Goal: Task Accomplishment & Management: Manage account settings

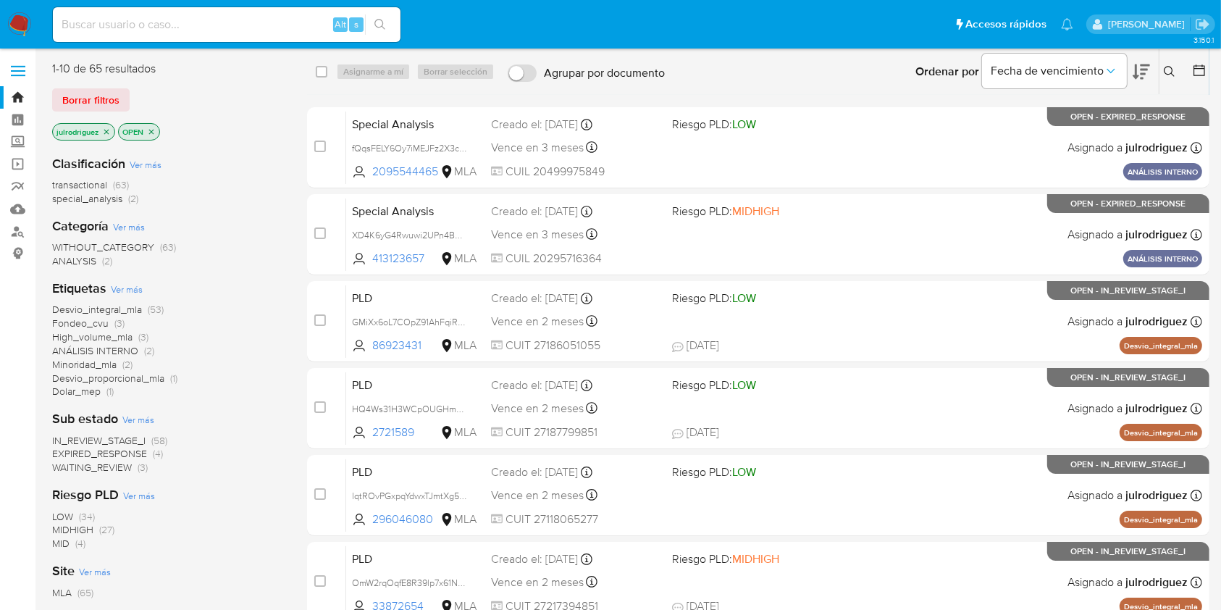
click at [128, 33] on div "Alt s" at bounding box center [227, 24] width 348 height 35
click at [159, 4] on div "Alt s" at bounding box center [227, 24] width 348 height 41
click at [159, 19] on input at bounding box center [227, 24] width 348 height 19
paste input "RrOXpesMgxeYew6iF0fKVzml"
type input "RrOXpesMgxeYew6iF0fKVzml"
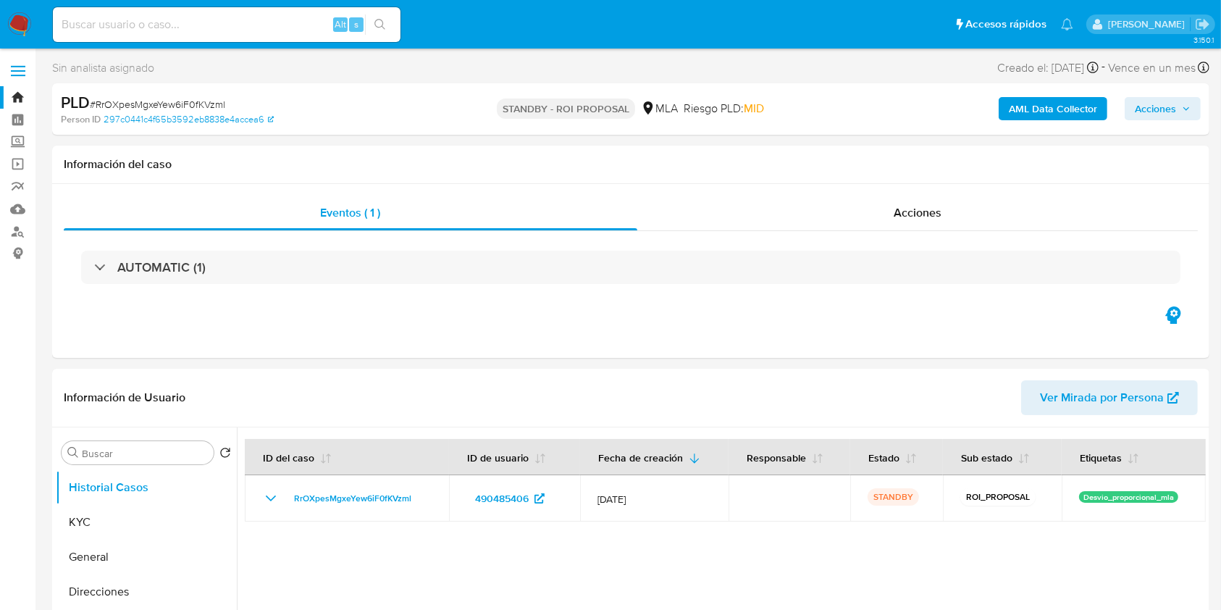
select select "10"
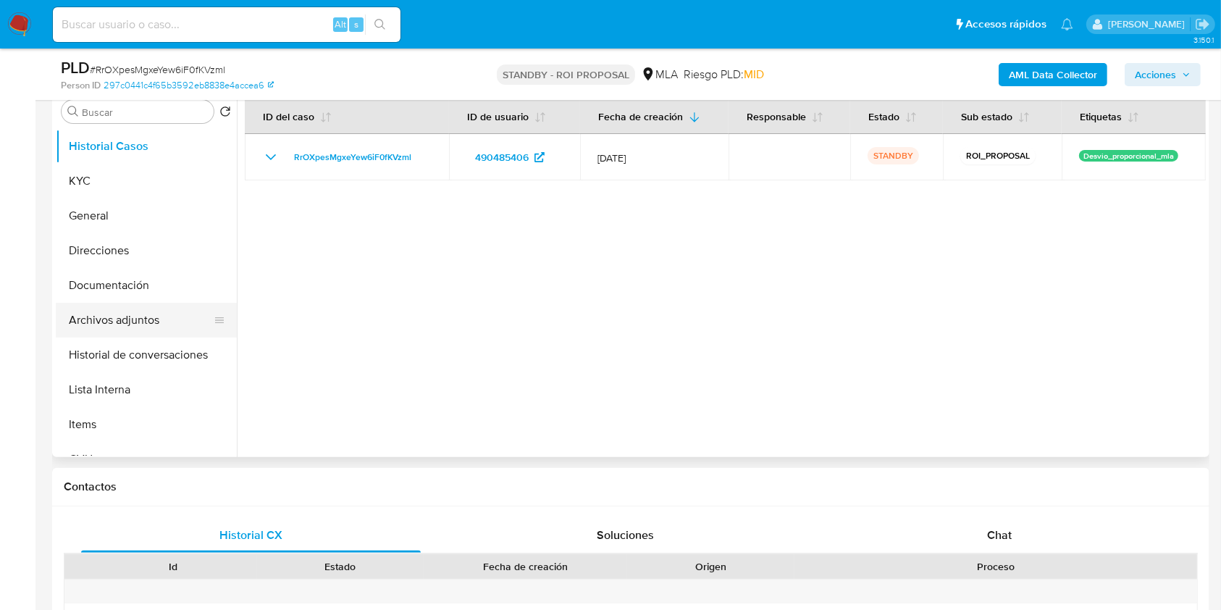
click at [123, 316] on button "Archivos adjuntos" at bounding box center [141, 320] width 170 height 35
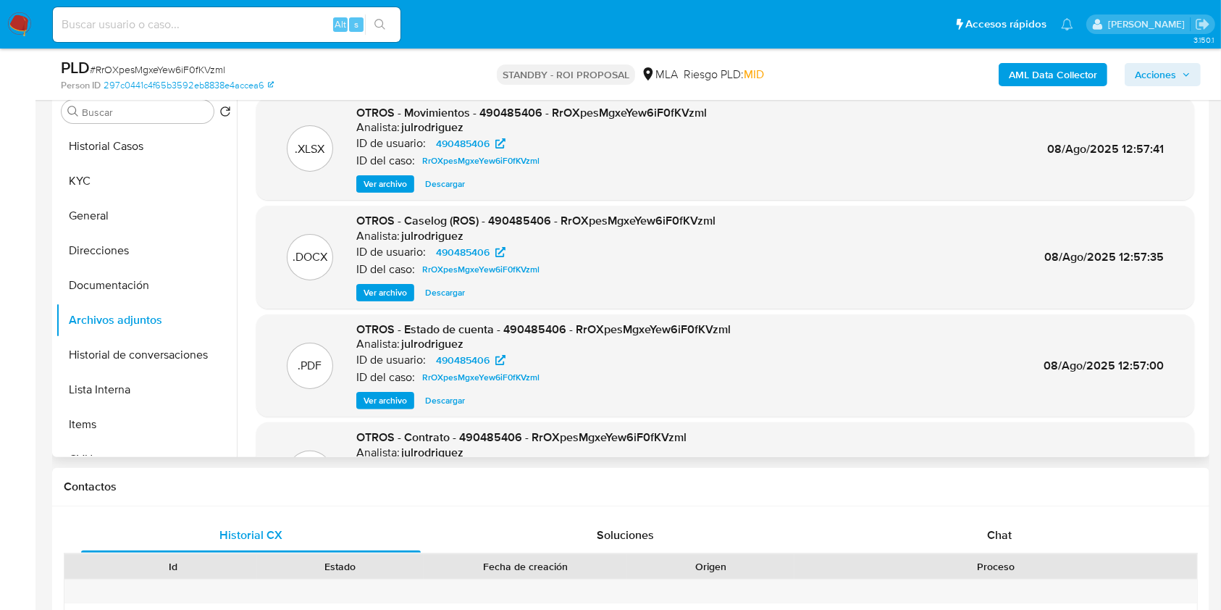
click at [462, 288] on span "Descargar" at bounding box center [445, 292] width 40 height 14
click at [153, 29] on input at bounding box center [227, 24] width 348 height 19
paste input "RHAkASqhdHr3Qim1kcbypYlT"
type input "RHAkASqhdHr3Qim1kcbypYlT"
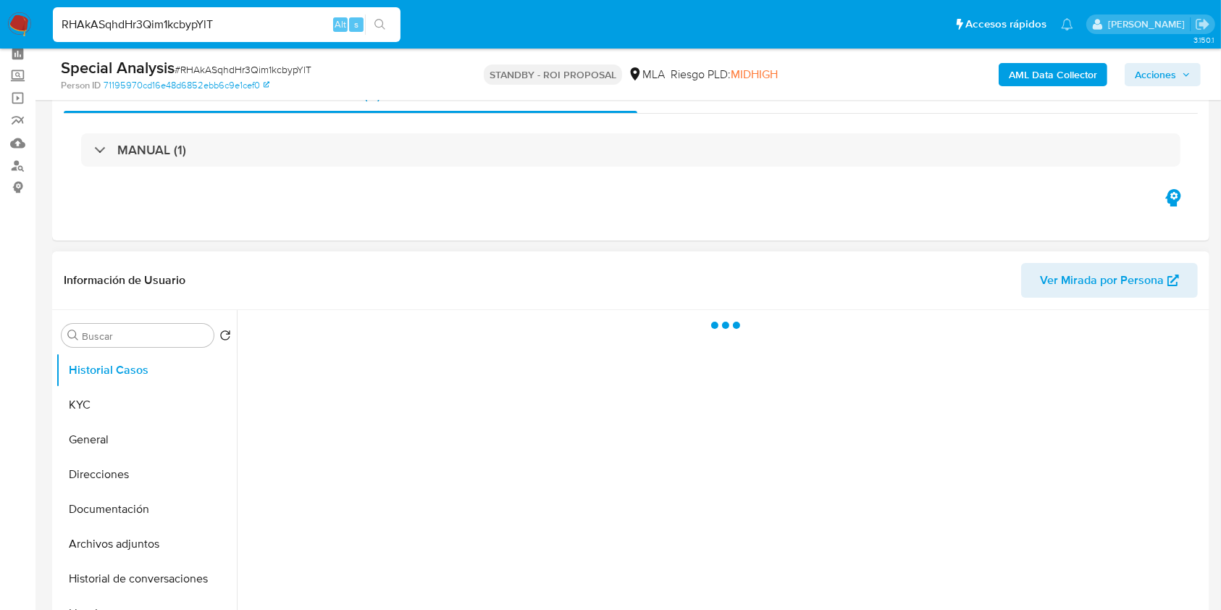
scroll to position [96, 0]
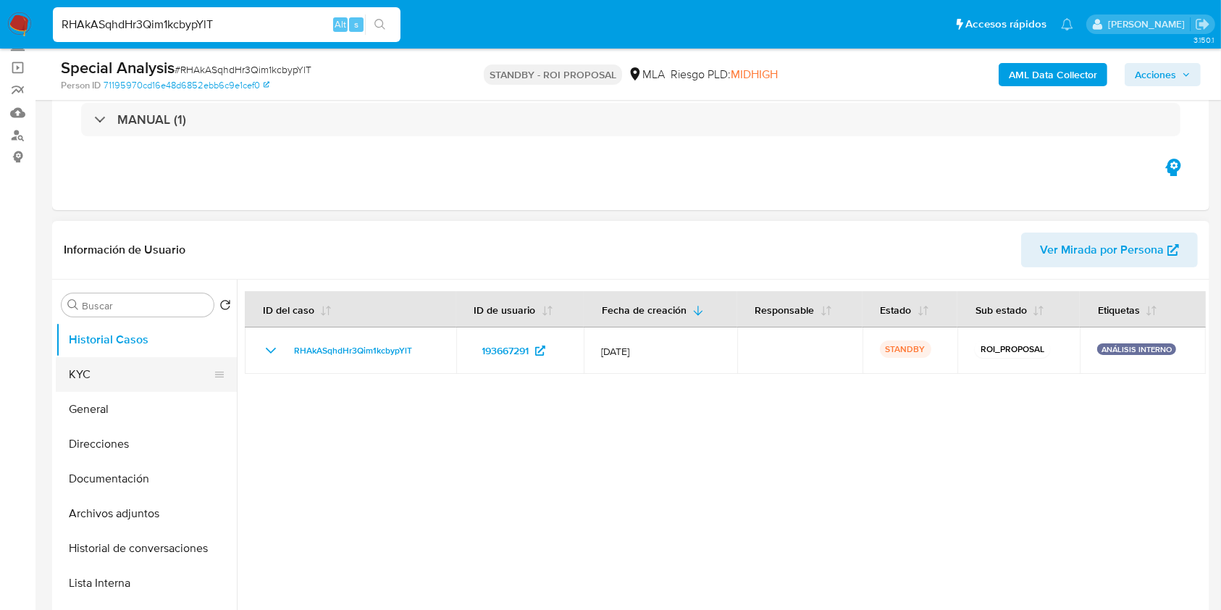
click at [145, 374] on button "KYC" at bounding box center [141, 374] width 170 height 35
select select "10"
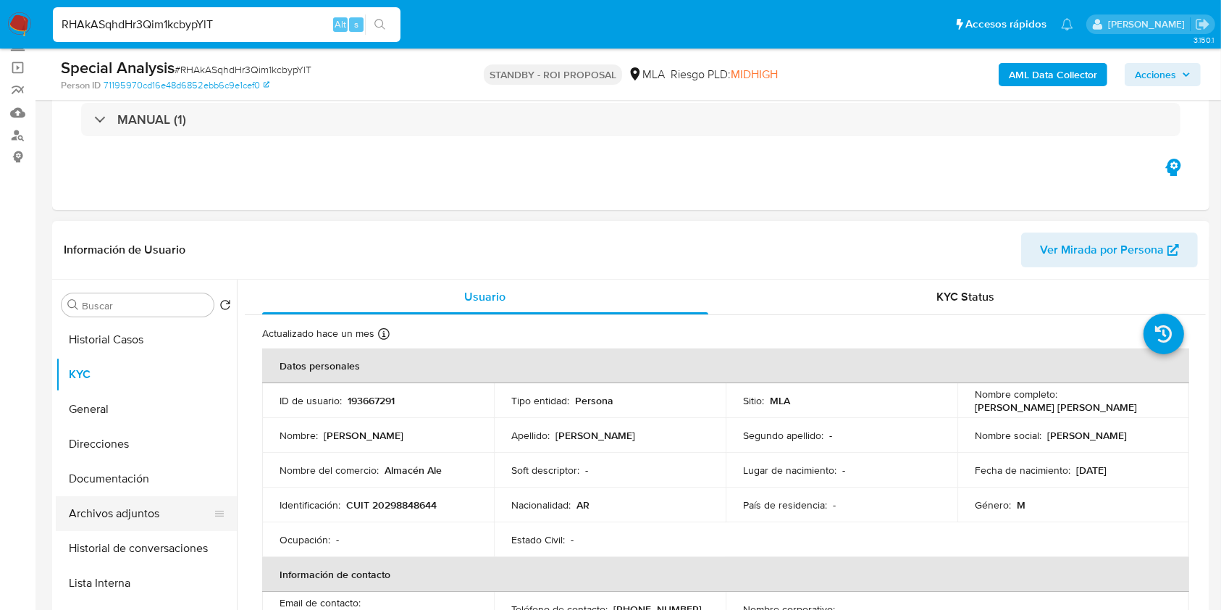
click at [116, 499] on button "Archivos adjuntos" at bounding box center [141, 513] width 170 height 35
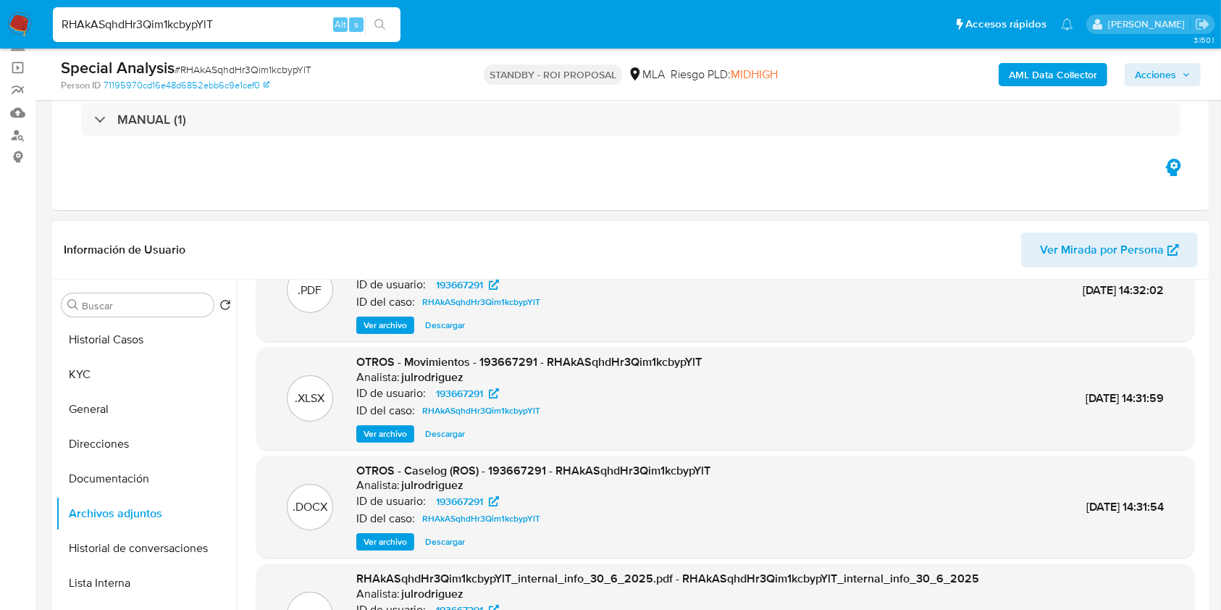
scroll to position [122, 0]
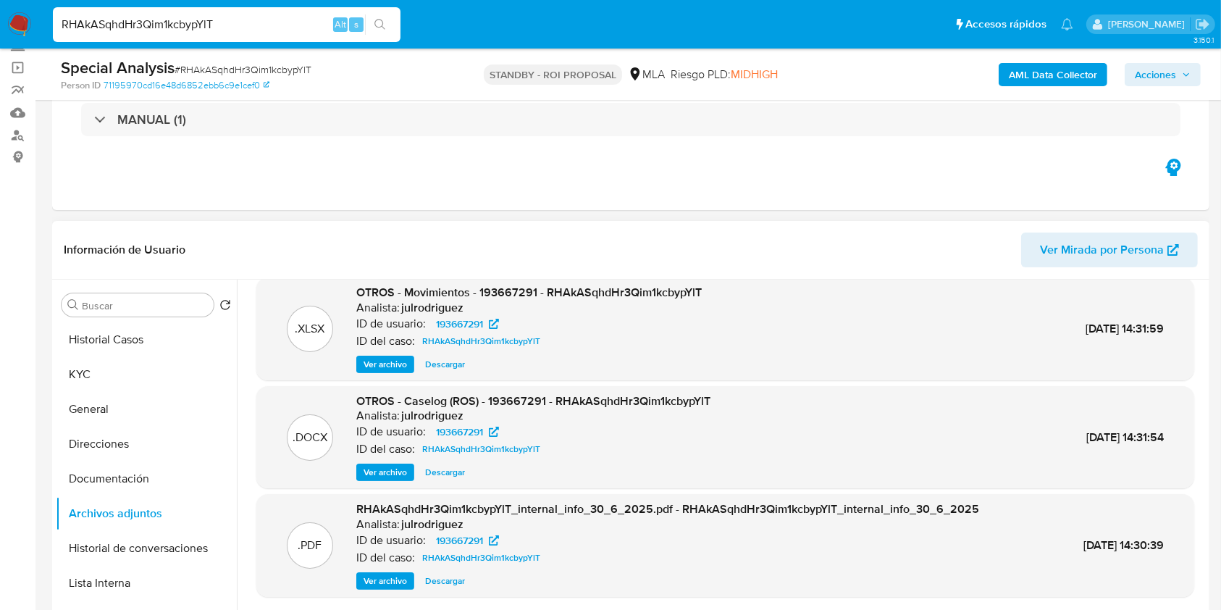
click at [458, 475] on span "Descargar" at bounding box center [445, 472] width 40 height 14
click at [186, 30] on input "RHAkASqhdHr3Qim1kcbypYlT" at bounding box center [227, 24] width 348 height 19
paste input "wcqa3Yg1yoXftgnjiLf3aeLv"
type input "wcqa3Yg1yoXftgnjiLf3aeLv"
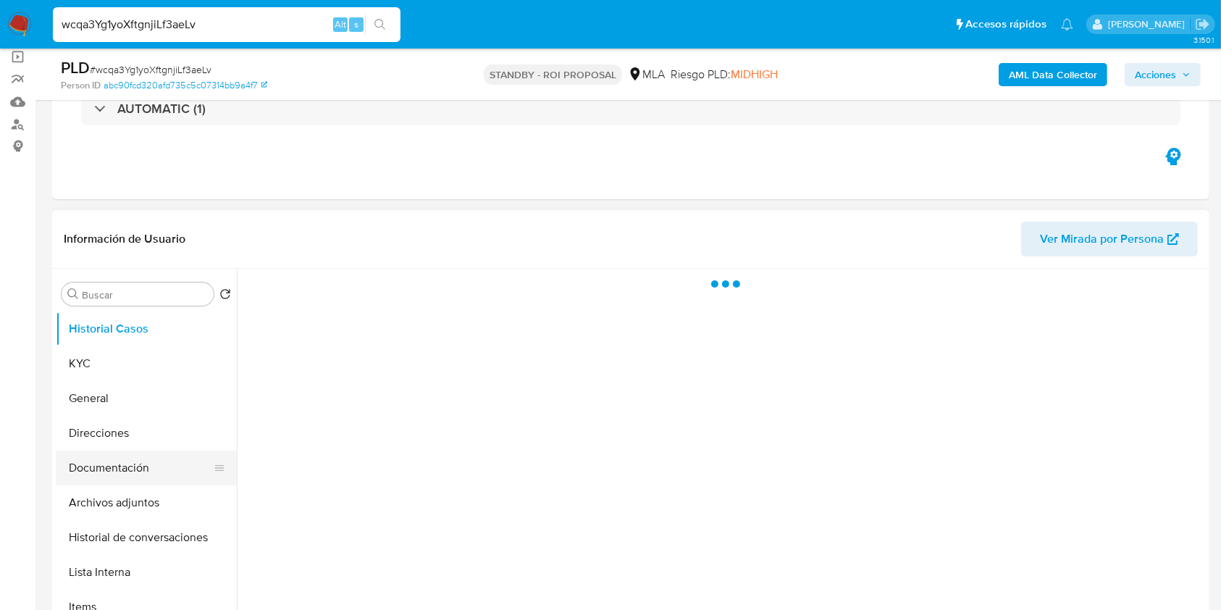
scroll to position [193, 0]
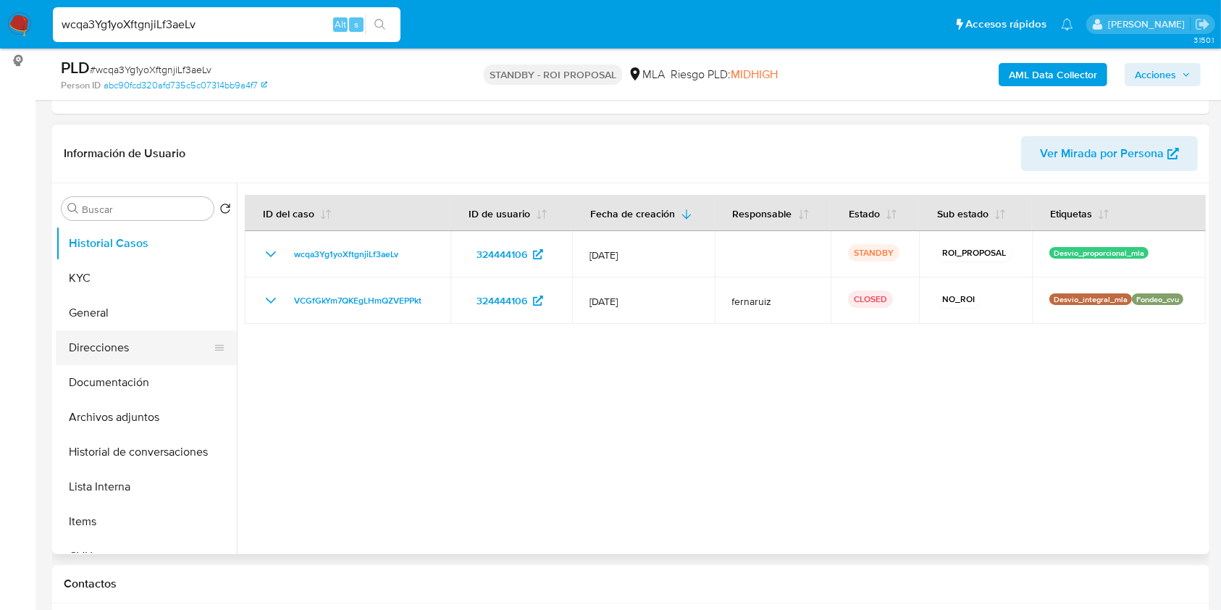
select select "10"
click at [124, 375] on button "Documentación" at bounding box center [141, 382] width 170 height 35
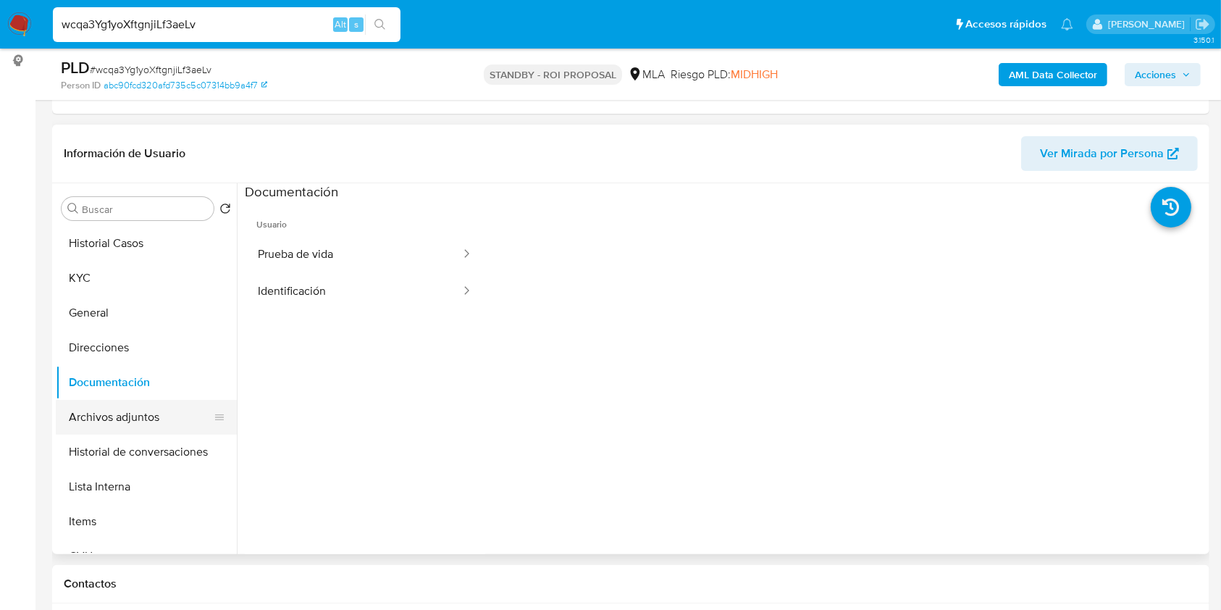
click at [148, 400] on button "Archivos adjuntos" at bounding box center [141, 417] width 170 height 35
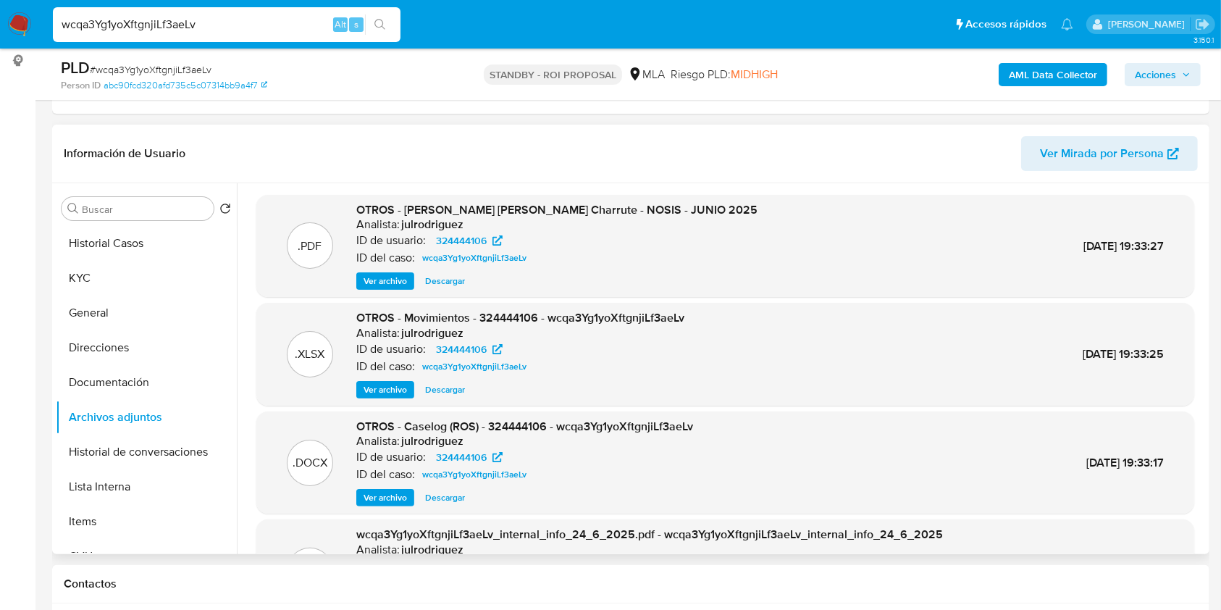
click at [453, 499] on span "Descargar" at bounding box center [445, 497] width 40 height 14
click at [180, 18] on input "wcqa3Yg1yoXftgnjiLf3aeLv" at bounding box center [227, 24] width 348 height 19
paste input "gTLICtWYT0iB9HwXAS5m795E"
type input "gTLICtWYT0iB9HwXAS5m795E"
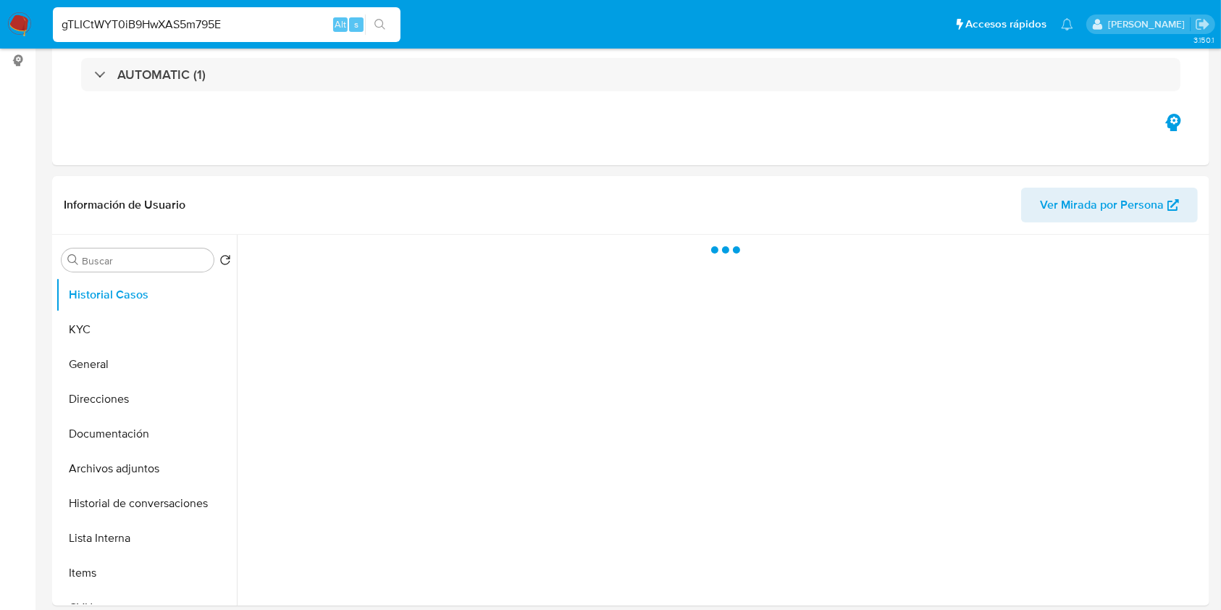
select select "10"
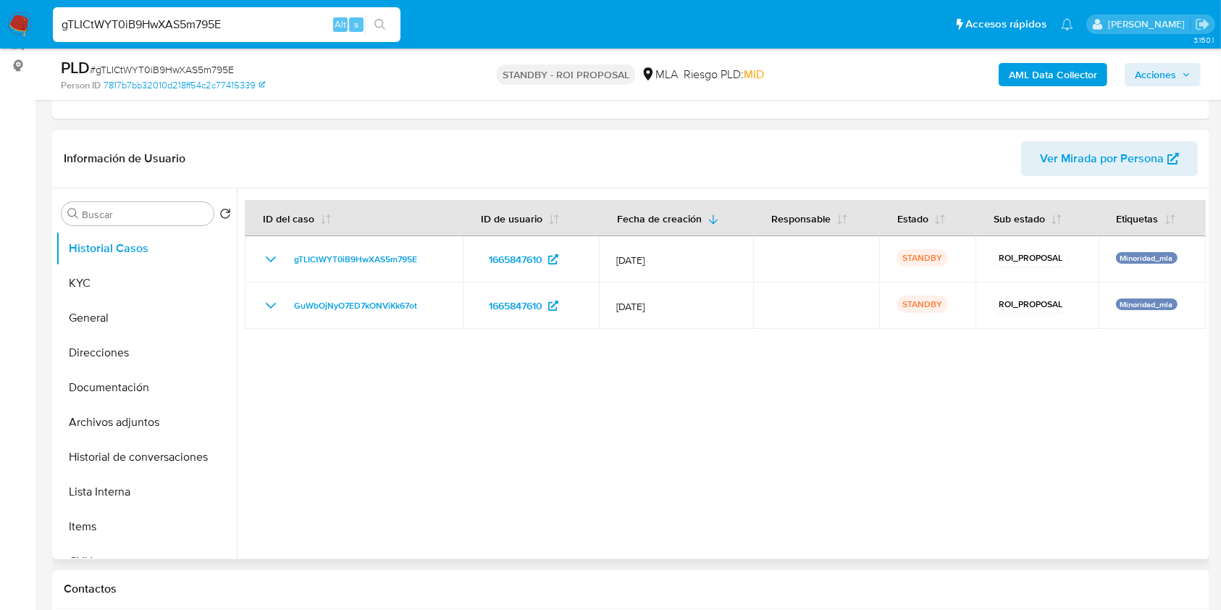
scroll to position [193, 0]
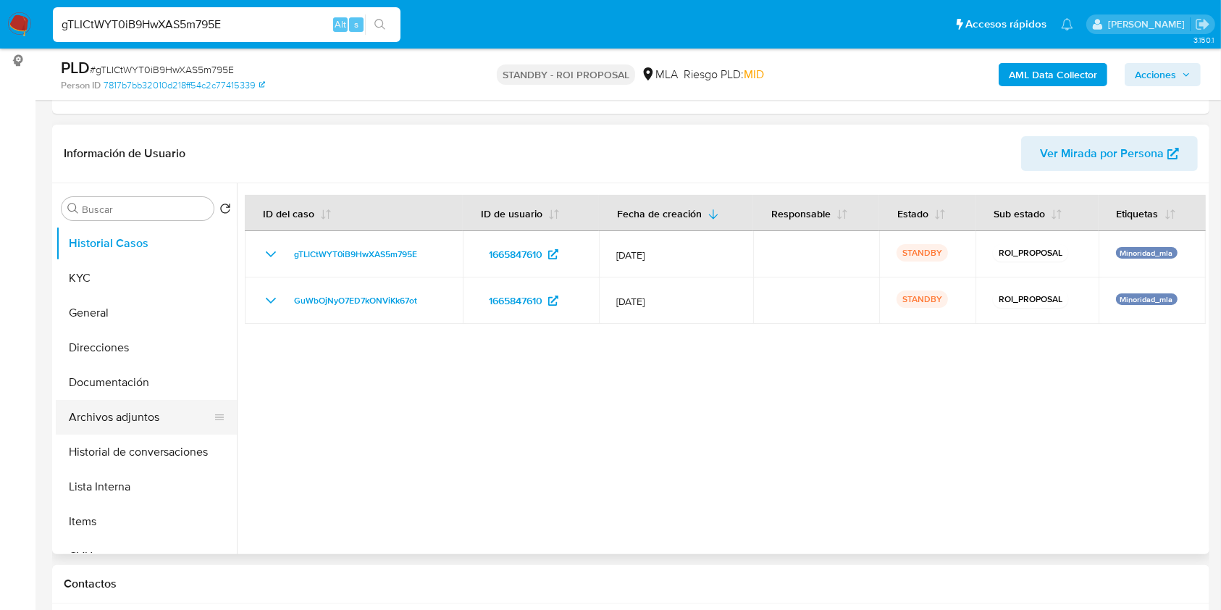
click at [140, 401] on button "Archivos adjuntos" at bounding box center [141, 417] width 170 height 35
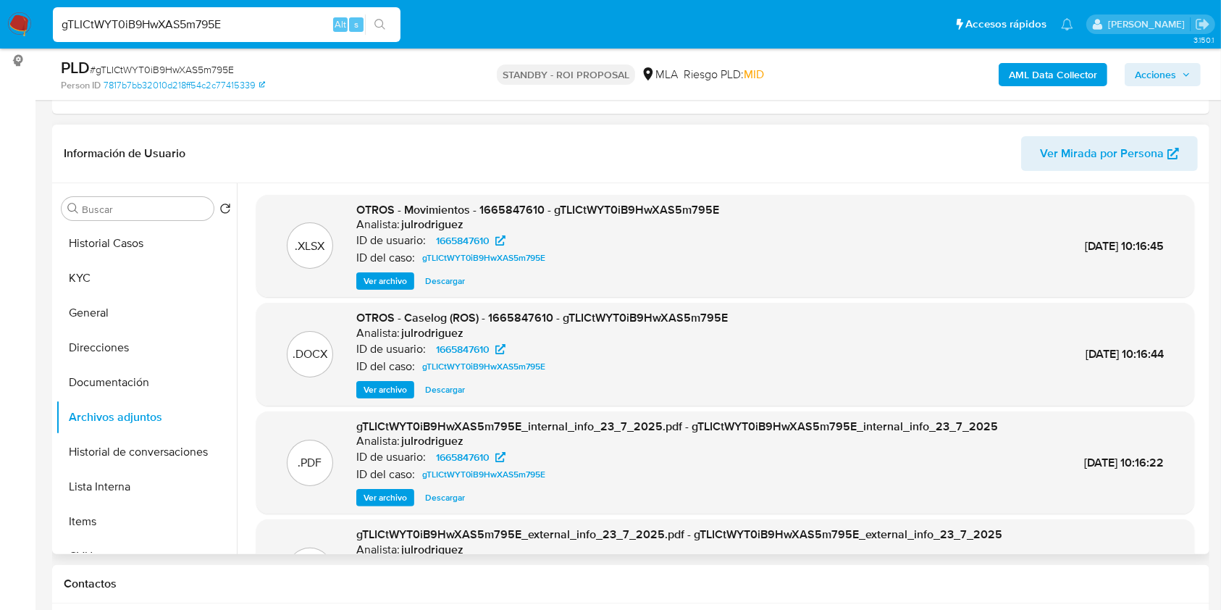
click at [438, 389] on span "Descargar" at bounding box center [445, 390] width 40 height 14
click at [192, 20] on input "gTLICtWYT0iB9HwXAS5m795E" at bounding box center [227, 24] width 348 height 19
paste input "F3Ld8Jqhp36xqhDoEA96qKuX"
type input "F3Ld8Jqhp36xqhDoEA96qKuX"
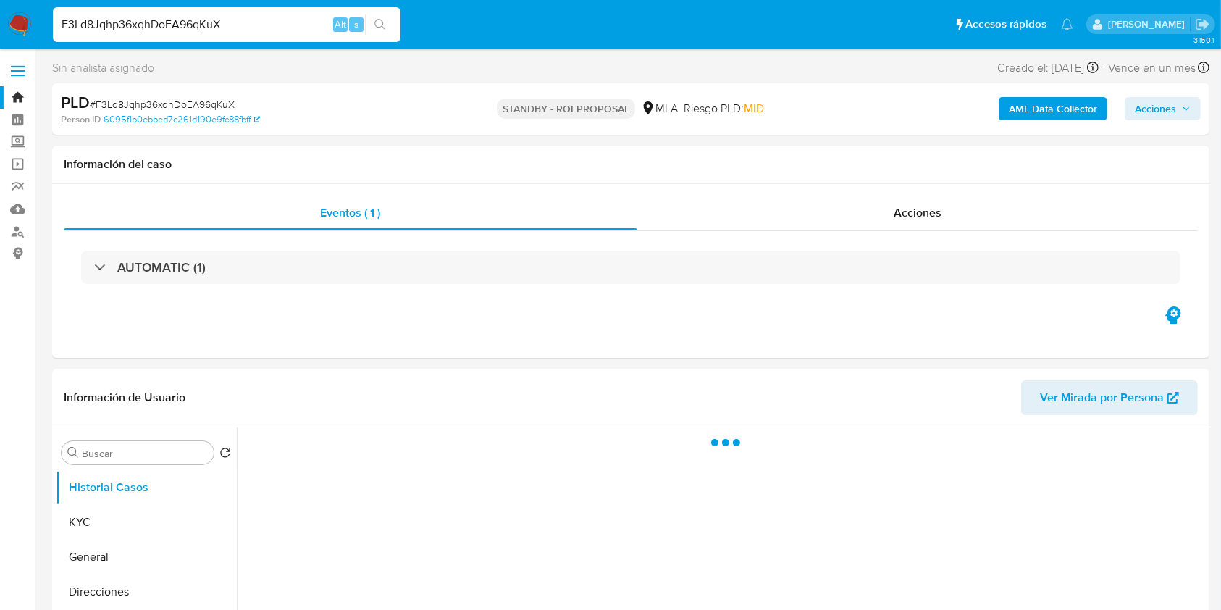
select select "10"
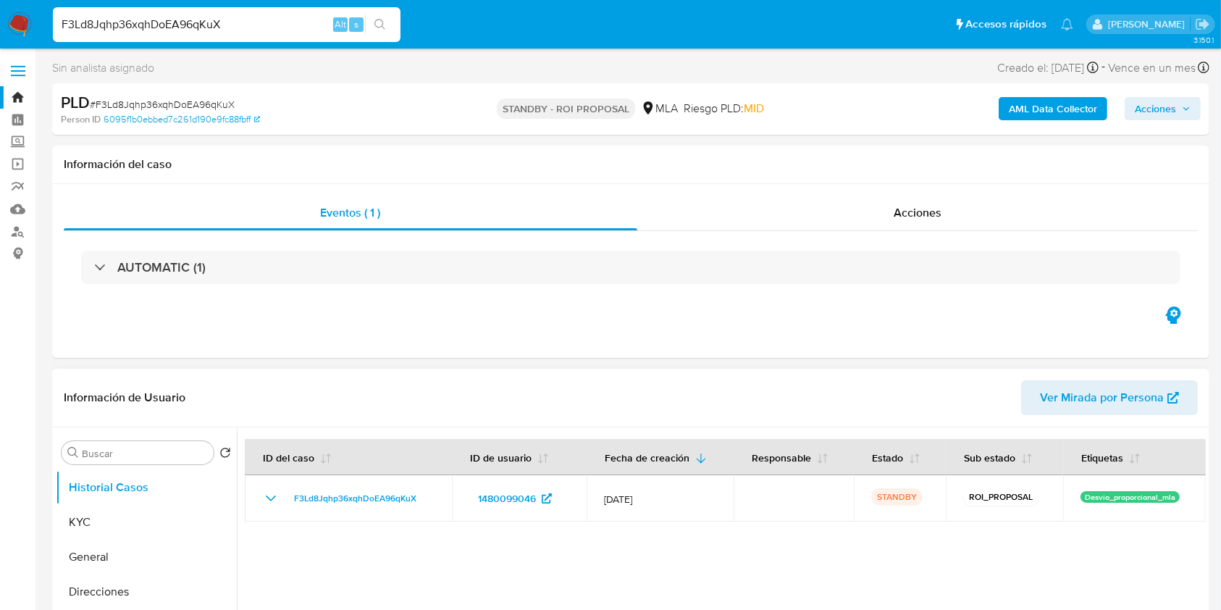
scroll to position [193, 0]
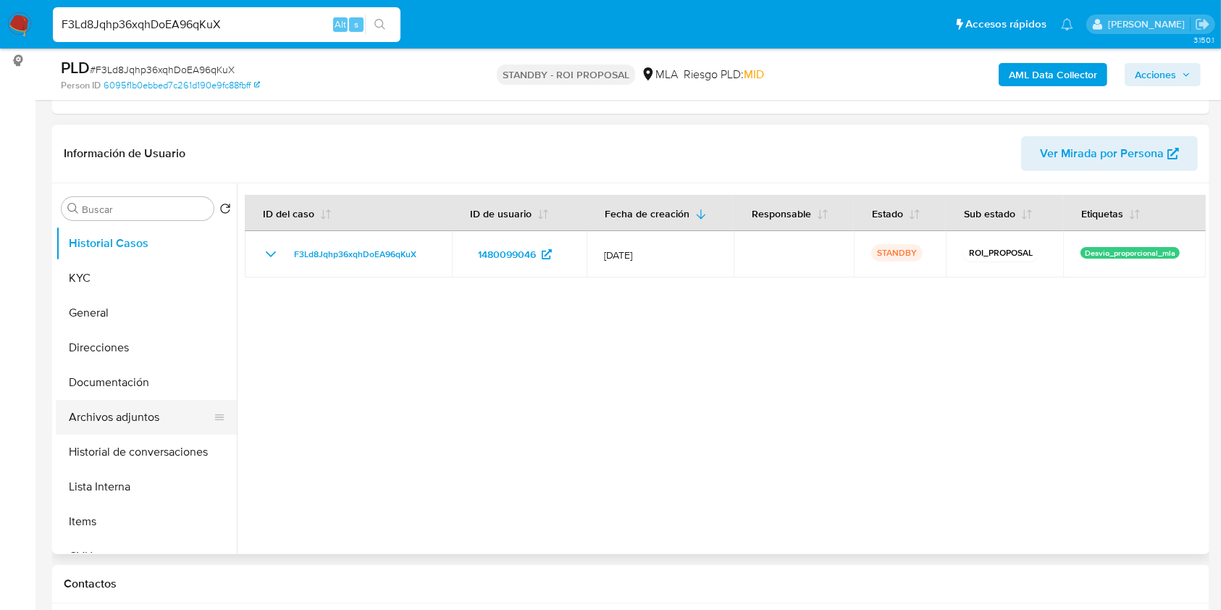
click at [147, 413] on button "Archivos adjuntos" at bounding box center [141, 417] width 170 height 35
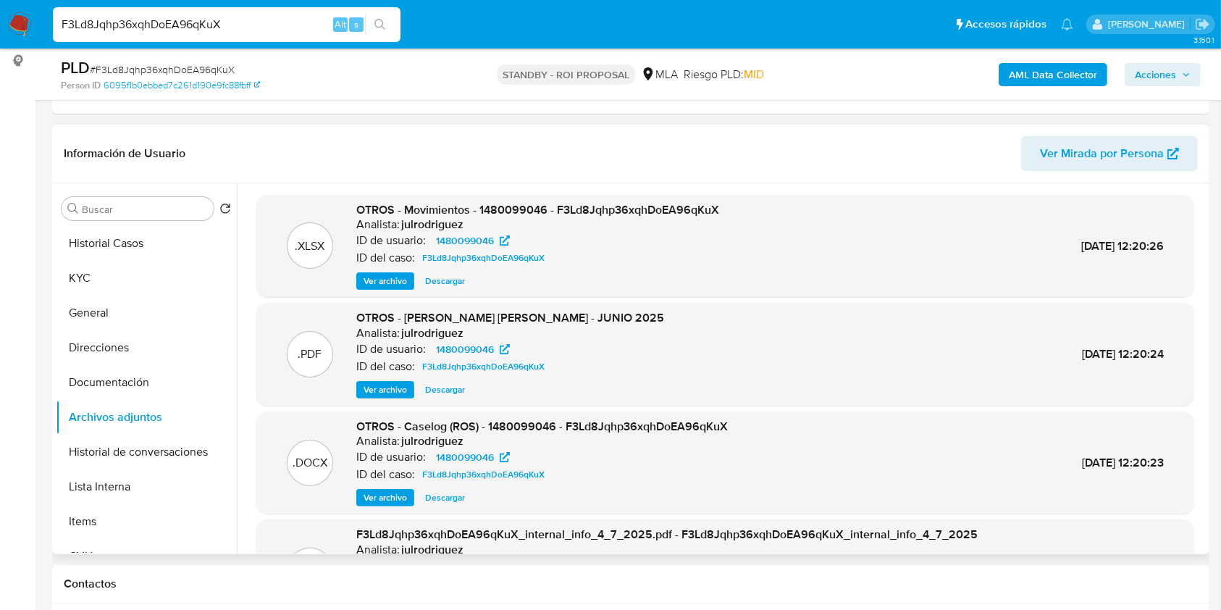
click at [443, 495] on span "Descargar" at bounding box center [445, 497] width 40 height 14
click at [199, 18] on input "F3Ld8Jqhp36xqhDoEA96qKuX" at bounding box center [227, 24] width 348 height 19
paste input "biMatuRl5aeyguuG7fJYBrBA"
type input "biMatuRl5aeyguuG7fJYBrBA"
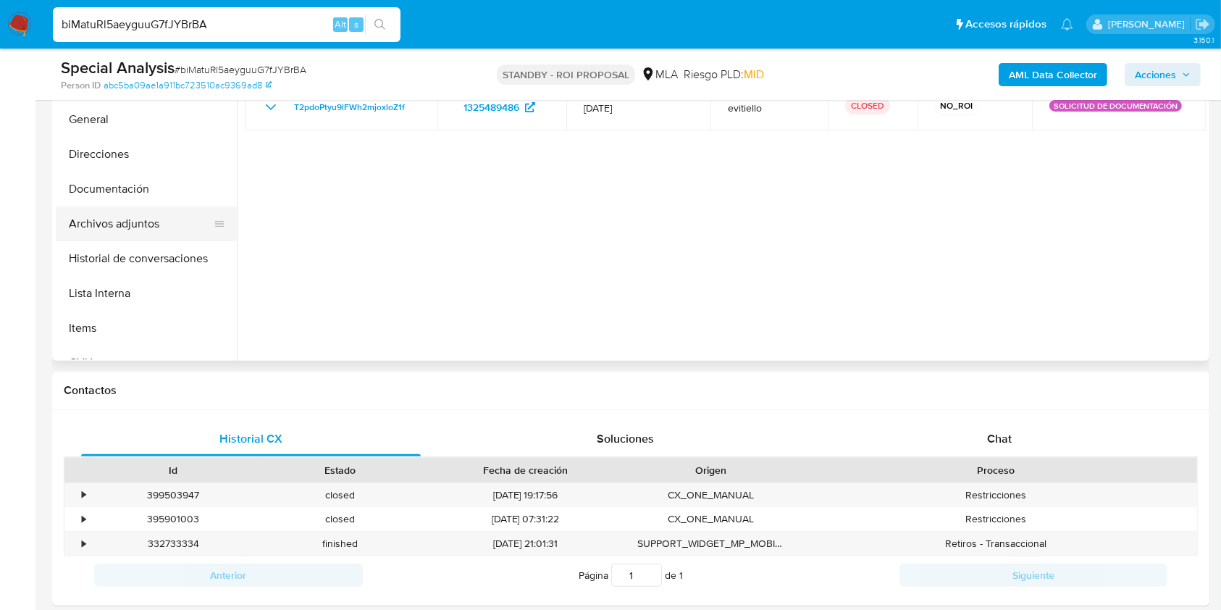
select select "10"
click at [130, 216] on button "Archivos adjuntos" at bounding box center [141, 223] width 170 height 35
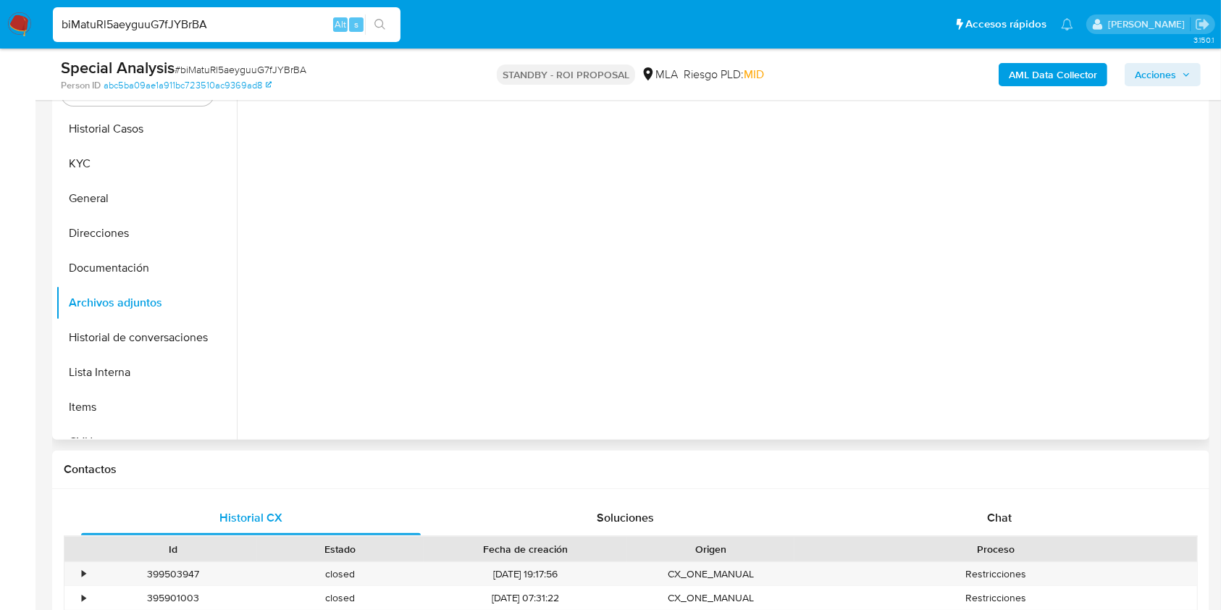
scroll to position [290, 0]
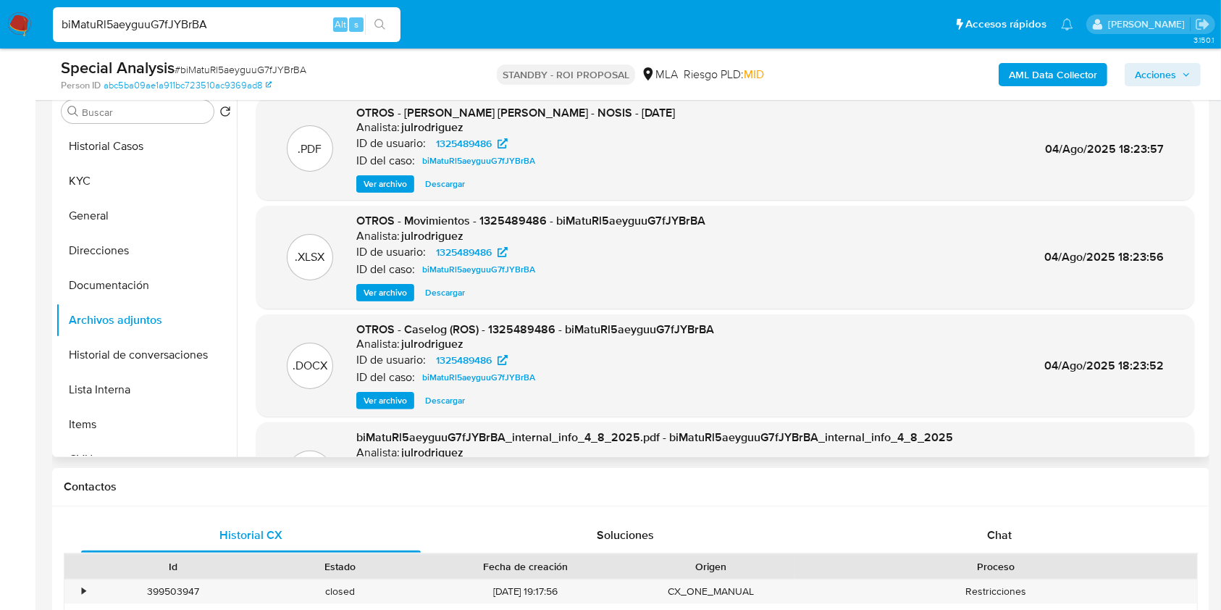
click at [451, 398] on span "Descargar" at bounding box center [445, 400] width 40 height 14
click at [180, 32] on input "biMatuRl5aeyguuG7fJYBrBA" at bounding box center [227, 24] width 348 height 19
paste input "Nx7PJuvhvXLJZBucIKcbDZ5E"
type input "Nx7PJuvhvXLJZBucIKcbDZ5E"
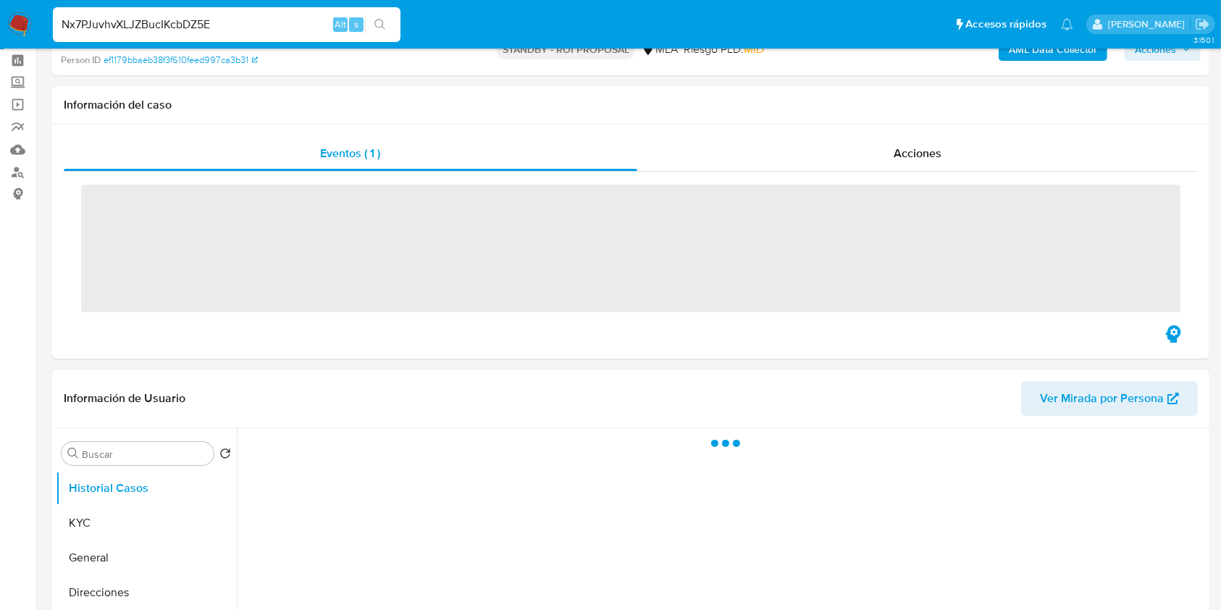
scroll to position [193, 0]
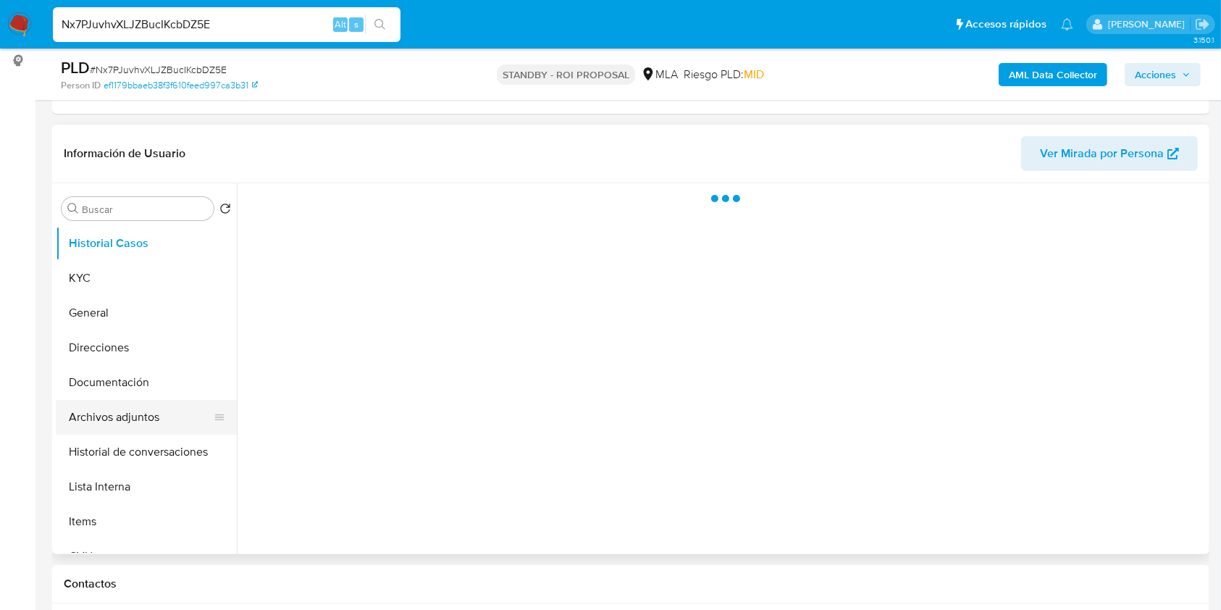
click at [138, 410] on button "Archivos adjuntos" at bounding box center [141, 417] width 170 height 35
select select "10"
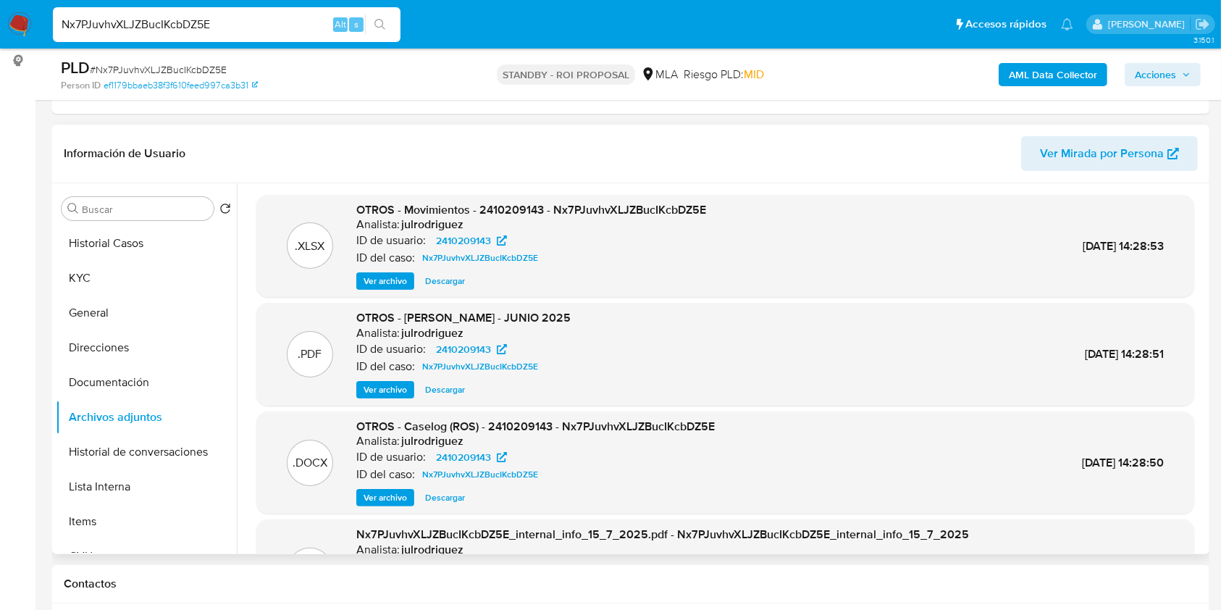
click at [436, 490] on span "Descargar" at bounding box center [445, 497] width 40 height 14
click at [194, 32] on input "Nx7PJuvhvXLJZBucIKcbDZ5E" at bounding box center [227, 24] width 348 height 19
paste input "bjSUVsQG6qGQ0NappzxSHkq2"
type input "bjSUVsQG6qGQ0NappzxSHkq2"
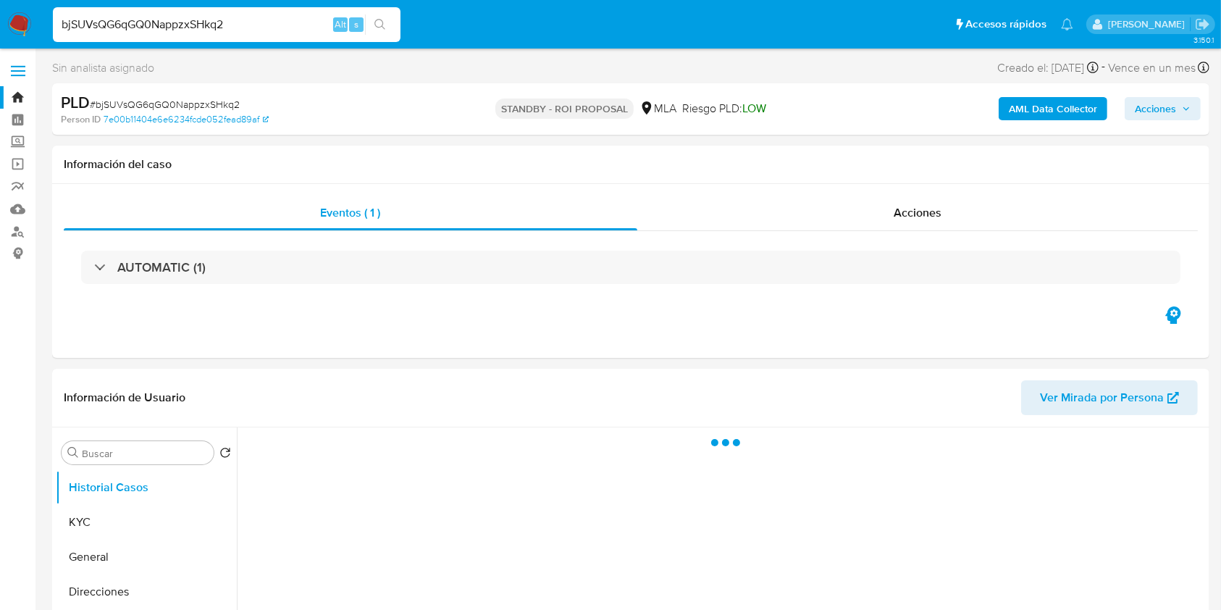
select select "10"
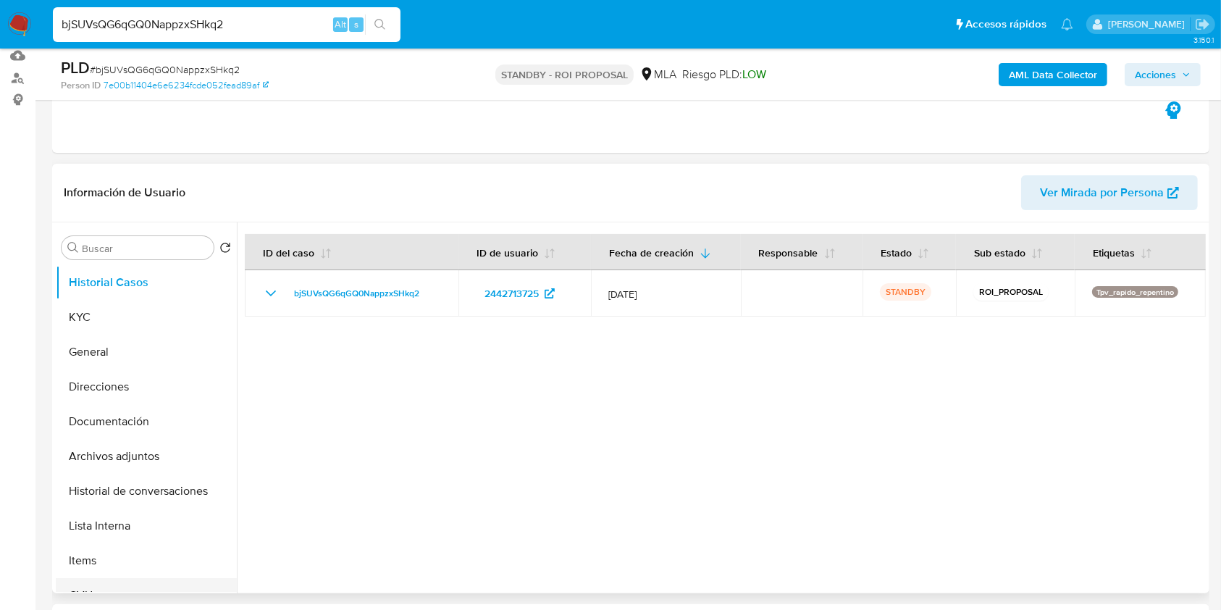
scroll to position [290, 0]
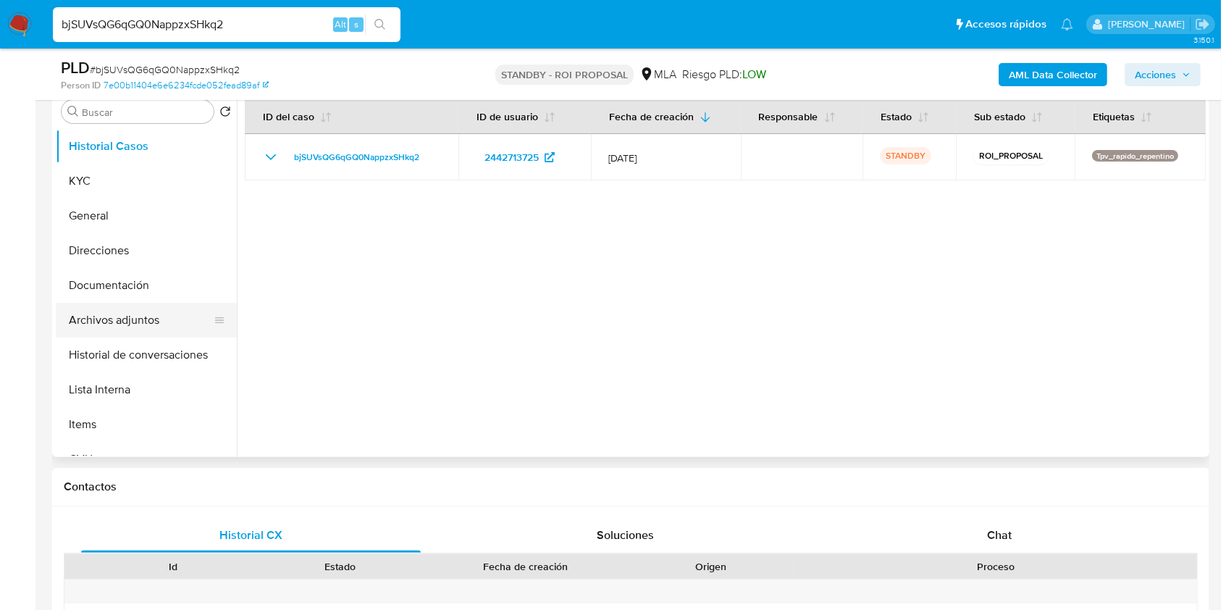
click at [126, 319] on button "Archivos adjuntos" at bounding box center [141, 320] width 170 height 35
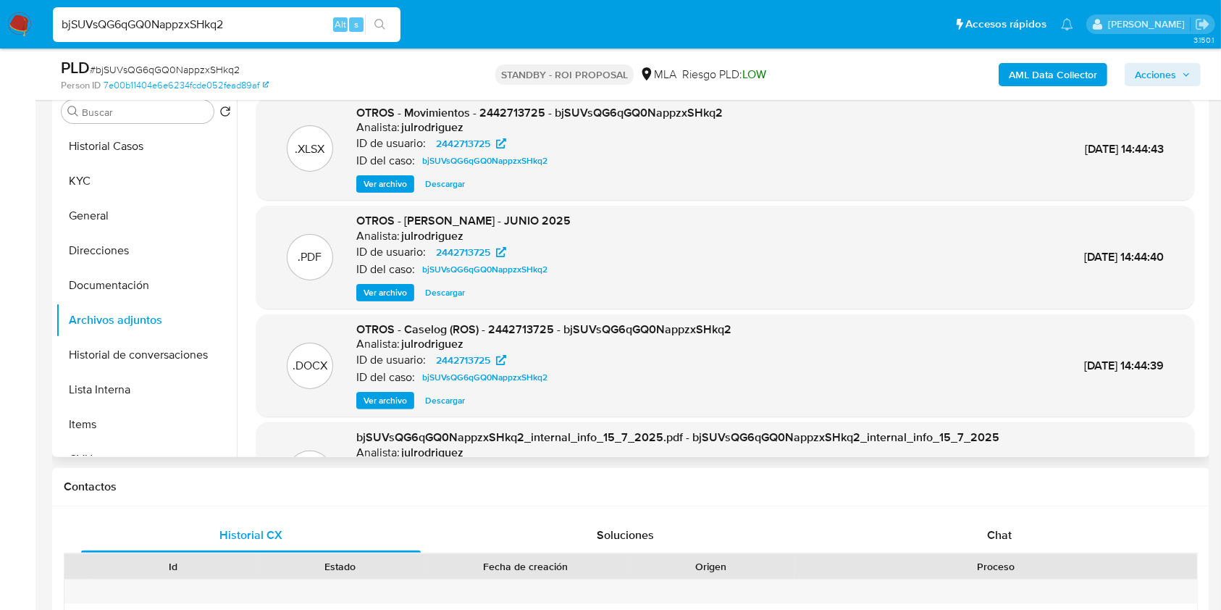
click at [448, 396] on span "Descargar" at bounding box center [445, 400] width 40 height 14
click at [190, 21] on input "bjSUVsQG6qGQ0NappzxSHkq2" at bounding box center [227, 24] width 348 height 19
paste input "rtVkl0tBdcb2lXlBW0krU5Ss"
type input "rtVkl0tBdcb2lXlBW0krU5Ss"
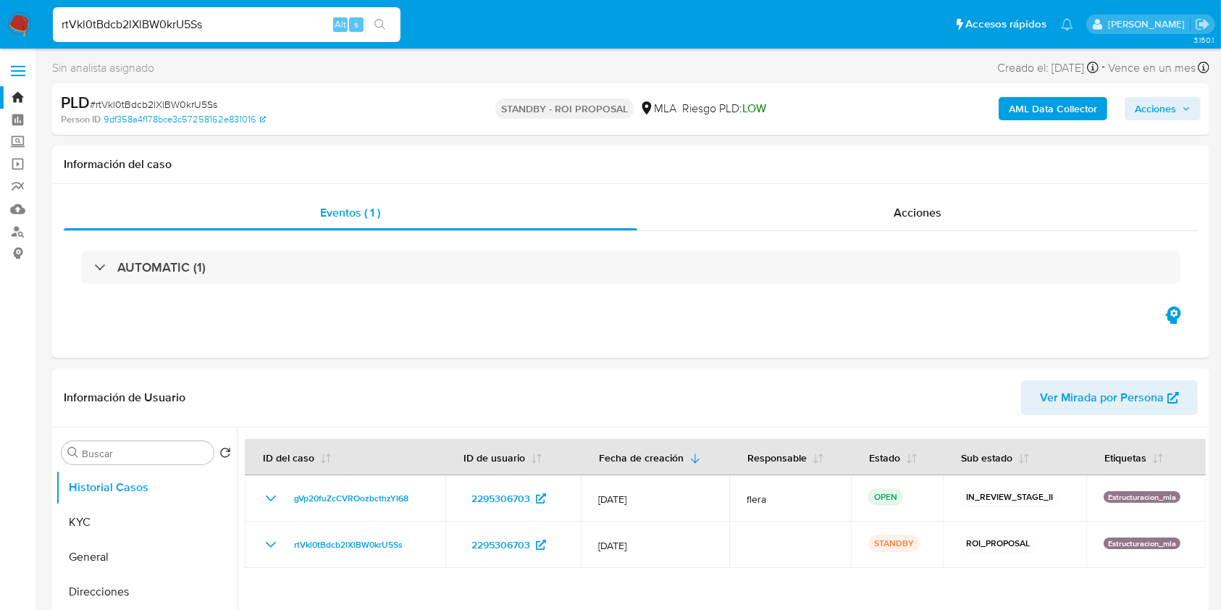
select select "10"
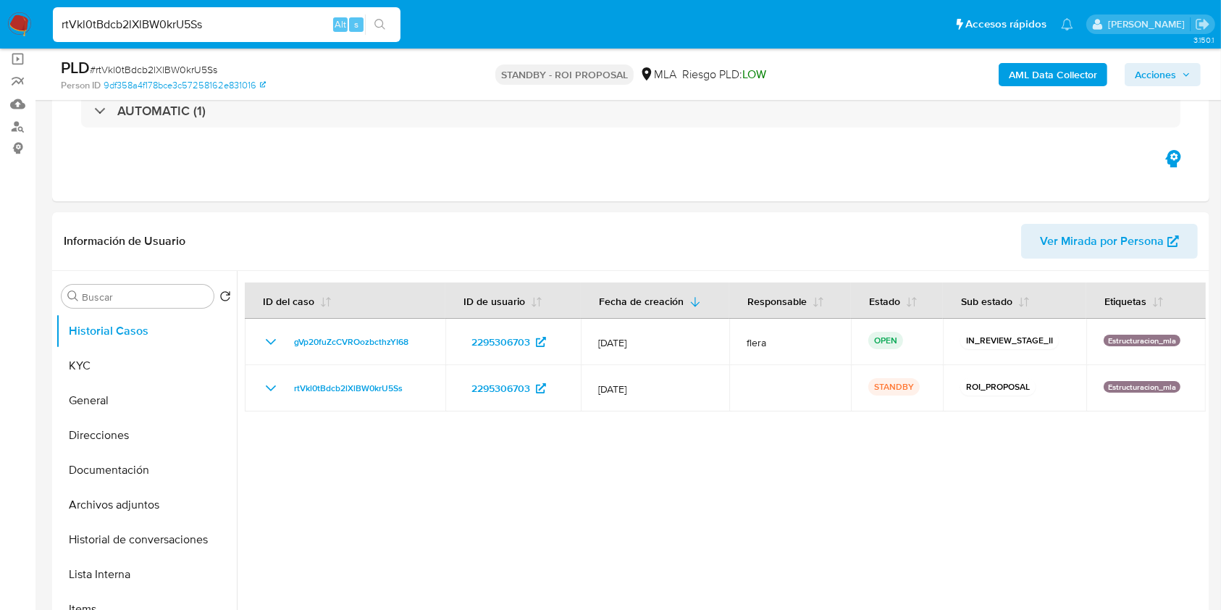
scroll to position [193, 0]
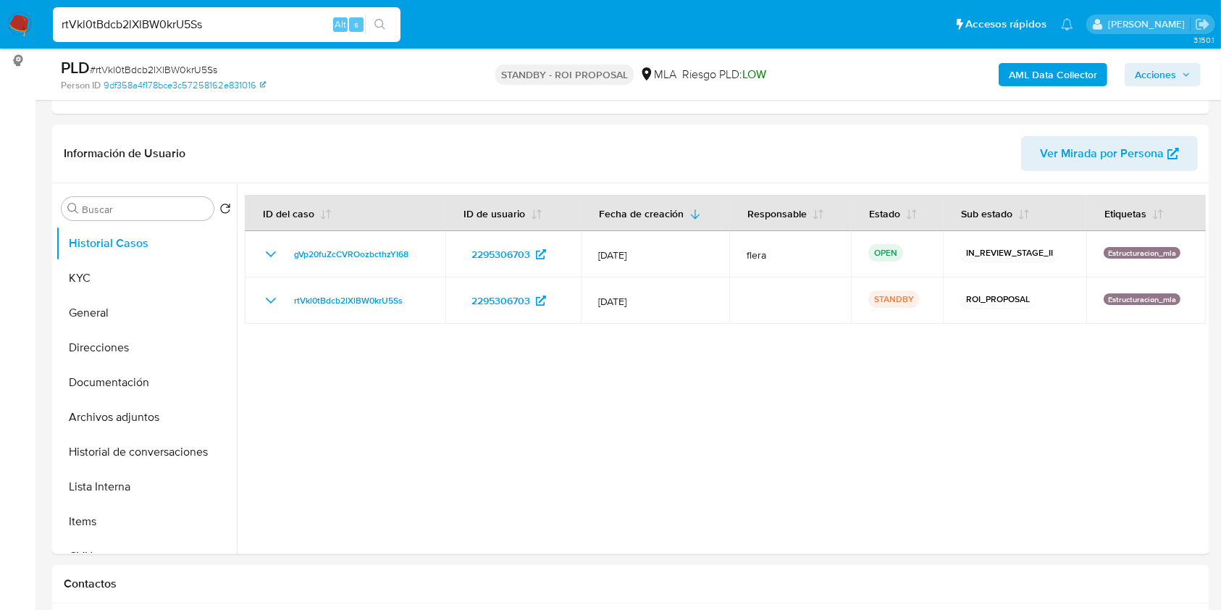
click at [188, 18] on input "rtVkl0tBdcb2lXlBW0krU5Ss" at bounding box center [227, 24] width 348 height 19
click at [530, 432] on div at bounding box center [721, 368] width 969 height 371
click at [147, 418] on button "Archivos adjuntos" at bounding box center [141, 417] width 170 height 35
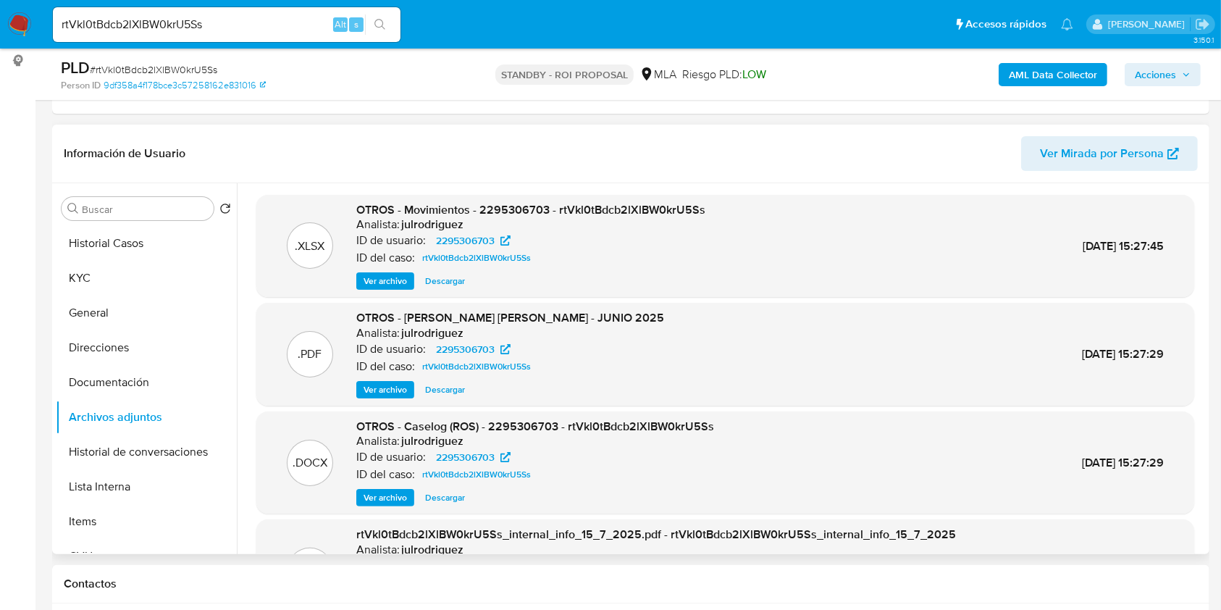
click at [456, 494] on span "Descargar" at bounding box center [445, 497] width 40 height 14
click at [446, 496] on span "Descargar" at bounding box center [445, 497] width 40 height 14
click at [185, 17] on input "rtVkl0tBdcb2lXlBW0krU5Ss" at bounding box center [227, 24] width 348 height 19
paste input "fDWkXro3f3ZdMDCBw6iLirn7"
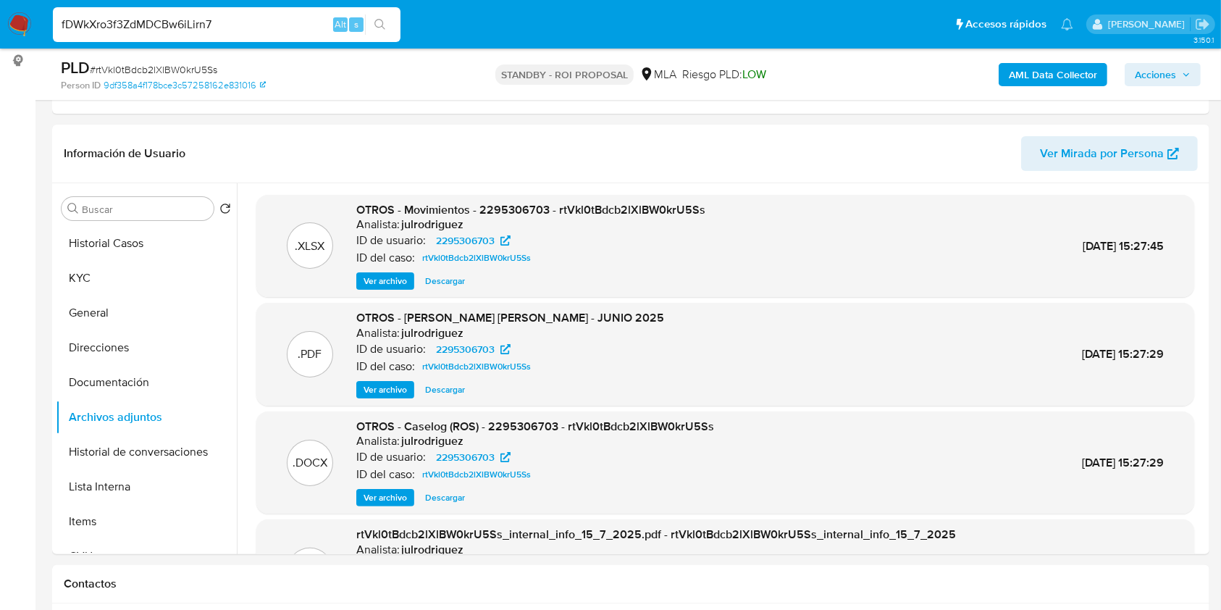
type input "fDWkXro3f3ZdMDCBw6iLirn7"
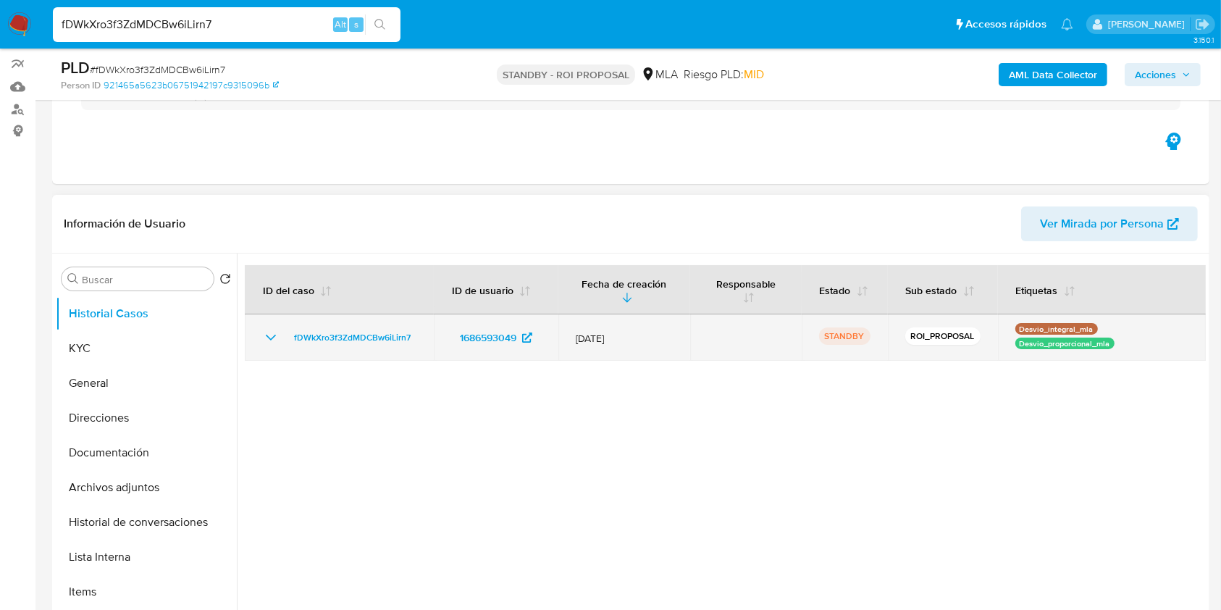
scroll to position [193, 0]
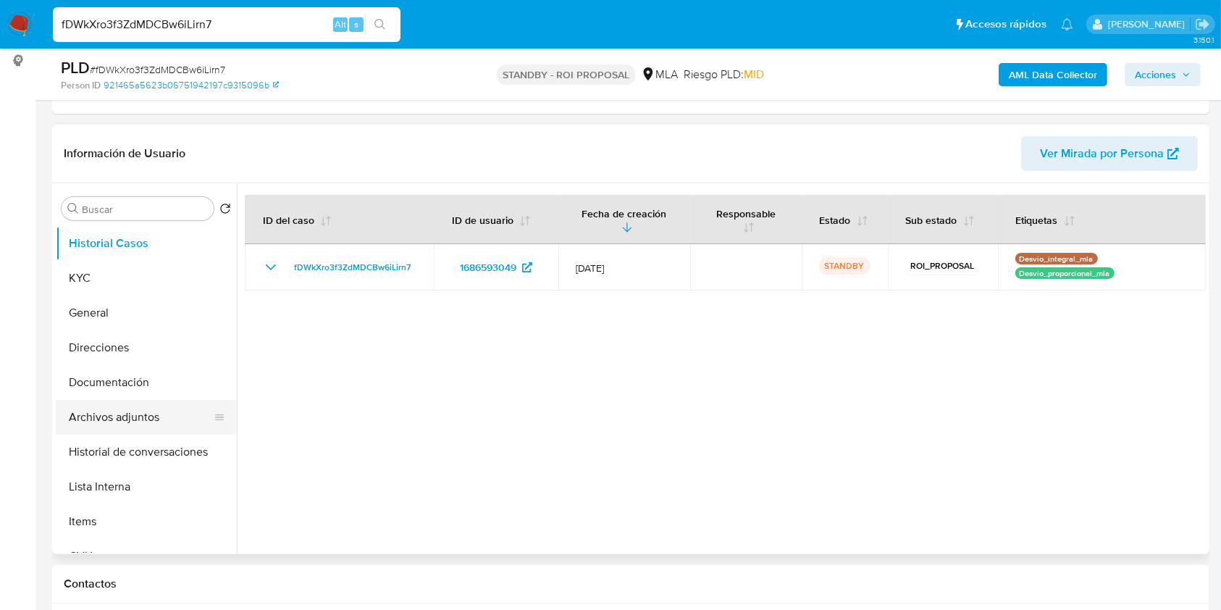
select select "10"
click at [140, 425] on button "Archivos adjuntos" at bounding box center [141, 417] width 170 height 35
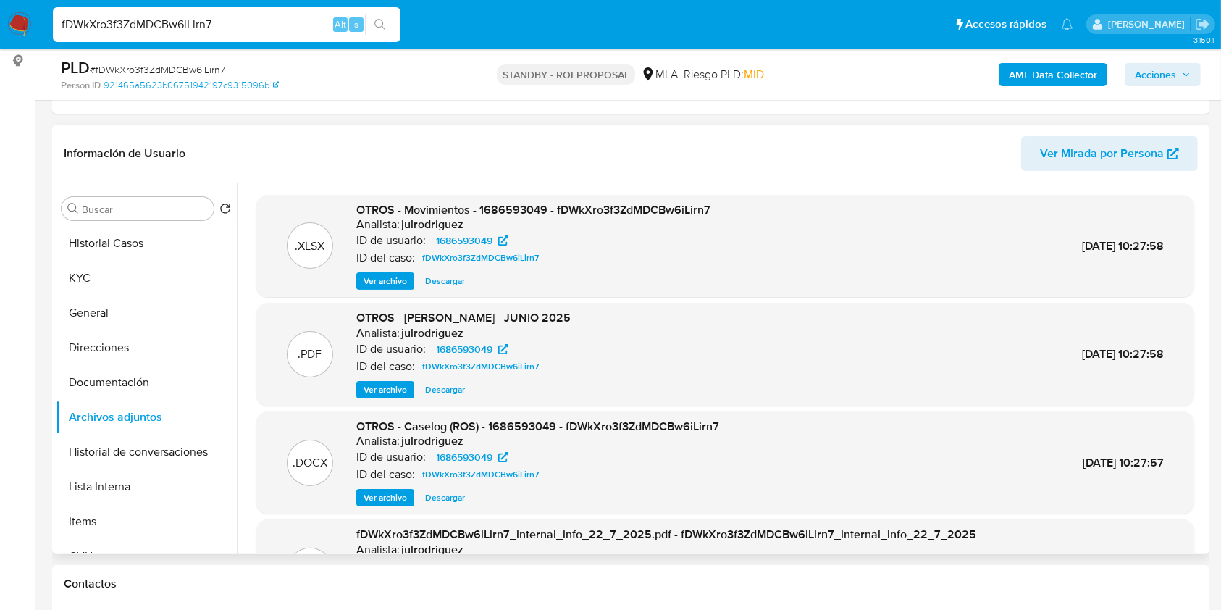
click at [441, 491] on span "Descargar" at bounding box center [445, 497] width 40 height 14
click at [187, 26] on input "fDWkXro3f3ZdMDCBw6iLirn7" at bounding box center [227, 24] width 348 height 19
paste input "XD4K6yG4Rwuwi2UPn4BMnNlN"
type input "XD4K6yG4Rwuwi2UPn4BMnNlN"
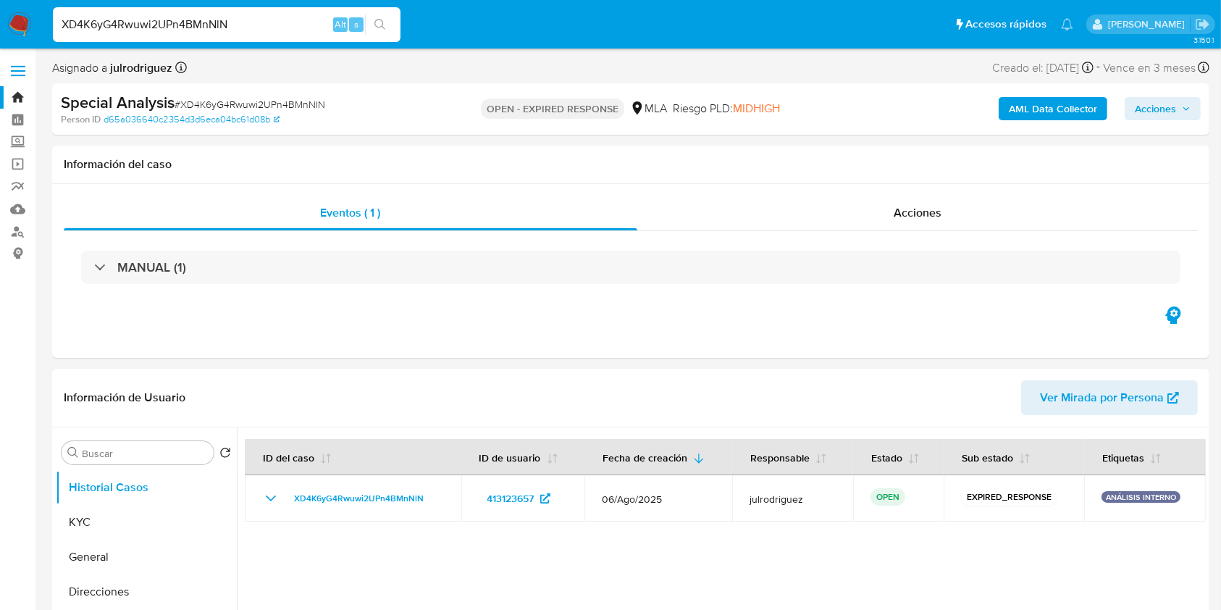
select select "10"
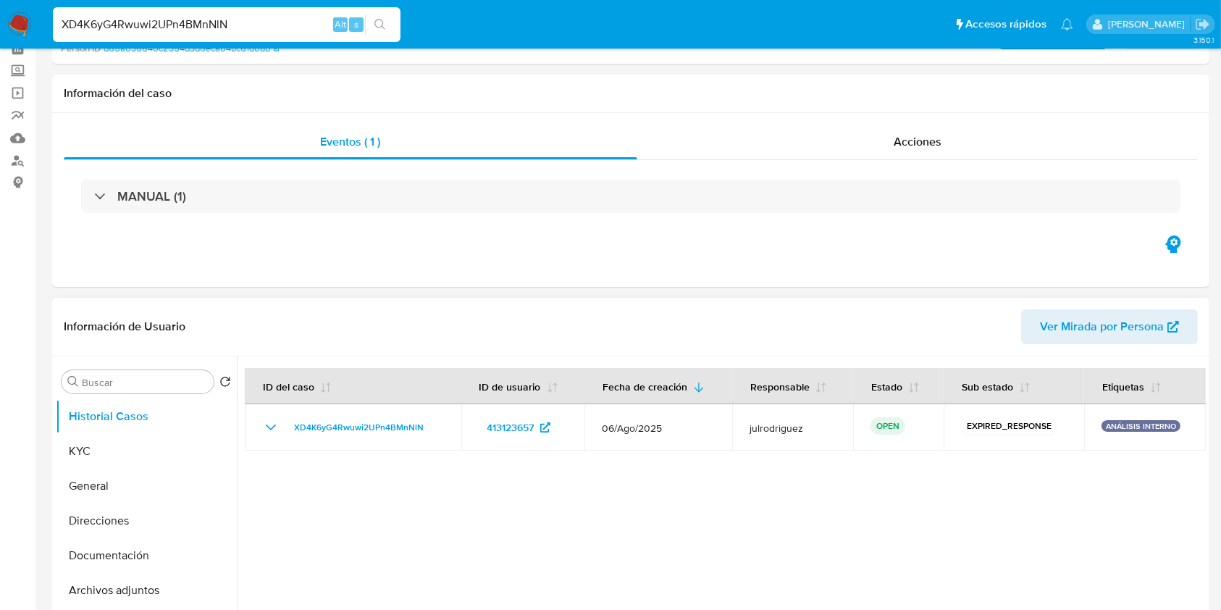
scroll to position [193, 0]
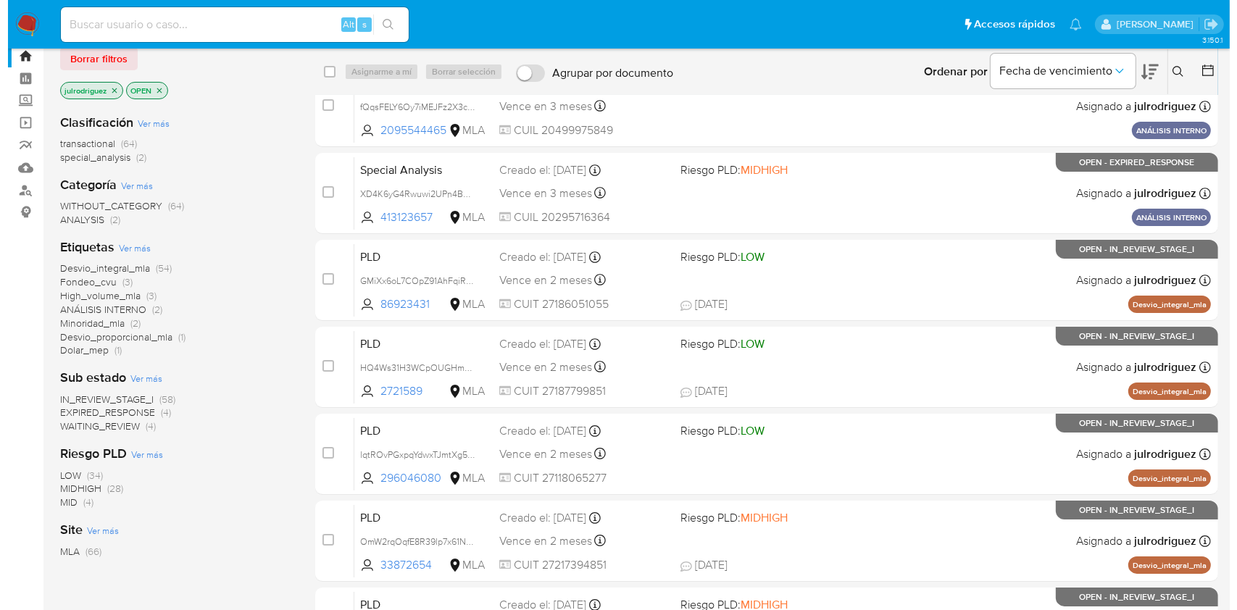
scroll to position [96, 0]
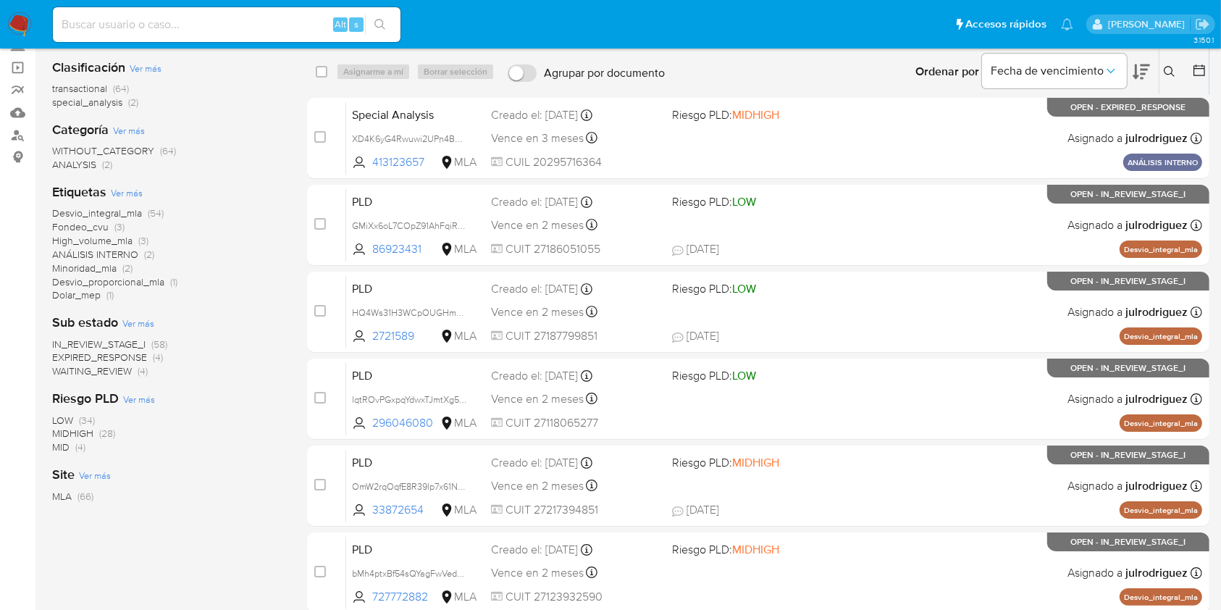
click at [138, 356] on span "EXPIRED_RESPONSE" at bounding box center [99, 357] width 95 height 14
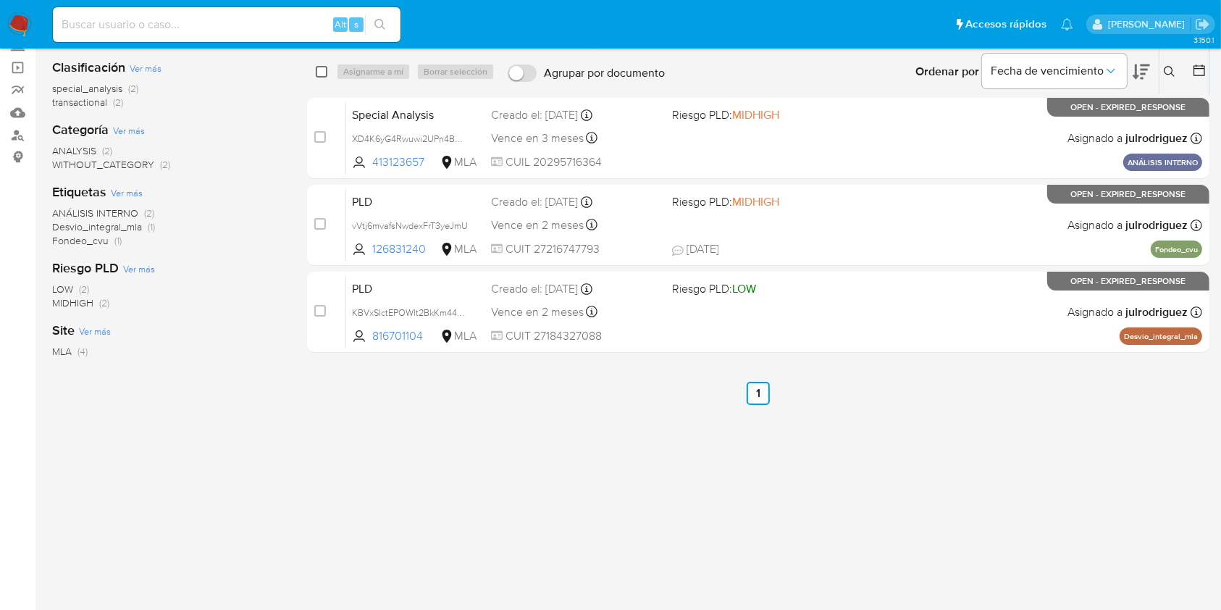
click at [317, 72] on input "checkbox" at bounding box center [322, 72] width 12 height 12
checkbox input "true"
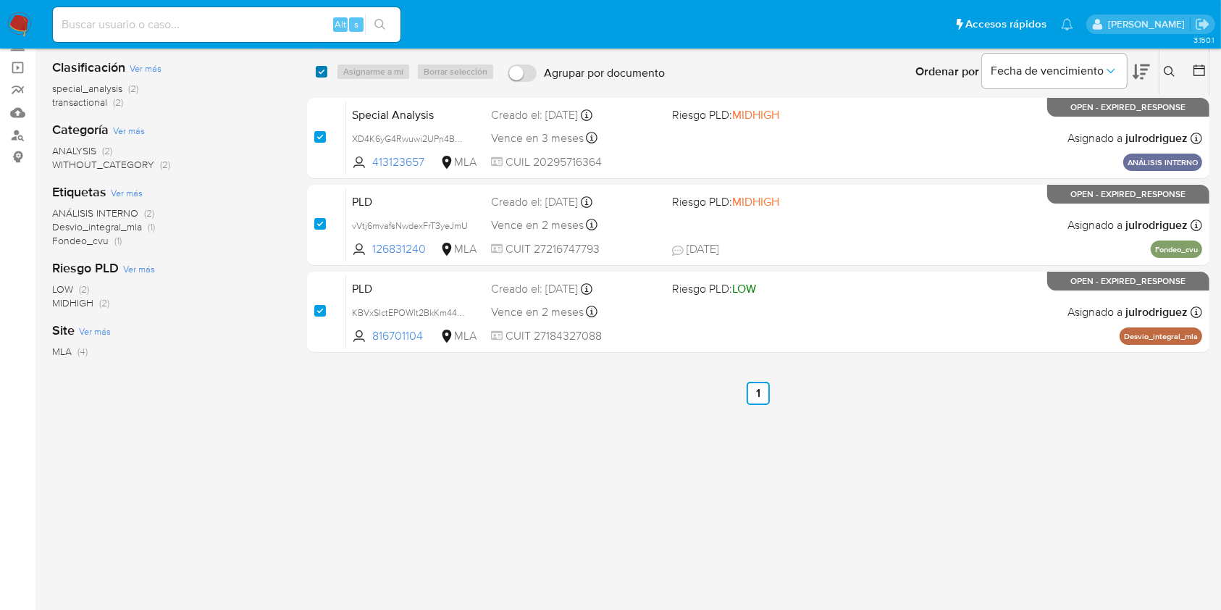
checkbox input "true"
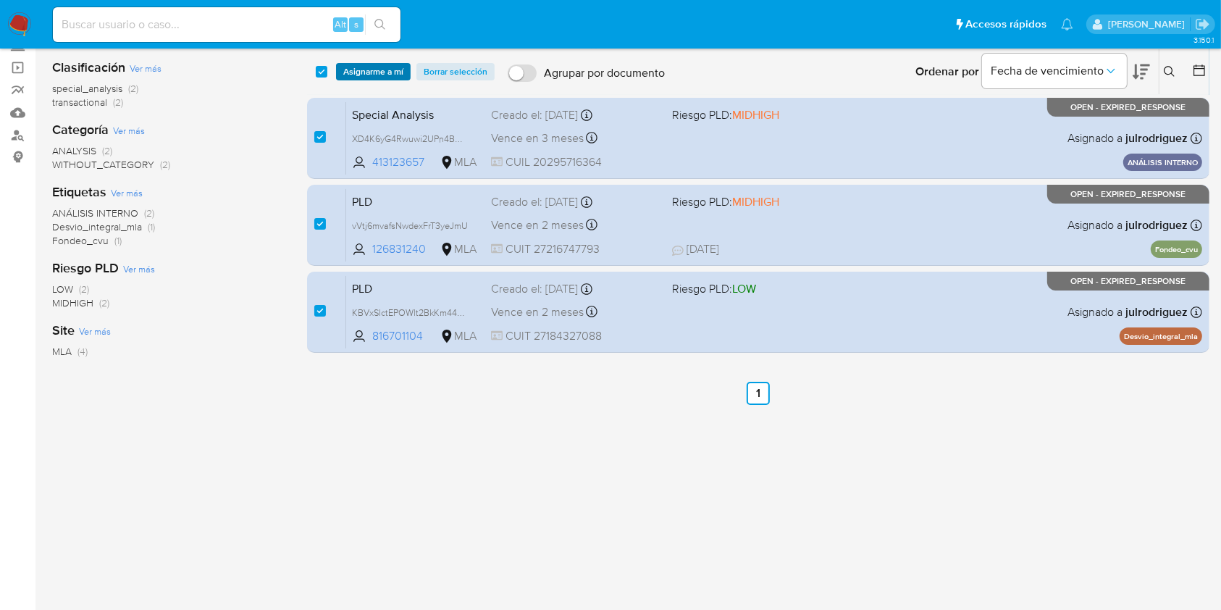
click at [365, 70] on span "Asignarme a mí" at bounding box center [373, 71] width 60 height 14
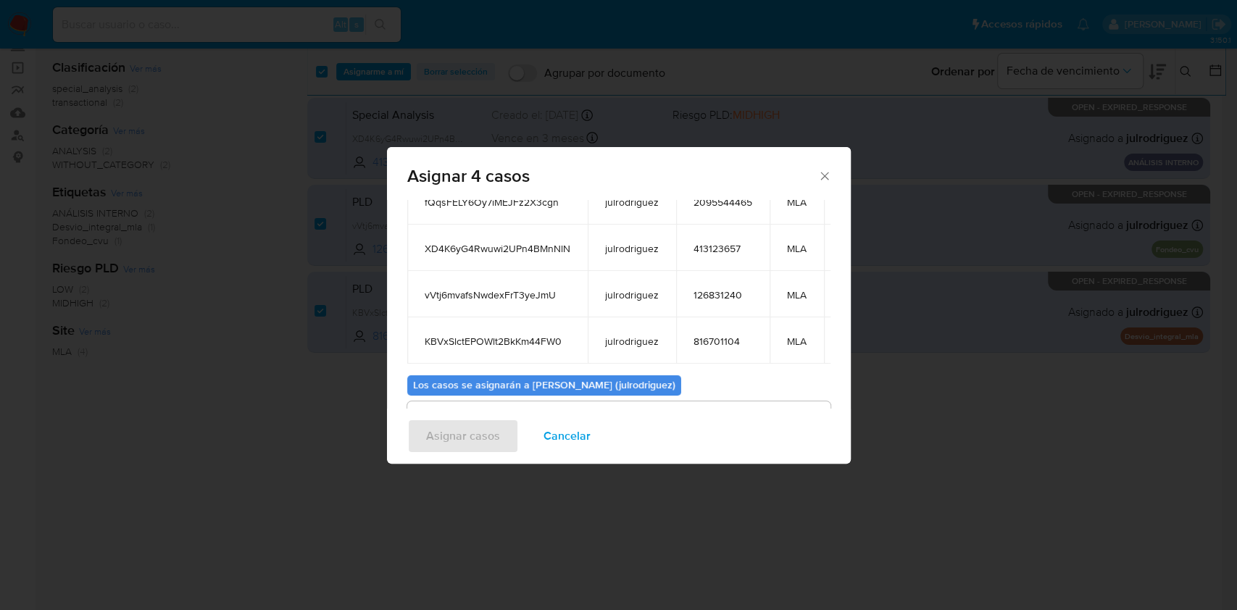
scroll to position [192, 0]
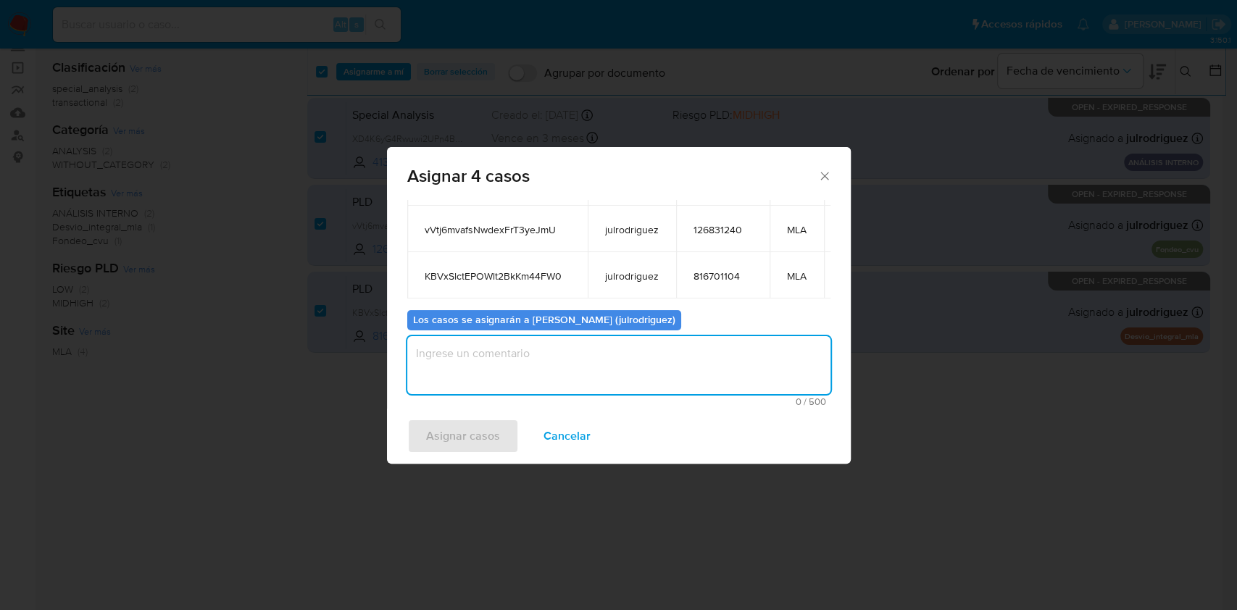
click at [590, 361] on textarea "assign-modal" at bounding box center [618, 365] width 423 height 58
type textarea "."
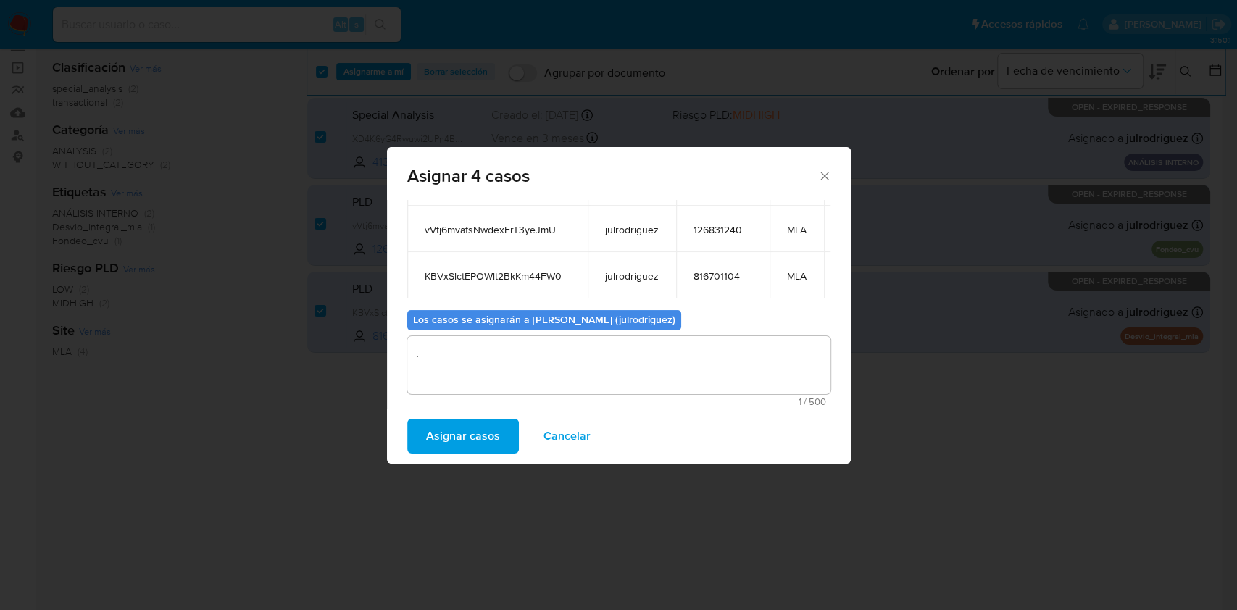
click at [482, 432] on span "Asignar casos" at bounding box center [463, 436] width 74 height 32
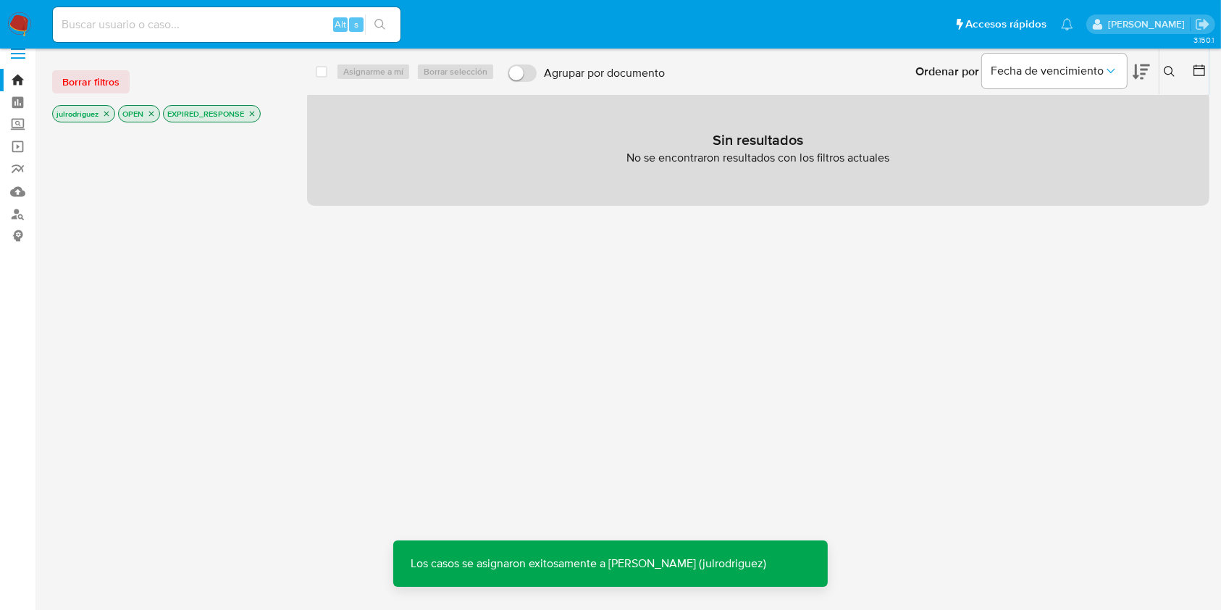
scroll to position [0, 0]
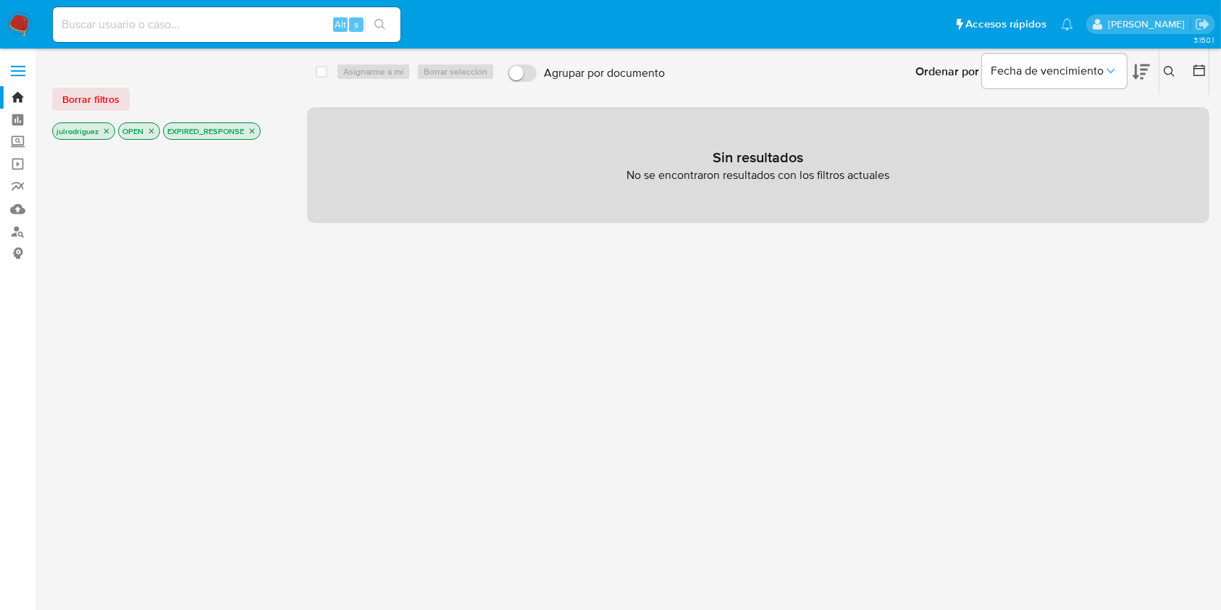
click at [251, 133] on icon "close-filter" at bounding box center [252, 131] width 9 height 9
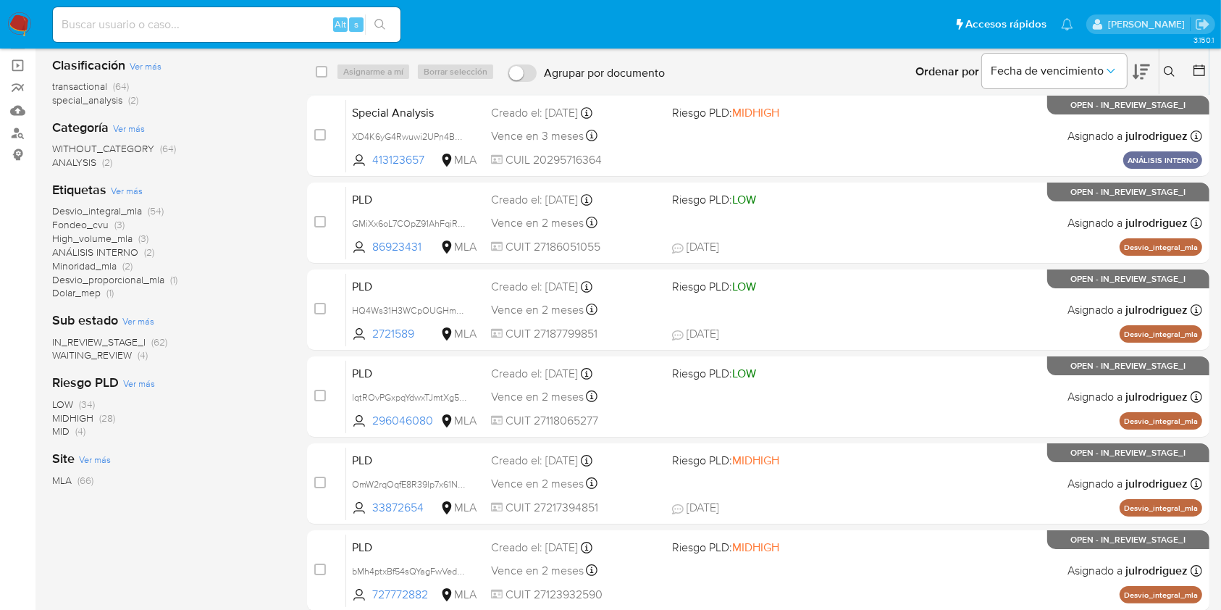
scroll to position [193, 0]
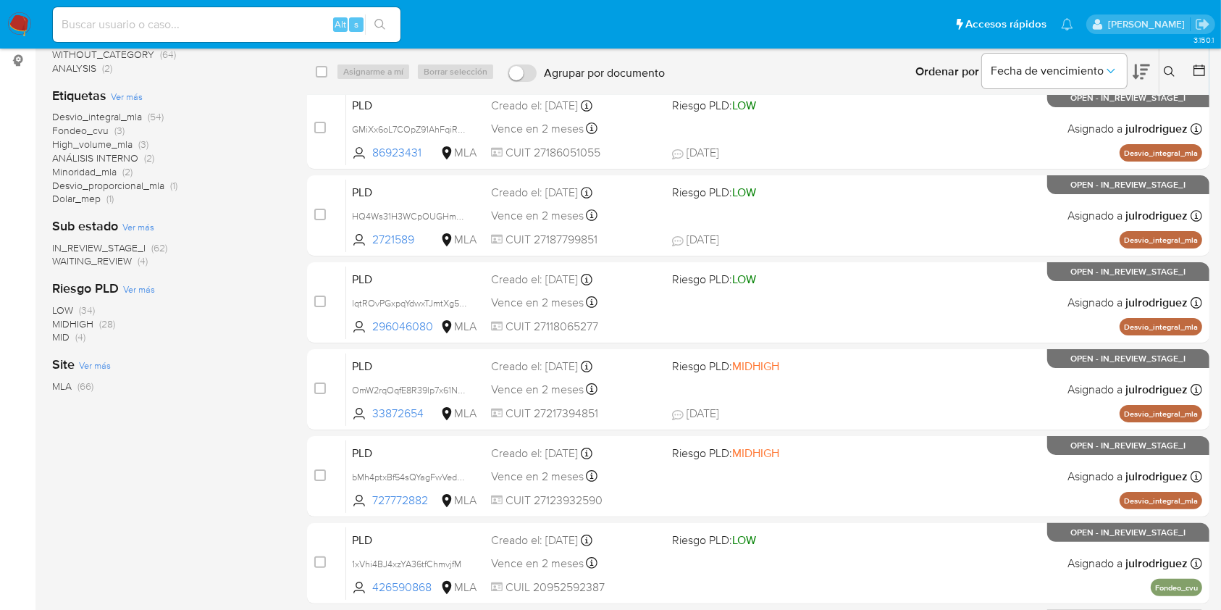
click at [137, 265] on span "WAITING_REVIEW (4)" at bounding box center [100, 261] width 96 height 14
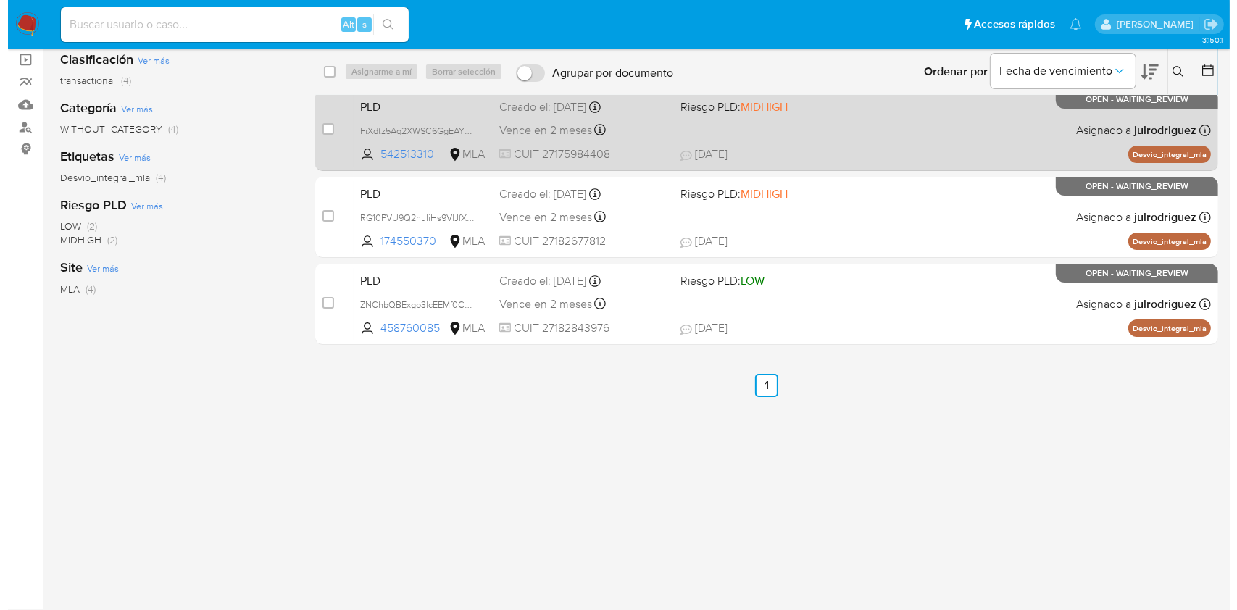
scroll to position [104, 0]
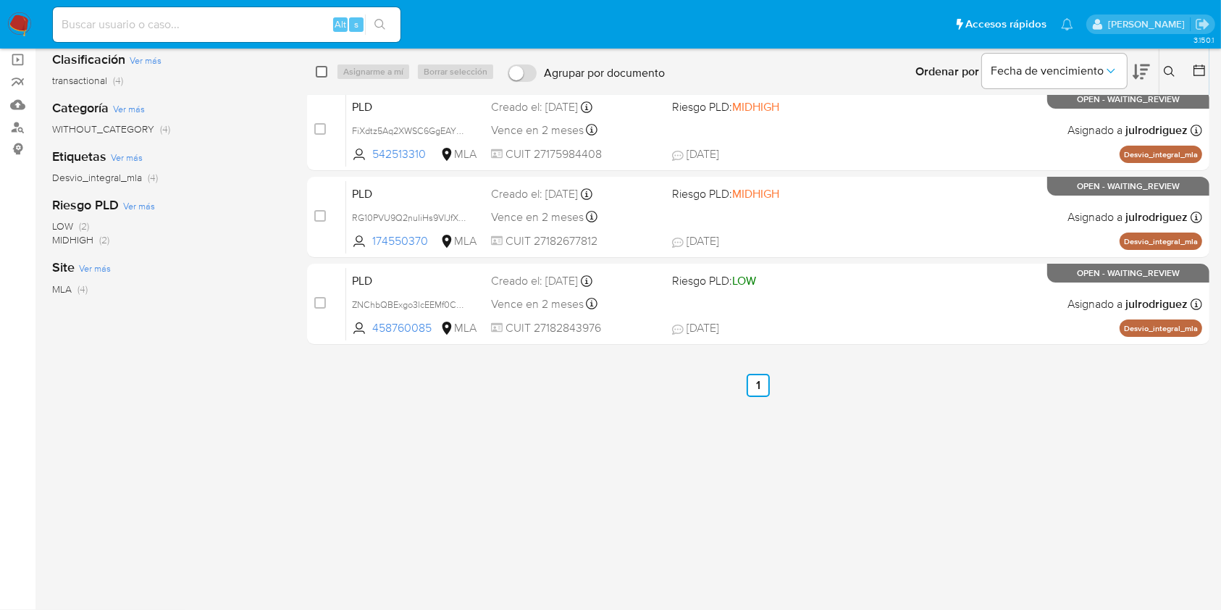
click at [322, 70] on input "checkbox" at bounding box center [322, 72] width 12 height 12
checkbox input "true"
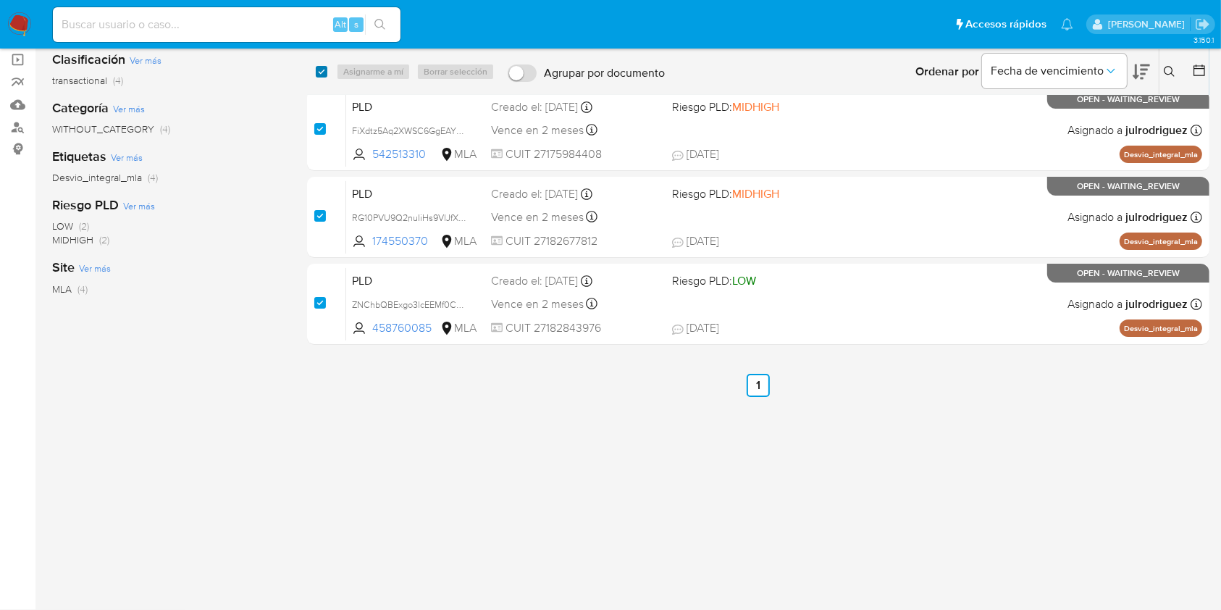
checkbox input "true"
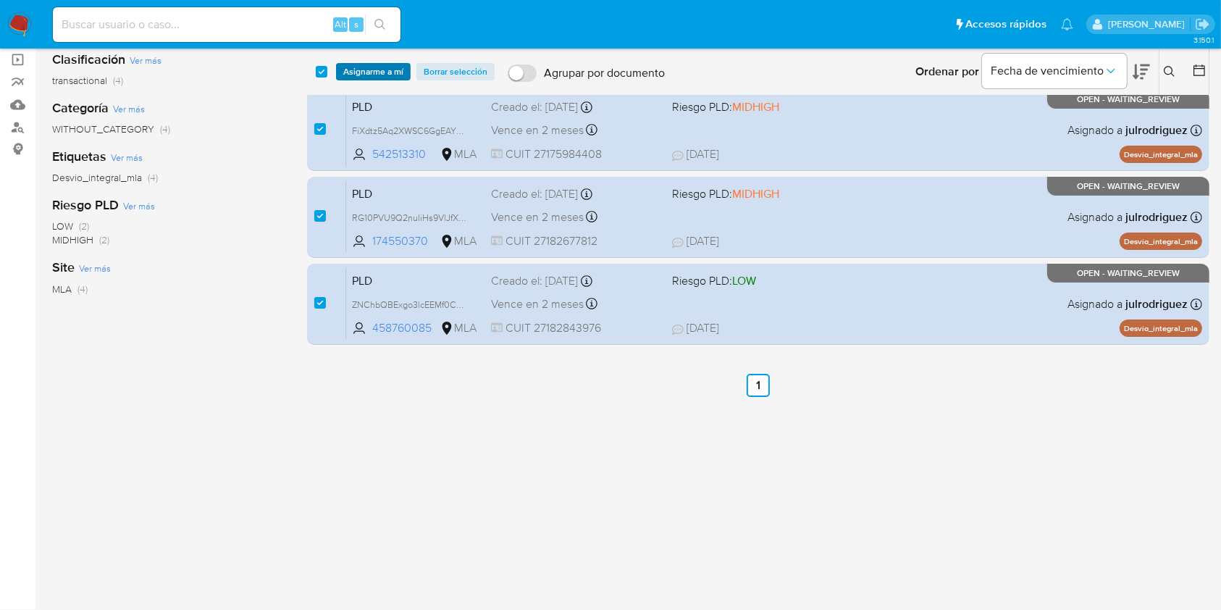
click at [379, 78] on span "Asignarme a mí" at bounding box center [373, 71] width 60 height 14
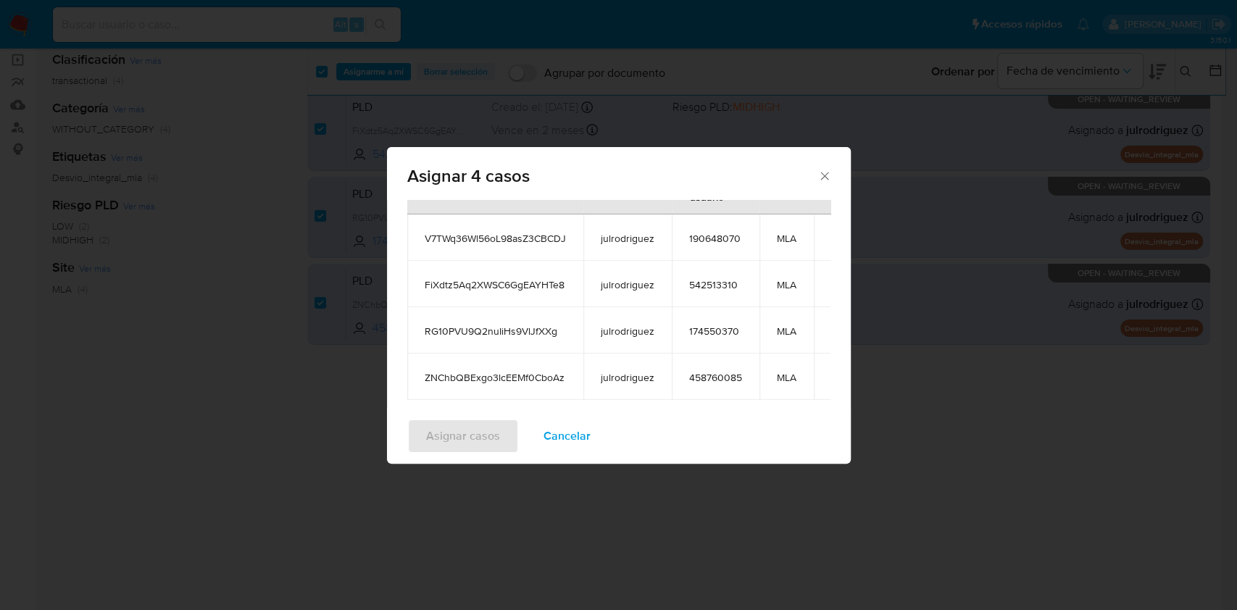
scroll to position [177, 0]
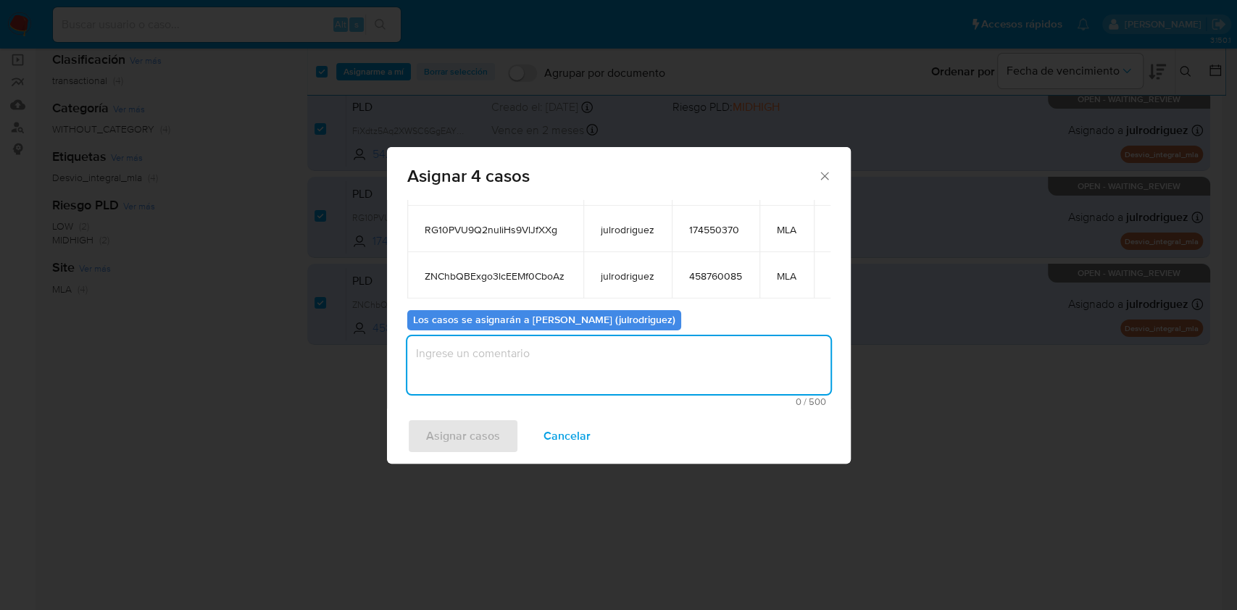
click at [573, 374] on textarea "assign-modal" at bounding box center [618, 365] width 423 height 58
type textarea "."
click at [475, 437] on span "Asignar casos" at bounding box center [463, 436] width 74 height 32
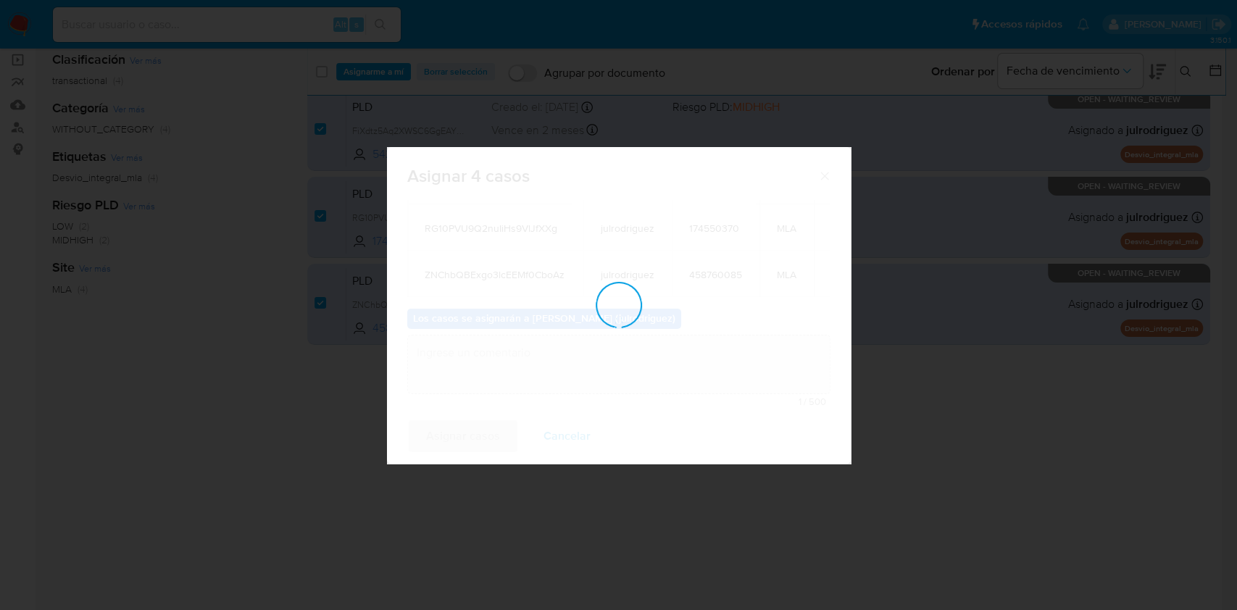
checkbox input "false"
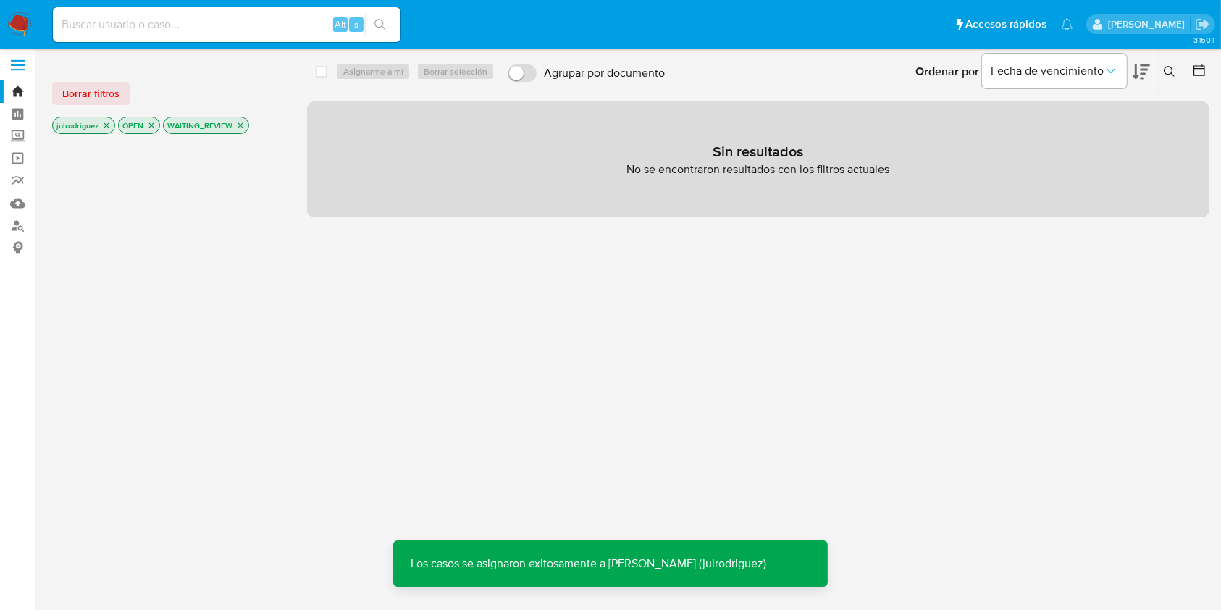
scroll to position [0, 0]
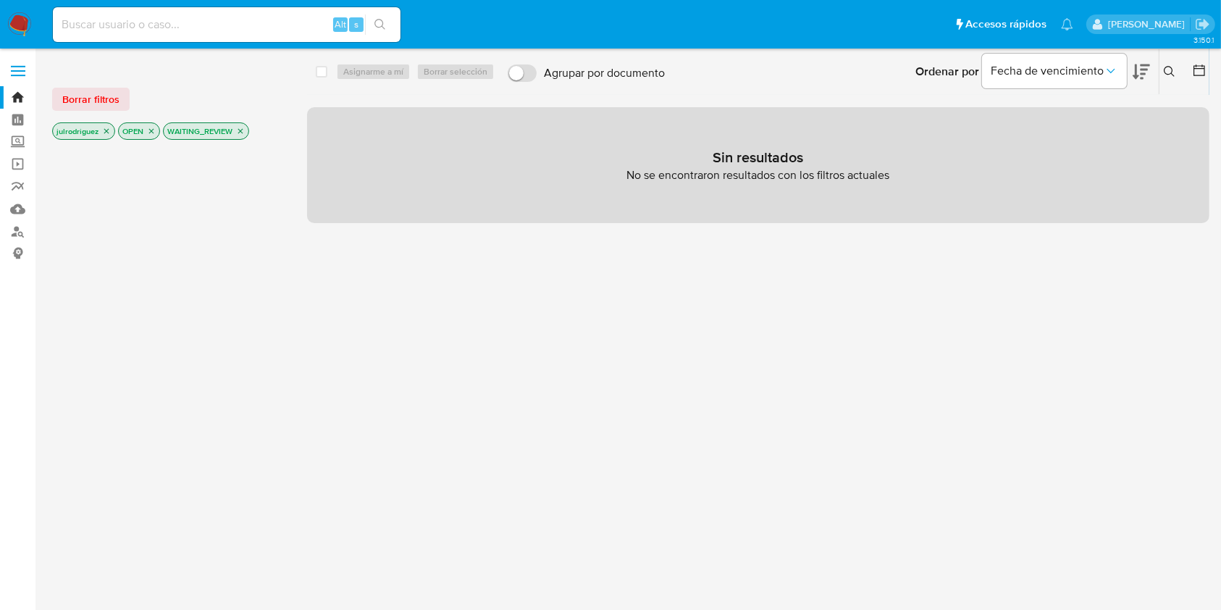
click at [243, 129] on icon "close-filter" at bounding box center [240, 131] width 5 height 5
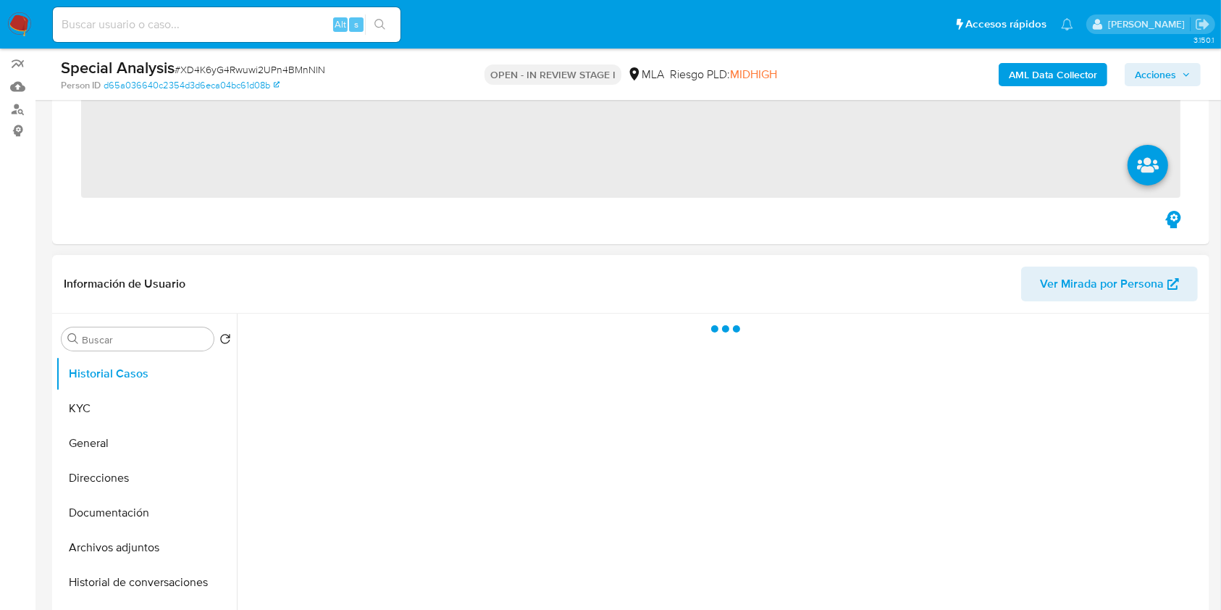
scroll to position [193, 0]
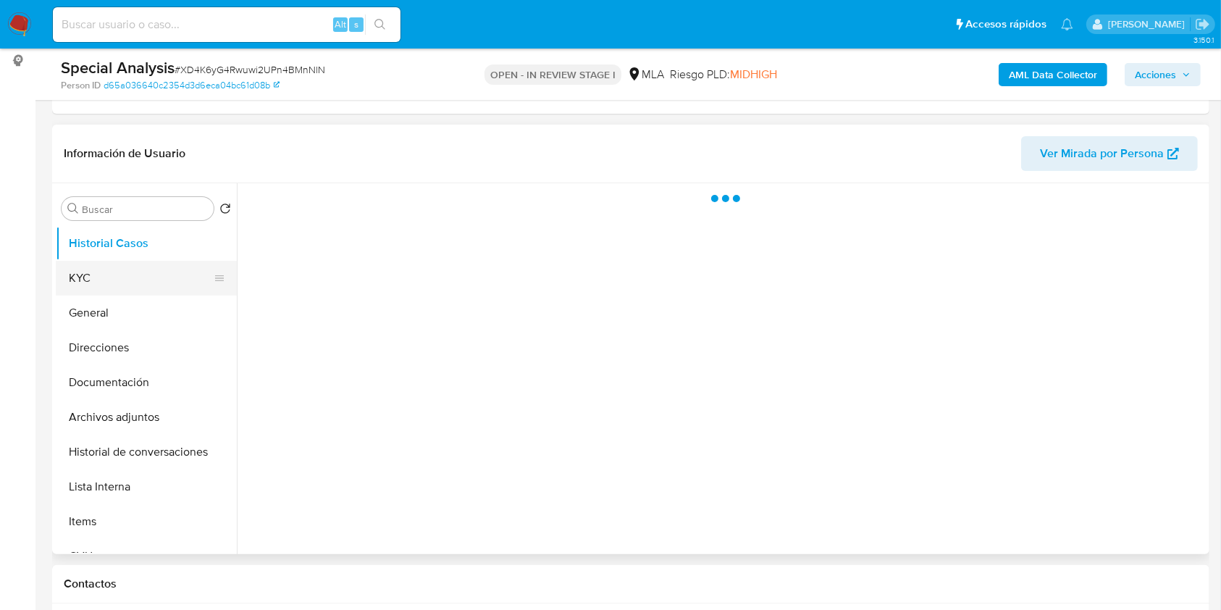
click at [168, 269] on button "KYC" at bounding box center [141, 278] width 170 height 35
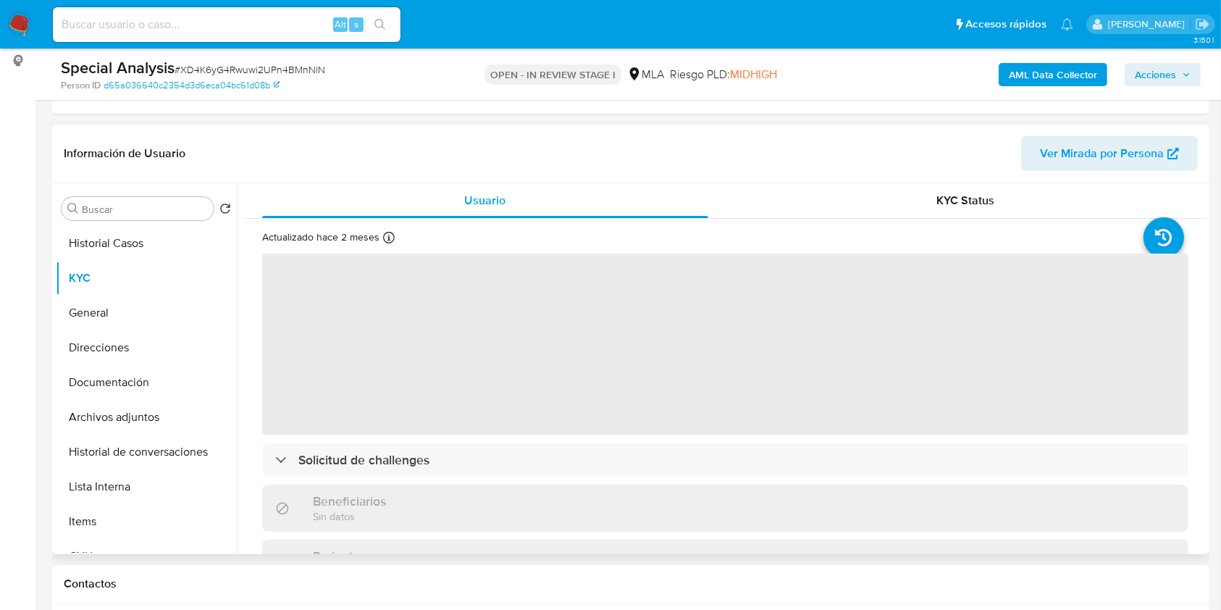
select select "10"
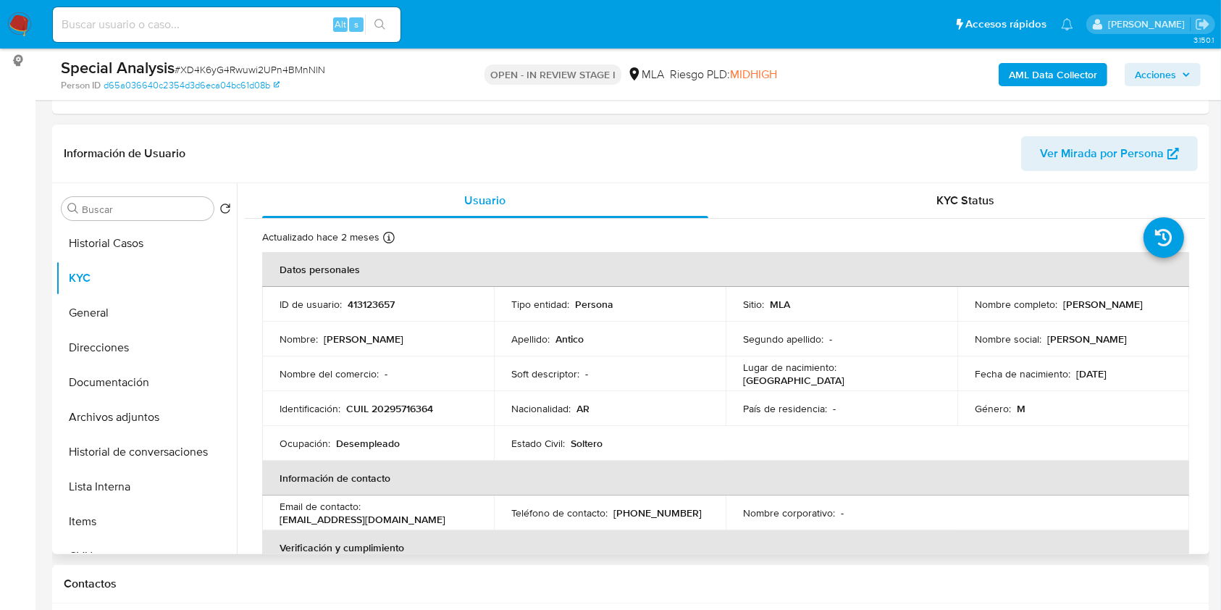
click at [365, 299] on p "413123657" at bounding box center [371, 304] width 47 height 13
copy p "413123657"
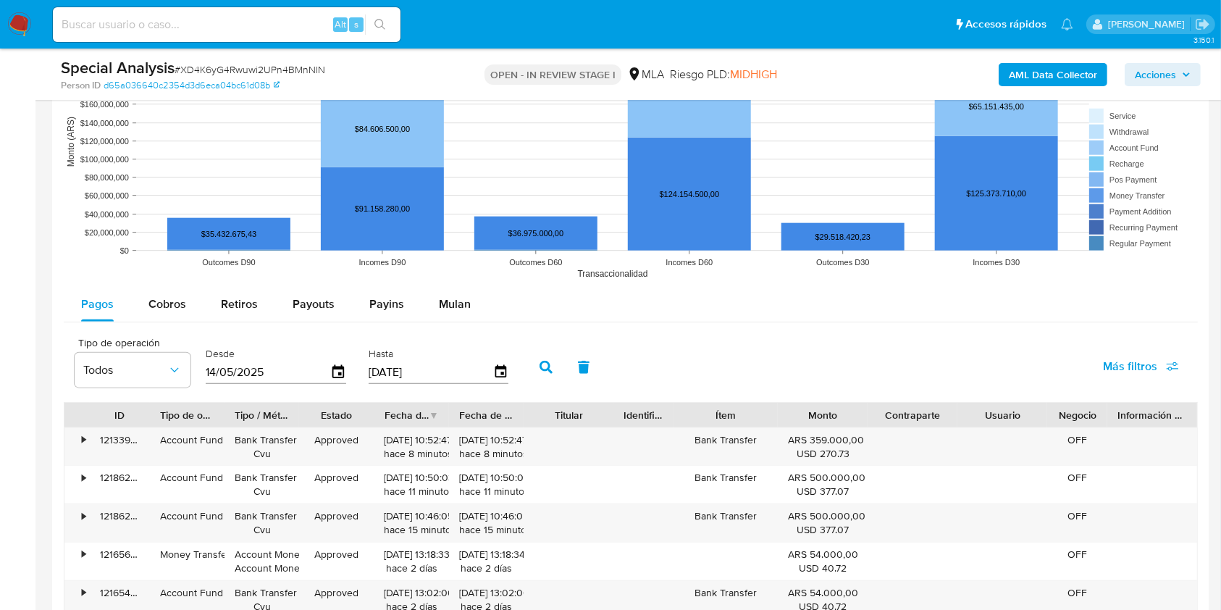
scroll to position [1545, 0]
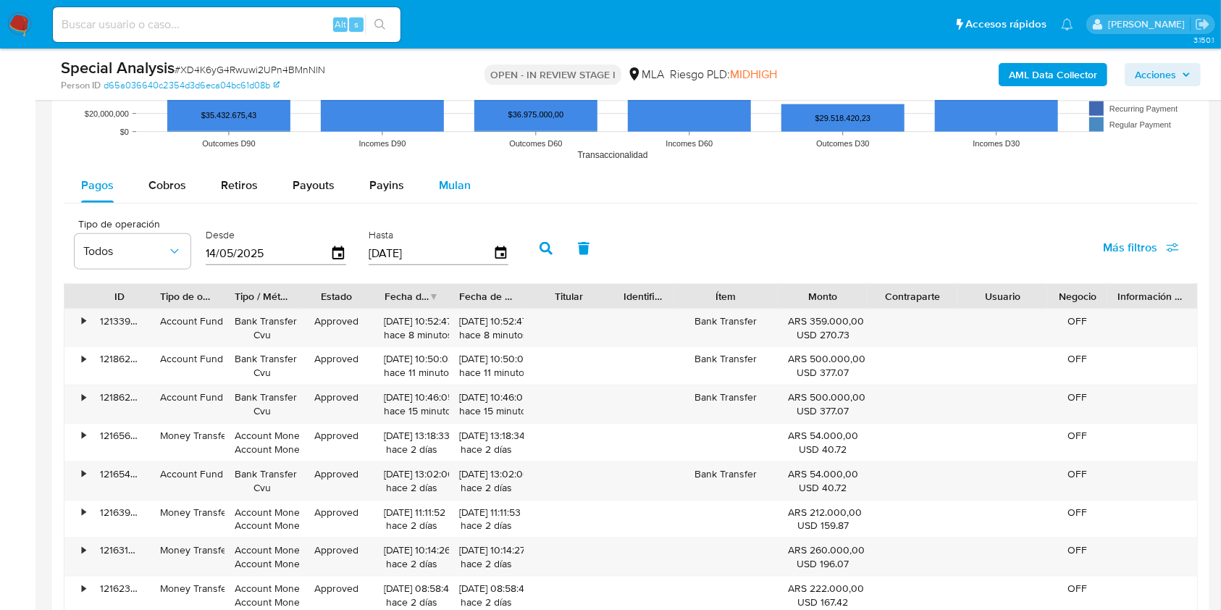
click at [456, 181] on span "Mulan" at bounding box center [455, 185] width 32 height 17
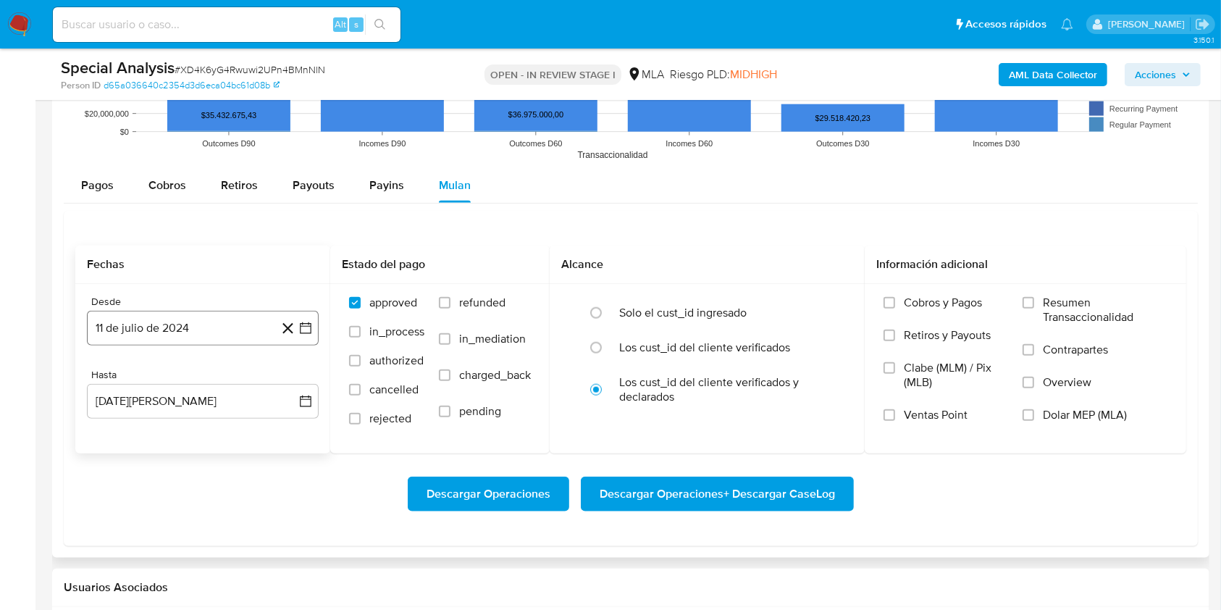
click at [221, 325] on button "11 de julio de 2024" at bounding box center [203, 328] width 232 height 35
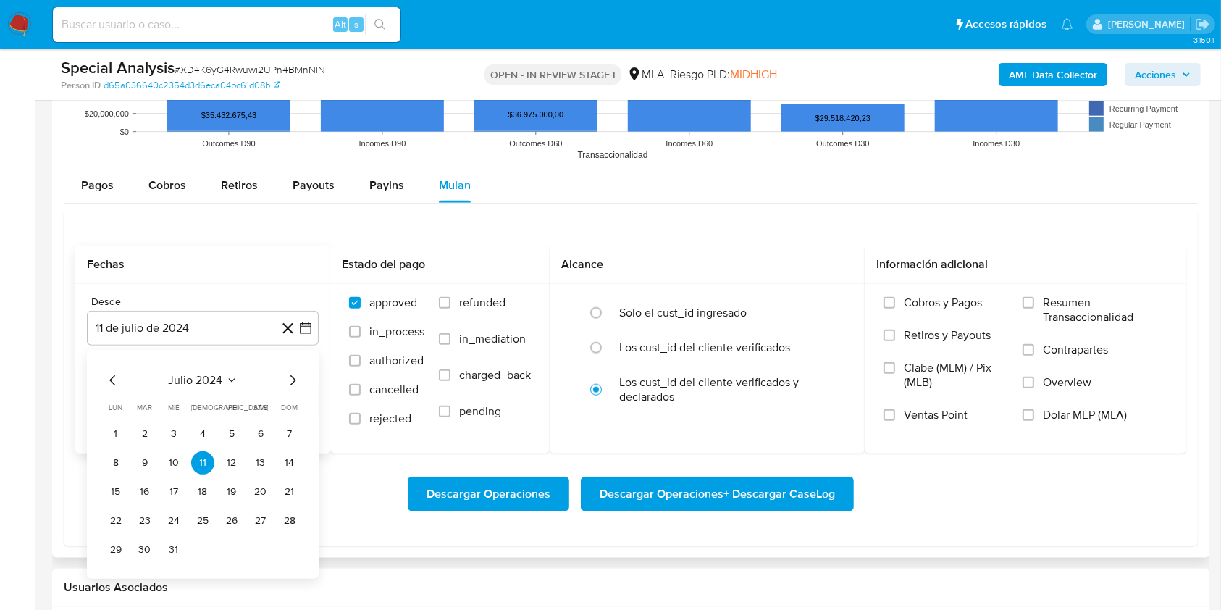
click at [186, 380] on span "julio 2024" at bounding box center [196, 380] width 54 height 14
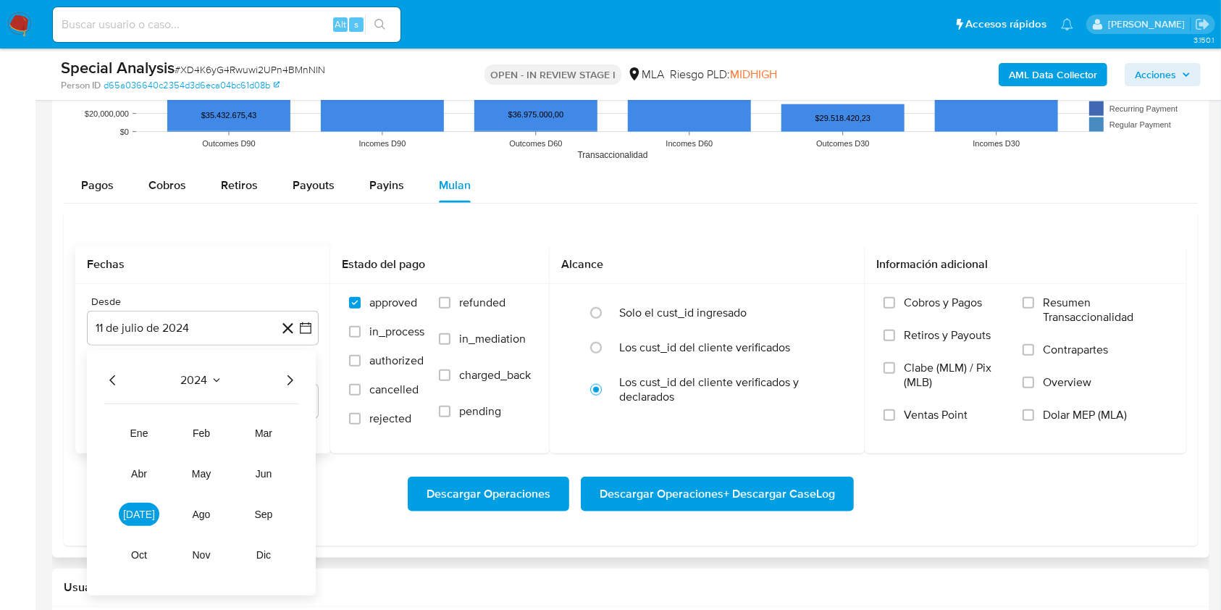
click at [293, 385] on icon "Año siguiente" at bounding box center [289, 380] width 17 height 17
click at [139, 470] on span "abr" at bounding box center [139, 474] width 16 height 12
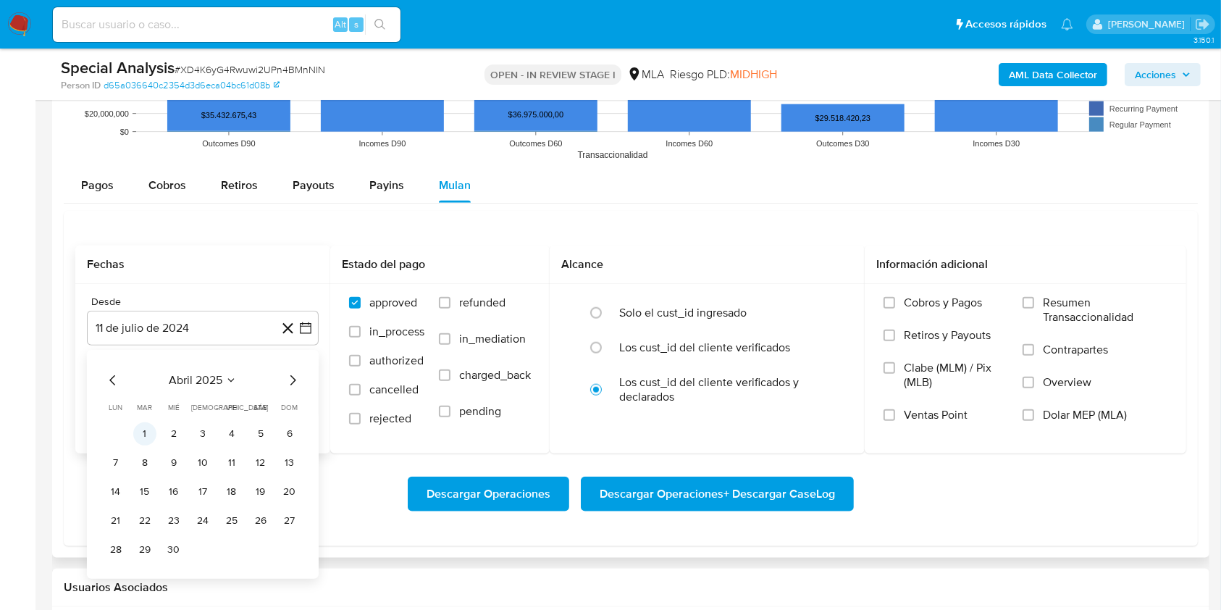
click at [146, 435] on button "1" at bounding box center [144, 433] width 23 height 23
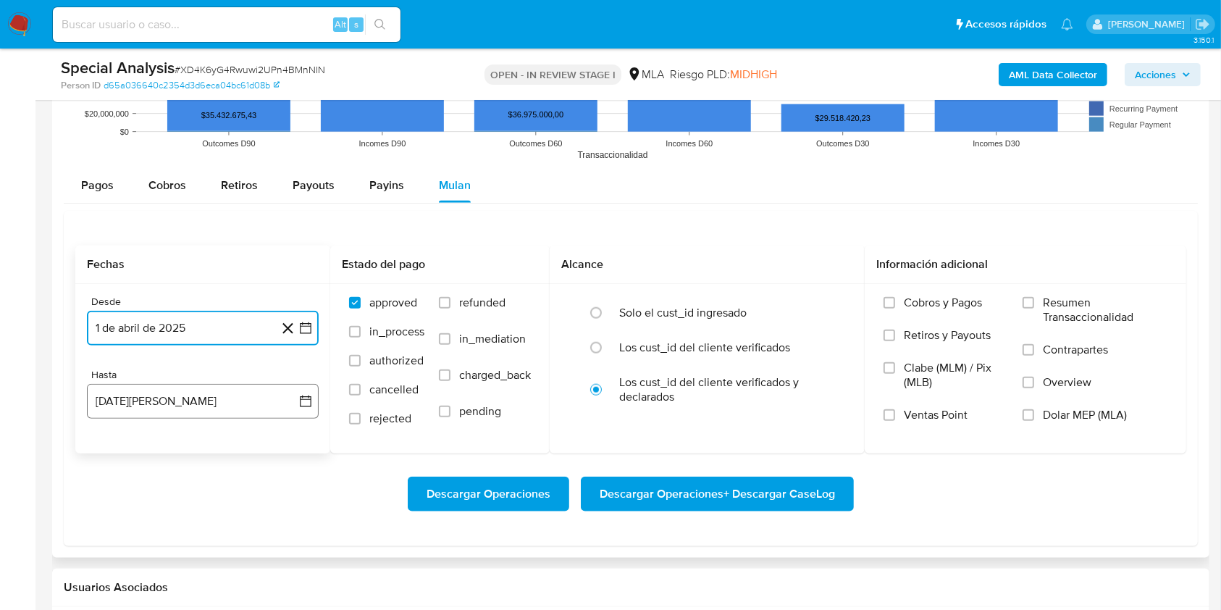
click at [167, 406] on button "[DATE]" at bounding box center [203, 401] width 232 height 35
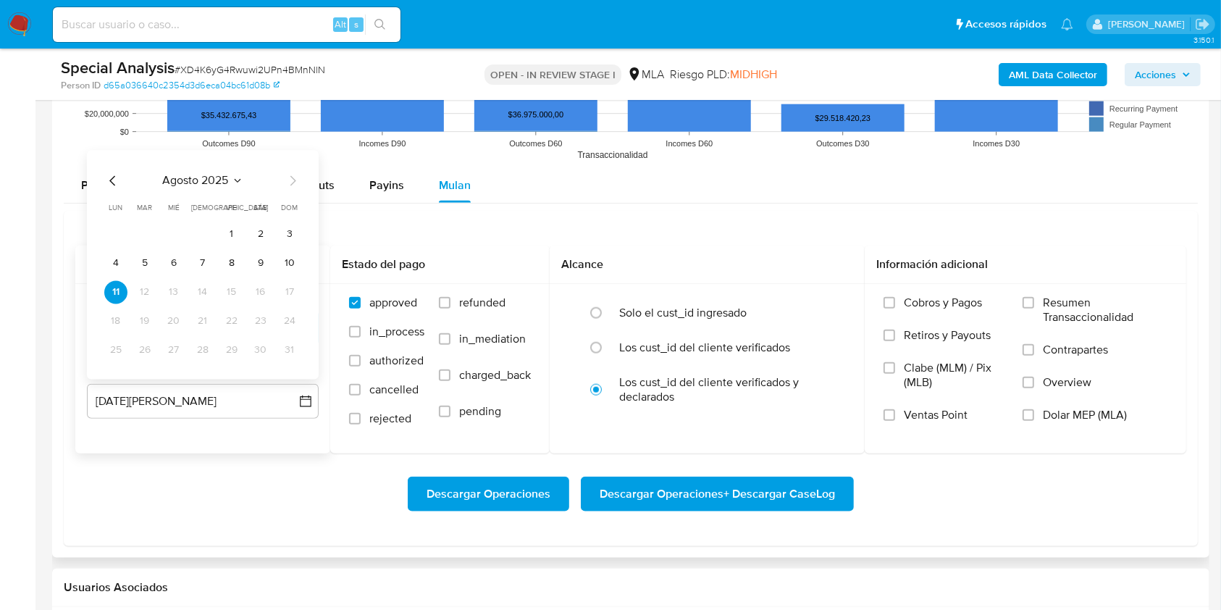
click at [112, 182] on icon "Mes anterior" at bounding box center [112, 180] width 6 height 10
click at [207, 348] on button "31" at bounding box center [202, 349] width 23 height 23
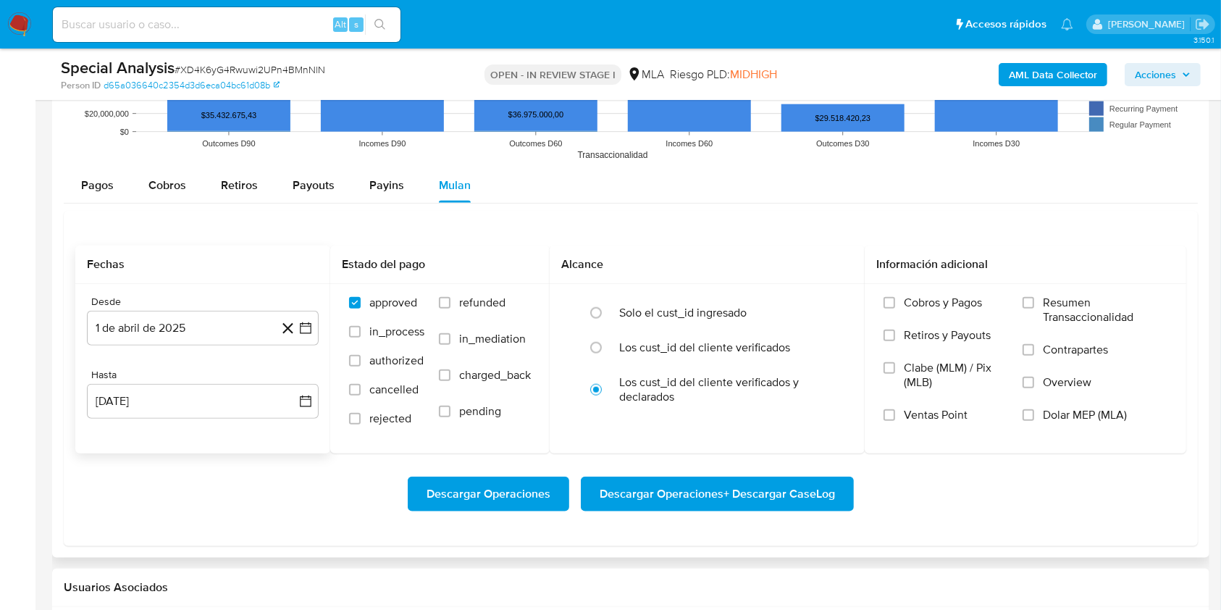
click at [203, 482] on div "Descargar Operaciones Descargar Operaciones + Descargar CaseLog" at bounding box center [630, 494] width 1111 height 35
click at [1063, 418] on span "Dolar MEP (MLA)" at bounding box center [1085, 415] width 84 height 14
click at [1034, 418] on input "Dolar MEP (MLA)" at bounding box center [1029, 415] width 12 height 12
click at [793, 488] on span "Descargar Operaciones + Descargar CaseLog" at bounding box center [717, 494] width 235 height 32
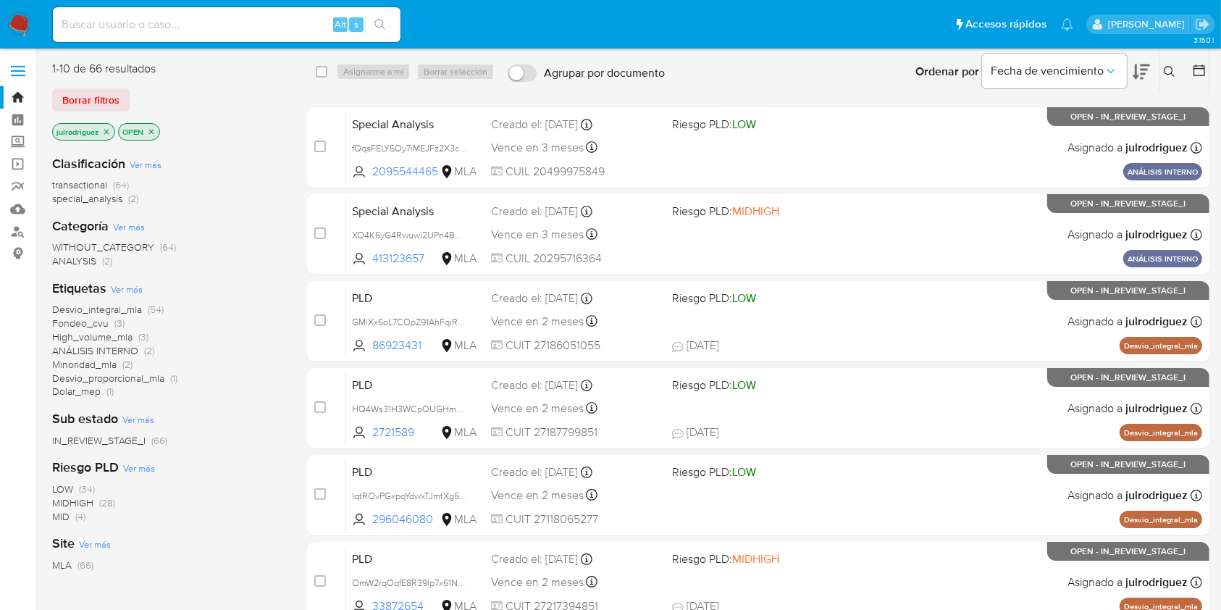
click at [191, 38] on div "Alt s" at bounding box center [227, 24] width 348 height 35
paste input "fQqsFELY6Oy7iMEJFz2X3cgn"
type input "fQqsFELY6Oy7iMEJFz2X3cgn"
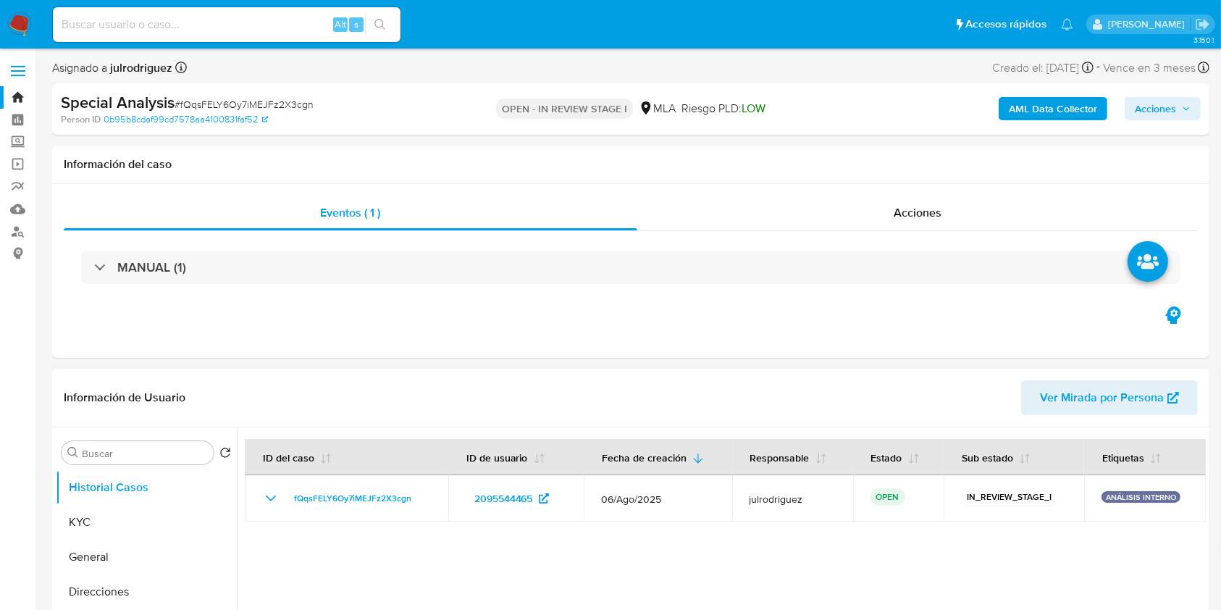
select select "10"
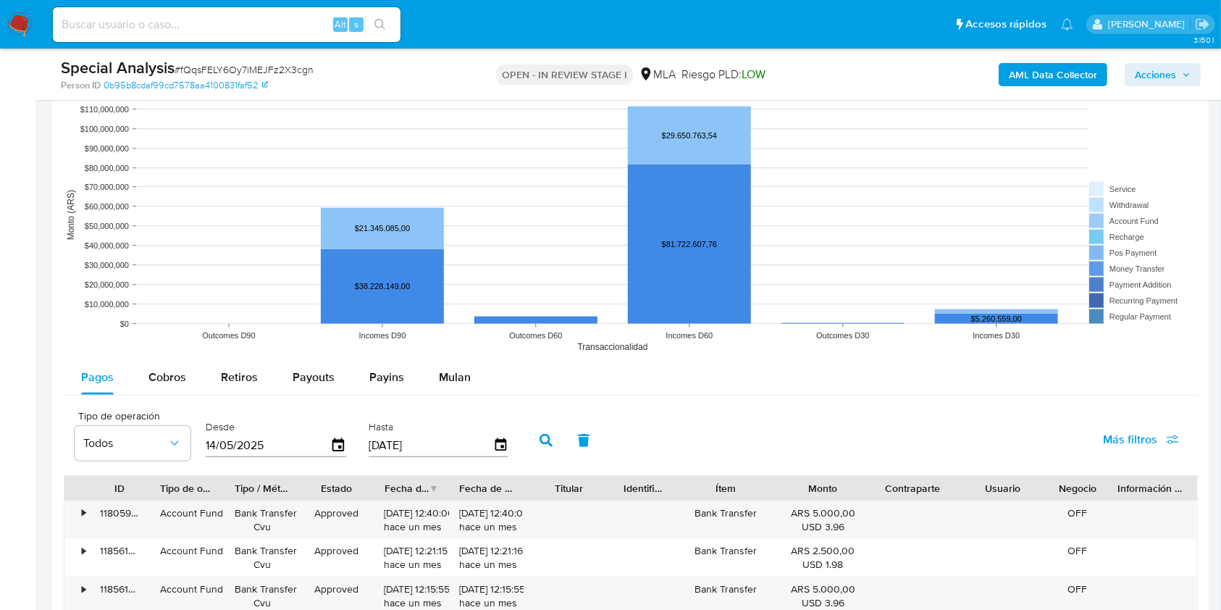
scroll to position [1449, 0]
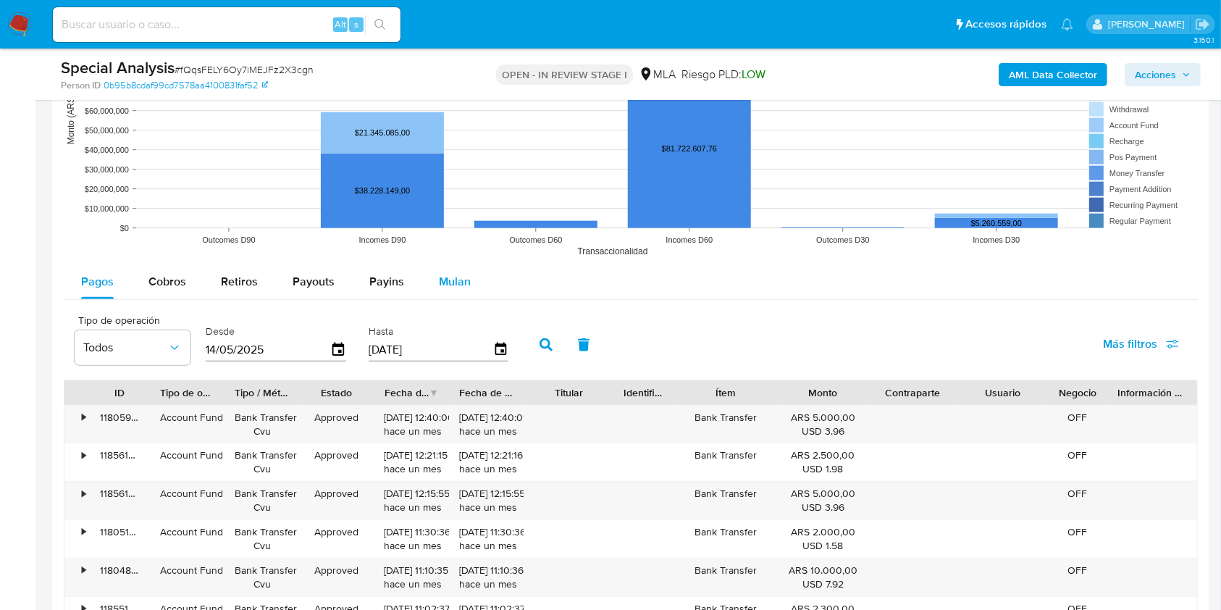
click at [453, 283] on span "Mulan" at bounding box center [455, 281] width 32 height 17
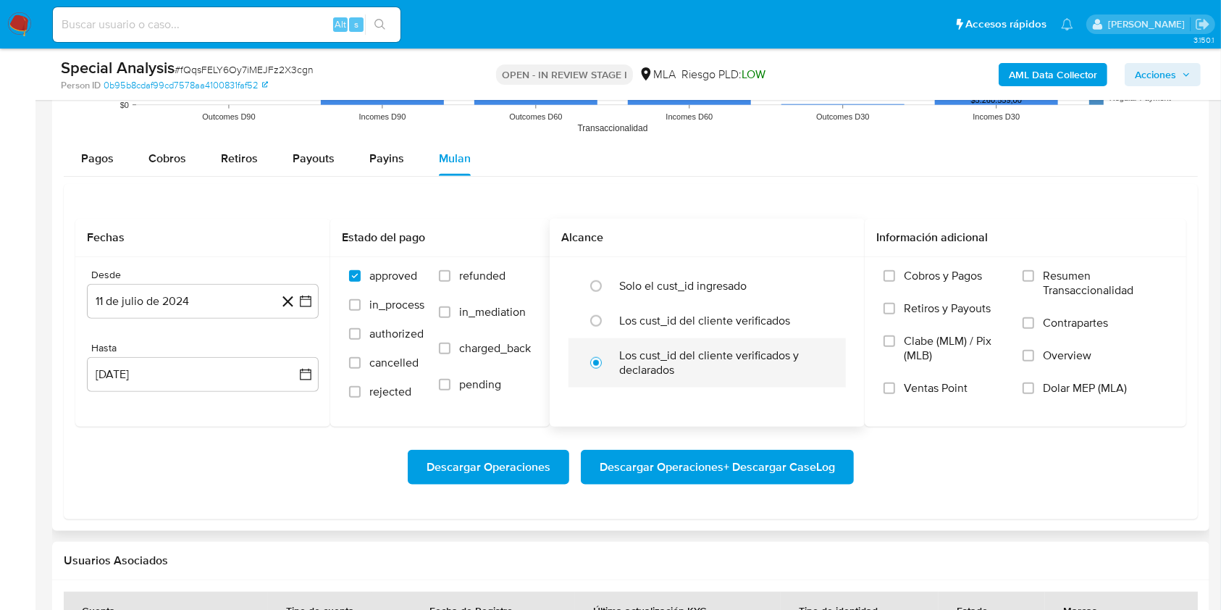
scroll to position [1642, 0]
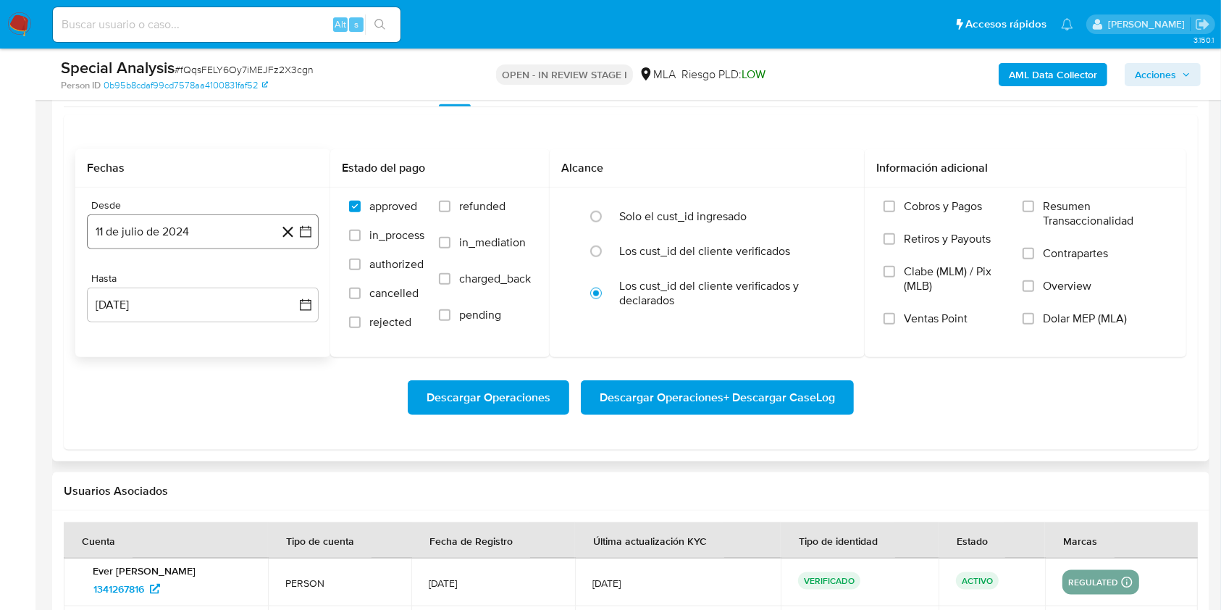
click at [192, 240] on button "11 de julio de 2024" at bounding box center [203, 231] width 232 height 35
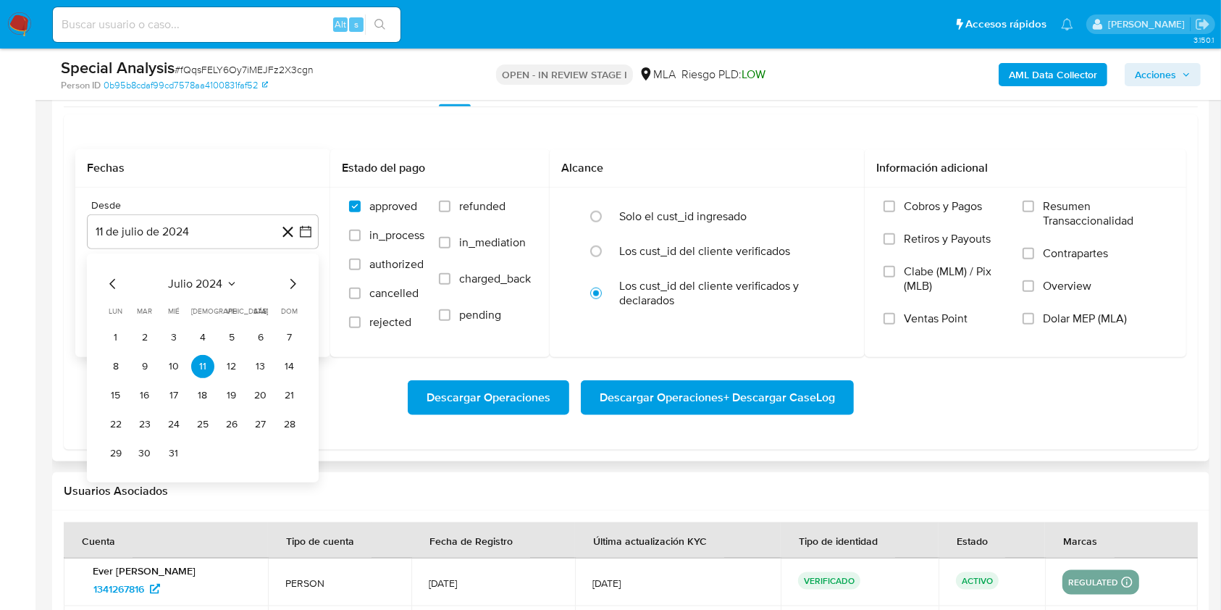
click at [187, 285] on span "julio 2024" at bounding box center [196, 284] width 54 height 14
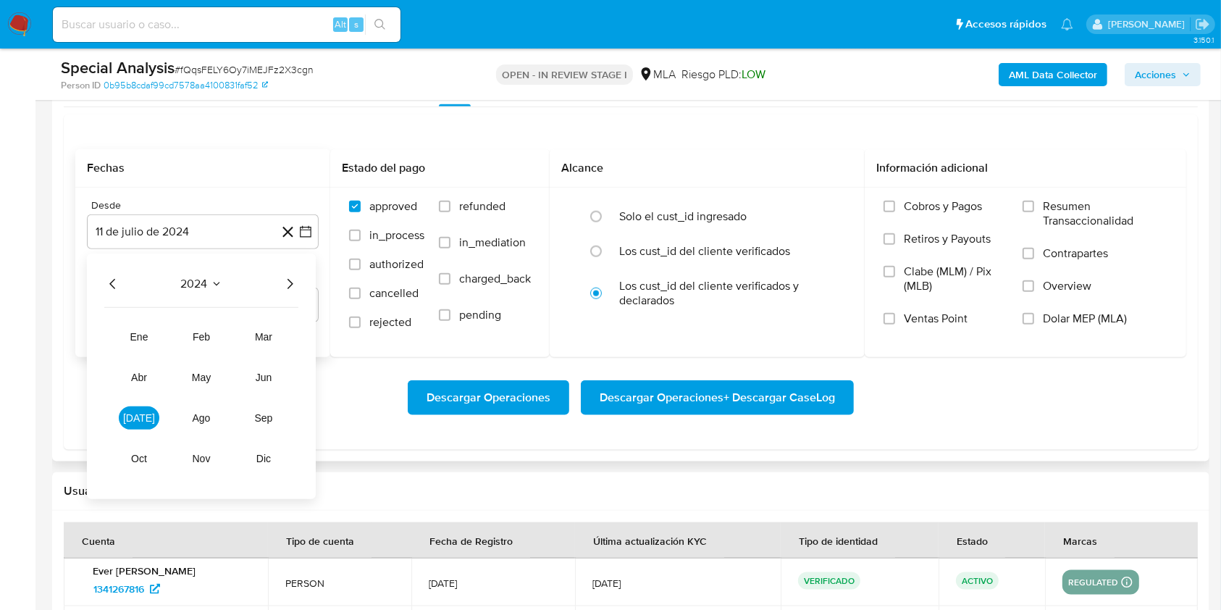
click at [286, 280] on icon "Año siguiente" at bounding box center [289, 283] width 17 height 17
click at [148, 372] on button "abr" at bounding box center [139, 377] width 41 height 23
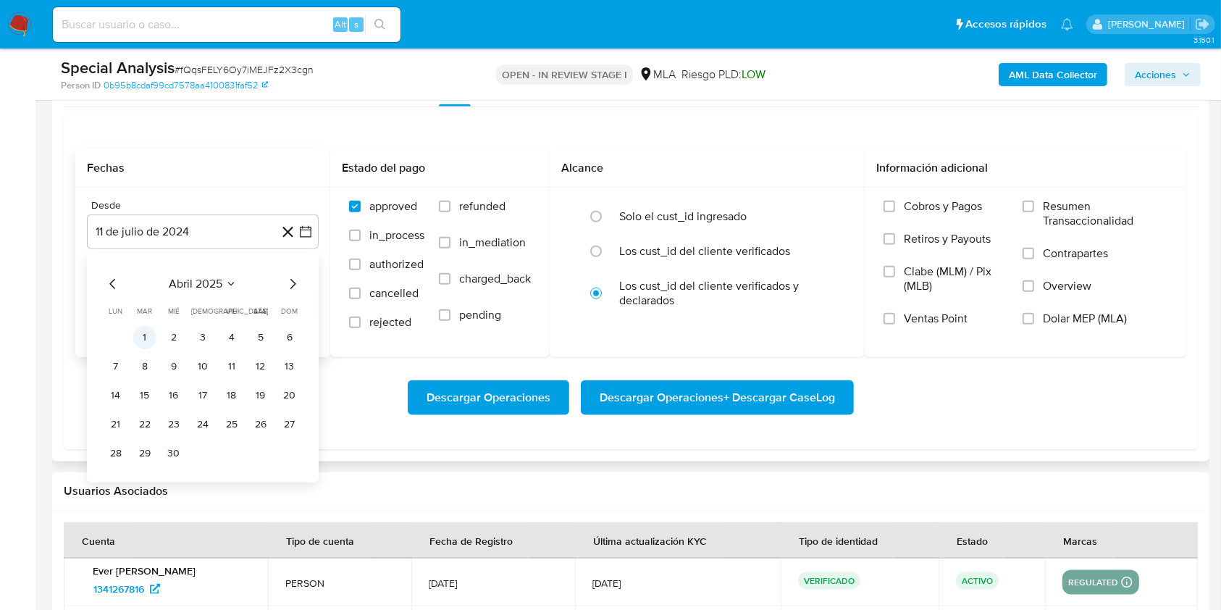
click at [146, 333] on button "1" at bounding box center [144, 337] width 23 height 23
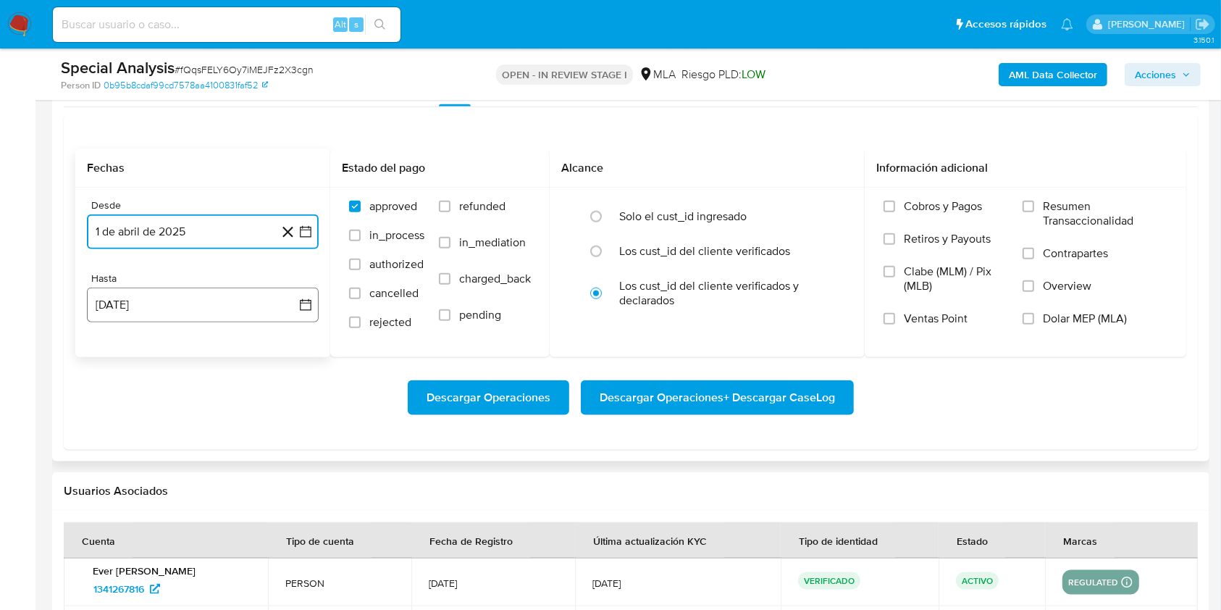
click at [164, 290] on button "[DATE]" at bounding box center [203, 305] width 232 height 35
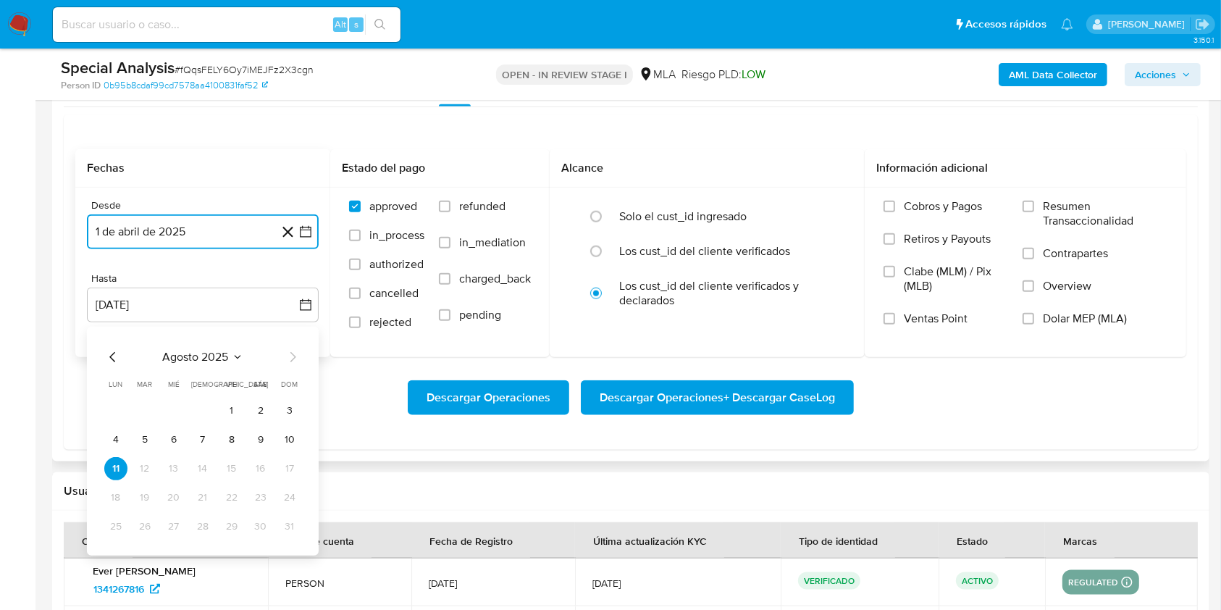
click at [112, 355] on icon "Mes anterior" at bounding box center [112, 356] width 17 height 17
click at [198, 530] on button "31" at bounding box center [202, 526] width 23 height 23
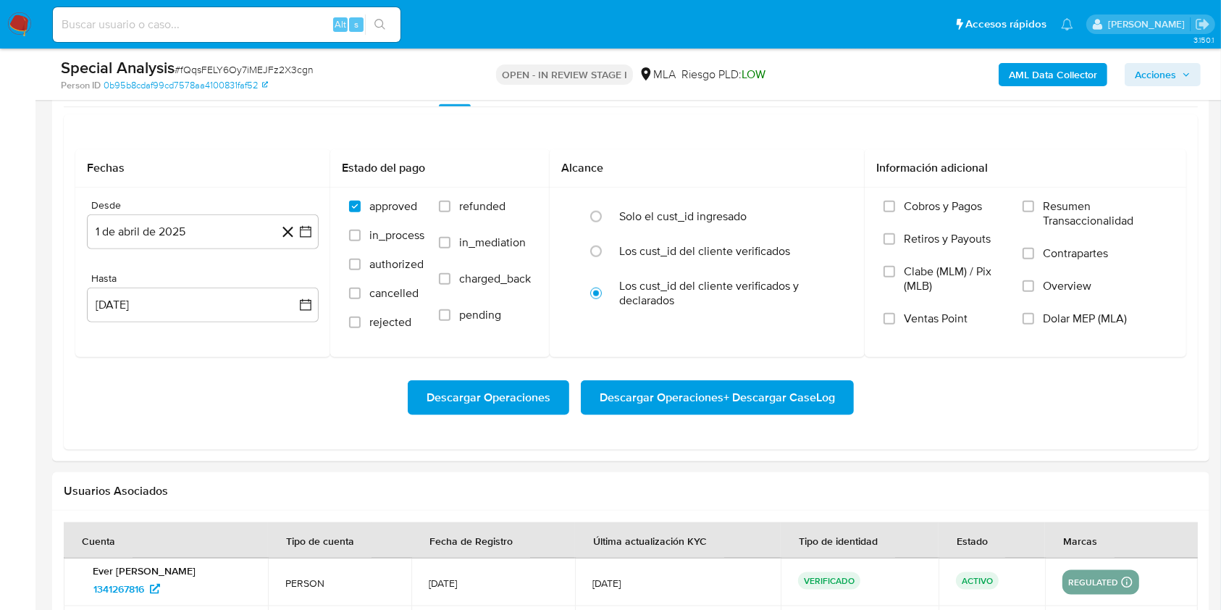
click at [230, 377] on div "Descargar Operaciones Descargar Operaciones + Descargar CaseLog" at bounding box center [630, 397] width 1111 height 81
click at [1098, 316] on span "Dolar MEP (MLA)" at bounding box center [1085, 319] width 84 height 14
click at [1034, 316] on input "Dolar MEP (MLA)" at bounding box center [1029, 319] width 12 height 12
click at [719, 382] on span "Descargar Operaciones + Descargar CaseLog" at bounding box center [717, 398] width 235 height 32
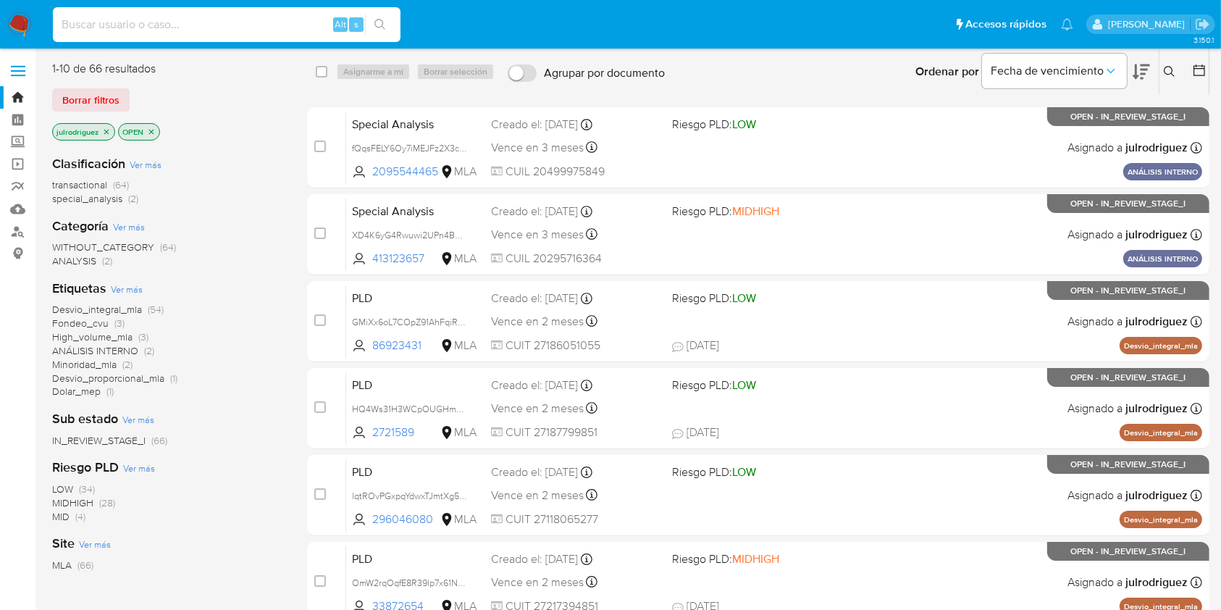
click at [245, 17] on input at bounding box center [227, 24] width 348 height 19
paste input "9lvVWX1QTfqTuyRdYqG5AZQf"
type input "9lvVWX1QTfqTuyRdYqG5AZQf"
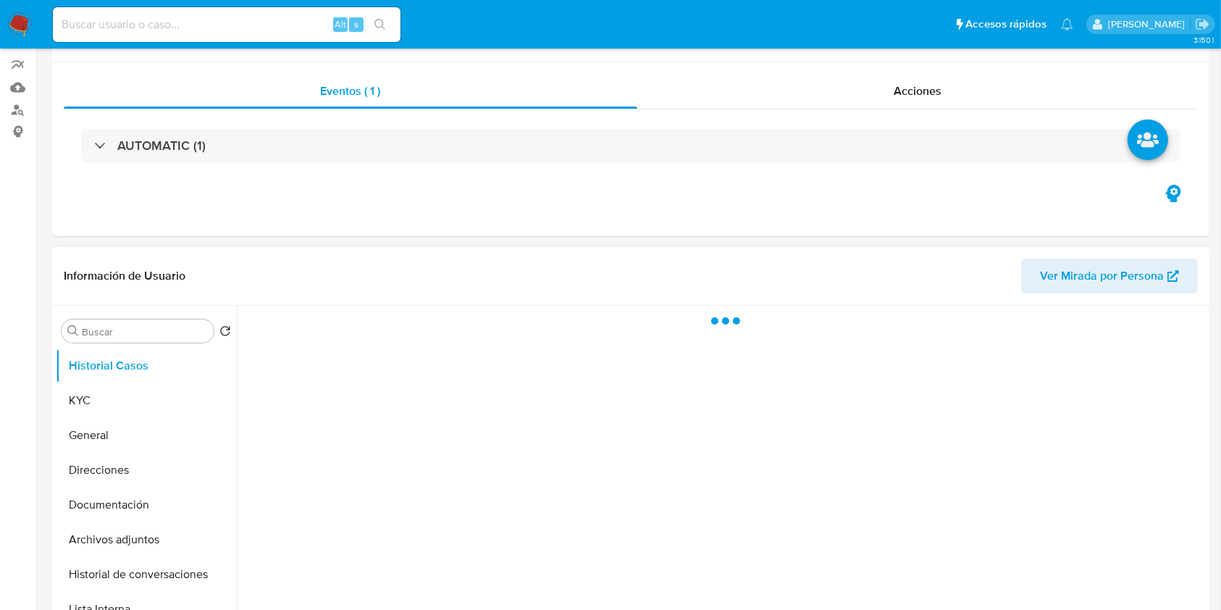
scroll to position [193, 0]
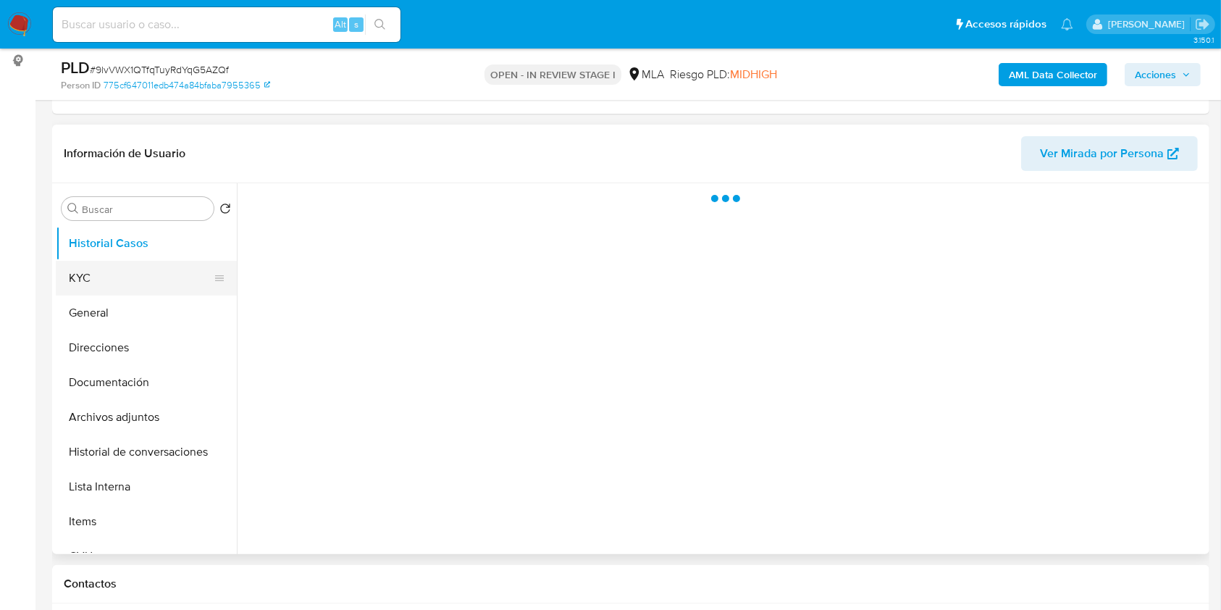
click at [62, 280] on button "KYC" at bounding box center [141, 278] width 170 height 35
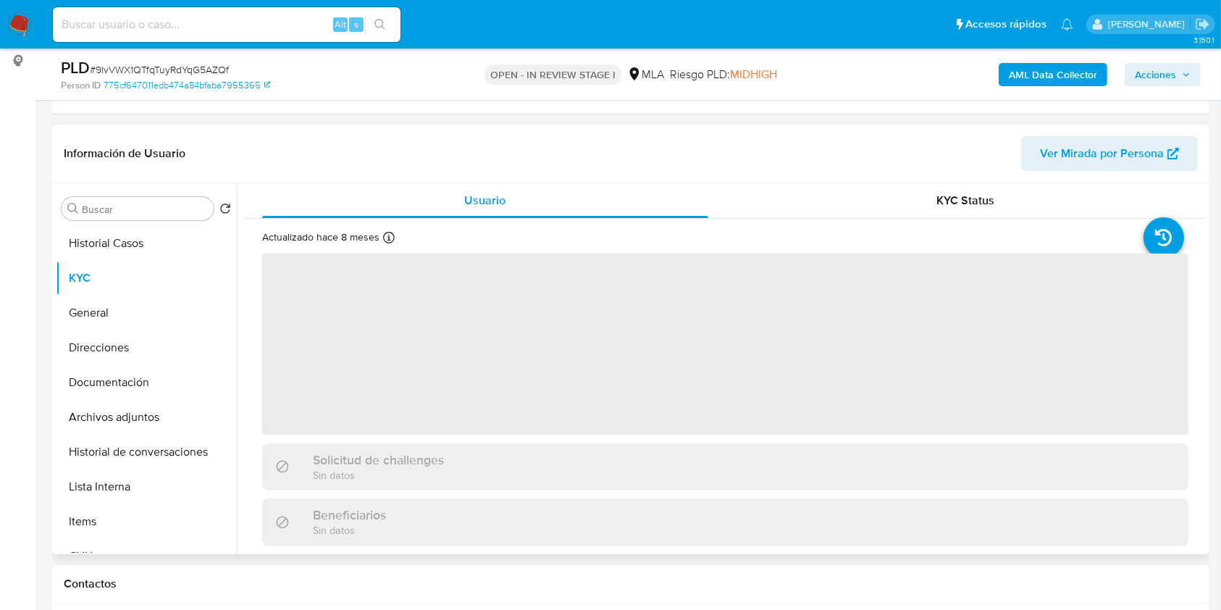
select select "10"
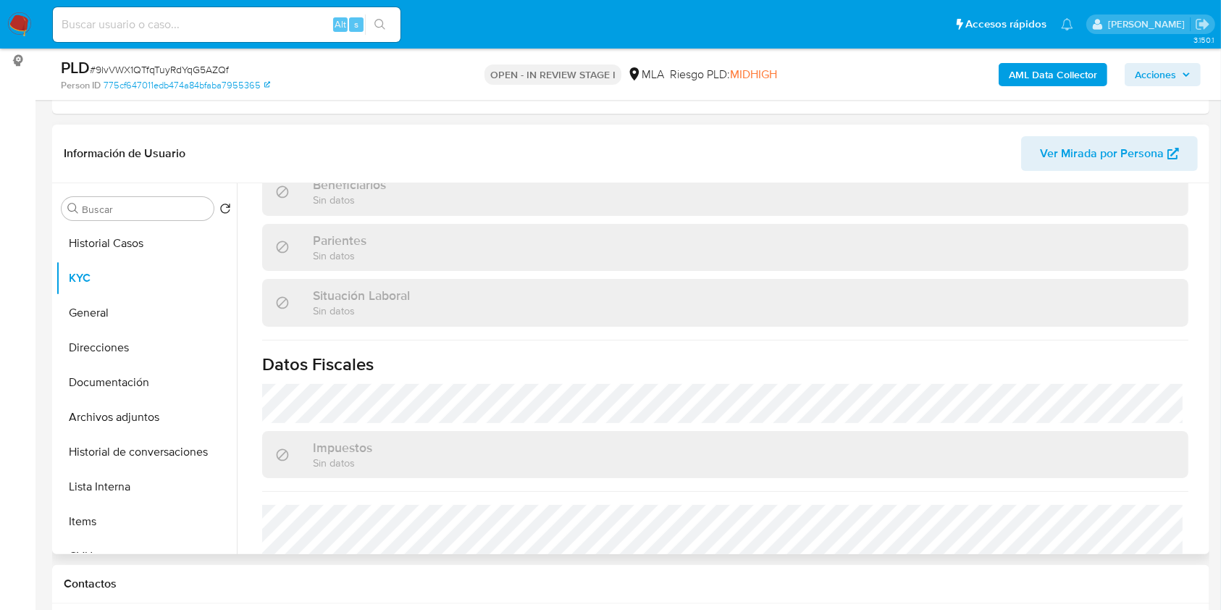
scroll to position [786, 0]
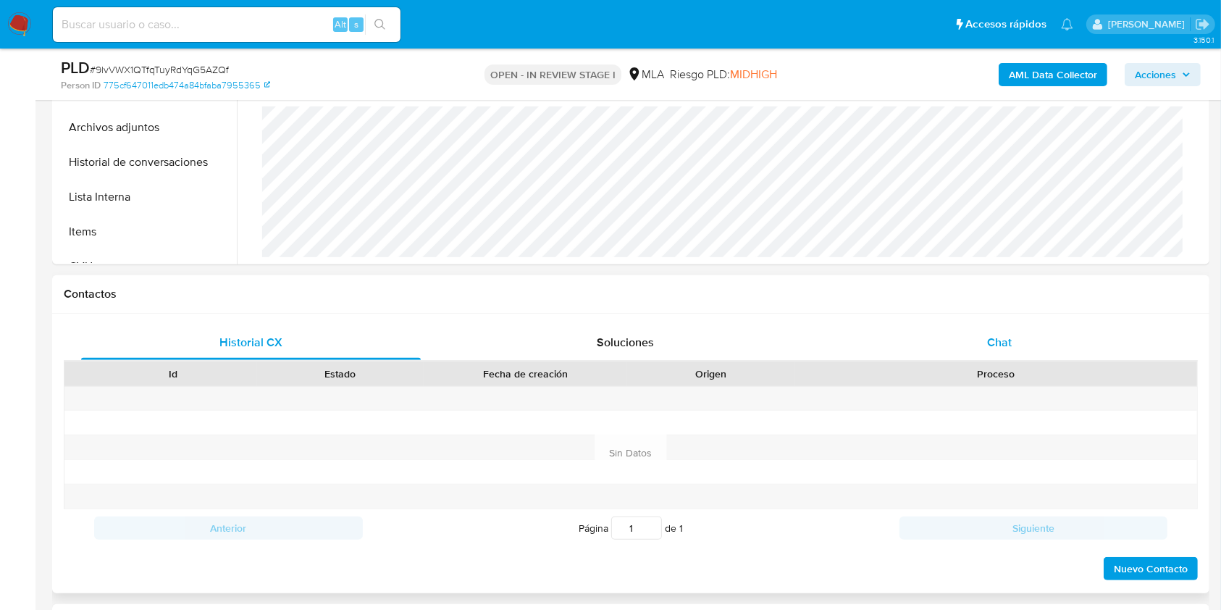
click at [1006, 346] on span "Chat" at bounding box center [999, 342] width 25 height 17
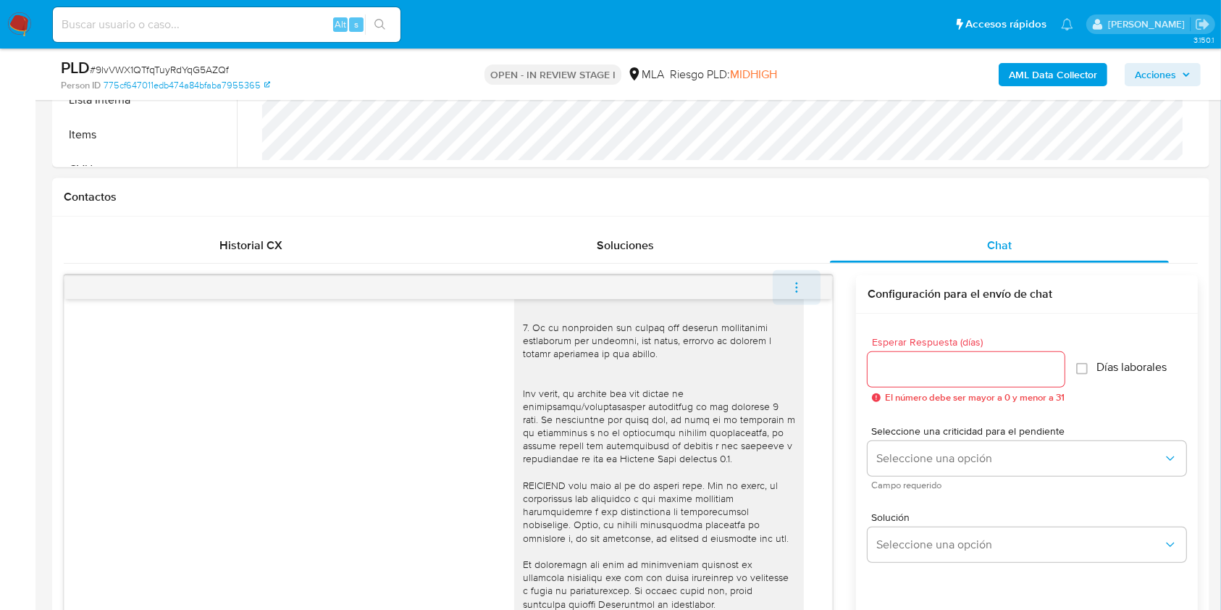
scroll to position [284, 0]
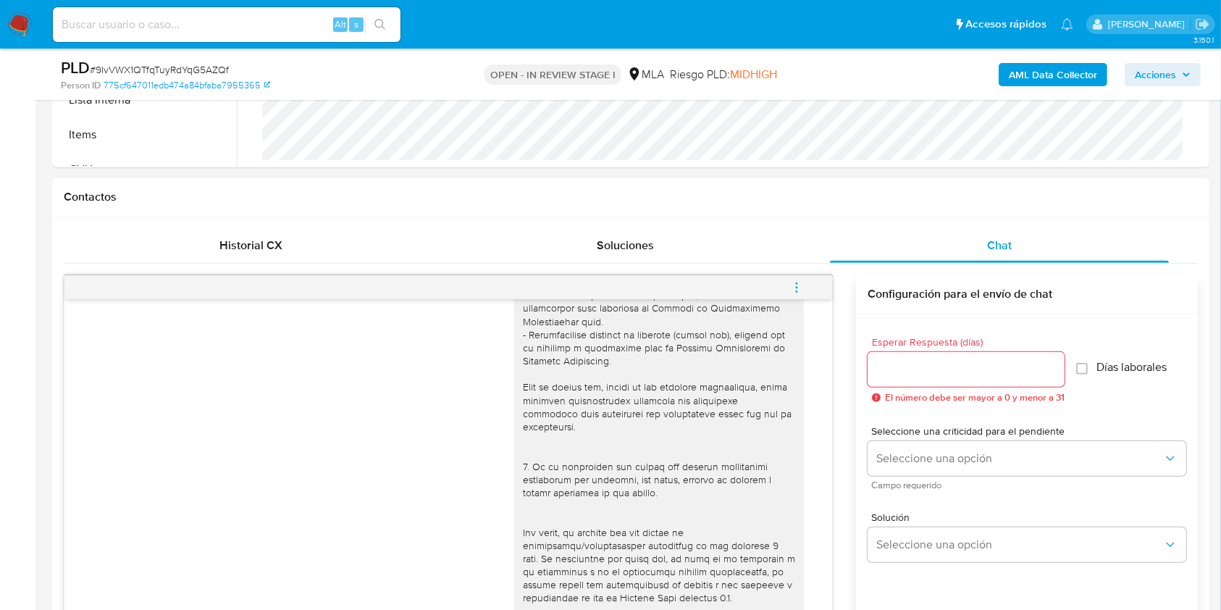
click at [799, 290] on icon "menu-action" at bounding box center [796, 287] width 13 height 13
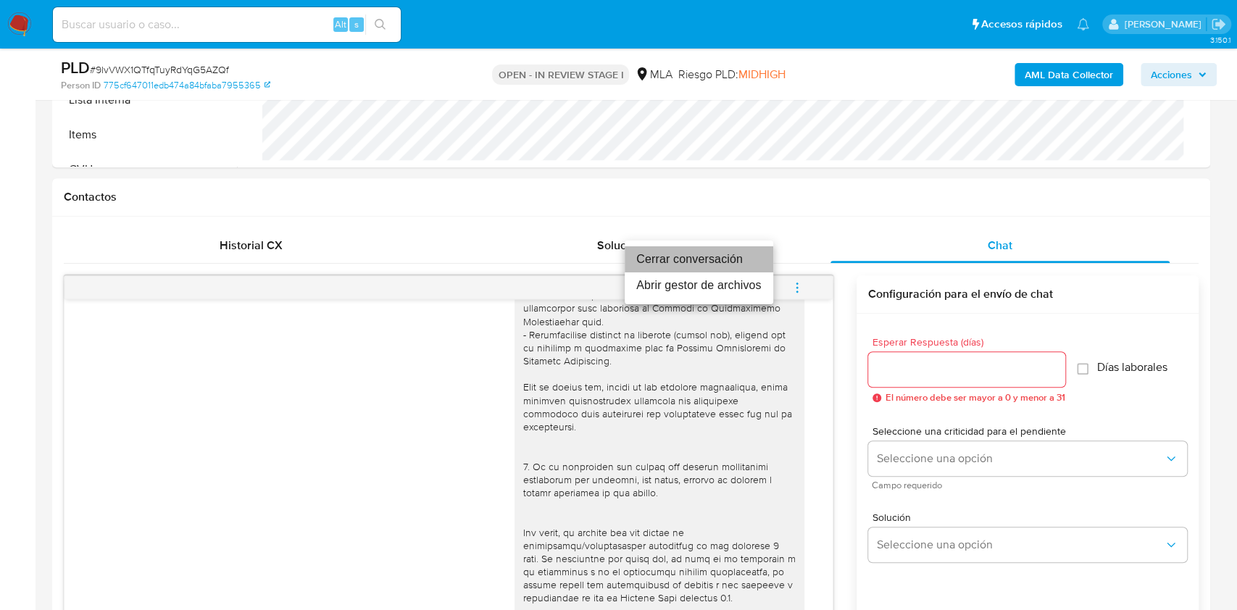
click at [703, 259] on li "Cerrar conversación" at bounding box center [698, 259] width 149 height 26
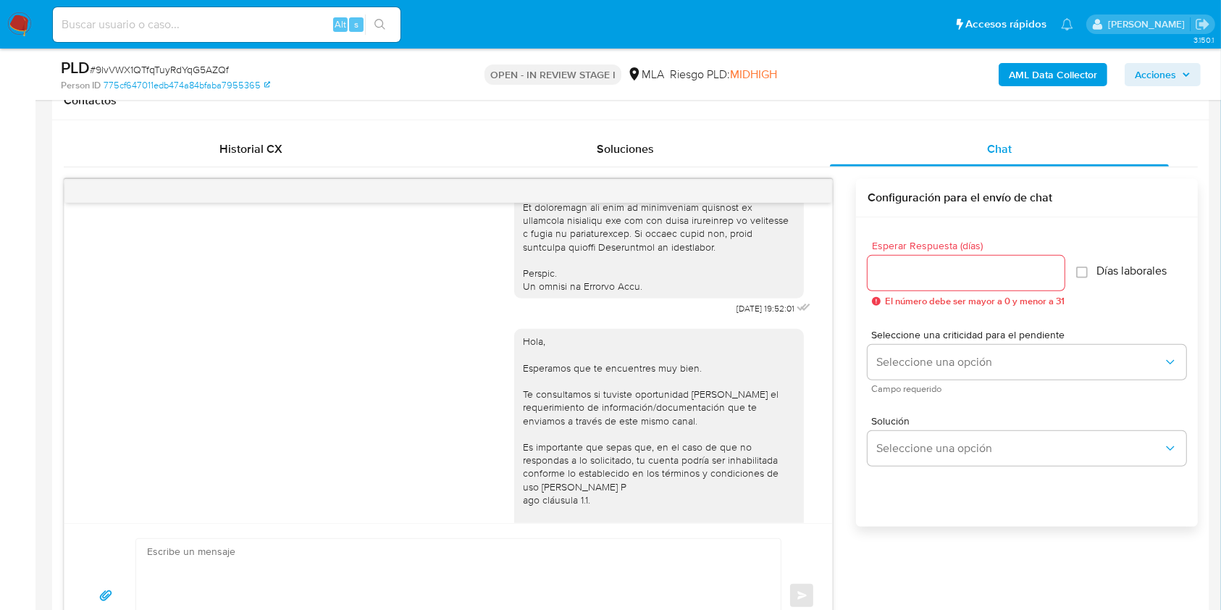
scroll to position [728, 0]
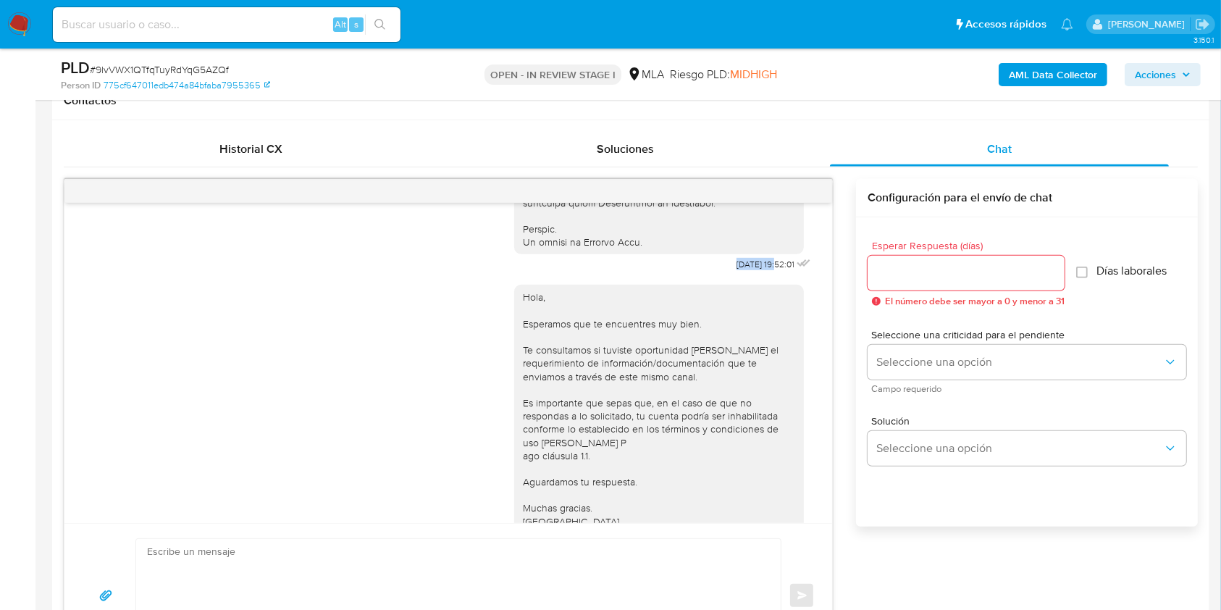
drag, startPoint x: 699, startPoint y: 293, endPoint x: 769, endPoint y: 443, distance: 166.3
copy span "17/07/2025"
drag, startPoint x: 26, startPoint y: 331, endPoint x: 359, endPoint y: 393, distance: 339.0
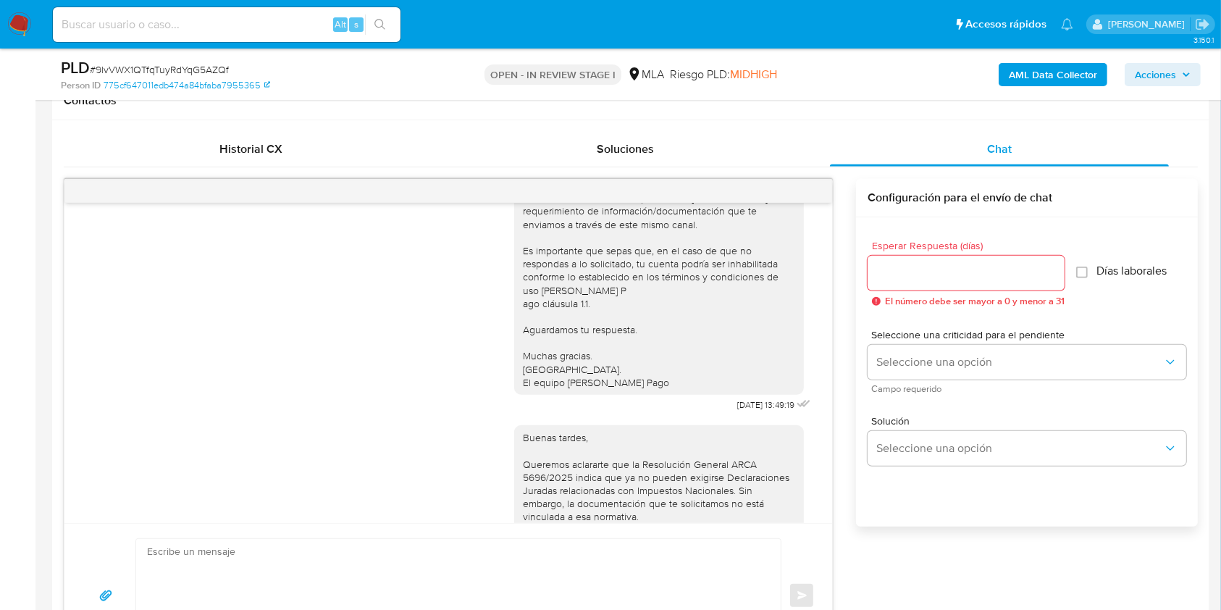
scroll to position [1018, 0]
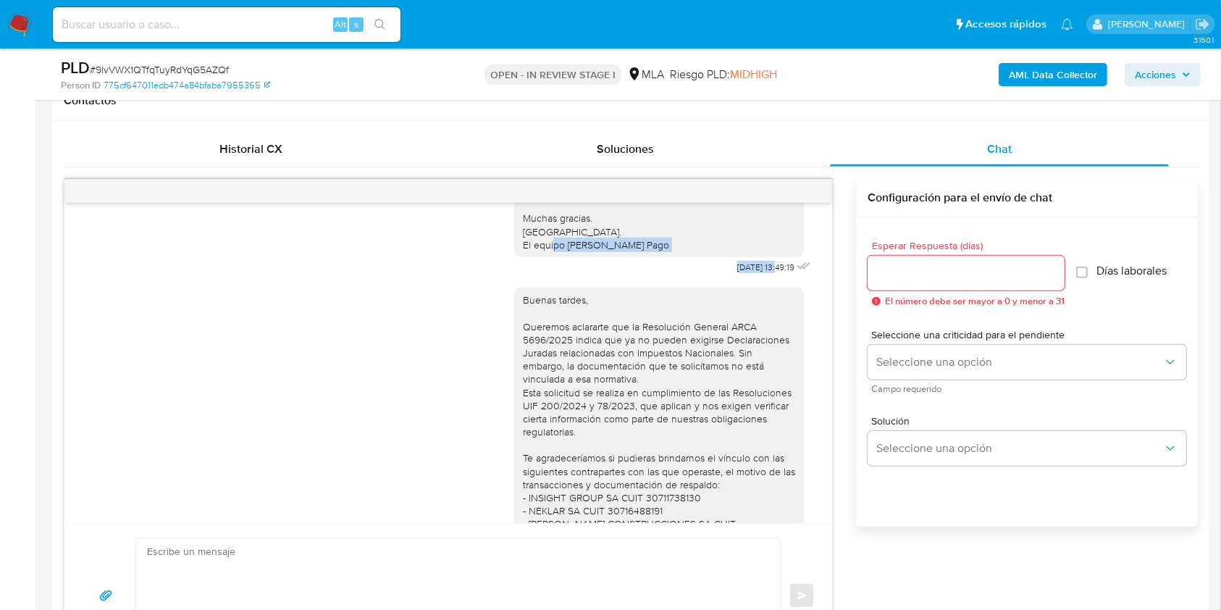
drag, startPoint x: 700, startPoint y: 301, endPoint x: 740, endPoint y: 311, distance: 41.8
click at [747, 277] on div "Hola, Esperamos que te encuentres muy bien. Te consultamos si tuviste oportunid…" at bounding box center [664, 131] width 300 height 293
click at [738, 273] on span "21/07/2025 13:49:19" at bounding box center [765, 268] width 57 height 12
drag, startPoint x: 707, startPoint y: 305, endPoint x: 746, endPoint y: 304, distance: 39.1
click at [746, 273] on span "21/07/2025 13:49:19" at bounding box center [765, 268] width 57 height 12
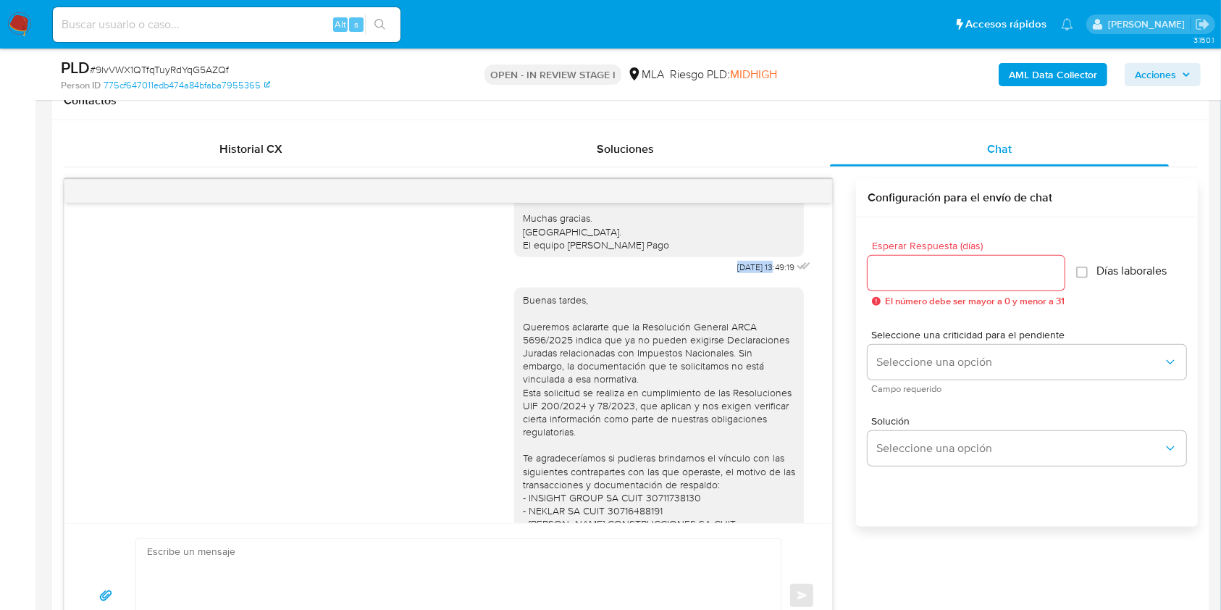
copy span "21/07/202"
click at [55, 319] on div "Historial CX Soluciones Chat Id Estado Fecha de creación Origen Proceso Anterio…" at bounding box center [631, 400] width 1158 height 560
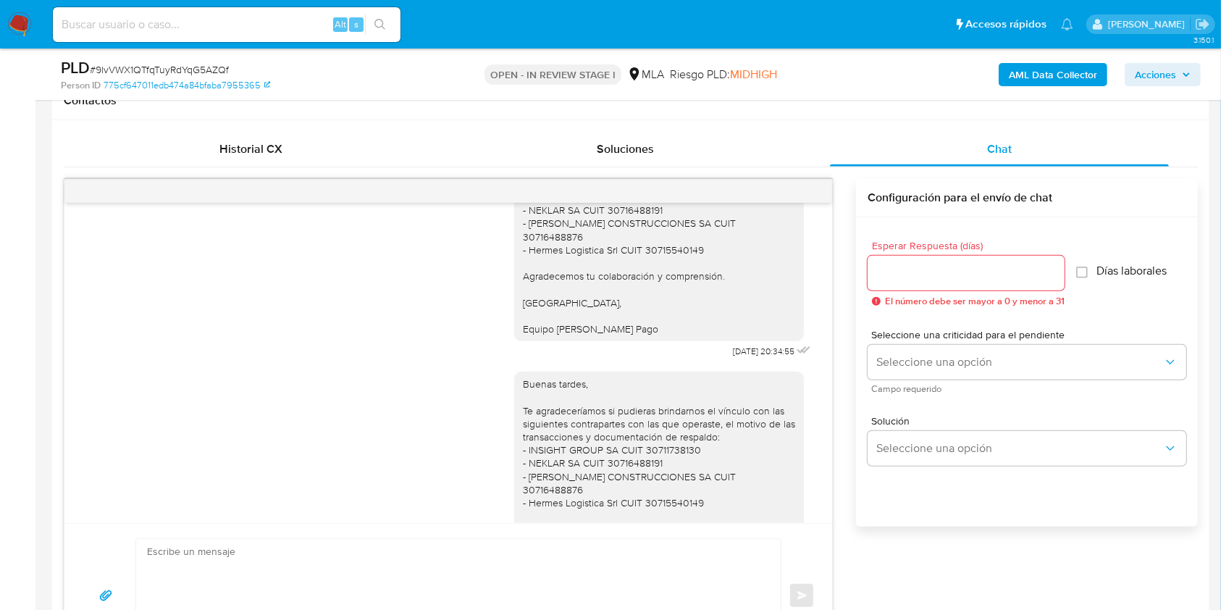
scroll to position [1347, 0]
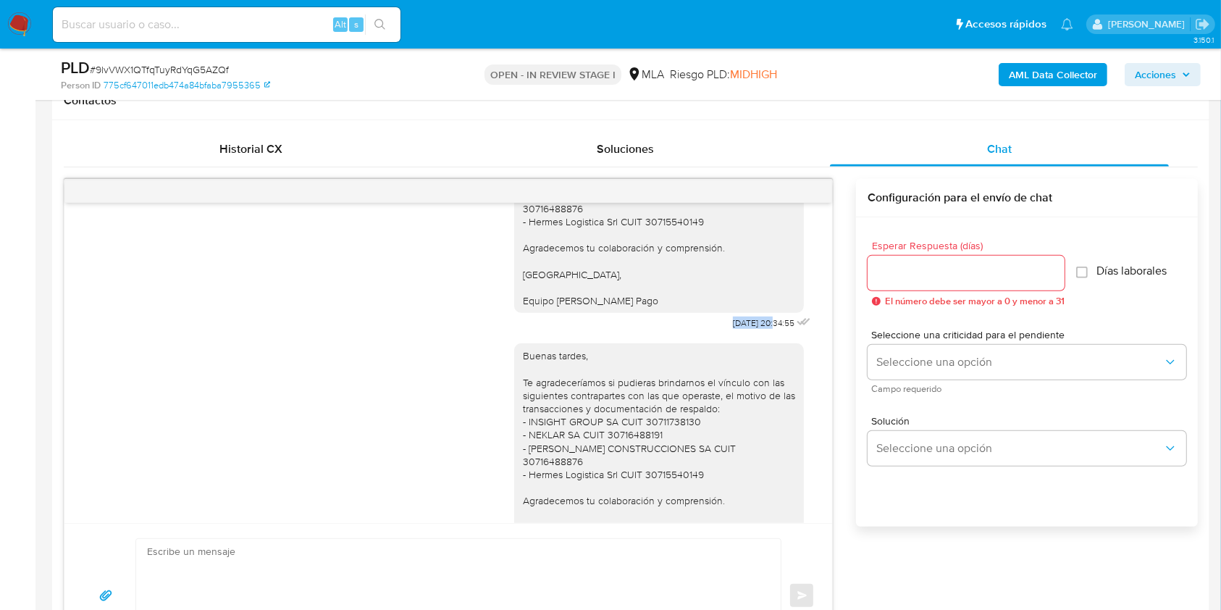
drag, startPoint x: 700, startPoint y: 357, endPoint x: 745, endPoint y: 362, distance: 45.2
click at [745, 329] on span "24/07/2025 20:34:55" at bounding box center [764, 323] width 62 height 12
copy span "24/07/2025"
drag, startPoint x: 34, startPoint y: 338, endPoint x: 83, endPoint y: 339, distance: 48.6
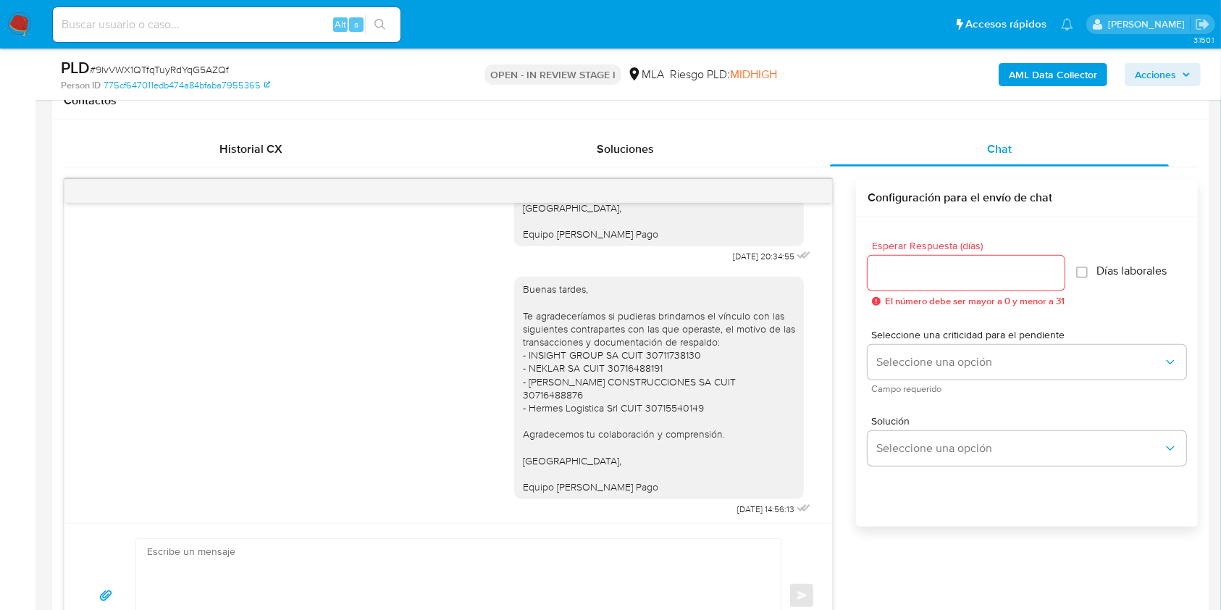
scroll to position [1443, 0]
drag, startPoint x: 700, startPoint y: 499, endPoint x: 750, endPoint y: 506, distance: 50.4
click at [750, 506] on div "Buenas tardes, Te agradeceríamos si pudieras brindarnos el vínculo con las sigu…" at bounding box center [664, 388] width 300 height 253
copy span "06/08/2025"
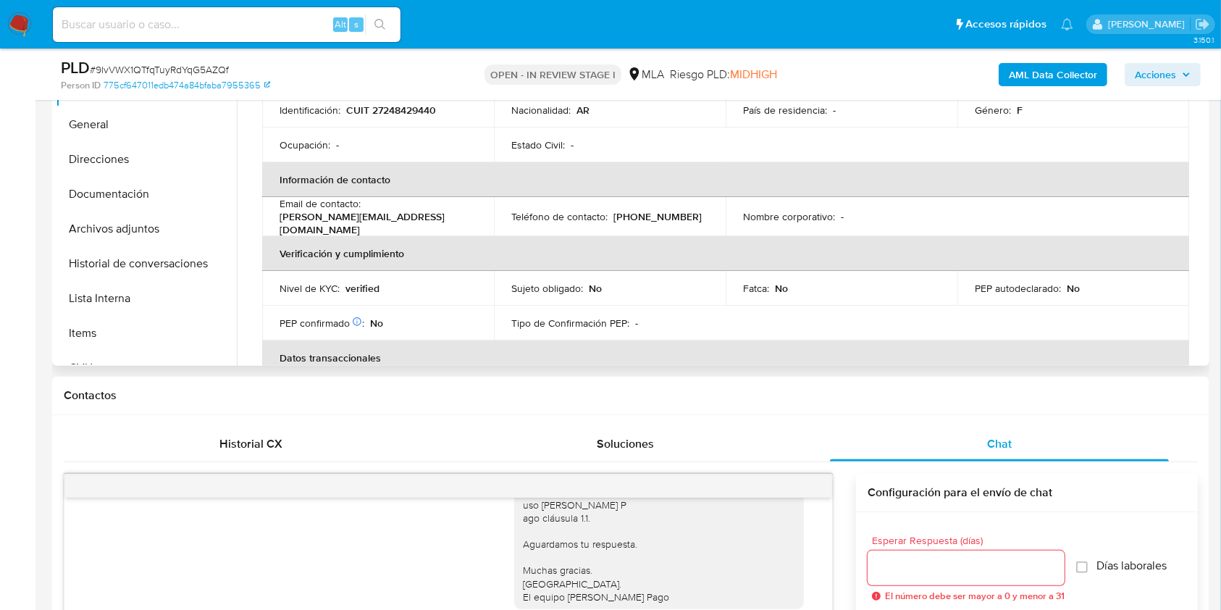
scroll to position [193, 0]
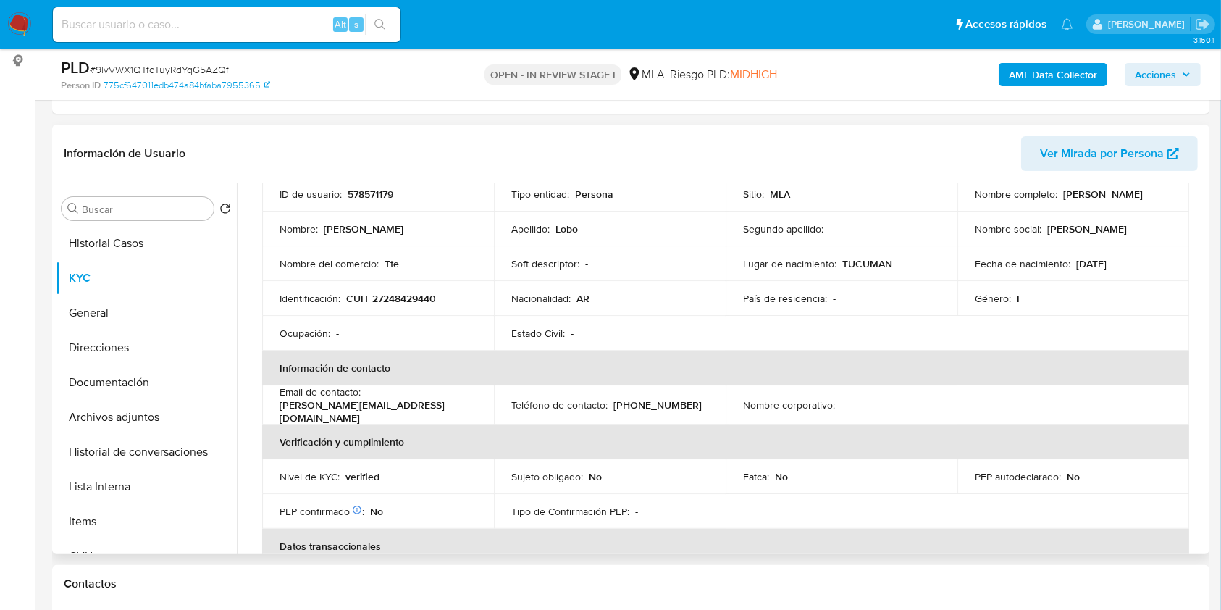
click at [465, 400] on p "branco.idk@gmail.com" at bounding box center [375, 411] width 191 height 26
drag, startPoint x: 469, startPoint y: 403, endPoint x: 658, endPoint y: 602, distance: 274.7
click at [366, 406] on div "Email de contacto : branco.idk@gmail.com" at bounding box center [378, 404] width 197 height 39
copy p "branco.idk@gmail.com"
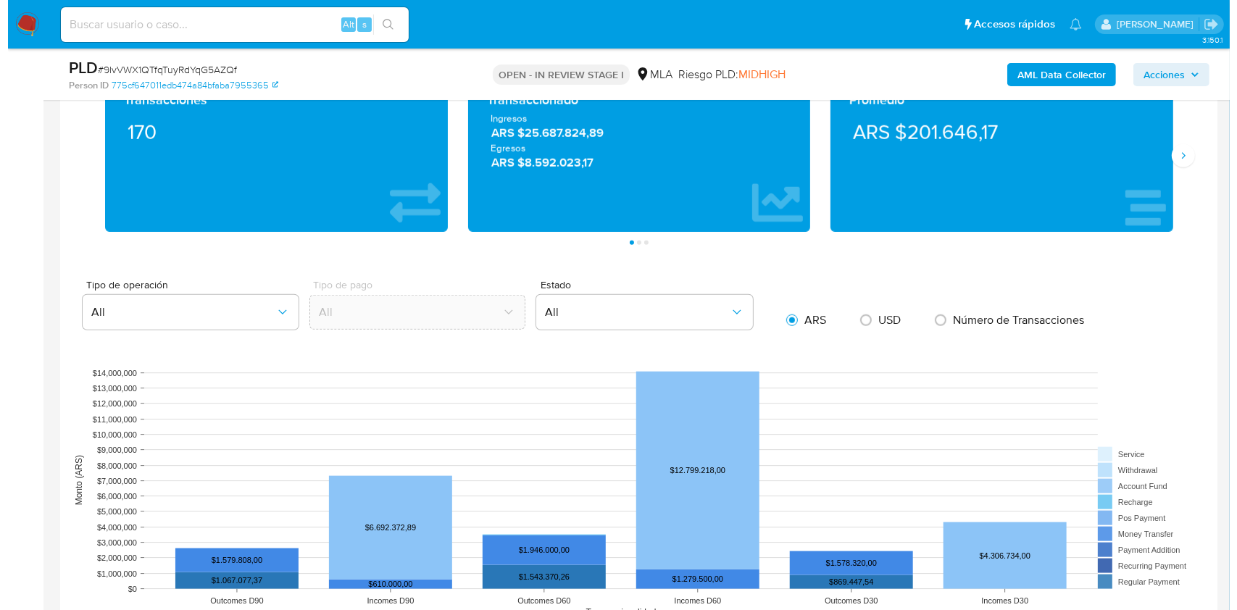
scroll to position [2548, 0]
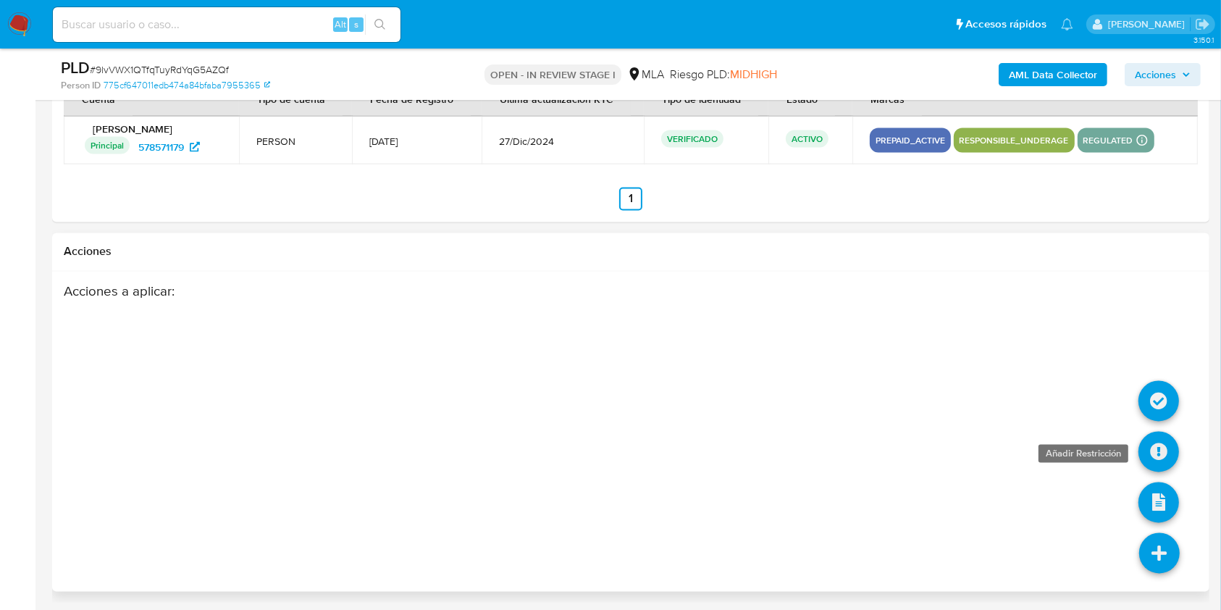
click at [1160, 451] on icon at bounding box center [1159, 452] width 41 height 41
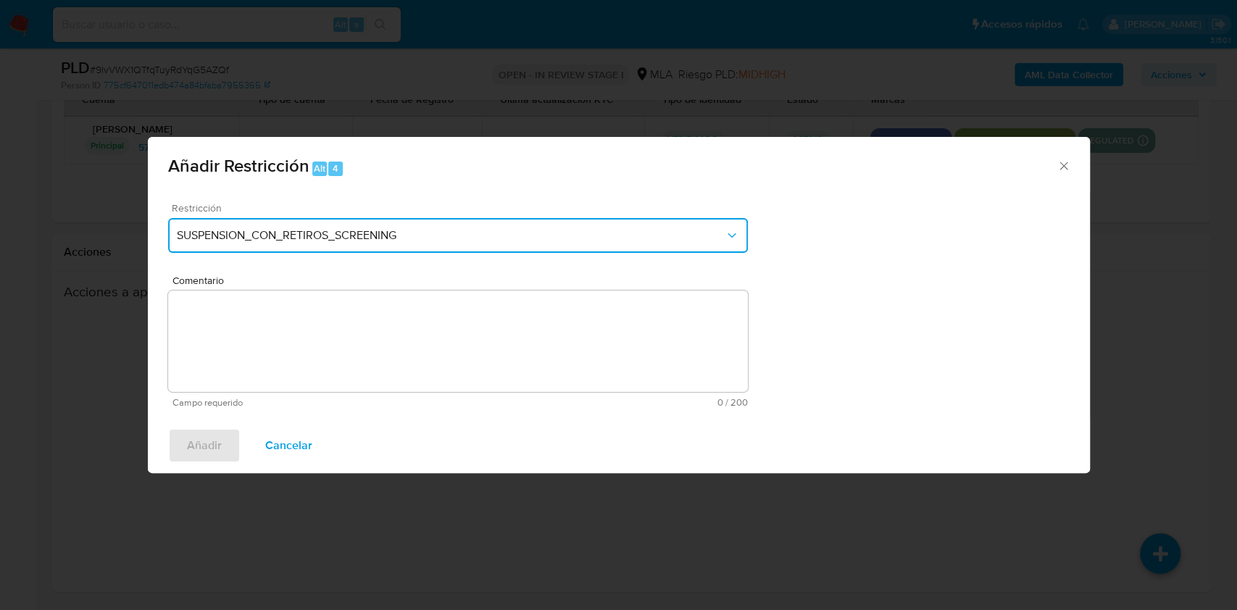
click at [486, 227] on button "SUSPENSION_CON_RETIROS_SCREENING" at bounding box center [458, 235] width 580 height 35
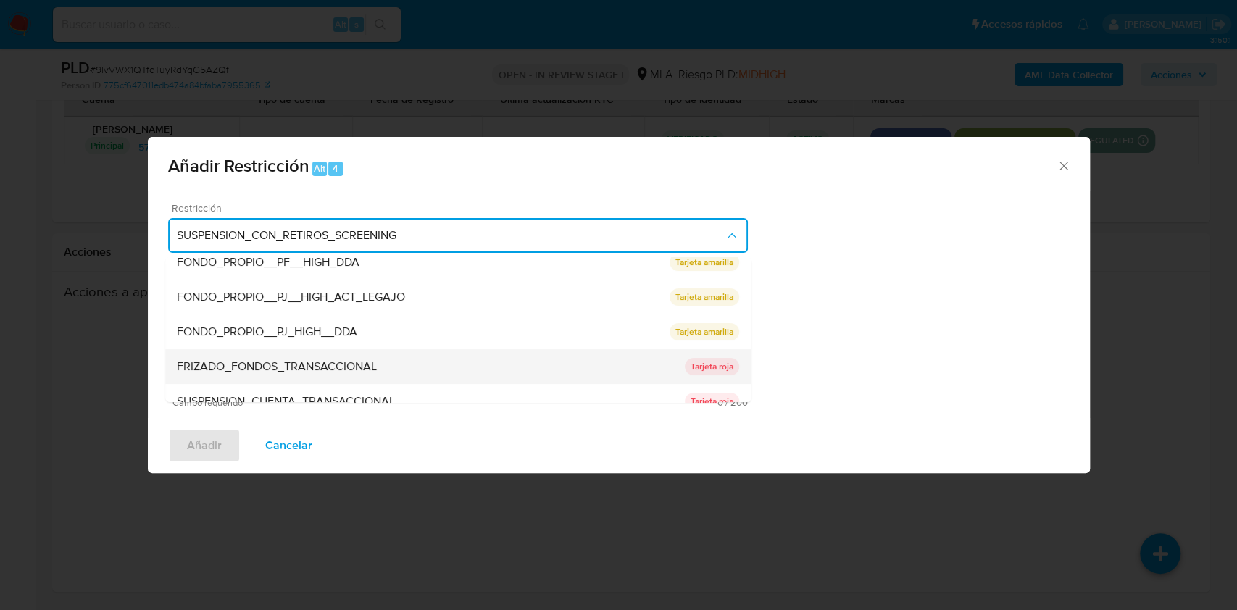
scroll to position [238, 0]
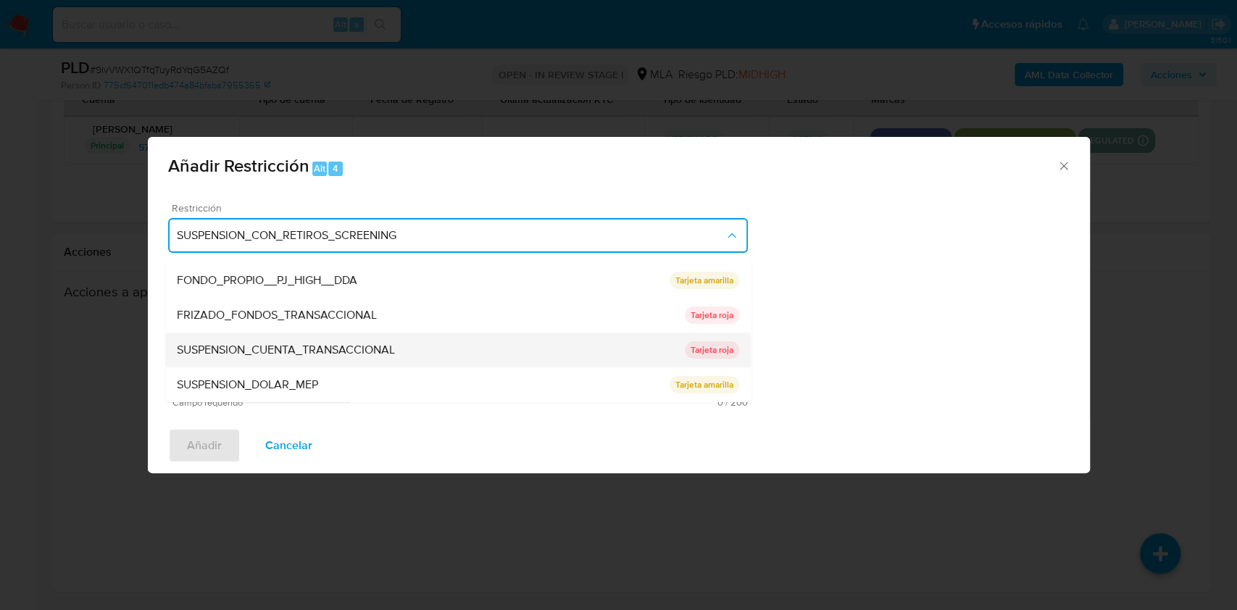
click at [313, 347] on span "SUSPENSION_CUENTA_TRANSACCIONAL" at bounding box center [286, 350] width 218 height 14
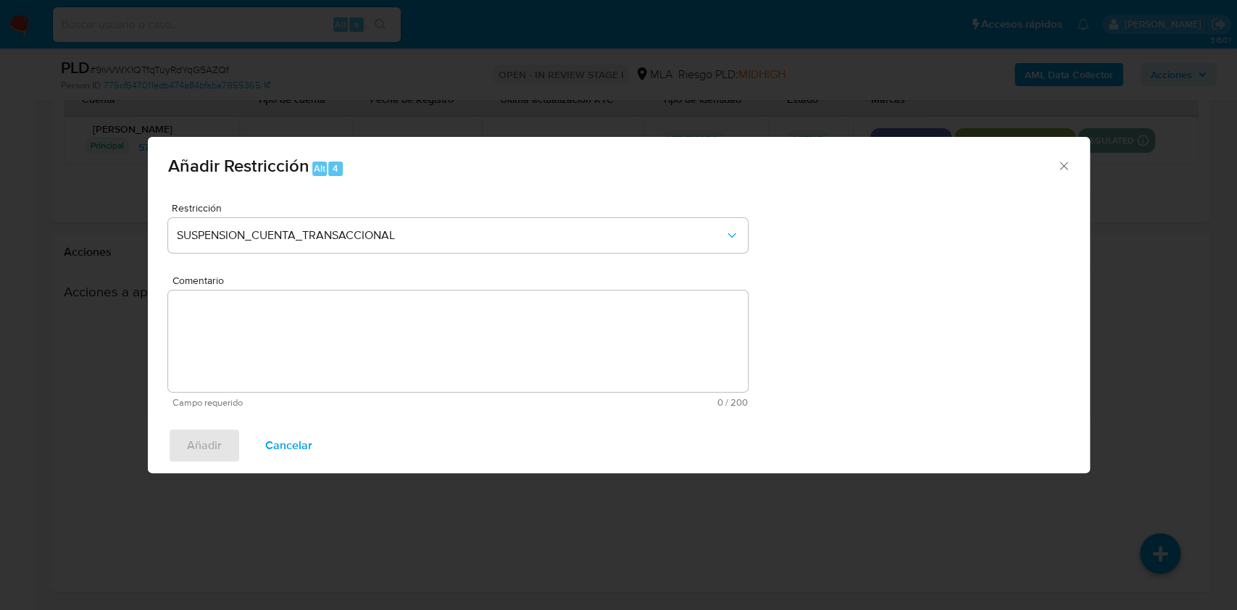
click at [396, 327] on textarea "Comentario" at bounding box center [458, 340] width 580 height 101
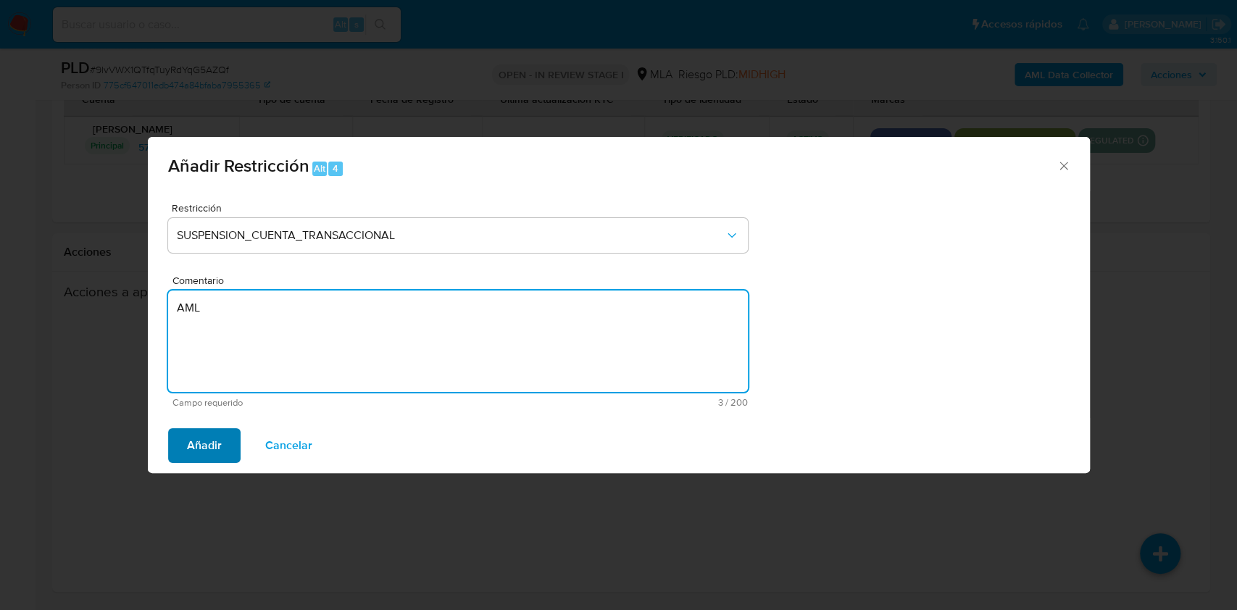
type textarea "AML"
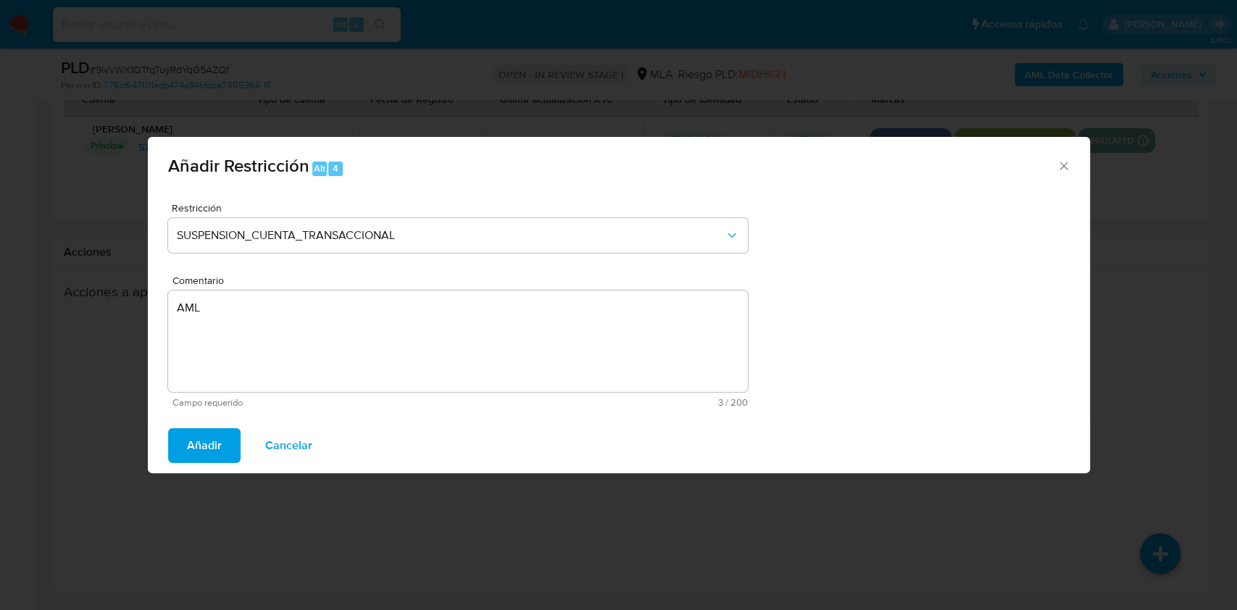
click at [201, 438] on span "Añadir" at bounding box center [204, 446] width 35 height 32
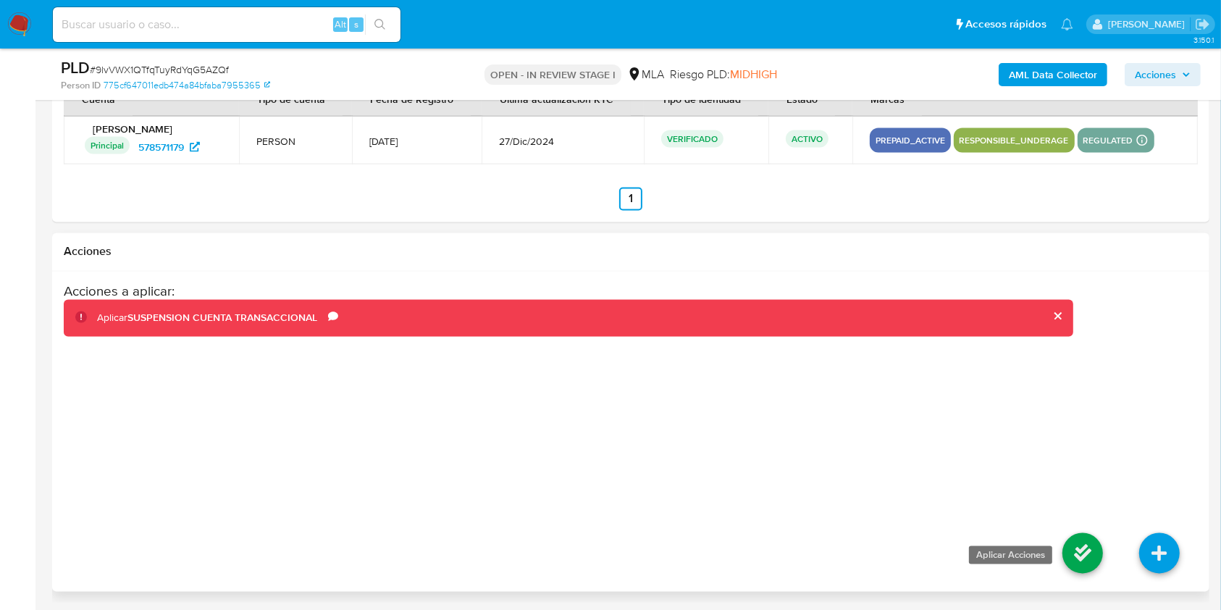
click at [1085, 555] on icon at bounding box center [1083, 553] width 41 height 41
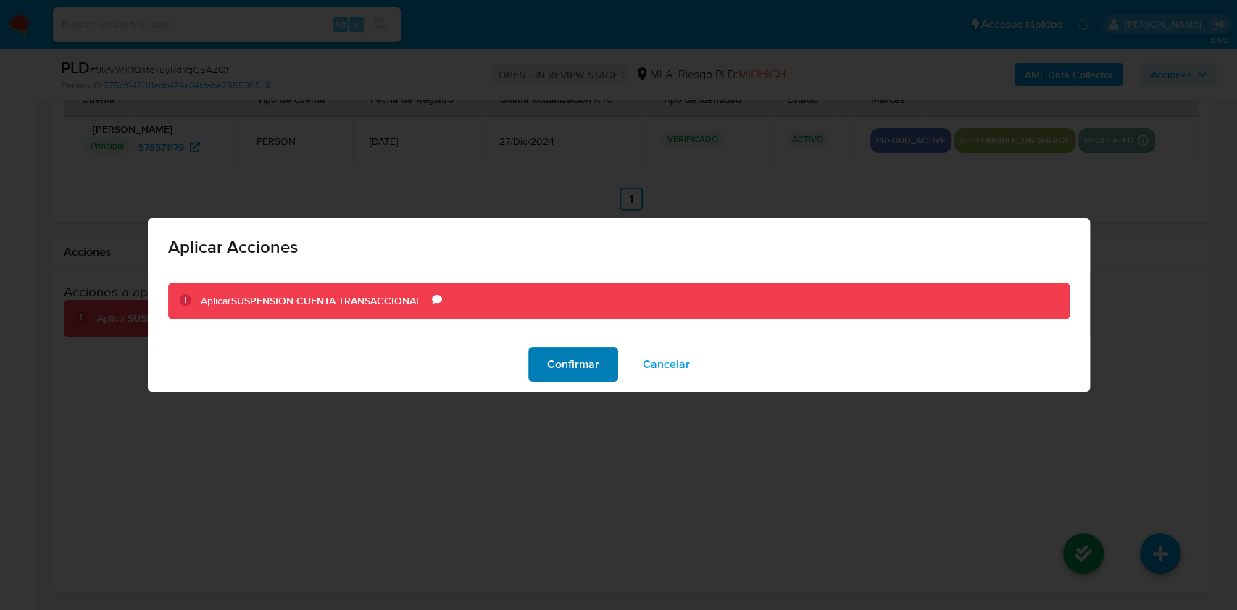
click at [584, 375] on span "Confirmar" at bounding box center [573, 364] width 52 height 32
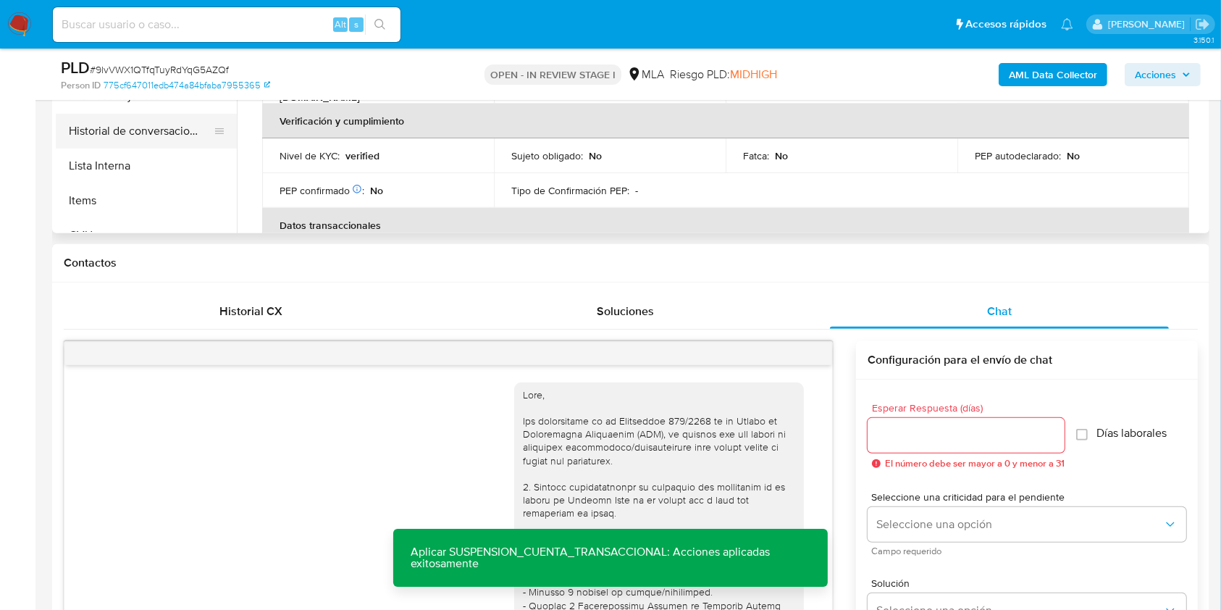
scroll to position [423, 0]
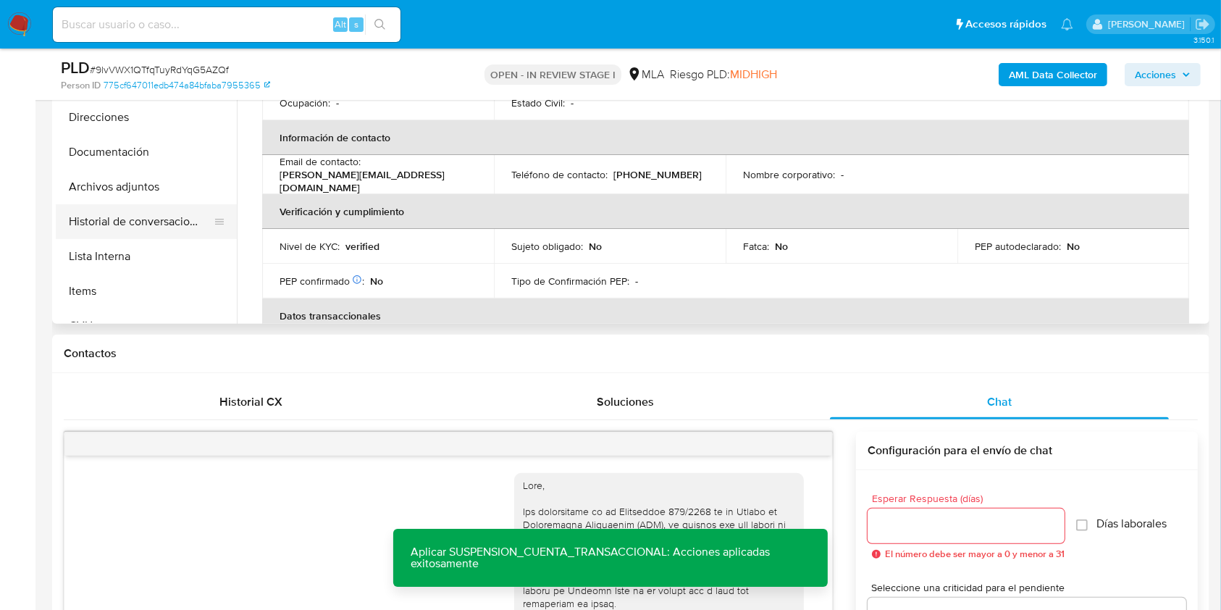
click at [105, 217] on button "Historial de conversaciones" at bounding box center [141, 221] width 170 height 35
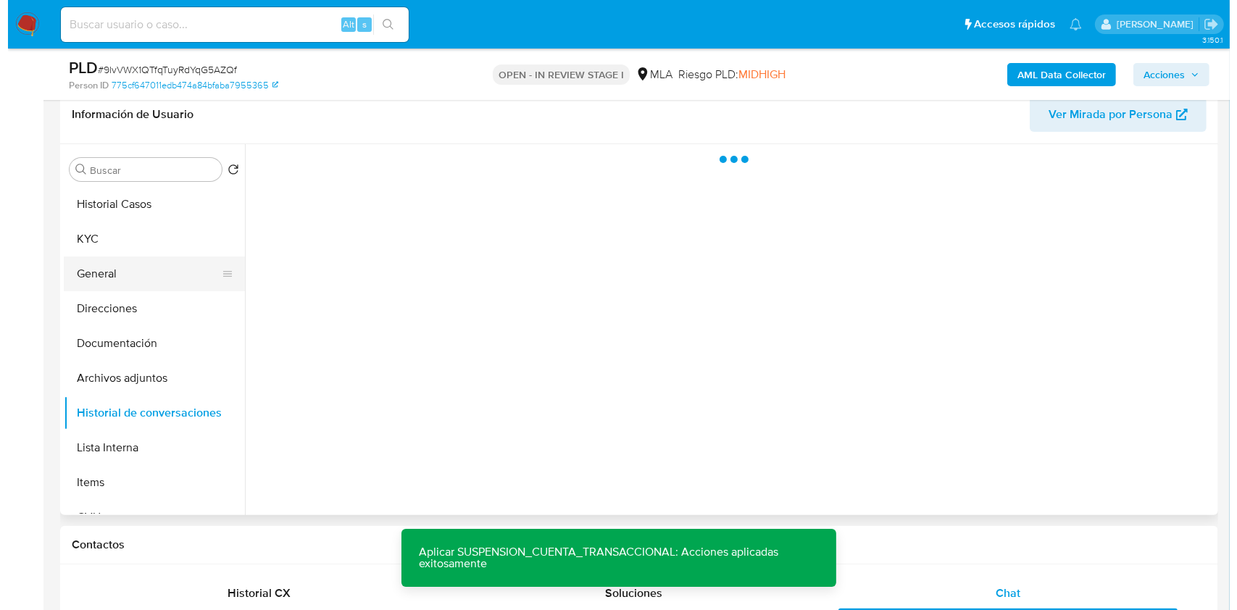
scroll to position [230, 0]
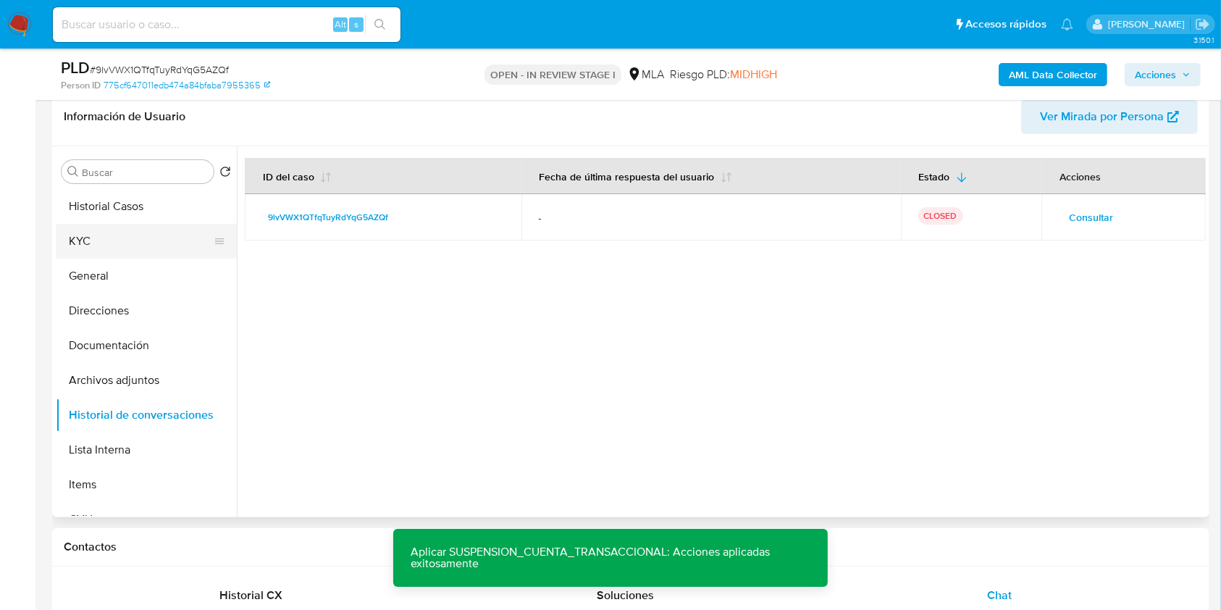
click at [133, 235] on button "KYC" at bounding box center [141, 241] width 170 height 35
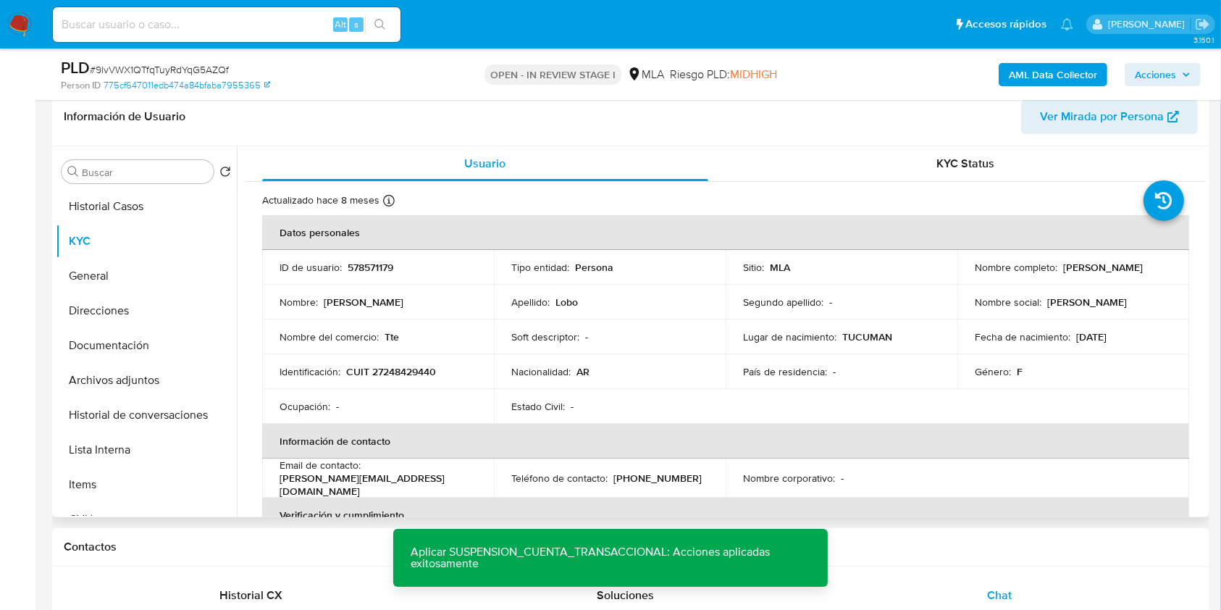
click at [379, 264] on p "578571179" at bounding box center [371, 267] width 46 height 13
copy p "578571179"
click at [198, 66] on span "# 9lvVWX1QTfqTuyRdYqG5AZQf" at bounding box center [159, 69] width 139 height 14
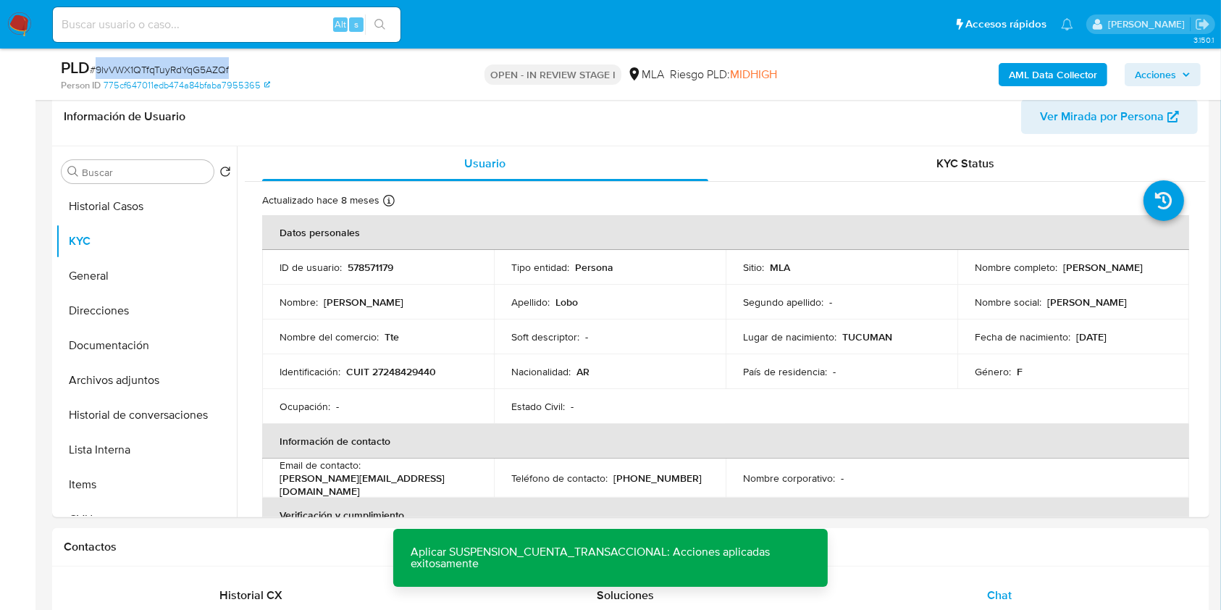
copy span "9lvVWX1QTfqTuyRdYqG5AZQf"
click at [157, 421] on button "Historial de conversaciones" at bounding box center [141, 415] width 170 height 35
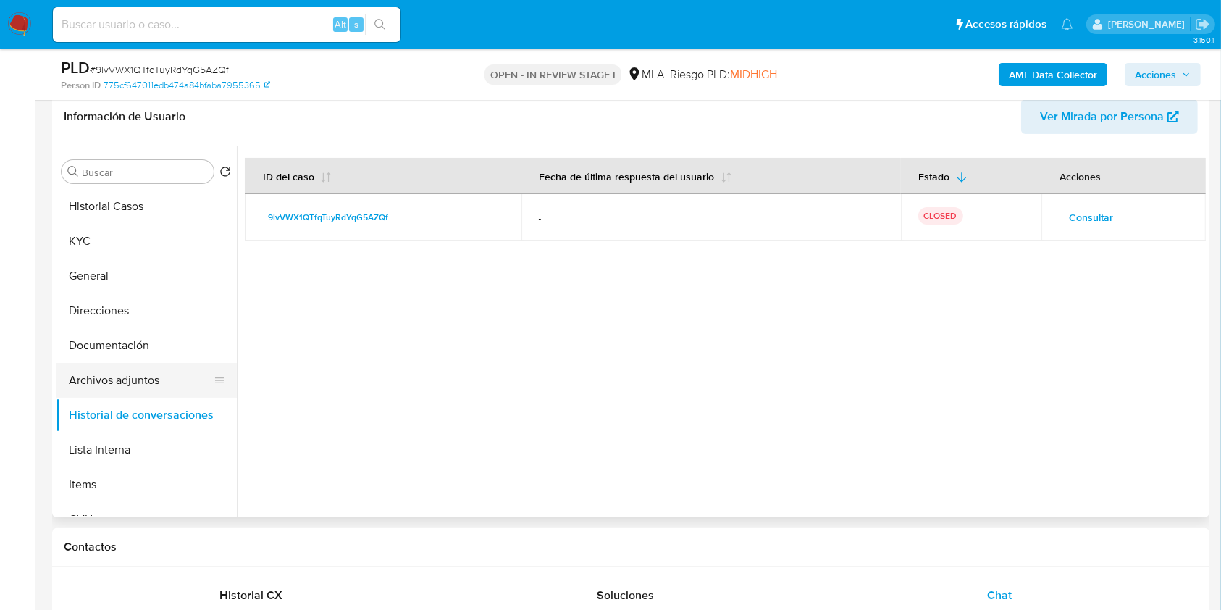
click at [138, 380] on button "Archivos adjuntos" at bounding box center [141, 380] width 170 height 35
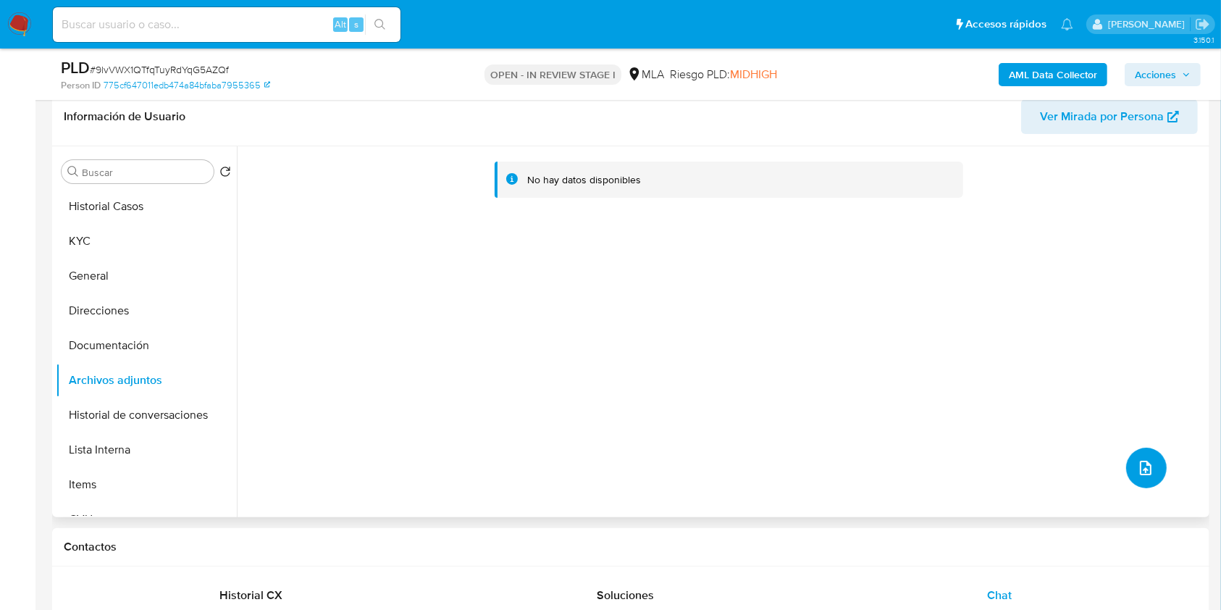
click at [1139, 462] on icon "upload-file" at bounding box center [1145, 467] width 17 height 17
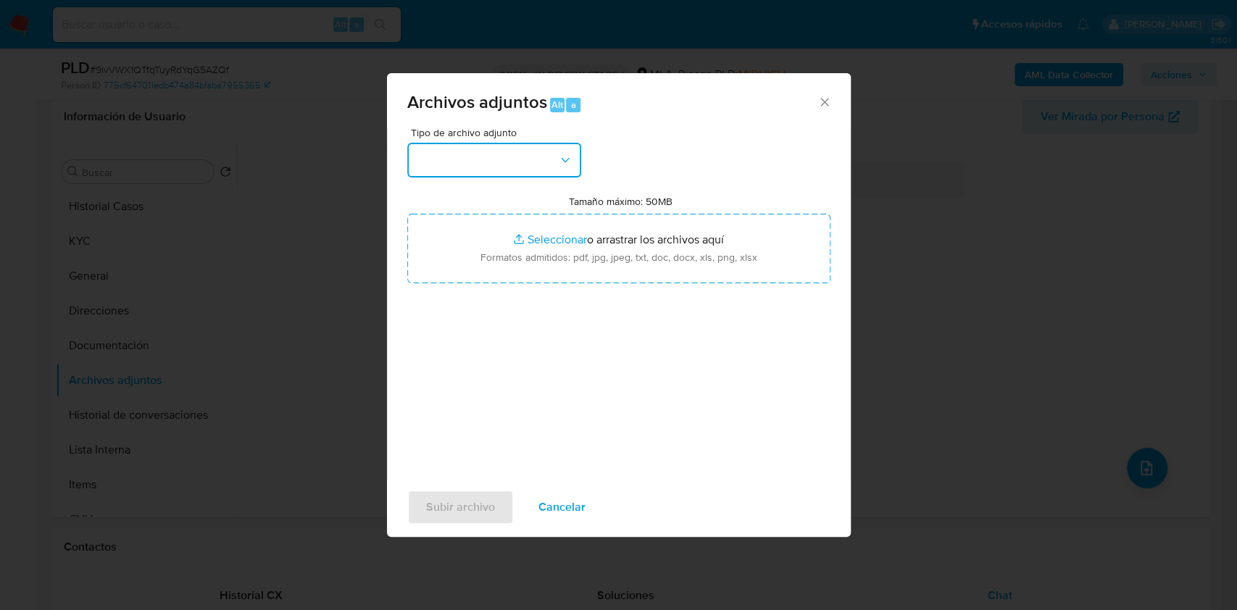
click at [524, 163] on button "button" at bounding box center [494, 160] width 174 height 35
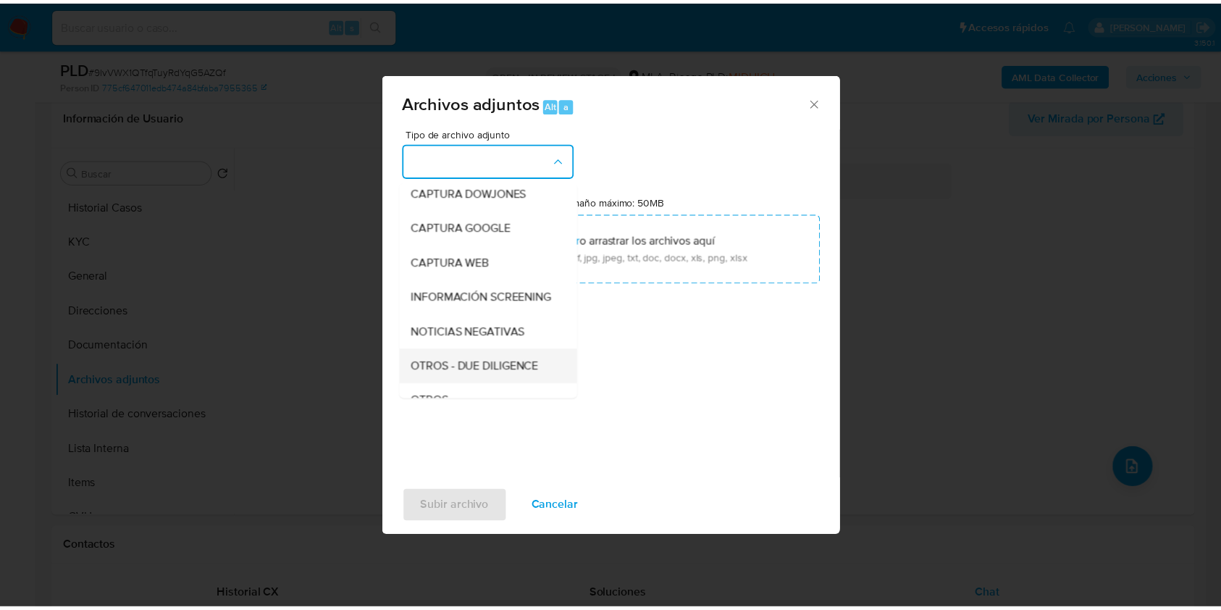
scroll to position [290, 0]
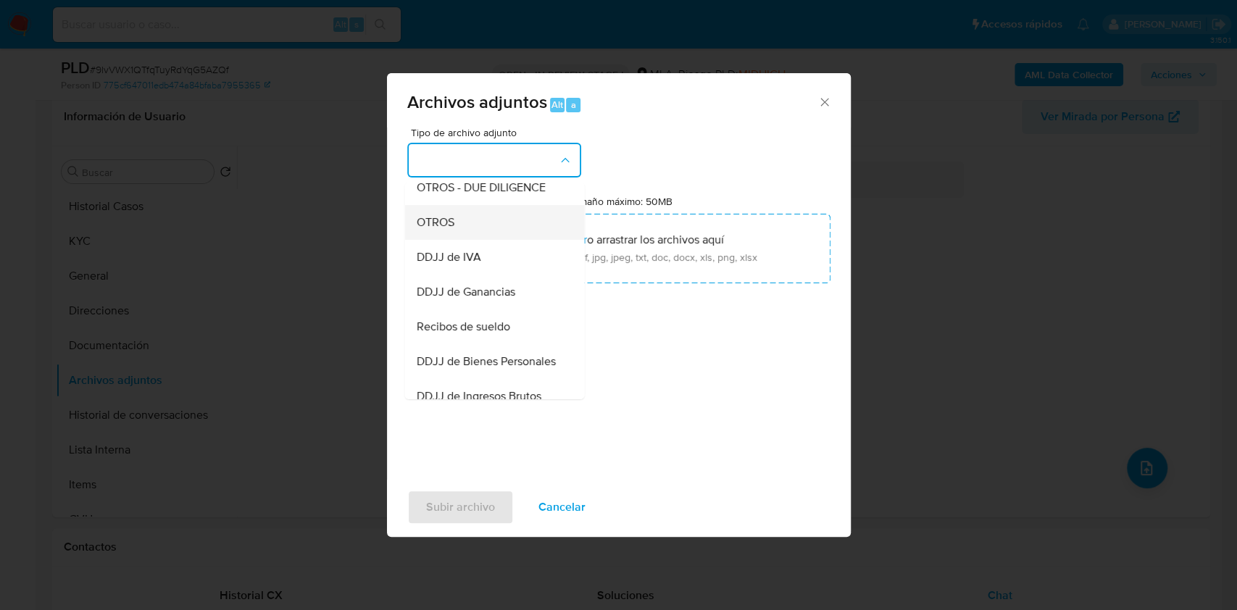
click at [474, 234] on div "OTROS" at bounding box center [490, 222] width 148 height 35
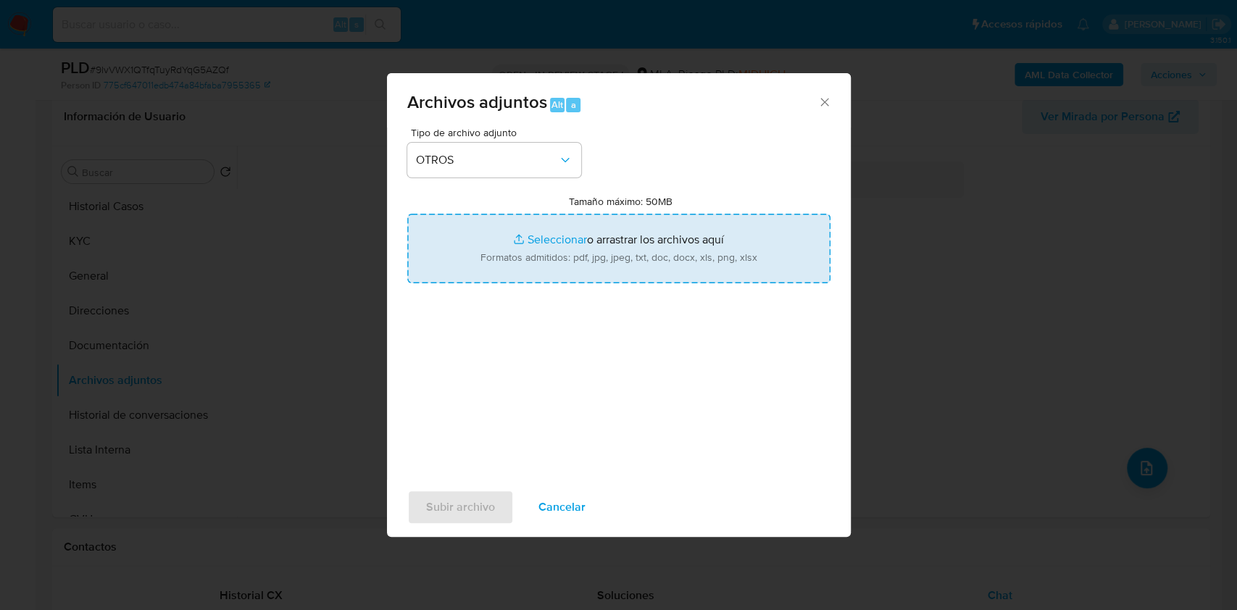
click at [564, 233] on input "Tamaño máximo: 50MB Seleccionar archivos" at bounding box center [618, 249] width 423 height 70
type input "C:\fakepath\Caselog (ROS) - 578571179 - 9lvVWX1QTfqTuyRdYqG5AZQf.docx"
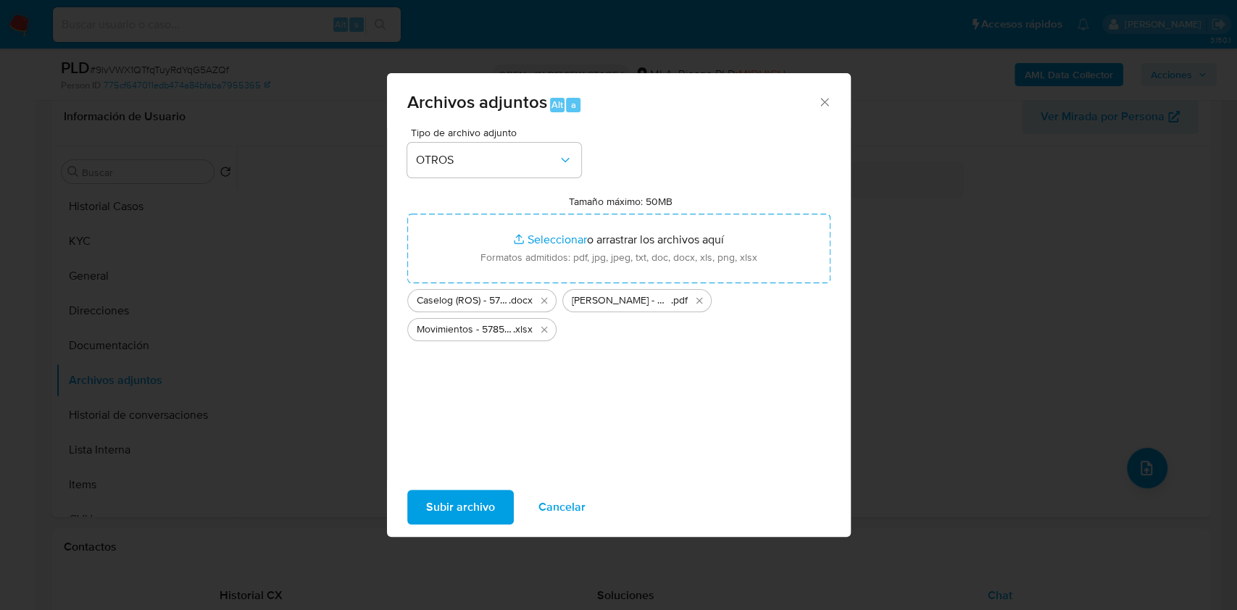
click at [475, 502] on span "Subir archivo" at bounding box center [460, 507] width 69 height 32
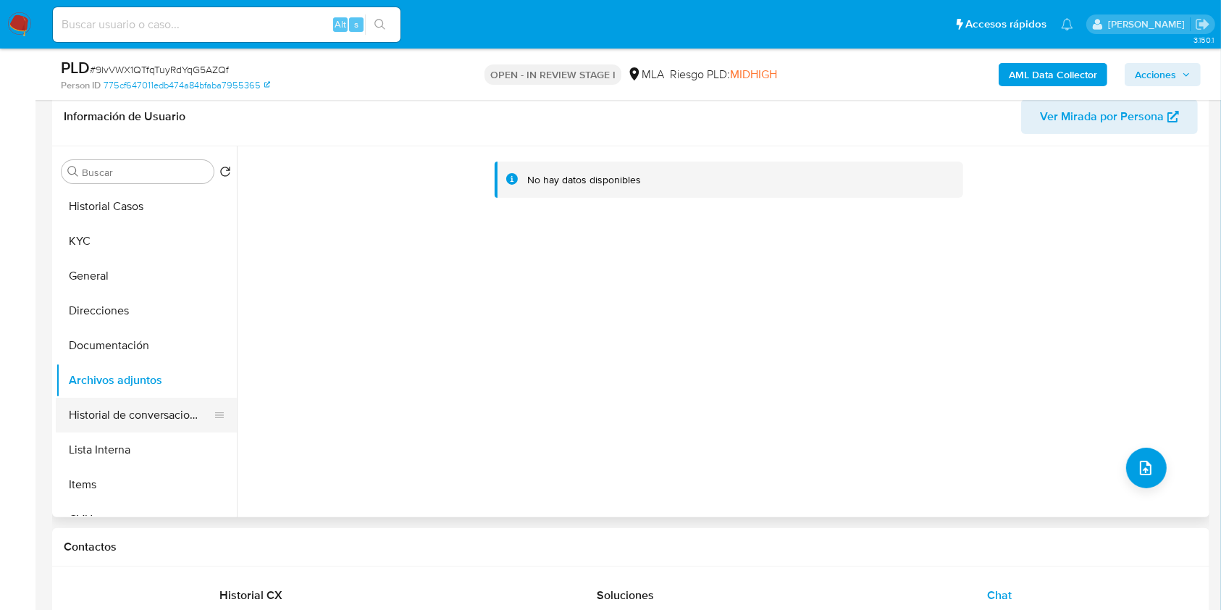
click at [167, 404] on button "Historial de conversaciones" at bounding box center [141, 415] width 170 height 35
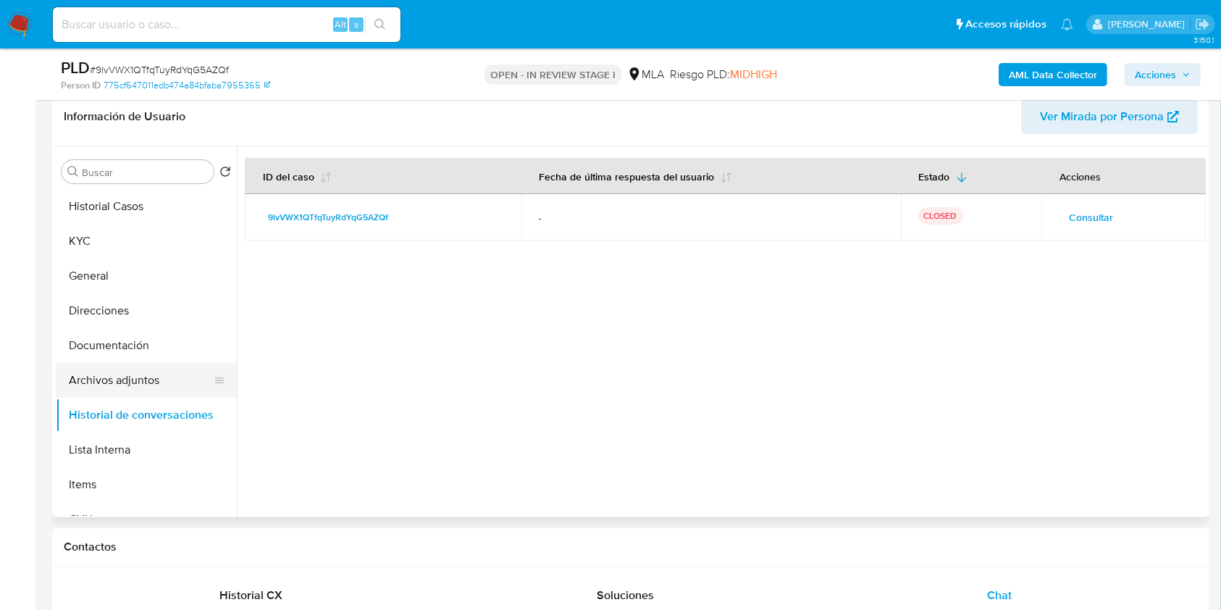
click at [132, 385] on button "Archivos adjuntos" at bounding box center [141, 380] width 170 height 35
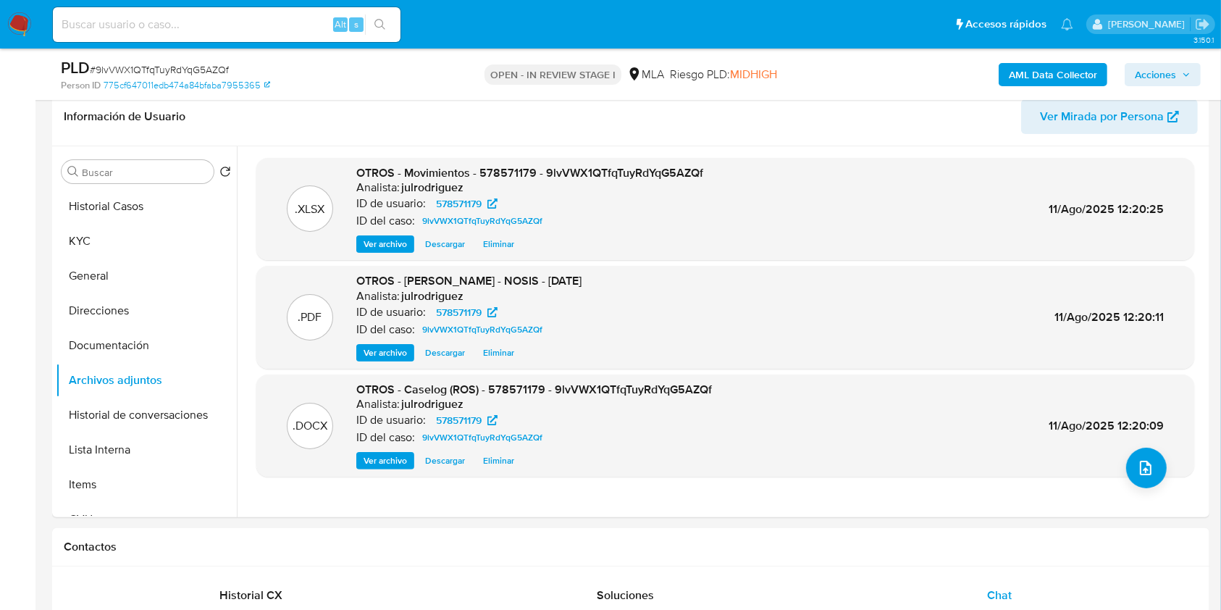
click at [1048, 66] on b "AML Data Collector" at bounding box center [1053, 74] width 88 height 23
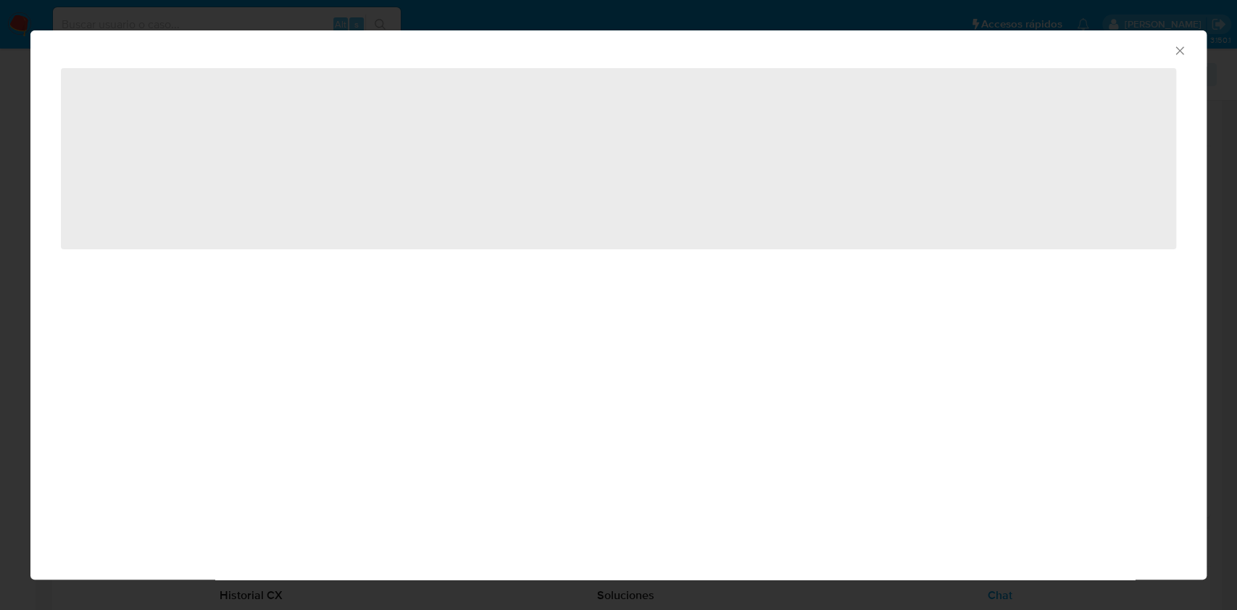
click at [1179, 50] on icon "Cerrar ventana" at bounding box center [1179, 50] width 8 height 8
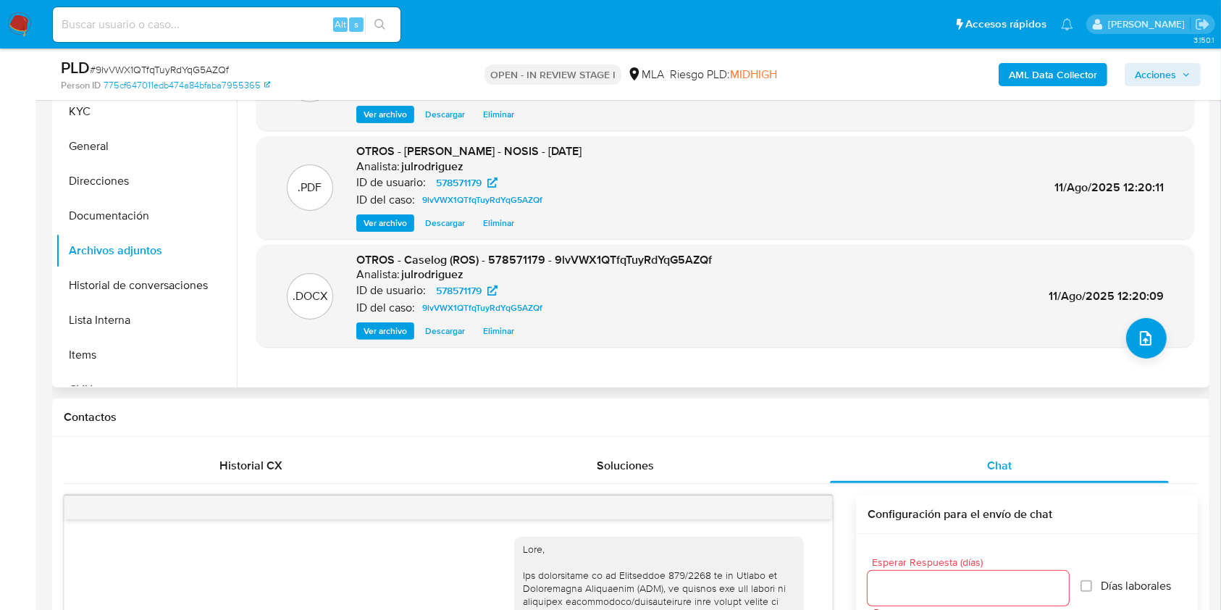
scroll to position [133, 0]
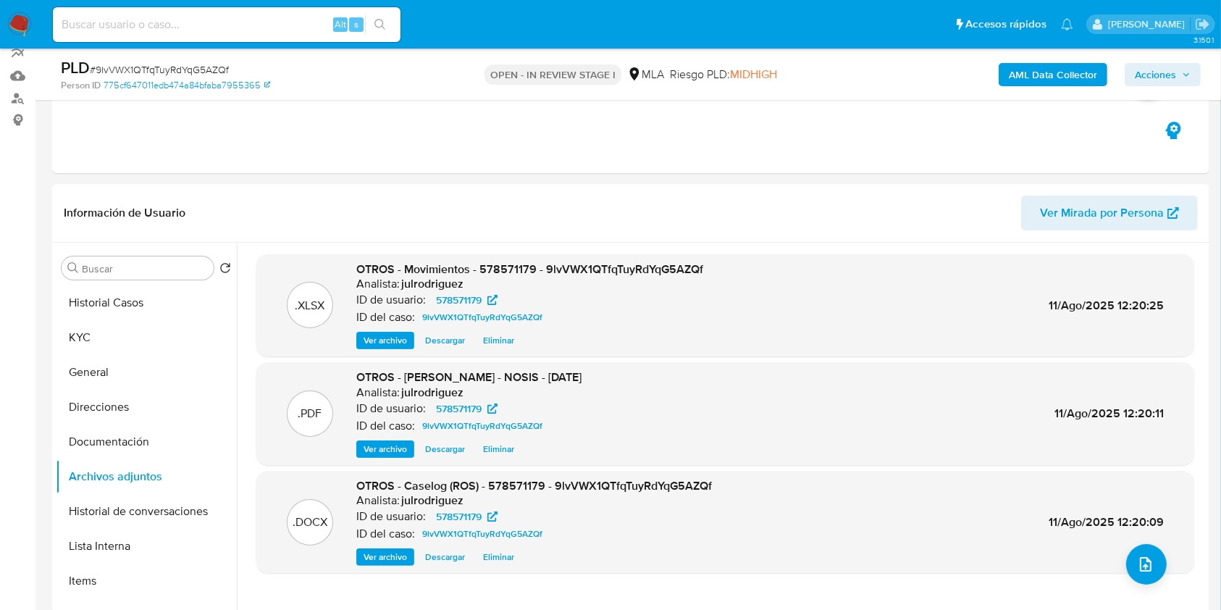
click at [1077, 79] on b "AML Data Collector" at bounding box center [1053, 74] width 88 height 23
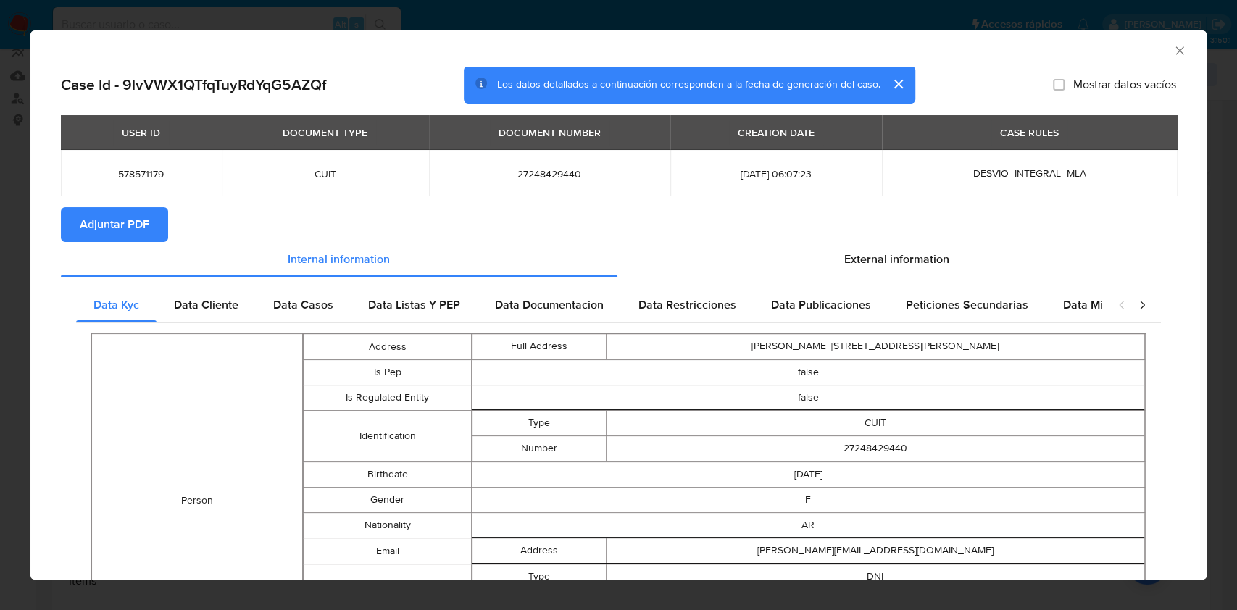
click at [98, 222] on span "Adjuntar PDF" at bounding box center [115, 225] width 70 height 32
click at [1172, 51] on icon "Cerrar ventana" at bounding box center [1179, 50] width 14 height 14
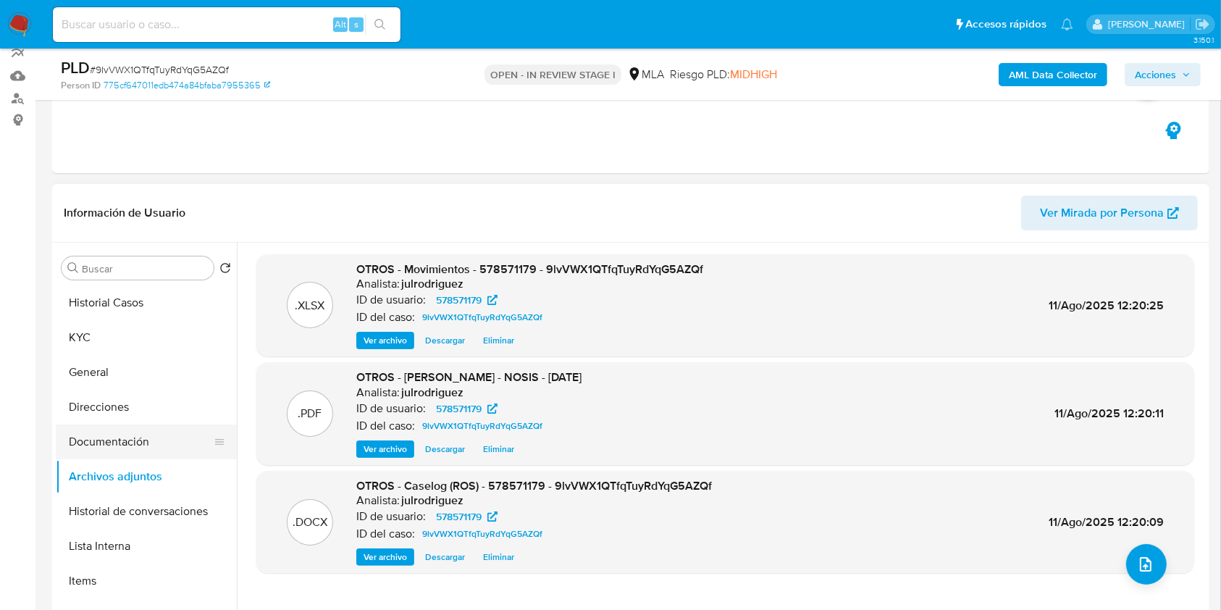
click at [119, 428] on button "Documentación" at bounding box center [141, 442] width 170 height 35
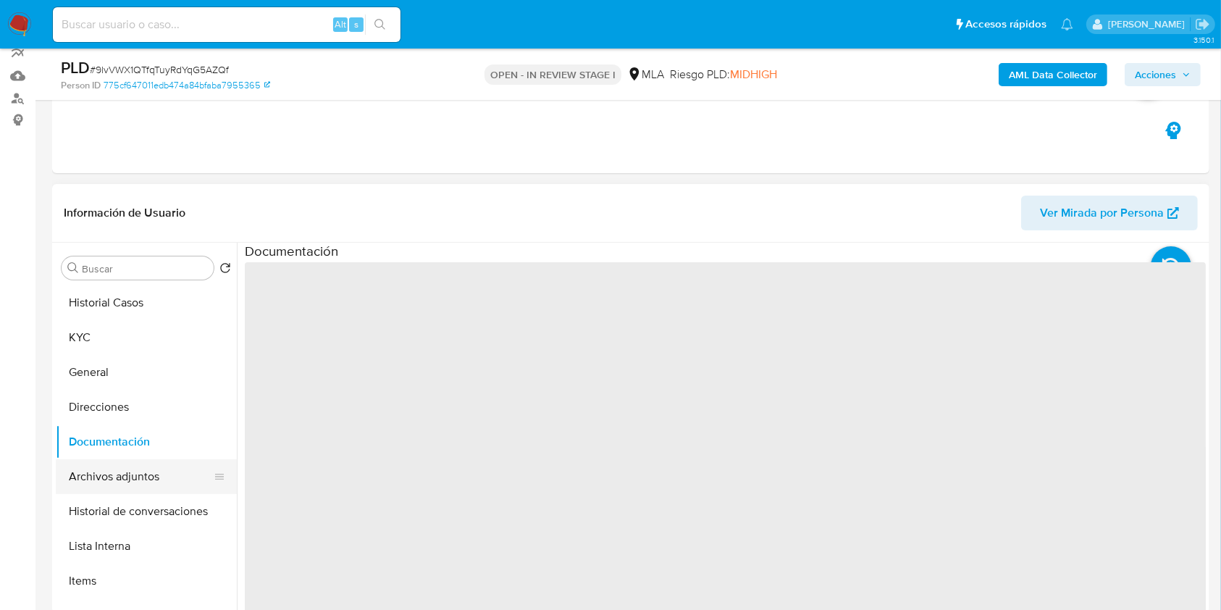
click at [119, 472] on button "Archivos adjuntos" at bounding box center [141, 476] width 170 height 35
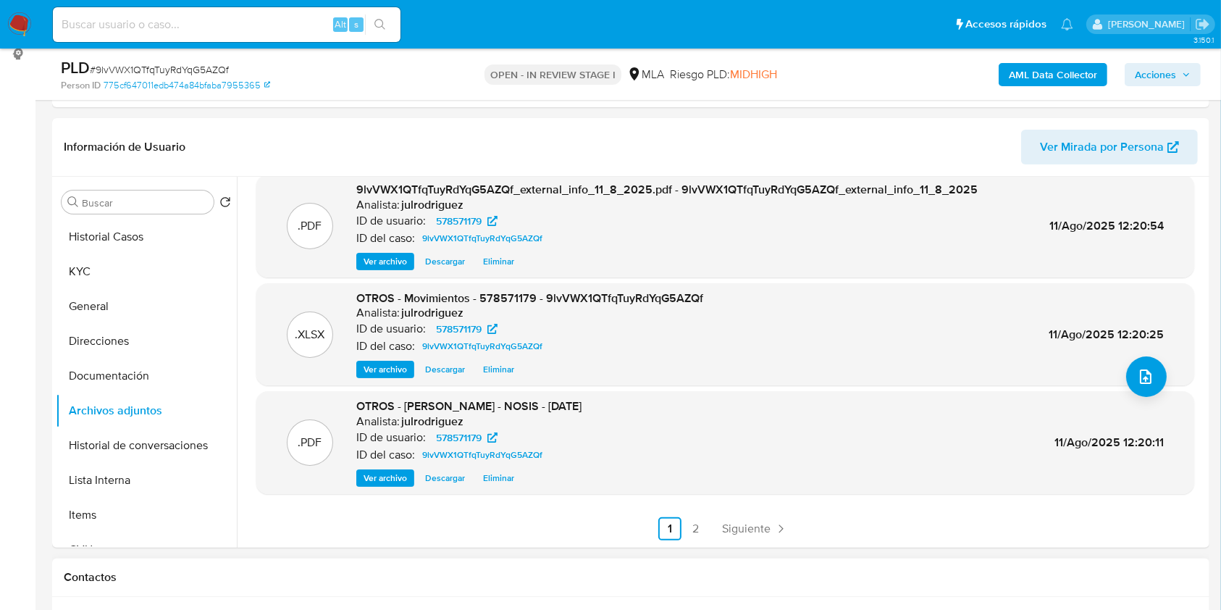
scroll to position [230, 0]
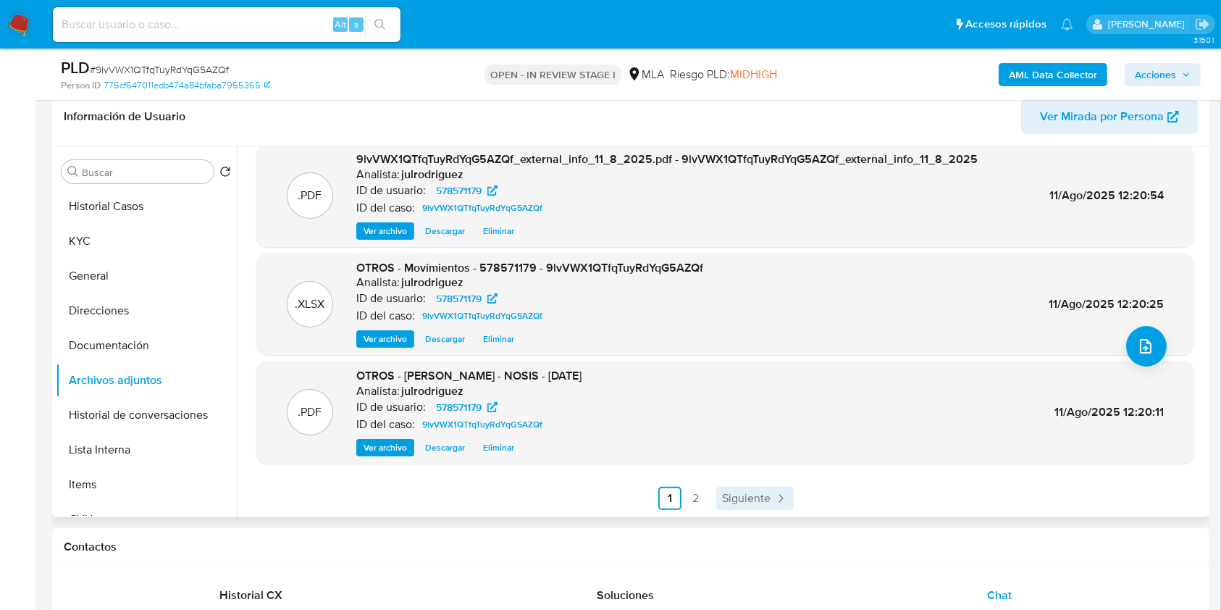
click at [761, 493] on span "Siguiente" at bounding box center [746, 499] width 49 height 12
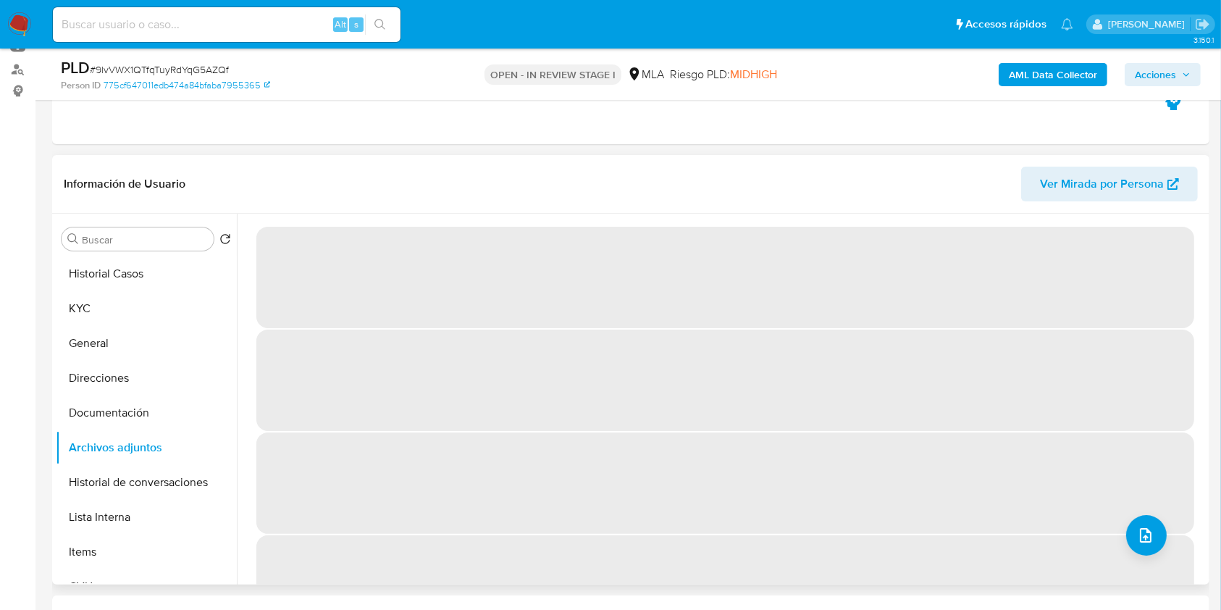
scroll to position [133, 0]
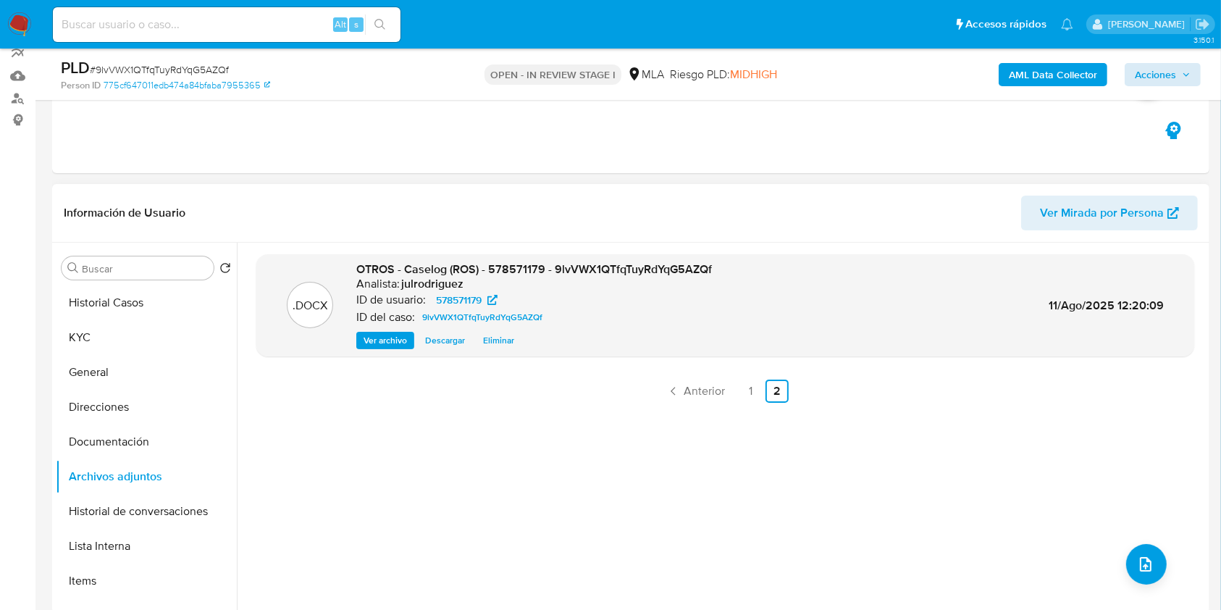
drag, startPoint x: 1169, startPoint y: 53, endPoint x: 1169, endPoint y: 70, distance: 16.7
click at [1169, 54] on div "PLD # 9lvVWX1QTfqTuyRdYqG5AZQf Person ID 775cf647011edb474a84bfaba7955365 OPEN …" at bounding box center [631, 74] width 1158 height 51
click at [1170, 72] on span "Acciones" at bounding box center [1155, 74] width 41 height 23
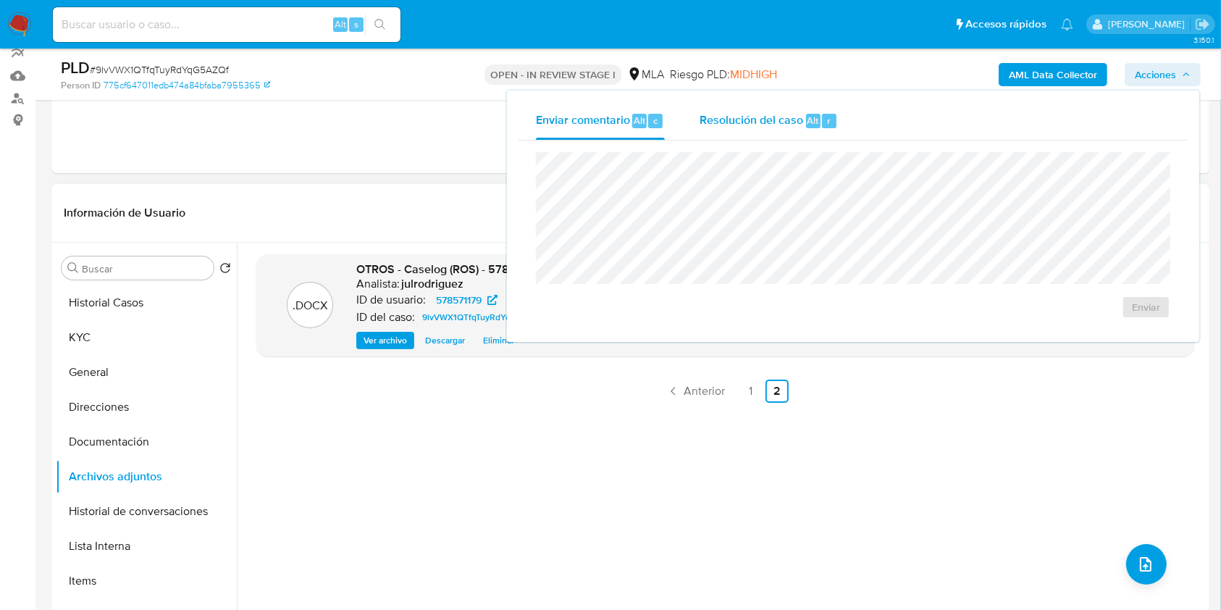
click at [810, 122] on span "Alt" at bounding box center [814, 121] width 12 height 14
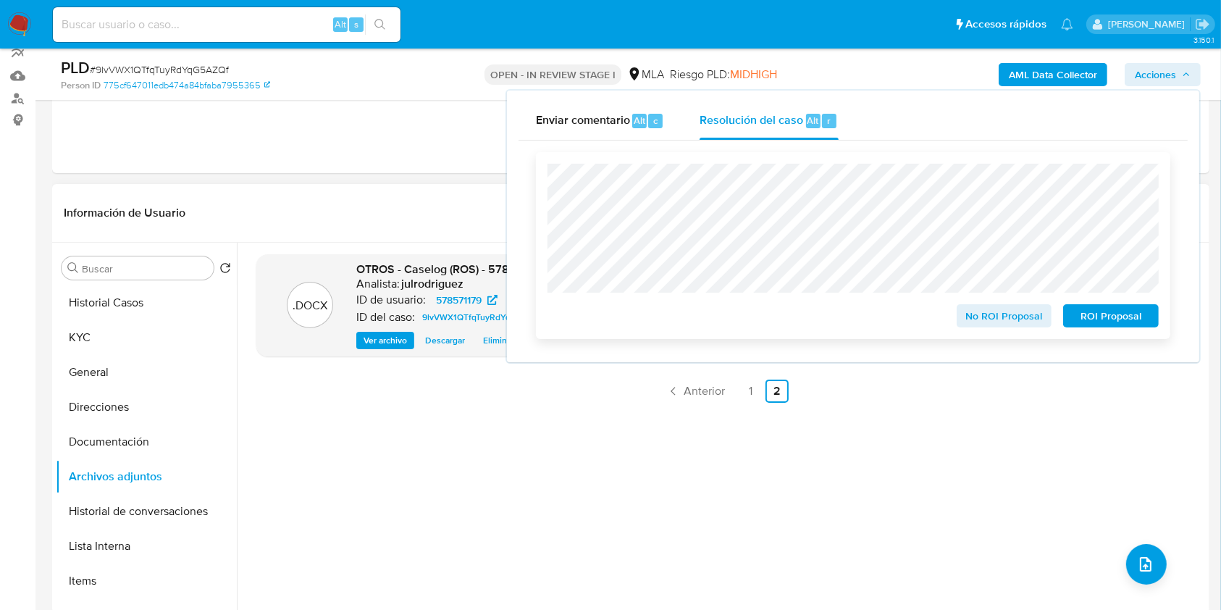
click at [1098, 314] on span "ROI Proposal" at bounding box center [1111, 316] width 75 height 20
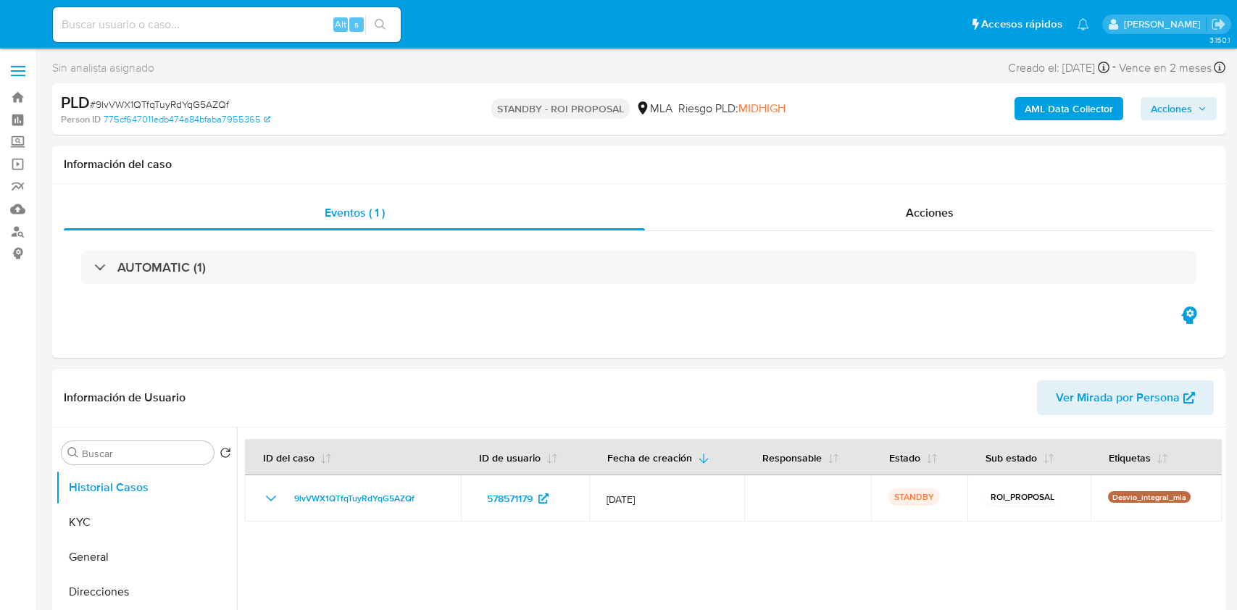
select select "10"
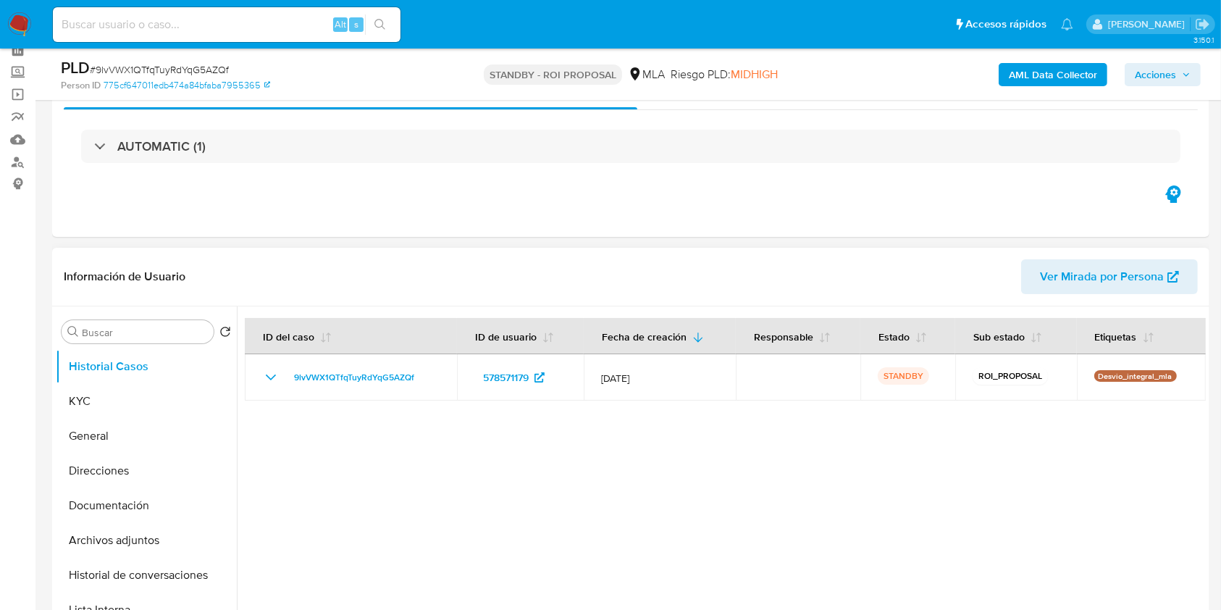
scroll to position [193, 0]
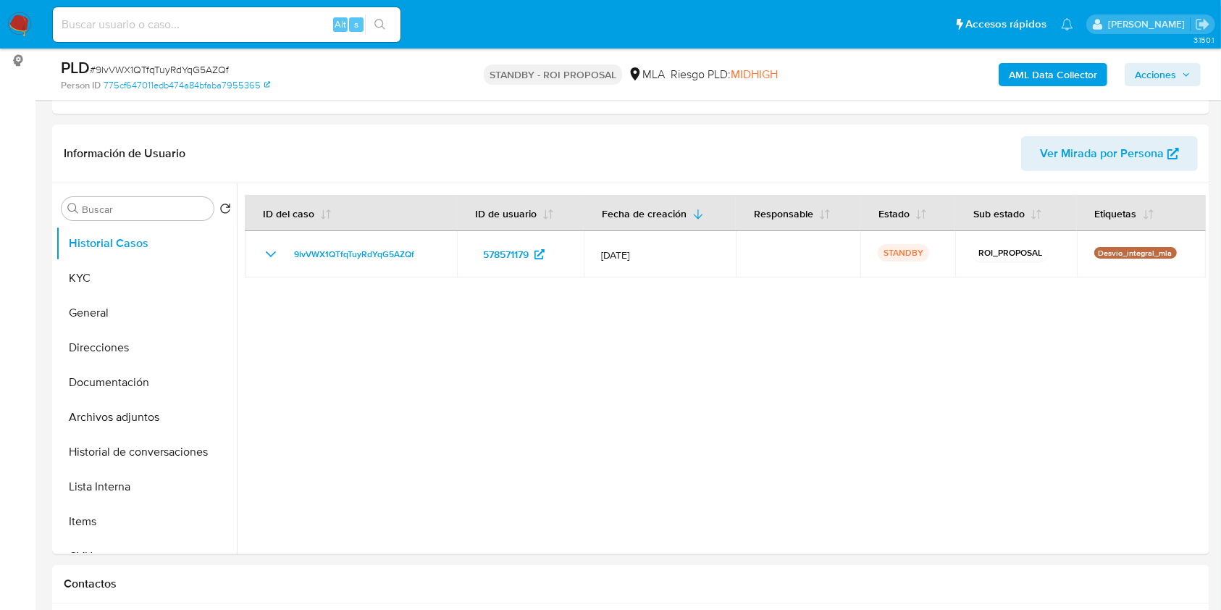
click at [209, 23] on input at bounding box center [227, 24] width 348 height 19
paste input "V7TWq36Wl56oL98asZ3CBCDJ"
type input "V7TWq36Wl56oL98asZ3CBCDJ"
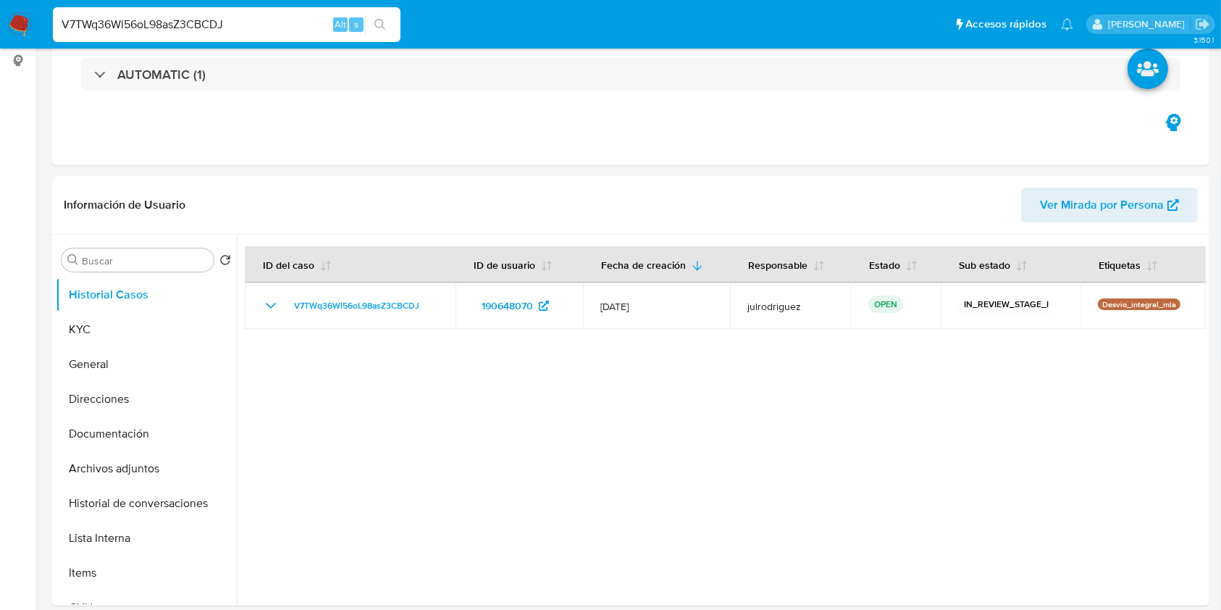
select select "10"
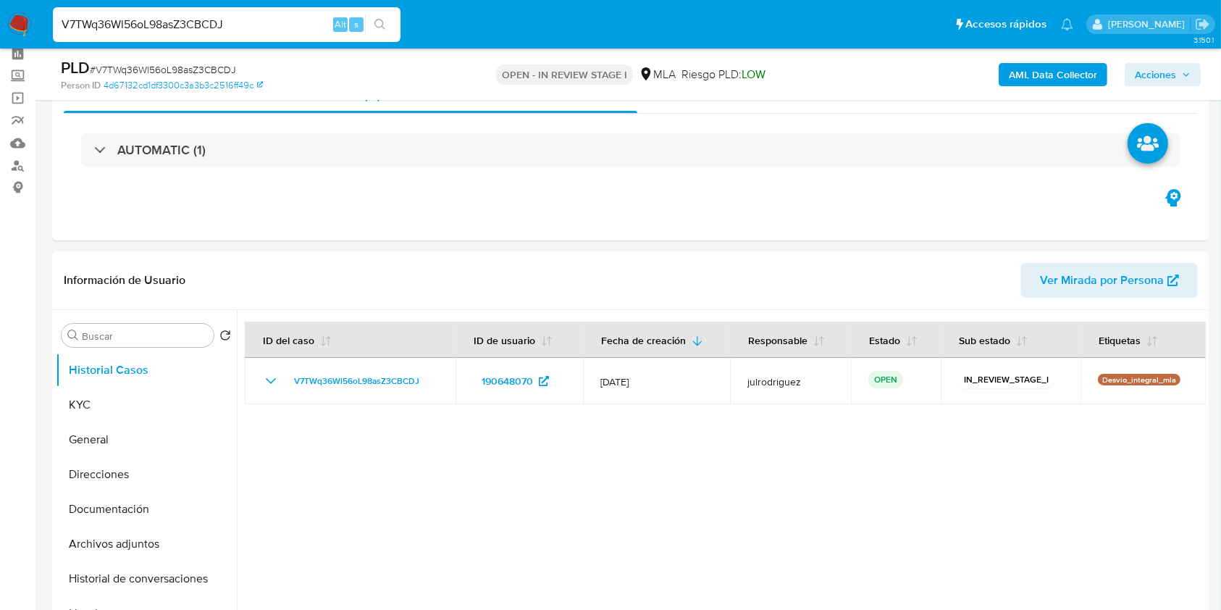
scroll to position [96, 0]
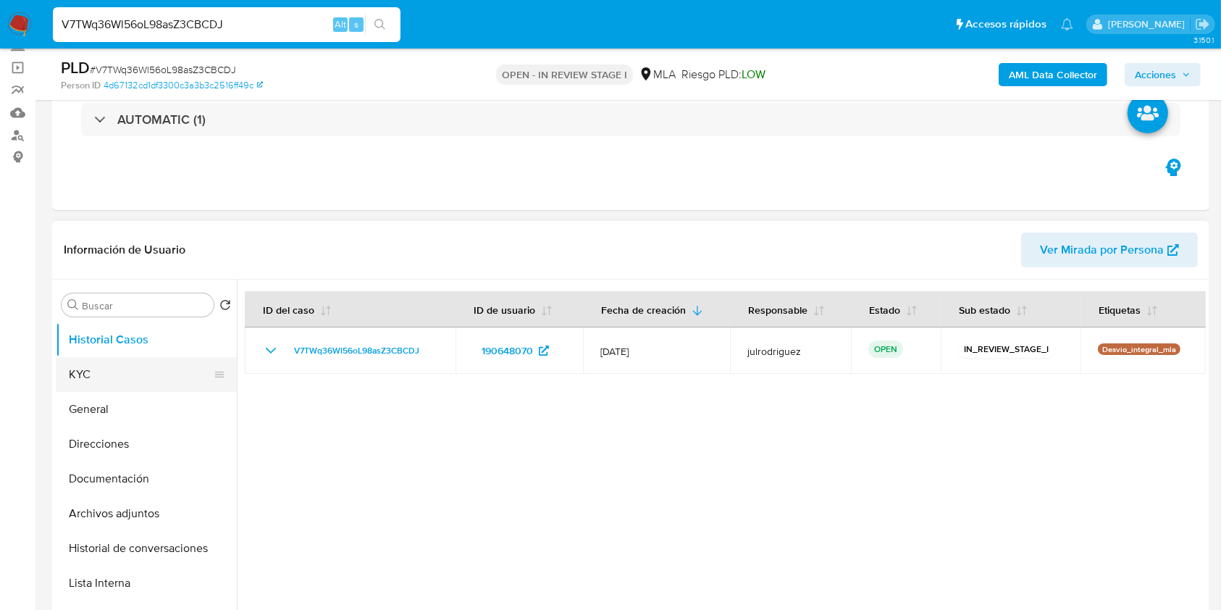
click at [103, 386] on button "KYC" at bounding box center [141, 374] width 170 height 35
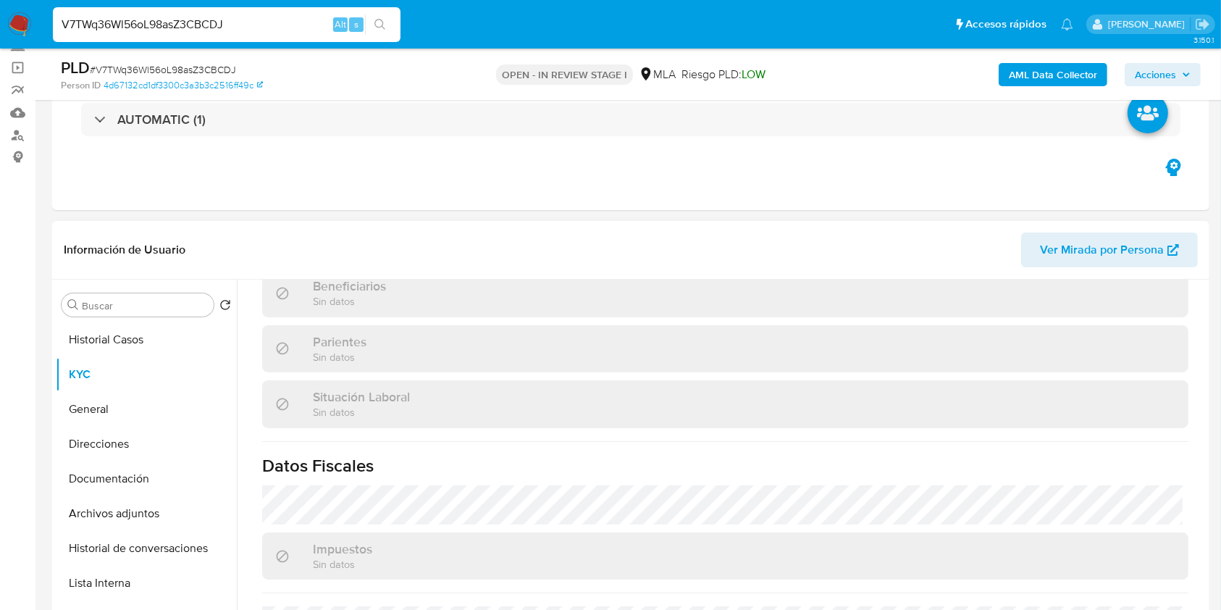
scroll to position [763, 0]
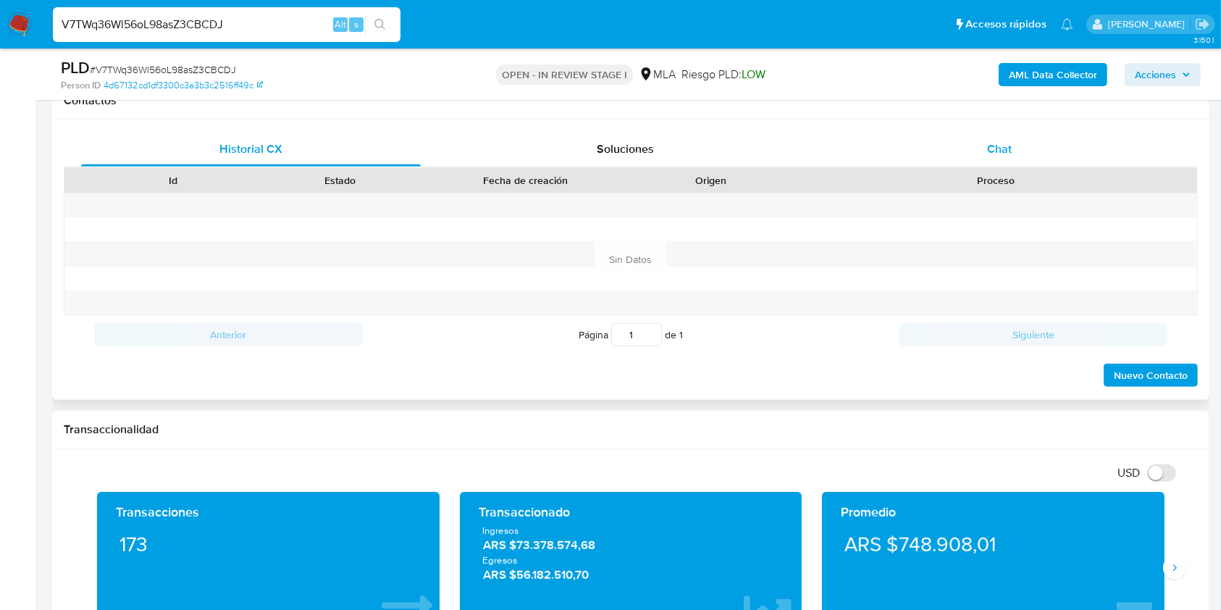
click at [1003, 157] on div "Chat" at bounding box center [1000, 149] width 340 height 35
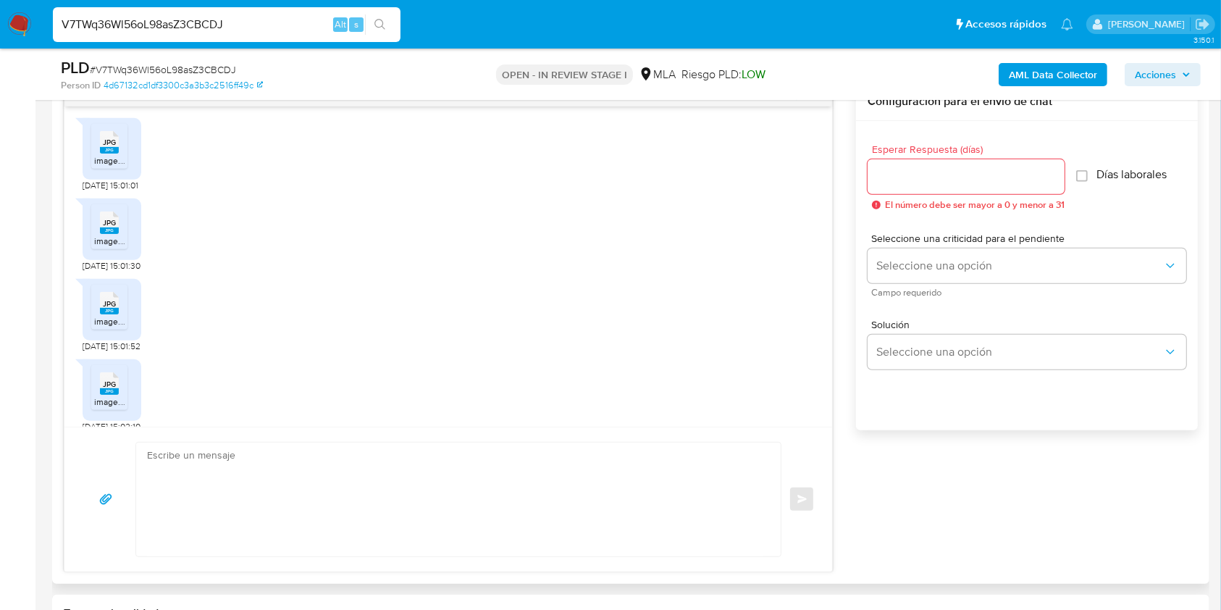
scroll to position [1684, 0]
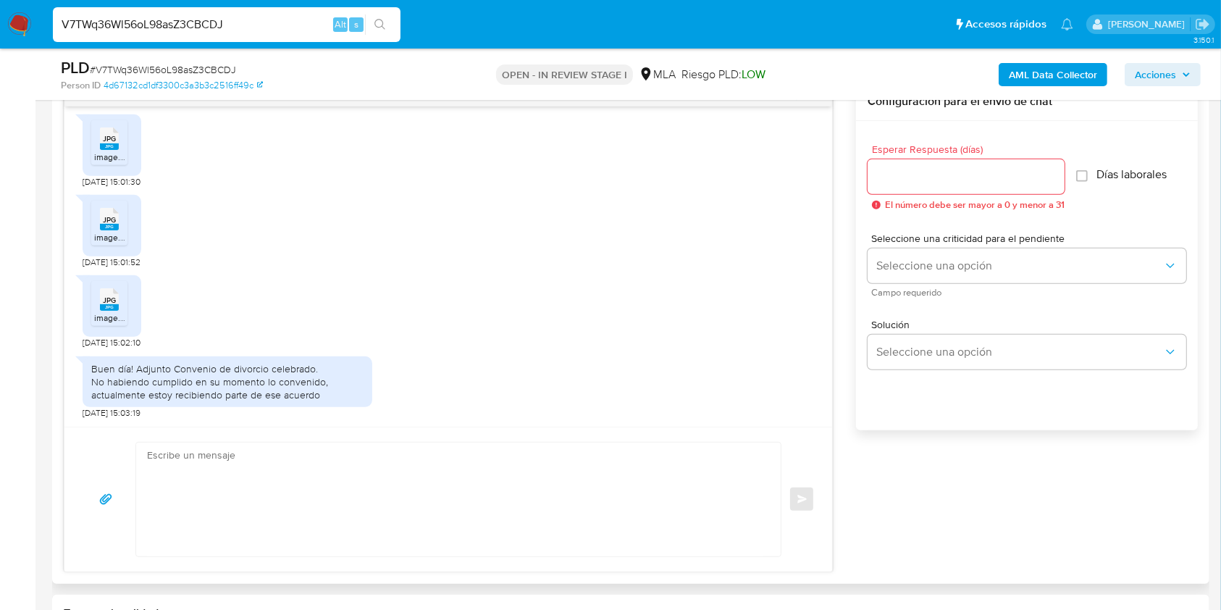
click at [110, 151] on span "image.jpg" at bounding box center [113, 157] width 38 height 12
click at [106, 212] on icon at bounding box center [109, 219] width 19 height 22
click at [118, 298] on icon at bounding box center [109, 299] width 19 height 22
click at [115, 308] on rect at bounding box center [109, 307] width 19 height 7
click at [556, 340] on div "JPG JPG image.jpg 10/08/2025 15:02:10" at bounding box center [449, 308] width 732 height 80
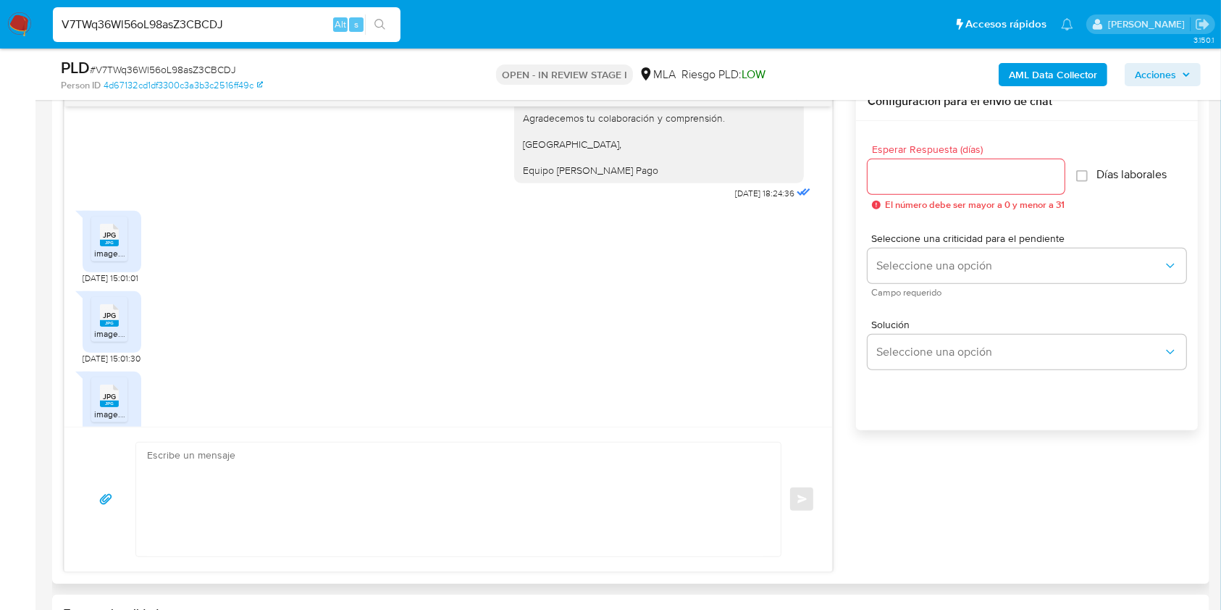
scroll to position [1491, 0]
click at [116, 264] on span "image.jpg" at bounding box center [113, 257] width 38 height 12
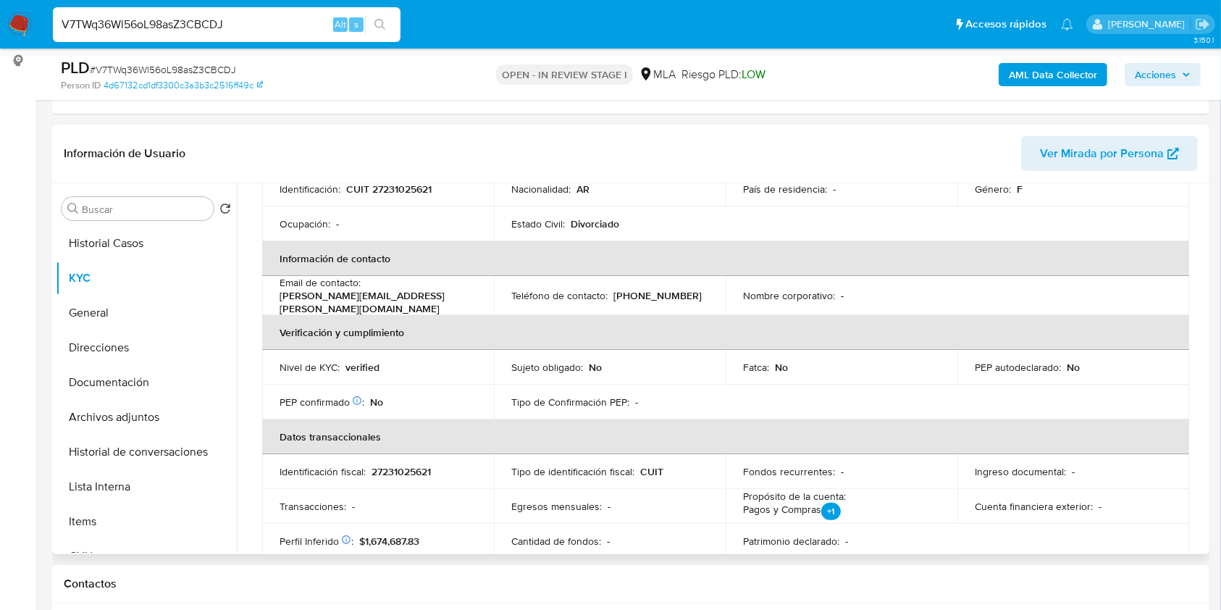
scroll to position [87, 0]
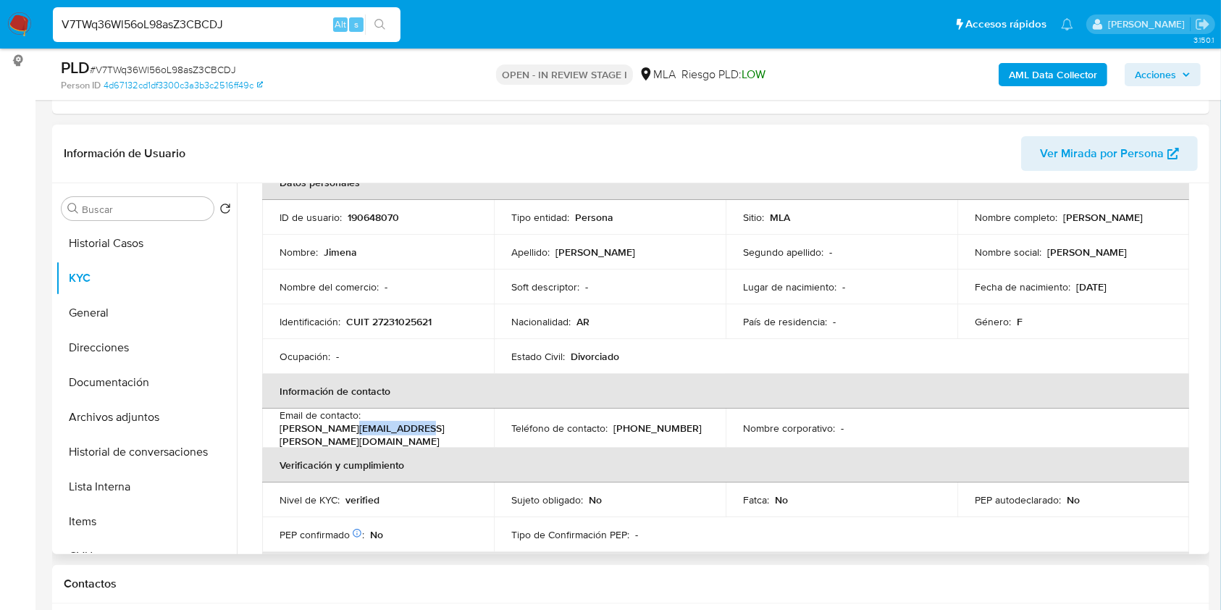
drag, startPoint x: 393, startPoint y: 435, endPoint x: 348, endPoint y: 435, distance: 44.9
click at [348, 435] on p "[PERSON_NAME][EMAIL_ADDRESS][PERSON_NAME][DOMAIN_NAME]" at bounding box center [375, 435] width 191 height 26
click at [424, 436] on div "Email de contacto : jimena.damonte@yahoo.com.ar" at bounding box center [378, 428] width 197 height 39
drag, startPoint x: 430, startPoint y: 435, endPoint x: 275, endPoint y: 432, distance: 155.1
click at [275, 432] on td "Email de contacto : jimena.damonte@yahoo.com.ar" at bounding box center [378, 428] width 232 height 39
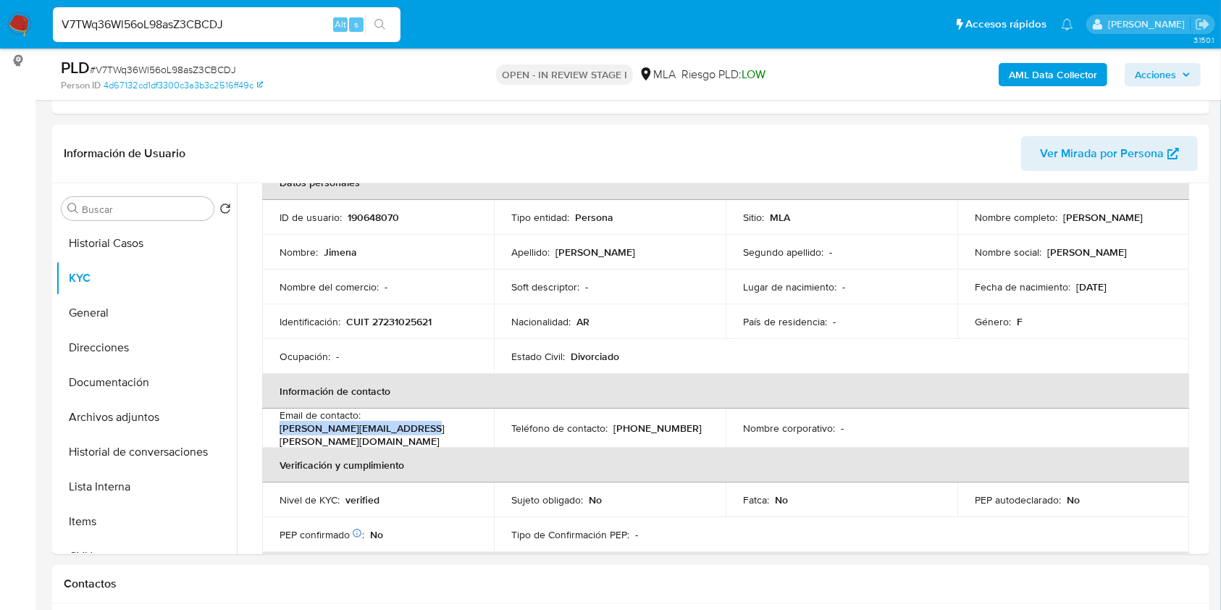
copy p "[PERSON_NAME][EMAIL_ADDRESS][PERSON_NAME][DOMAIN_NAME]"
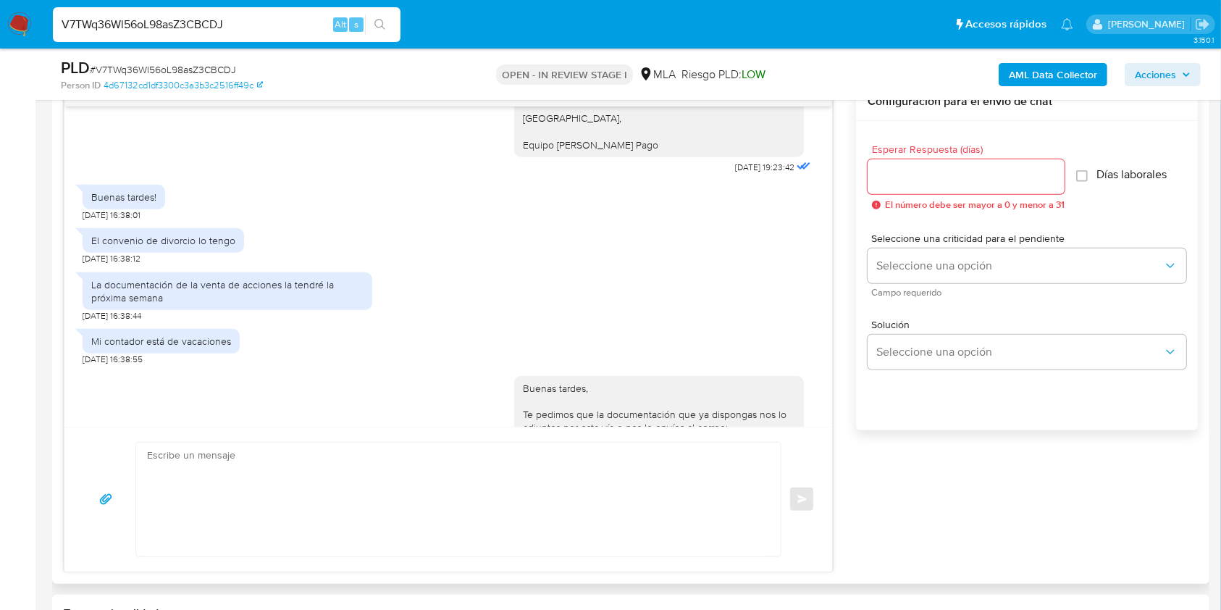
scroll to position [815, 0]
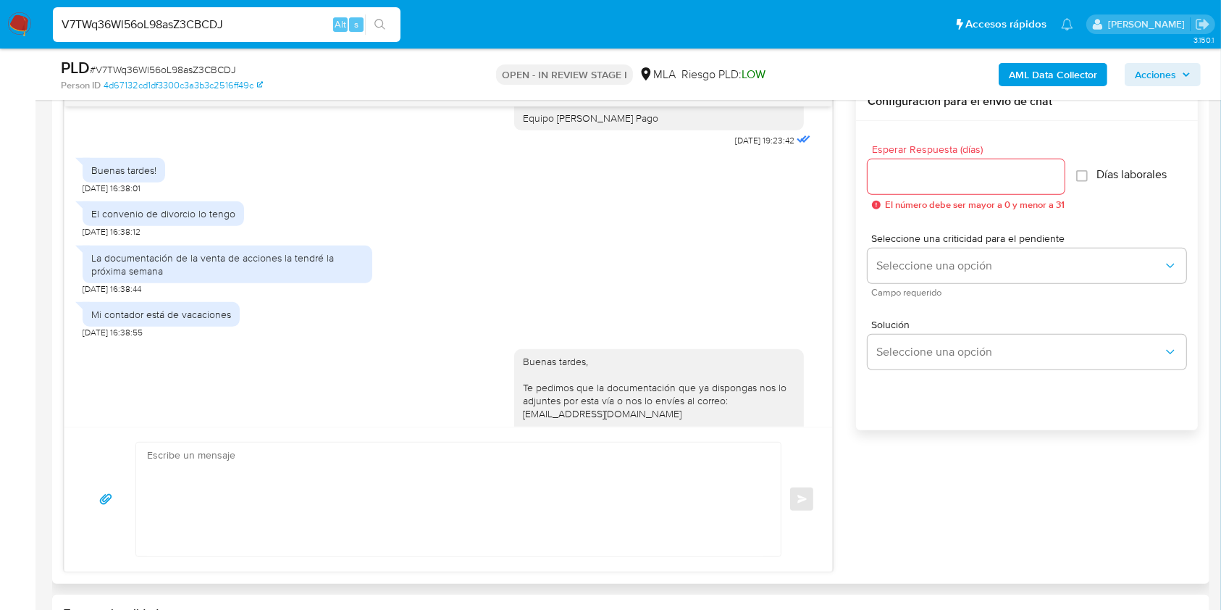
click at [158, 220] on div "El convenio de divorcio lo tengo" at bounding box center [163, 213] width 144 height 13
copy div "El convenio de divorcio lo tengo"
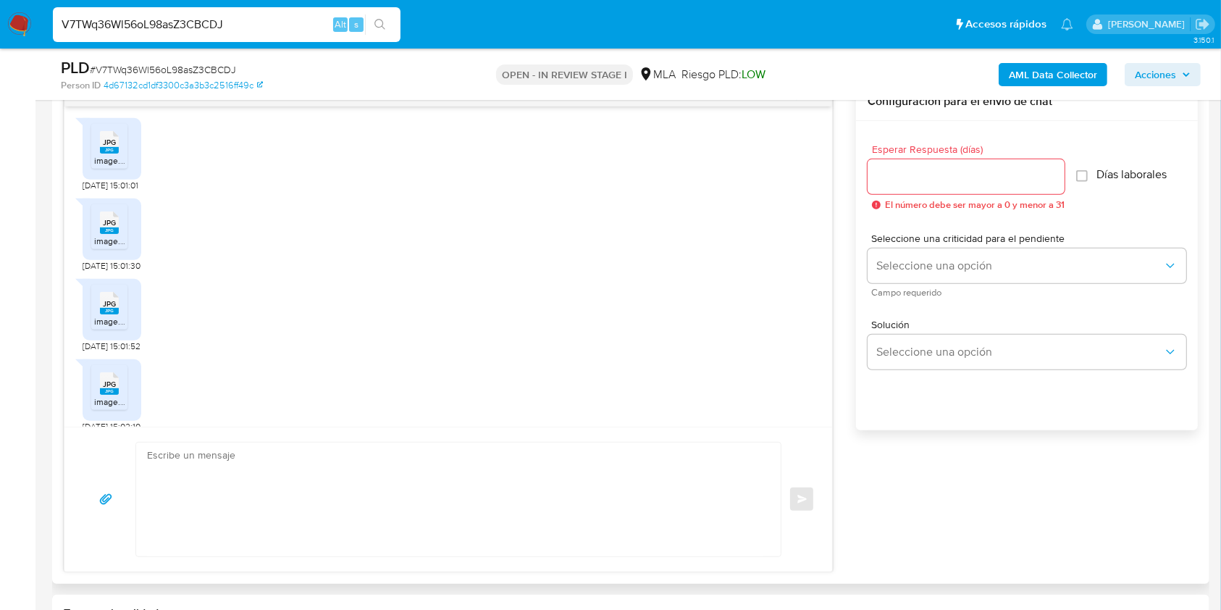
scroll to position [1684, 0]
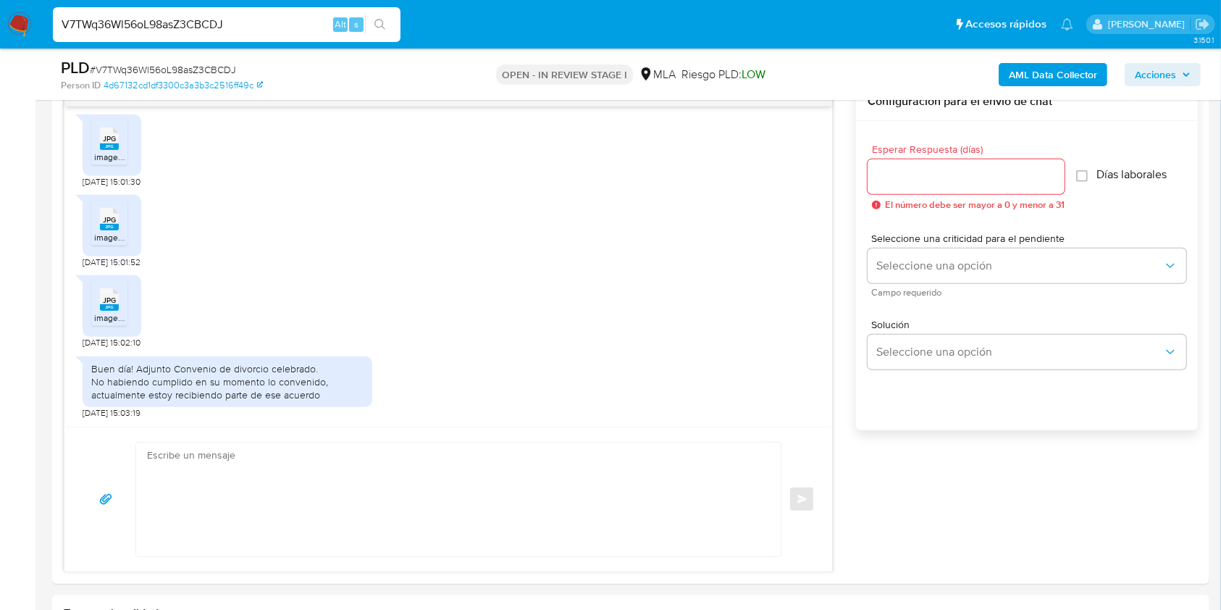
drag, startPoint x: 90, startPoint y: 377, endPoint x: 365, endPoint y: 396, distance: 275.9
click at [365, 396] on div "Buen día! Adjunto Convenio de divorcio celebrado. No habiendo cumplido en su mo…" at bounding box center [228, 381] width 290 height 51
copy div "No habiendo cumplido en su momento lo convenido, actualmente estoy recibiendo p…"
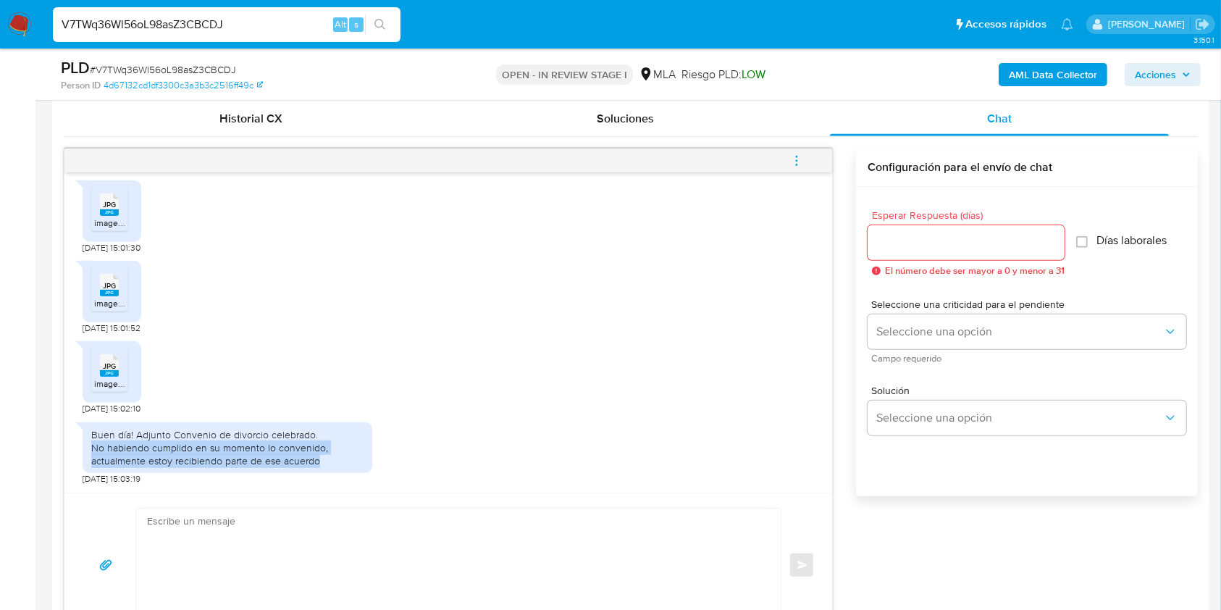
scroll to position [676, 0]
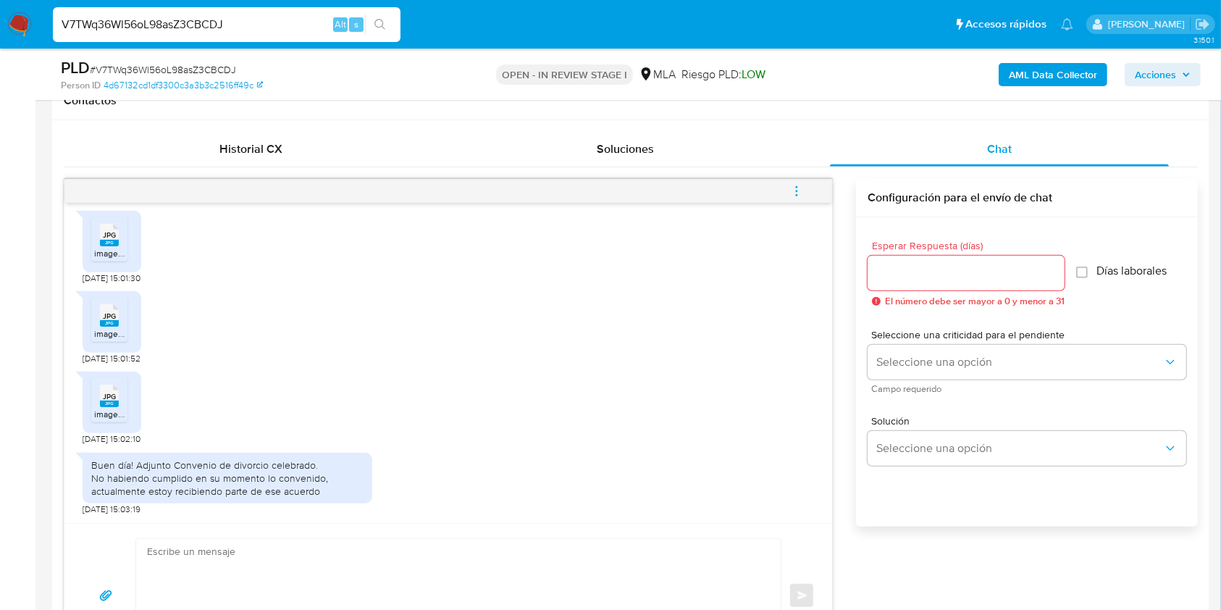
click at [182, 70] on span "# V7TWq36Wl56oL98asZ3CBCDJ" at bounding box center [163, 69] width 146 height 14
click at [182, 69] on span "# V7TWq36Wl56oL98asZ3CBCDJ" at bounding box center [163, 69] width 146 height 14
copy span "V7TWq36Wl56oL98asZ3CBCDJ"
click at [926, 267] on input "Esperar Respuesta (días)" at bounding box center [966, 273] width 197 height 19
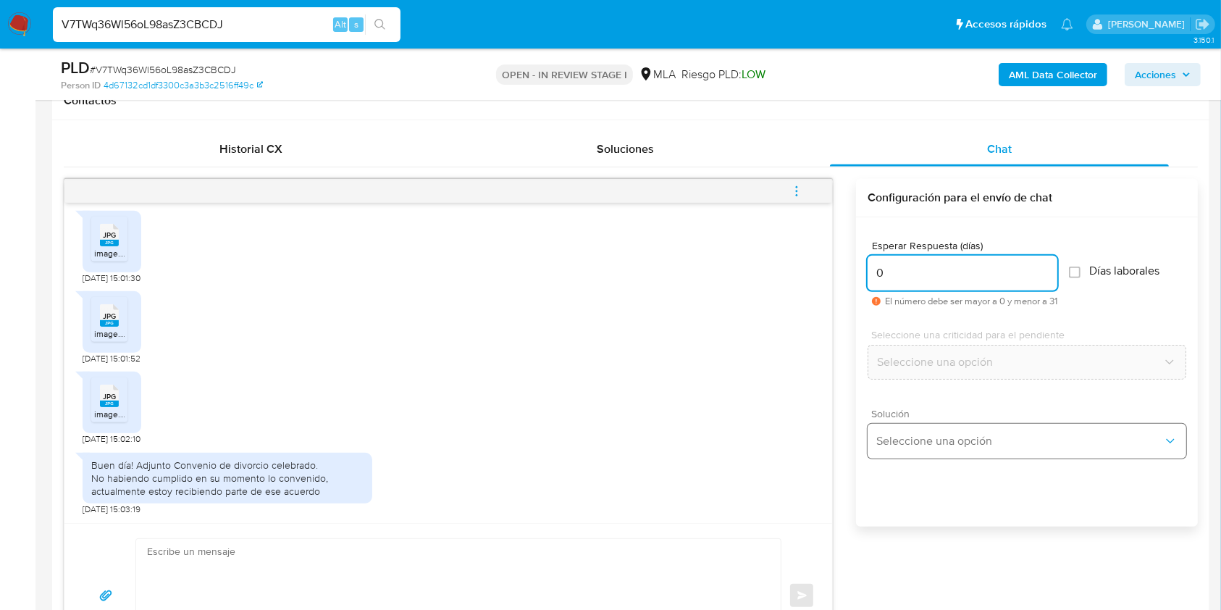
type input "0"
click at [937, 439] on span "Seleccione una opción" at bounding box center [1020, 441] width 287 height 14
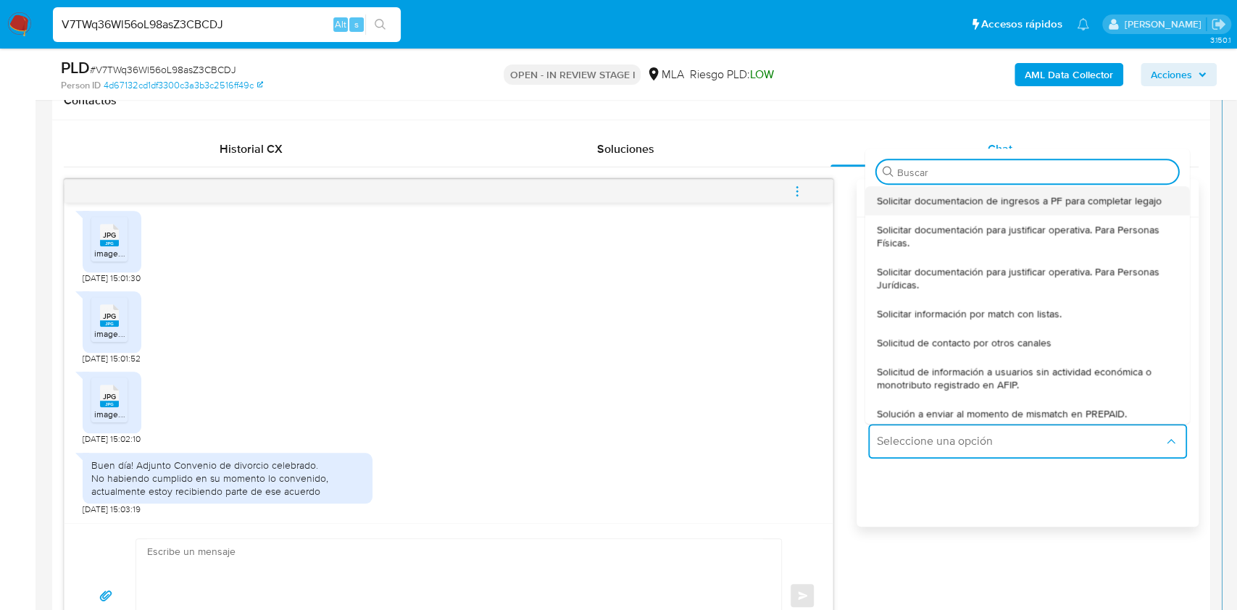
click at [906, 204] on span "Solicitar documentacion de ingresos a PF para completar legajo" at bounding box center [1019, 200] width 285 height 13
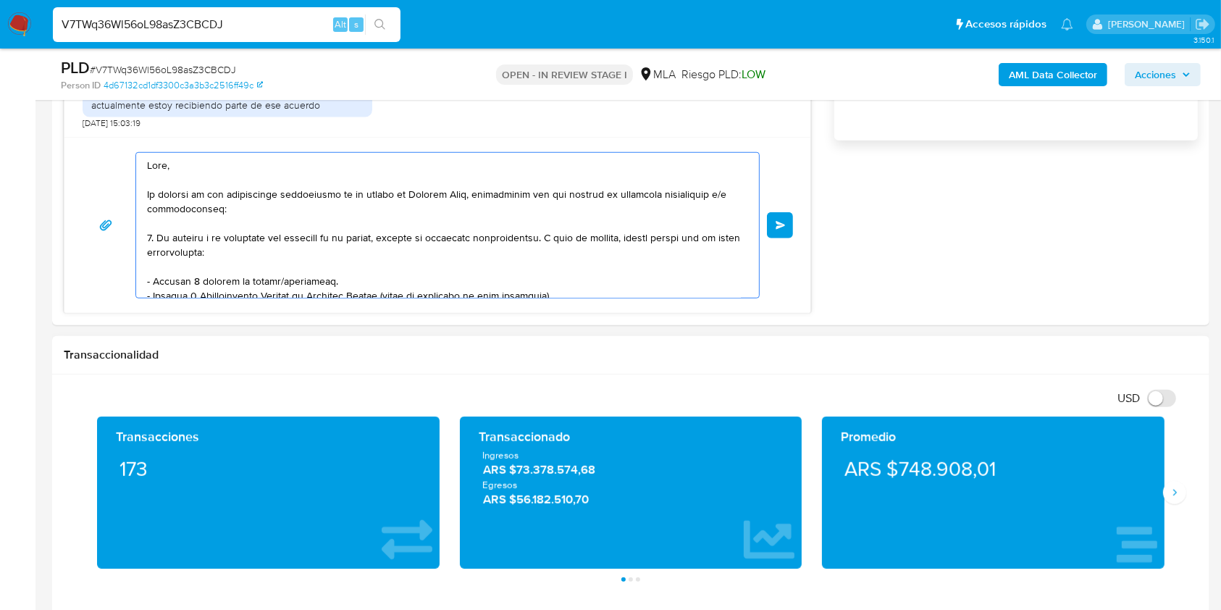
scroll to position [295, 0]
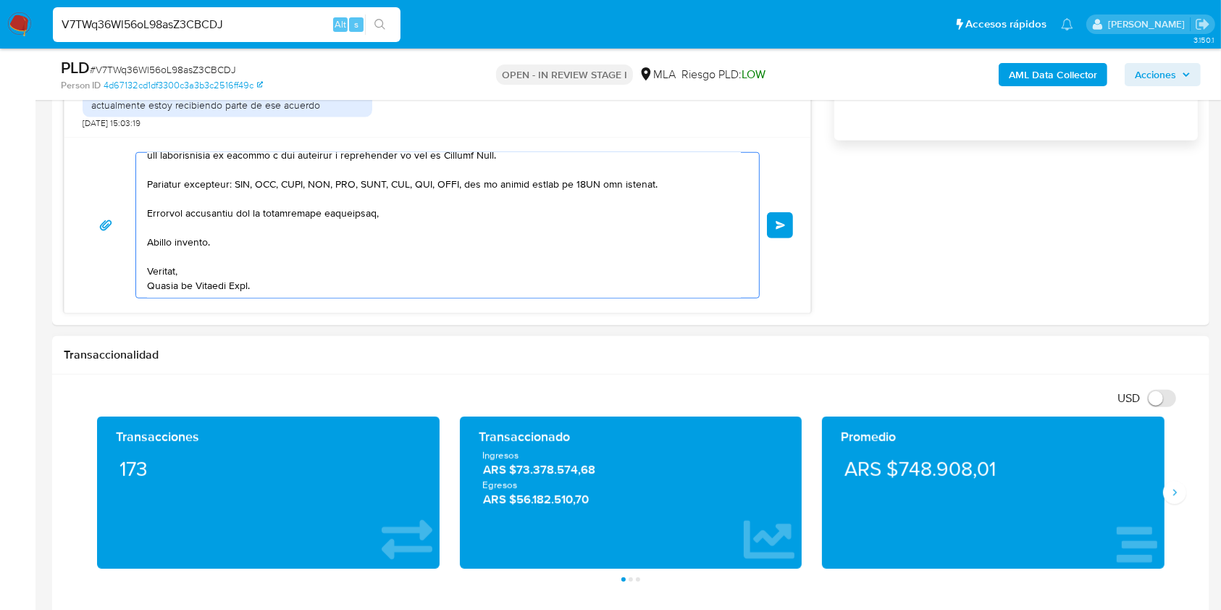
drag, startPoint x: 185, startPoint y: 186, endPoint x: 594, endPoint y: 535, distance: 537.5
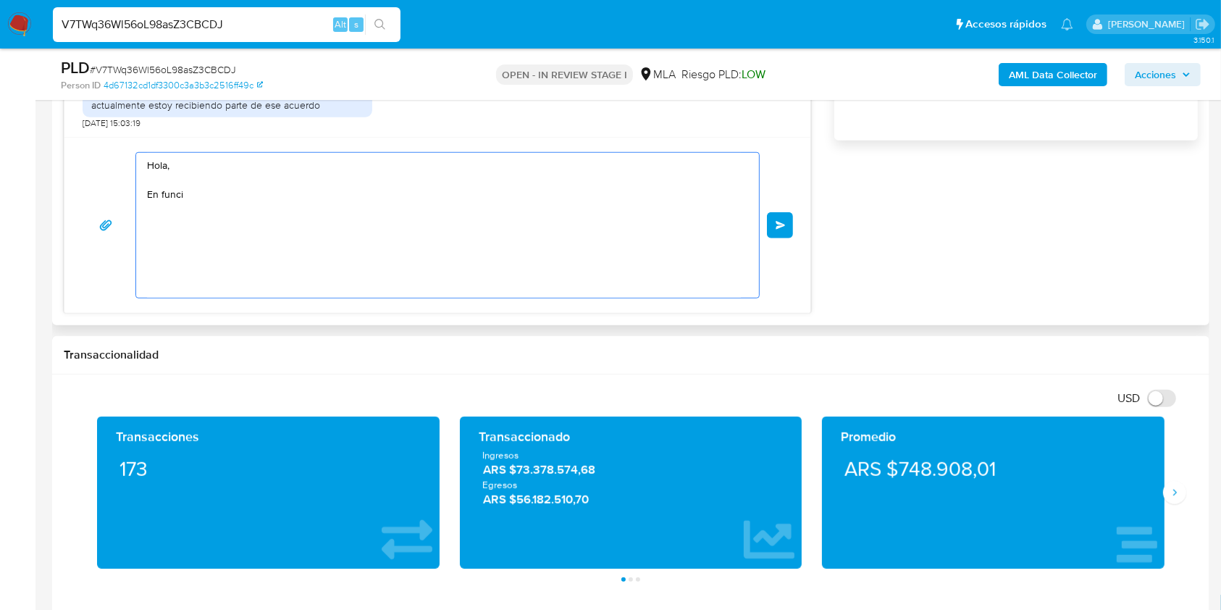
scroll to position [0, 0]
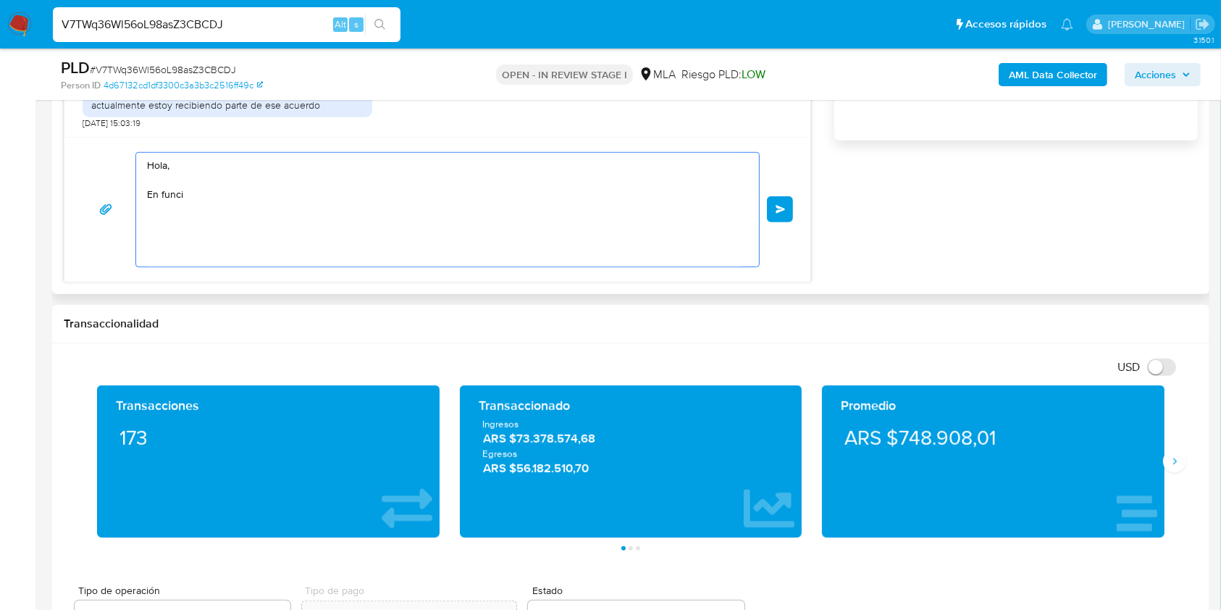
drag, startPoint x: 208, startPoint y: 196, endPoint x: 145, endPoint y: 146, distance: 80.0
click at [145, 146] on div "Hola, En funci Enviar" at bounding box center [437, 209] width 746 height 145
paste textarea "Buenas tardes, ¡Muchas gracias por tu respuesta! Confirmamos la recepción de la…"
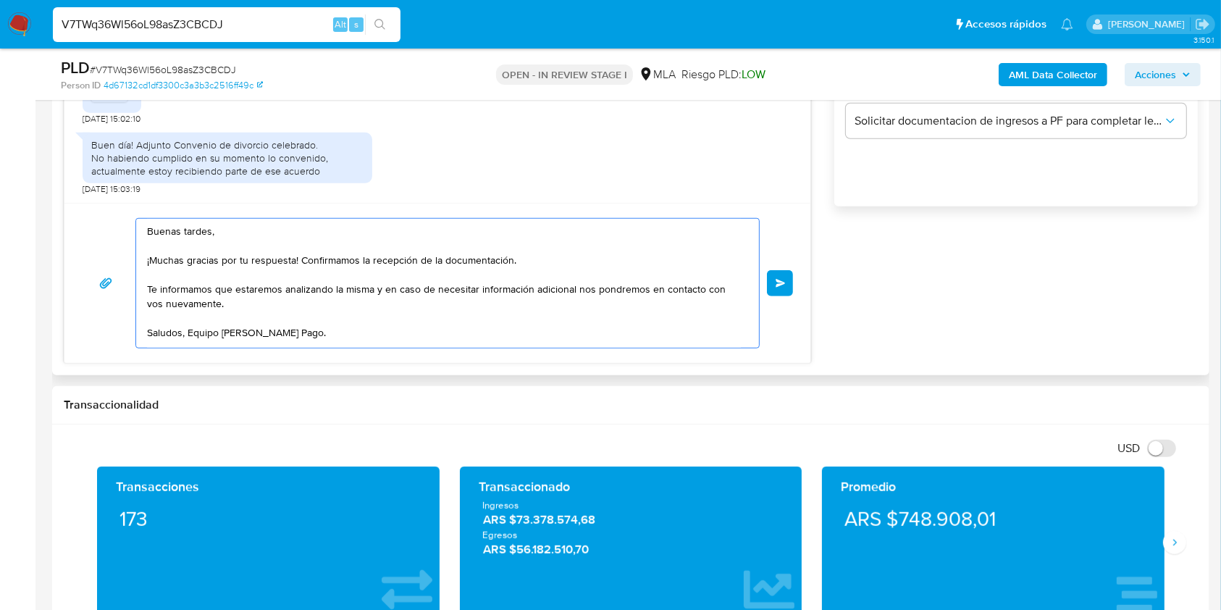
scroll to position [966, 0]
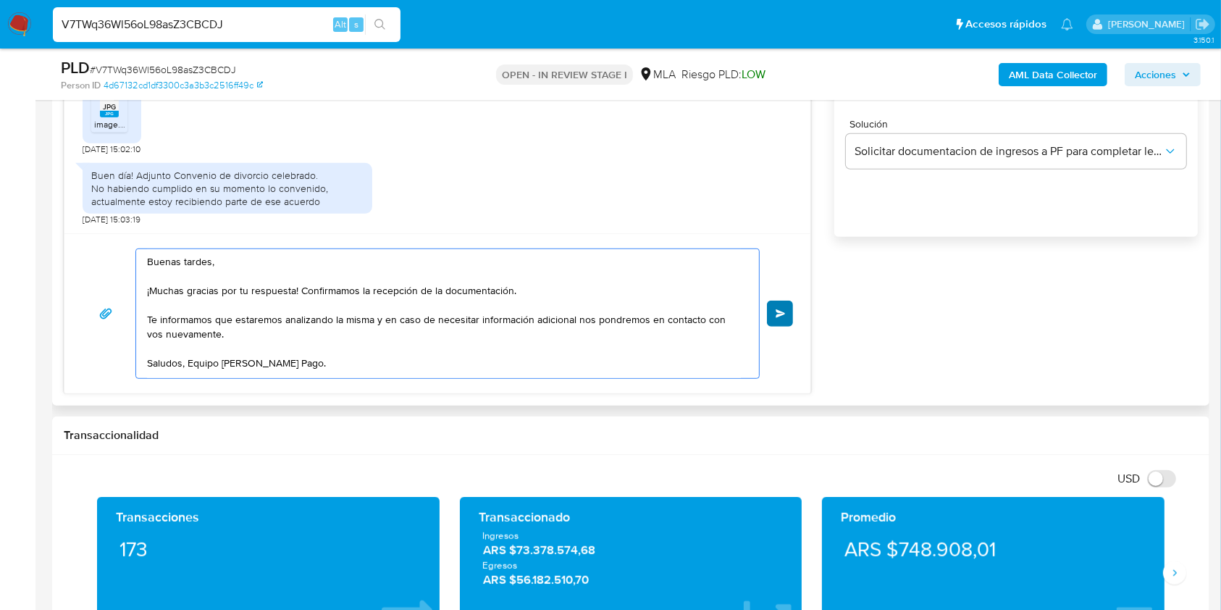
type textarea "Buenas tardes, ¡Muchas gracias por tu respuesta! Confirmamos la recepción de la…"
click at [782, 306] on button "Enviar" at bounding box center [780, 314] width 26 height 26
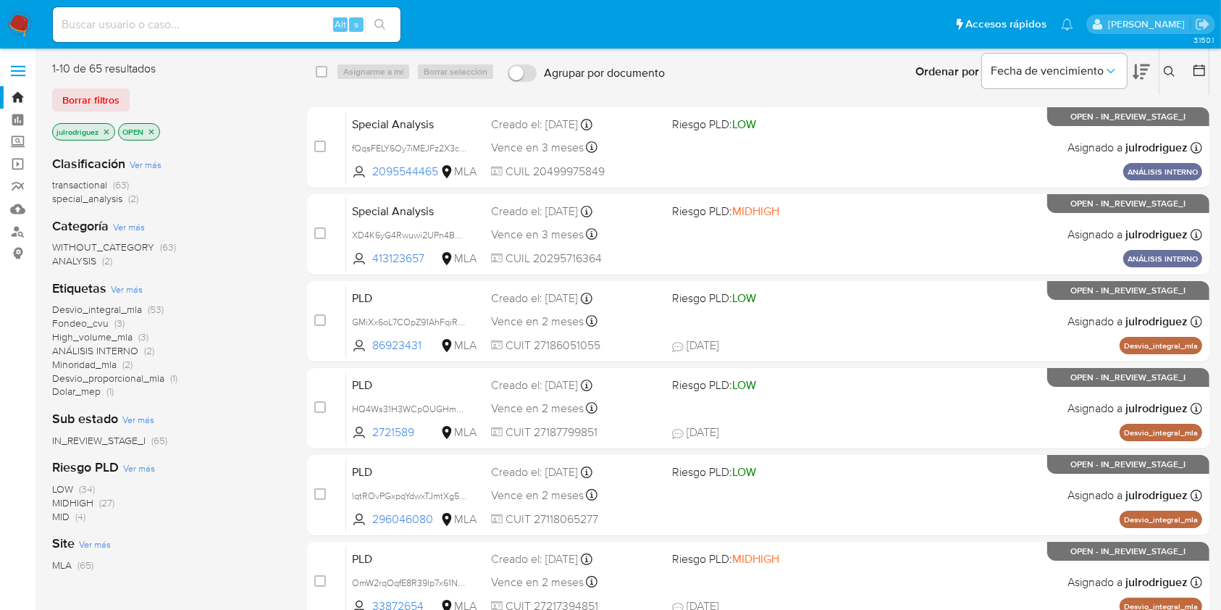
click at [1173, 69] on icon at bounding box center [1170, 72] width 12 height 12
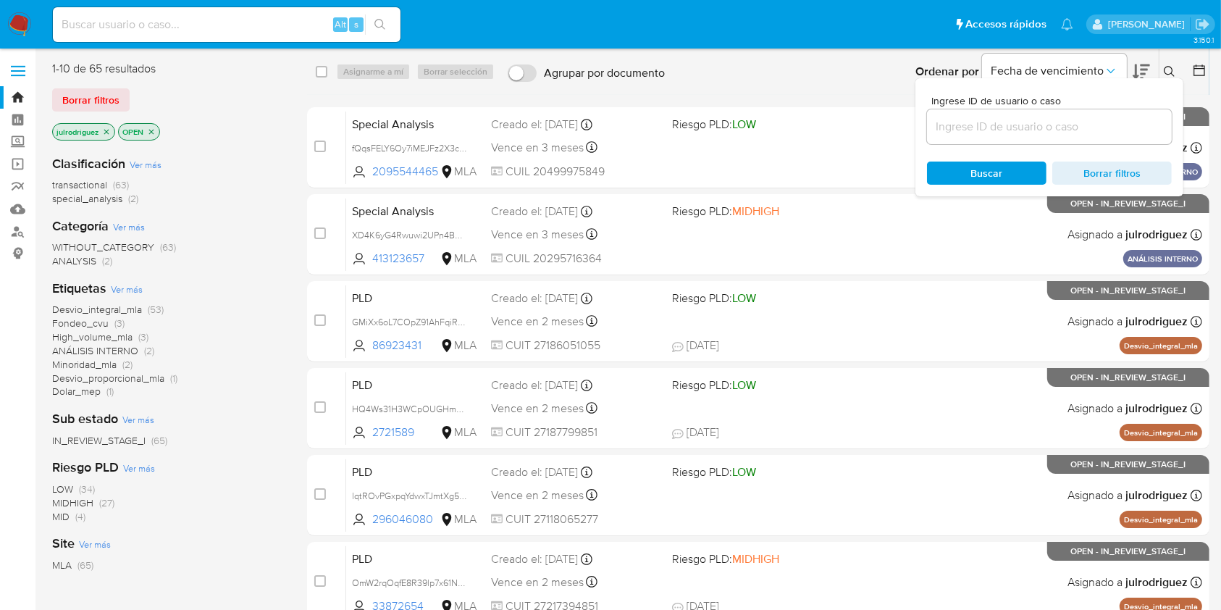
click at [1054, 122] on input at bounding box center [1049, 126] width 245 height 19
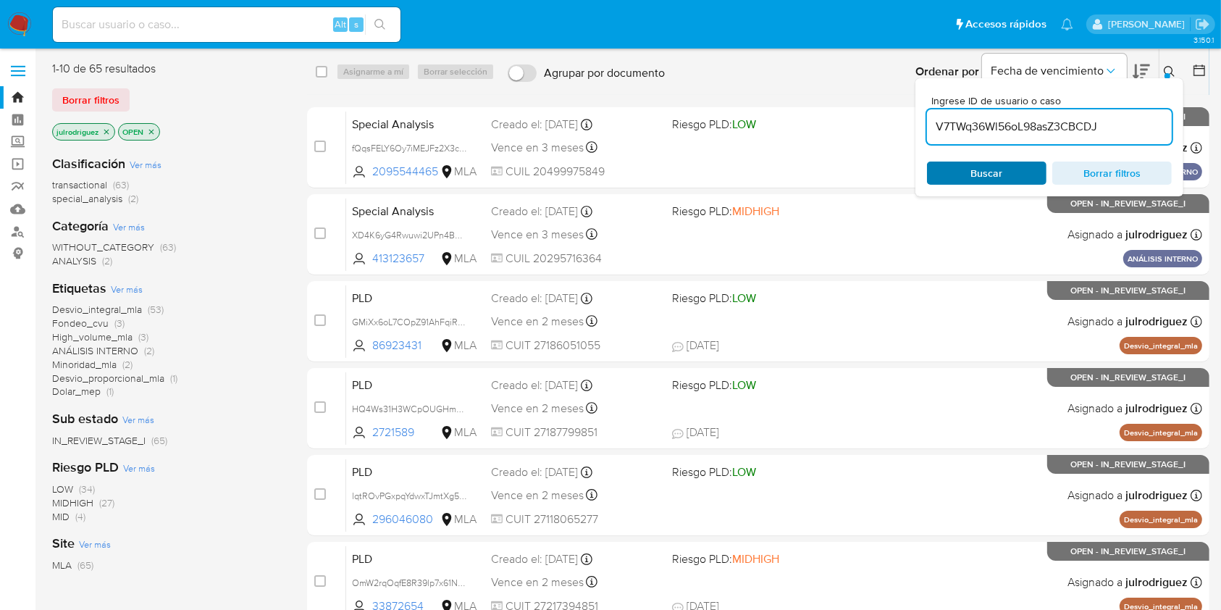
type input "V7TWq36Wl56oL98asZ3CBCDJ"
click at [964, 170] on span "Buscar" at bounding box center [986, 173] width 99 height 20
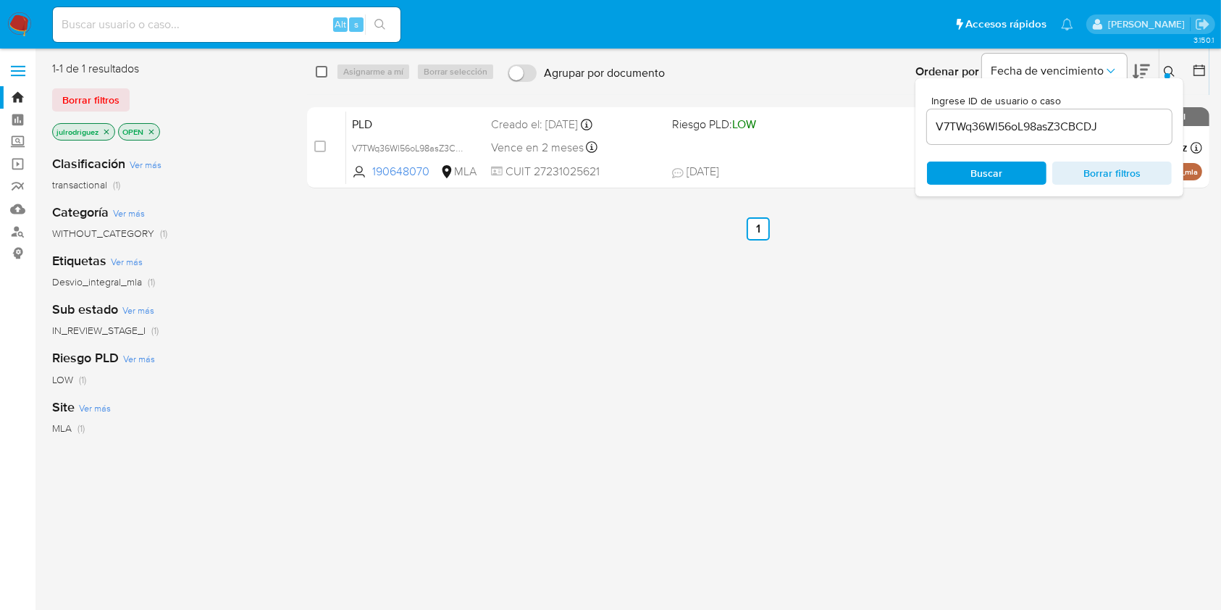
click at [319, 70] on input "checkbox" at bounding box center [322, 72] width 12 height 12
checkbox input "true"
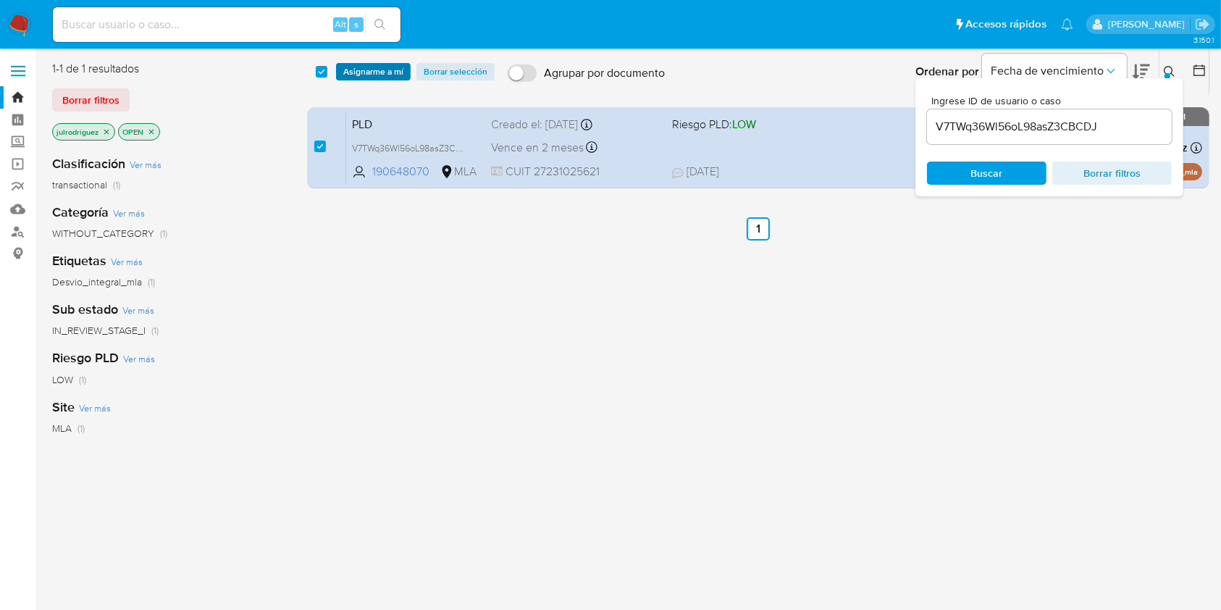
click at [400, 72] on span "Asignarme a mí" at bounding box center [373, 71] width 60 height 14
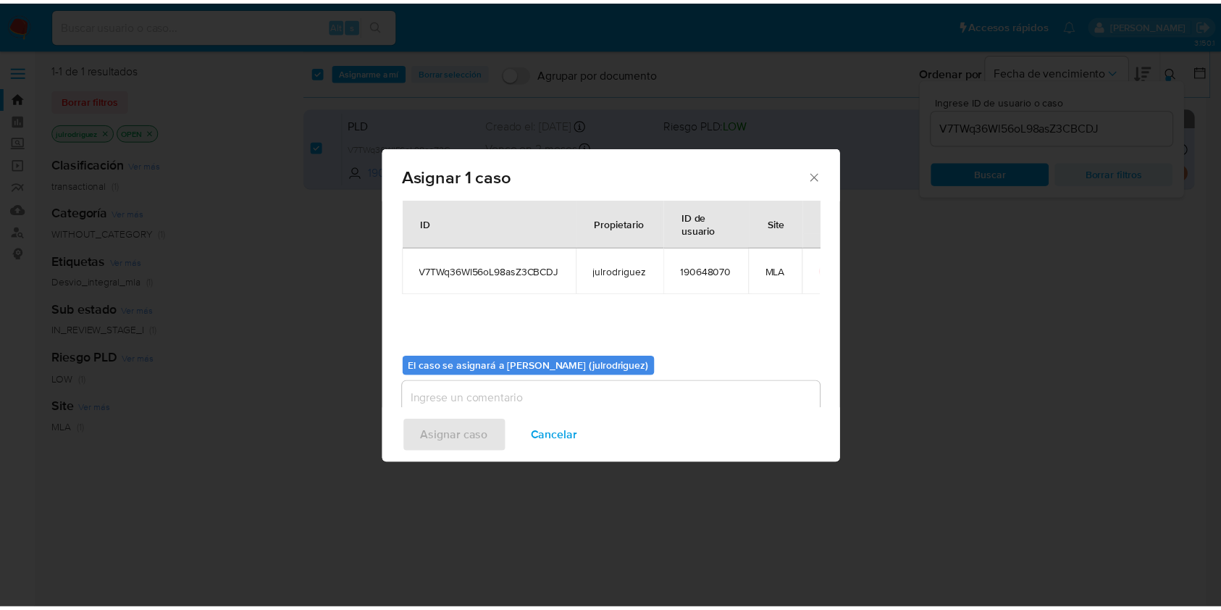
scroll to position [74, 0]
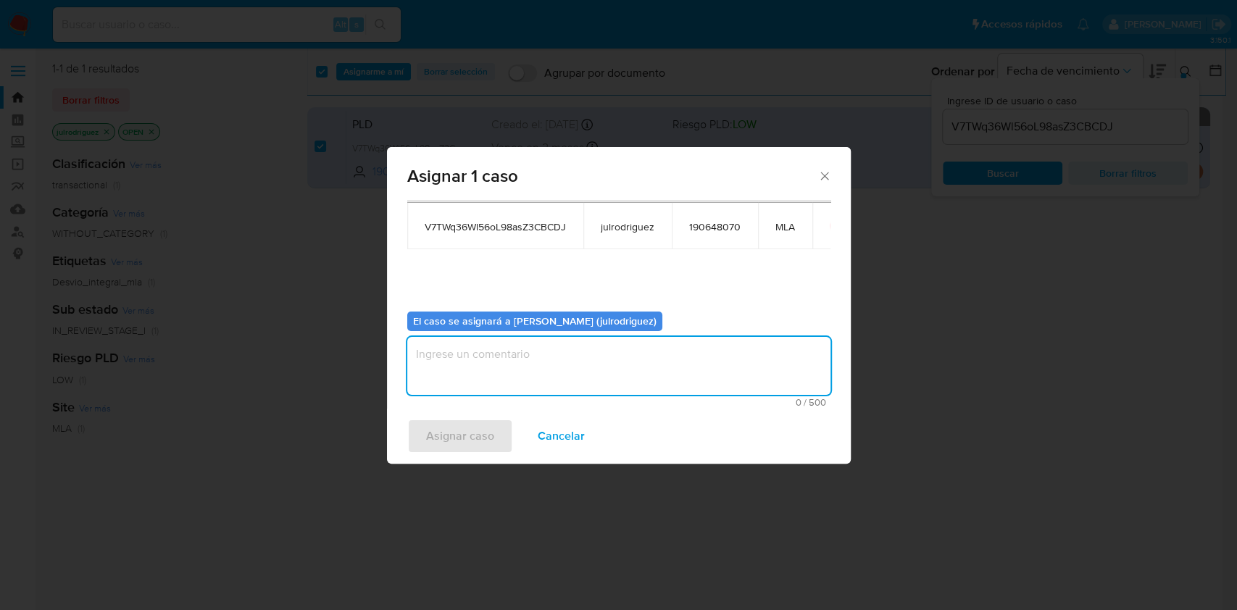
click at [595, 354] on textarea "assign-modal" at bounding box center [618, 366] width 423 height 58
type textarea "."
click at [475, 438] on span "Asignar caso" at bounding box center [460, 436] width 68 height 32
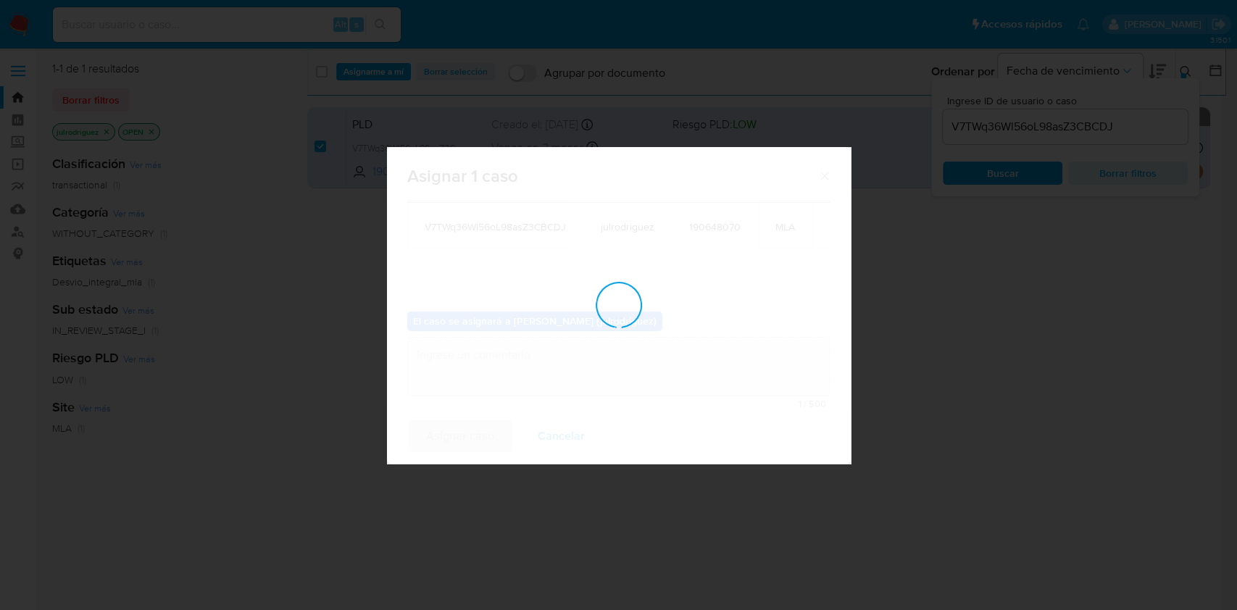
checkbox input "false"
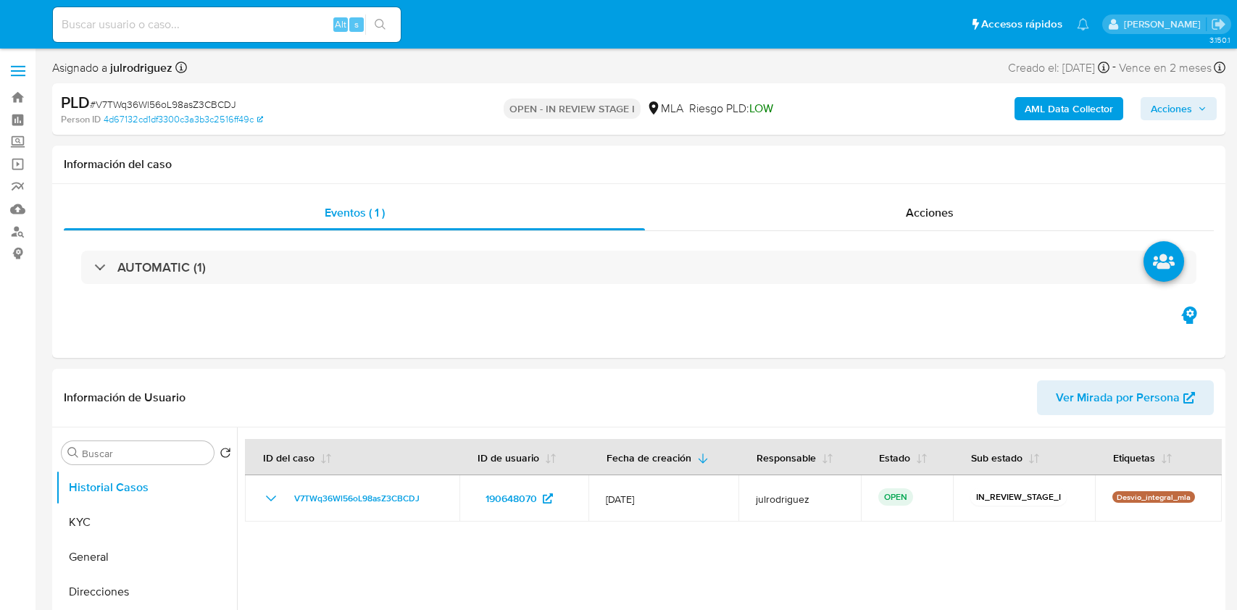
select select "10"
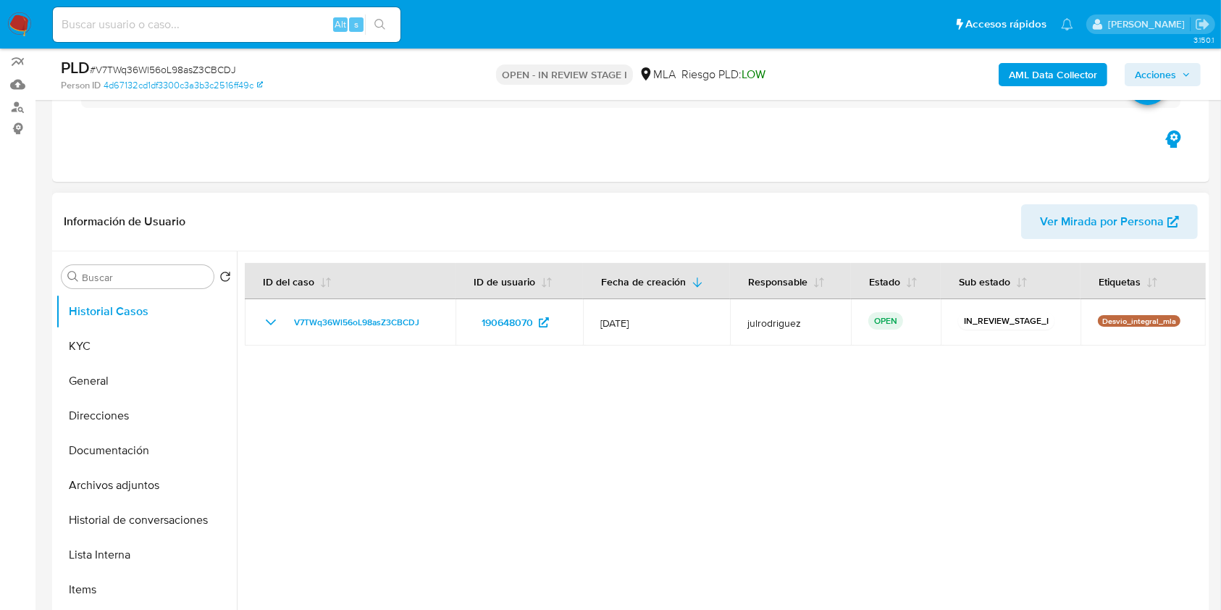
scroll to position [193, 0]
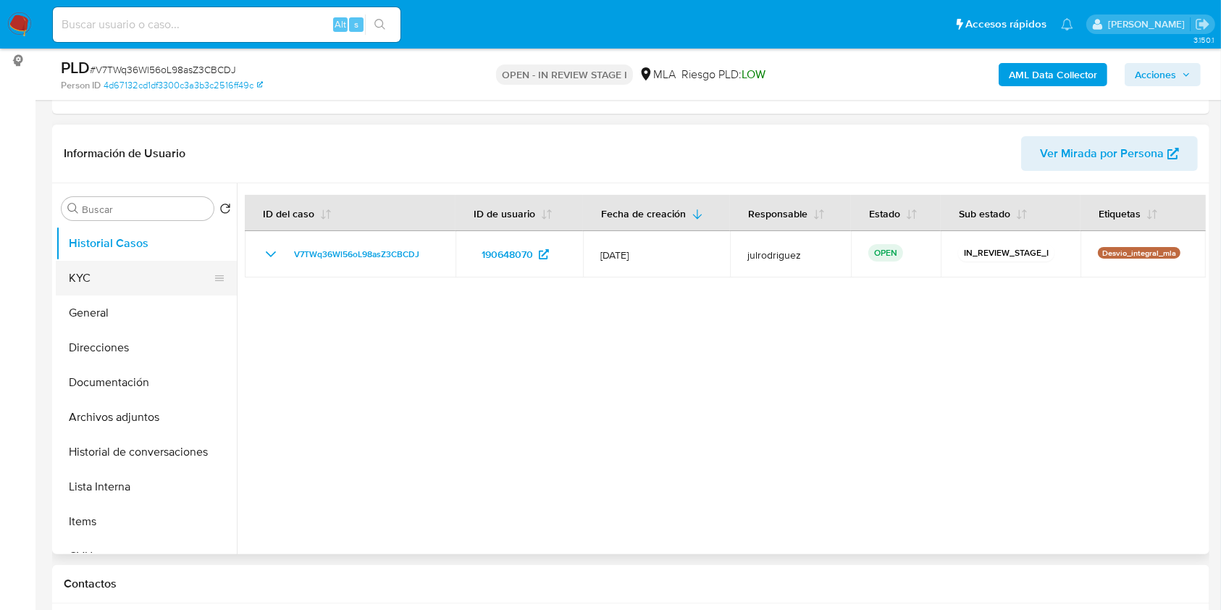
click at [142, 264] on button "KYC" at bounding box center [141, 278] width 170 height 35
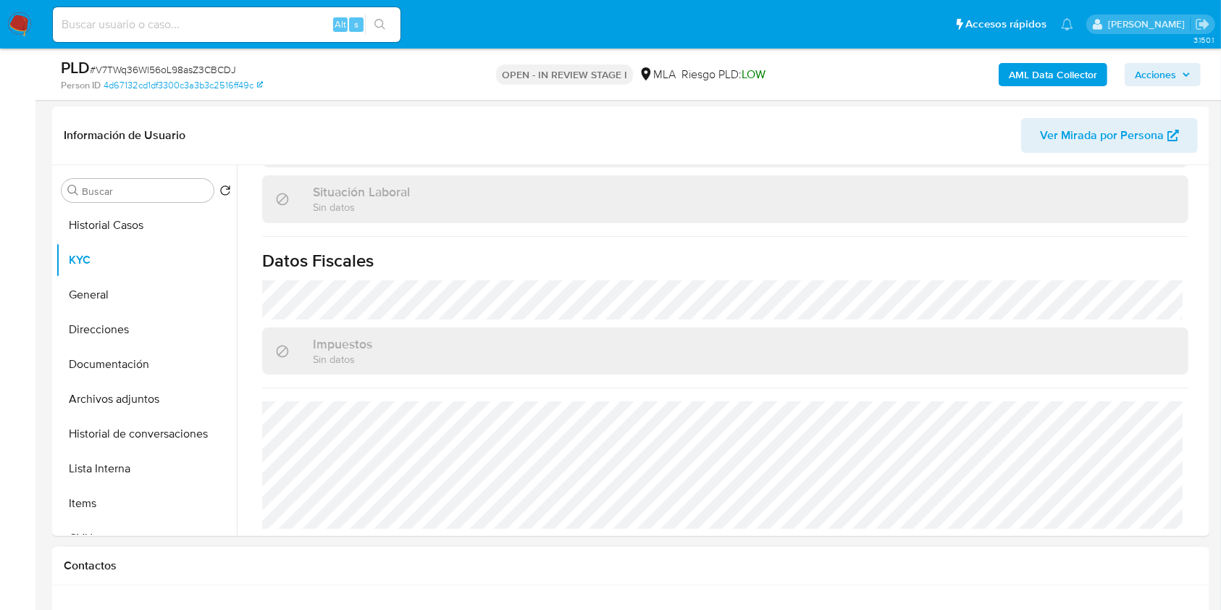
scroll to position [580, 0]
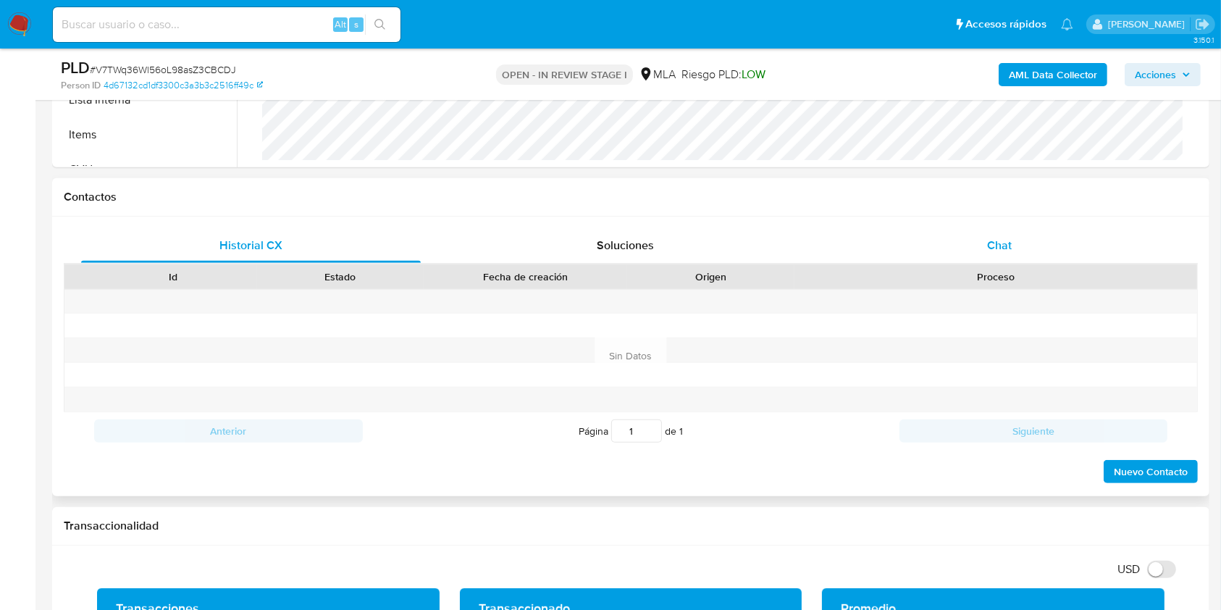
click at [1032, 230] on div "Chat" at bounding box center [1000, 245] width 340 height 35
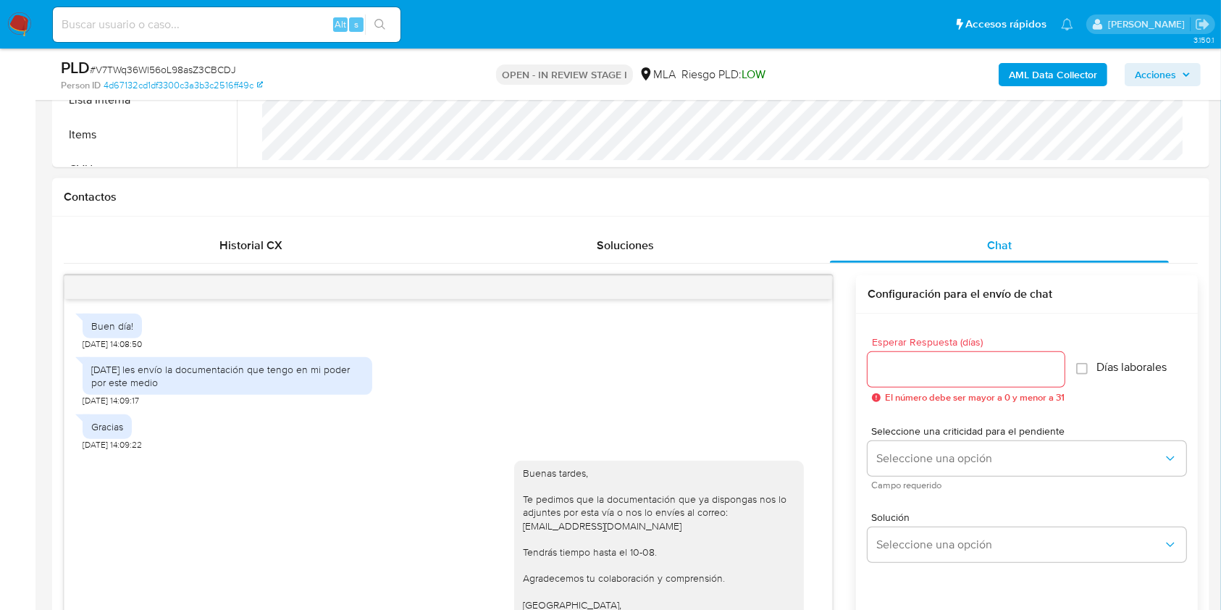
scroll to position [618, 0]
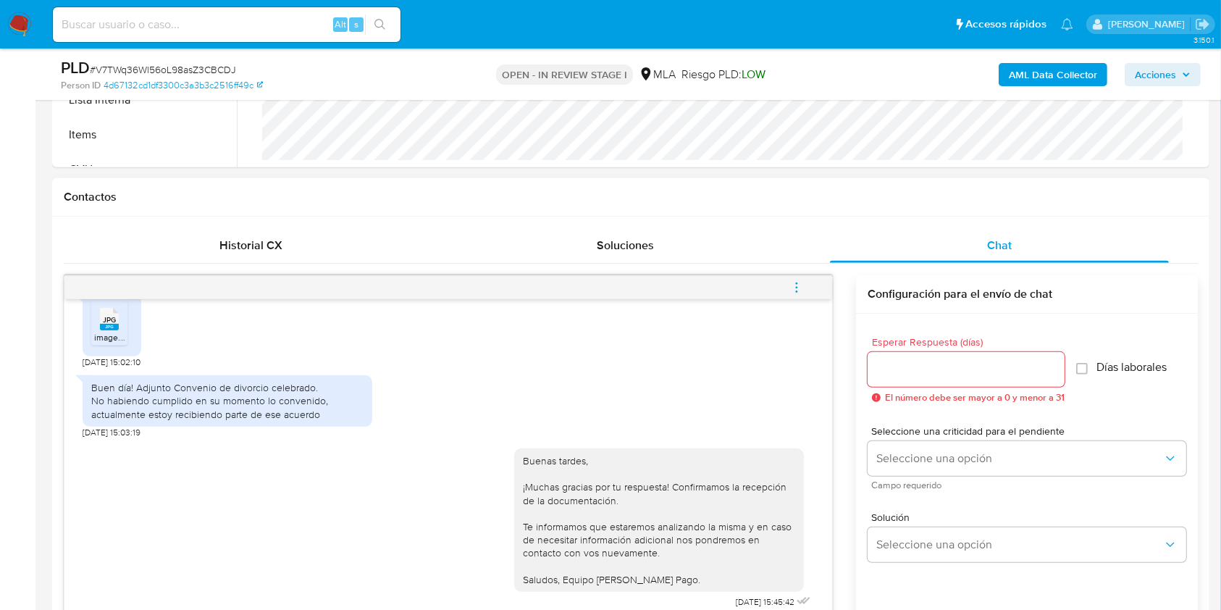
click at [803, 290] on icon "menu-action" at bounding box center [796, 287] width 13 height 13
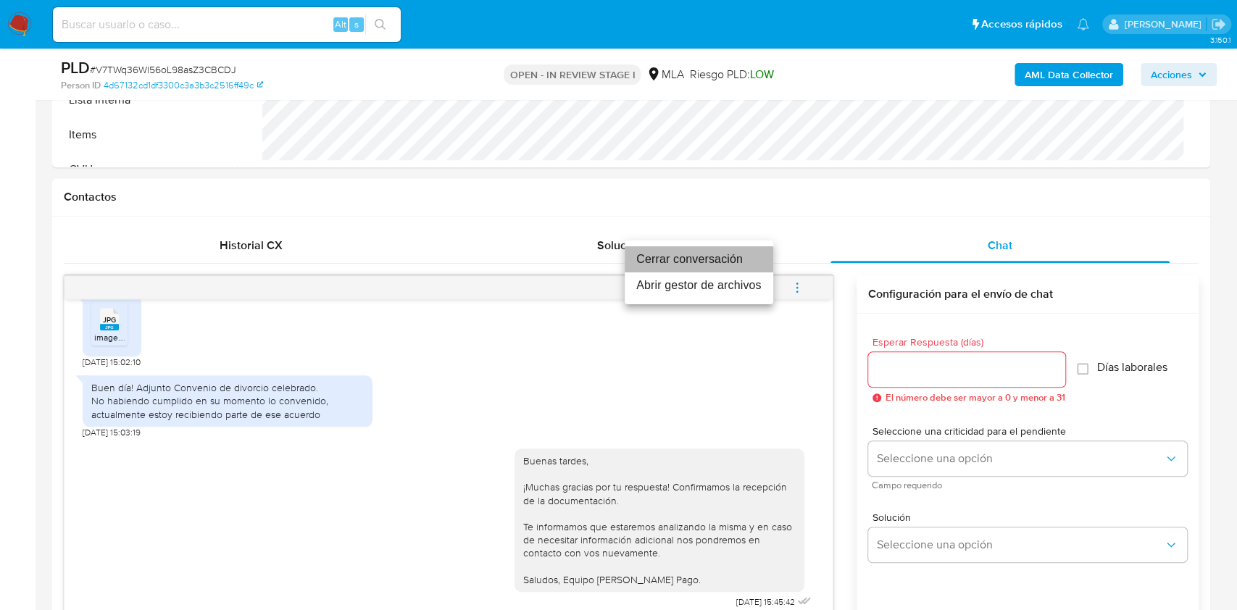
click at [700, 258] on li "Cerrar conversación" at bounding box center [698, 259] width 149 height 26
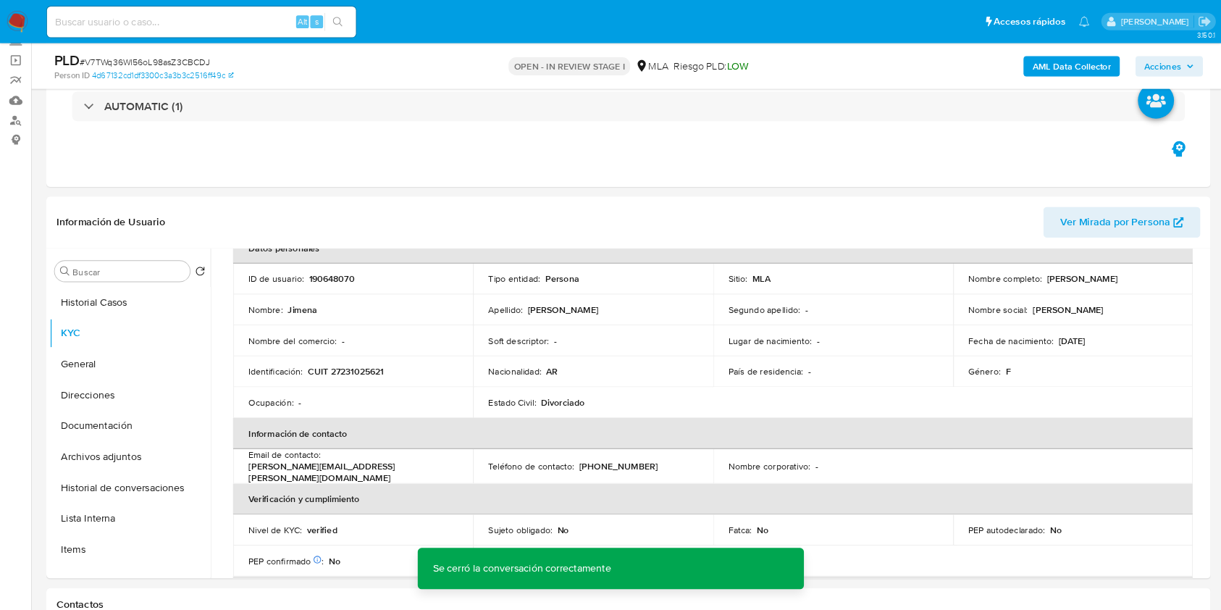
scroll to position [543, 0]
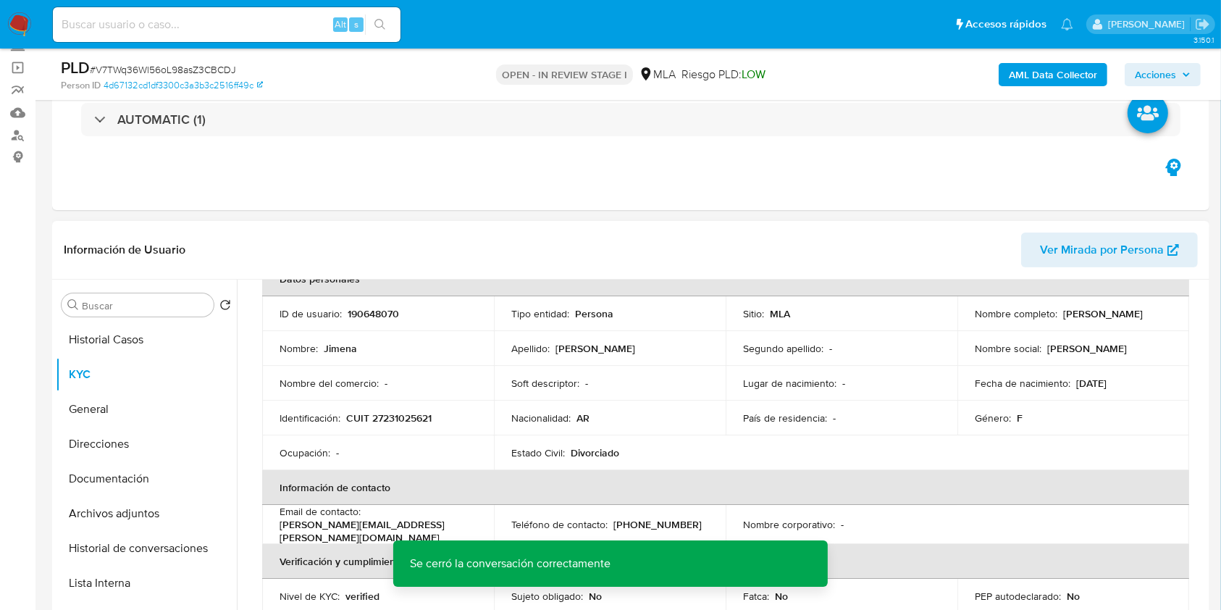
click at [394, 351] on div "Nombre : [PERSON_NAME]" at bounding box center [378, 348] width 197 height 13
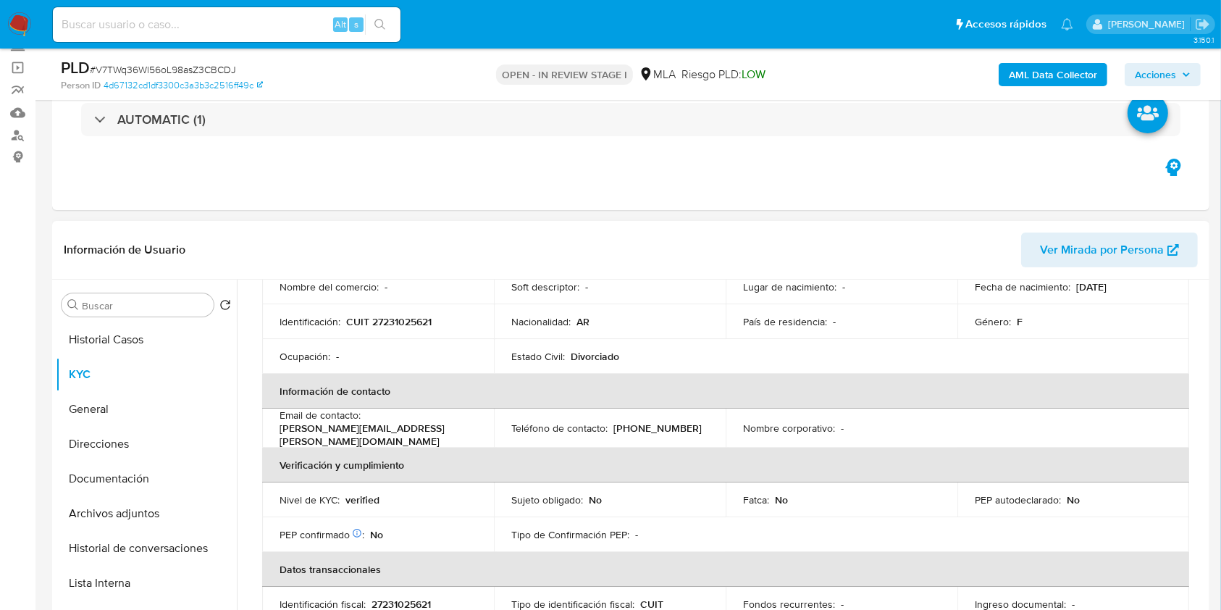
scroll to position [0, 0]
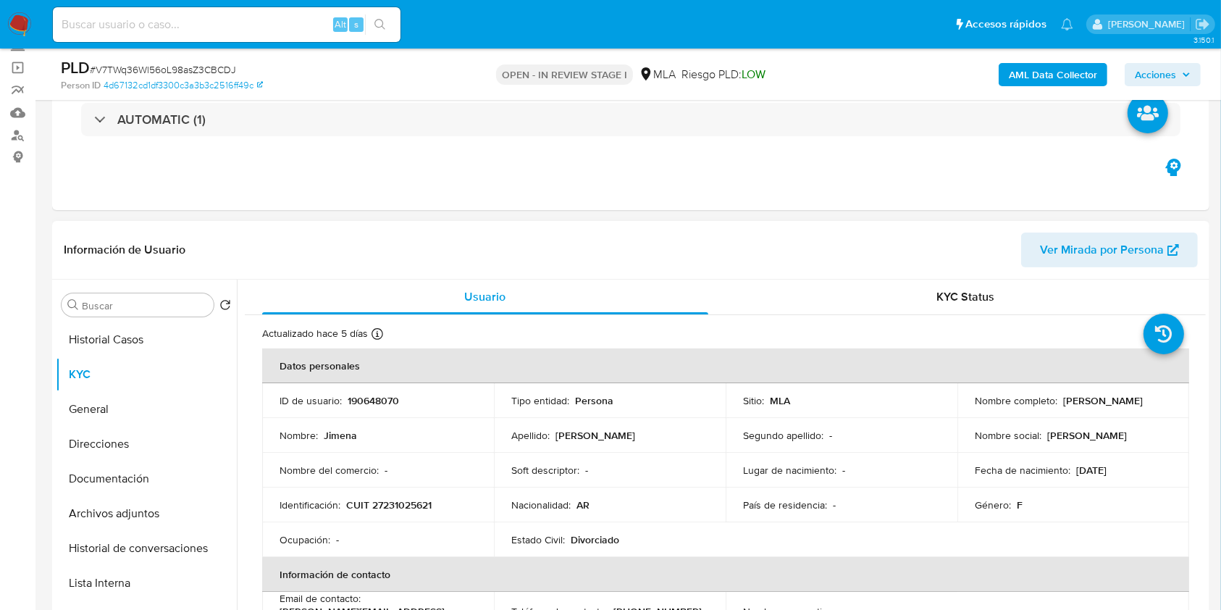
click at [385, 394] on p "190648070" at bounding box center [373, 400] width 51 height 13
copy p "190648070"
click at [218, 67] on span "# V7TWq36Wl56oL98asZ3CBCDJ" at bounding box center [163, 69] width 146 height 14
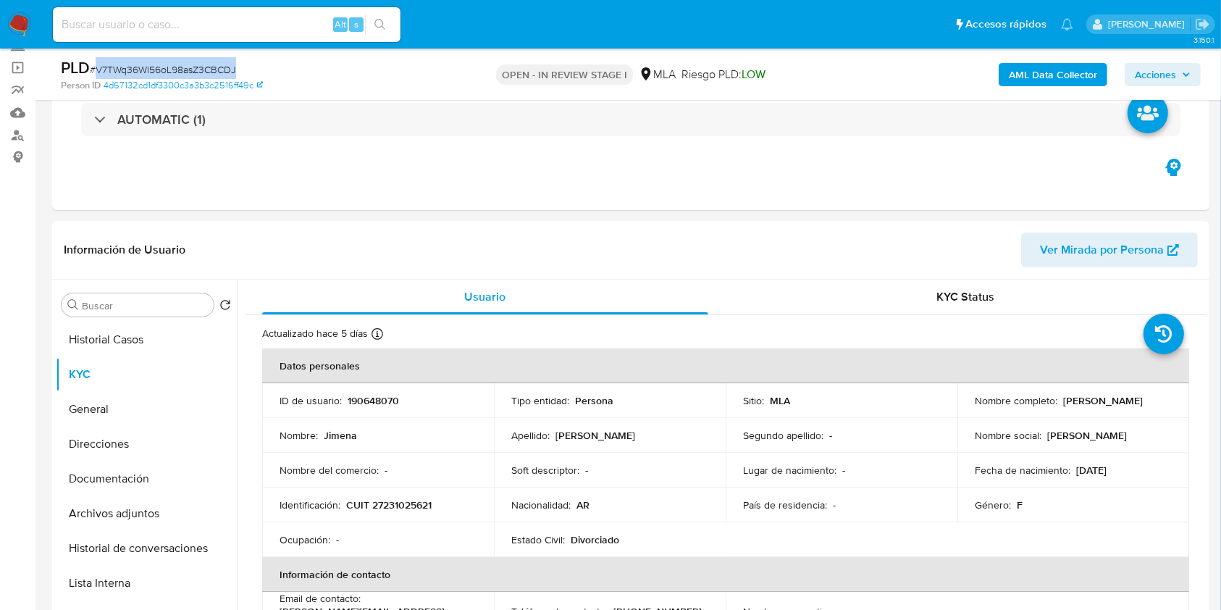
copy span "V7TWq36Wl56oL98asZ3CBCDJ"
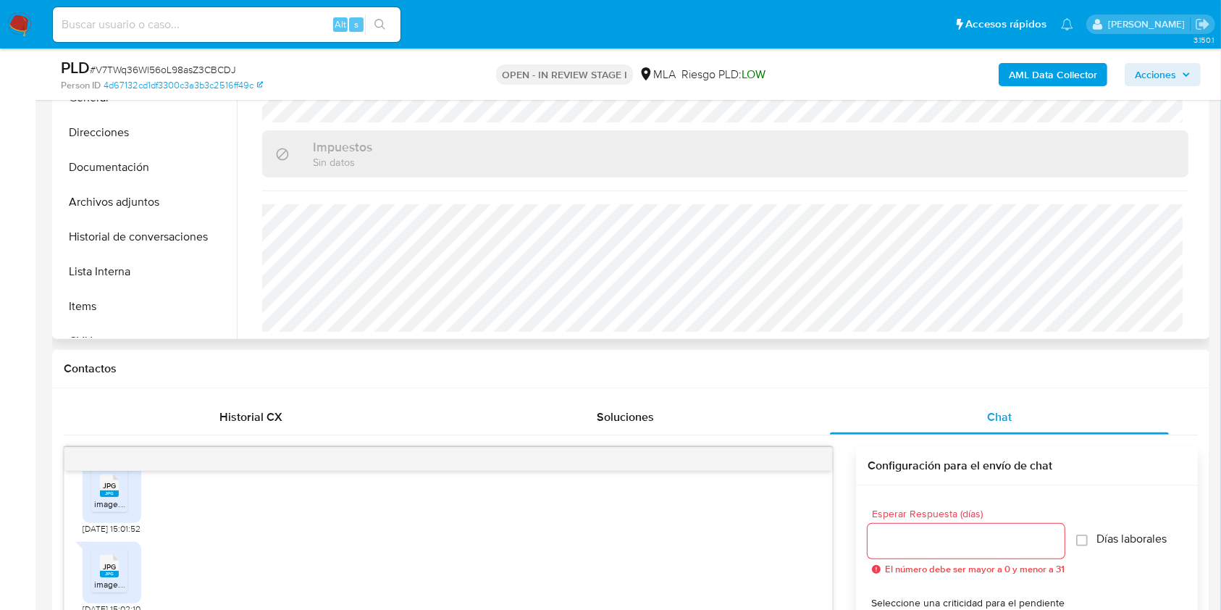
scroll to position [262, 0]
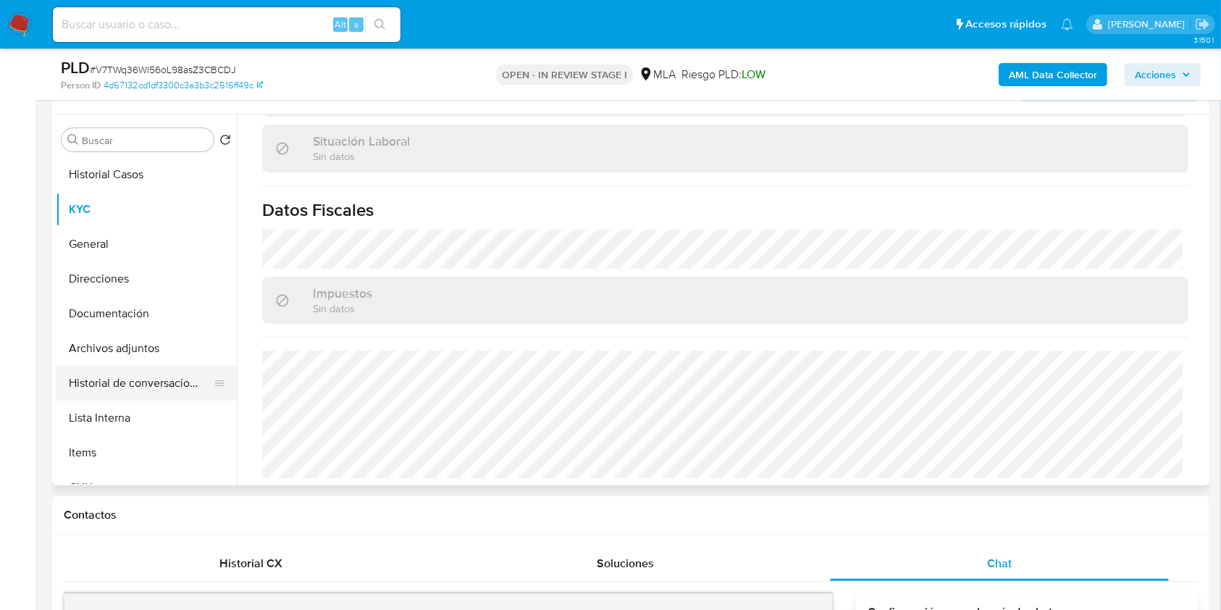
click at [142, 368] on button "Historial de conversaciones" at bounding box center [141, 383] width 170 height 35
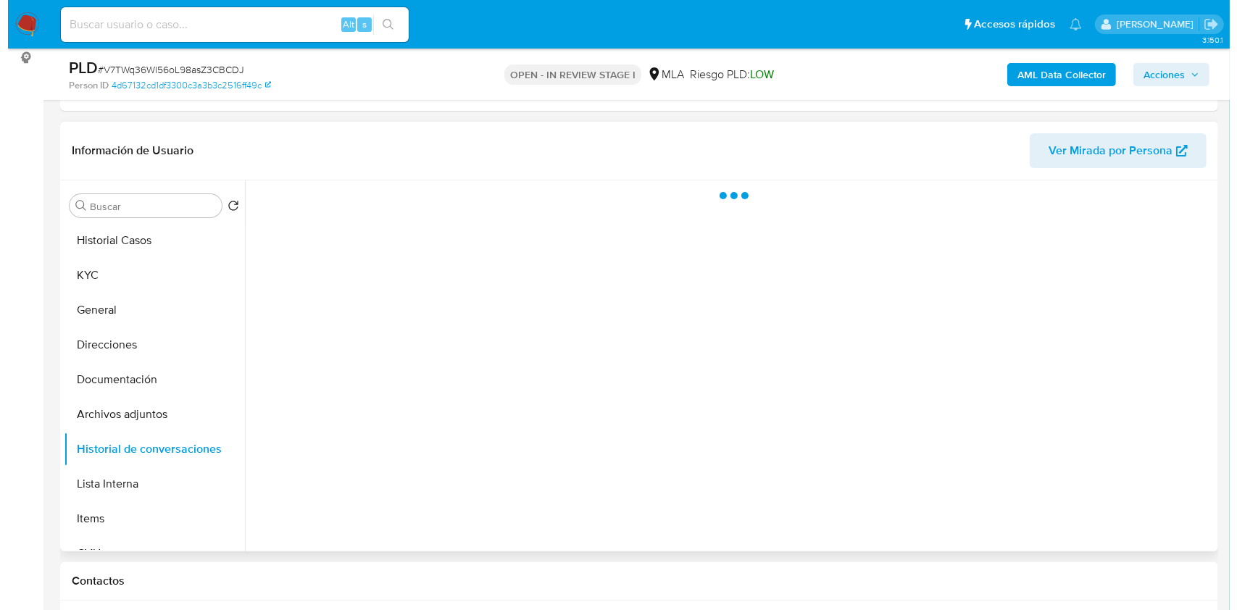
scroll to position [165, 0]
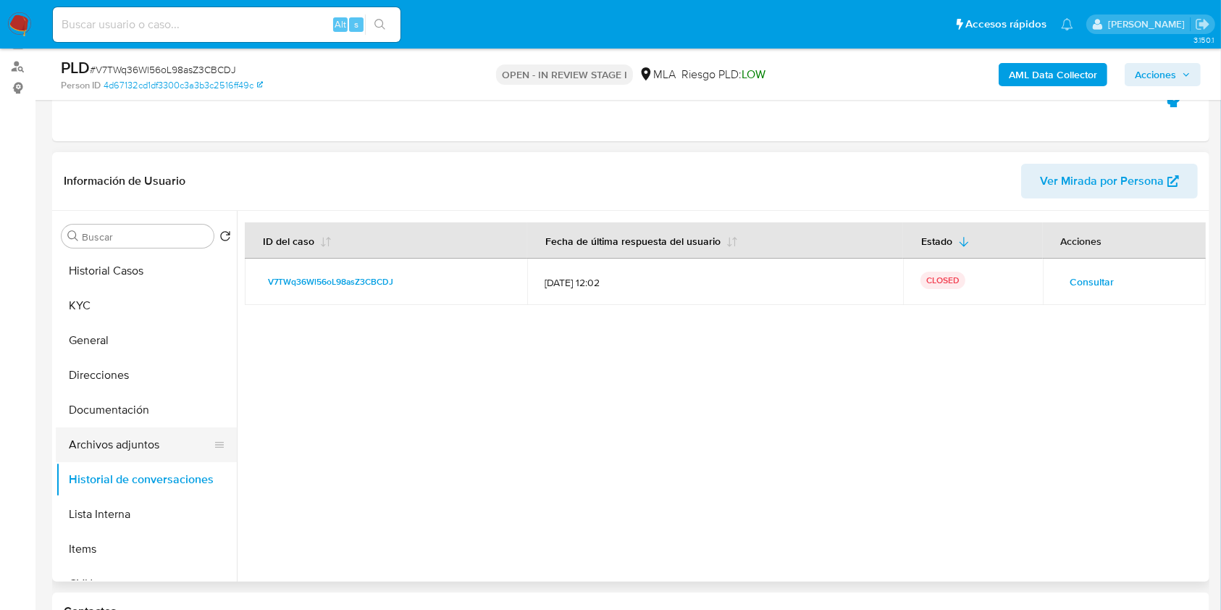
click at [101, 442] on button "Archivos adjuntos" at bounding box center [141, 444] width 170 height 35
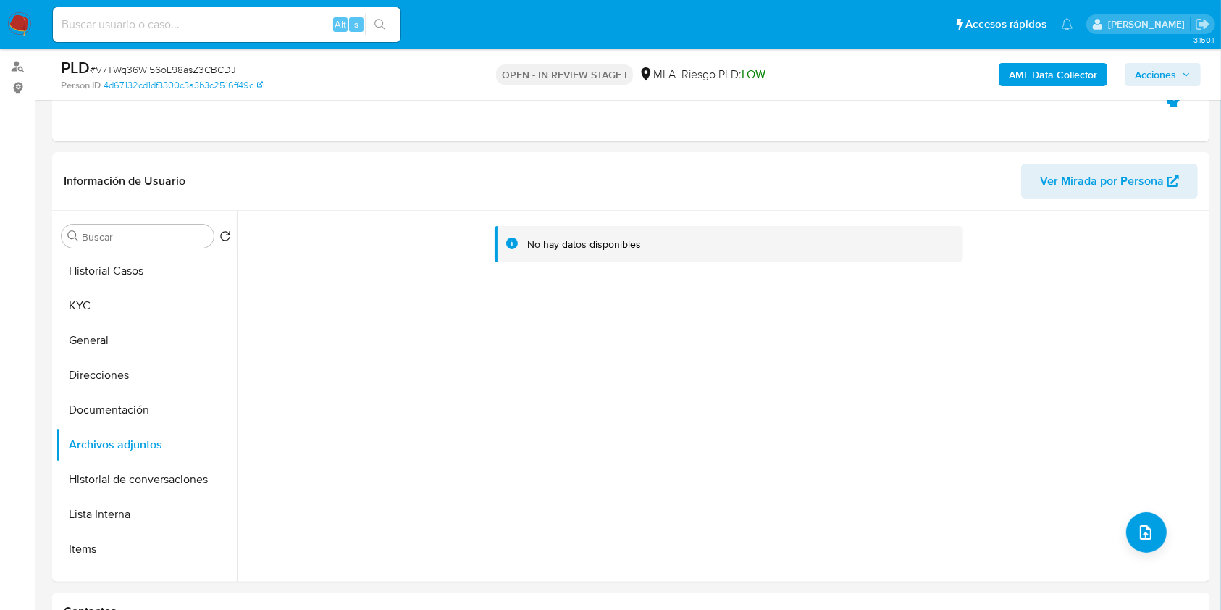
click at [1090, 75] on b "AML Data Collector" at bounding box center [1053, 74] width 88 height 23
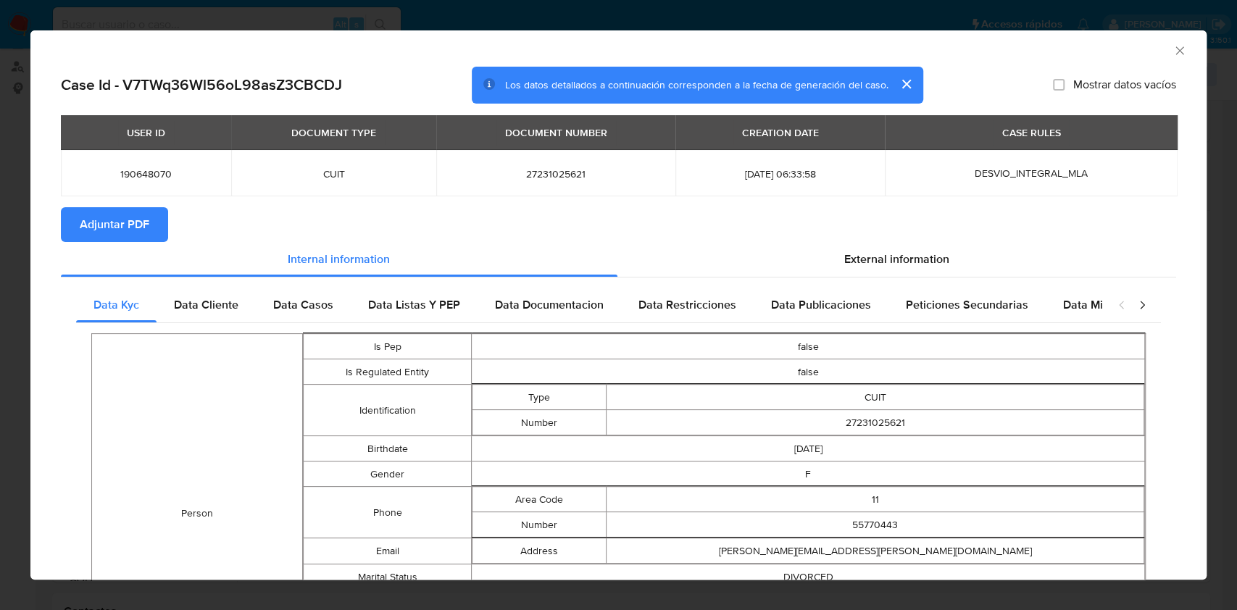
click at [120, 228] on span "Adjuntar PDF" at bounding box center [115, 225] width 70 height 32
click at [1172, 47] on icon "Cerrar ventana" at bounding box center [1179, 50] width 14 height 14
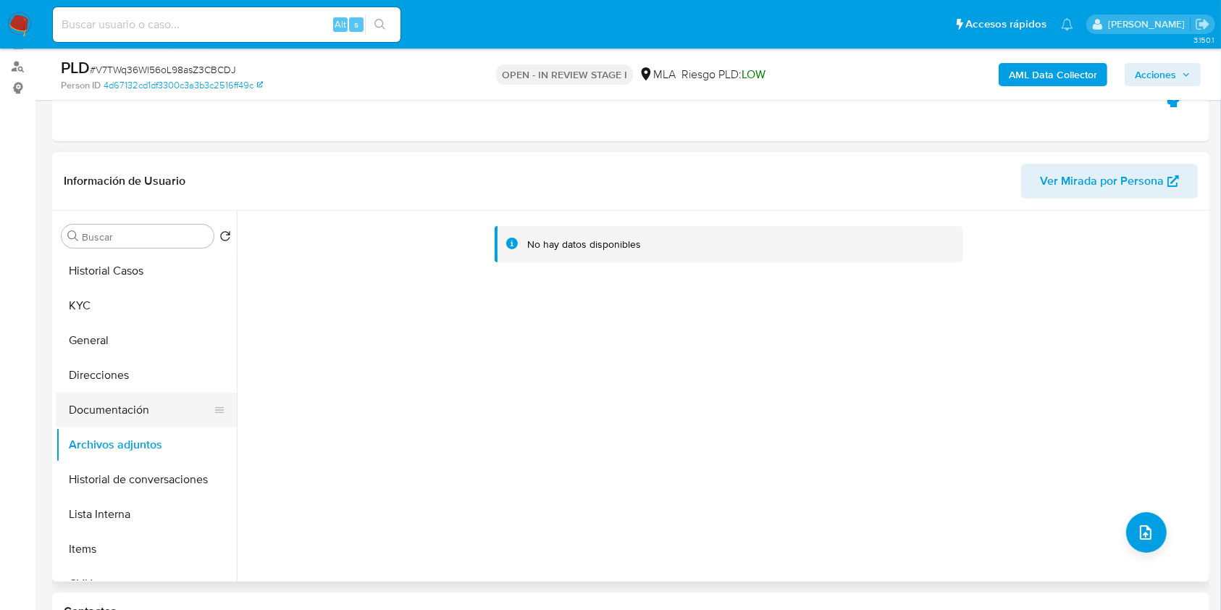
click at [124, 397] on button "Documentación" at bounding box center [141, 410] width 170 height 35
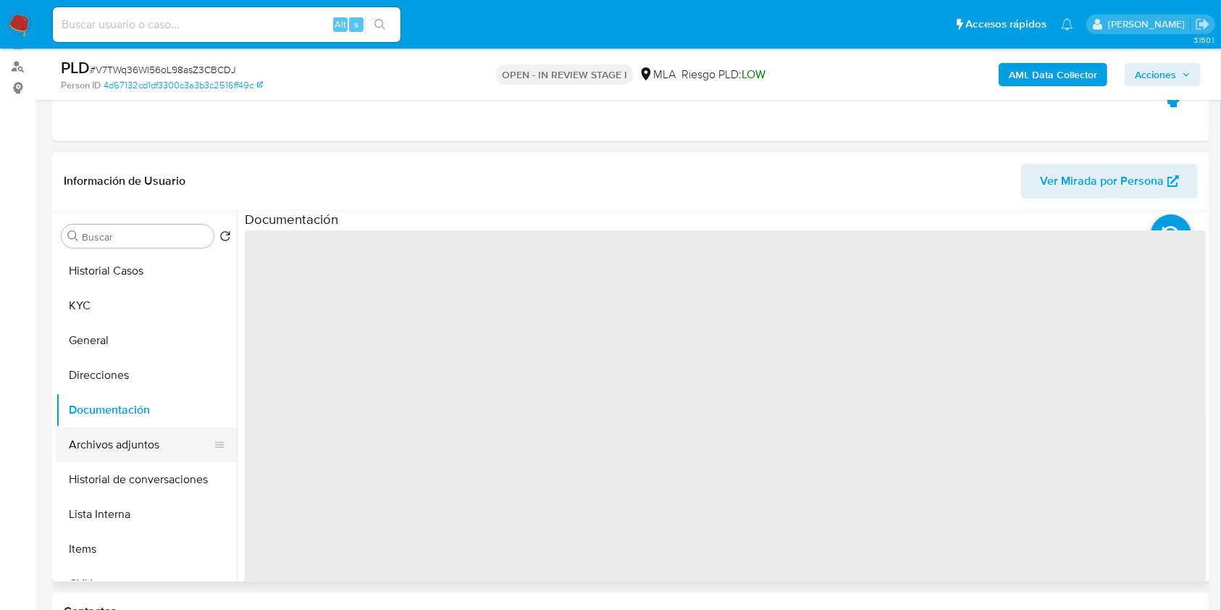
click at [129, 453] on button "Archivos adjuntos" at bounding box center [141, 444] width 170 height 35
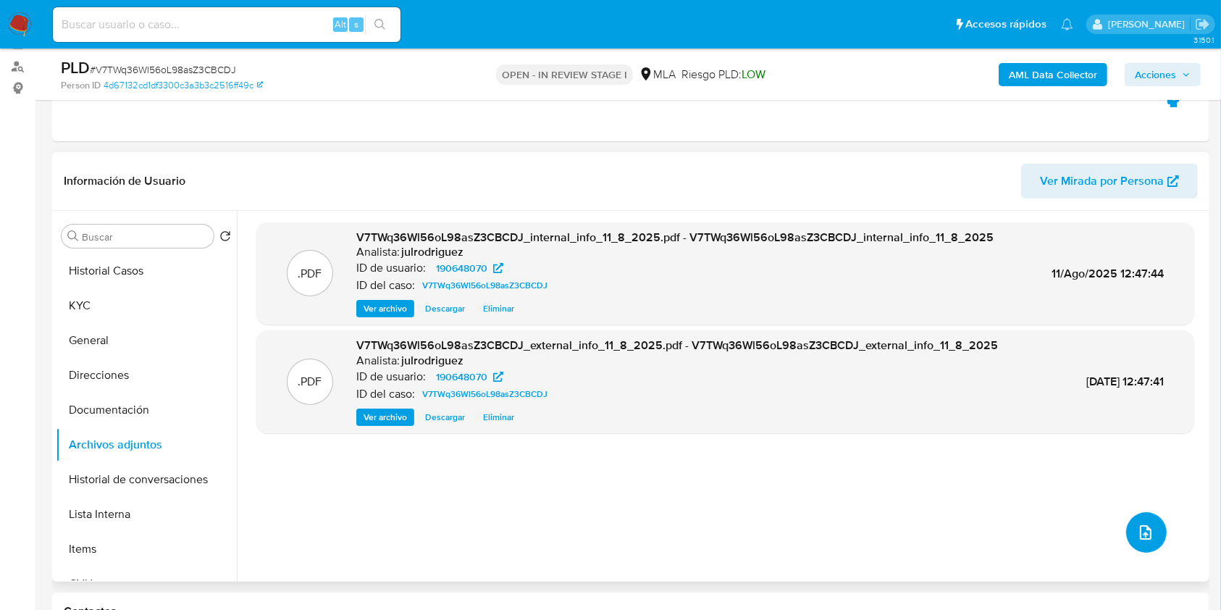
click at [1145, 524] on icon "upload-file" at bounding box center [1145, 532] width 17 height 17
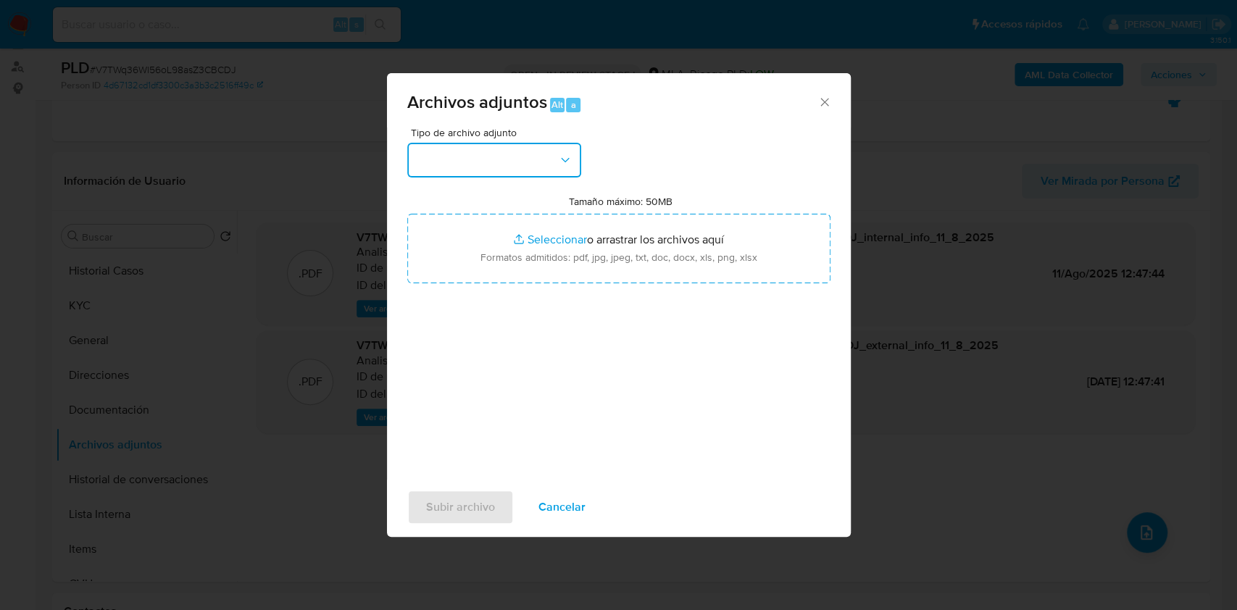
click at [495, 153] on button "button" at bounding box center [494, 160] width 174 height 35
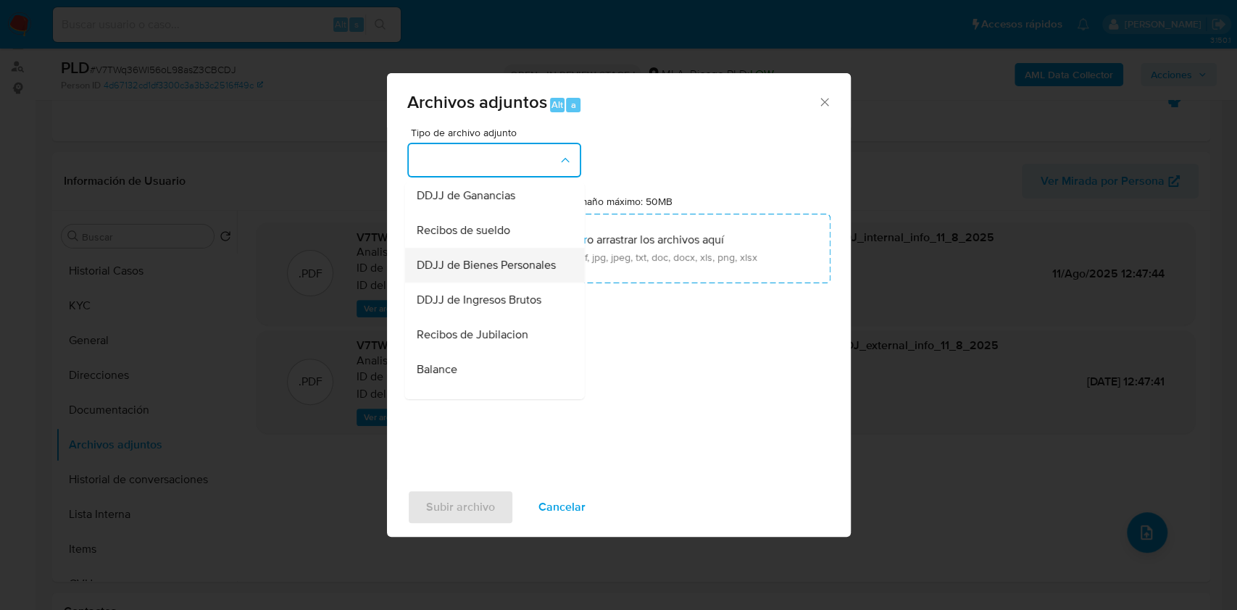
scroll to position [290, 0]
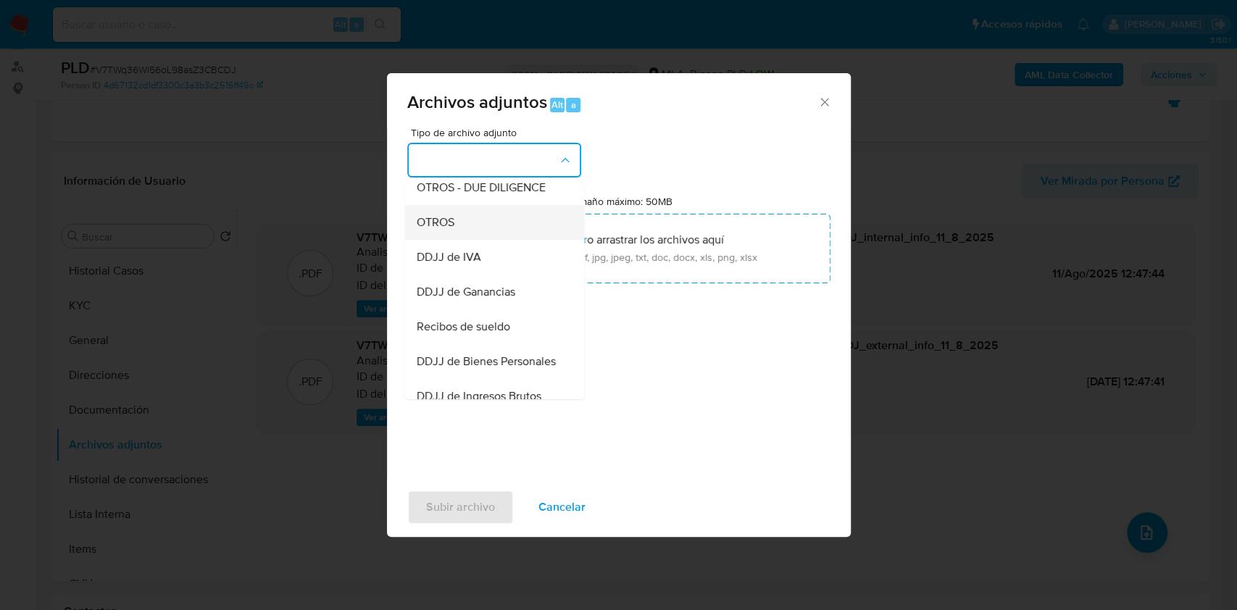
click at [448, 230] on span "OTROS" at bounding box center [435, 222] width 38 height 14
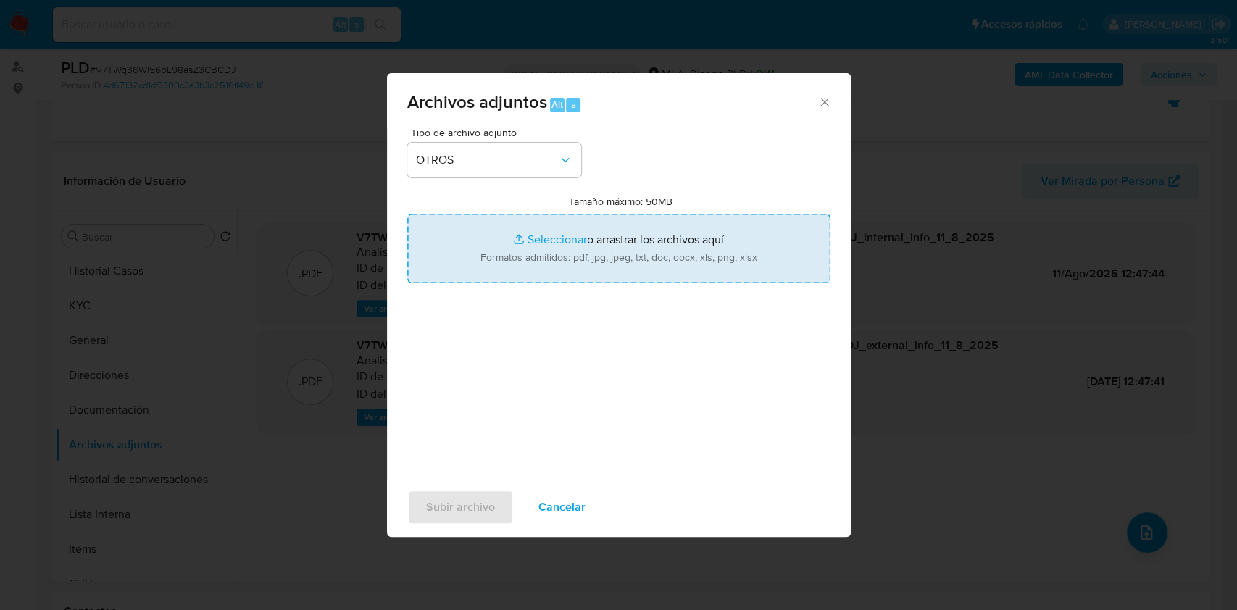
click at [569, 251] on input "Tamaño máximo: 50MB Seleccionar archivos" at bounding box center [618, 249] width 423 height 70
type input "C:\fakepath\Certificado notarial - 190648070 - V7TWq36Wl56oL98asZ3CBCDJ.jpg"
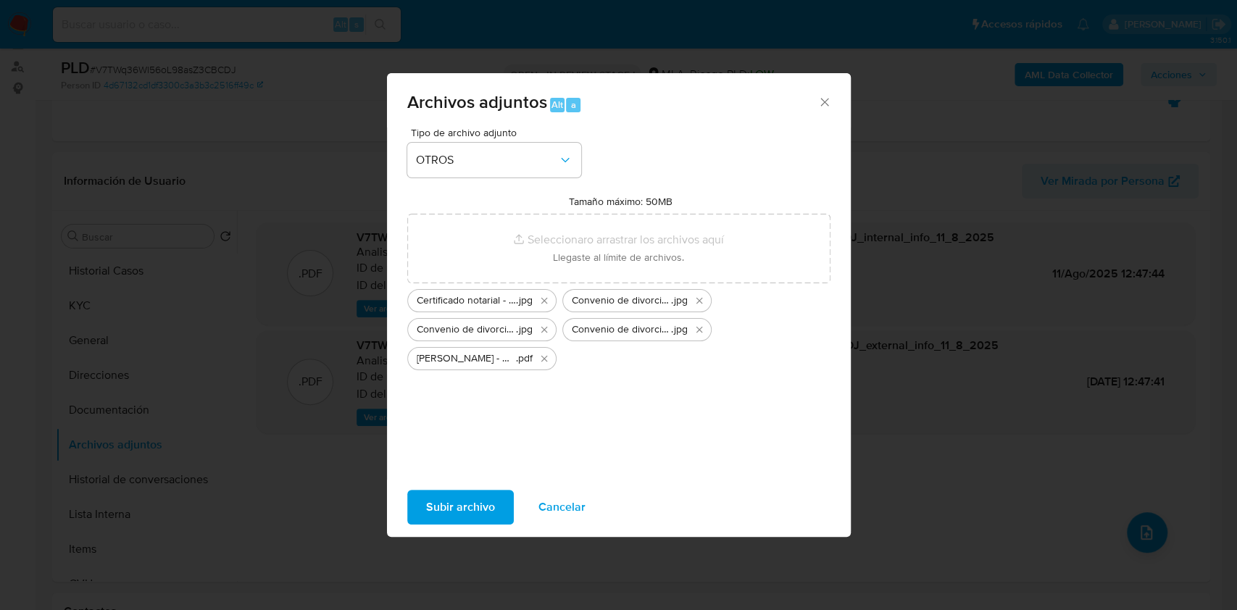
click at [448, 506] on span "Subir archivo" at bounding box center [460, 507] width 69 height 32
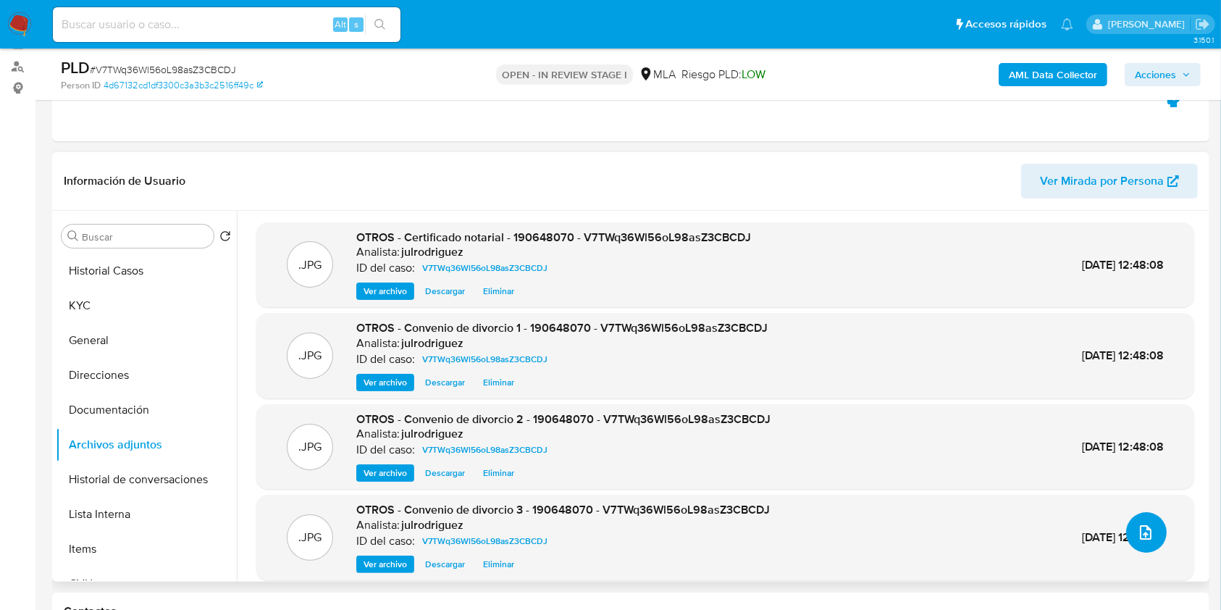
click at [1141, 519] on button "upload-file" at bounding box center [1147, 532] width 41 height 41
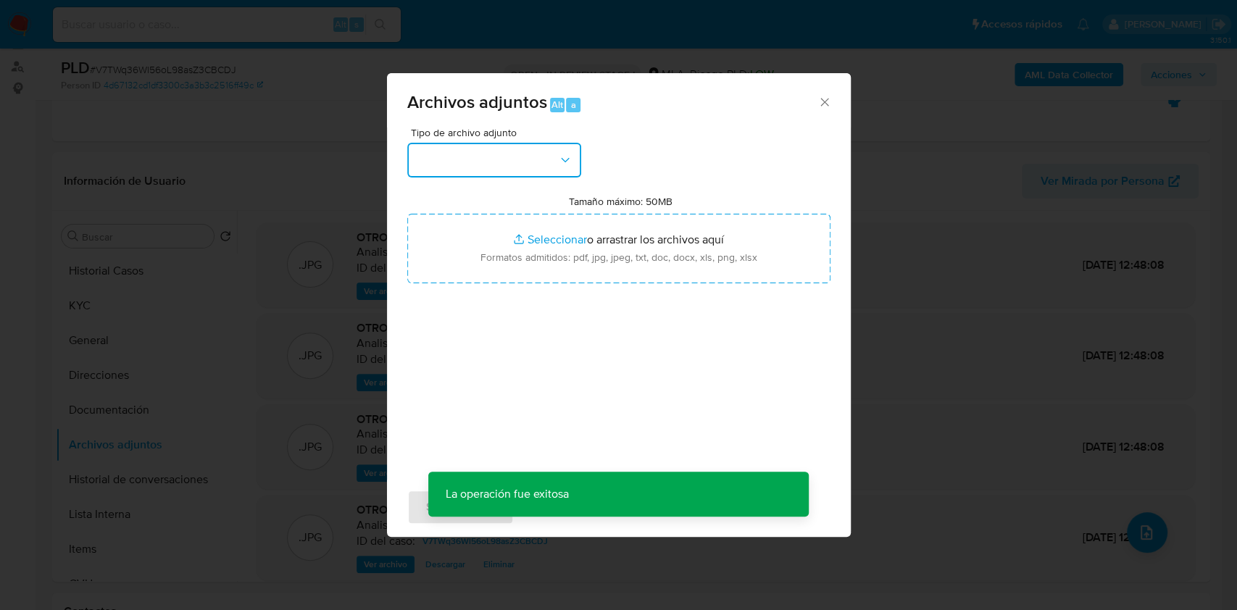
click at [496, 148] on button "button" at bounding box center [494, 160] width 174 height 35
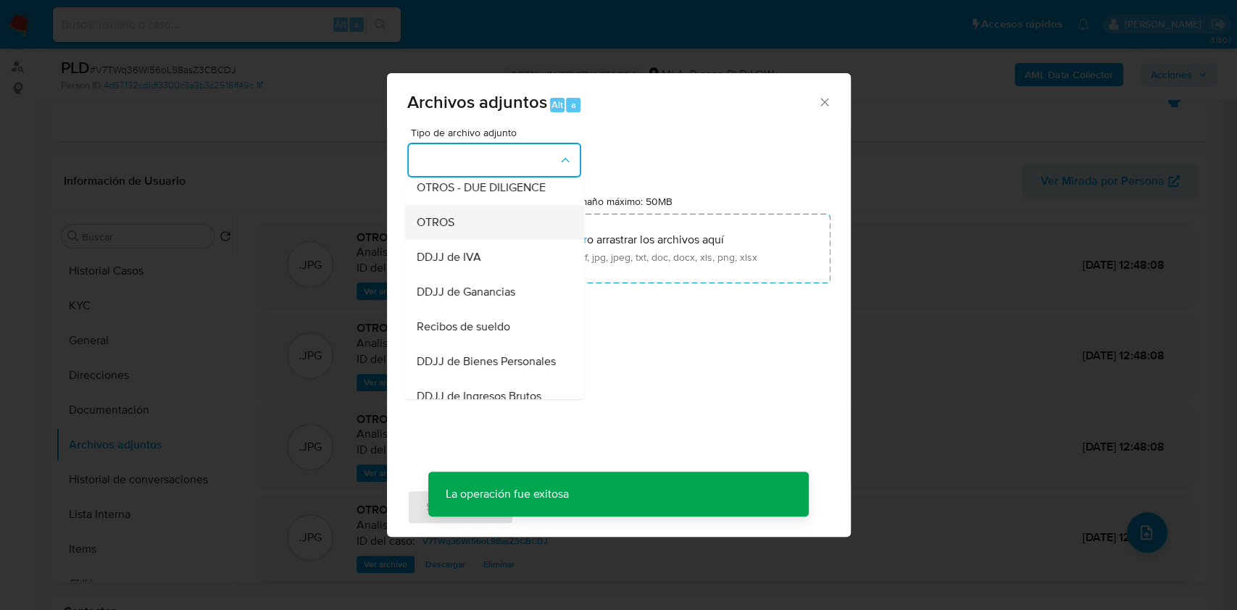
click at [455, 237] on div "OTROS" at bounding box center [490, 222] width 148 height 35
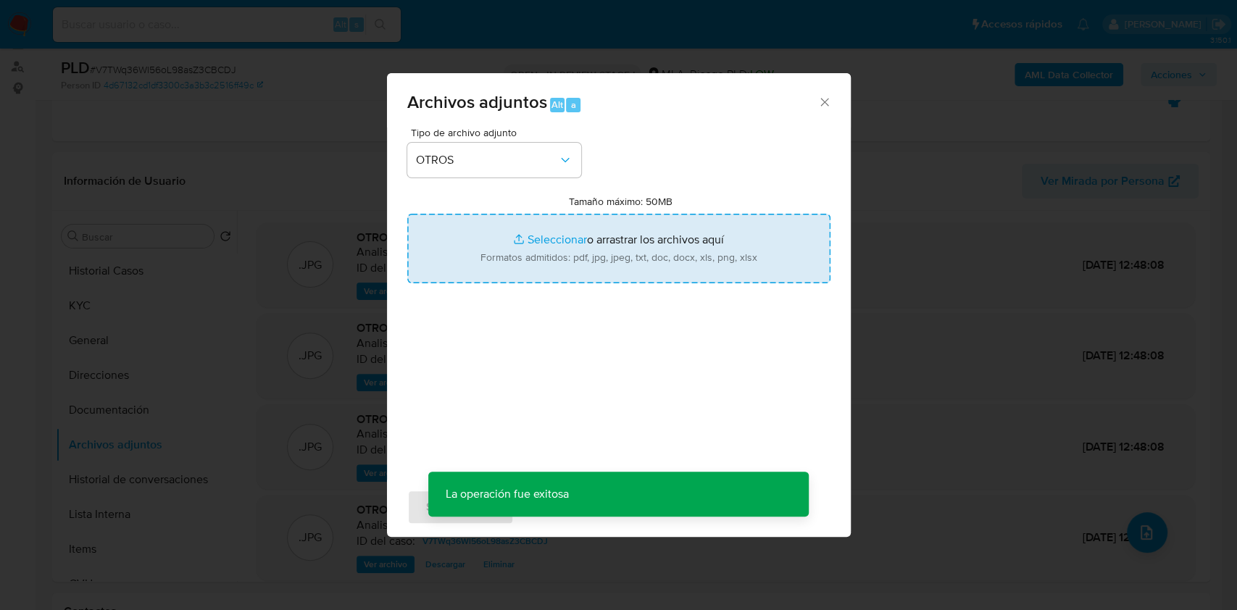
click at [574, 233] on input "Tamaño máximo: 50MB Seleccionar archivos" at bounding box center [618, 249] width 423 height 70
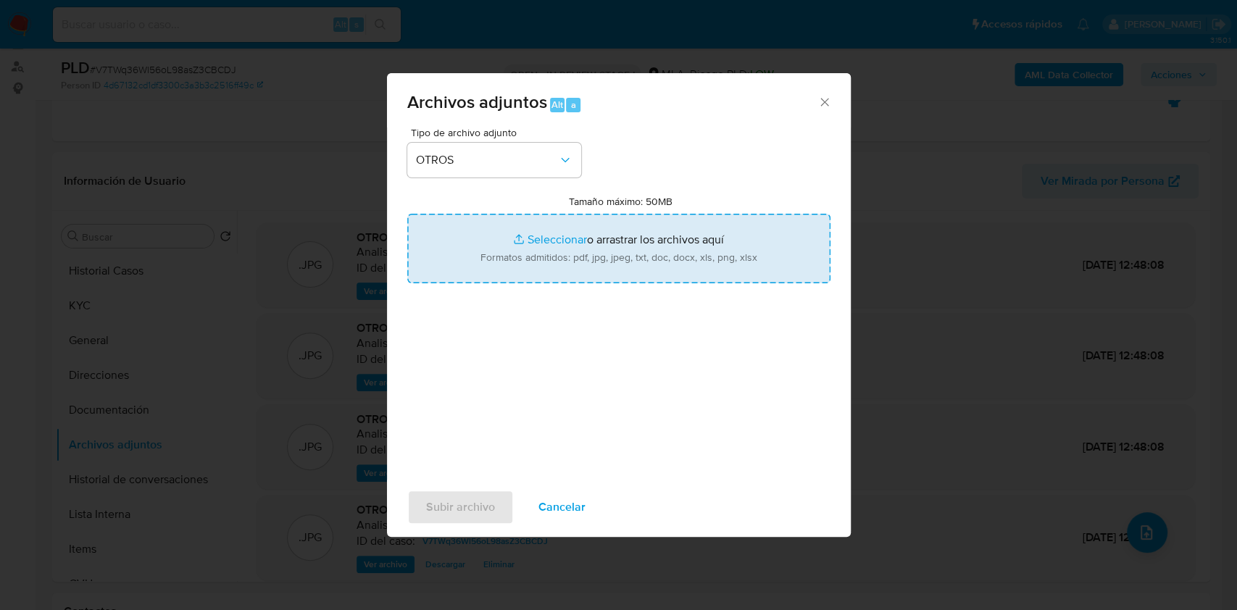
type input "C:\fakepath\Movimientos - 190648070 - V7TWq36Wl56oL98asZ3CBCDJ.xlsx"
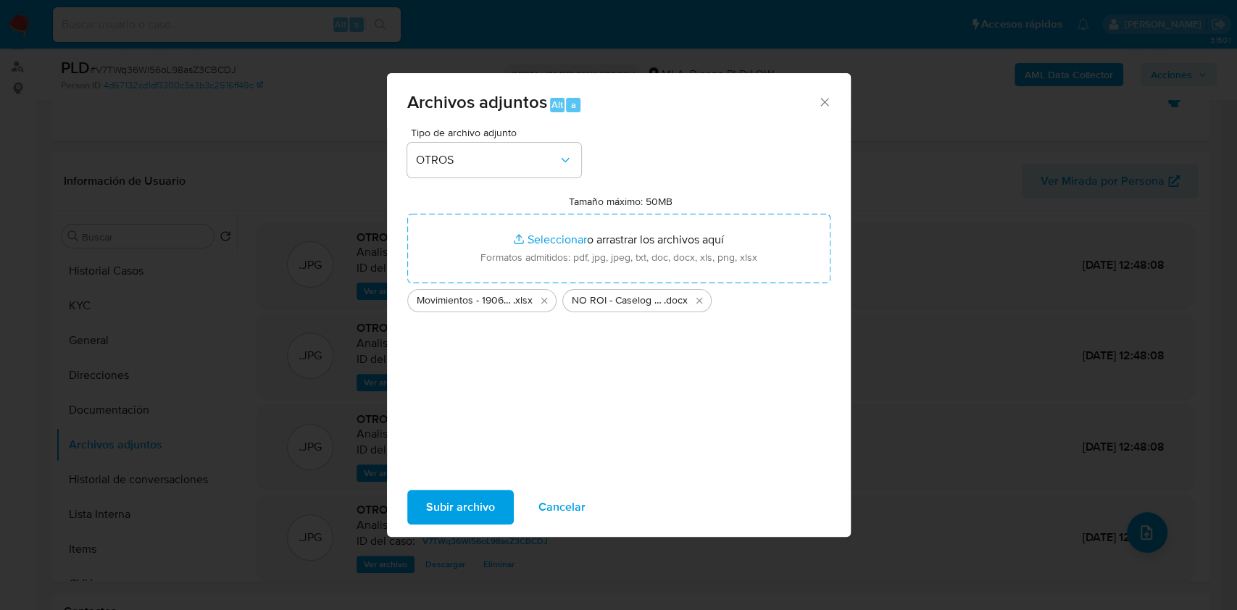
click at [480, 499] on span "Subir archivo" at bounding box center [460, 507] width 69 height 32
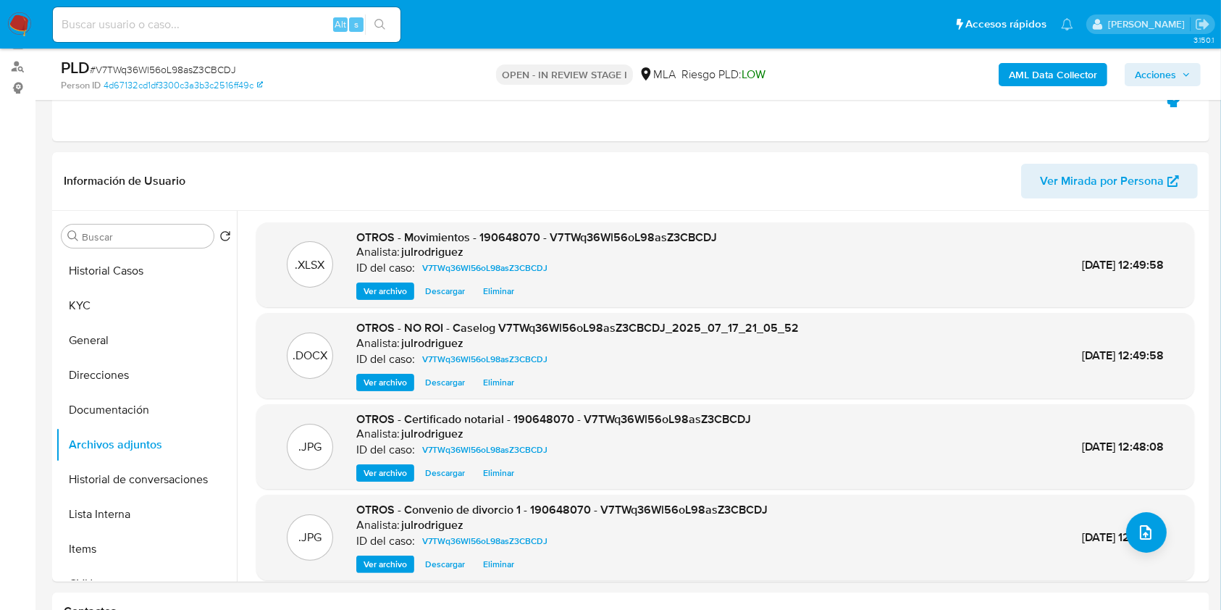
click at [1148, 65] on span "Acciones" at bounding box center [1155, 74] width 41 height 23
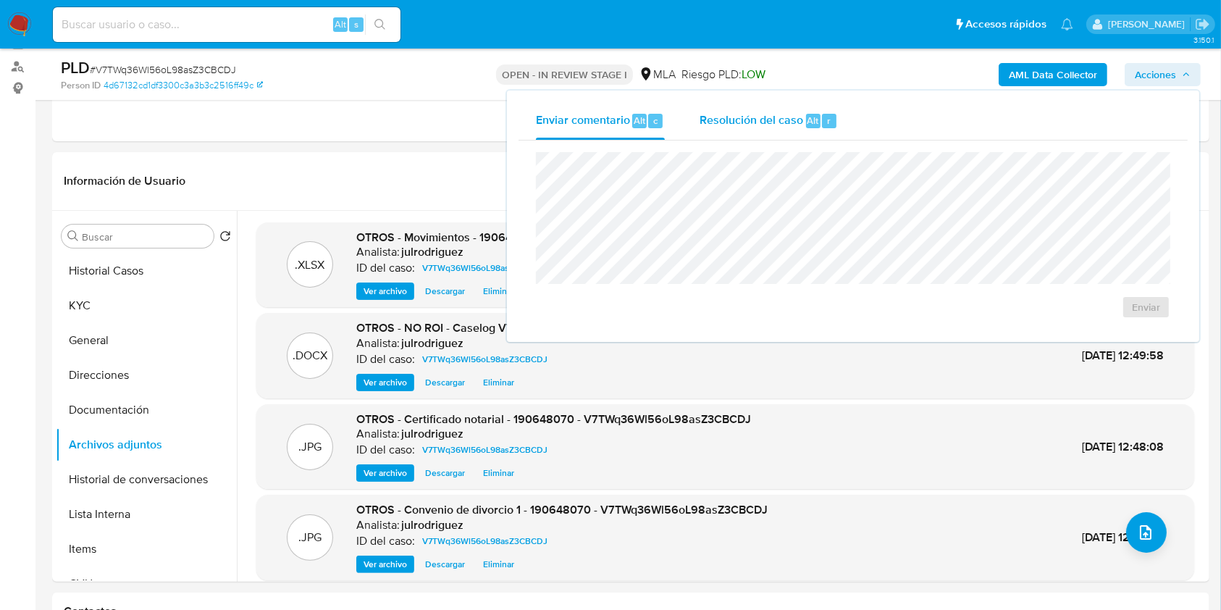
click at [845, 118] on button "Resolución del caso Alt r" at bounding box center [768, 121] width 173 height 38
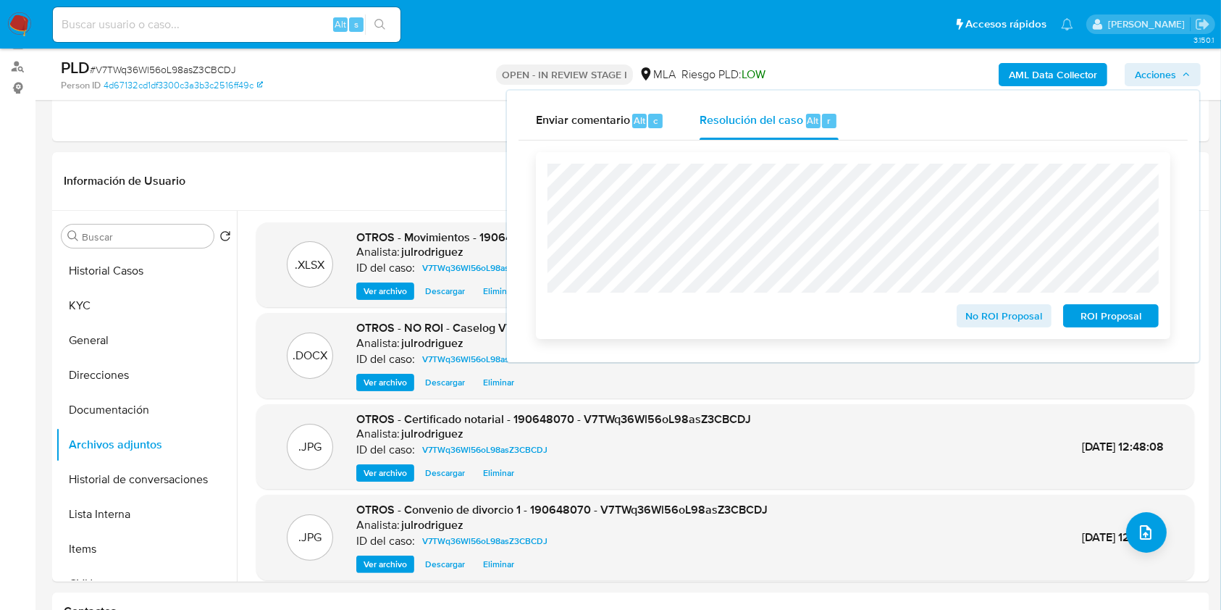
click at [992, 321] on span "No ROI Proposal" at bounding box center [1004, 316] width 75 height 20
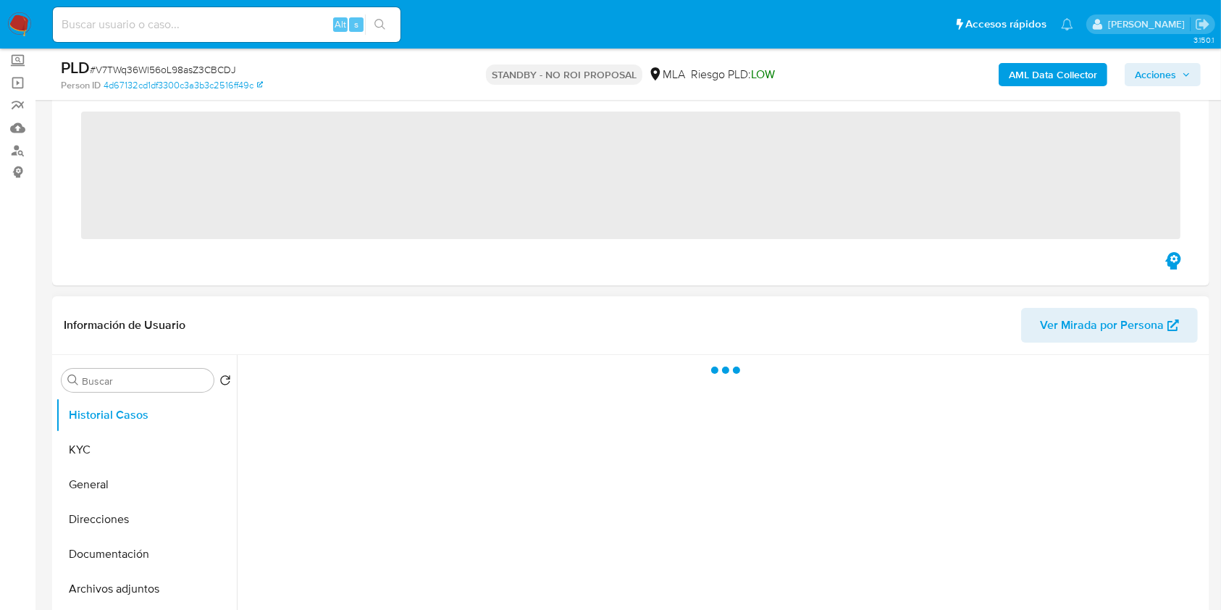
scroll to position [193, 0]
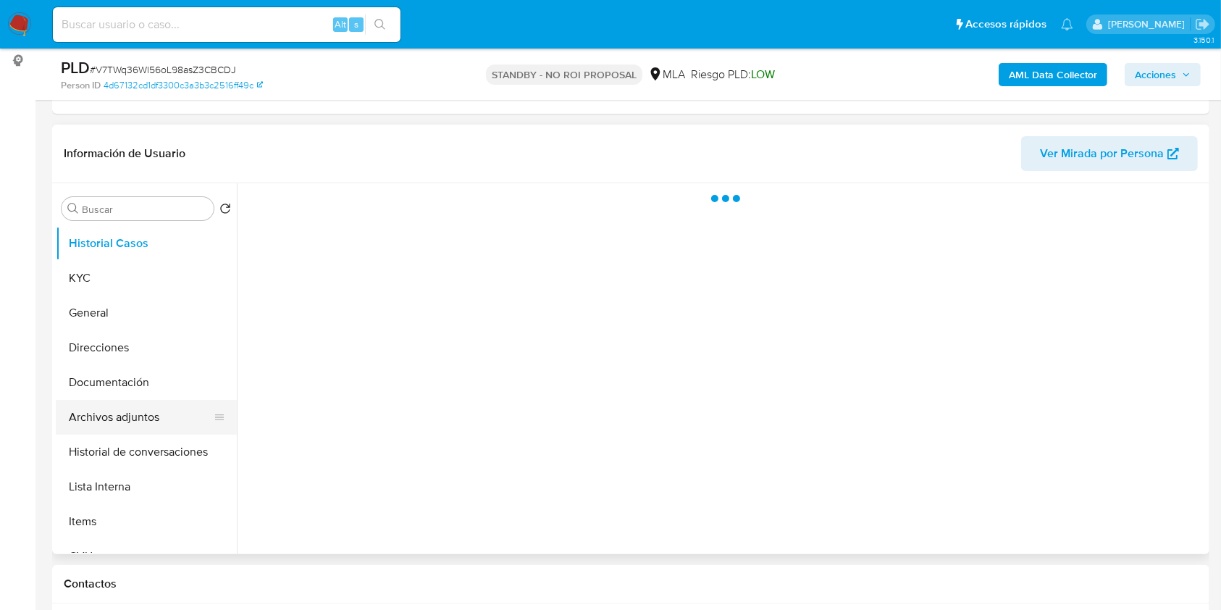
click at [141, 405] on button "Archivos adjuntos" at bounding box center [141, 417] width 170 height 35
select select "10"
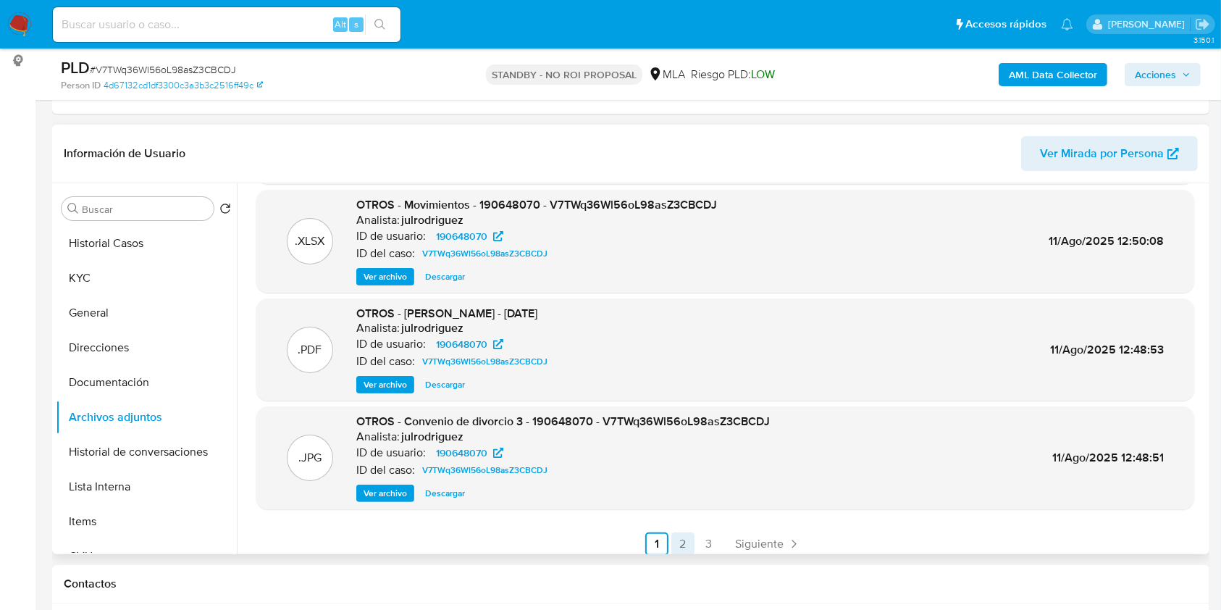
scroll to position [122, 0]
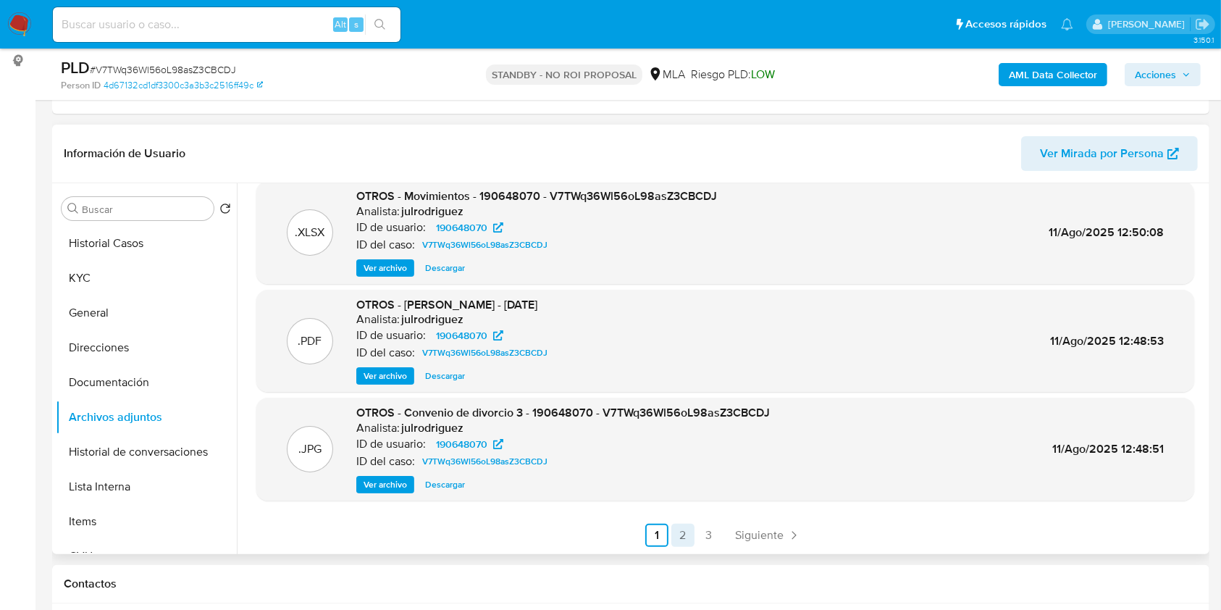
click at [682, 541] on link "2" at bounding box center [683, 535] width 23 height 23
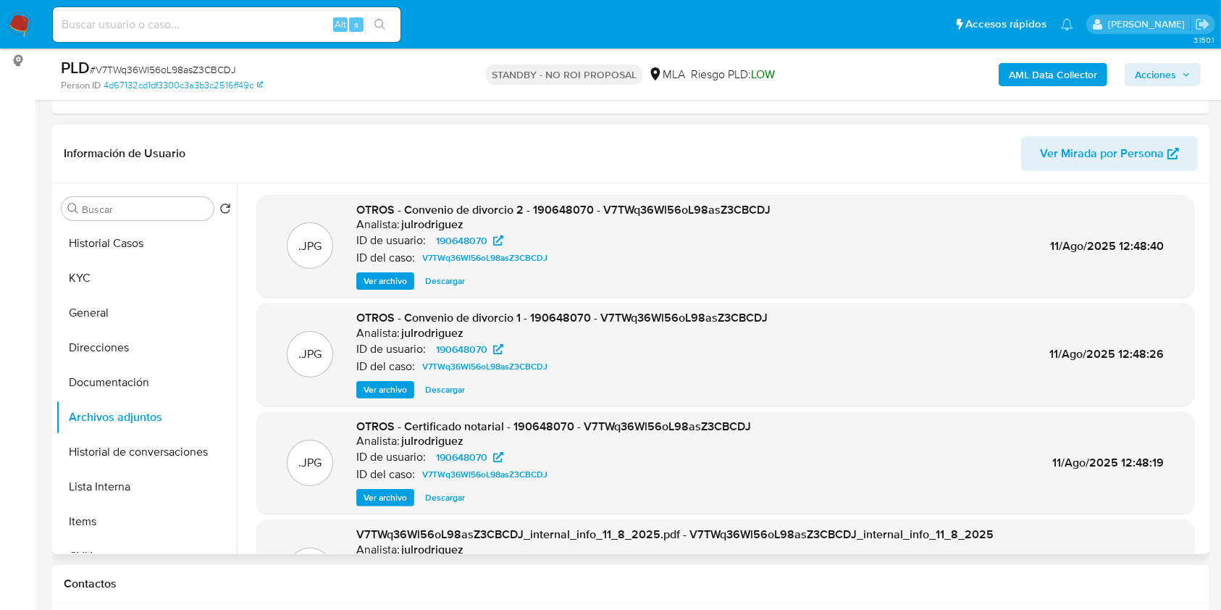
scroll to position [96, 0]
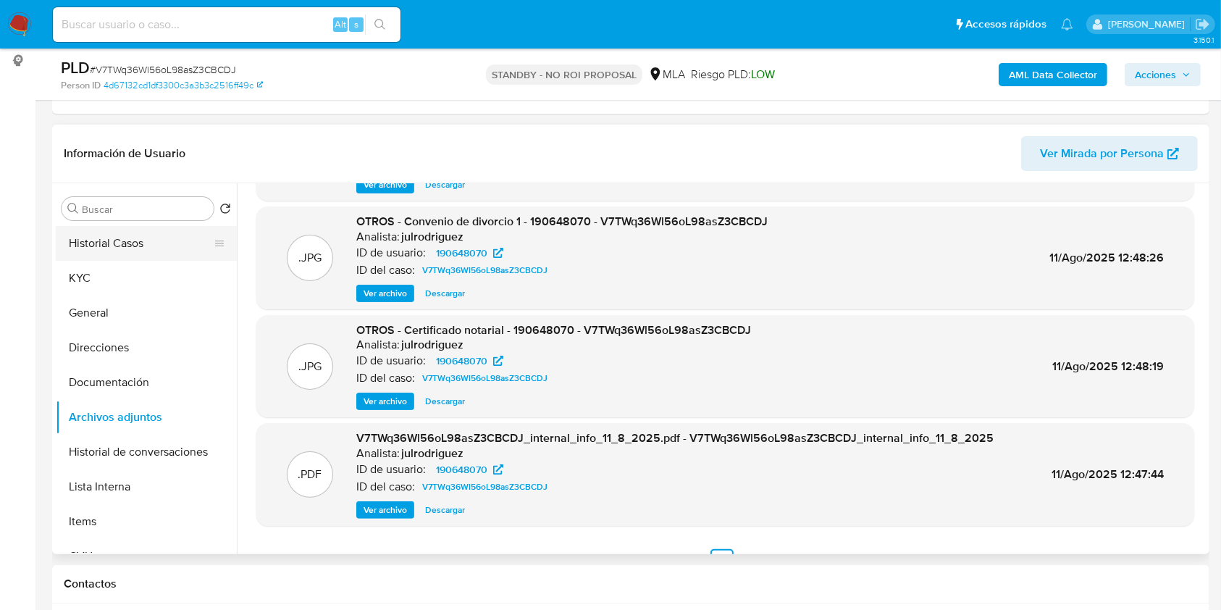
click at [133, 258] on button "Historial Casos" at bounding box center [141, 243] width 170 height 35
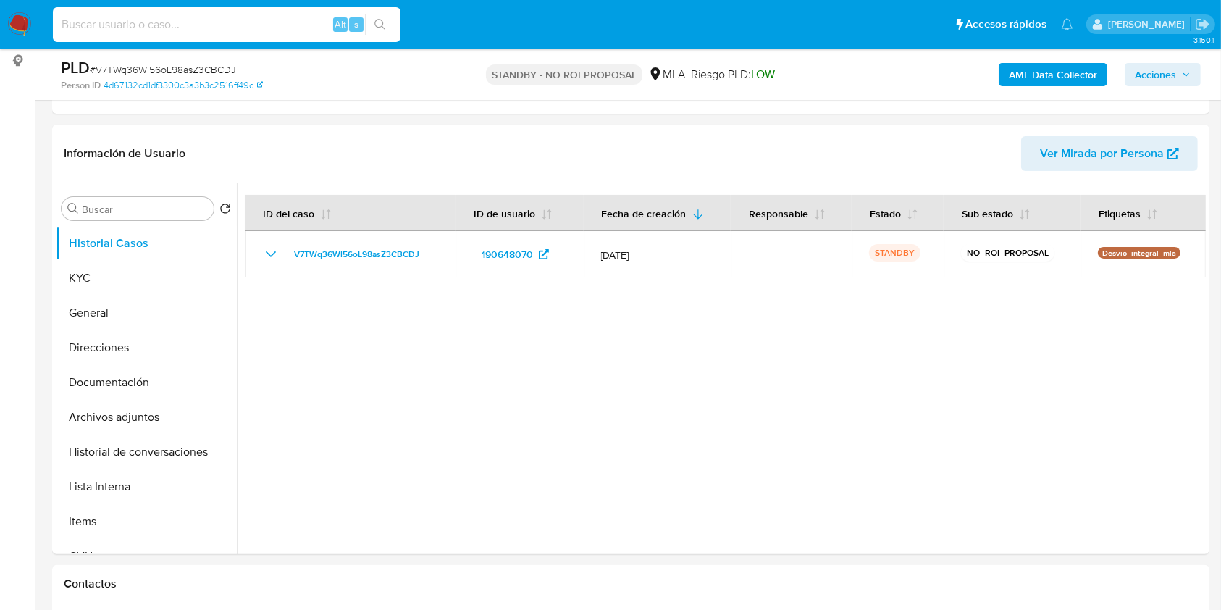
click at [224, 21] on input at bounding box center [227, 24] width 348 height 19
paste input "vVtj6mvafsNwdexFrT3yeJmU"
type input "vVtj6mvafsNwdexFrT3yeJmU"
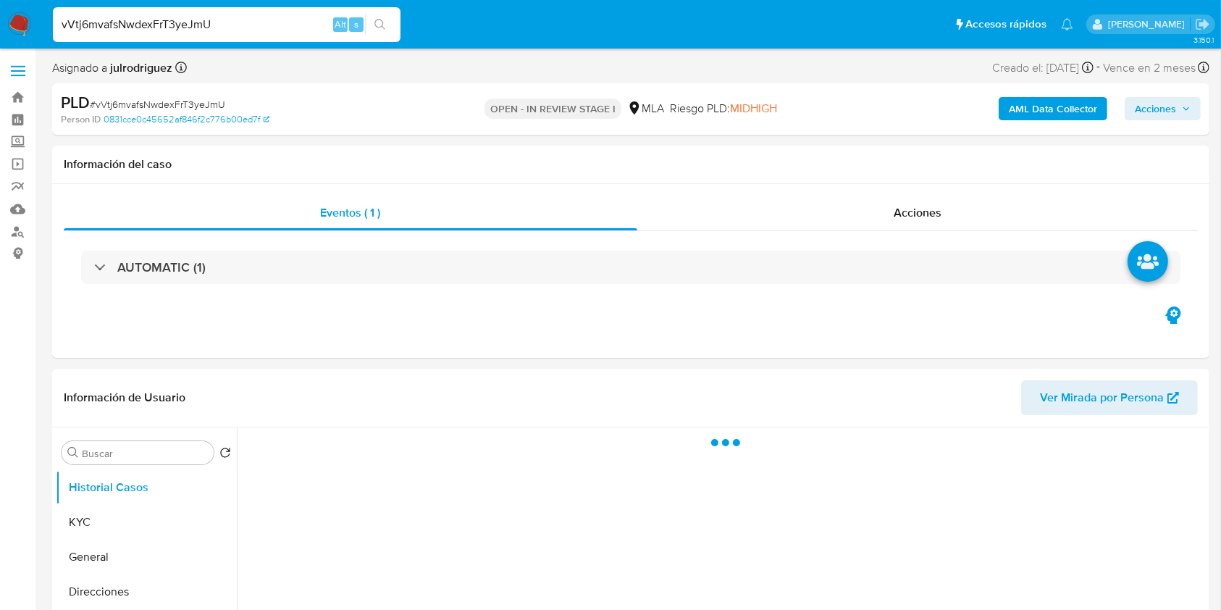
select select "10"
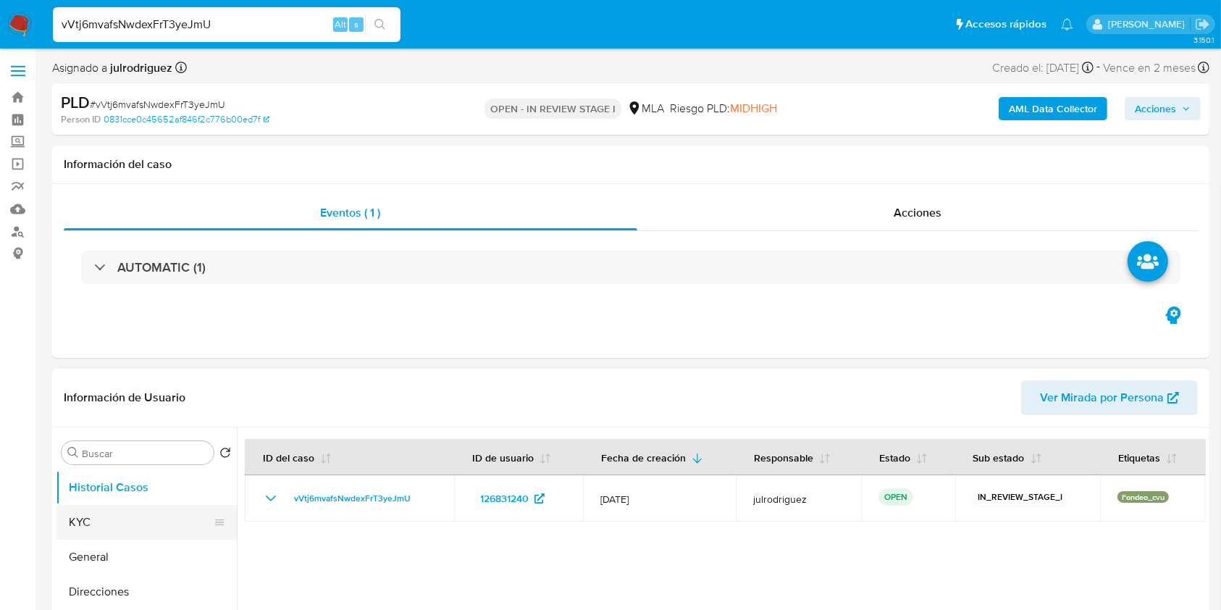
click at [138, 515] on button "KYC" at bounding box center [141, 522] width 170 height 35
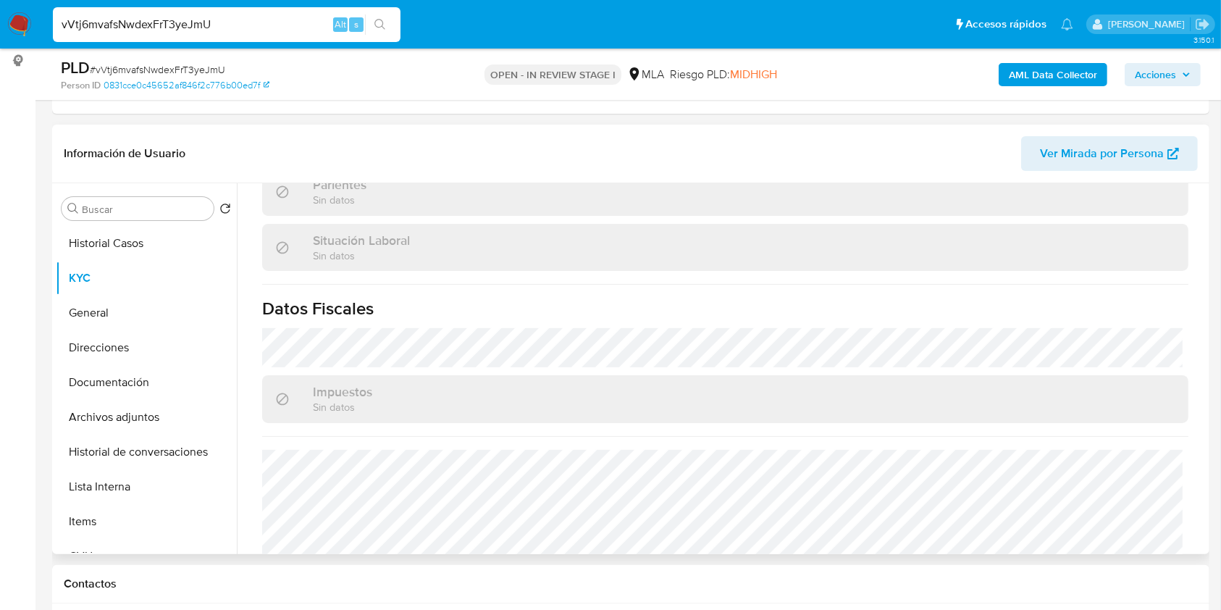
scroll to position [772, 0]
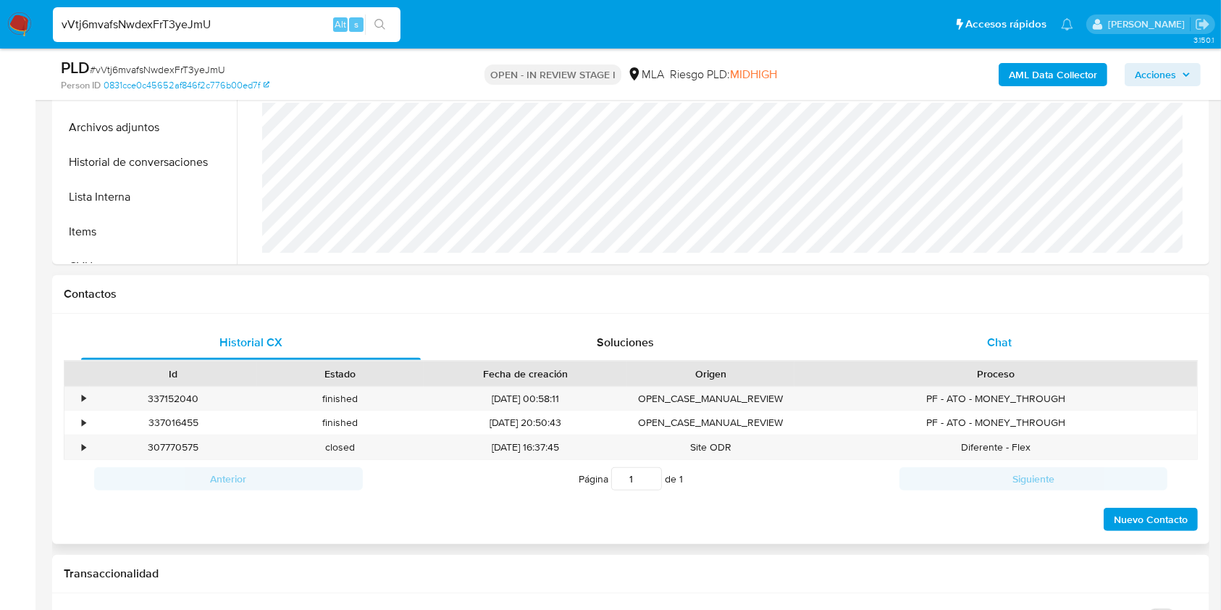
click at [995, 346] on span "Chat" at bounding box center [999, 342] width 25 height 17
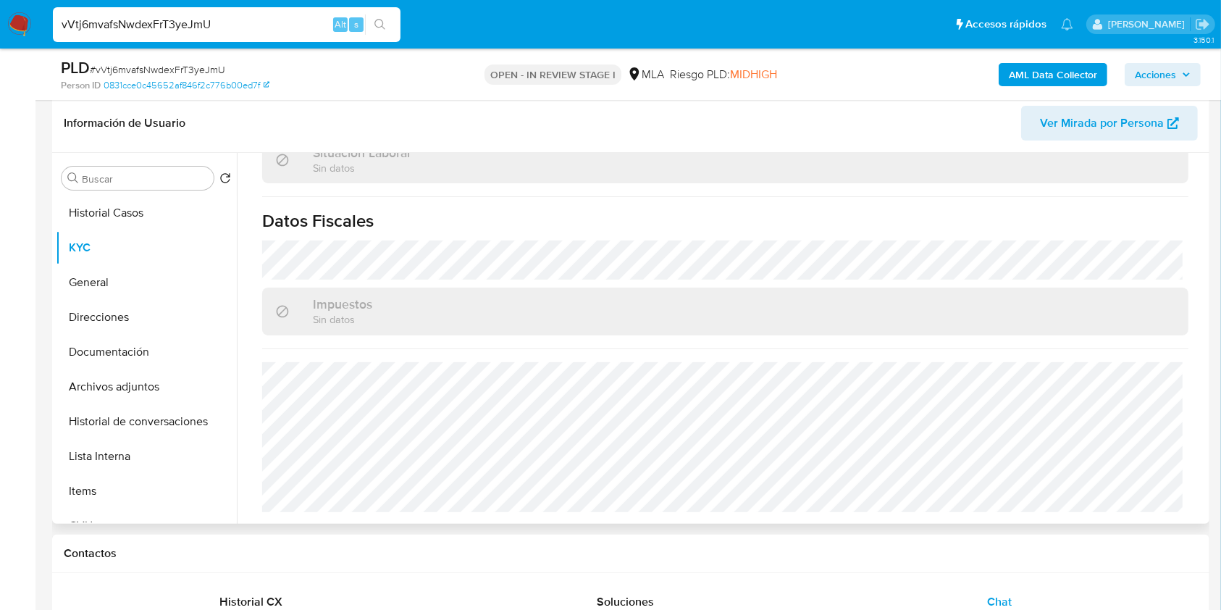
scroll to position [193, 0]
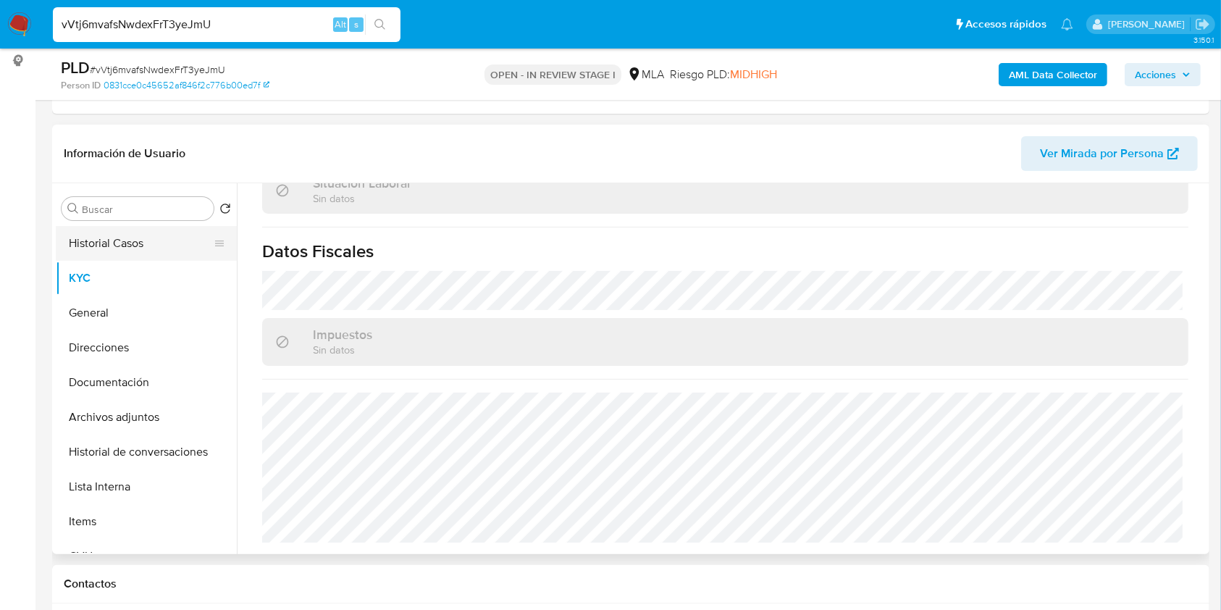
click at [156, 245] on button "Historial Casos" at bounding box center [141, 243] width 170 height 35
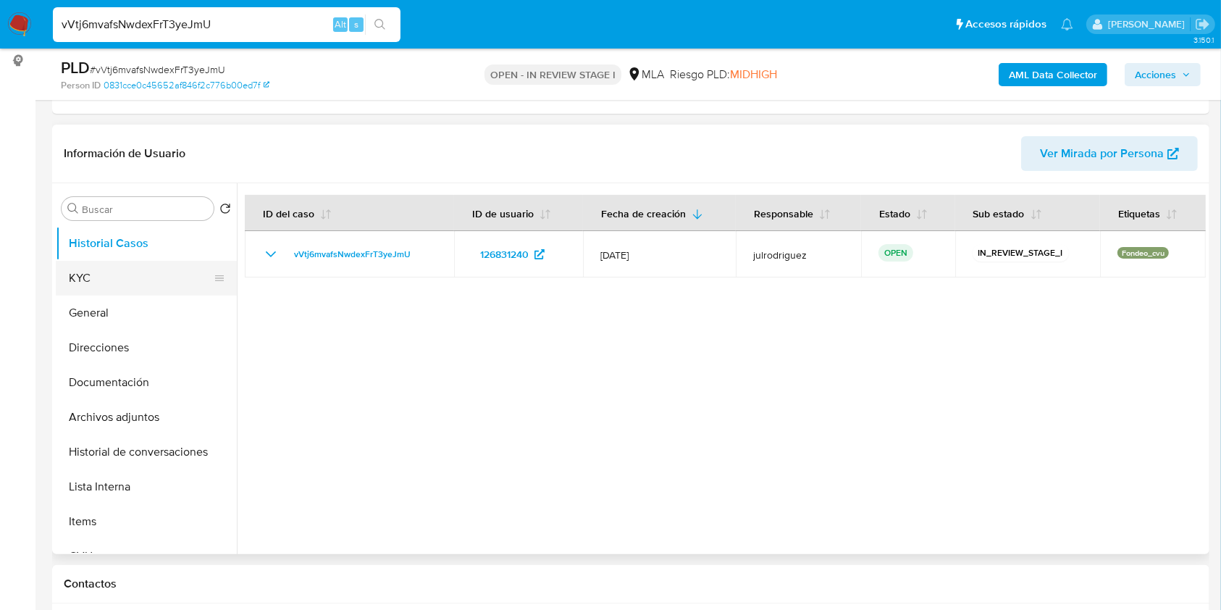
click at [151, 293] on button "KYC" at bounding box center [141, 278] width 170 height 35
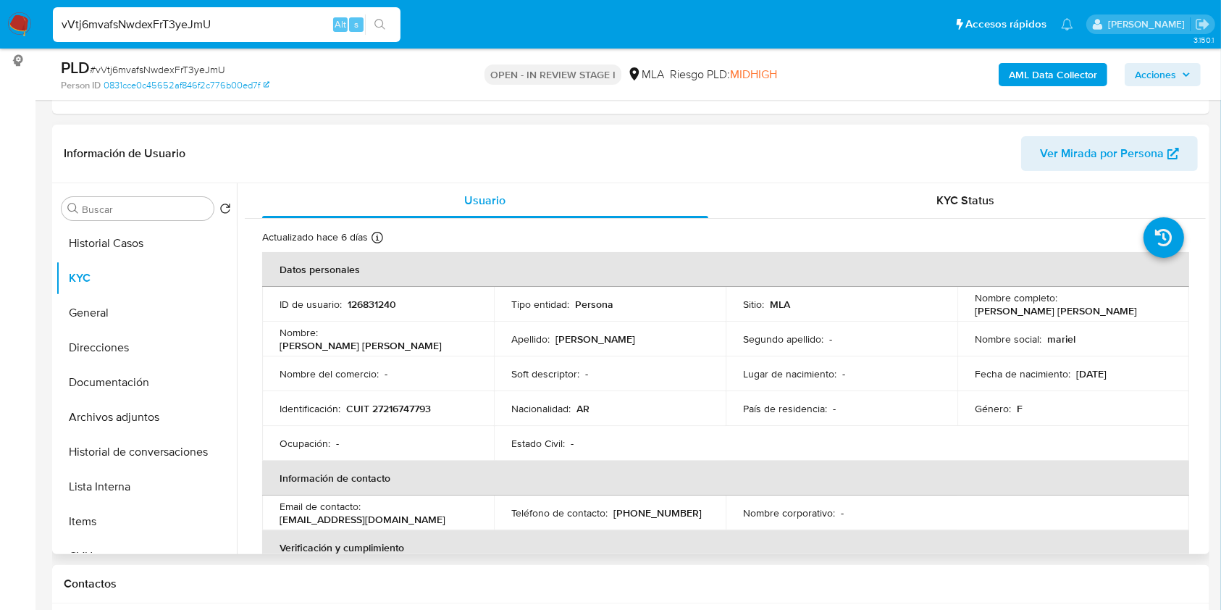
click at [411, 406] on p "CUIT 27216747793" at bounding box center [388, 408] width 85 height 13
copy p "27216747793"
drag, startPoint x: 974, startPoint y: 310, endPoint x: 1074, endPoint y: 314, distance: 100.1
click at [1074, 314] on p "Mariel Veronica Marcos" at bounding box center [1056, 310] width 162 height 13
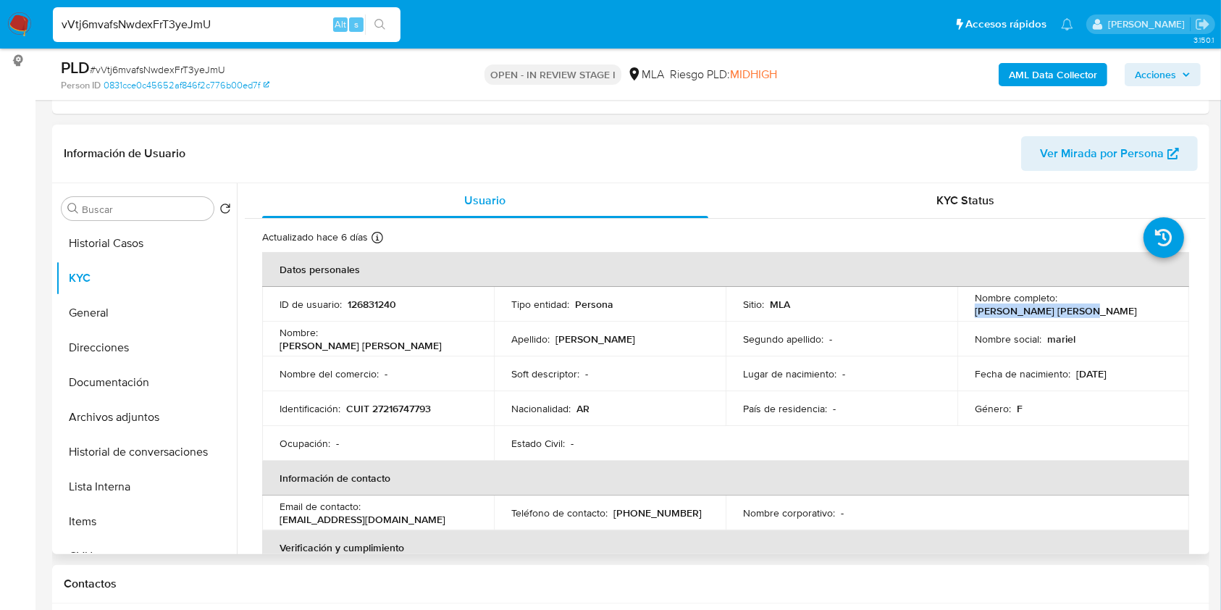
click at [981, 315] on p "Mariel Veronica Marcos" at bounding box center [1056, 310] width 162 height 13
drag, startPoint x: 997, startPoint y: 313, endPoint x: 1082, endPoint y: 314, distance: 85.5
click at [1082, 316] on div "Nombre completo : Mariel Veronica Marcos" at bounding box center [1073, 304] width 197 height 26
copy p "Mariel Veronica Marcos"
click at [174, 25] on input "vVtj6mvafsNwdexFrT3yeJmU" at bounding box center [227, 24] width 348 height 19
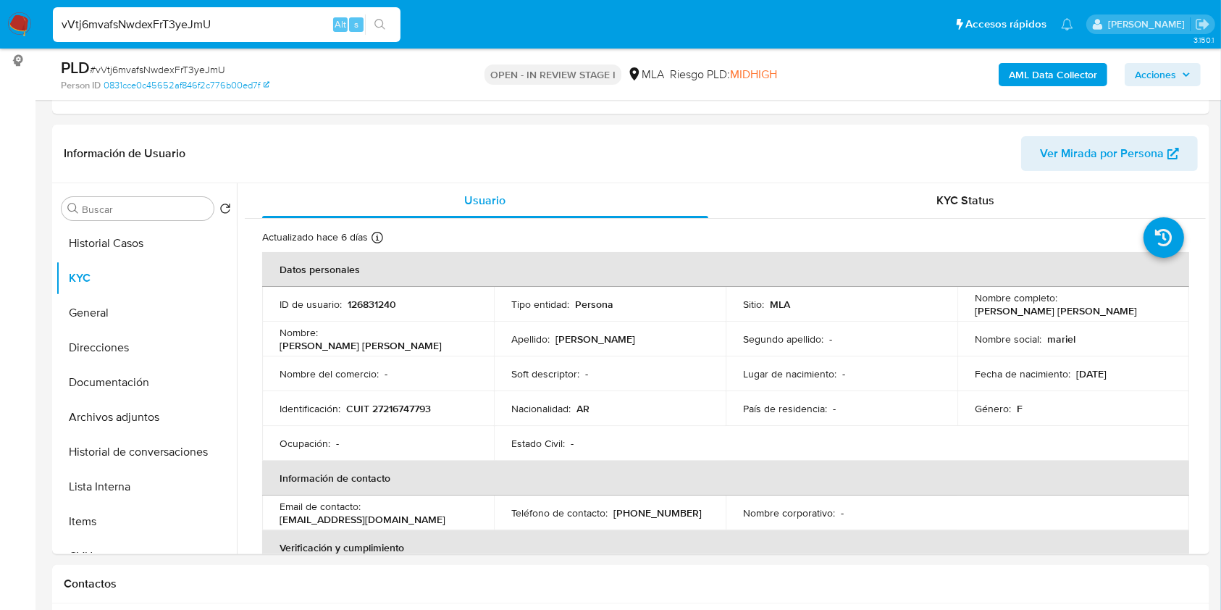
click at [174, 25] on input "vVtj6mvafsNwdexFrT3yeJmU" at bounding box center [227, 24] width 348 height 19
paste input "XD4K6yG4Rwuwi2UPn4BMnNlN"
type input "XD4K6yG4Rwuwi2UPn4BMnNlN"
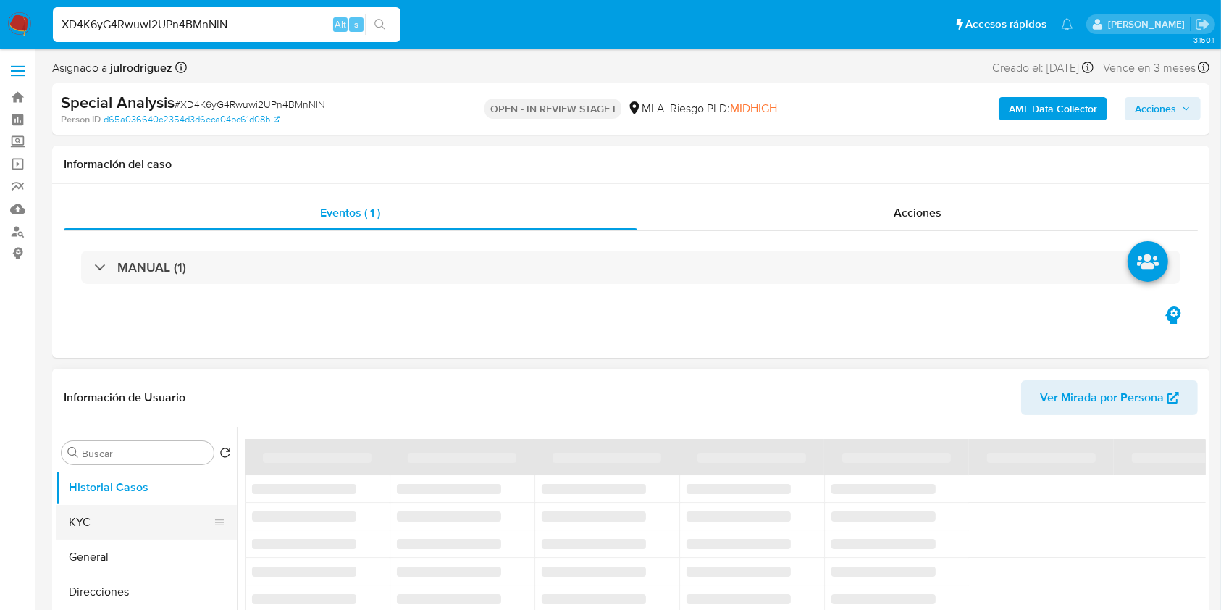
click at [93, 514] on button "KYC" at bounding box center [141, 522] width 170 height 35
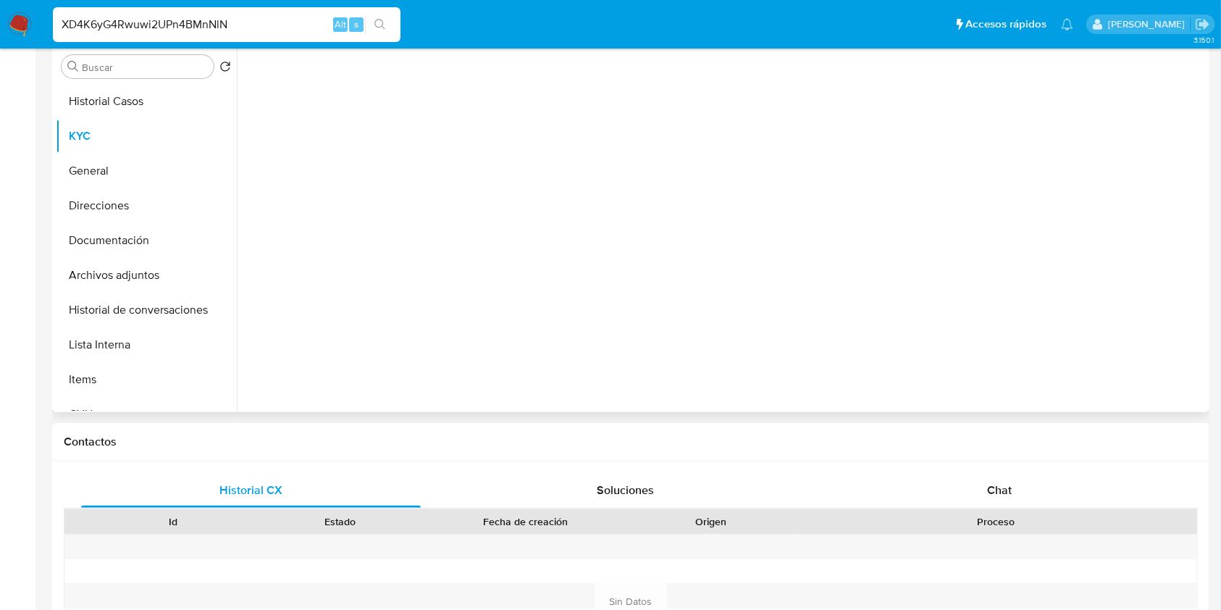
select select "10"
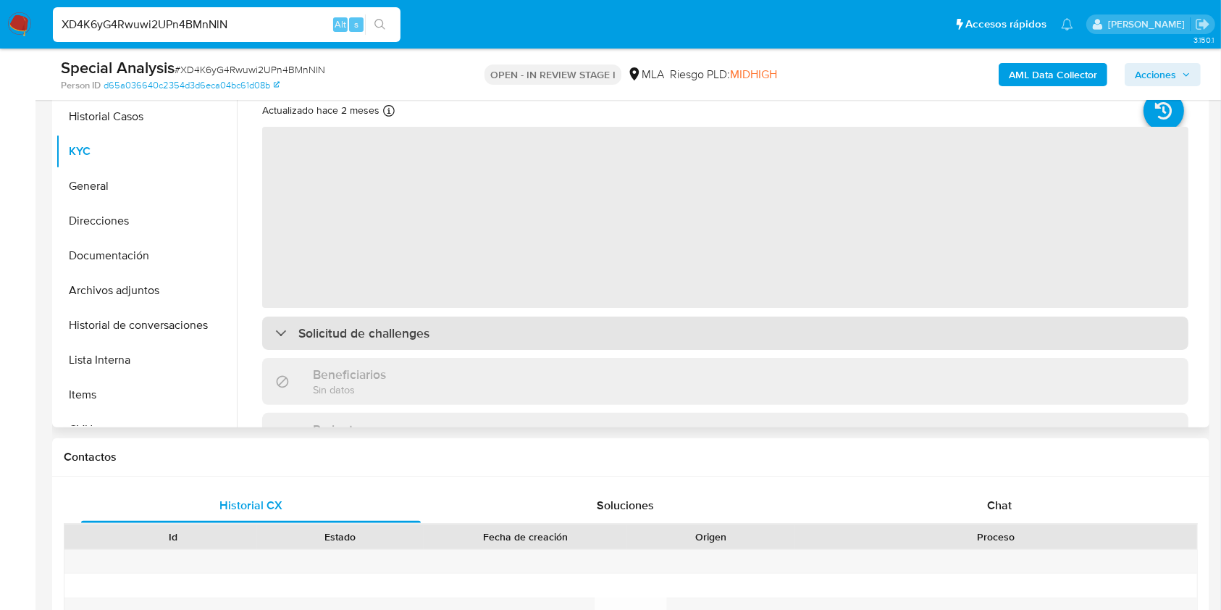
scroll to position [290, 0]
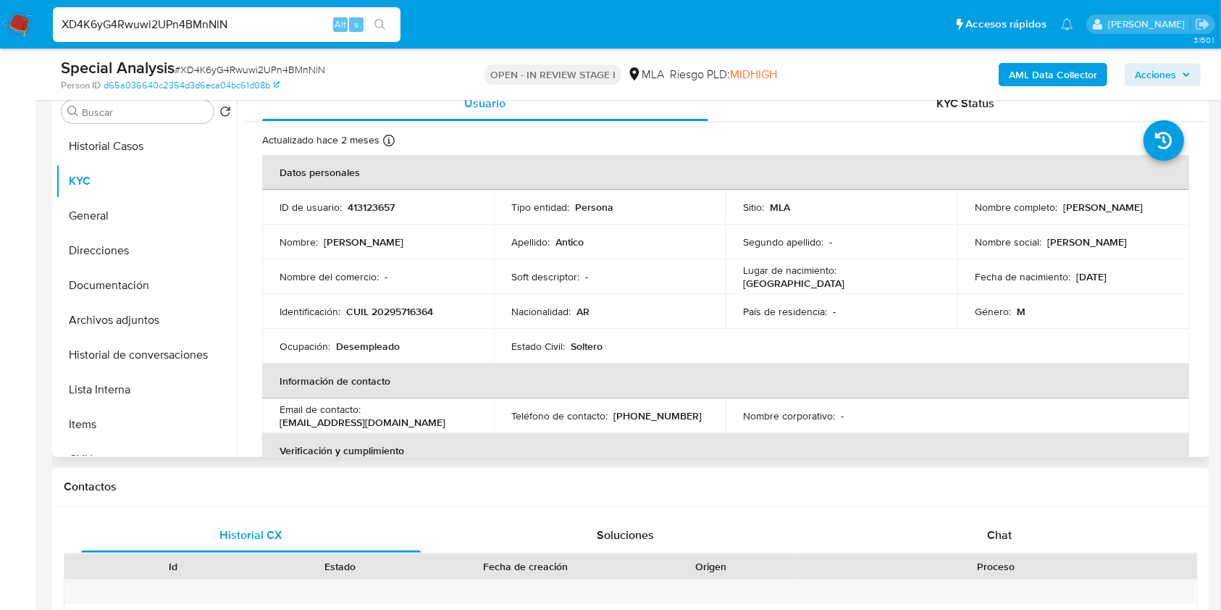
drag, startPoint x: 971, startPoint y: 212, endPoint x: 1109, endPoint y: 216, distance: 138.4
click at [1109, 214] on div "Nombre completo : Sebastian Maximiliano Antico" at bounding box center [1073, 207] width 197 height 13
copy p "Sebastian Maximiliano Antico"
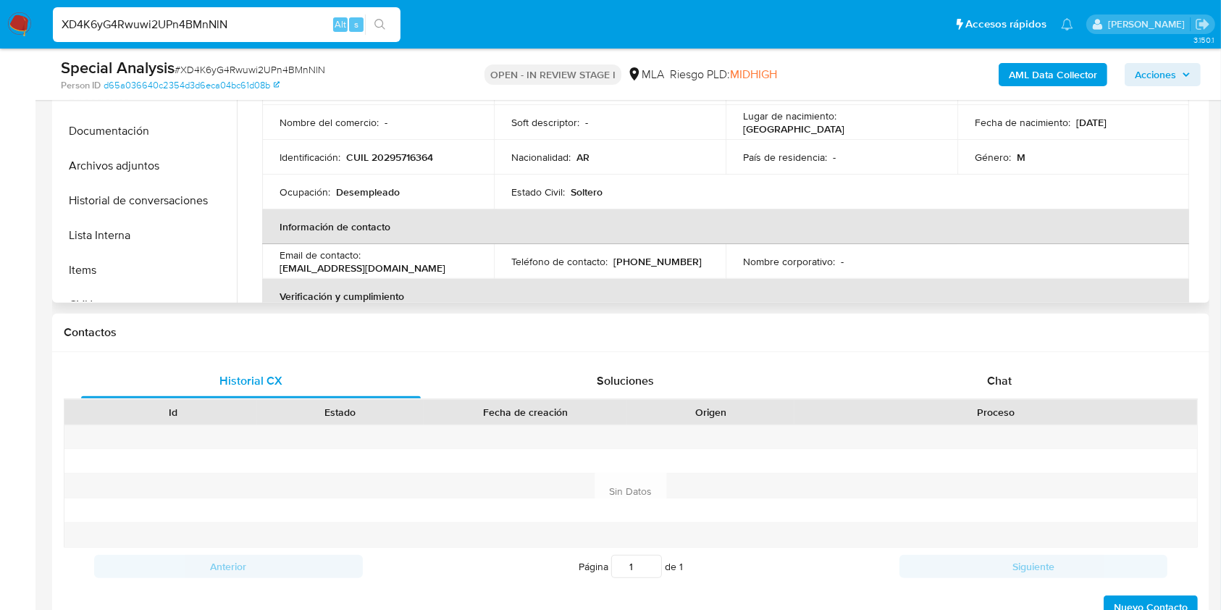
scroll to position [112, 0]
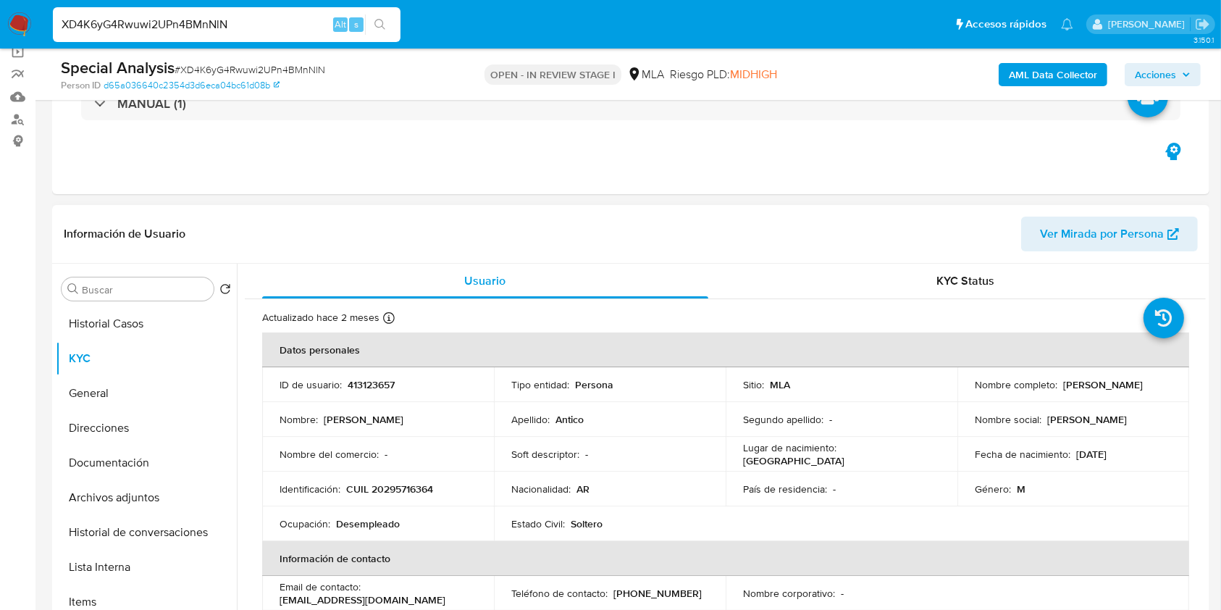
click at [373, 378] on p "413123657" at bounding box center [371, 384] width 47 height 13
copy p "413123657"
click at [248, 67] on span "# XD4K6yG4Rwuwi2UPn4BMnNlN" at bounding box center [250, 69] width 151 height 14
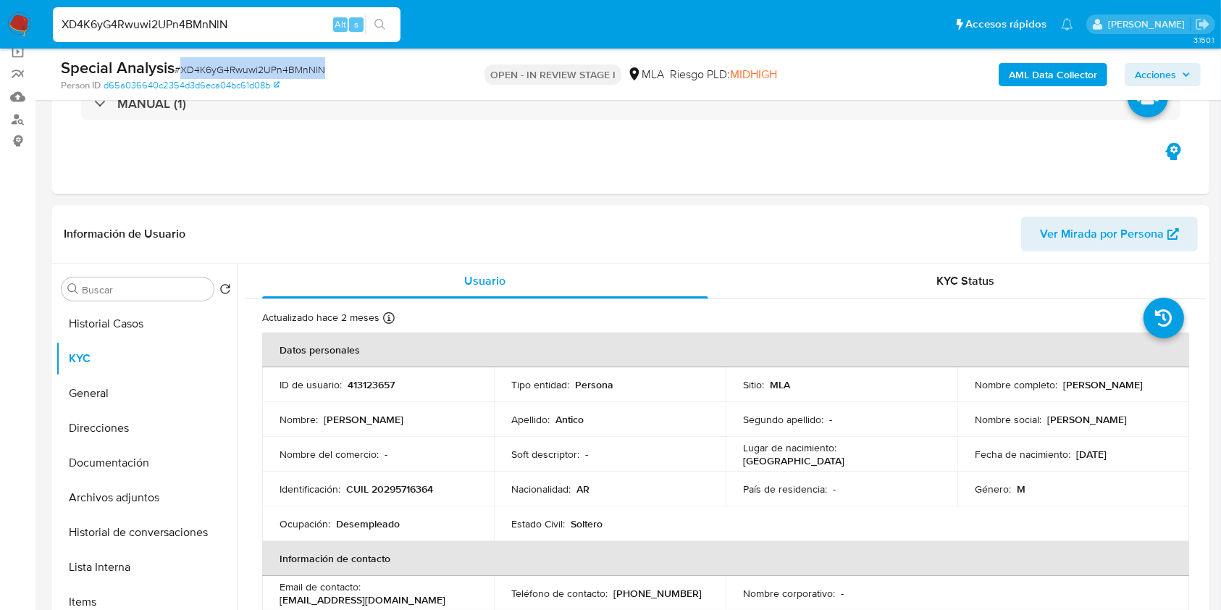
copy span "XD4K6yG4Rwuwi2UPn4BMnNlN"
click at [388, 493] on p "CUIL 20295716364" at bounding box center [389, 488] width 87 height 13
copy p "20295716364"
click at [367, 380] on p "413123657" at bounding box center [371, 384] width 47 height 13
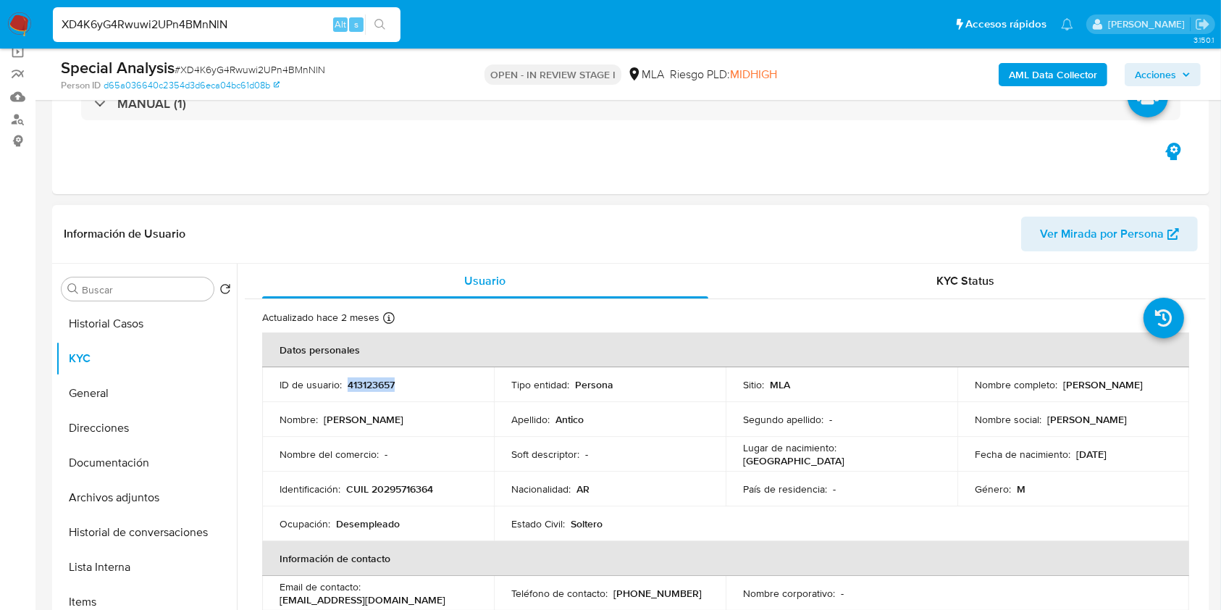
click at [367, 380] on p "413123657" at bounding box center [371, 384] width 47 height 13
copy p "413123657"
click at [383, 385] on p "413123657" at bounding box center [371, 384] width 47 height 13
click at [369, 390] on p "413123657" at bounding box center [371, 384] width 47 height 13
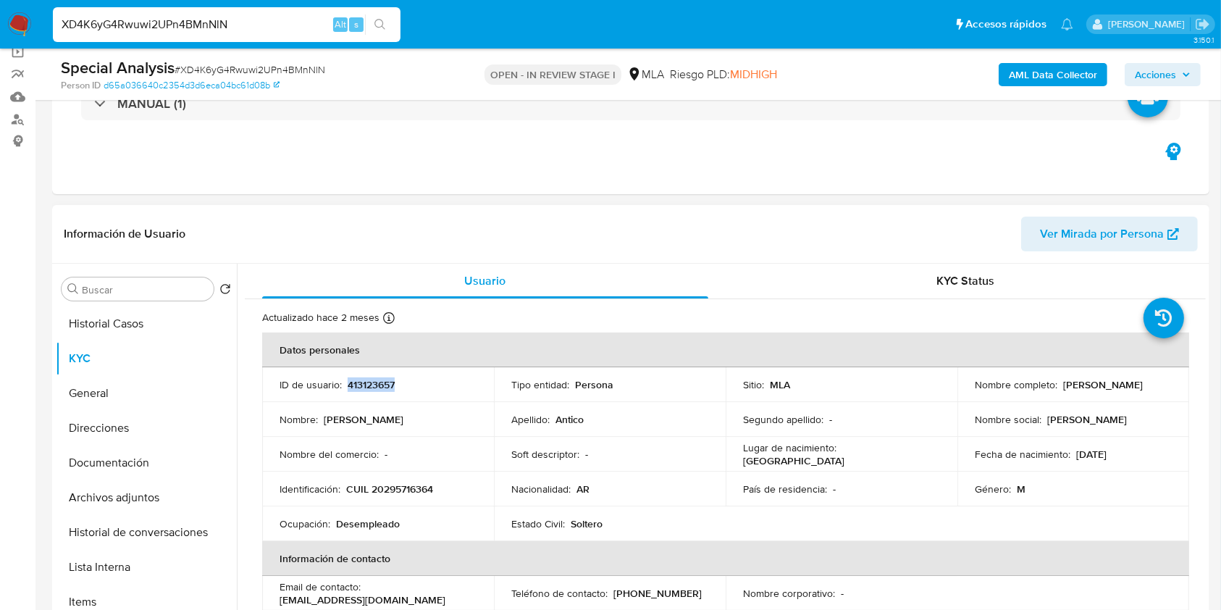
click at [369, 390] on p "413123657" at bounding box center [371, 384] width 47 height 13
click at [217, 23] on input "XD4K6yG4Rwuwi2UPn4BMnNlN" at bounding box center [227, 24] width 348 height 19
paste input "rVNKsJZmsUHS3bKyr3yfu2xx"
type input "rVNKsJZmsUHS3bKyr3yfu2xx"
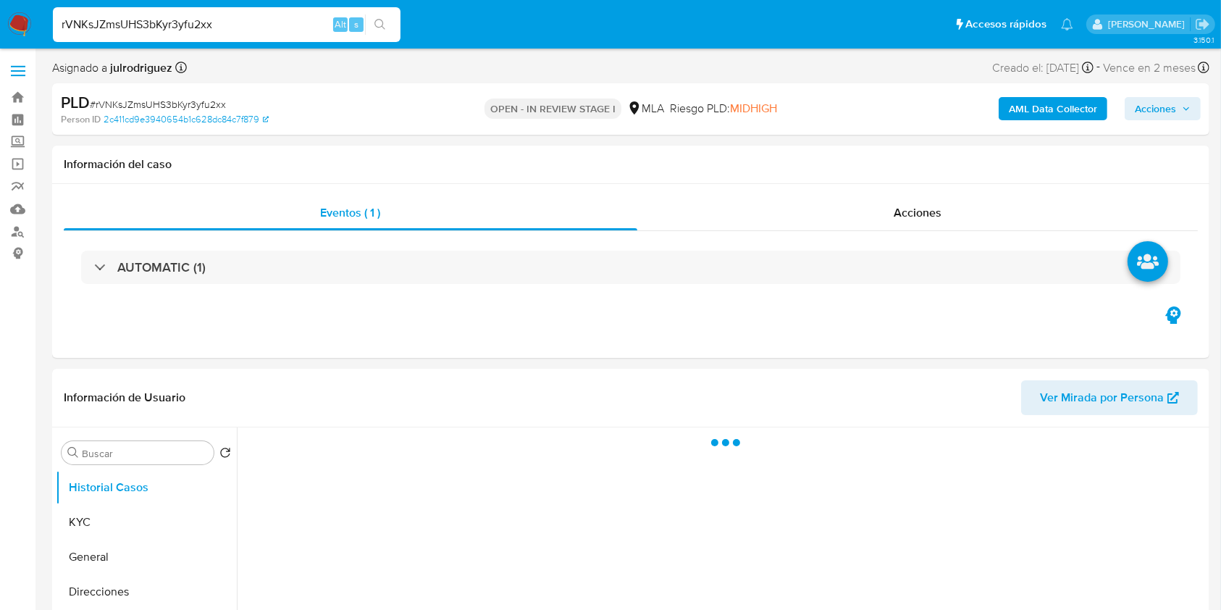
select select "10"
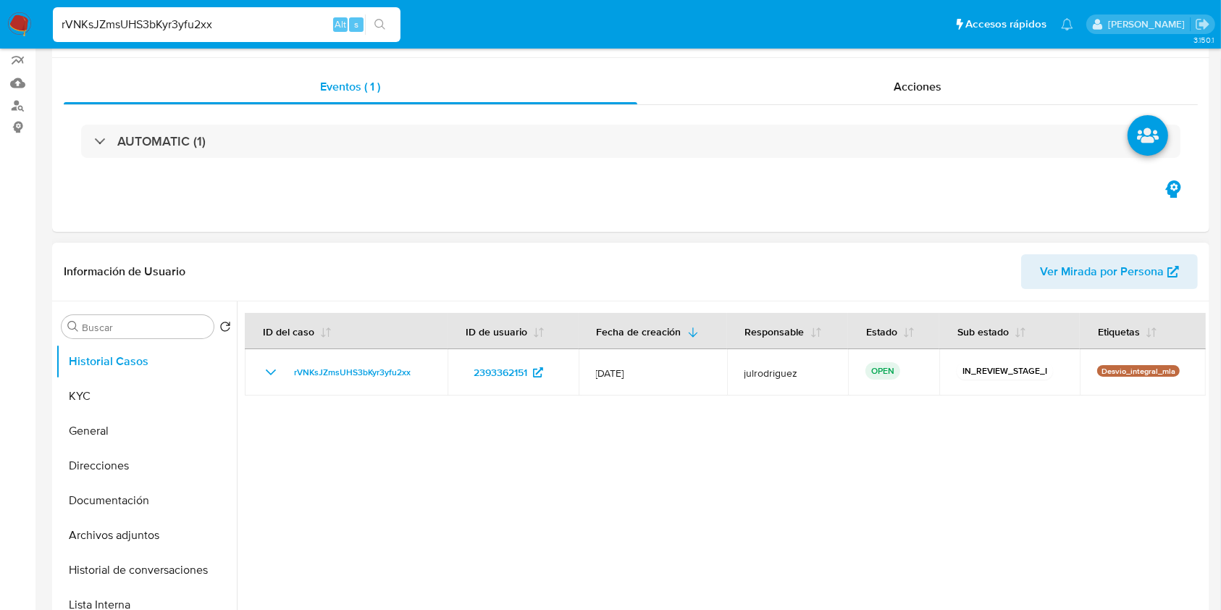
scroll to position [193, 0]
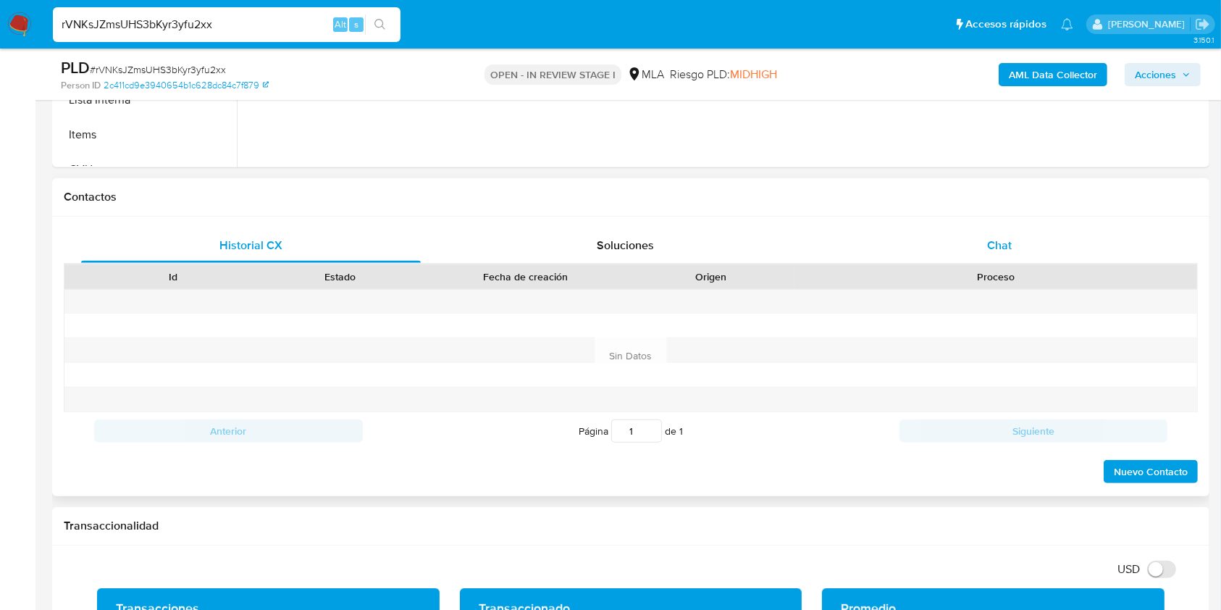
click at [1013, 237] on div "Chat" at bounding box center [1000, 245] width 340 height 35
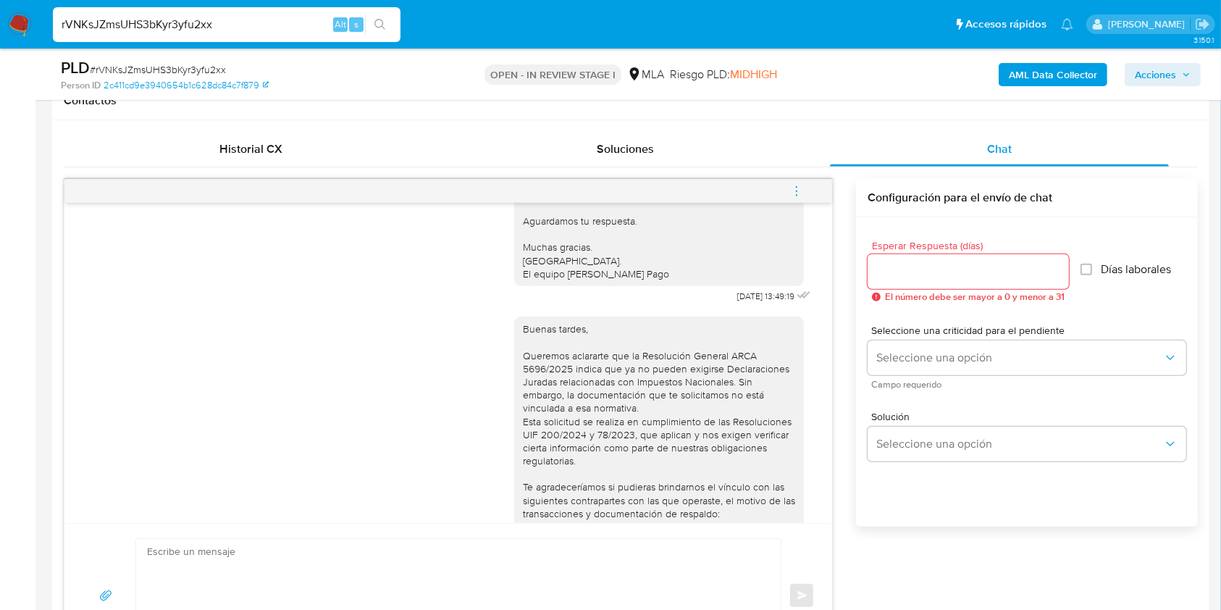
scroll to position [985, 0]
click at [798, 198] on span "menu-action" at bounding box center [796, 191] width 13 height 35
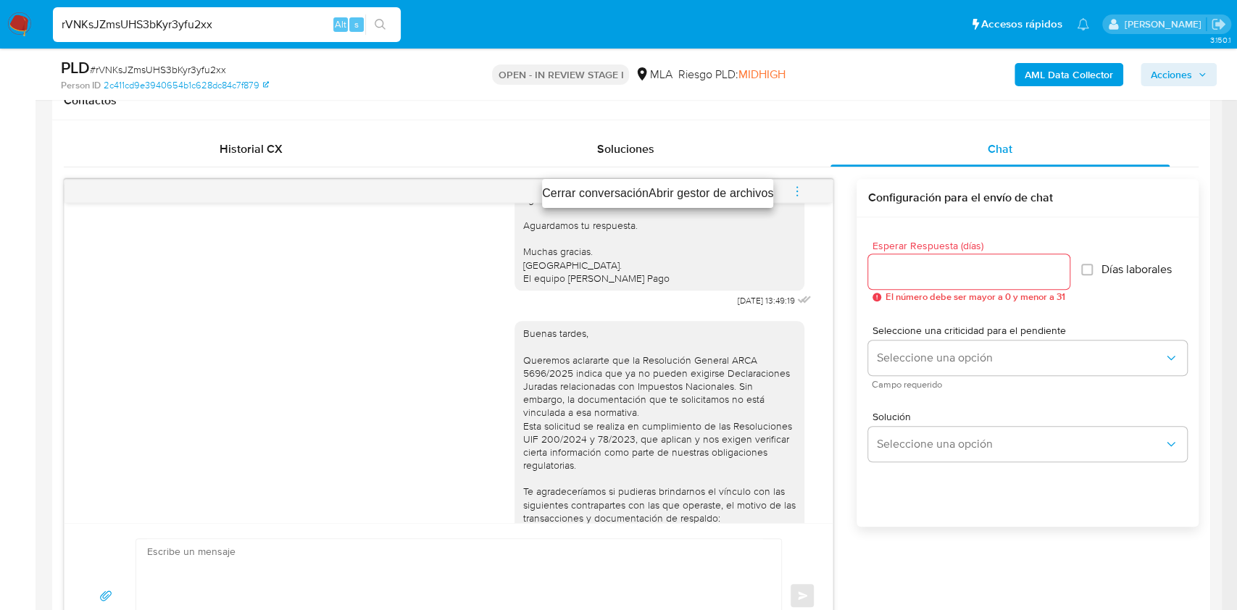
click at [613, 191] on li "Cerrar conversación" at bounding box center [595, 193] width 106 height 17
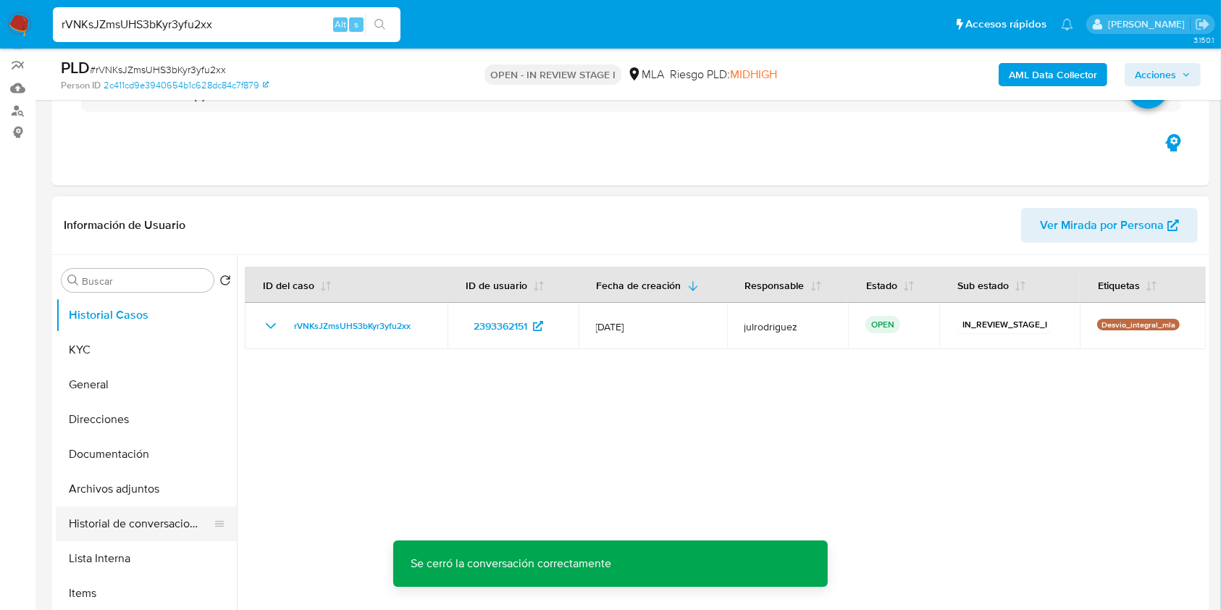
scroll to position [290, 0]
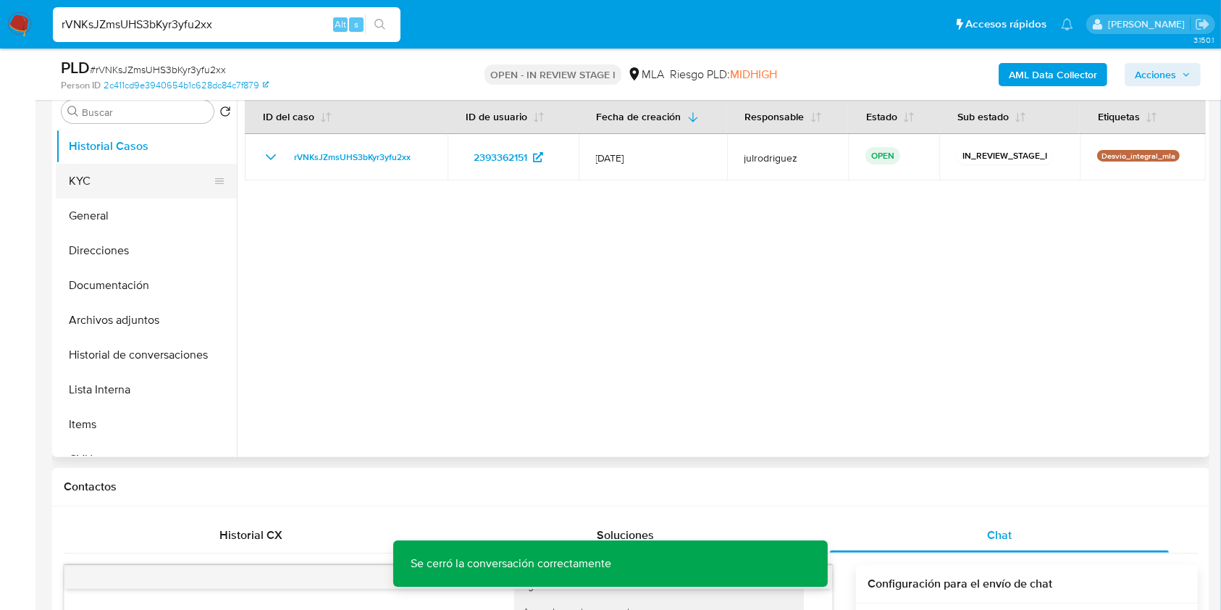
click at [101, 177] on button "KYC" at bounding box center [141, 181] width 170 height 35
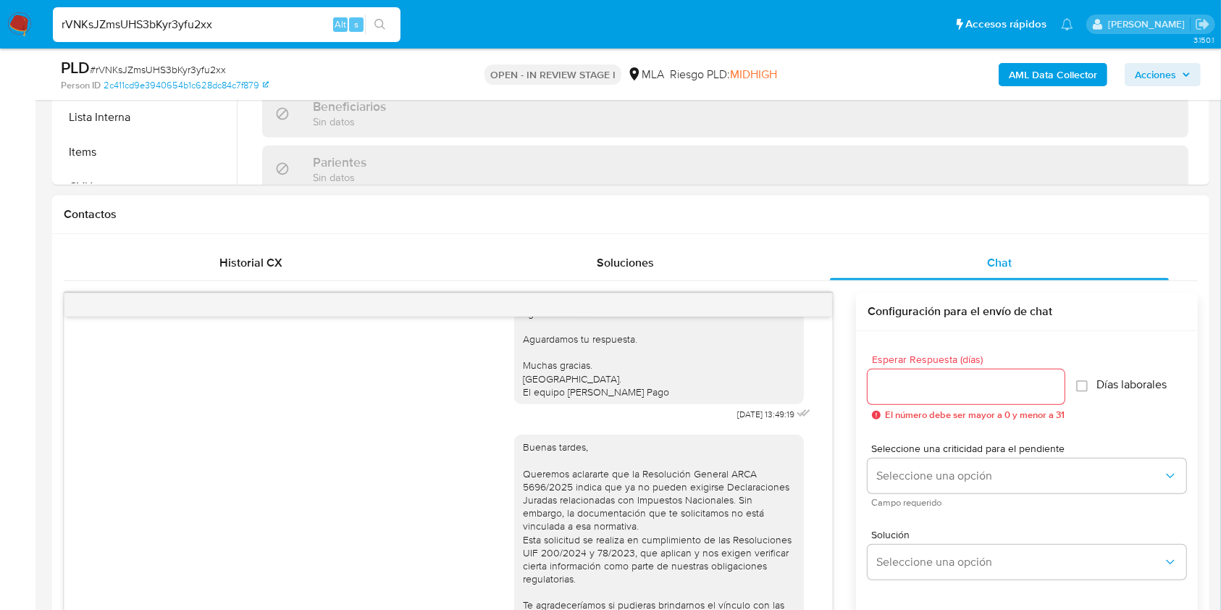
scroll to position [772, 0]
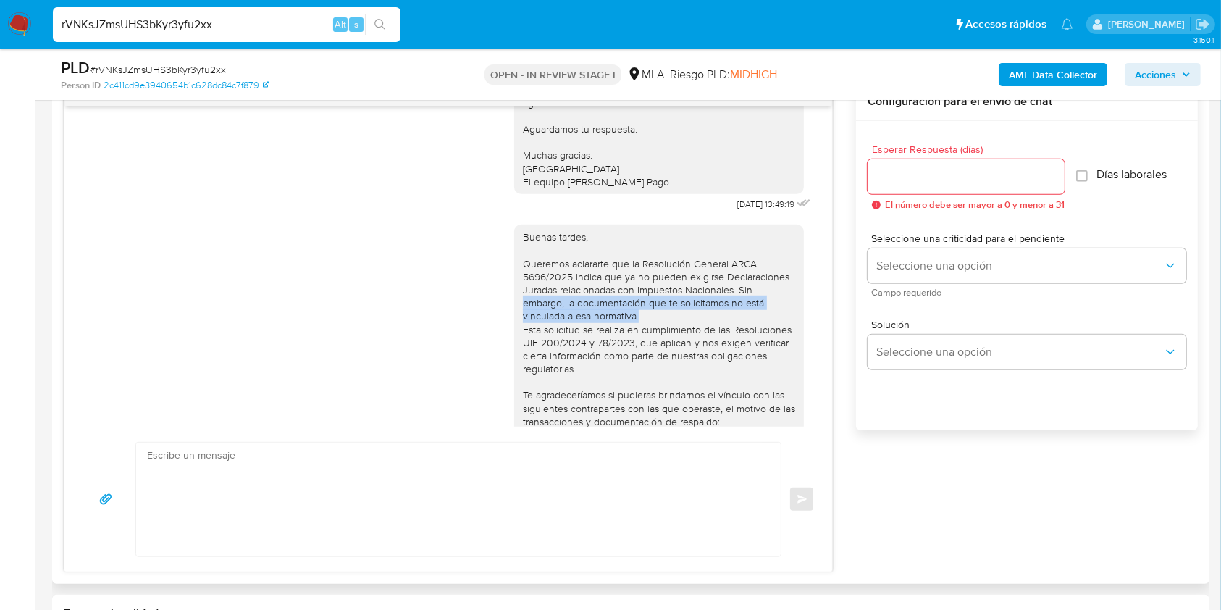
drag, startPoint x: 832, startPoint y: 333, endPoint x: 819, endPoint y: 346, distance: 18.4
click at [827, 359] on div "17/07/2025 19:52:31 Hola, Esperamos que te encuentres muy bien. Te consultamos …" at bounding box center [448, 266] width 768 height 320
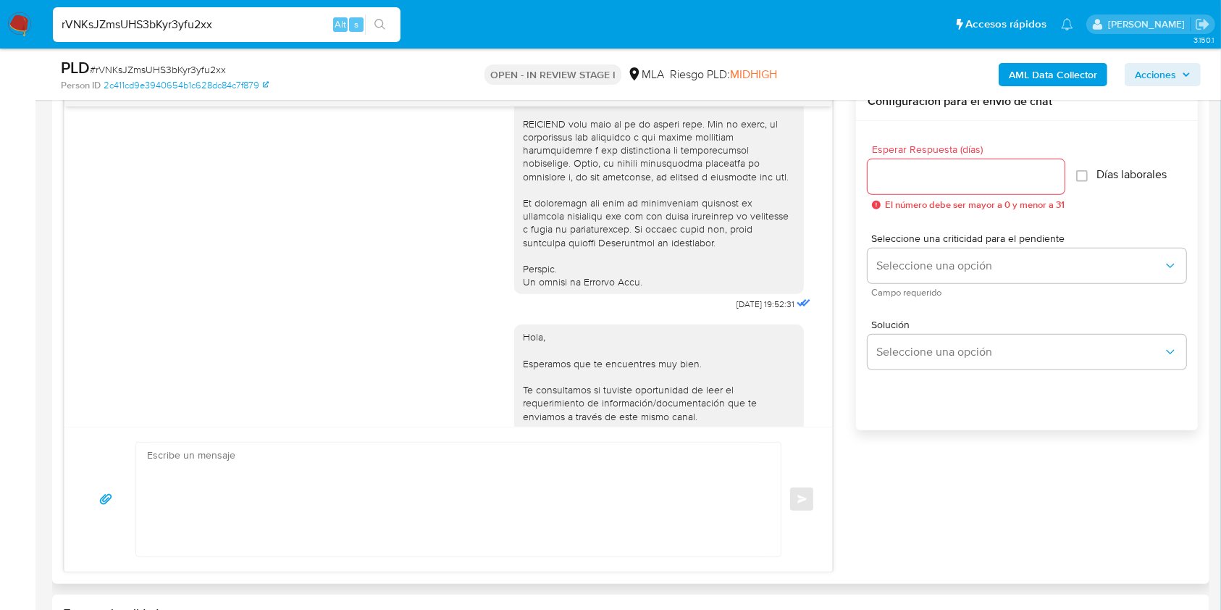
scroll to position [646, 0]
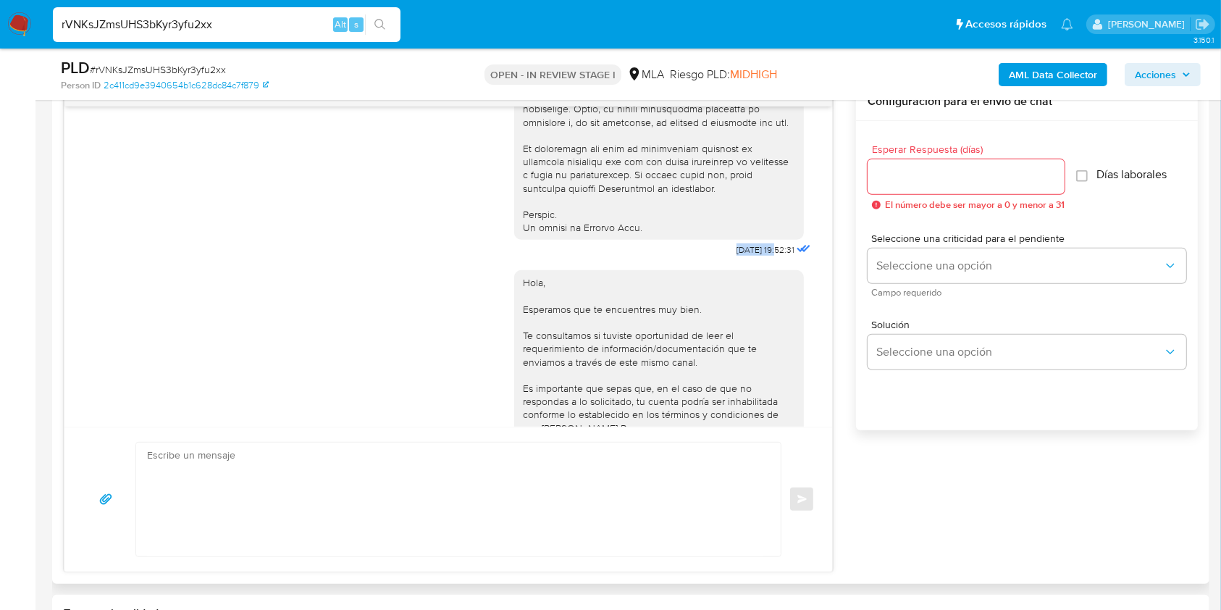
drag, startPoint x: 690, startPoint y: 276, endPoint x: 732, endPoint y: 277, distance: 42.0
click at [737, 256] on span "17/07/2025 19:52:31" at bounding box center [766, 250] width 58 height 12
drag, startPoint x: 706, startPoint y: 277, endPoint x: 748, endPoint y: 275, distance: 42.1
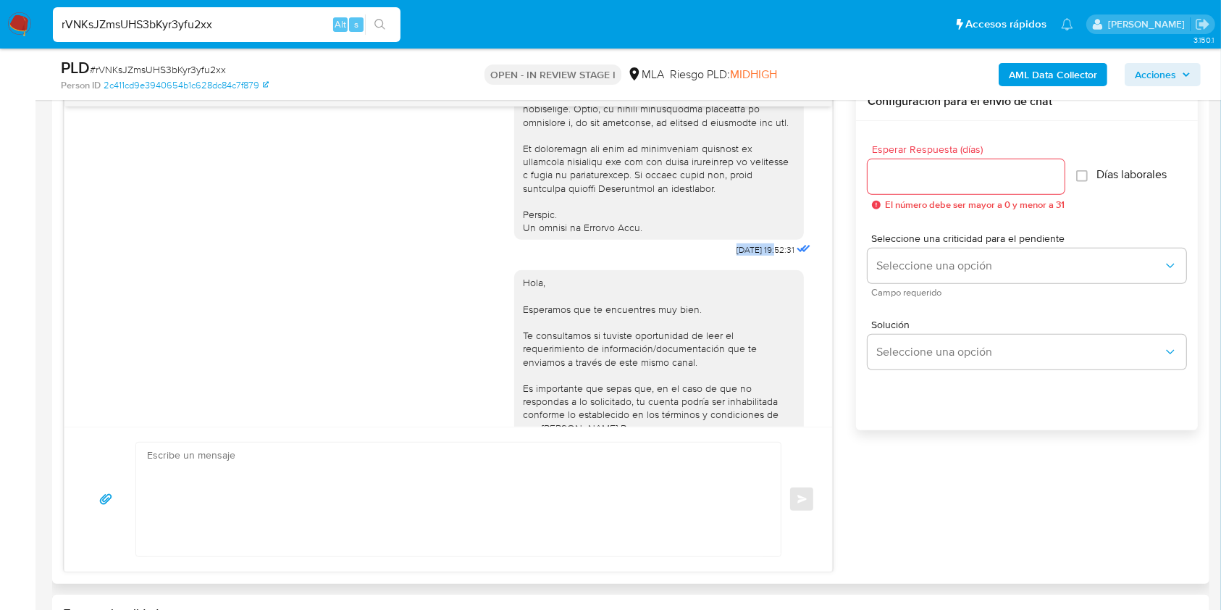
copy span "17/07/2025"
drag, startPoint x: 12, startPoint y: 403, endPoint x: 263, endPoint y: 374, distance: 253.0
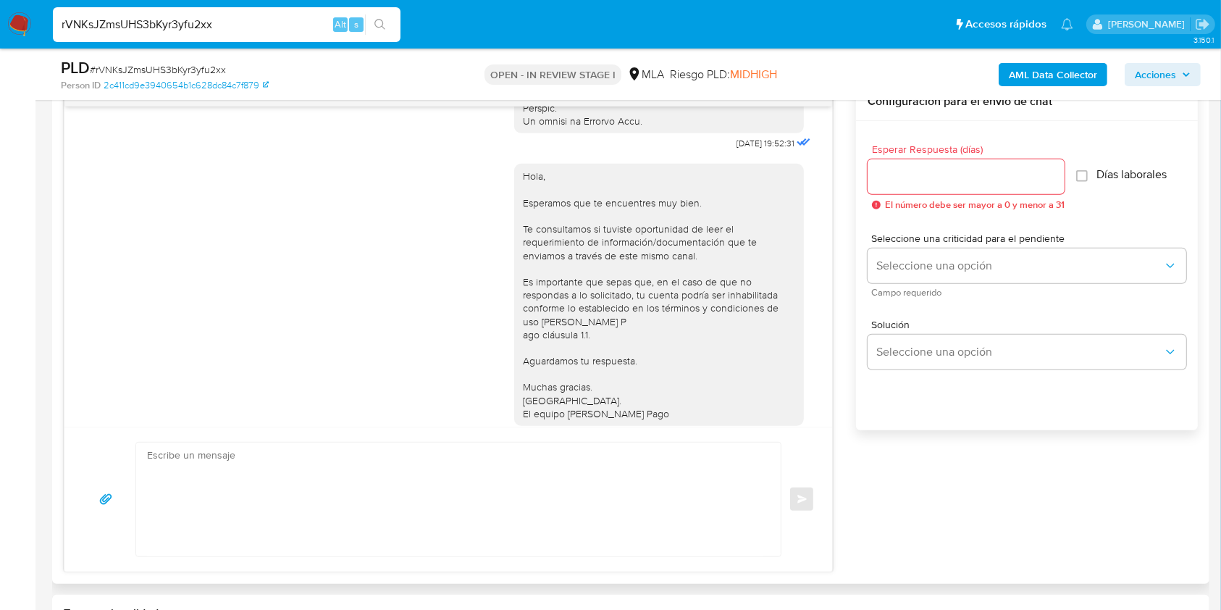
scroll to position [1032, 0]
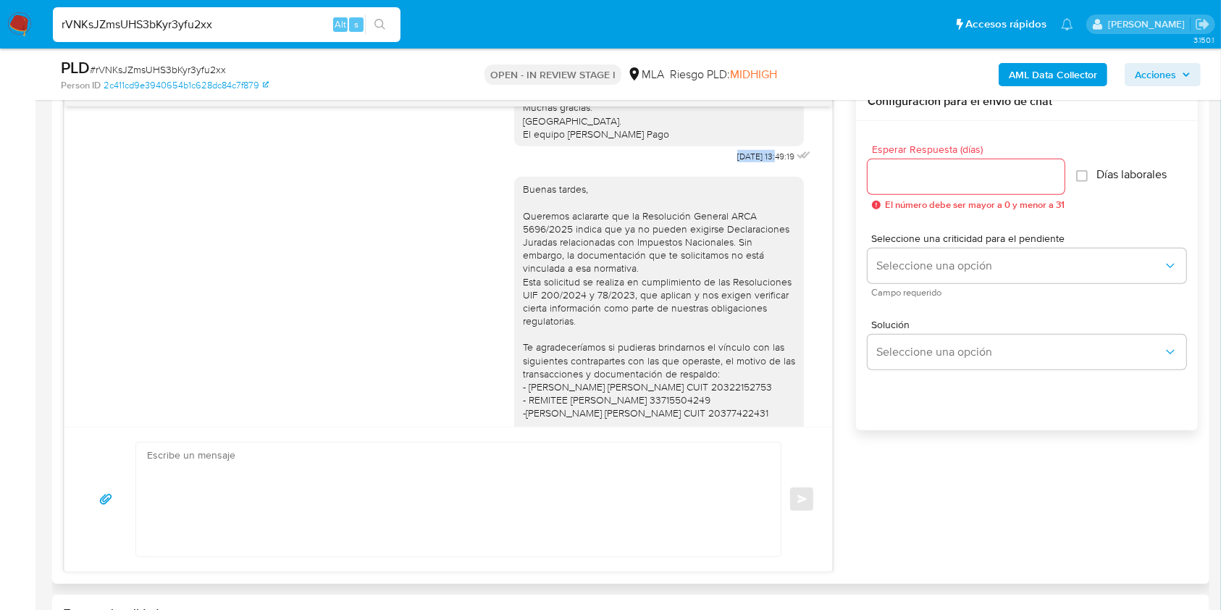
drag, startPoint x: 700, startPoint y: 200, endPoint x: 748, endPoint y: 196, distance: 48.0
click at [748, 167] on div "Hola, Esperamos que te encuentres muy bien. Te consultamos si tuviste oportunid…" at bounding box center [664, 20] width 300 height 293
copy span "21/07/2025"
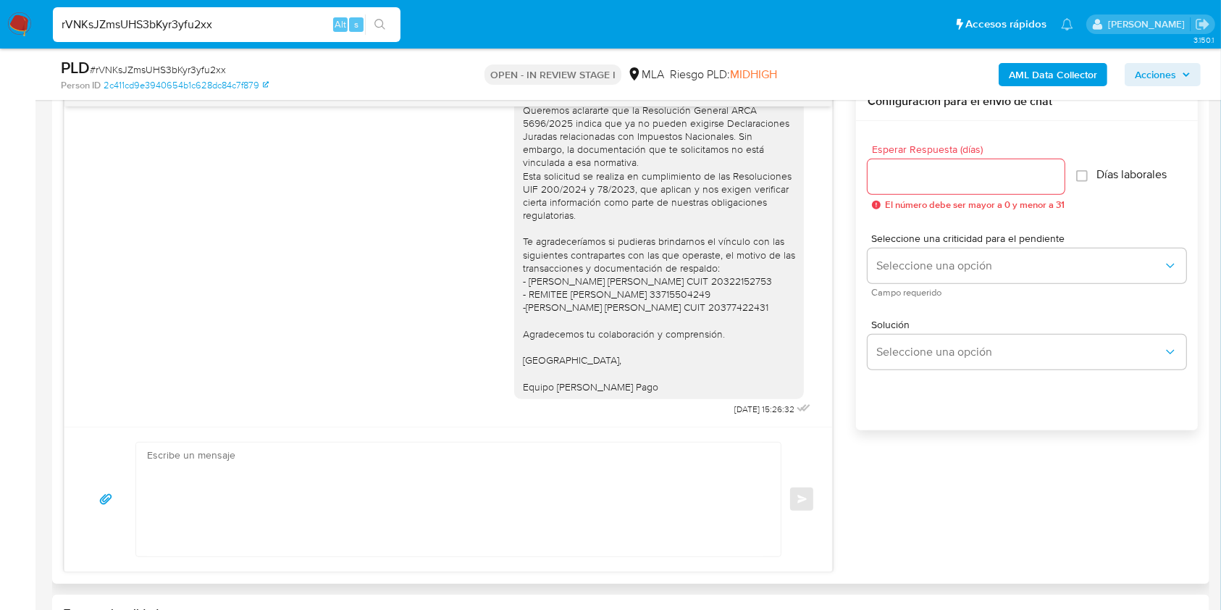
scroll to position [1177, 0]
drag, startPoint x: 724, startPoint y: 406, endPoint x: 745, endPoint y: 406, distance: 21.0
click at [745, 406] on div "Buenas tardes, Queremos aclararte que la Resolución General ARCA 5696/2025 indi…" at bounding box center [664, 240] width 300 height 359
copy span "05/08/2025"
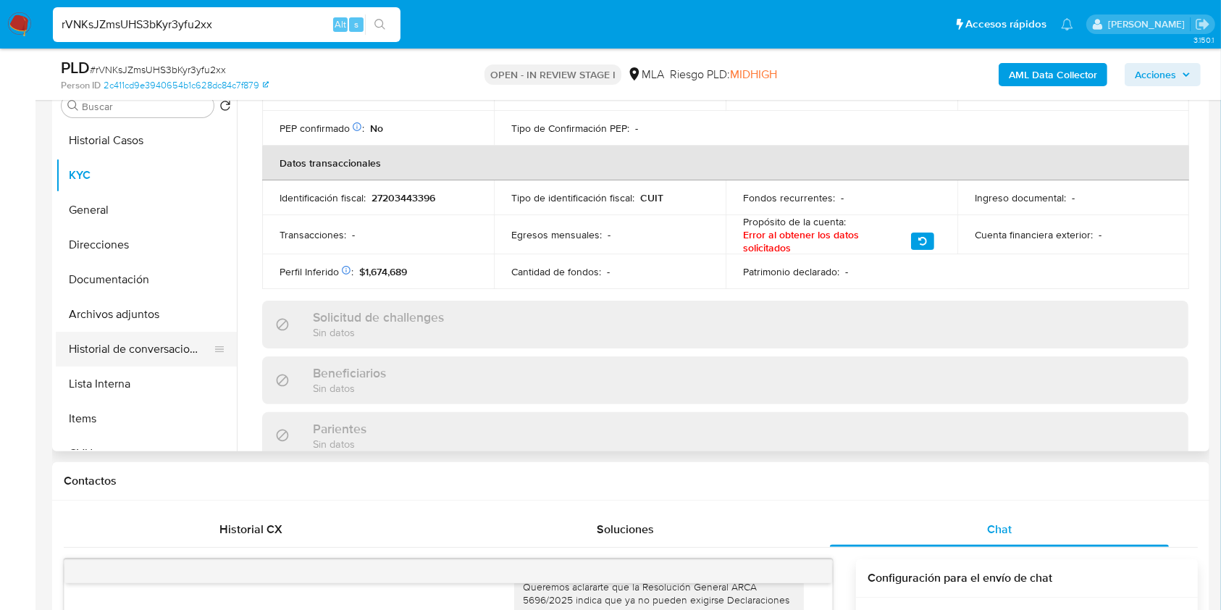
scroll to position [290, 0]
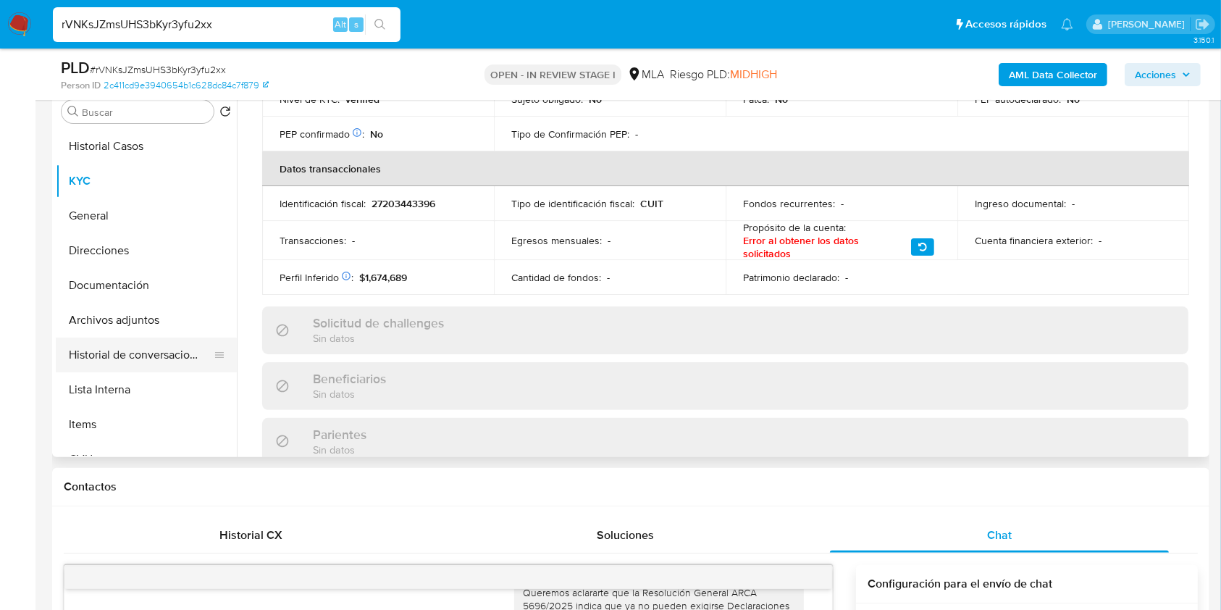
click at [156, 353] on button "Historial de conversaciones" at bounding box center [141, 355] width 170 height 35
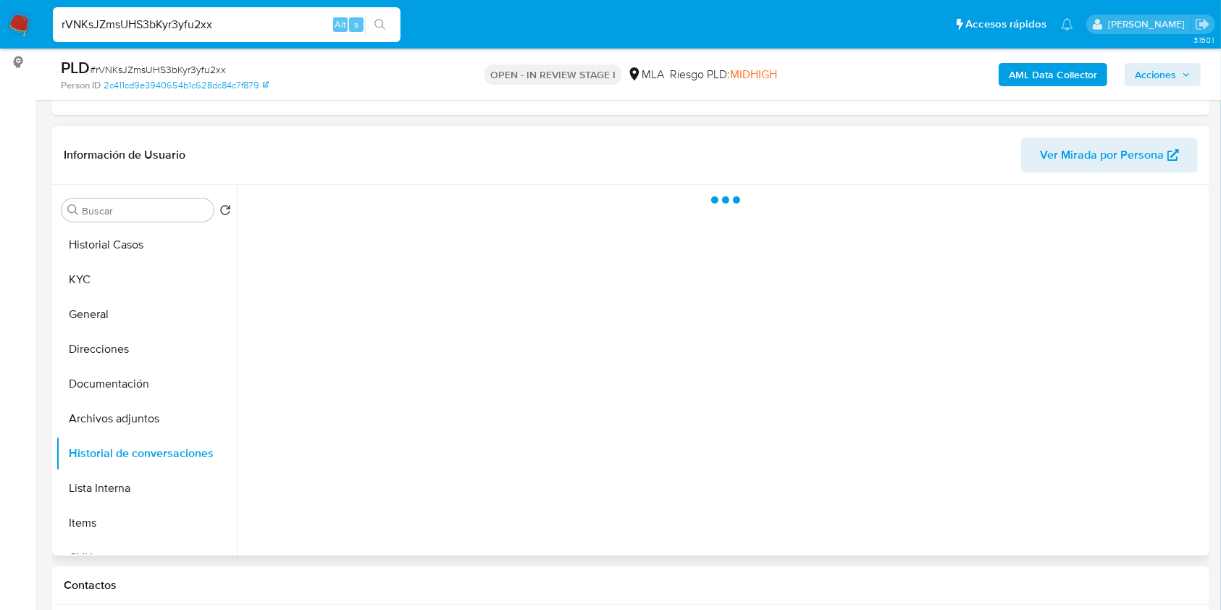
scroll to position [96, 0]
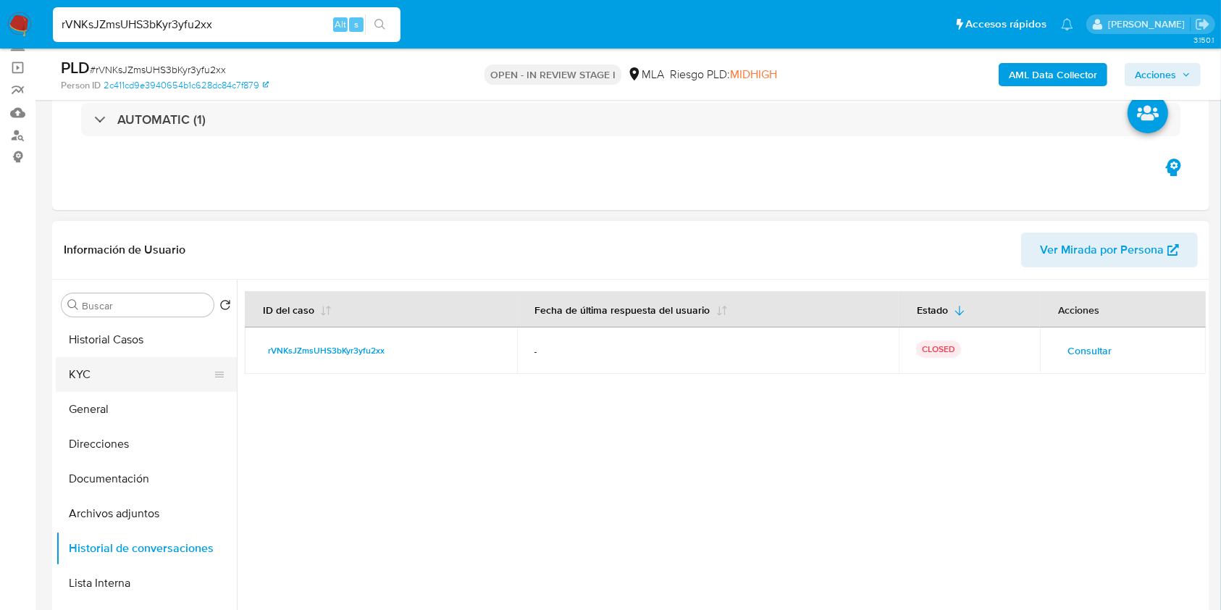
click at [115, 372] on button "KYC" at bounding box center [141, 374] width 170 height 35
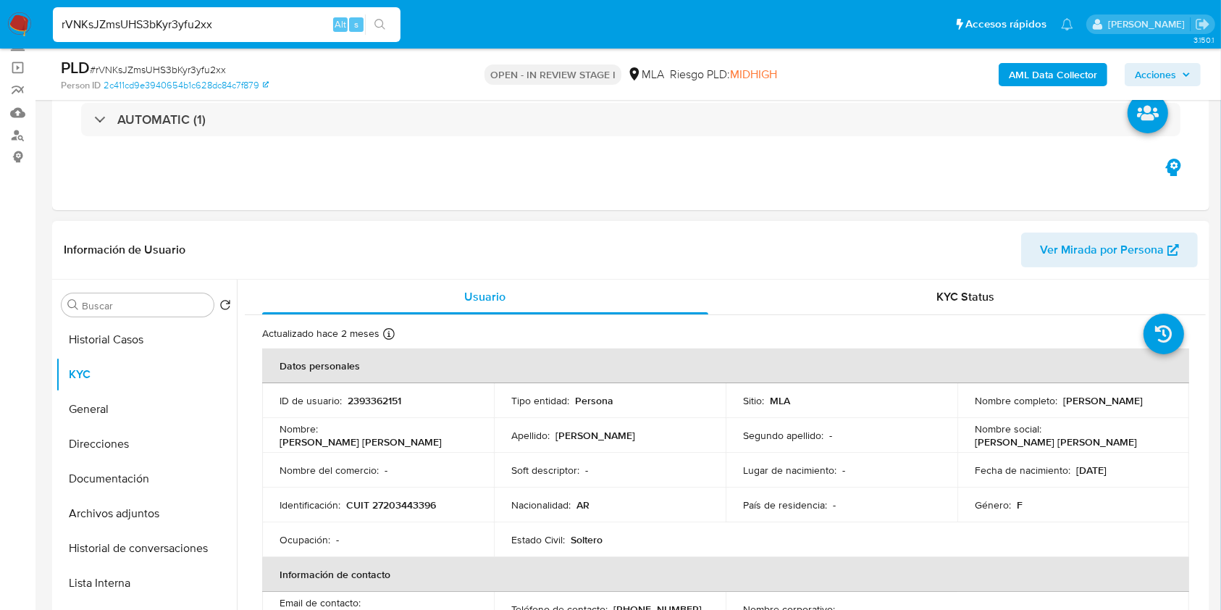
click at [372, 394] on p "2393362151" at bounding box center [375, 400] width 54 height 13
click at [183, 72] on span "# rVNKsJZmsUHS3bKyr3yfu2xx" at bounding box center [158, 69] width 136 height 14
click at [1042, 74] on b "AML Data Collector" at bounding box center [1053, 74] width 88 height 23
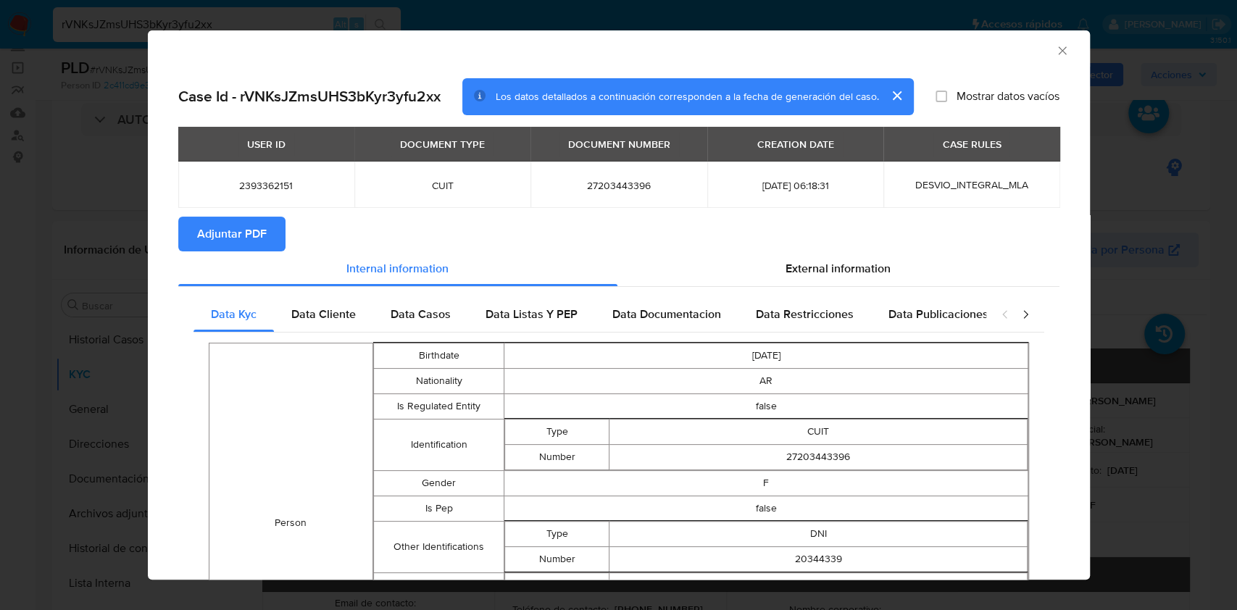
click at [246, 241] on span "Adjuntar PDF" at bounding box center [232, 234] width 70 height 32
drag, startPoint x: 1039, startPoint y: 51, endPoint x: 519, endPoint y: 258, distance: 559.9
click at [1037, 50] on div "AML Data Collector" at bounding box center [619, 48] width 942 height 36
click at [1056, 44] on div "AML Data Collector" at bounding box center [619, 48] width 942 height 36
click at [1055, 44] on icon "Cerrar ventana" at bounding box center [1062, 50] width 14 height 14
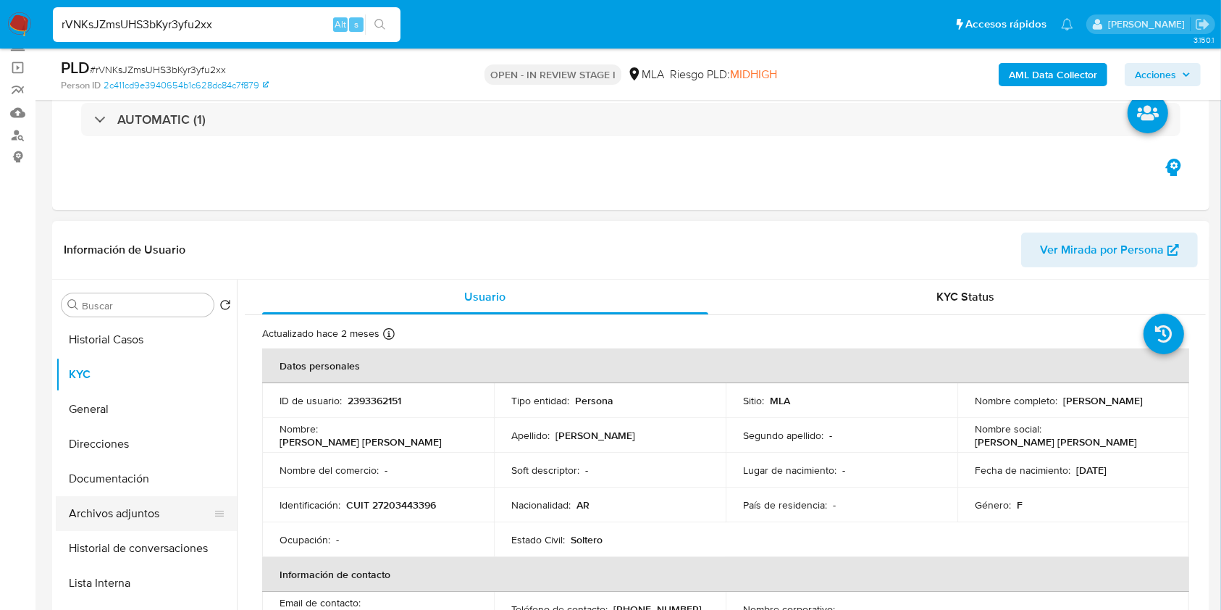
click at [128, 501] on button "Archivos adjuntos" at bounding box center [141, 513] width 170 height 35
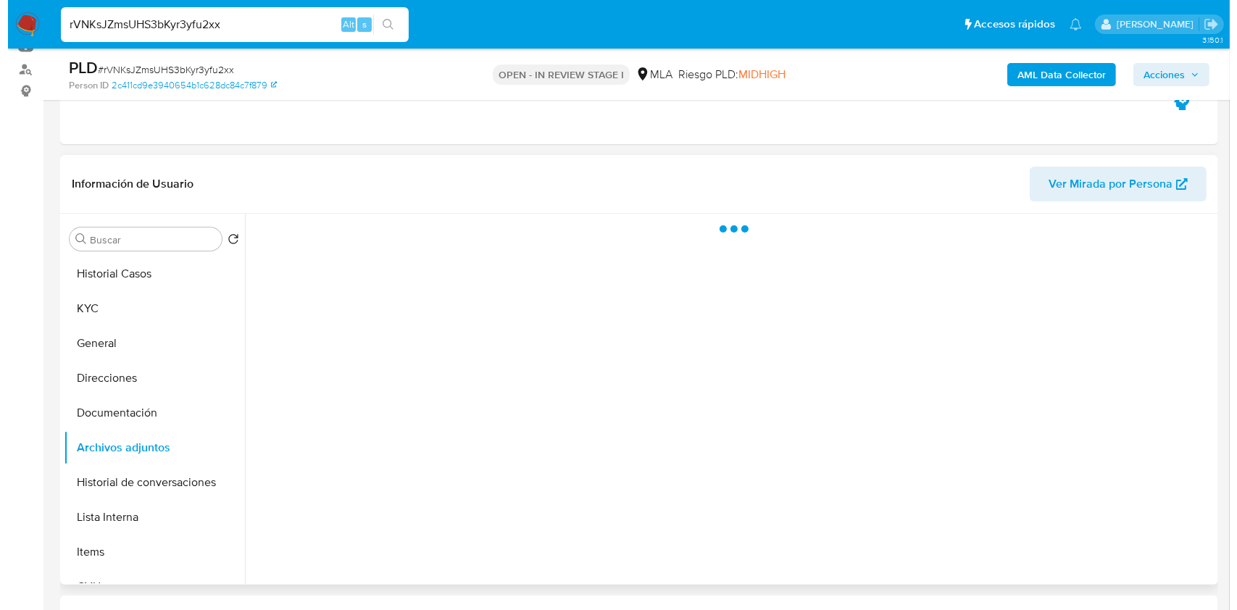
scroll to position [193, 0]
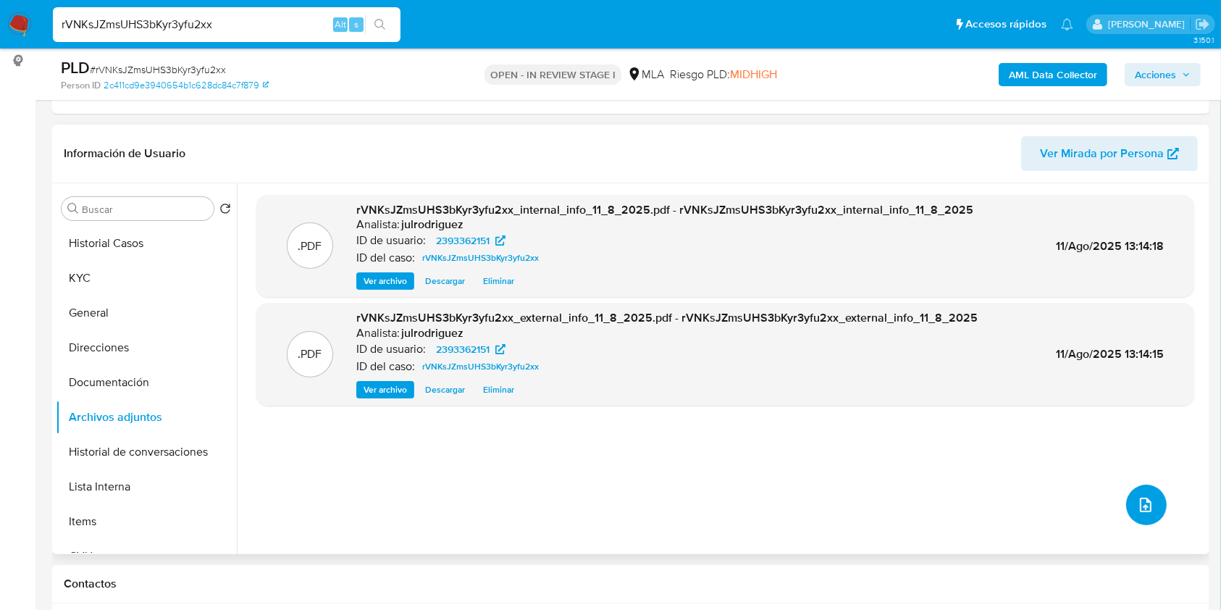
click at [1137, 496] on span "upload-file" at bounding box center [1145, 504] width 17 height 17
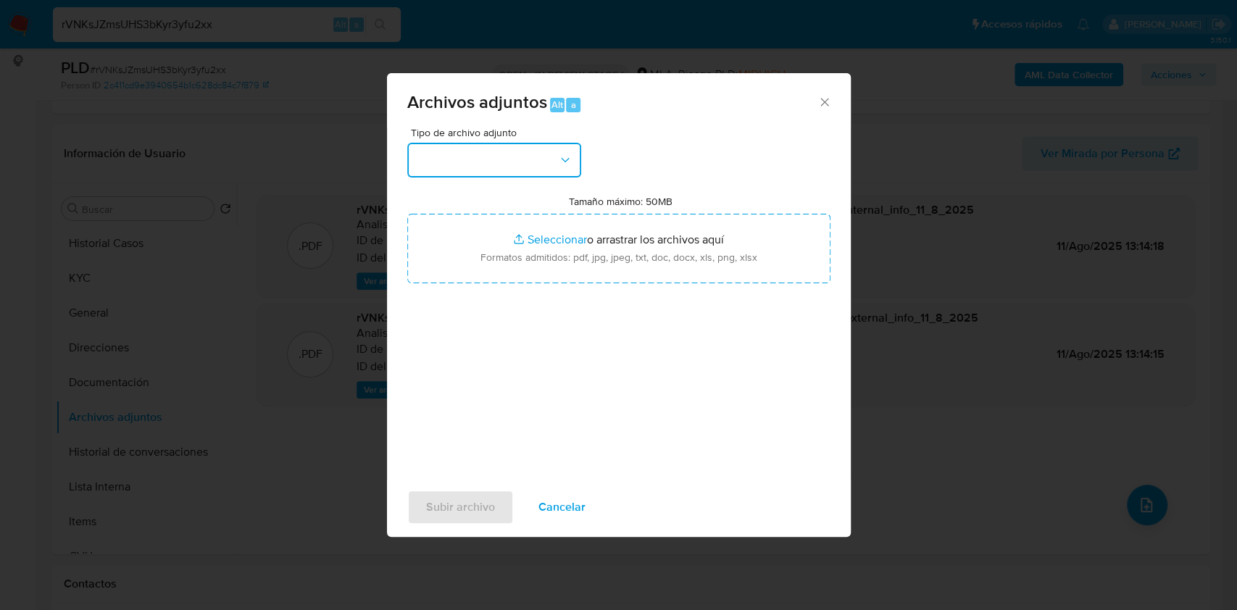
click at [492, 154] on button "button" at bounding box center [494, 160] width 174 height 35
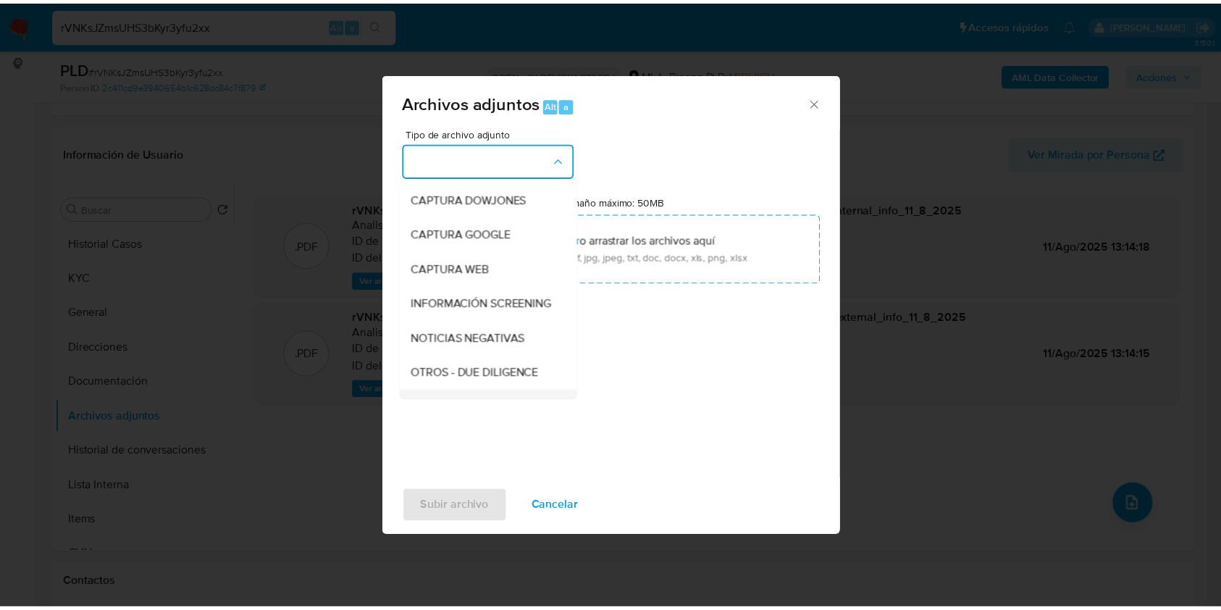
scroll to position [290, 0]
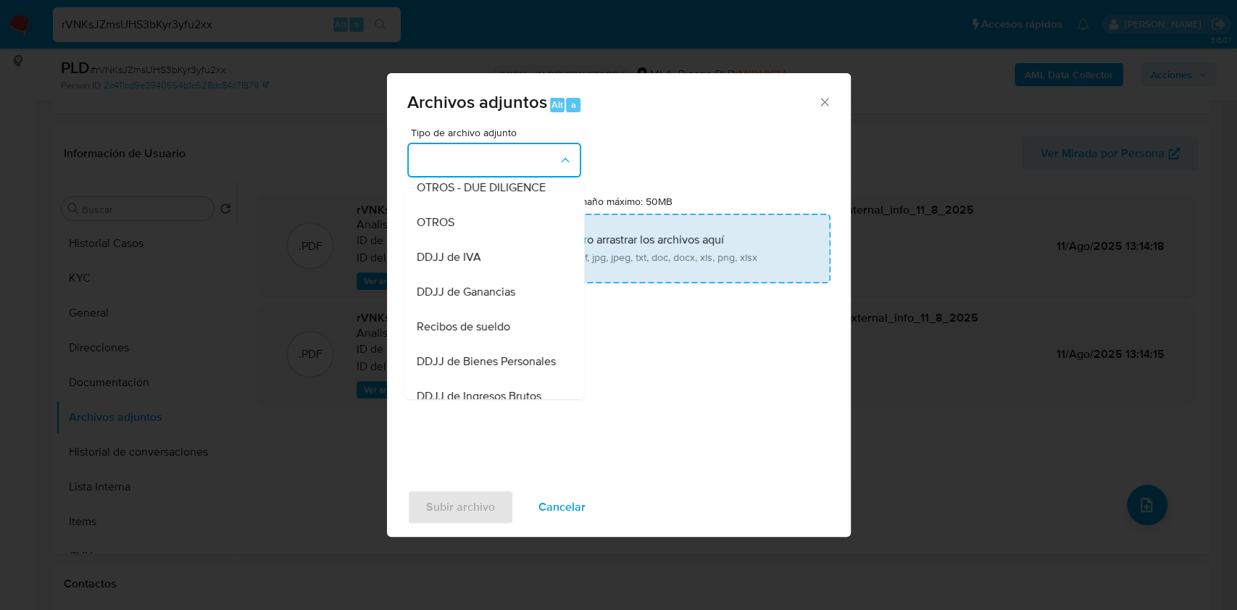
click at [490, 240] on div "OTROS" at bounding box center [490, 222] width 148 height 35
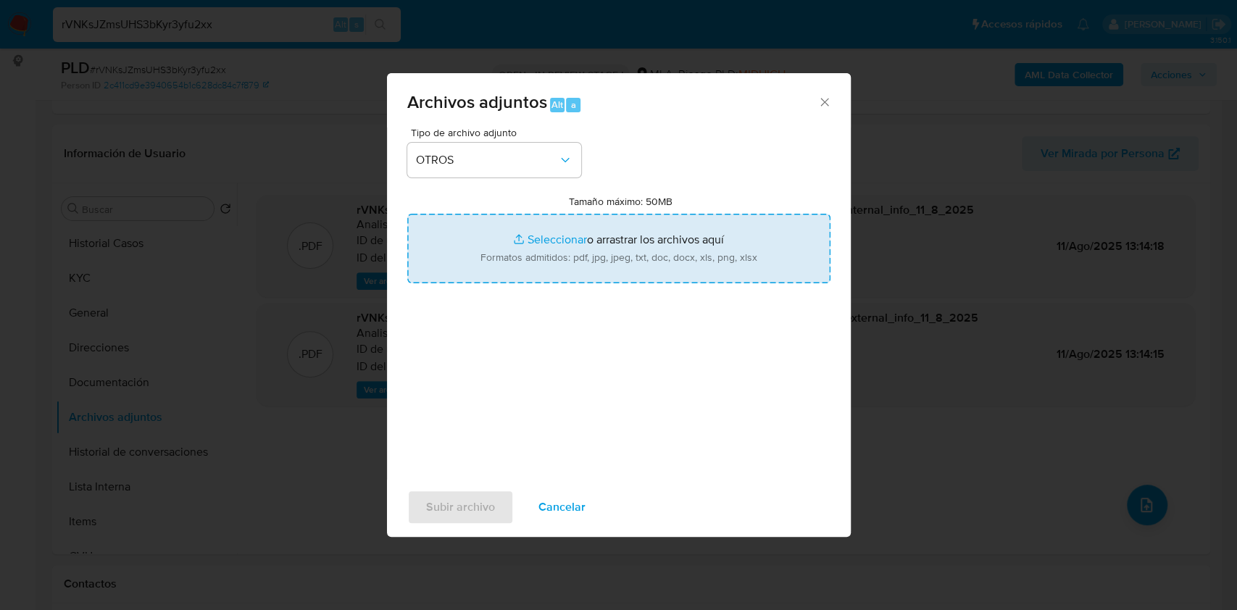
click at [609, 246] on input "Tamaño máximo: 50MB Seleccionar archivos" at bounding box center [618, 249] width 423 height 70
type input "C:\fakepath\Caselog (ROS) - 2393362151 - rVNKsJZmsUHS3bKyr3yfu2xx.docx"
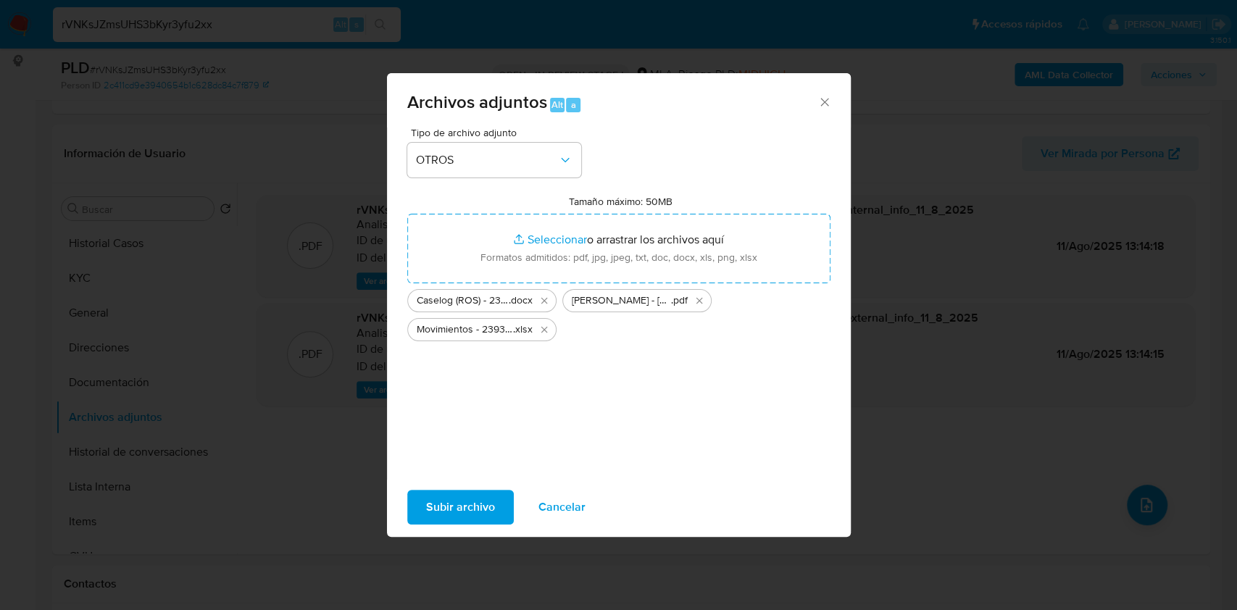
click at [474, 506] on span "Subir archivo" at bounding box center [460, 507] width 69 height 32
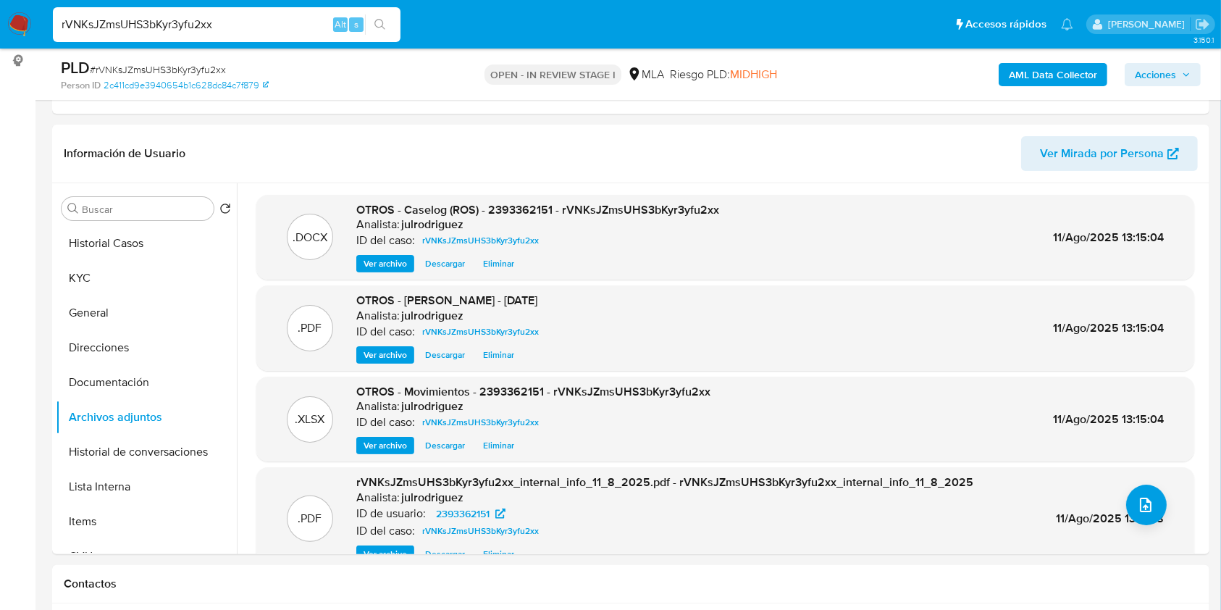
click at [1157, 72] on span "Acciones" at bounding box center [1155, 74] width 41 height 23
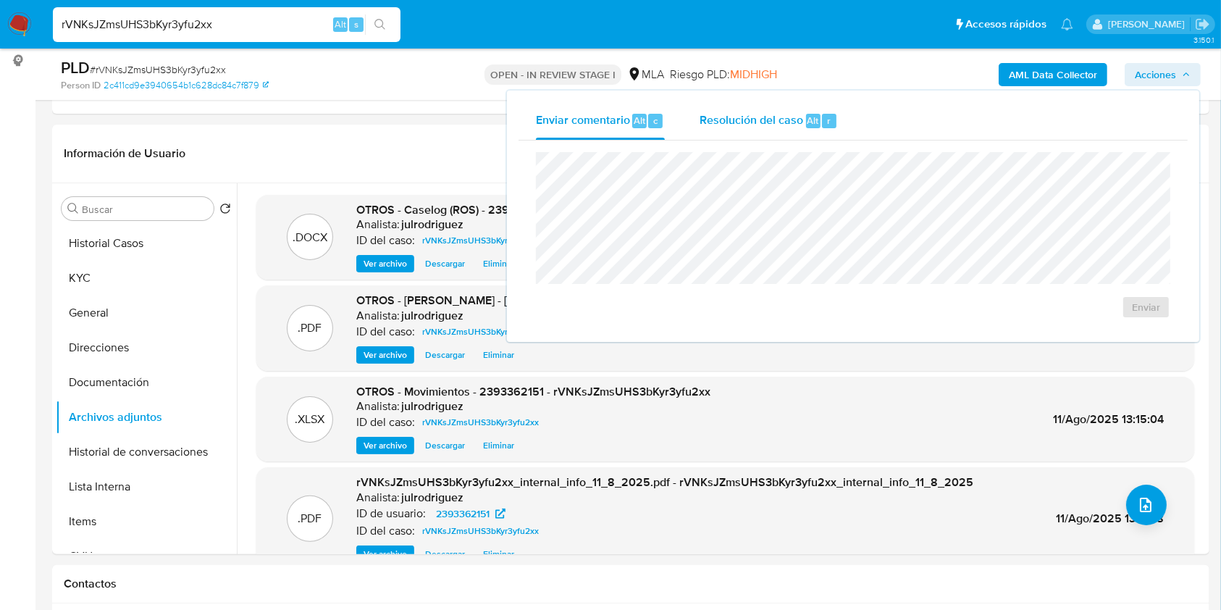
click at [807, 130] on div "Resolución del caso Alt r" at bounding box center [769, 121] width 138 height 38
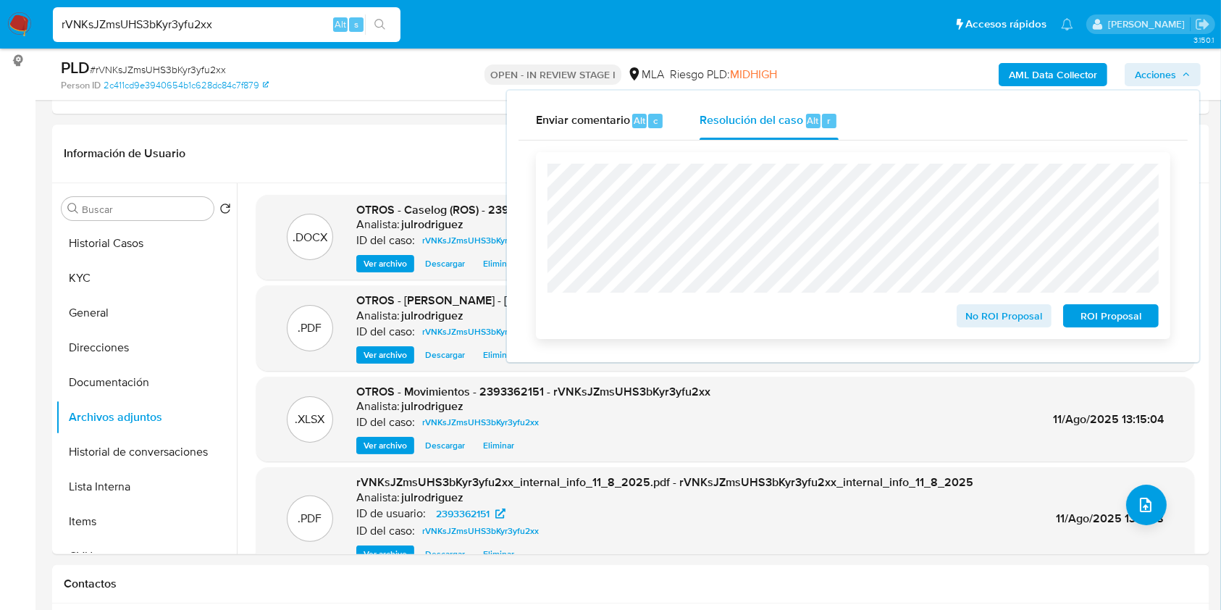
click at [1089, 312] on span "ROI Proposal" at bounding box center [1111, 316] width 75 height 20
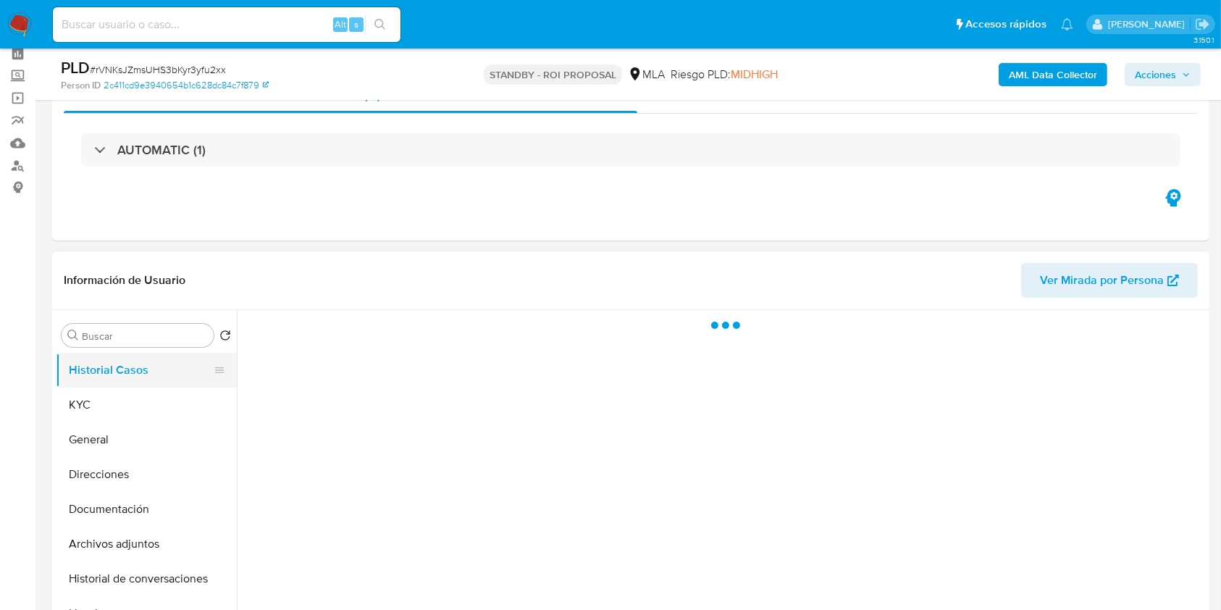
scroll to position [96, 0]
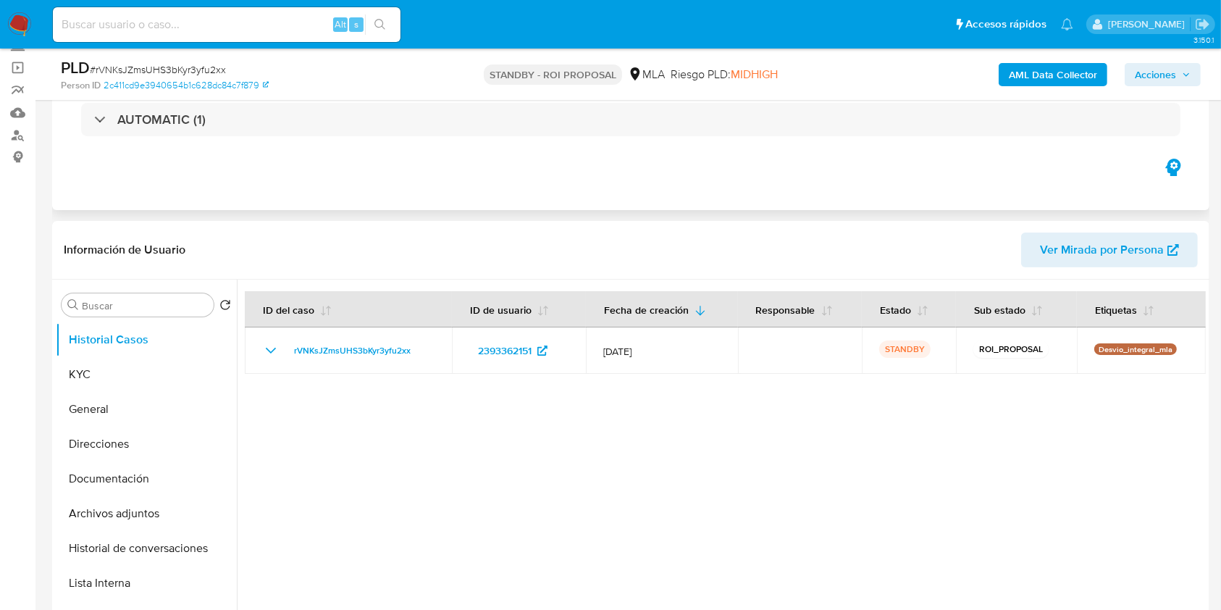
select select "10"
click at [128, 511] on button "Archivos adjuntos" at bounding box center [141, 513] width 170 height 35
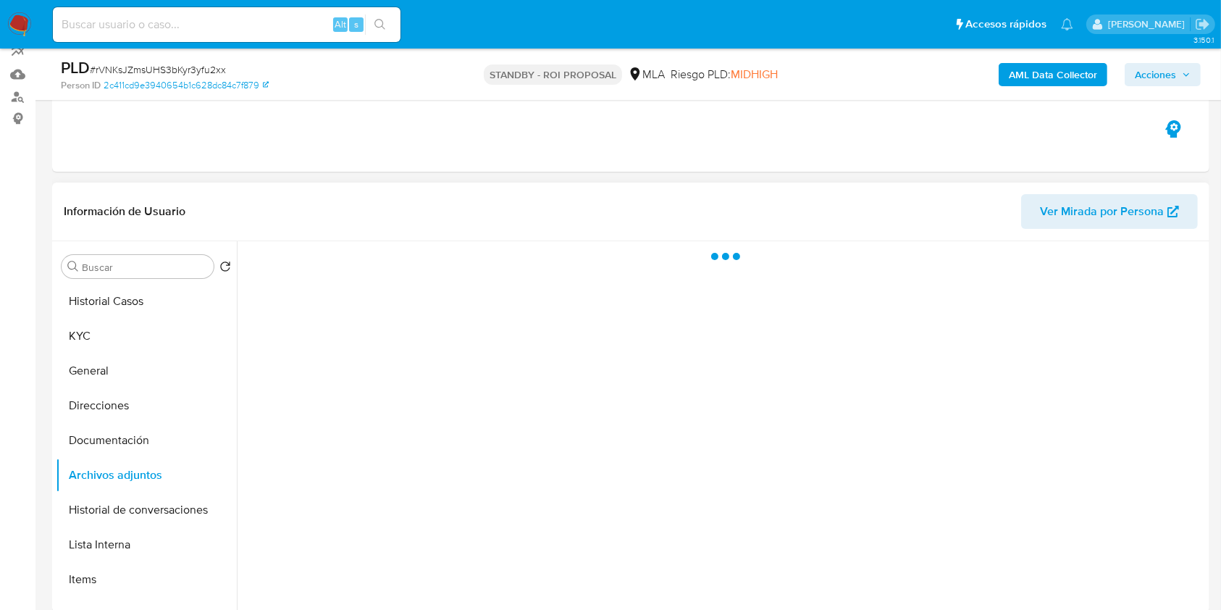
scroll to position [193, 0]
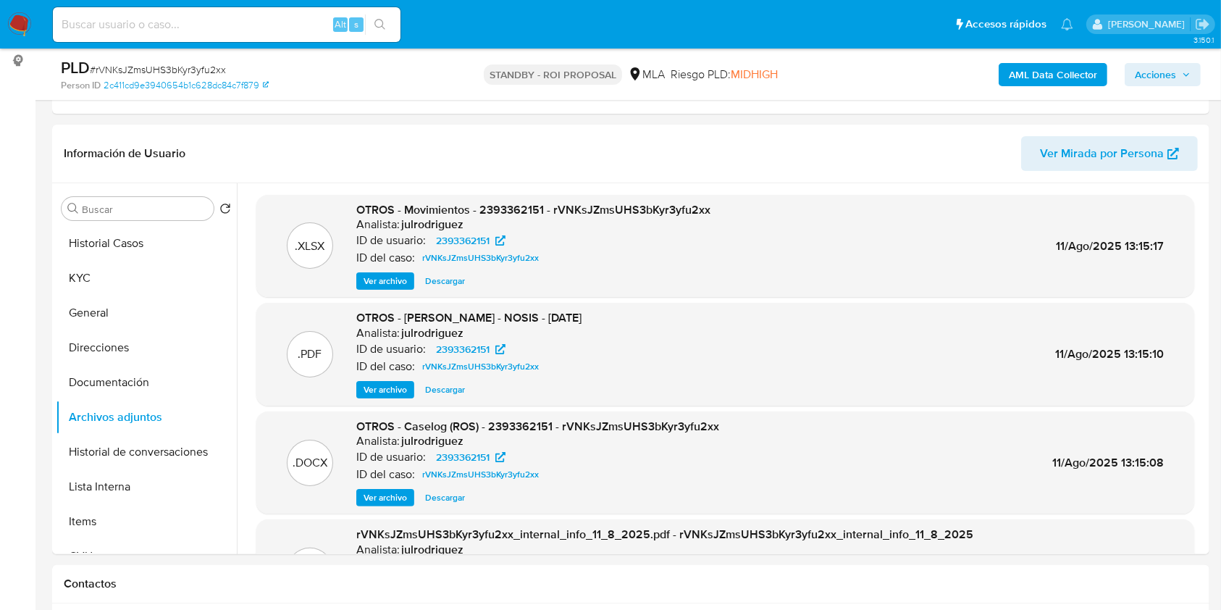
click at [225, 26] on input at bounding box center [227, 24] width 348 height 19
paste input "XxAgLG6A7UfVPTpNZvXch6wW"
type input "XxAgLG6A7UfVPTpNZvXch6wW"
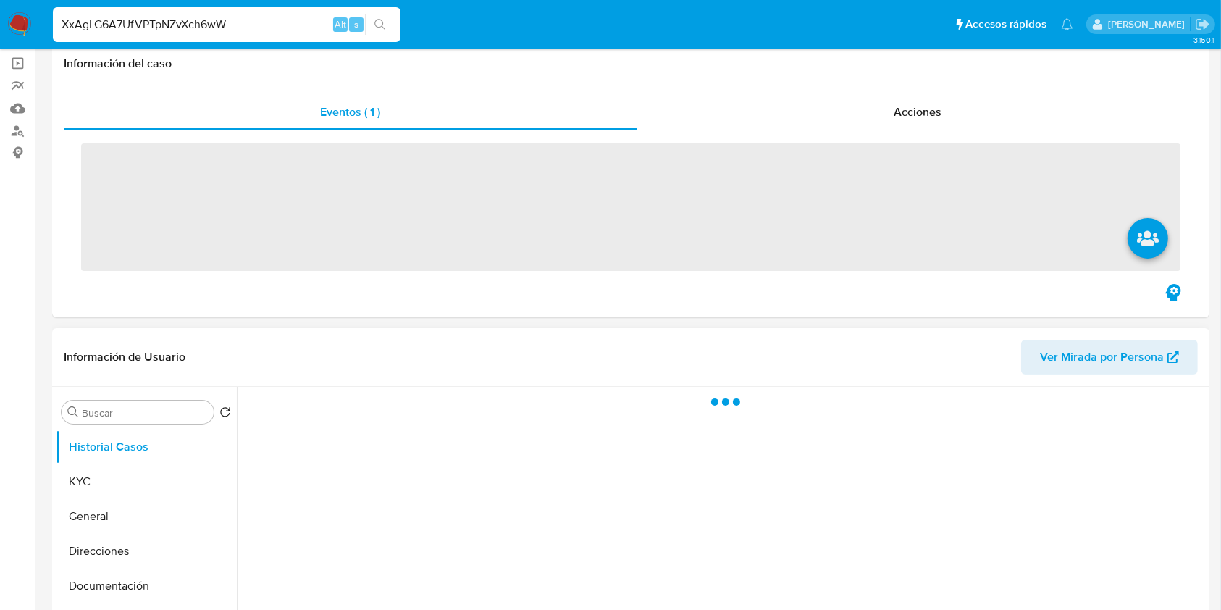
scroll to position [290, 0]
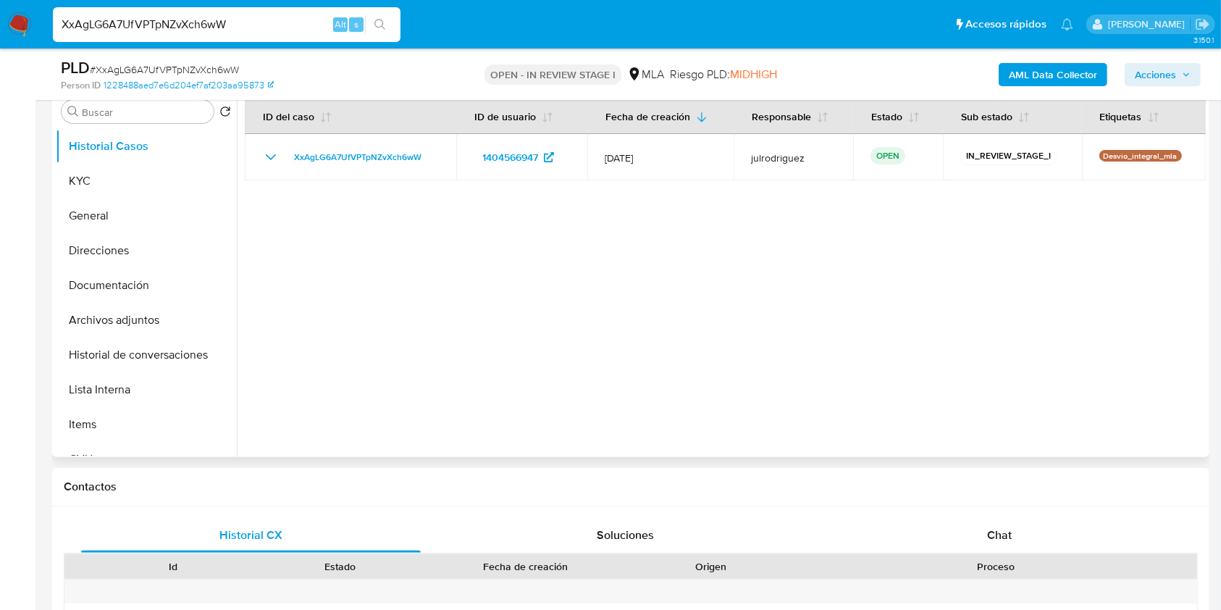
select select "10"
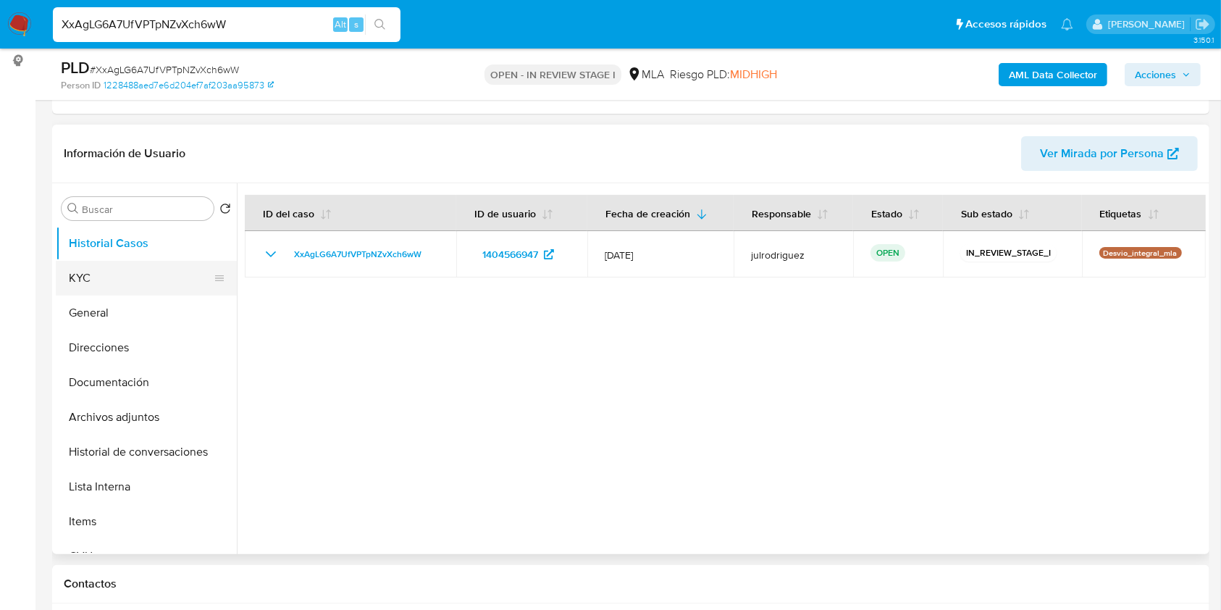
click at [109, 277] on button "KYC" at bounding box center [141, 278] width 170 height 35
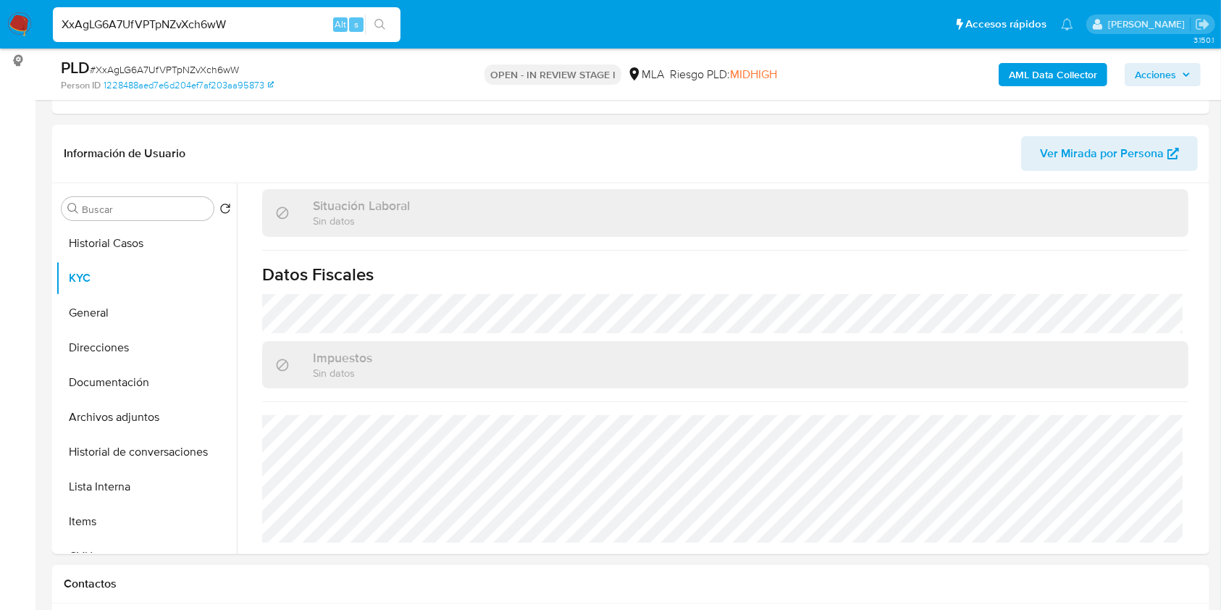
scroll to position [580, 0]
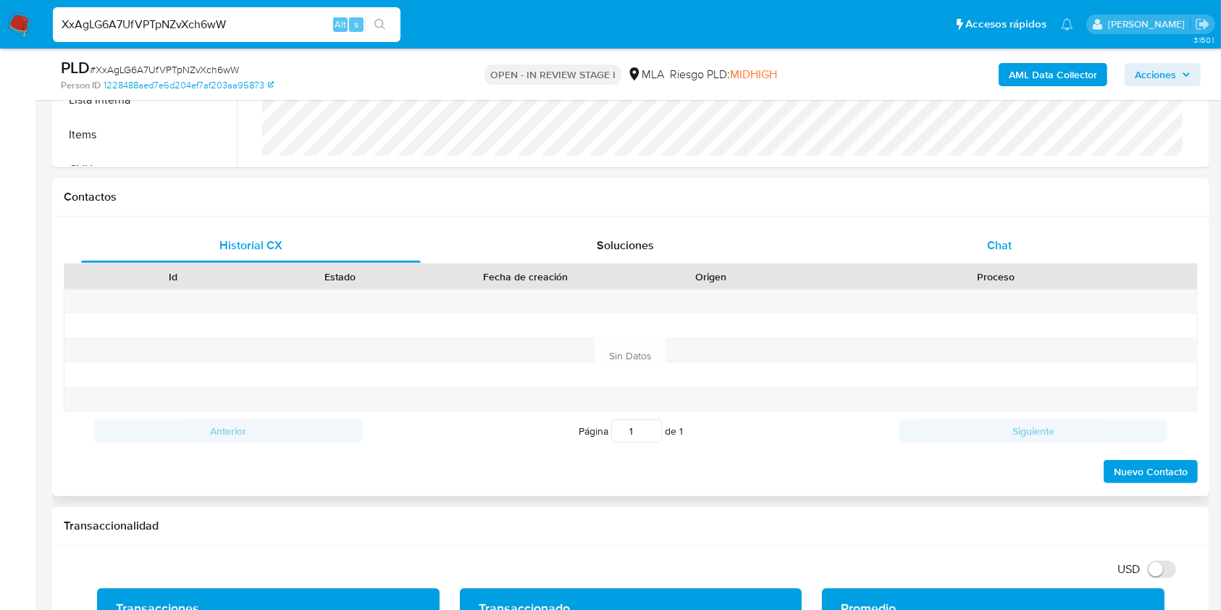
click at [1011, 234] on div "Chat" at bounding box center [1000, 245] width 340 height 35
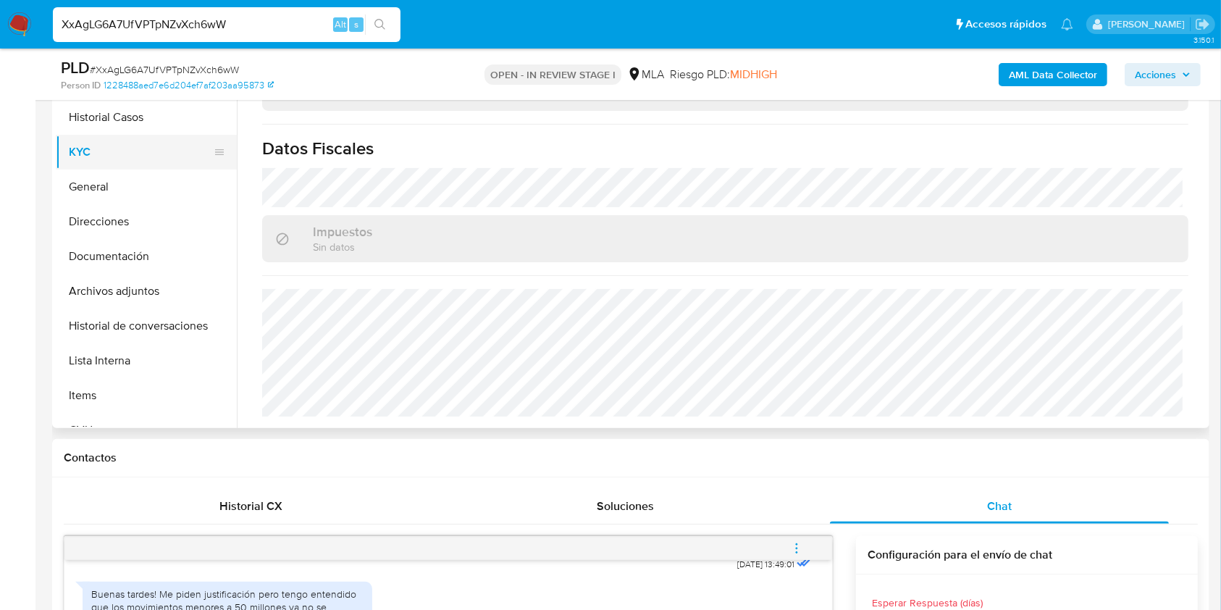
scroll to position [290, 0]
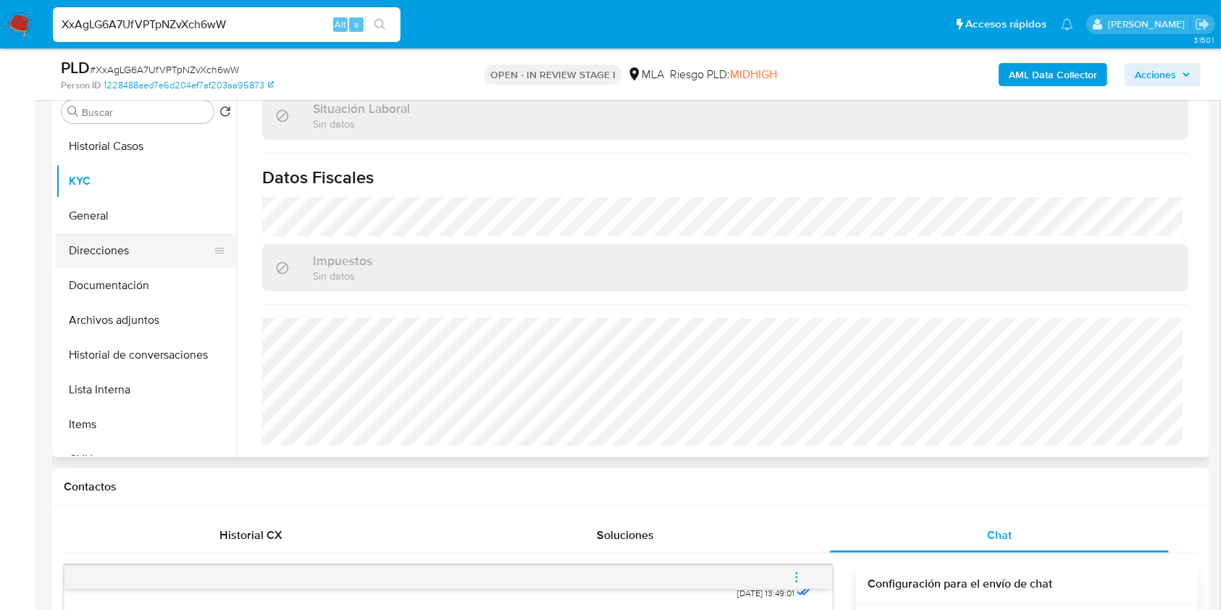
click at [118, 266] on button "Direcciones" at bounding box center [141, 250] width 170 height 35
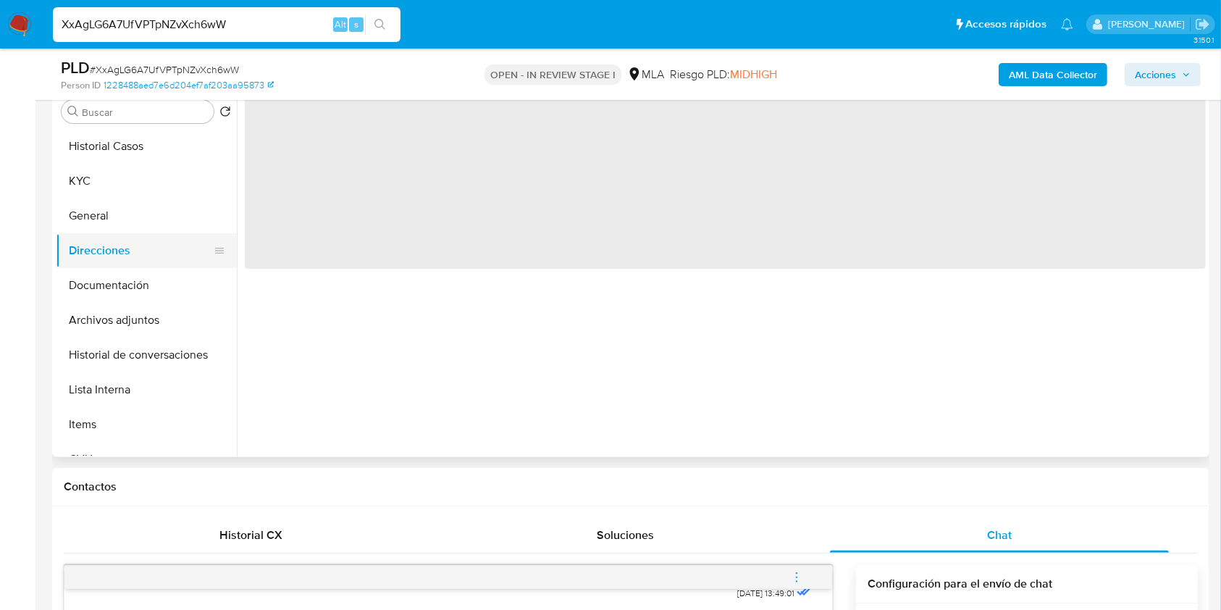
scroll to position [0, 0]
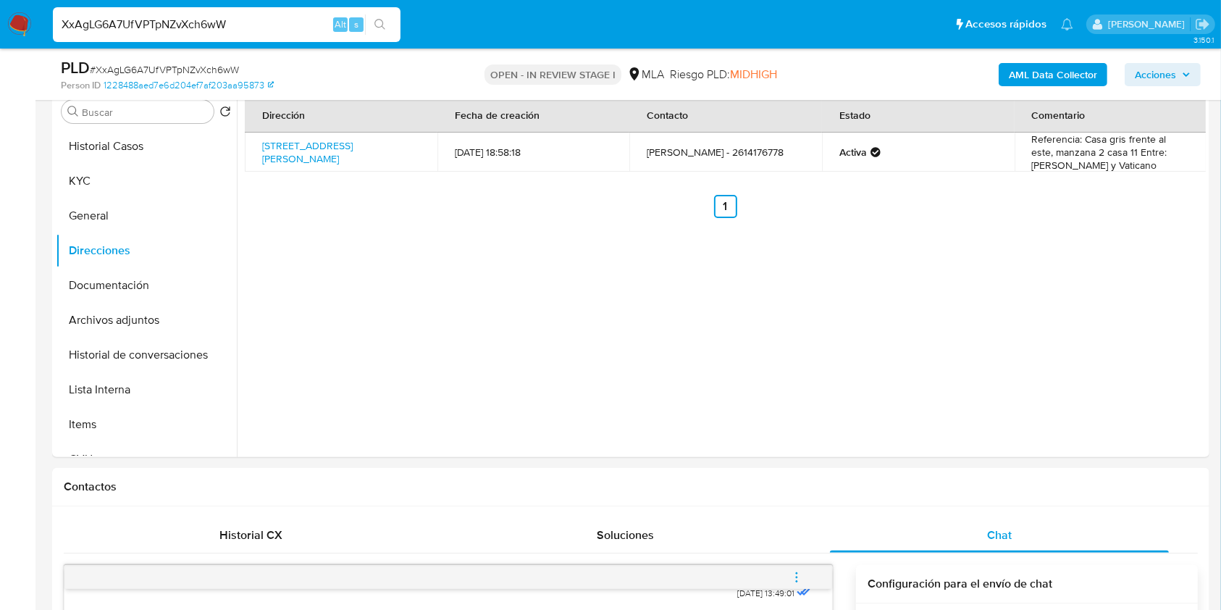
click at [138, 25] on input "XxAgLG6A7UfVPTpNZvXch6wW" at bounding box center [227, 24] width 348 height 19
paste input "CrU5WjrAjwaOmBE1xwxt0HS1"
type input "CrU5WjrAjwaOmBE1xwxt0HS1"
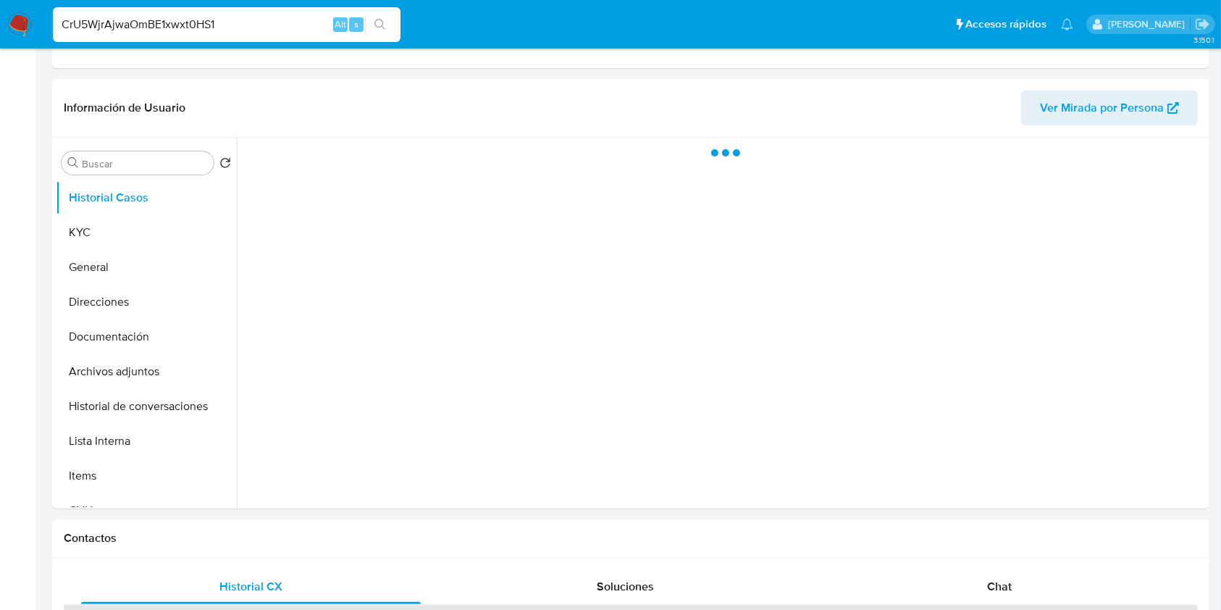
select select "10"
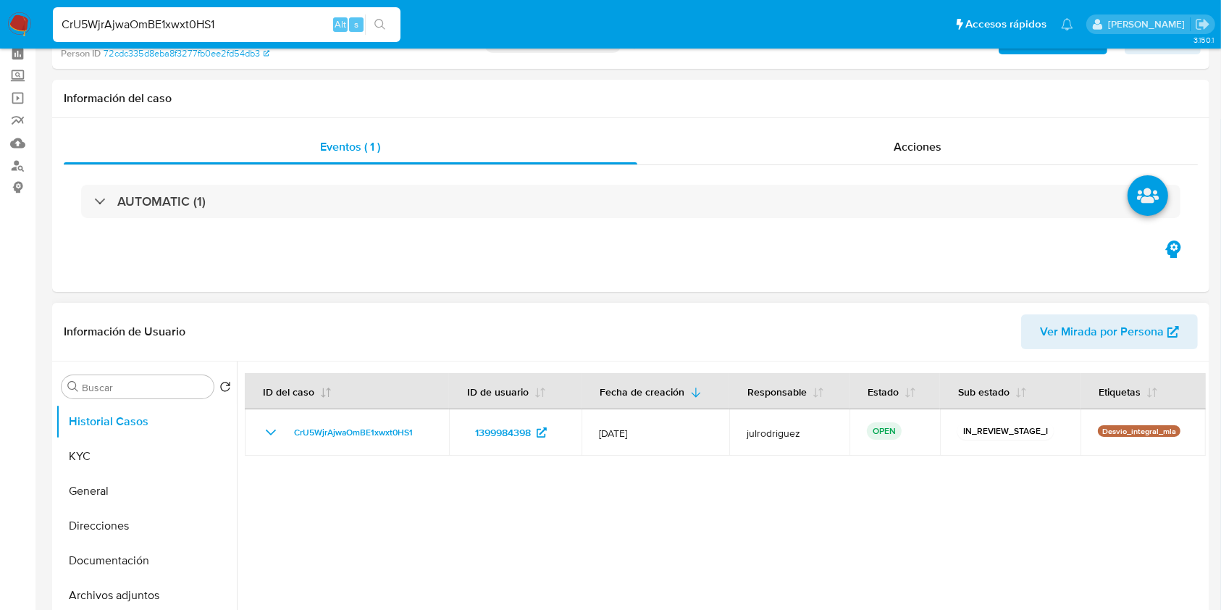
scroll to position [96, 0]
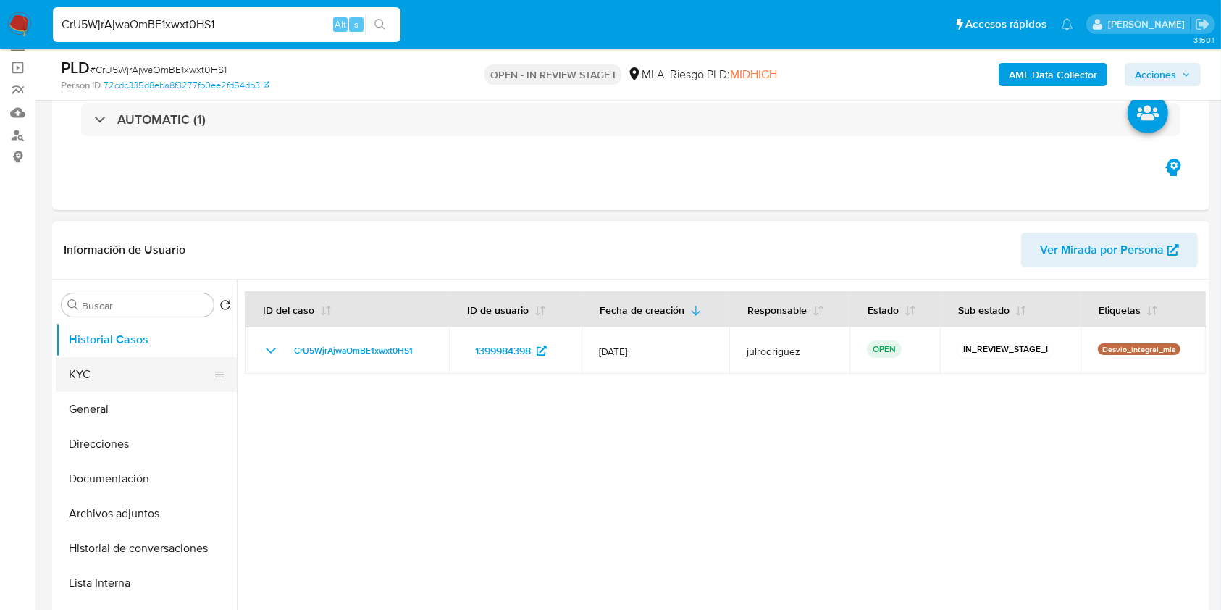
click at [164, 370] on button "KYC" at bounding box center [141, 374] width 170 height 35
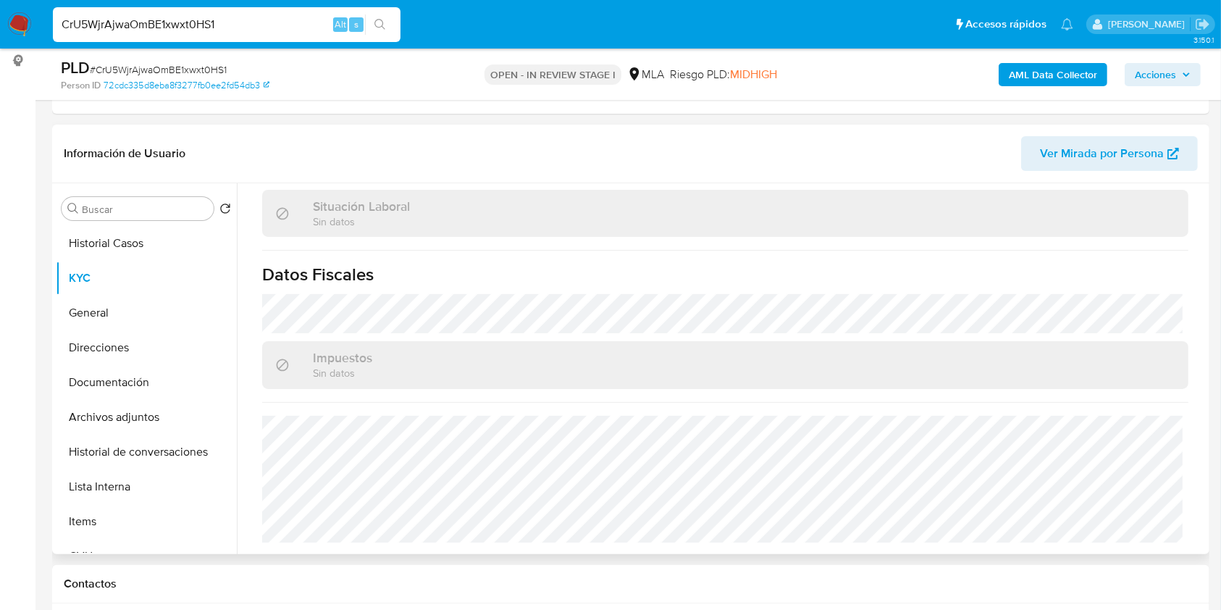
scroll to position [482, 0]
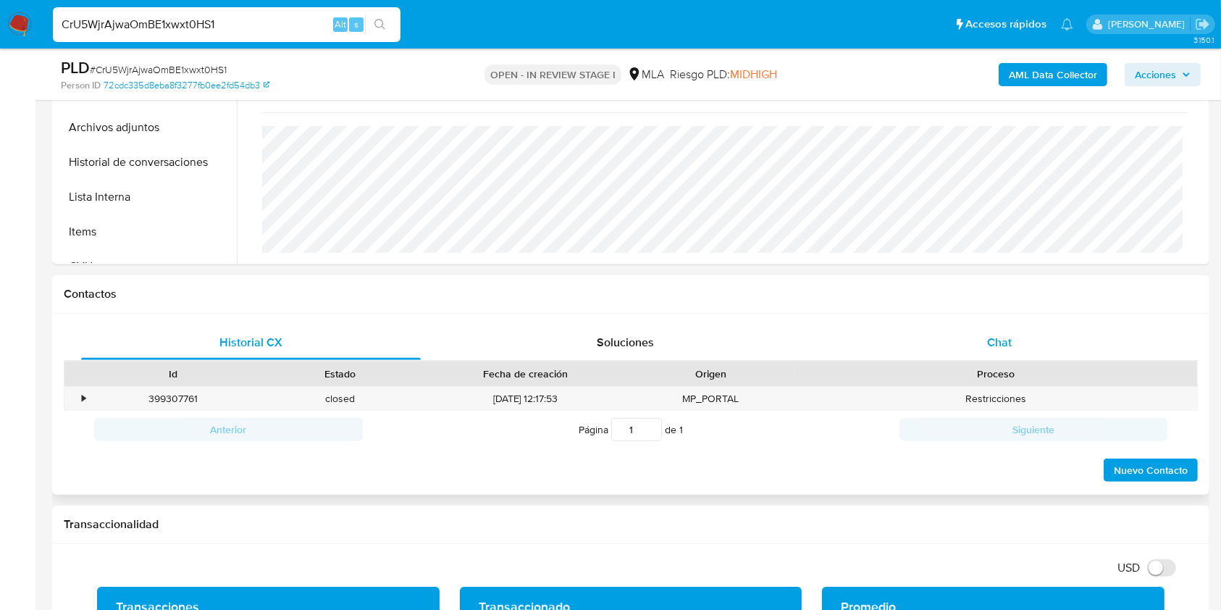
click at [981, 332] on div "Chat" at bounding box center [1000, 342] width 340 height 35
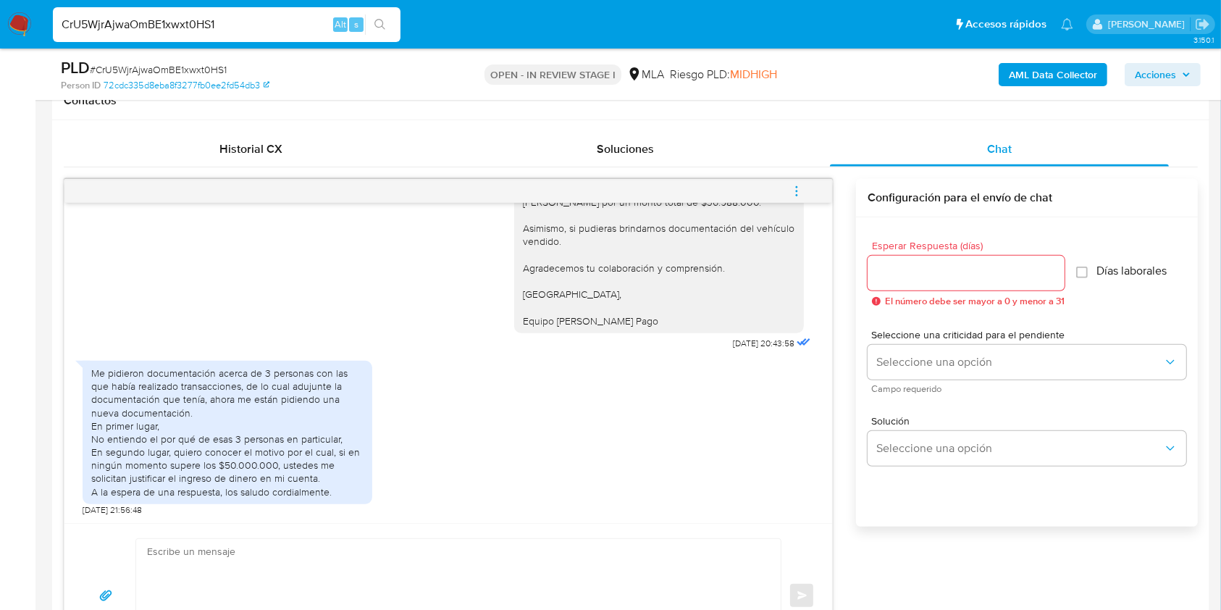
scroll to position [772, 0]
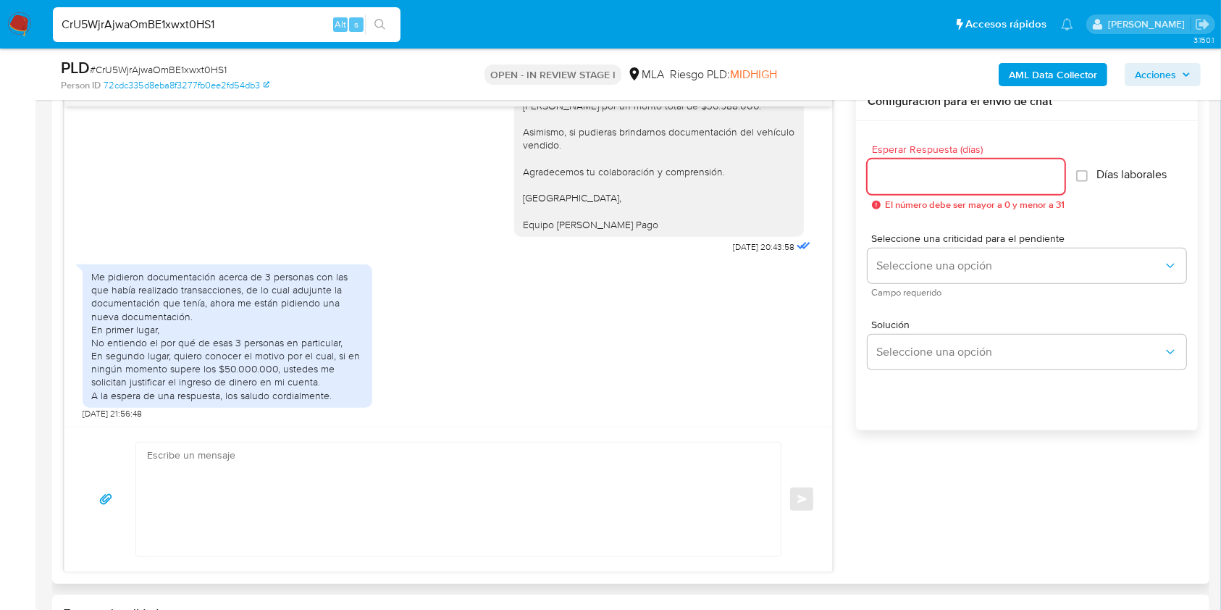
click at [910, 177] on input "Esperar Respuesta (días)" at bounding box center [966, 176] width 197 height 19
type input "3"
click at [924, 246] on div "Seleccione una criticidad para el pendiente Seleccione una opción Campo requeri…" at bounding box center [1027, 264] width 319 height 63
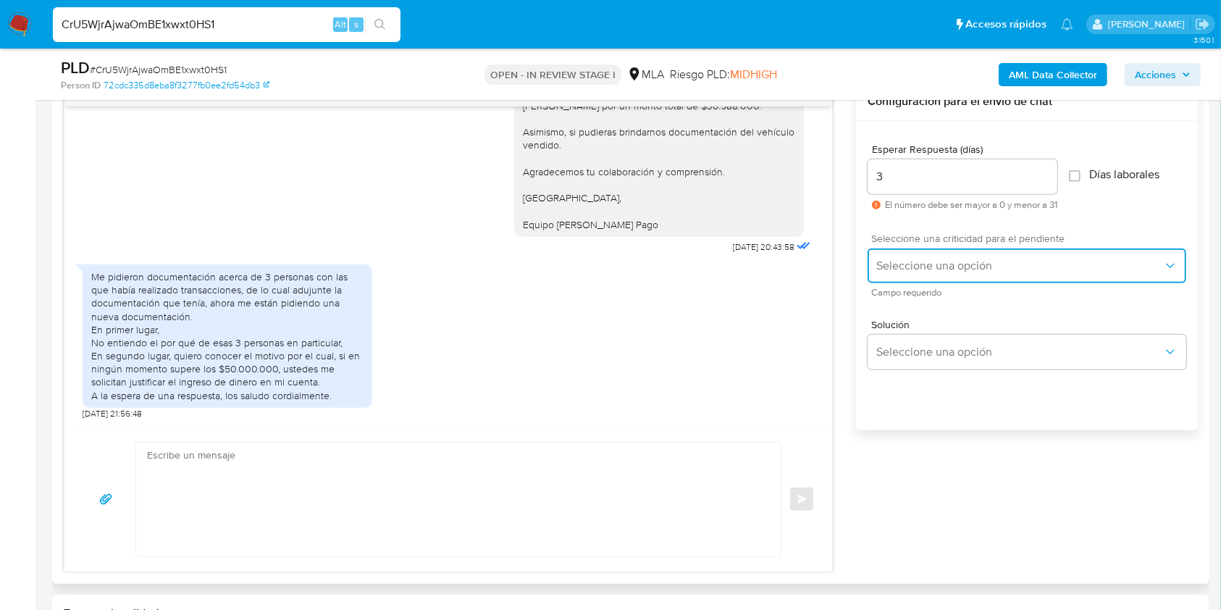
click at [924, 259] on span "Seleccione una opción" at bounding box center [1020, 266] width 287 height 14
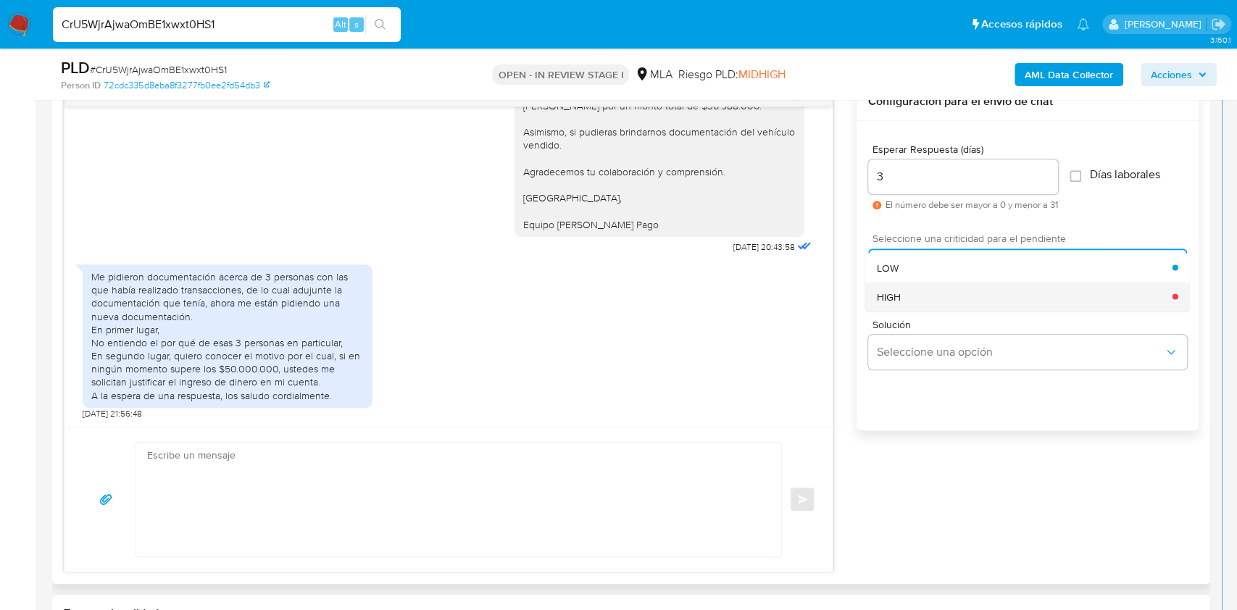
click at [906, 299] on div "HIGH" at bounding box center [1025, 296] width 296 height 29
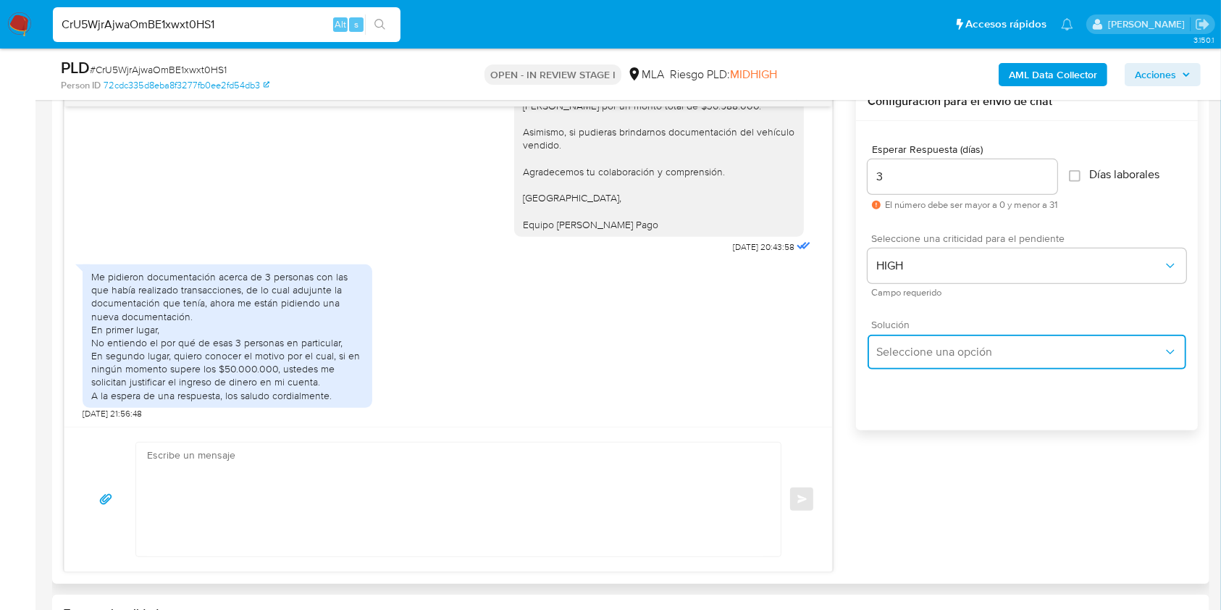
click at [911, 364] on button "Seleccione una opción" at bounding box center [1027, 352] width 319 height 35
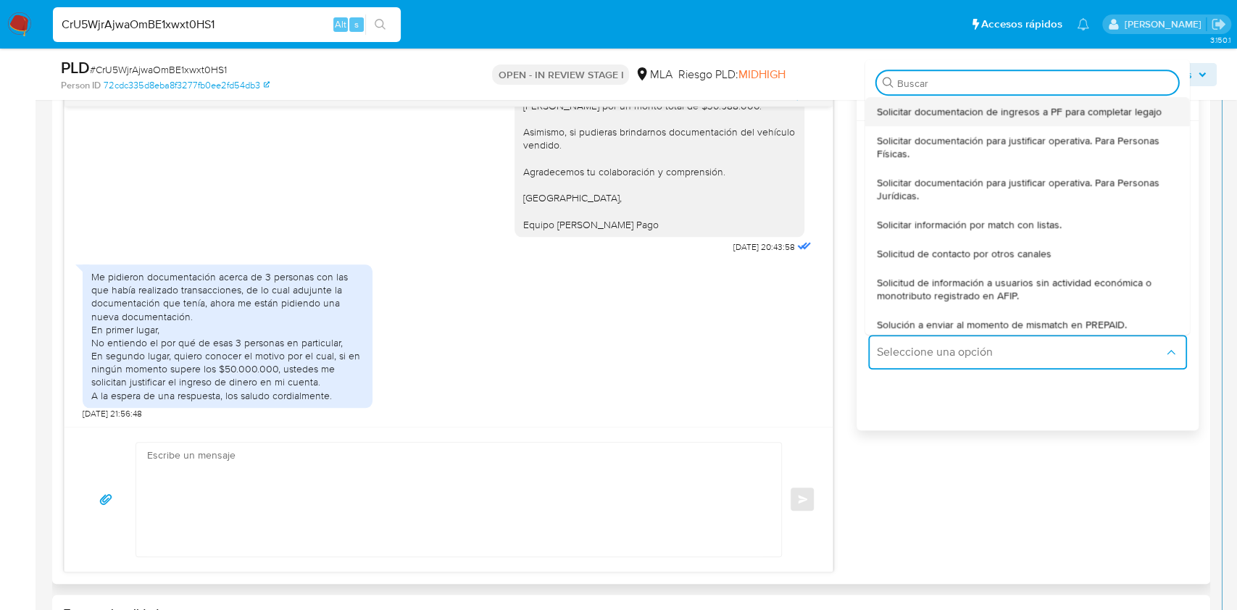
click at [899, 106] on span "Solicitar documentacion de ingresos a PF para completar legajo" at bounding box center [1019, 111] width 285 height 13
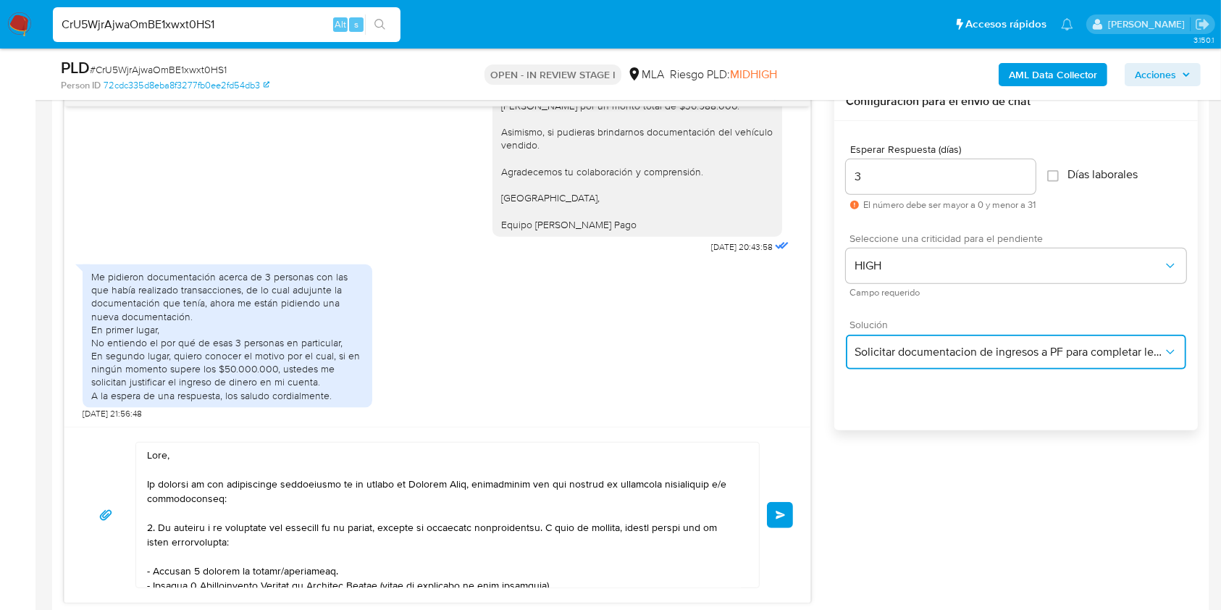
scroll to position [966, 0]
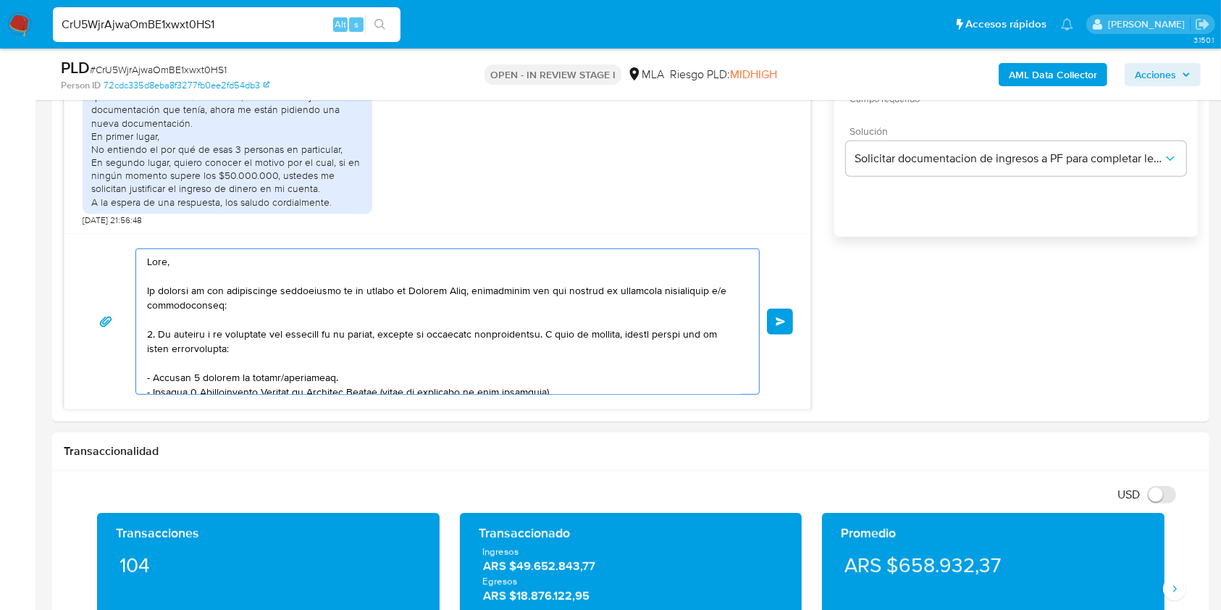
drag, startPoint x: 151, startPoint y: 258, endPoint x: 454, endPoint y: 502, distance: 389.5
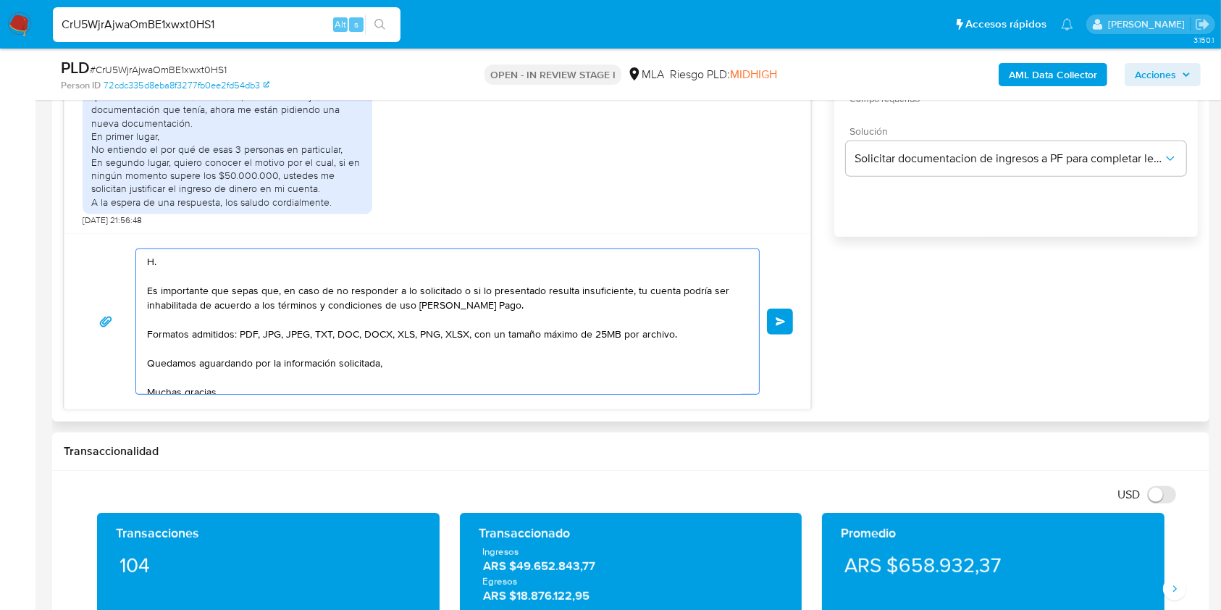
drag, startPoint x: 290, startPoint y: 327, endPoint x: 63, endPoint y: 246, distance: 240.8
click at [63, 246] on div "Historial CX Soluciones Chat Id Estado Fecha de creación Origen Proceso • 39930…" at bounding box center [631, 125] width 1158 height 591
type textarea "Muchas gracias. Saludos, Equipo de Mercado Pago."
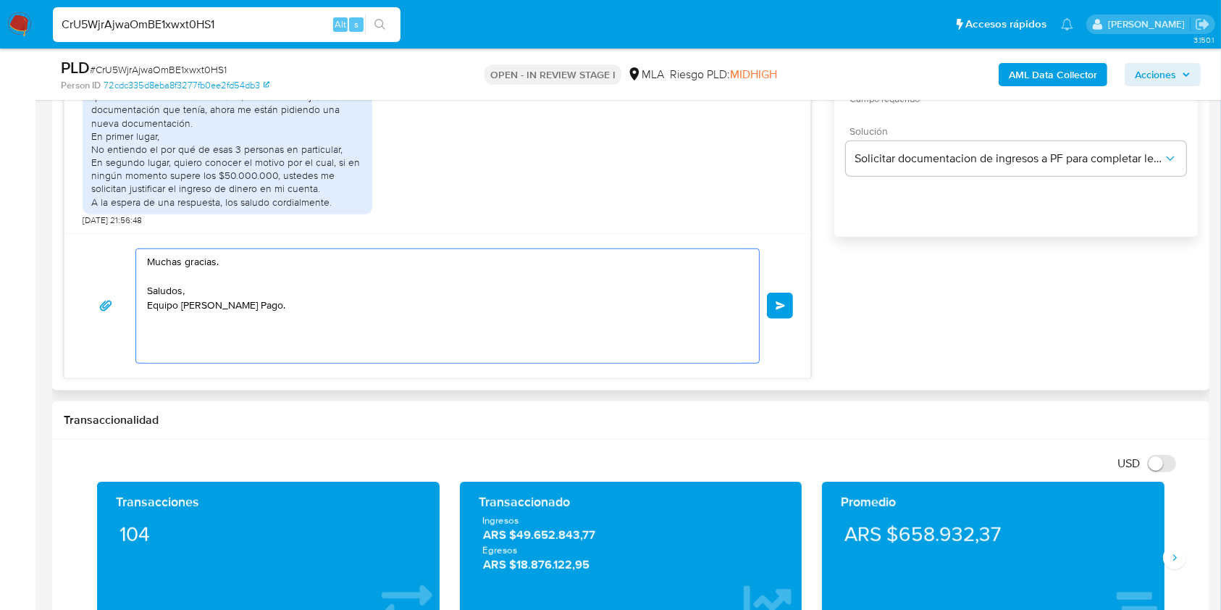
drag, startPoint x: 264, startPoint y: 325, endPoint x: 152, endPoint y: 254, distance: 132.2
click at [128, 241] on div "Muchas gracias. Saludos, Equipo de Mercado Pago. Enviar" at bounding box center [437, 305] width 746 height 145
paste textarea "Hola, Gracias por tu mensaje y entendemos tus preocupaciones. En respuesta a tu…"
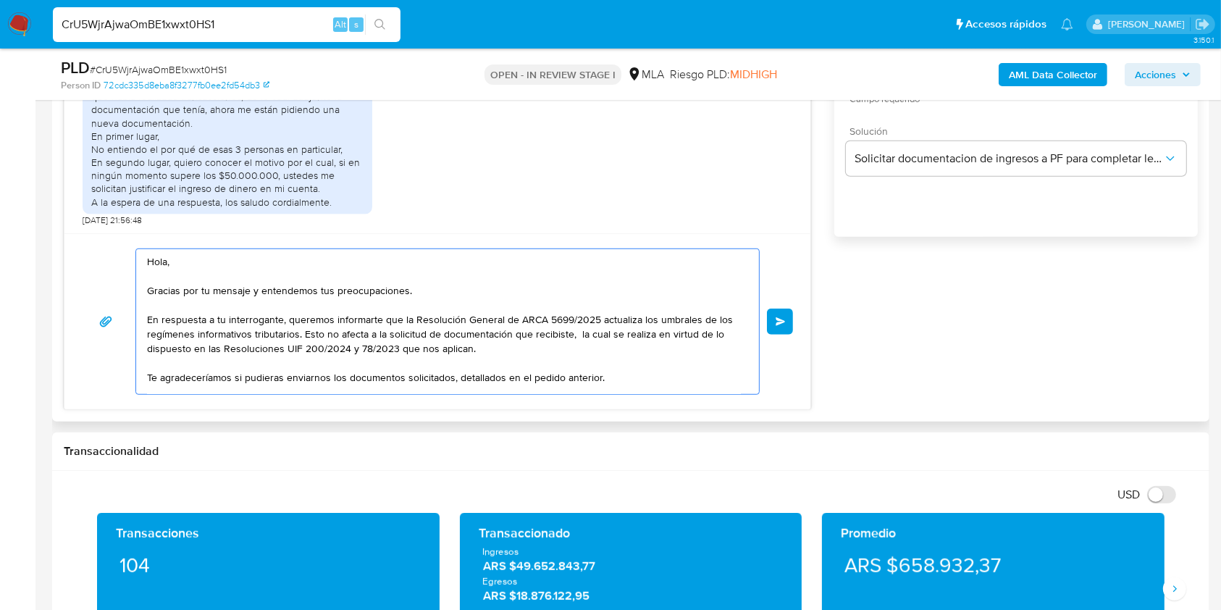
scroll to position [0, 0]
type textarea "Hola, Gracias por tu mensaje y entendemos tus preocupaciones. En respuesta a tu…"
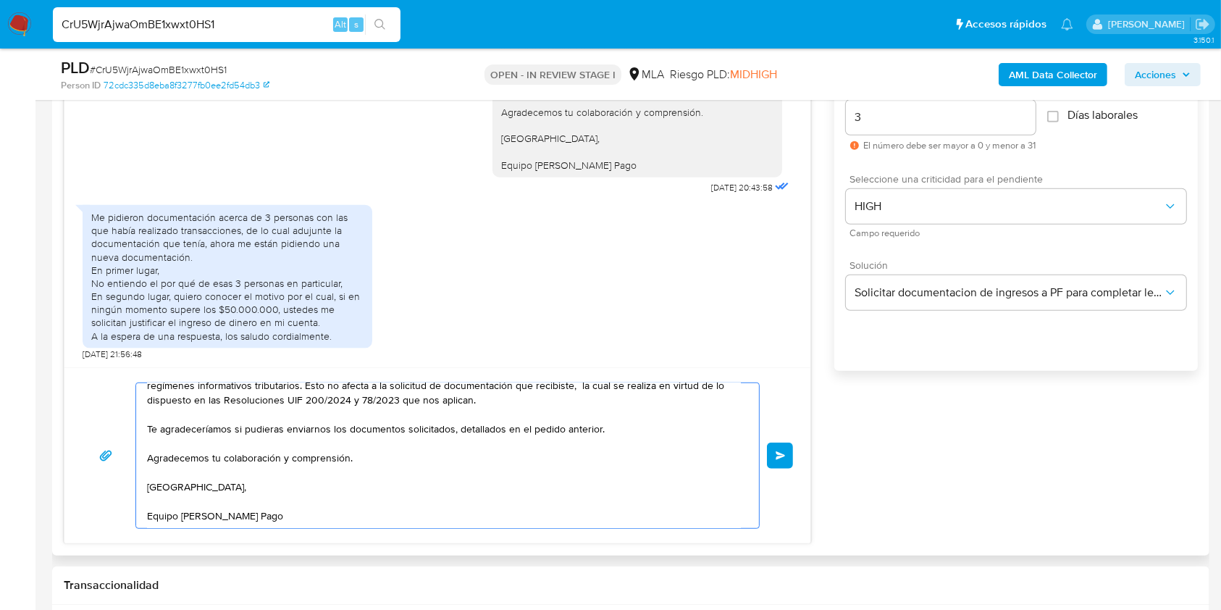
scroll to position [772, 0]
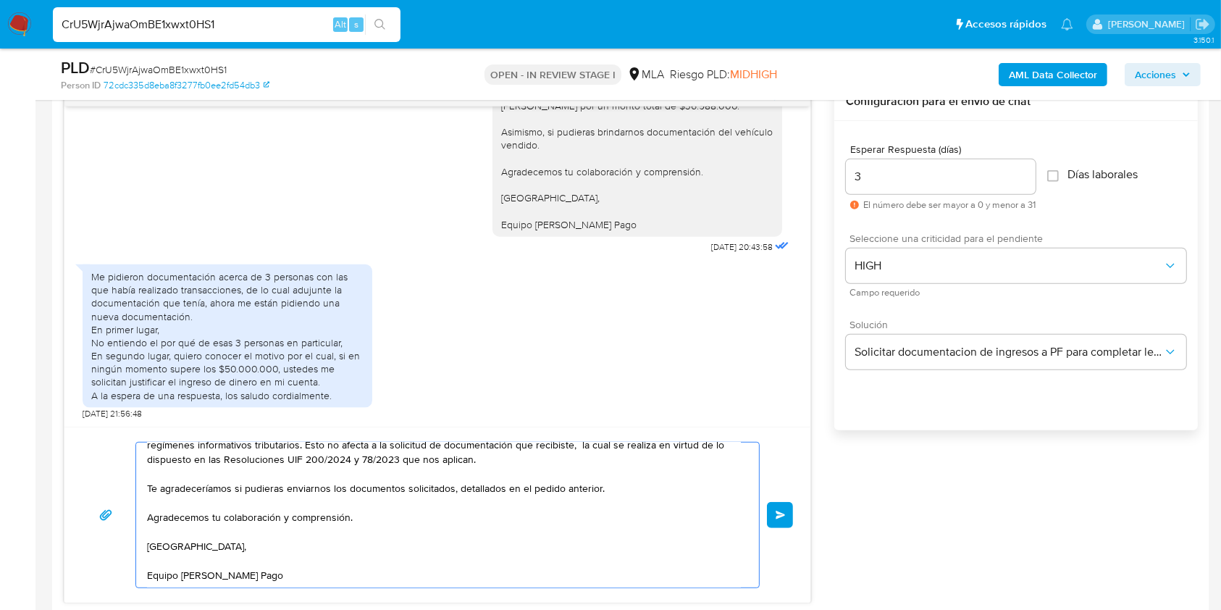
click at [792, 507] on button "Enviar" at bounding box center [780, 515] width 26 height 26
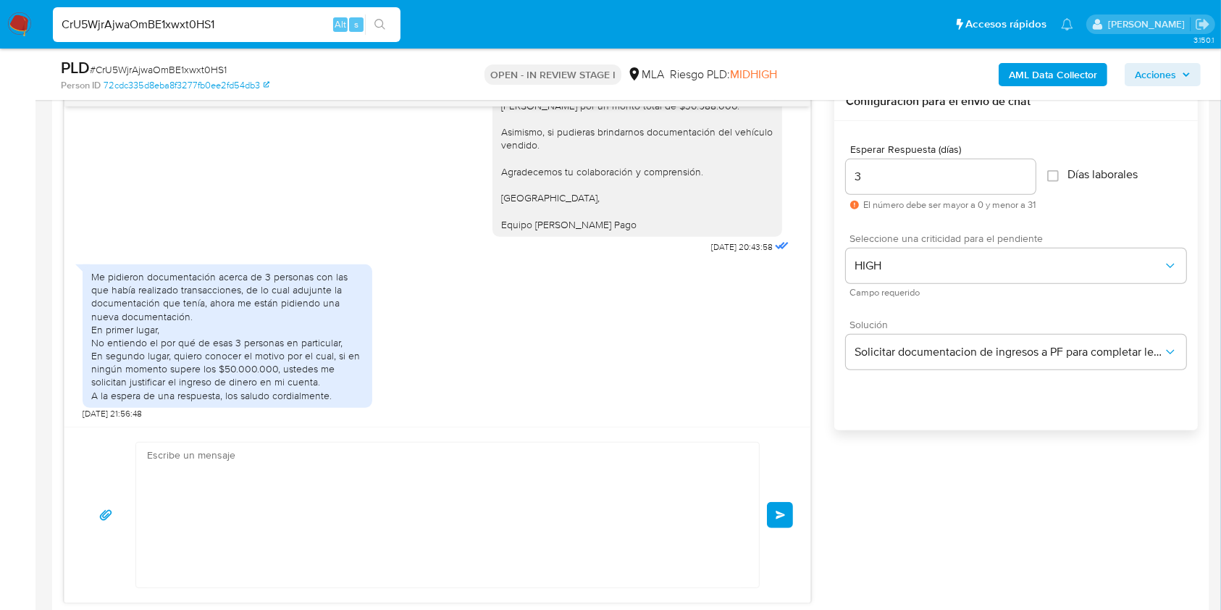
scroll to position [2136, 0]
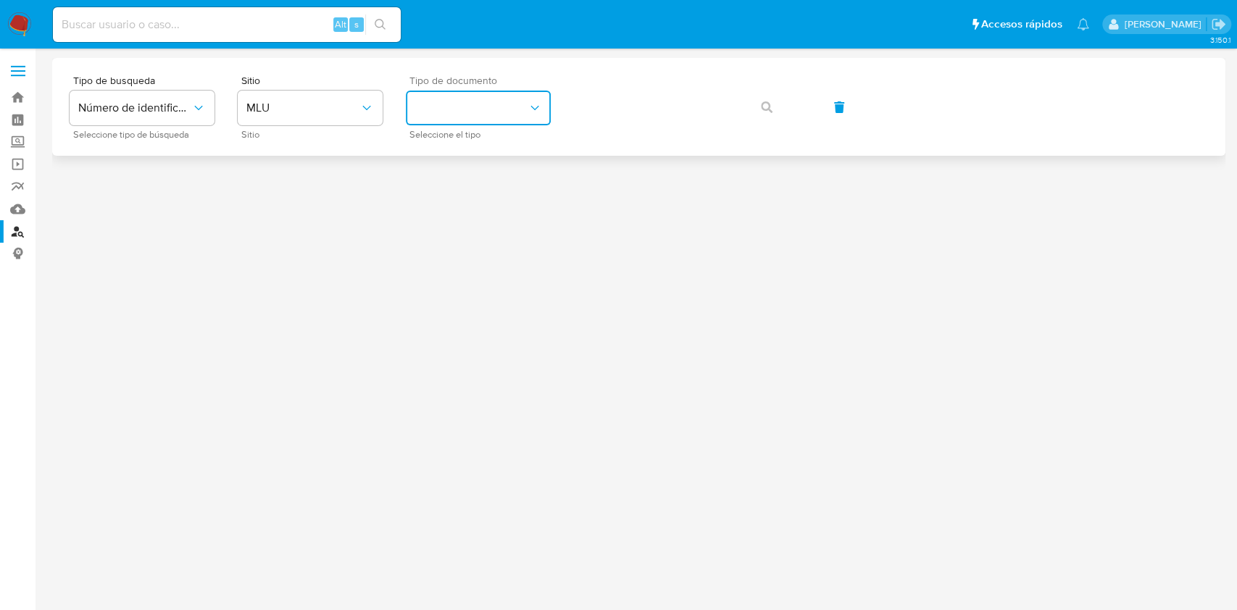
click at [498, 107] on button "identificationType" at bounding box center [478, 108] width 145 height 35
click at [325, 105] on span "MLU" at bounding box center [302, 108] width 113 height 14
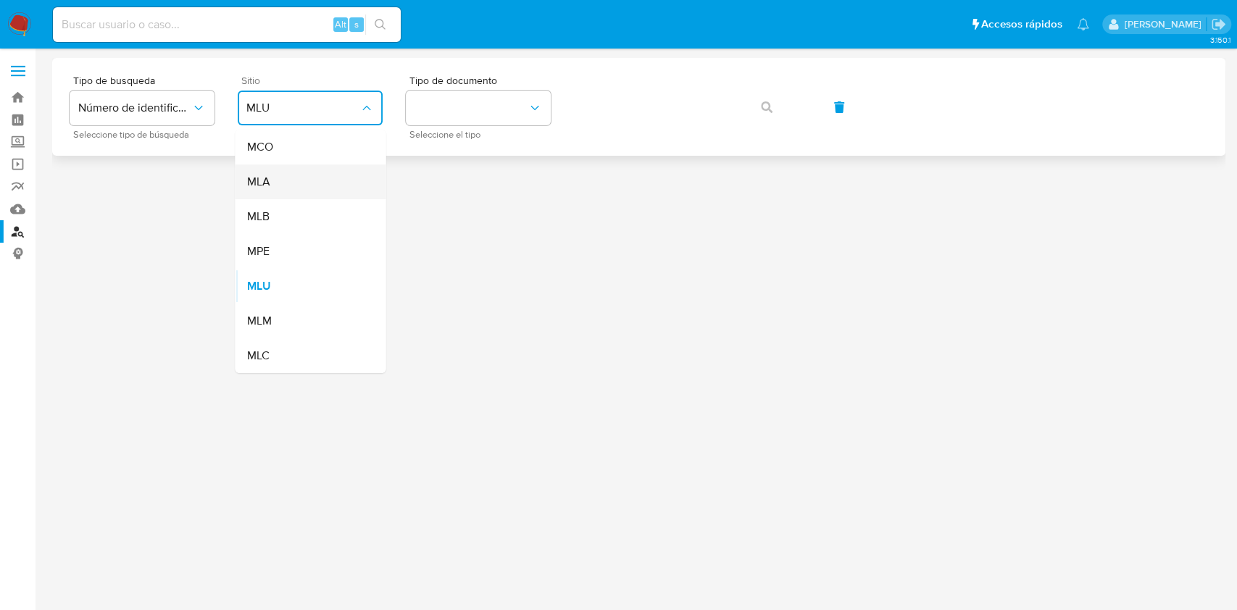
click at [259, 180] on span "MLA" at bounding box center [257, 182] width 23 height 14
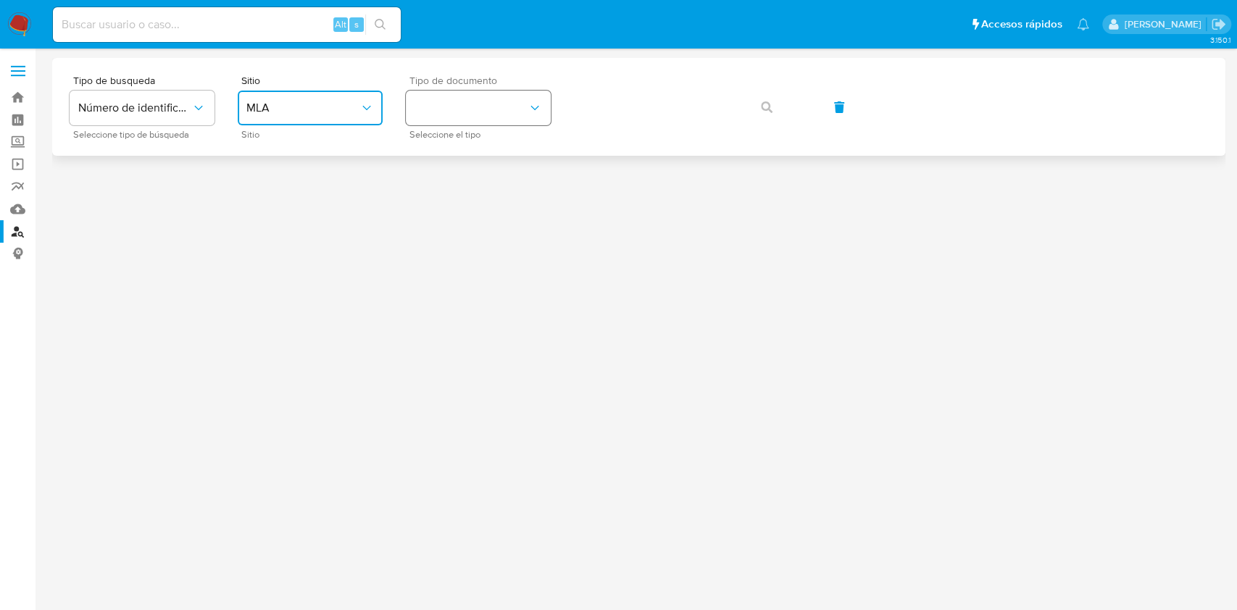
click at [499, 92] on button "identificationType" at bounding box center [478, 108] width 145 height 35
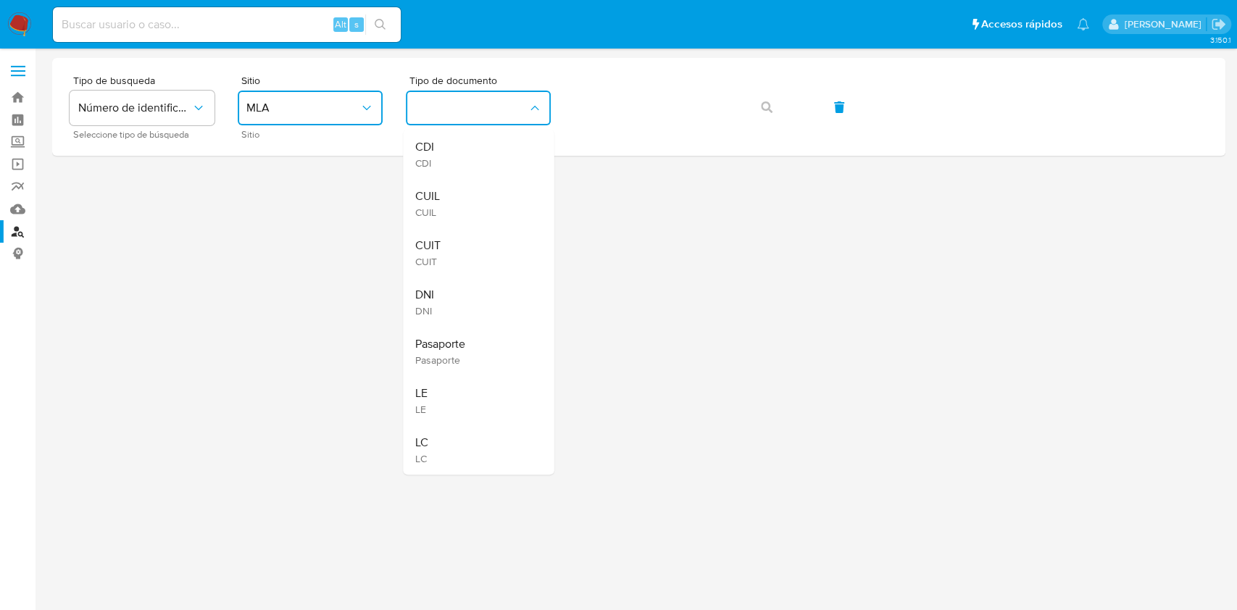
drag, startPoint x: 448, startPoint y: 192, endPoint x: 487, endPoint y: 171, distance: 44.4
click at [451, 191] on div "CUIL CUIL" at bounding box center [473, 203] width 119 height 49
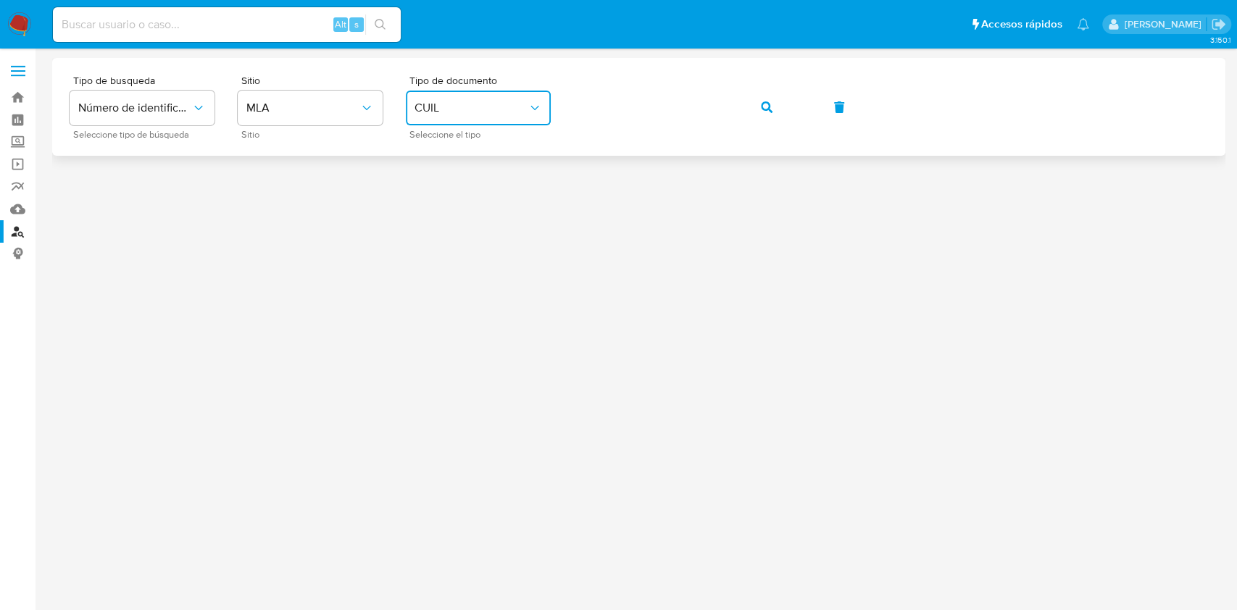
drag, startPoint x: 759, startPoint y: 103, endPoint x: 743, endPoint y: 128, distance: 29.7
click at [759, 103] on button "button" at bounding box center [766, 107] width 49 height 35
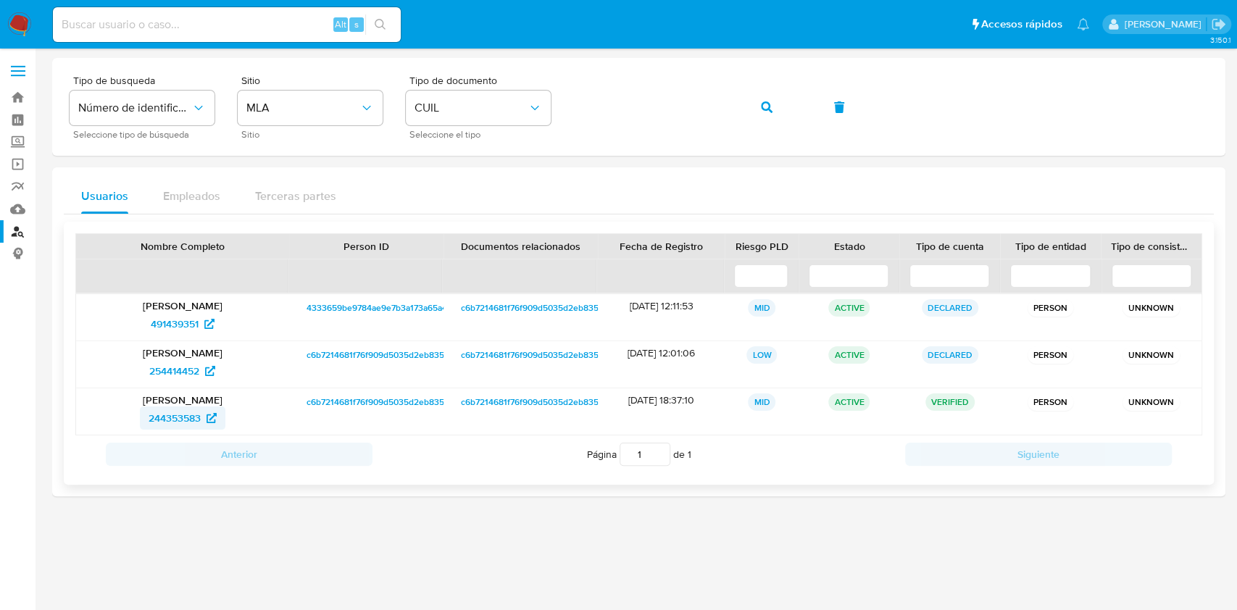
click at [159, 417] on span "244353583" at bounding box center [175, 417] width 52 height 23
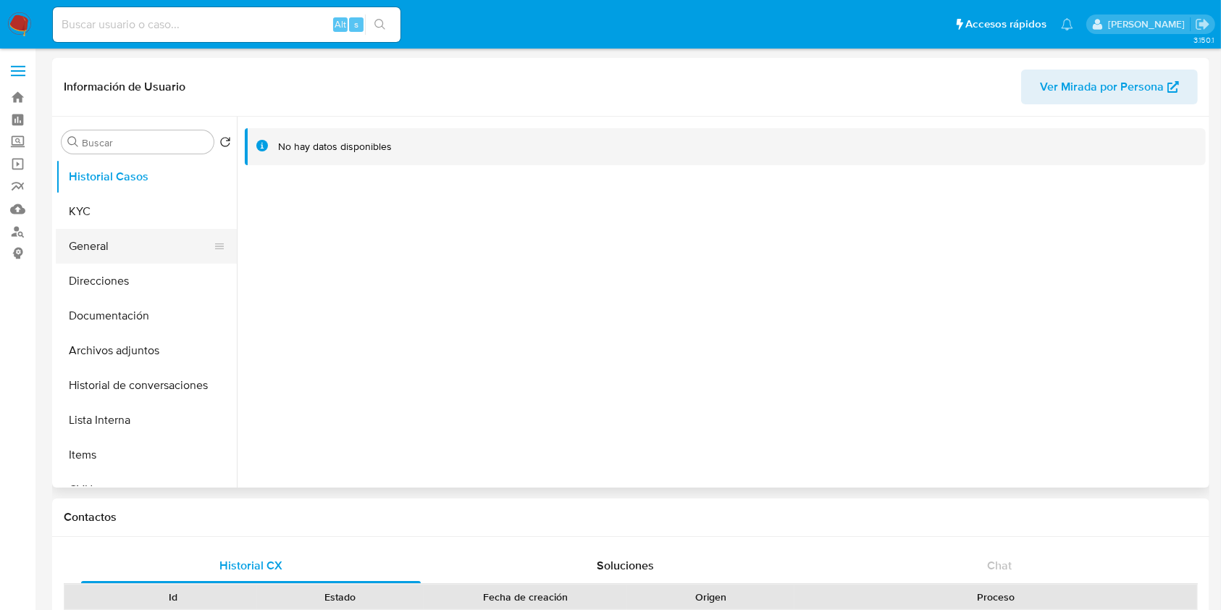
select select "10"
click at [121, 281] on button "Direcciones" at bounding box center [141, 281] width 170 height 35
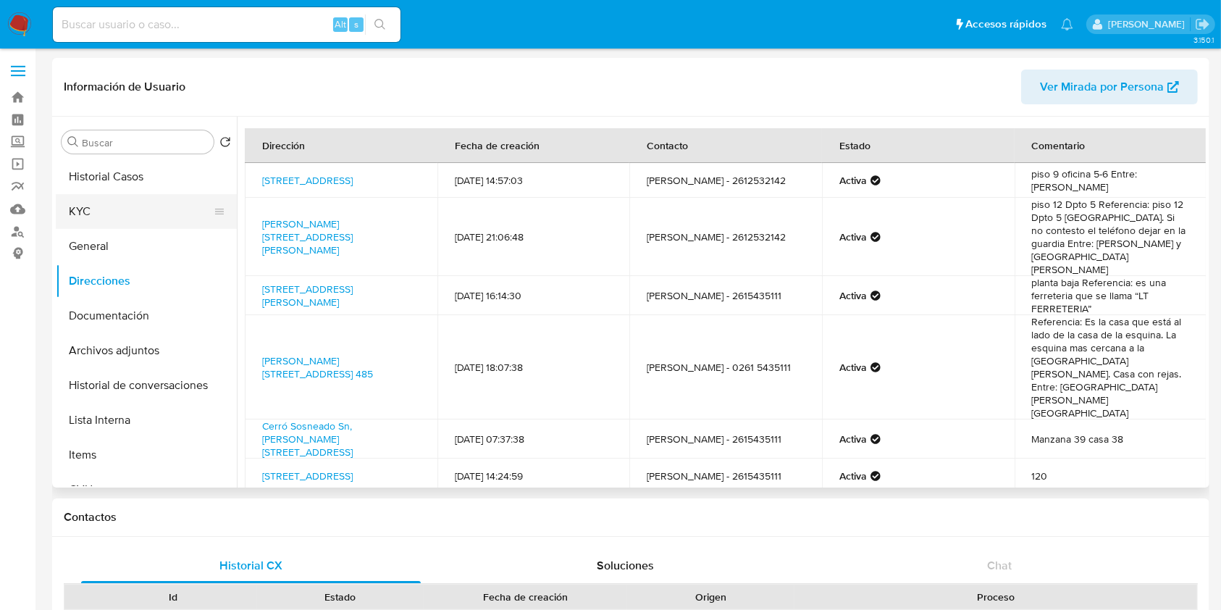
click at [94, 208] on button "KYC" at bounding box center [141, 211] width 170 height 35
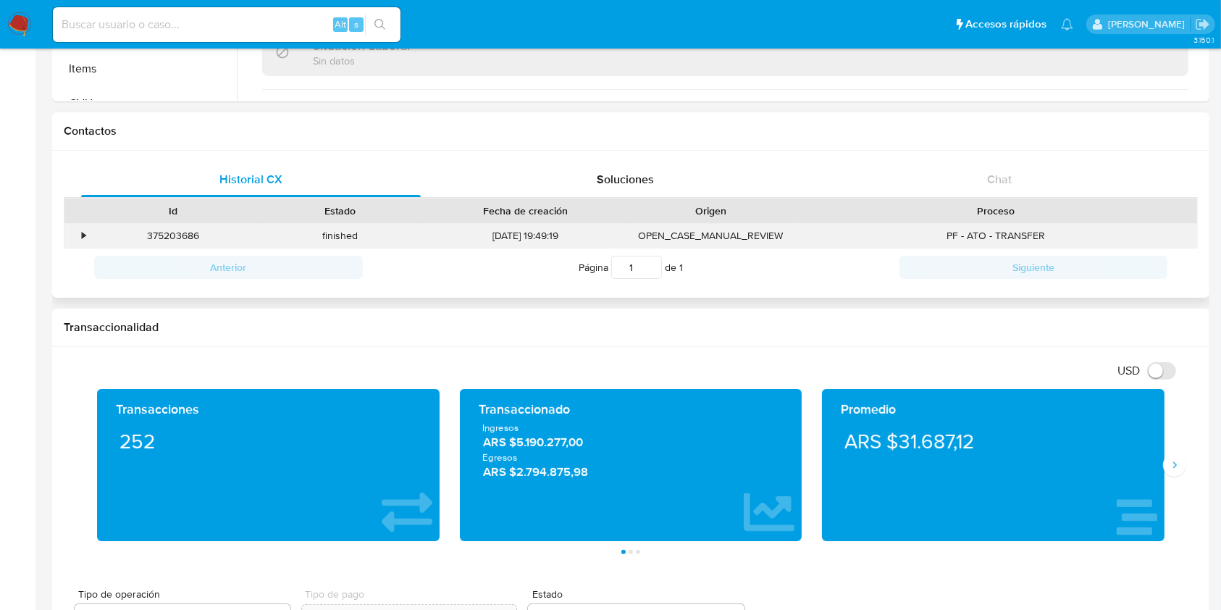
scroll to position [96, 0]
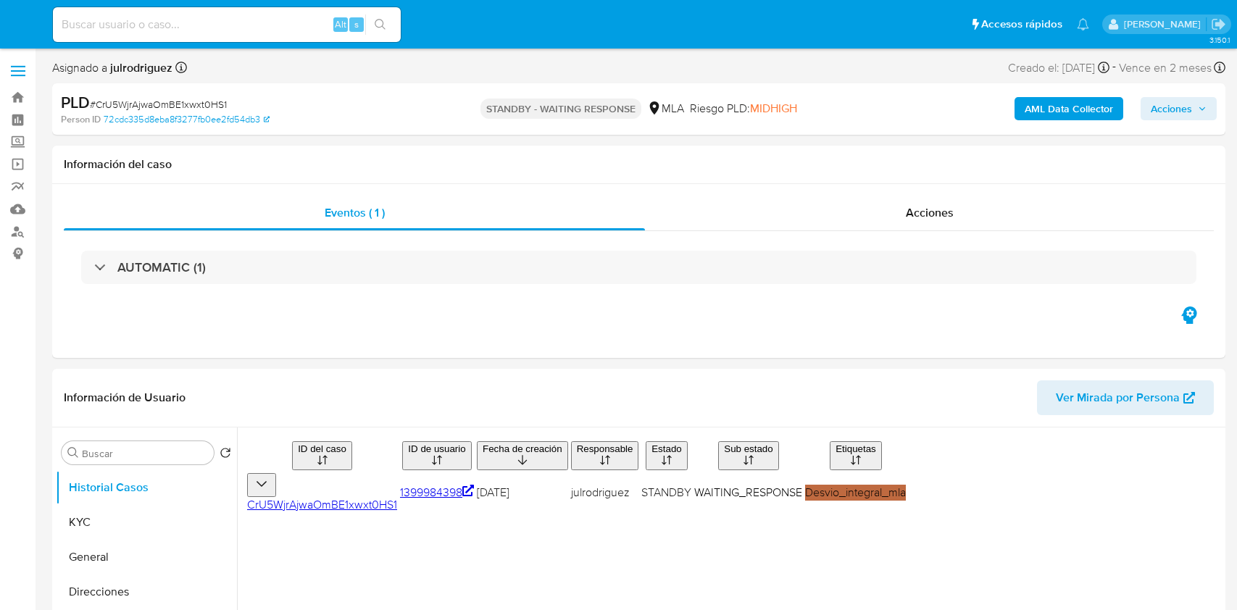
select select "10"
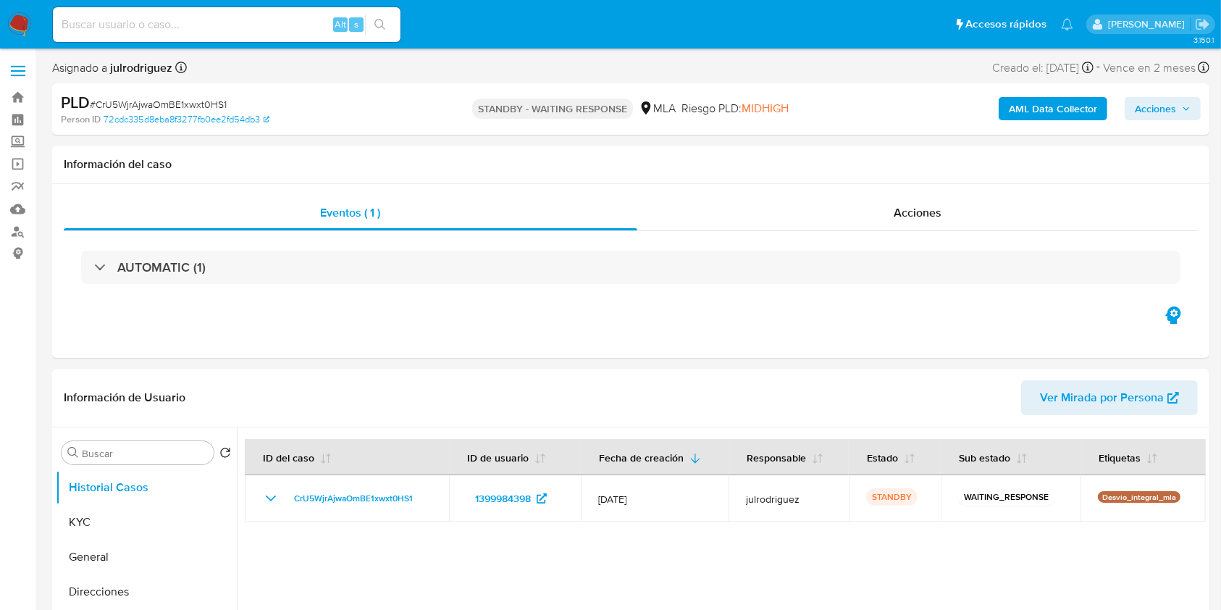
click at [209, 29] on input at bounding box center [227, 24] width 348 height 19
paste input "yohrpfG979J6lTAvAbfyp0eC"
type input "yohrpfG979J6lTAvAbfyp0eC"
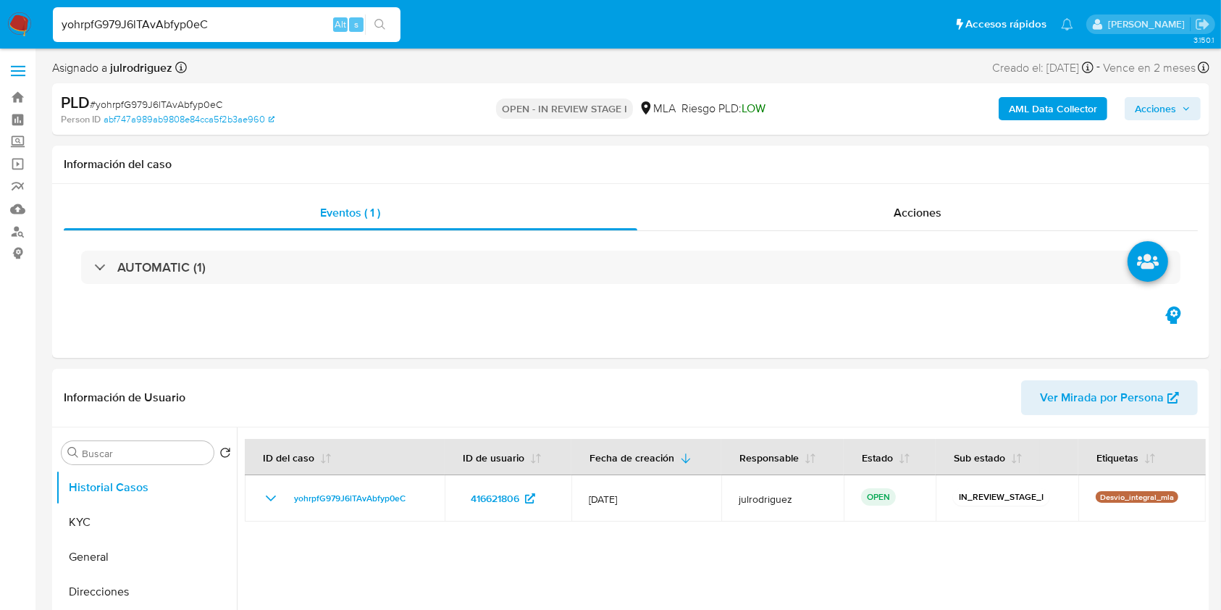
select select "10"
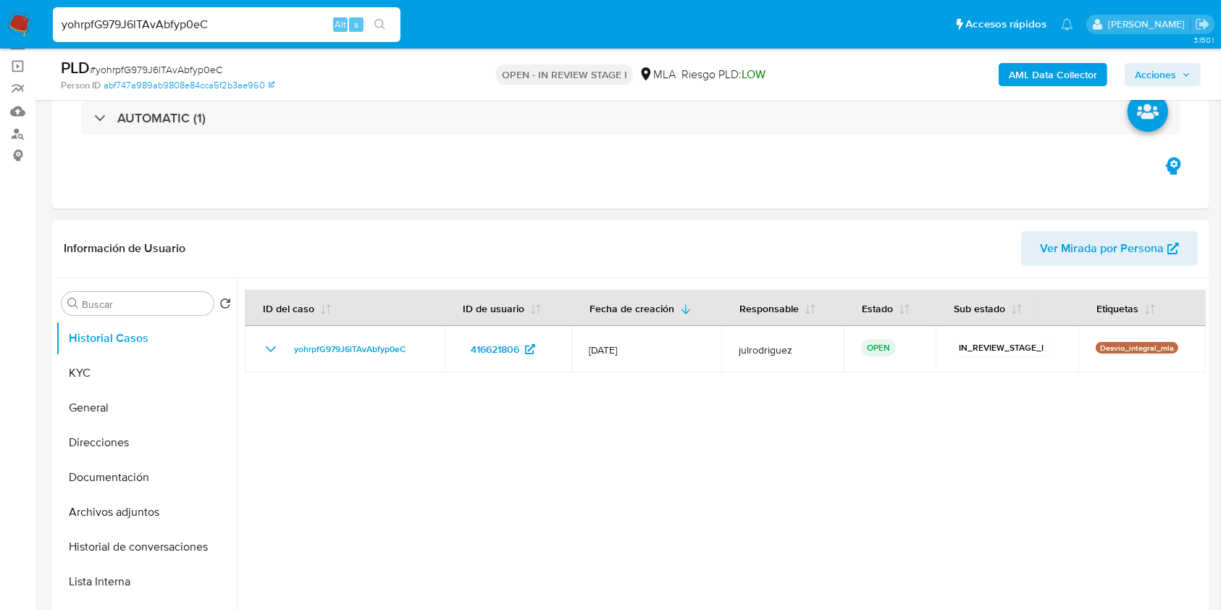
scroll to position [193, 0]
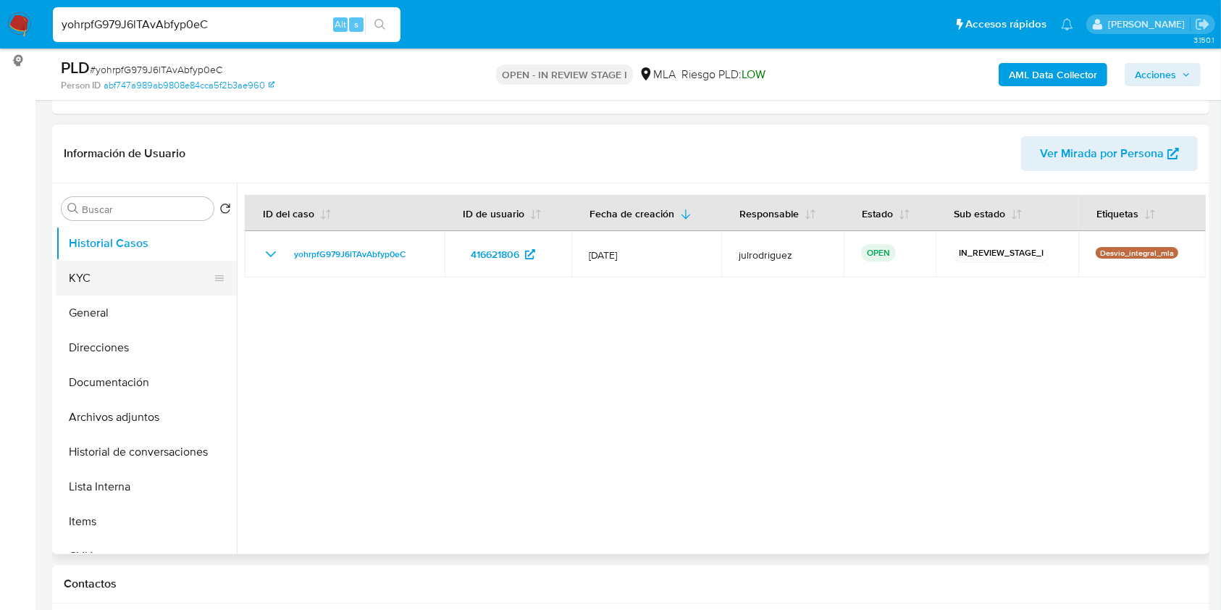
click at [111, 277] on button "KYC" at bounding box center [141, 278] width 170 height 35
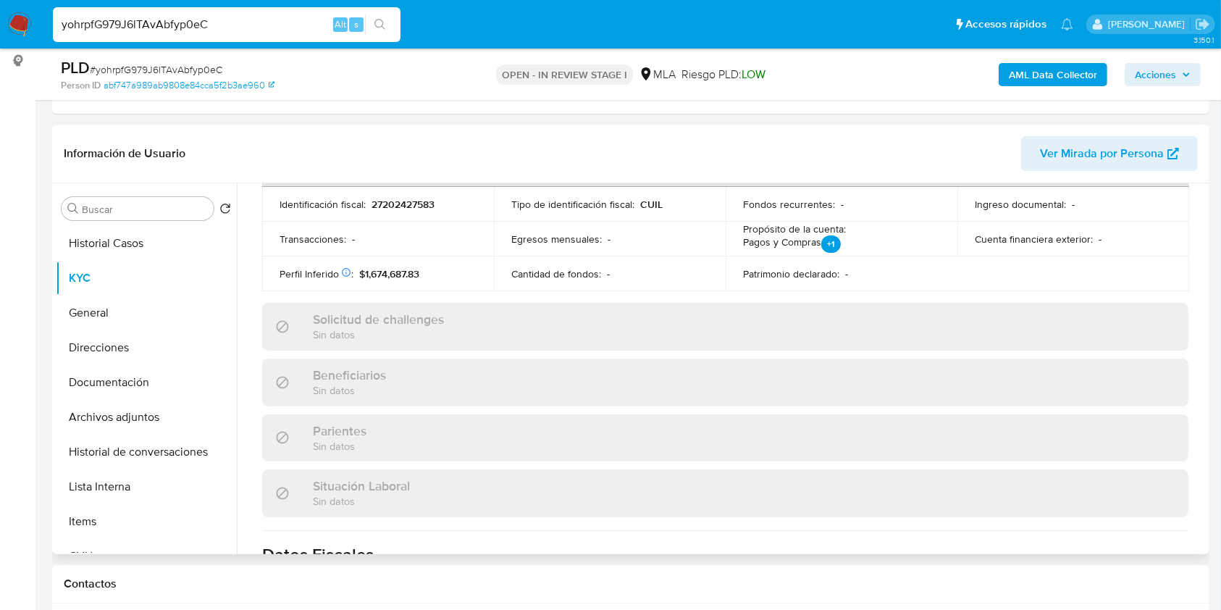
scroll to position [763, 0]
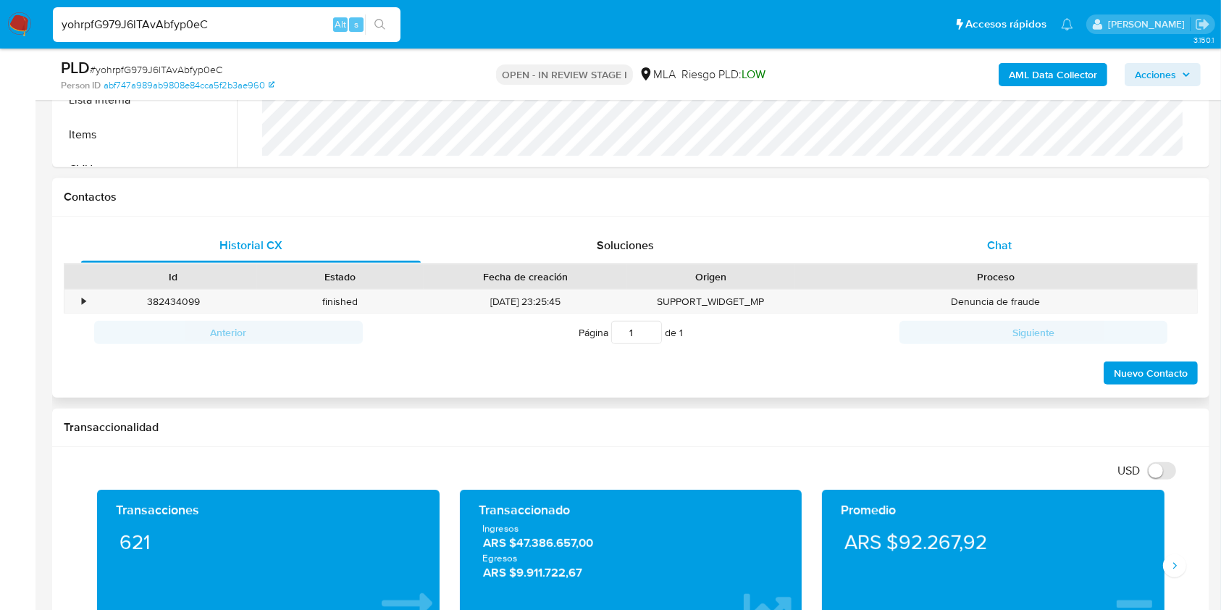
drag, startPoint x: 1003, startPoint y: 252, endPoint x: 992, endPoint y: 246, distance: 12.7
click at [1003, 251] on span "Chat" at bounding box center [999, 245] width 25 height 17
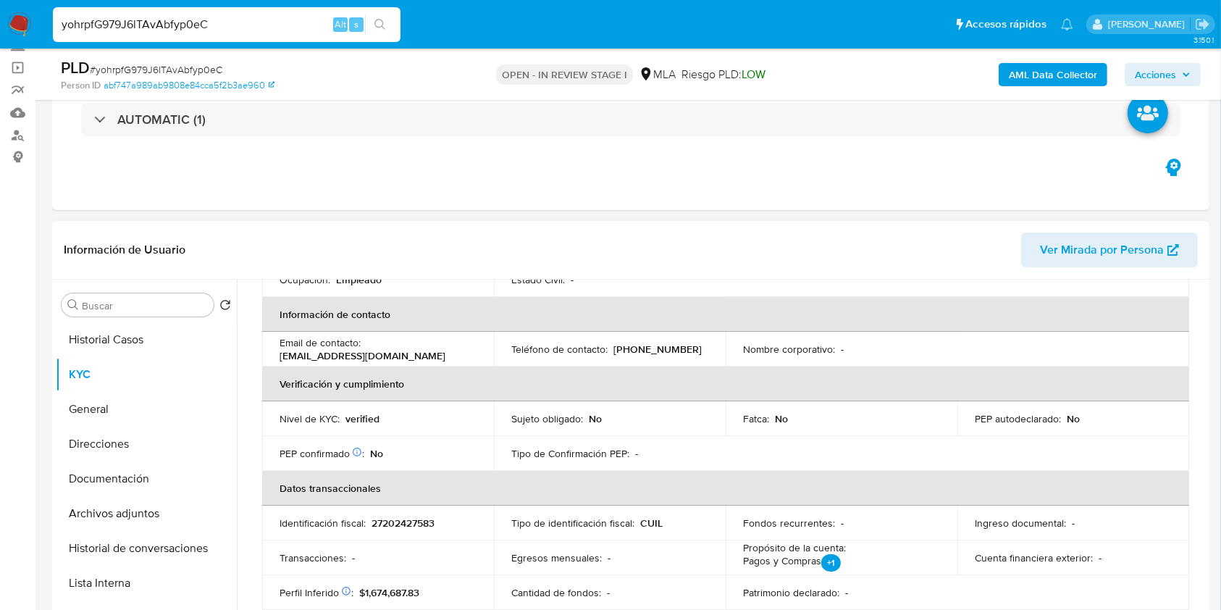
scroll to position [290, 0]
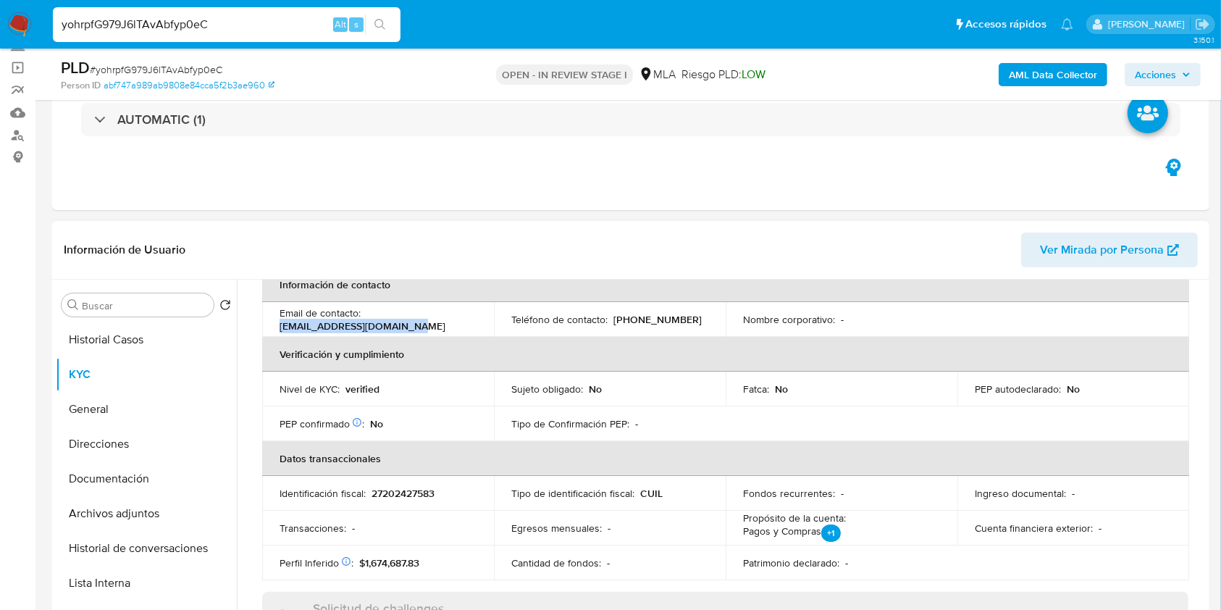
drag, startPoint x: 408, startPoint y: 329, endPoint x: 280, endPoint y: 326, distance: 128.3
click at [280, 326] on div "Email de contacto : isabellarubia10@gmail.com" at bounding box center [378, 319] width 197 height 26
copy p "isabellarubia10@gmail.com"
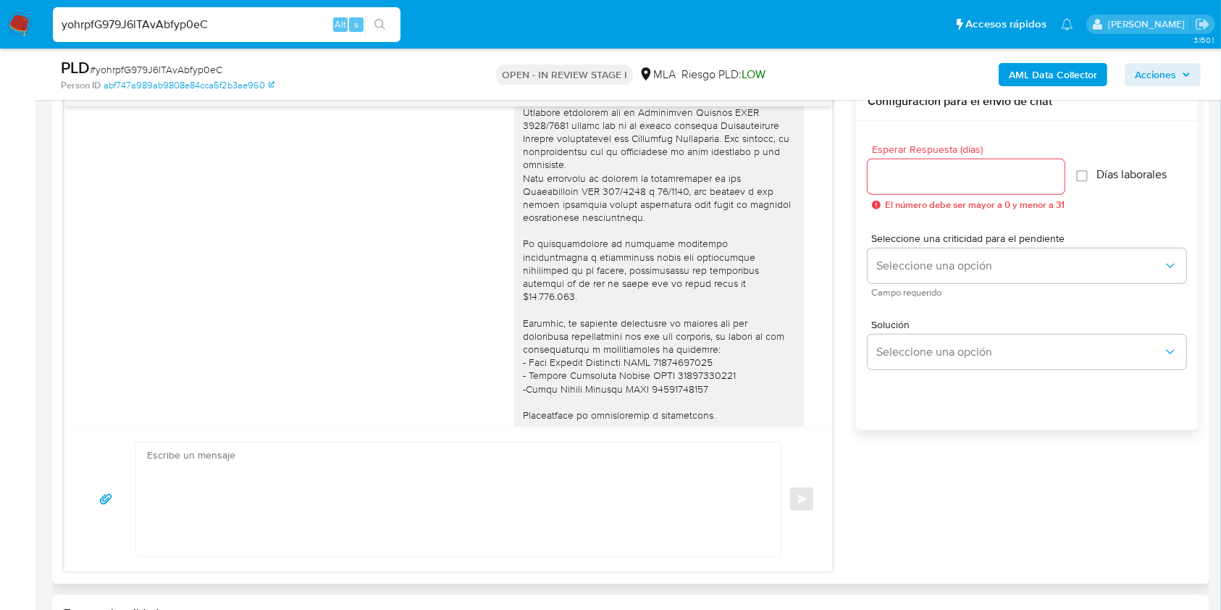
scroll to position [966, 0]
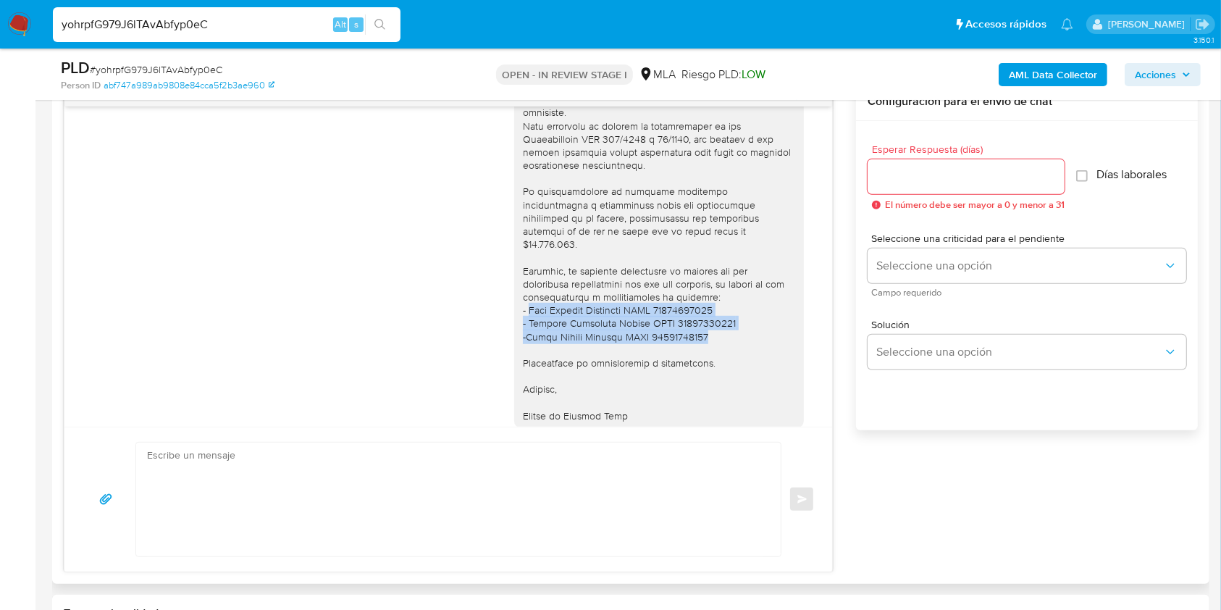
drag, startPoint x: 517, startPoint y: 326, endPoint x: 707, endPoint y: 347, distance: 191.7
click at [707, 347] on div at bounding box center [659, 212] width 272 height 422
copy div "Raul Ernesto Rodriguez CUIT 20274649101 - Ignacio Melgarejo Cabral CUIT 2092564…"
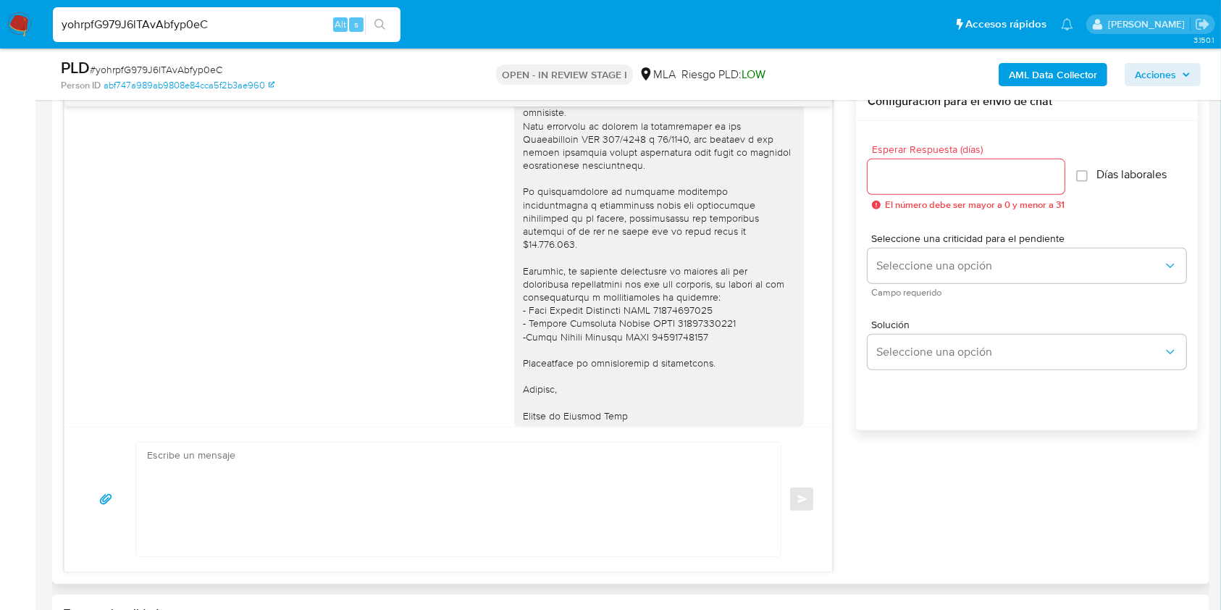
drag, startPoint x: 46, startPoint y: 322, endPoint x: 237, endPoint y: 333, distance: 190.9
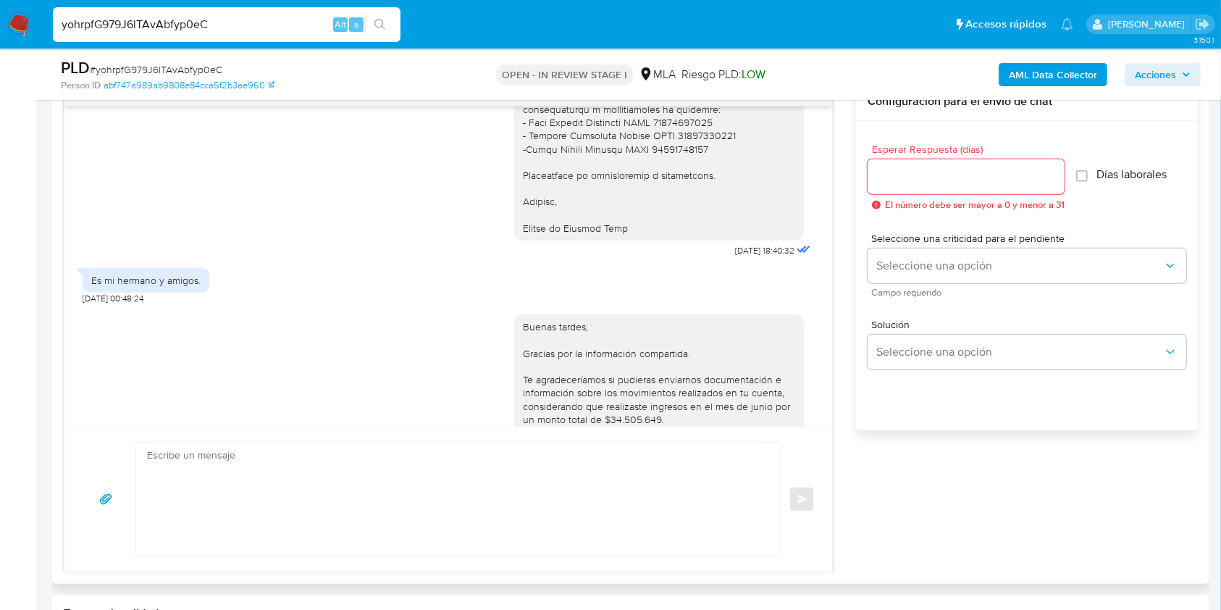
scroll to position [1255, 0]
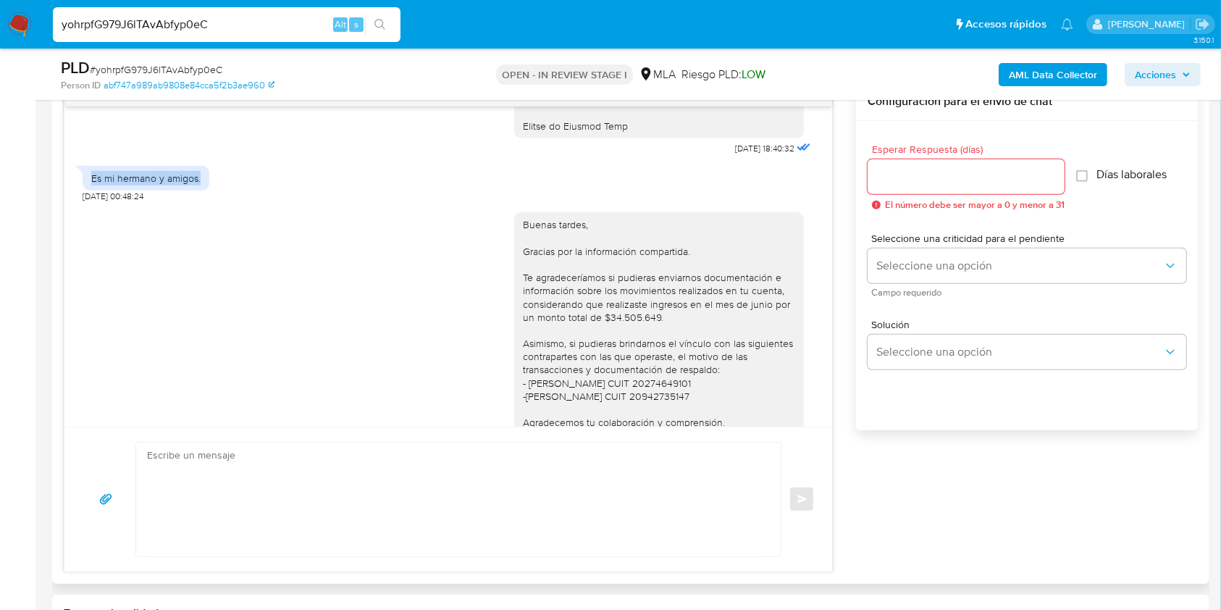
drag, startPoint x: 190, startPoint y: 190, endPoint x: 88, endPoint y: 190, distance: 101.4
click at [88, 190] on div "Es mi hermano y amigos." at bounding box center [146, 178] width 127 height 25
copy div "Es mi hermano y amigos."
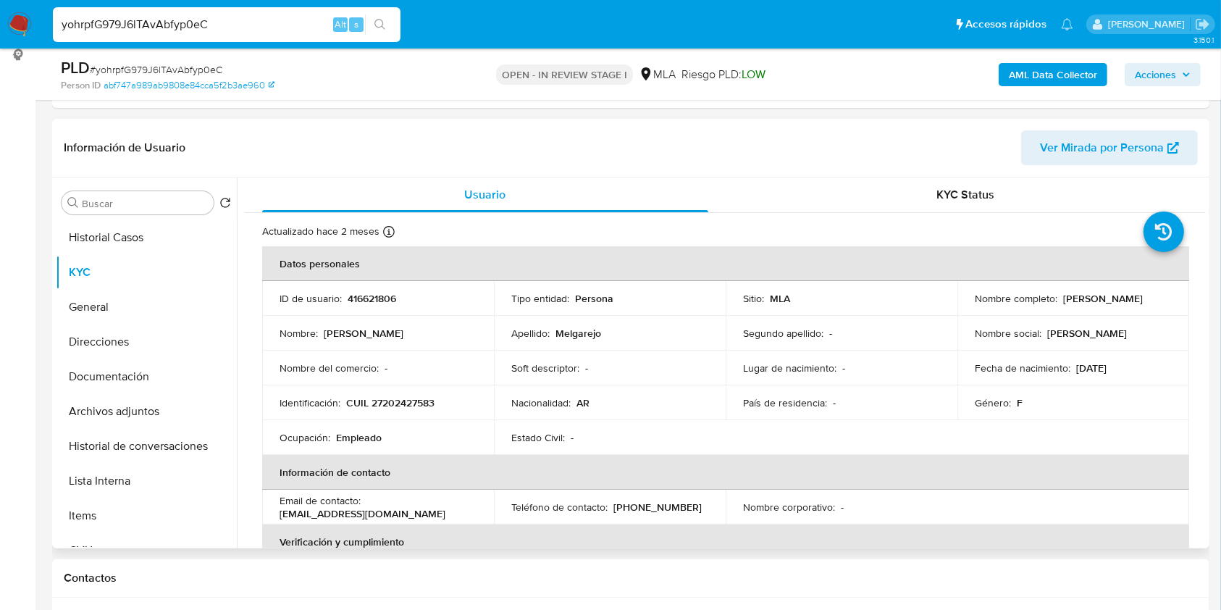
scroll to position [96, 0]
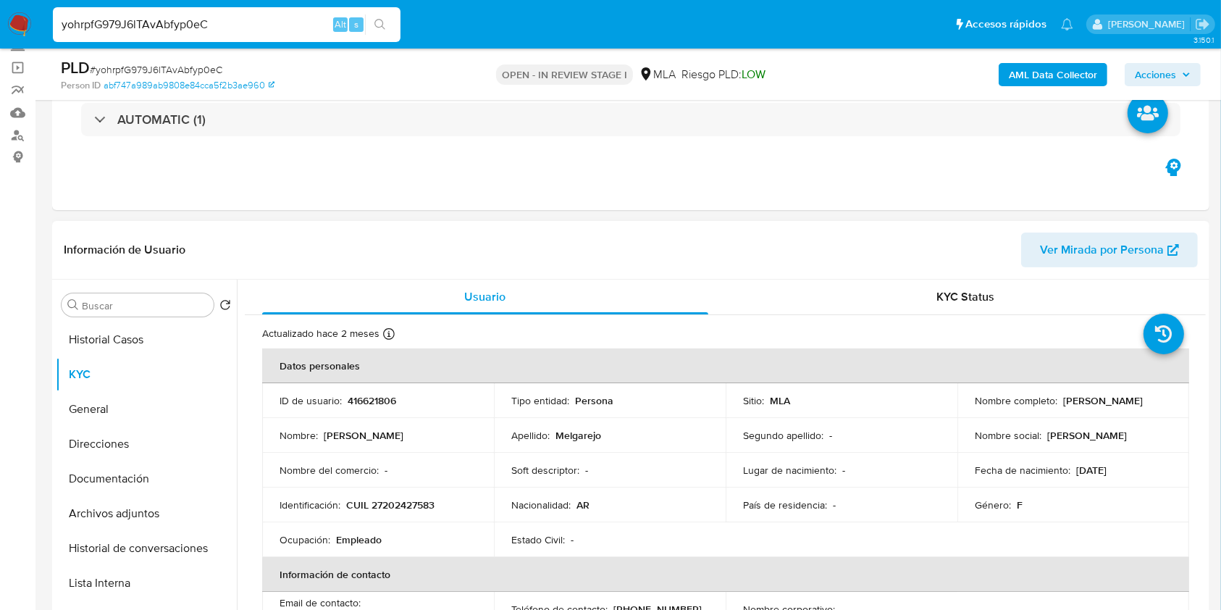
click at [380, 394] on p "416621806" at bounding box center [372, 400] width 49 height 13
click at [379, 394] on p "416621806" at bounding box center [372, 400] width 49 height 13
copy p "416621806"
click at [188, 65] on span "# yohrpfG979J6lTAvAbfyp0eC" at bounding box center [156, 69] width 133 height 14
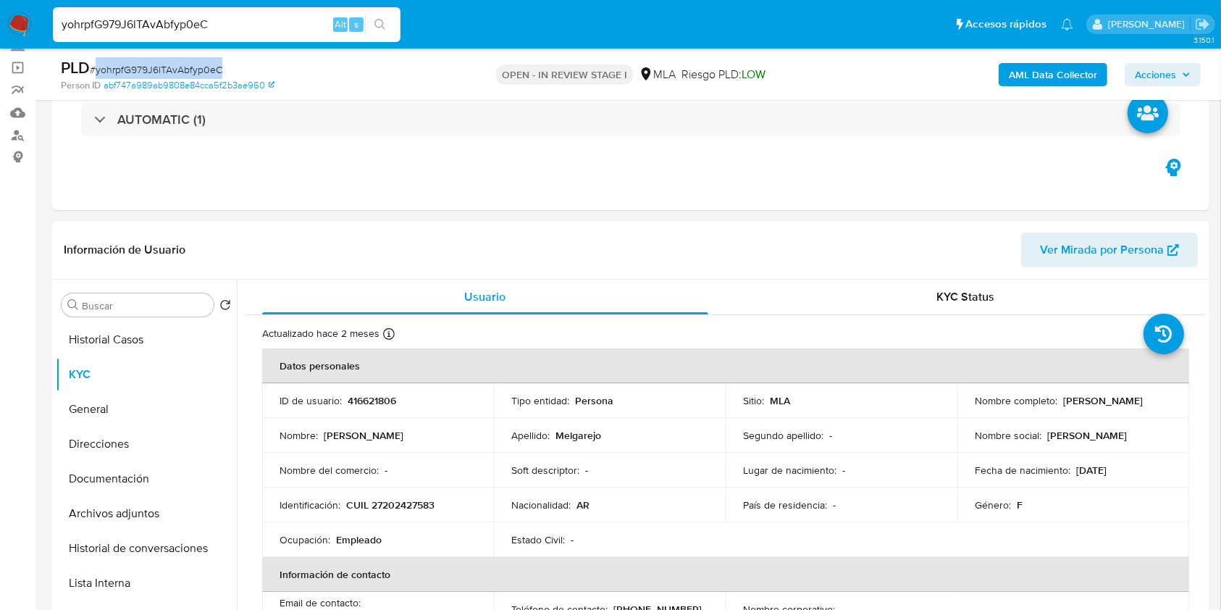
copy span "yohrpfG979J6lTAvAbfyp0eC"
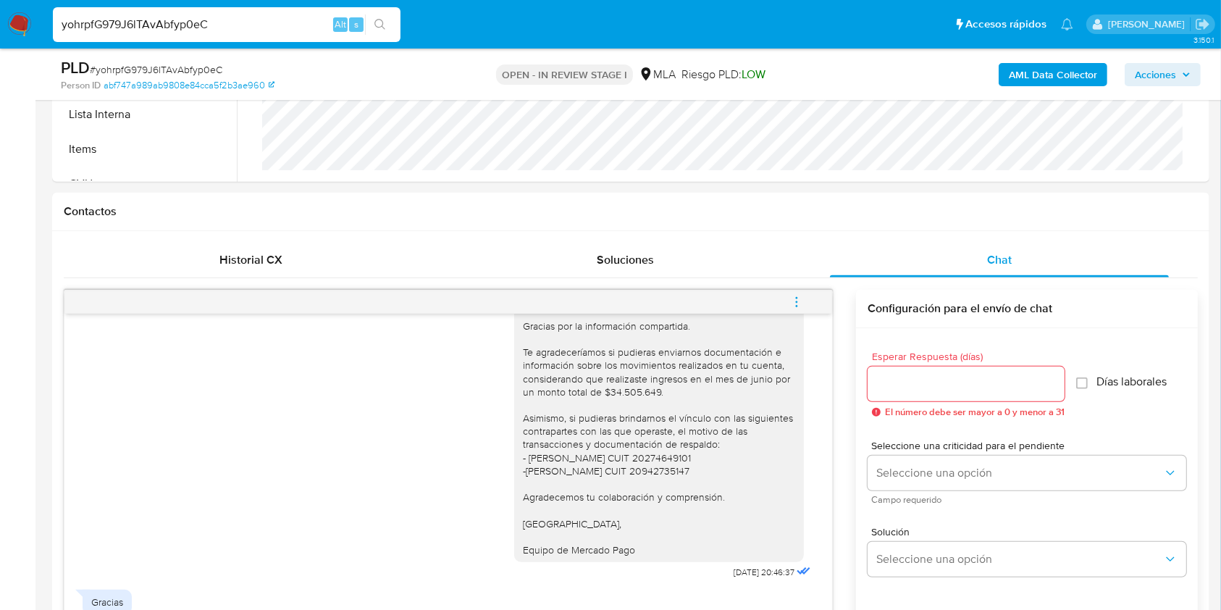
scroll to position [259, 0]
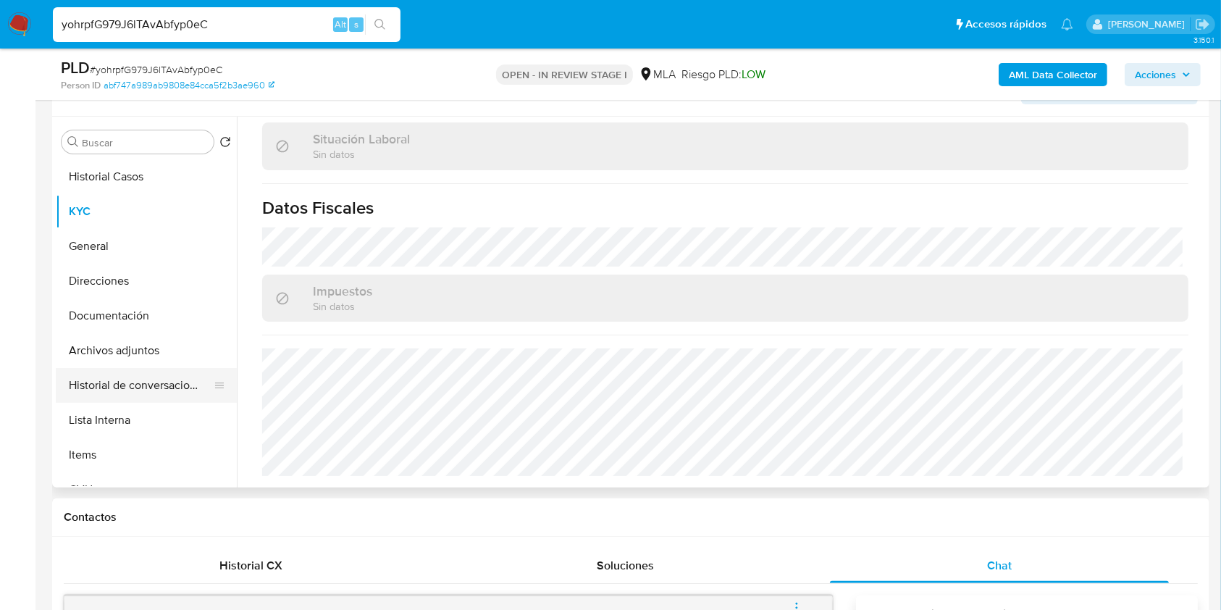
click at [117, 388] on button "Historial de conversaciones" at bounding box center [141, 385] width 170 height 35
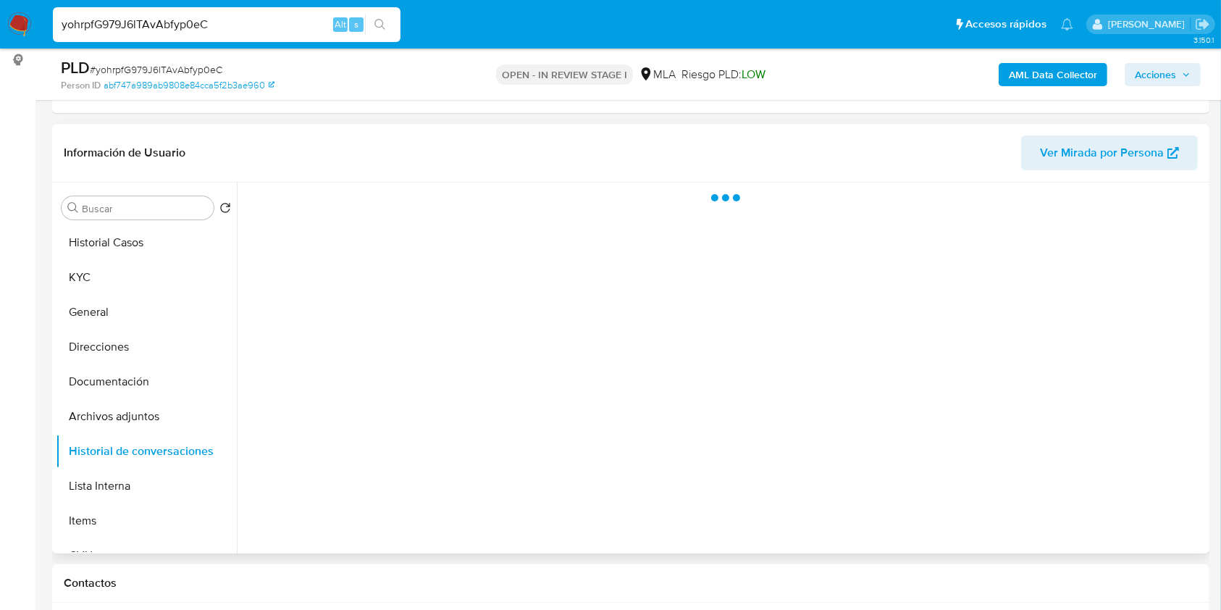
scroll to position [162, 0]
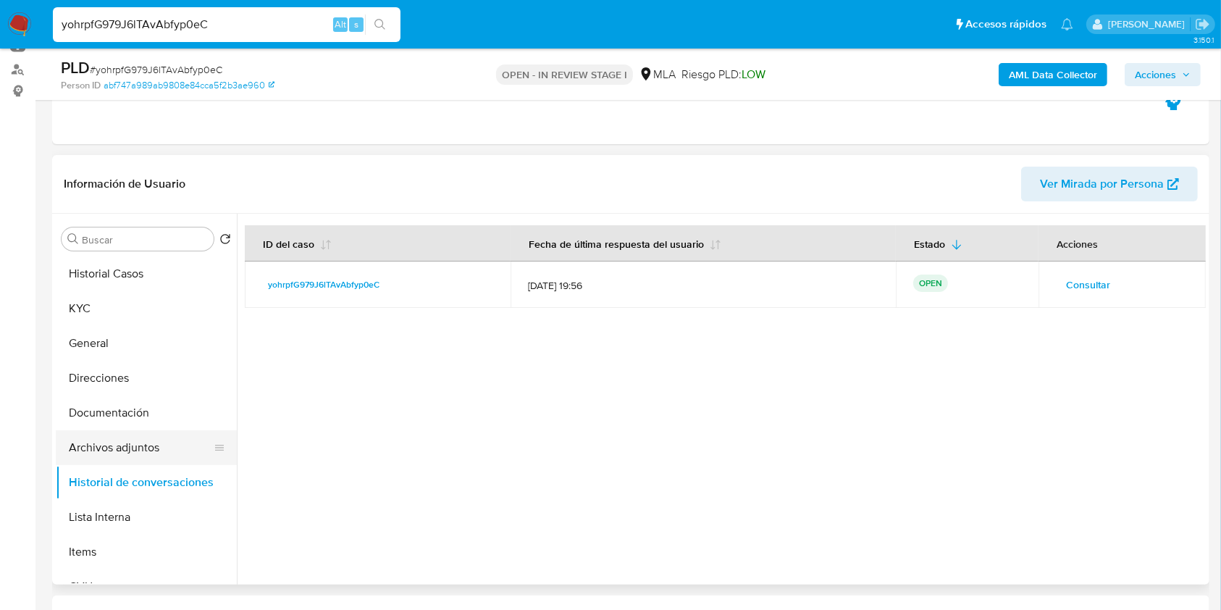
click at [156, 444] on button "Archivos adjuntos" at bounding box center [141, 447] width 170 height 35
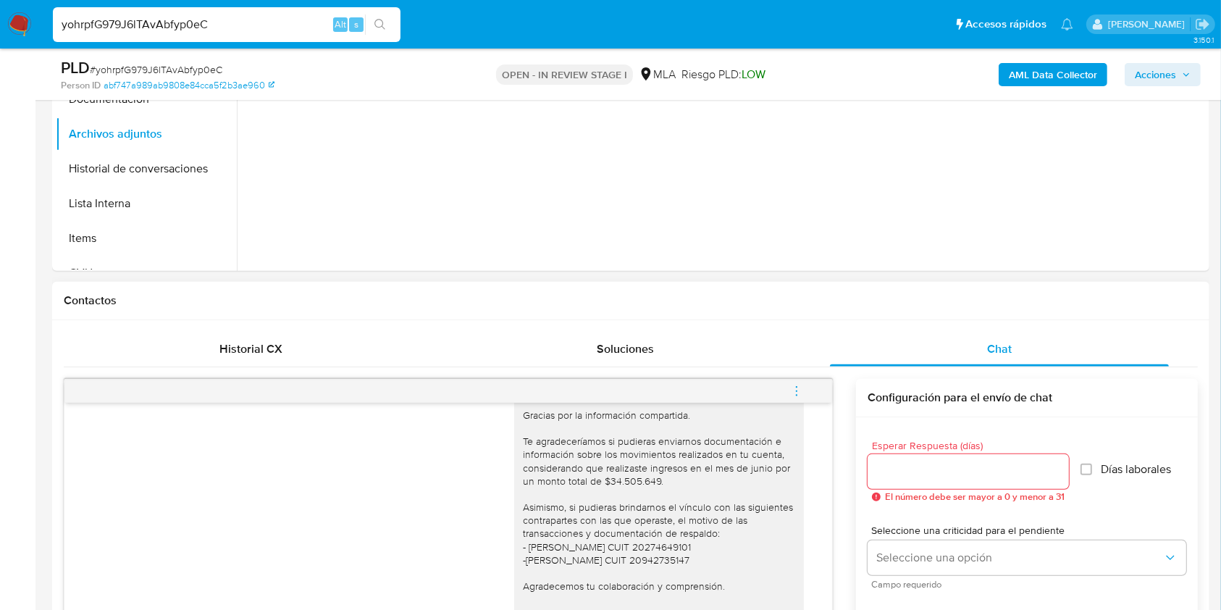
scroll to position [645, 0]
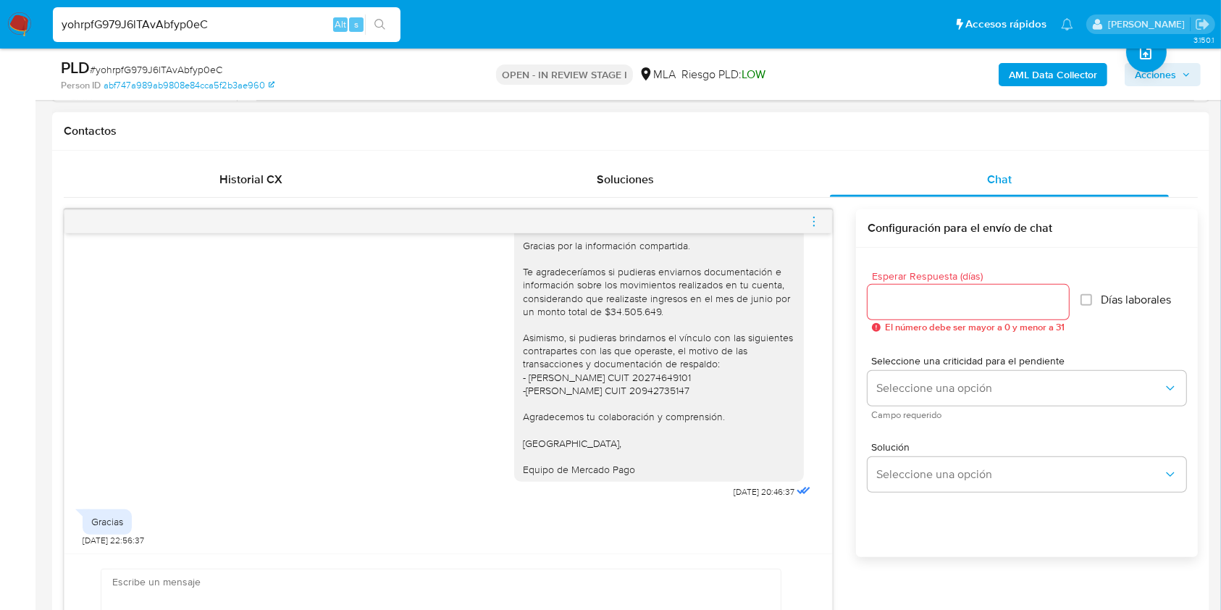
click at [811, 218] on icon "menu-action" at bounding box center [814, 221] width 13 height 13
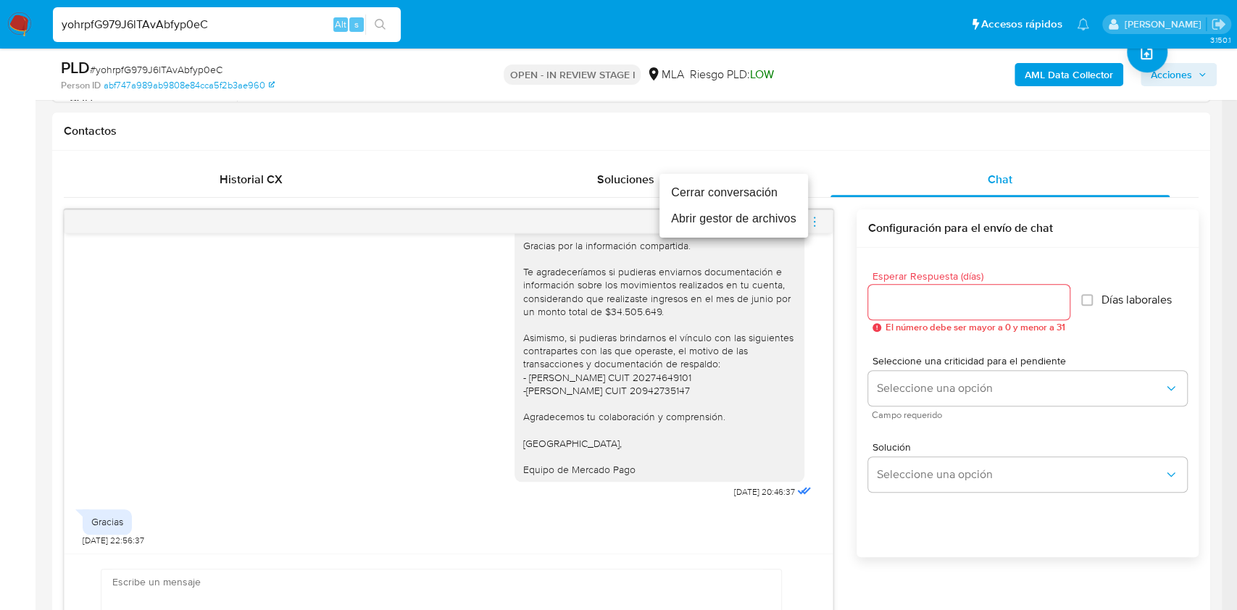
click at [695, 198] on li "Cerrar conversación" at bounding box center [733, 193] width 149 height 26
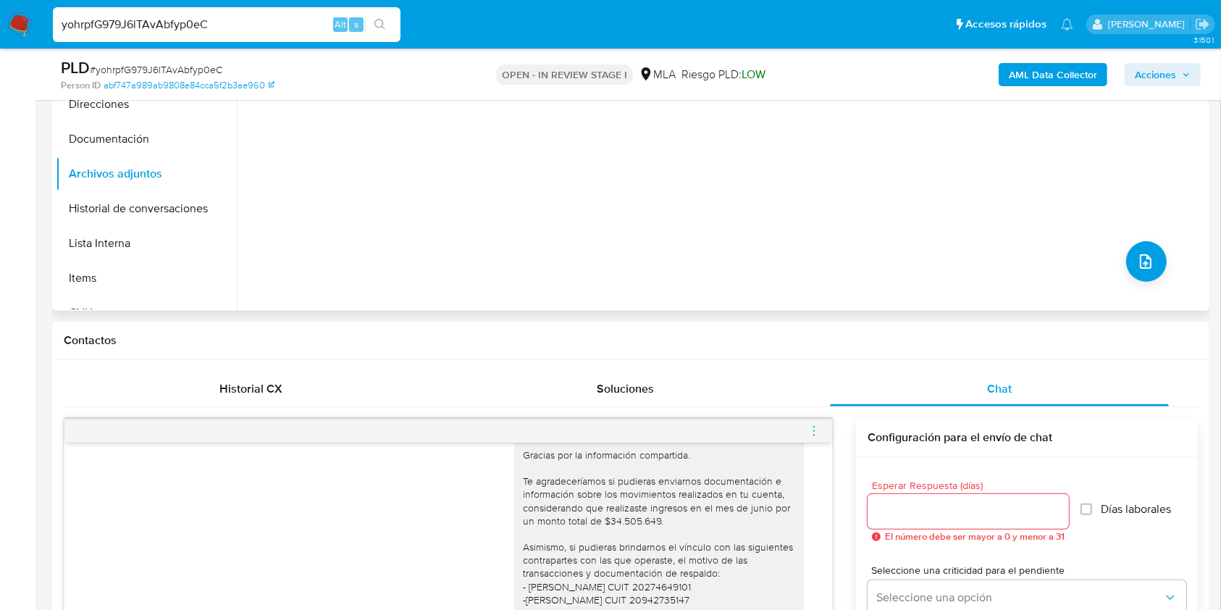
scroll to position [259, 0]
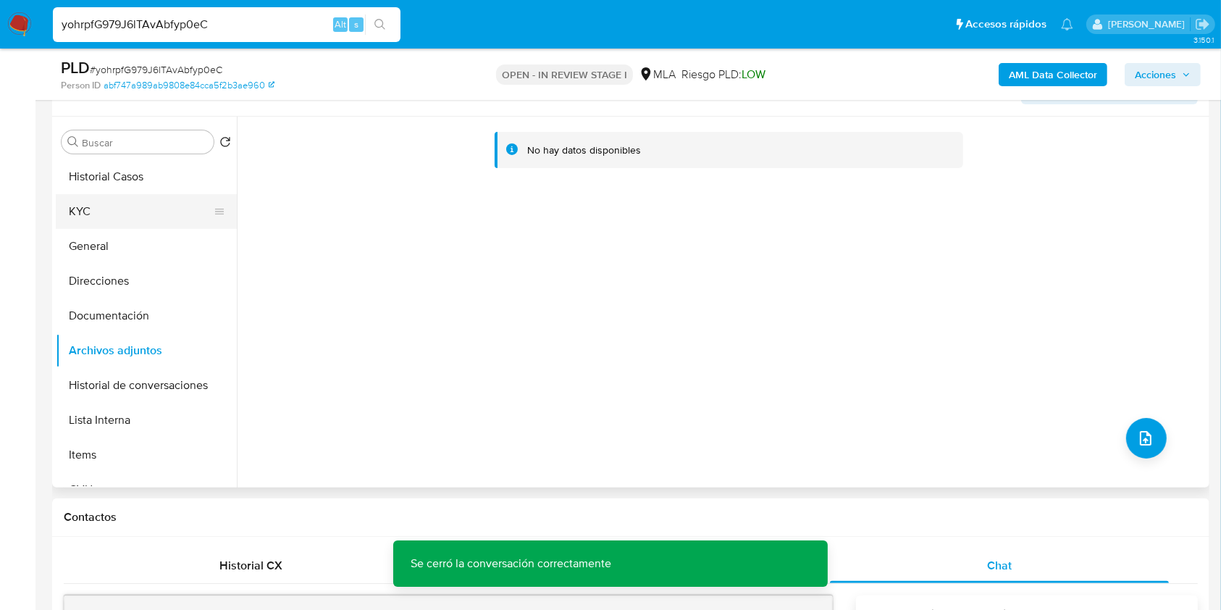
click at [114, 197] on button "KYC" at bounding box center [141, 211] width 170 height 35
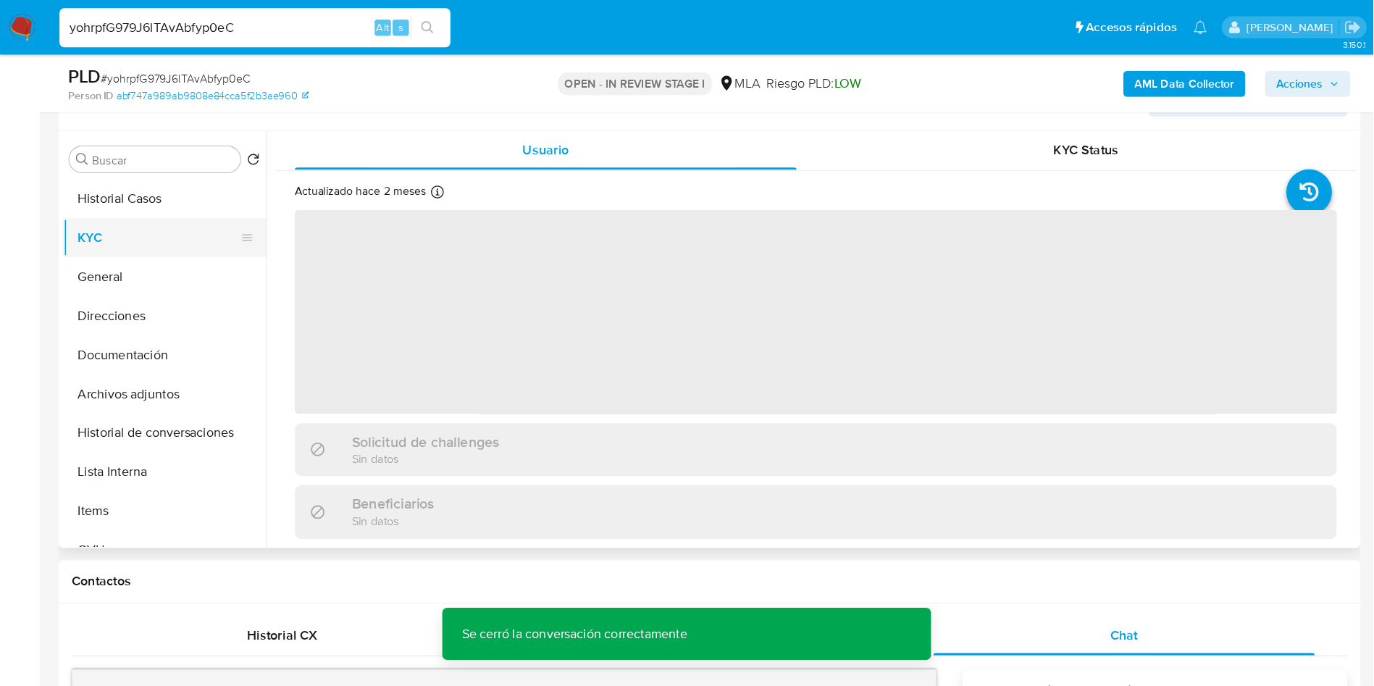
scroll to position [1325, 0]
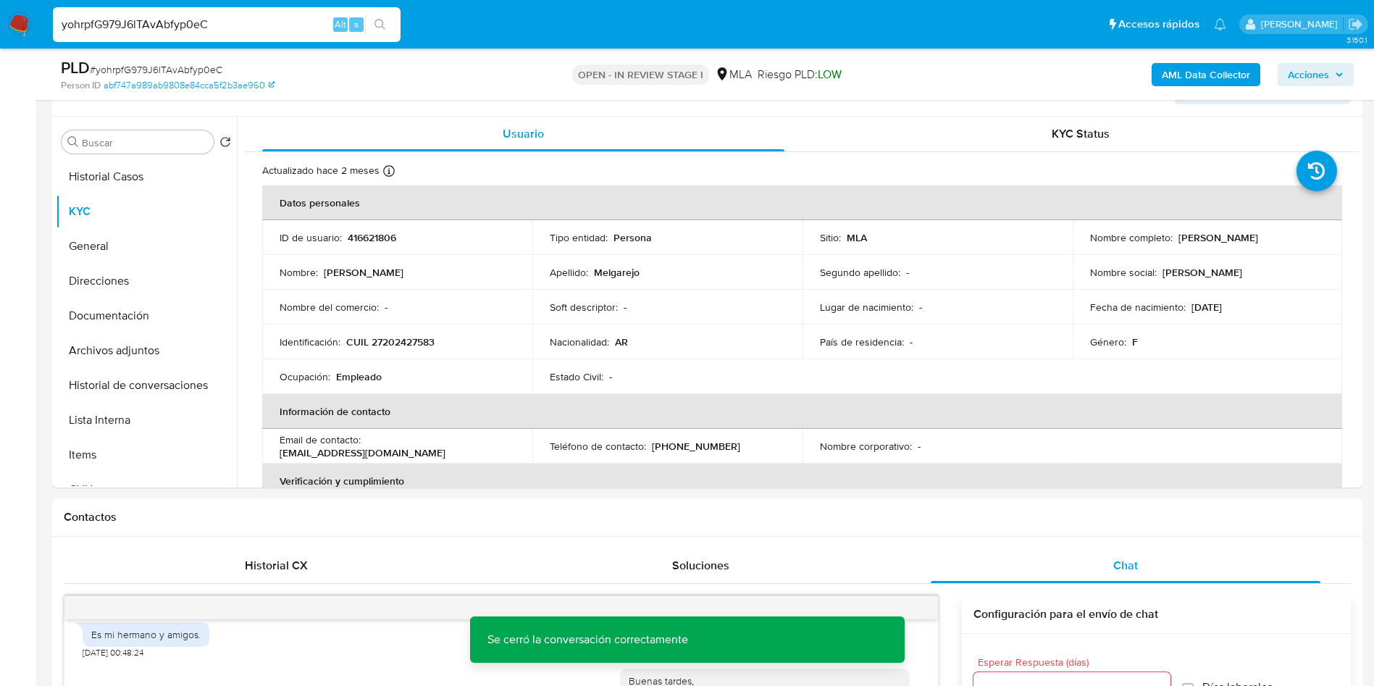
click at [1219, 72] on b "AML Data Collector" at bounding box center [1206, 74] width 88 height 23
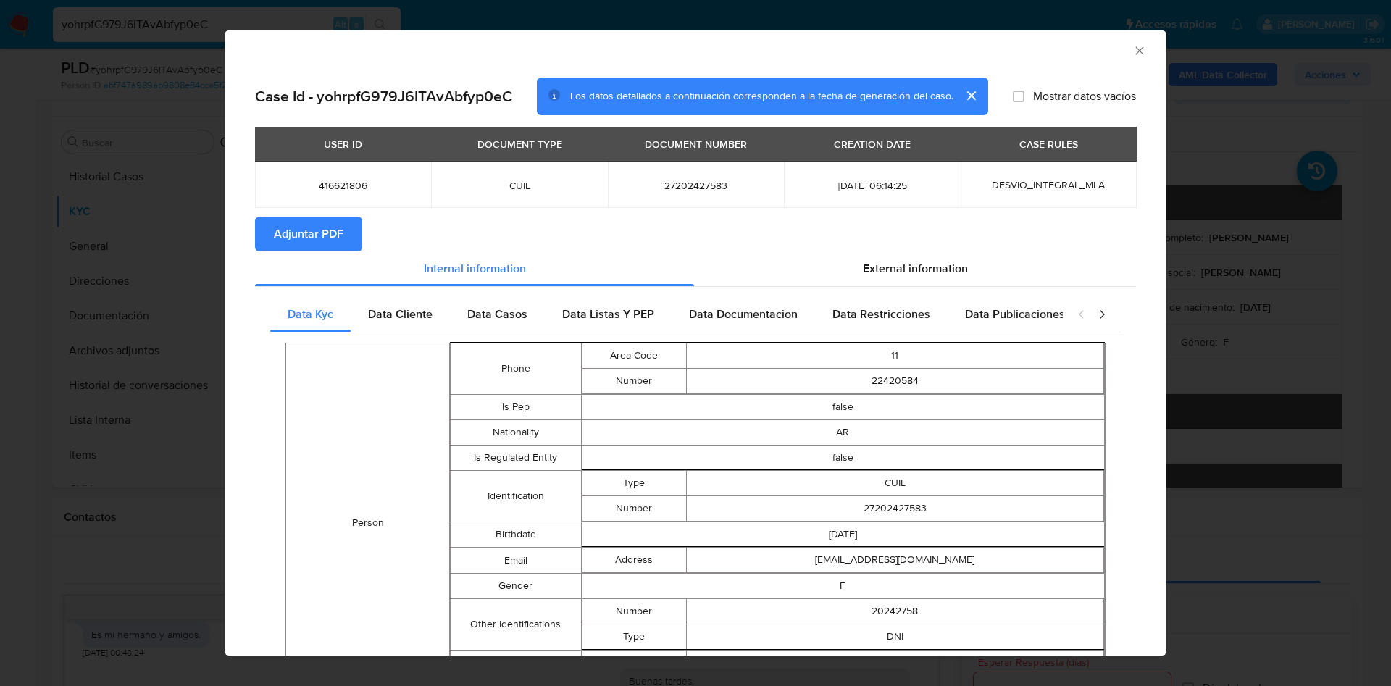
click at [329, 235] on span "Adjuntar PDF" at bounding box center [309, 234] width 70 height 32
click at [1132, 47] on icon "Cerrar ventana" at bounding box center [1139, 50] width 14 height 14
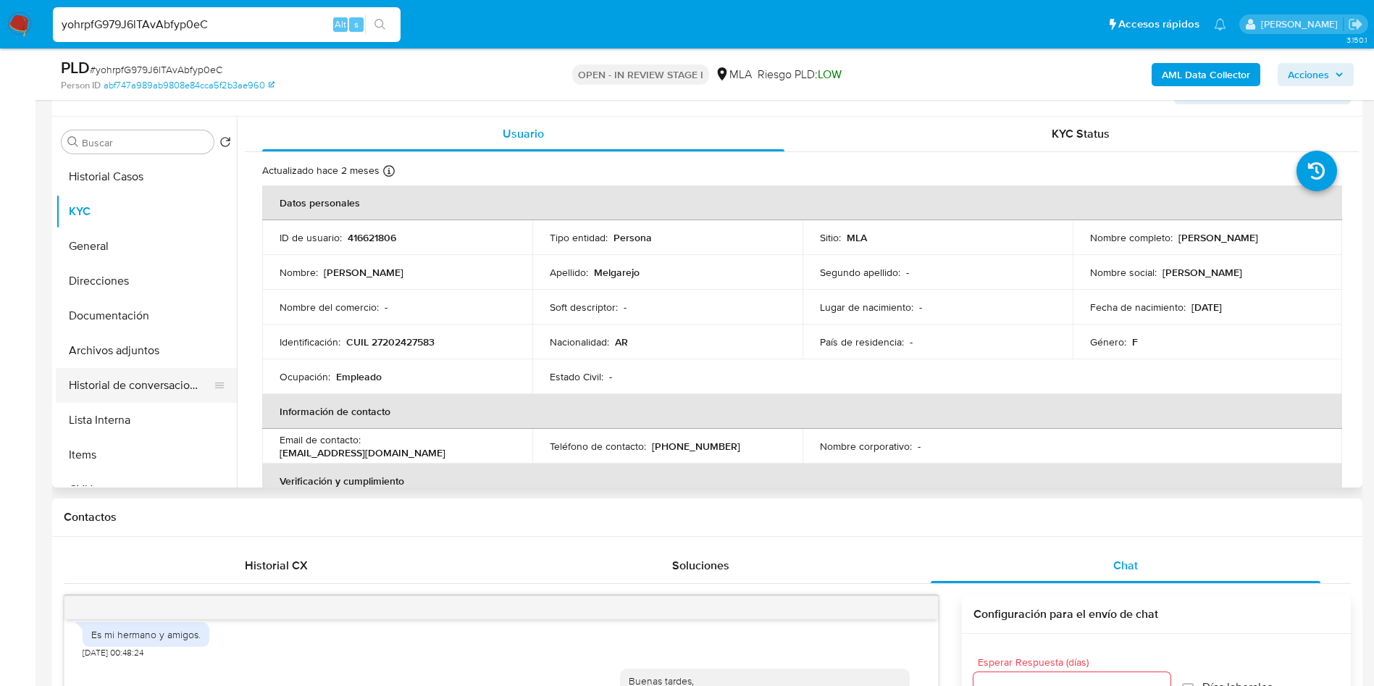
click at [153, 389] on button "Historial de conversaciones" at bounding box center [141, 385] width 170 height 35
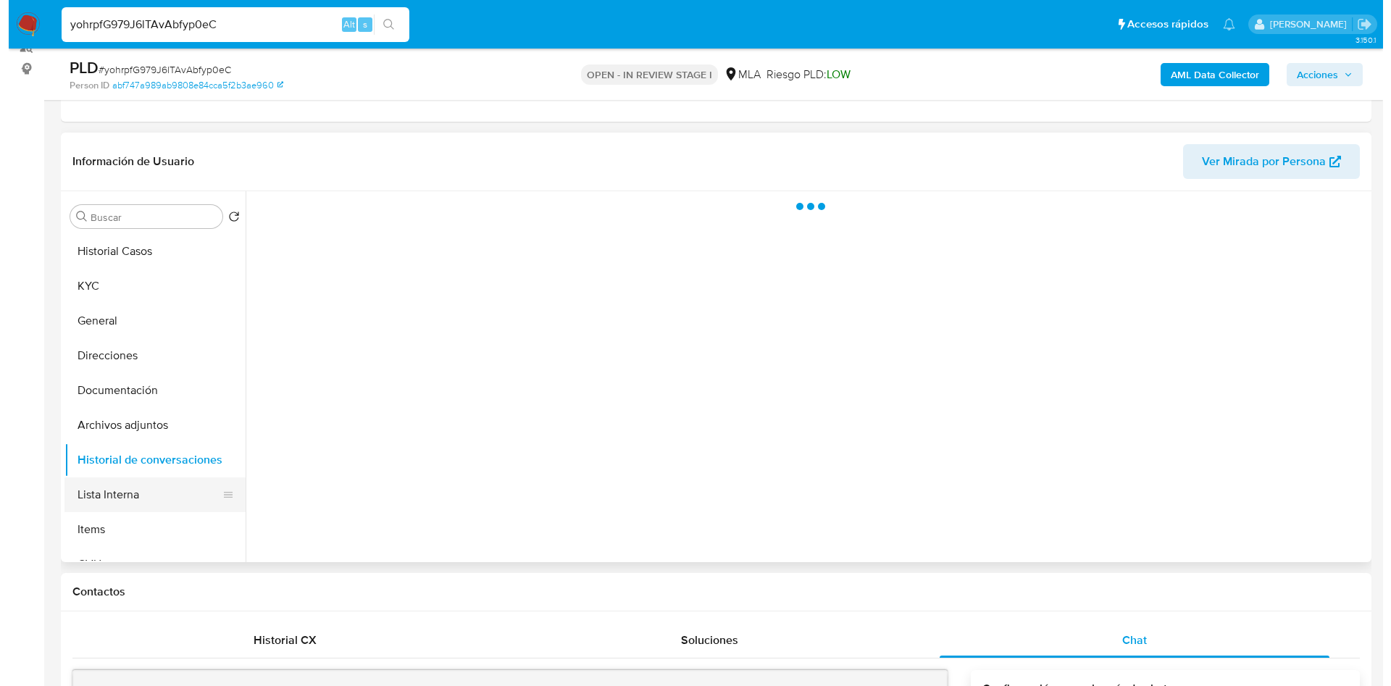
scroll to position [151, 0]
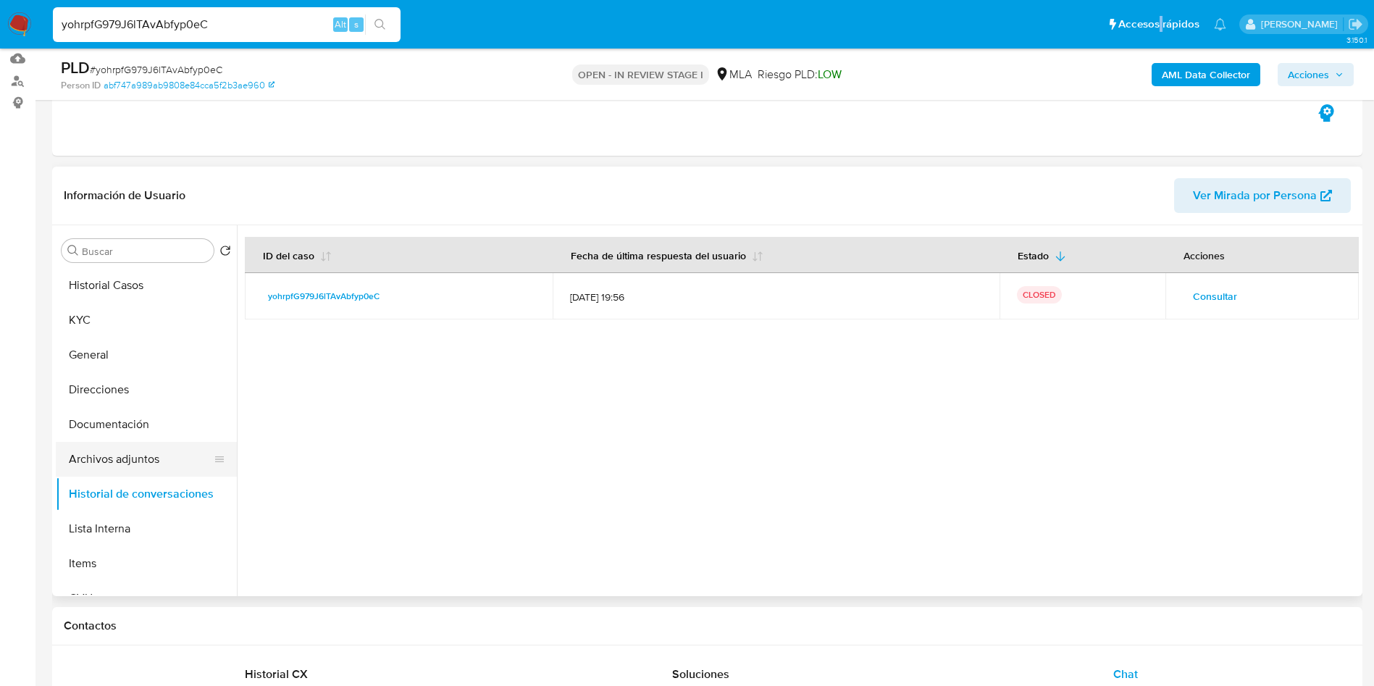
click at [152, 442] on button "Archivos adjuntos" at bounding box center [141, 459] width 170 height 35
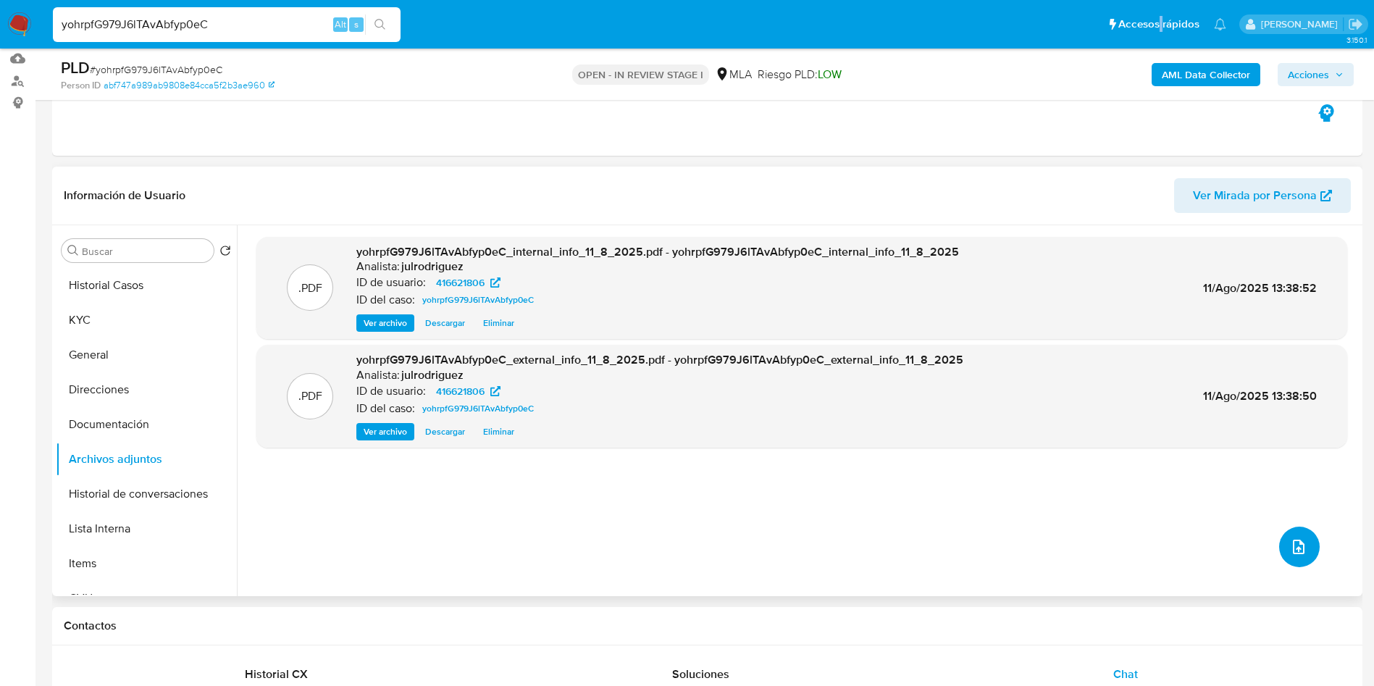
click at [1236, 544] on icon "upload-file" at bounding box center [1298, 546] width 17 height 17
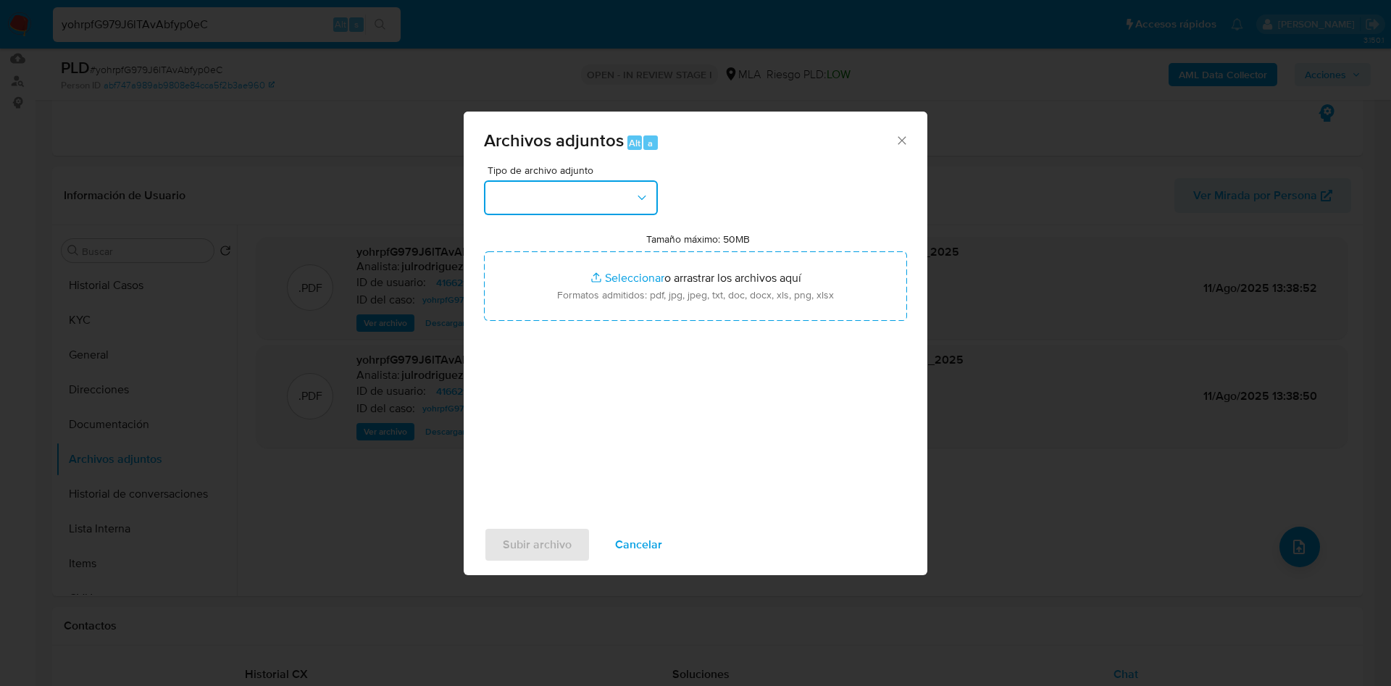
click at [562, 206] on button "button" at bounding box center [571, 197] width 174 height 35
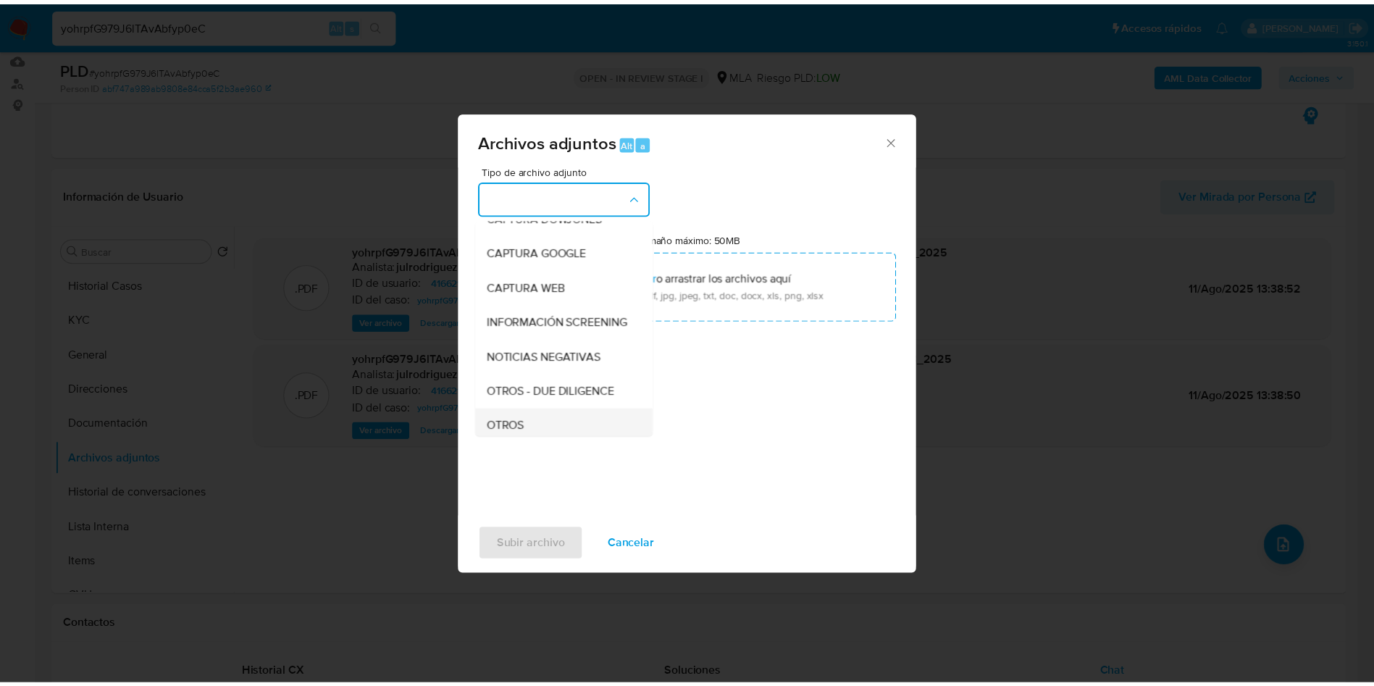
scroll to position [217, 0]
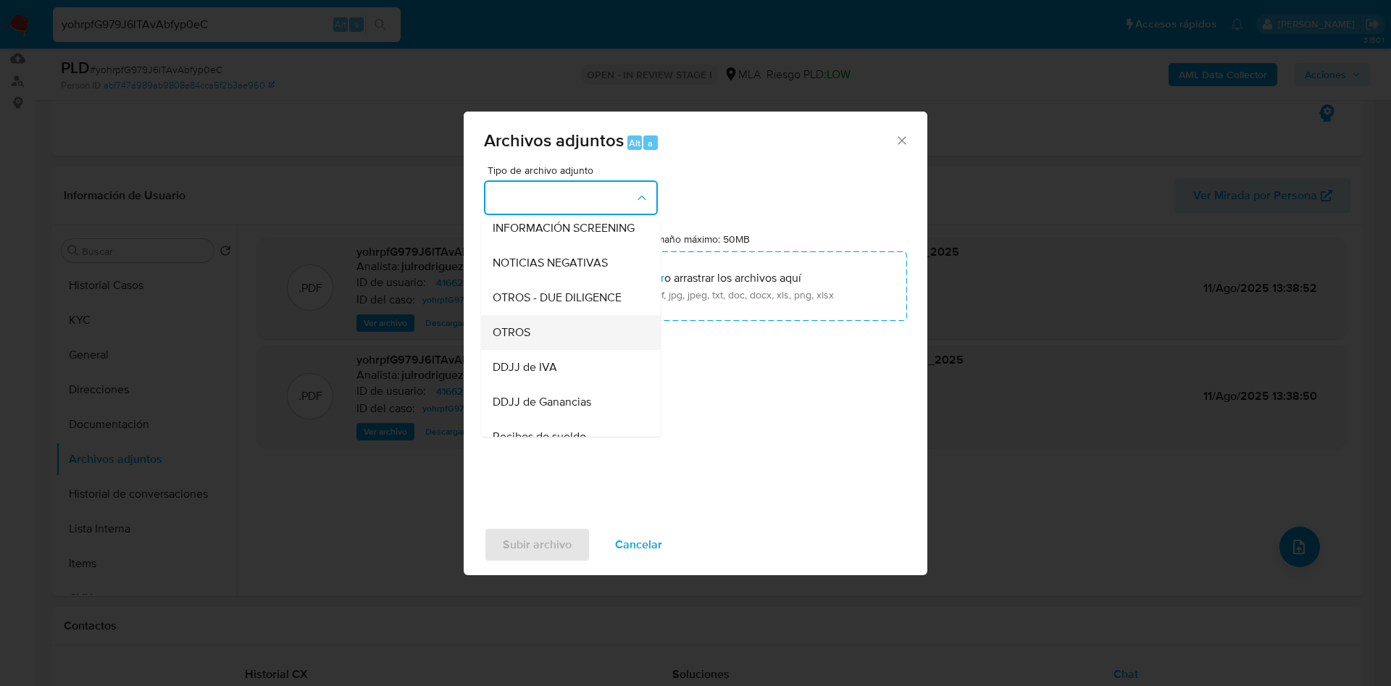
click at [530, 340] on span "OTROS" at bounding box center [512, 332] width 38 height 14
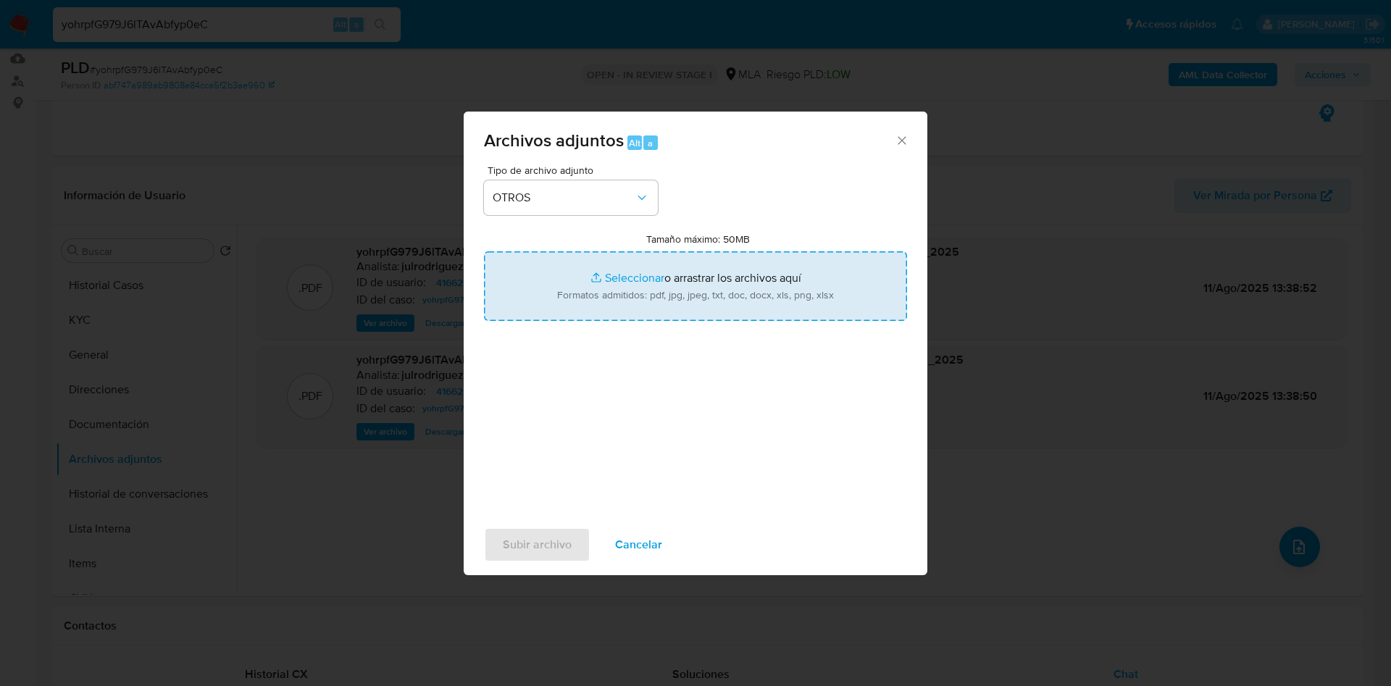
click at [733, 269] on input "Tamaño máximo: 50MB Seleccionar archivos" at bounding box center [695, 286] width 423 height 70
type input "C:\fakepath\Movimientos - 416621806 - yohrpfG979J6lTAvAbfyp0eC.xlsx"
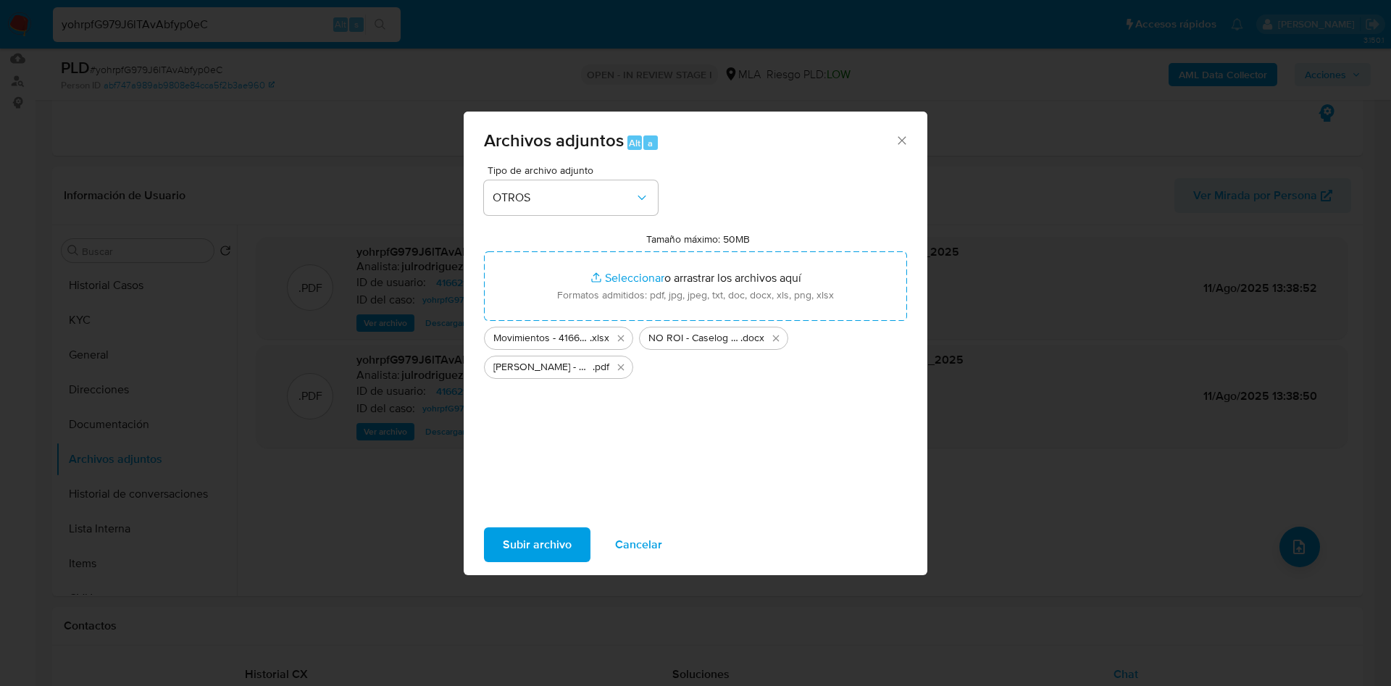
click at [539, 532] on span "Subir archivo" at bounding box center [537, 545] width 69 height 32
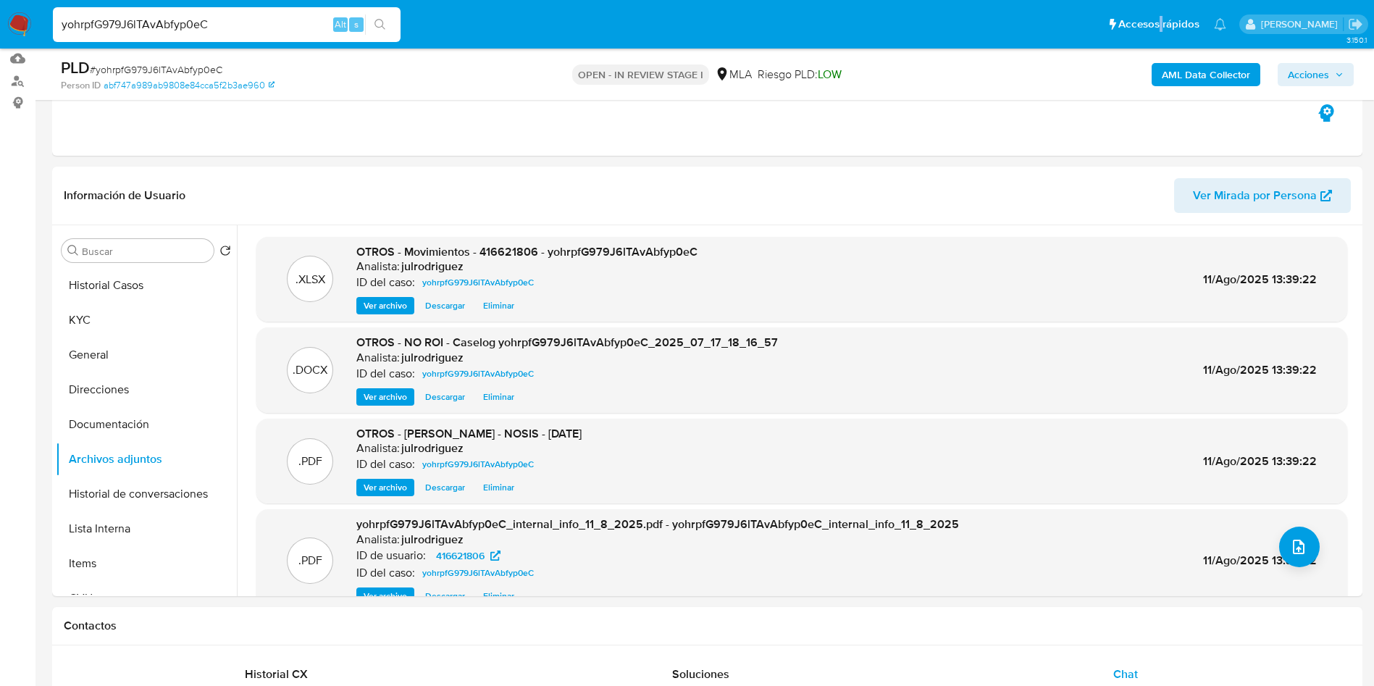
click at [1236, 72] on span "Acciones" at bounding box center [1316, 74] width 56 height 20
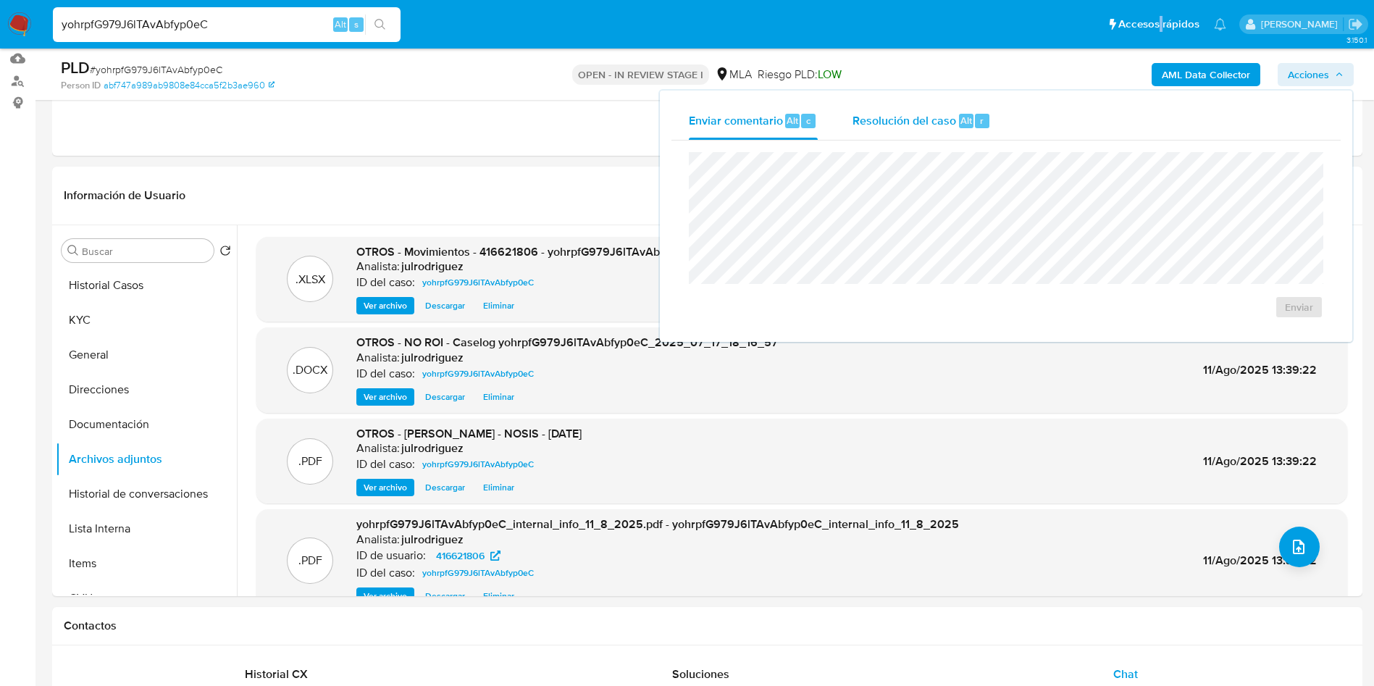
click at [940, 112] on span "Resolución del caso" at bounding box center [905, 120] width 104 height 17
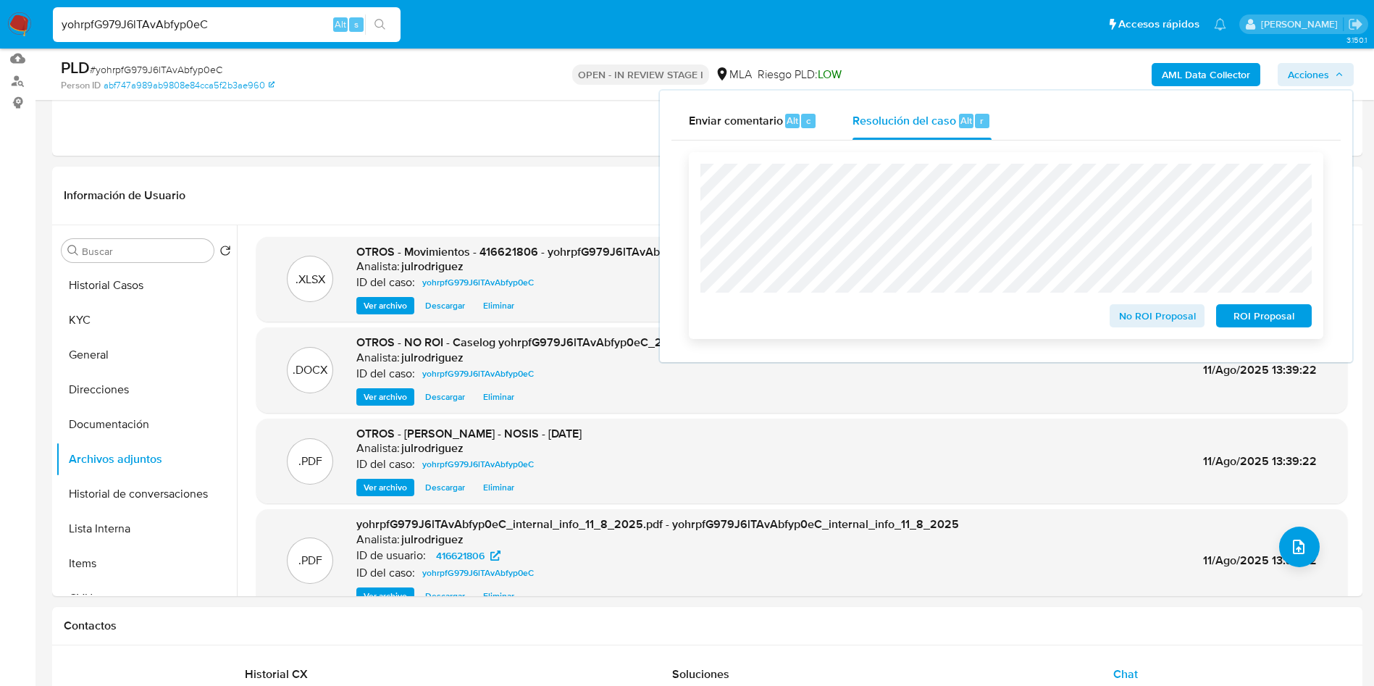
click at [1179, 325] on span "No ROI Proposal" at bounding box center [1157, 316] width 75 height 20
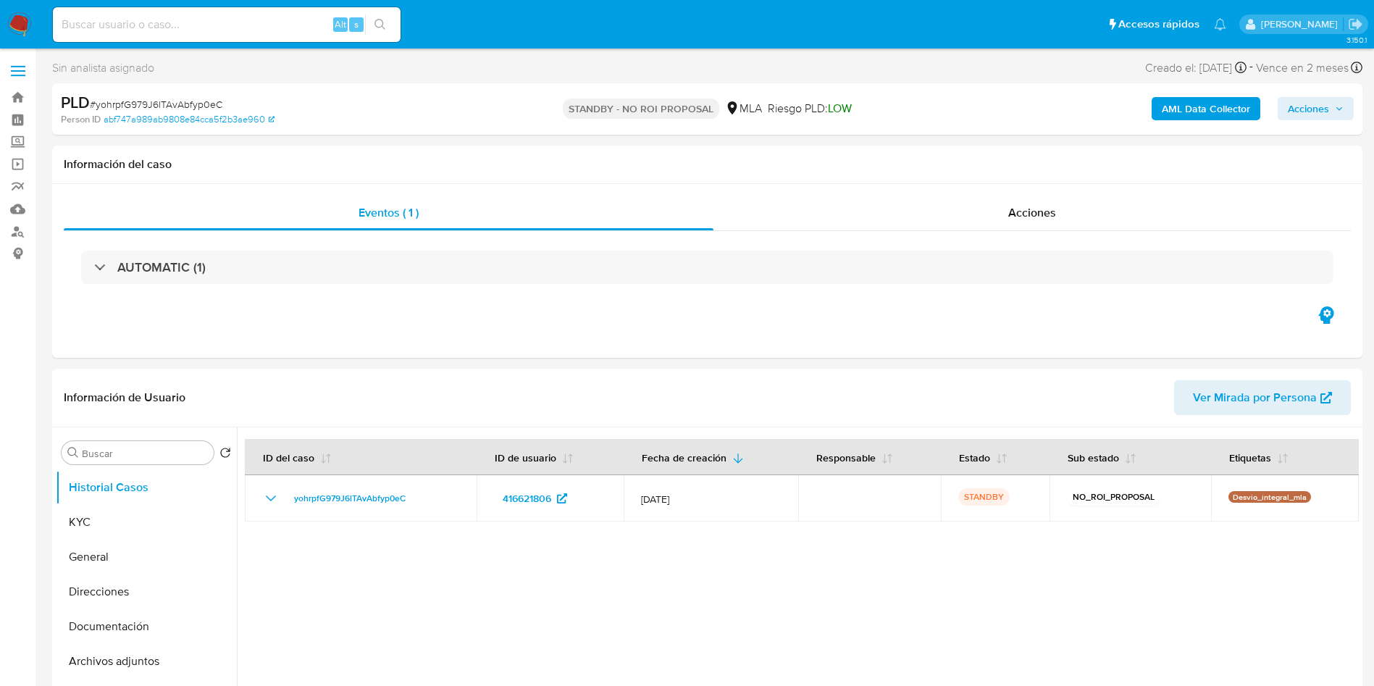
select select "10"
click at [252, 21] on input at bounding box center [227, 24] width 348 height 19
paste input "HQ4Ws31H3WCpOUGHmy0TKn64"
type input "HQ4Ws31H3WCpOUGHmy0TKn64"
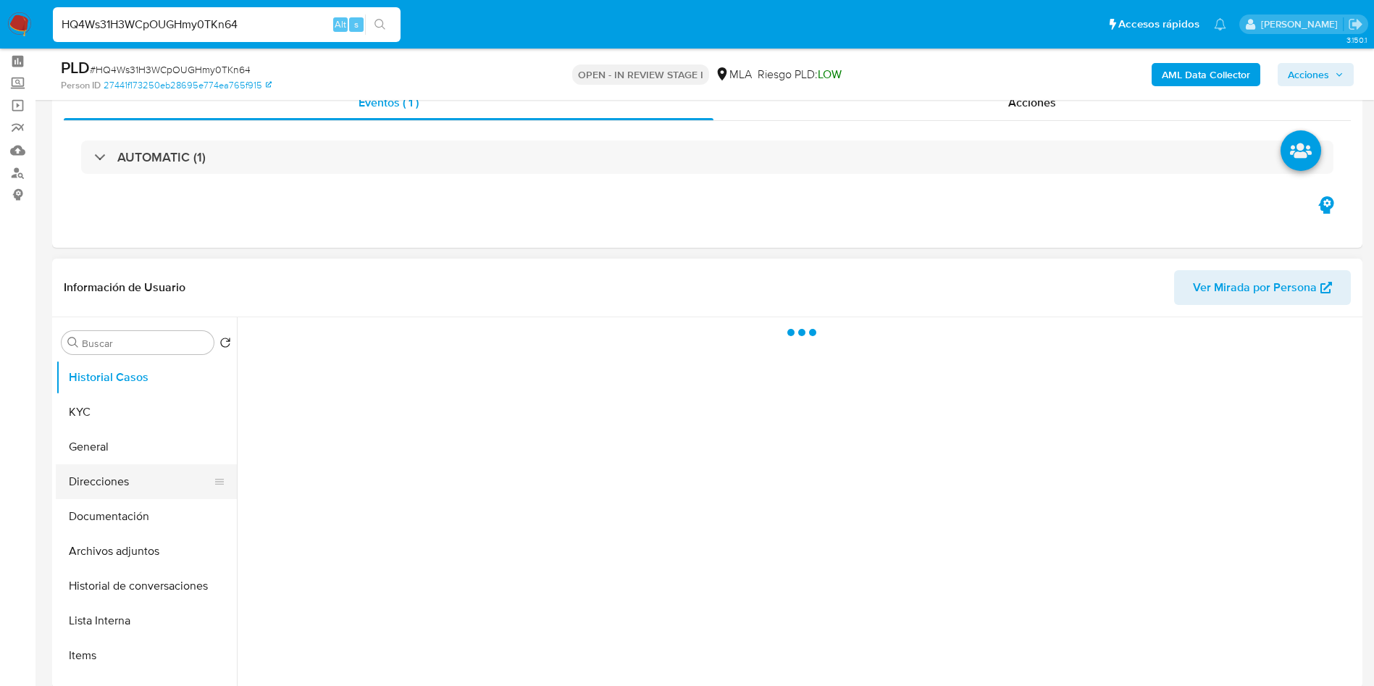
scroll to position [109, 0]
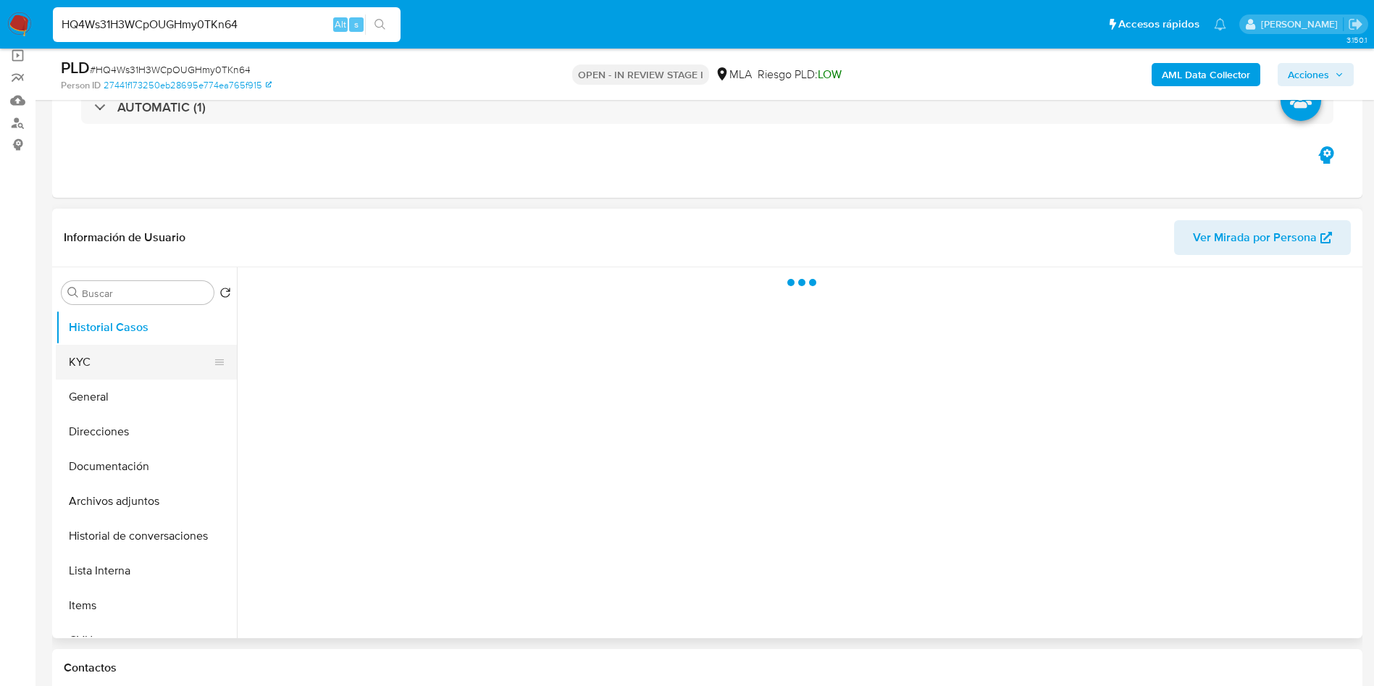
click at [85, 370] on button "KYC" at bounding box center [141, 362] width 170 height 35
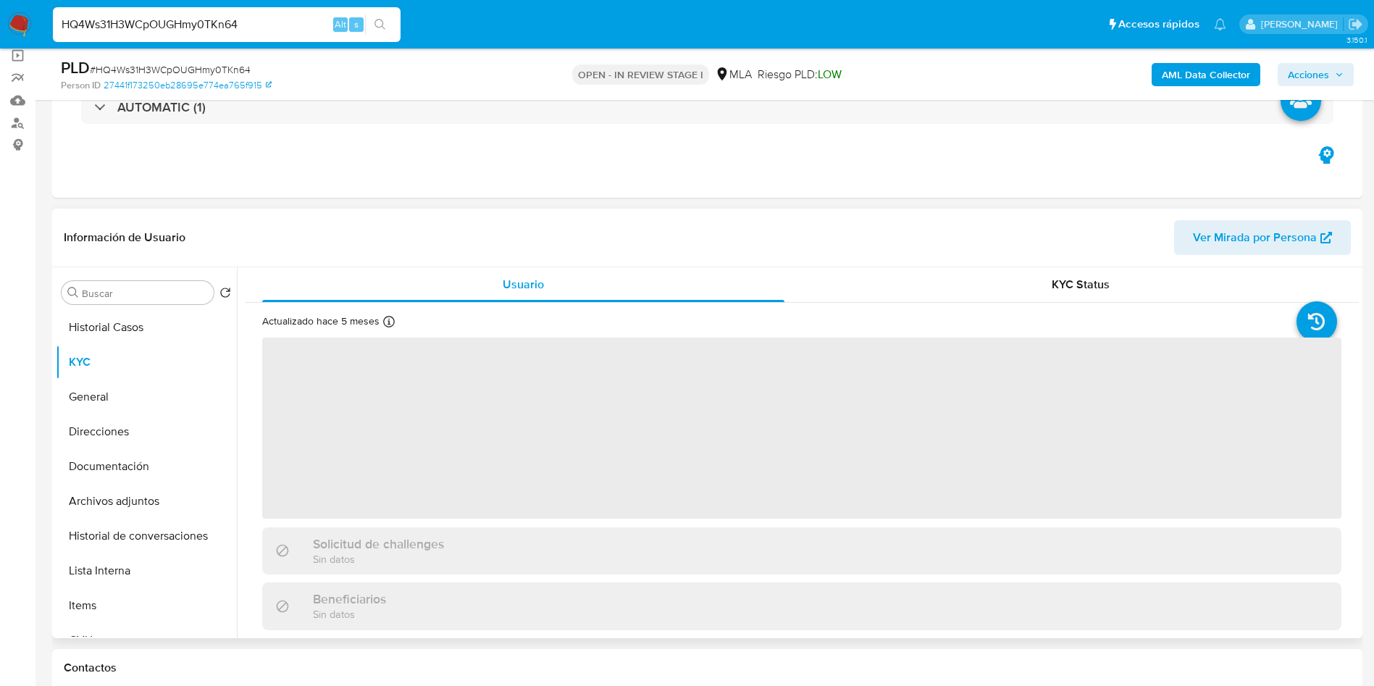
select select "10"
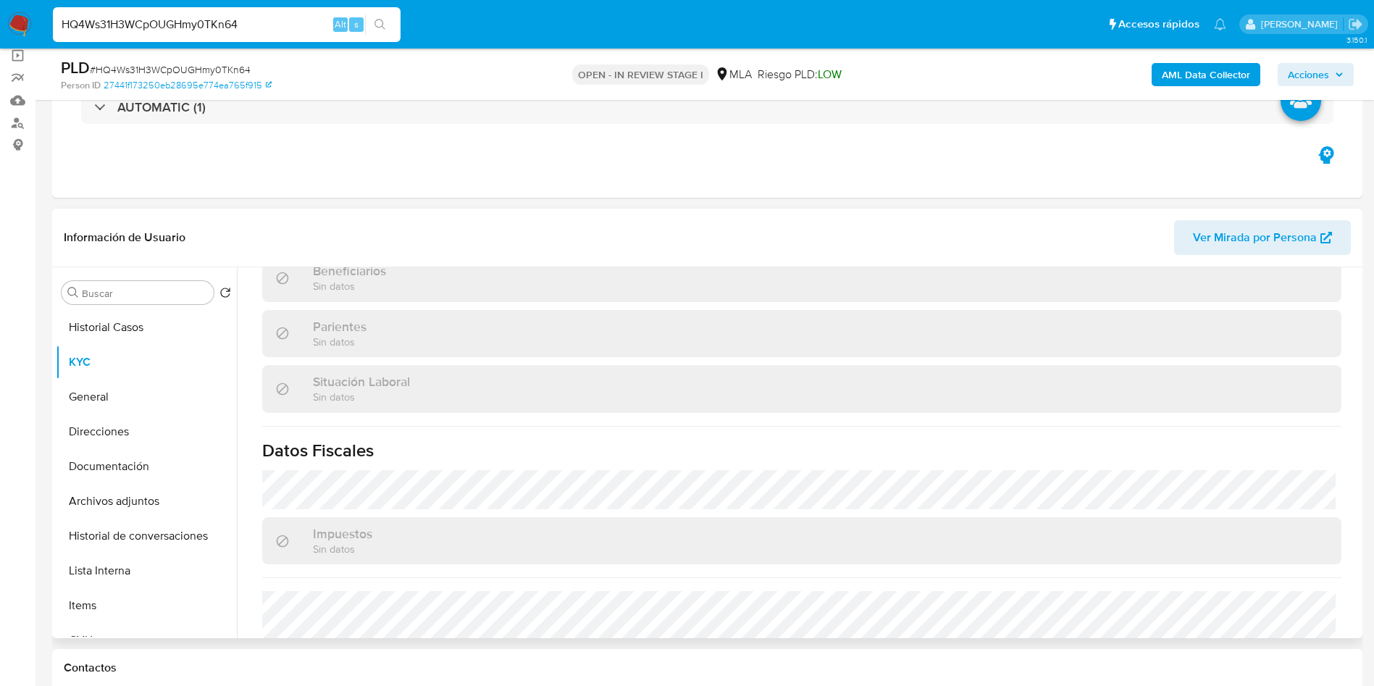
scroll to position [750, 0]
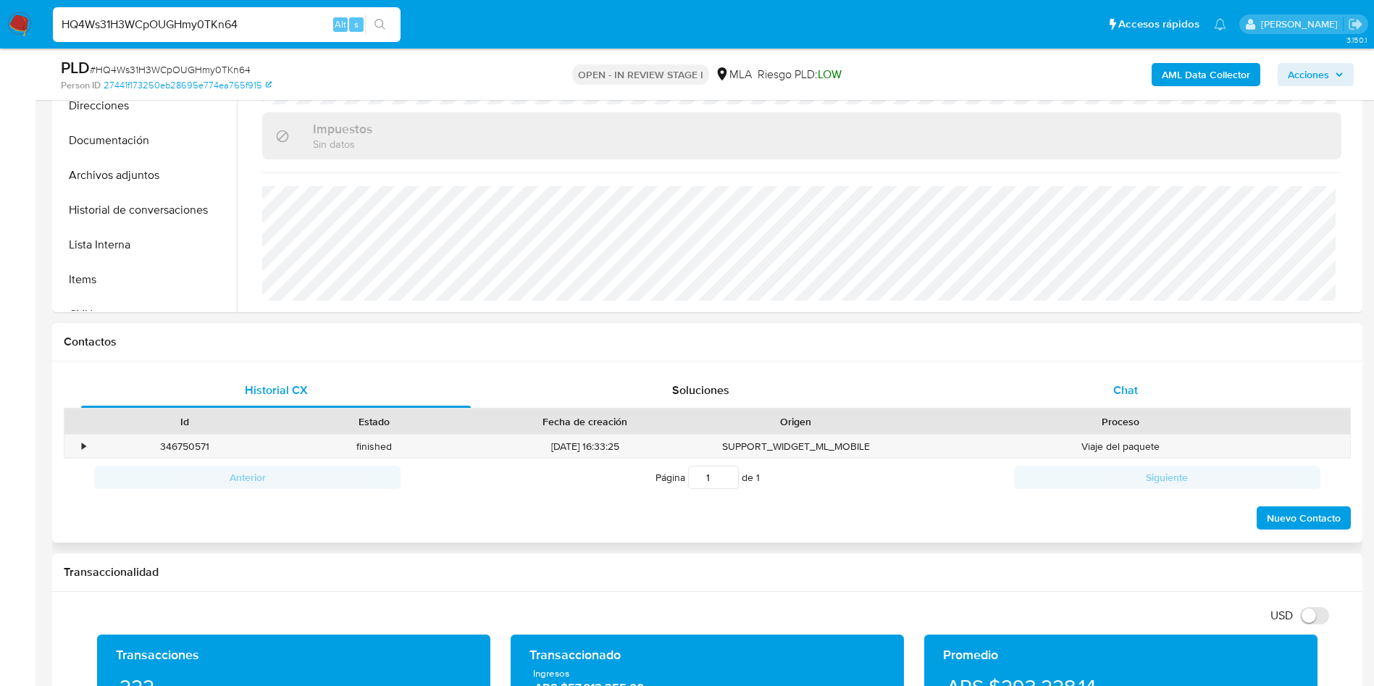
click at [1141, 390] on div "Chat" at bounding box center [1126, 390] width 390 height 35
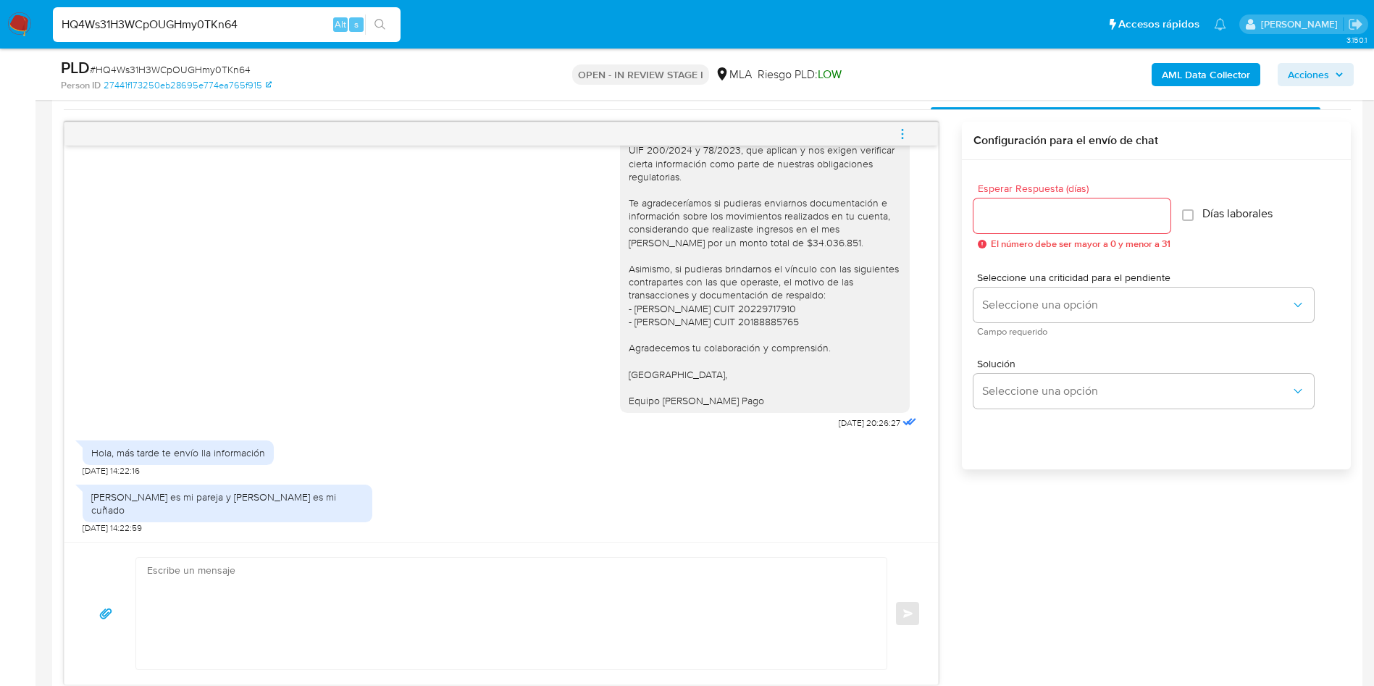
scroll to position [761, 0]
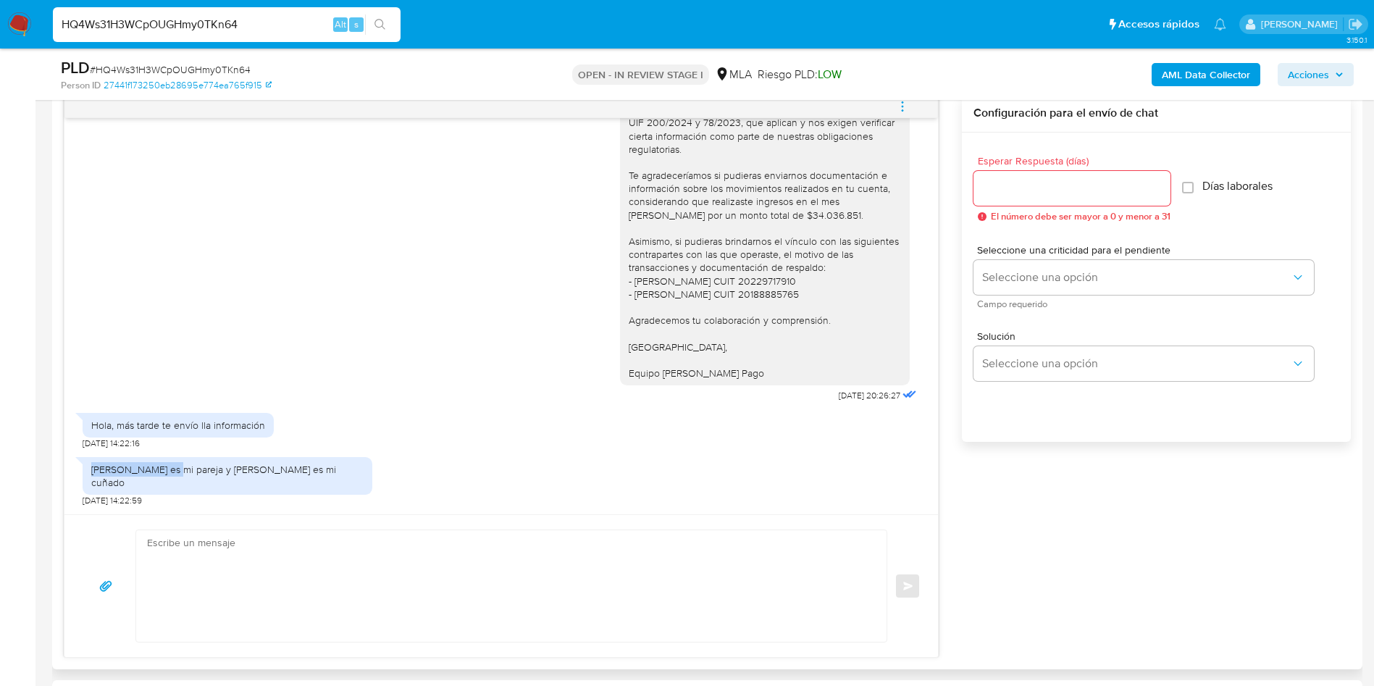
drag, startPoint x: 133, startPoint y: 470, endPoint x: 77, endPoint y: 467, distance: 56.6
click at [83, 467] on div "[PERSON_NAME] es mi pareja y [PERSON_NAME] es mi cuñado" at bounding box center [228, 476] width 290 height 38
click at [128, 496] on span "[DATE] 14:22:59" at bounding box center [112, 501] width 59 height 12
drag, startPoint x: 128, startPoint y: 480, endPoint x: 85, endPoint y: 464, distance: 46.6
click at [75, 464] on div "[DATE] 19:52:40 Hola buenas noches [DATE] 01:46:28 [DATE] 20:26:27 Hola, más ta…" at bounding box center [501, 316] width 874 height 396
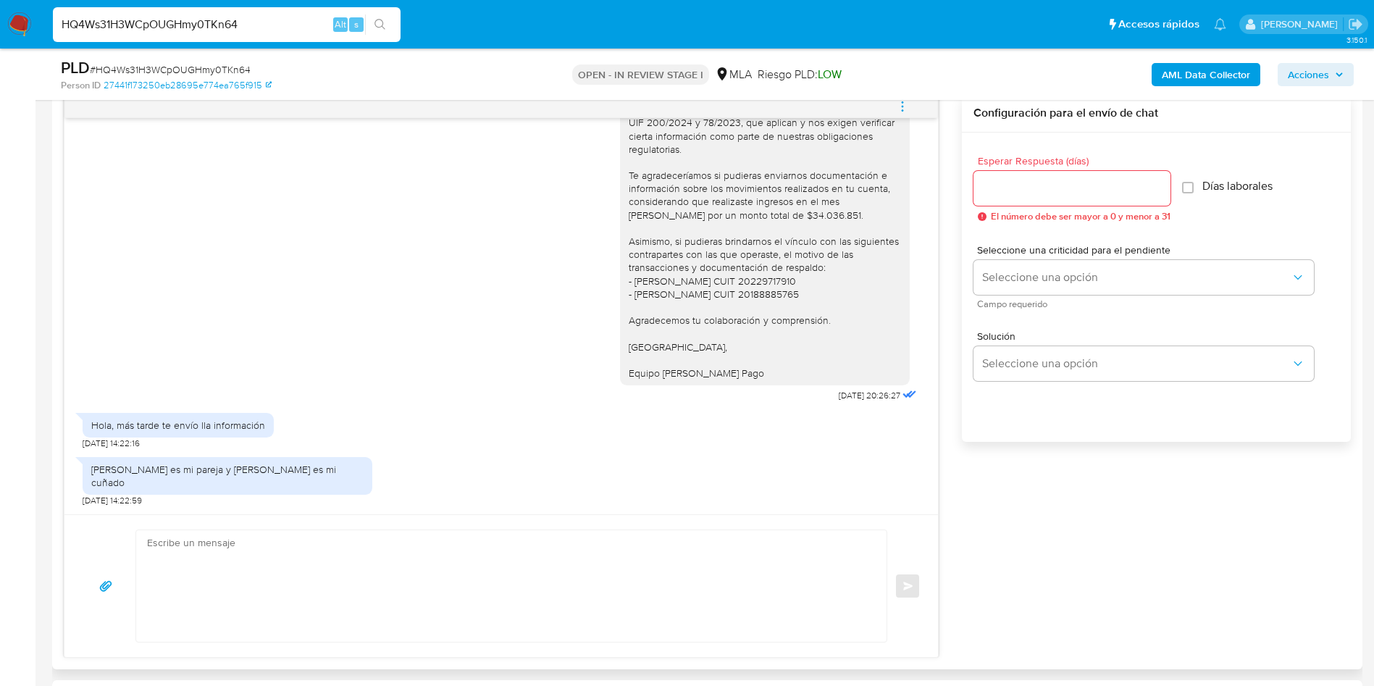
copy div "[PERSON_NAME] es mi pareja y [PERSON_NAME] es mi cuñado"
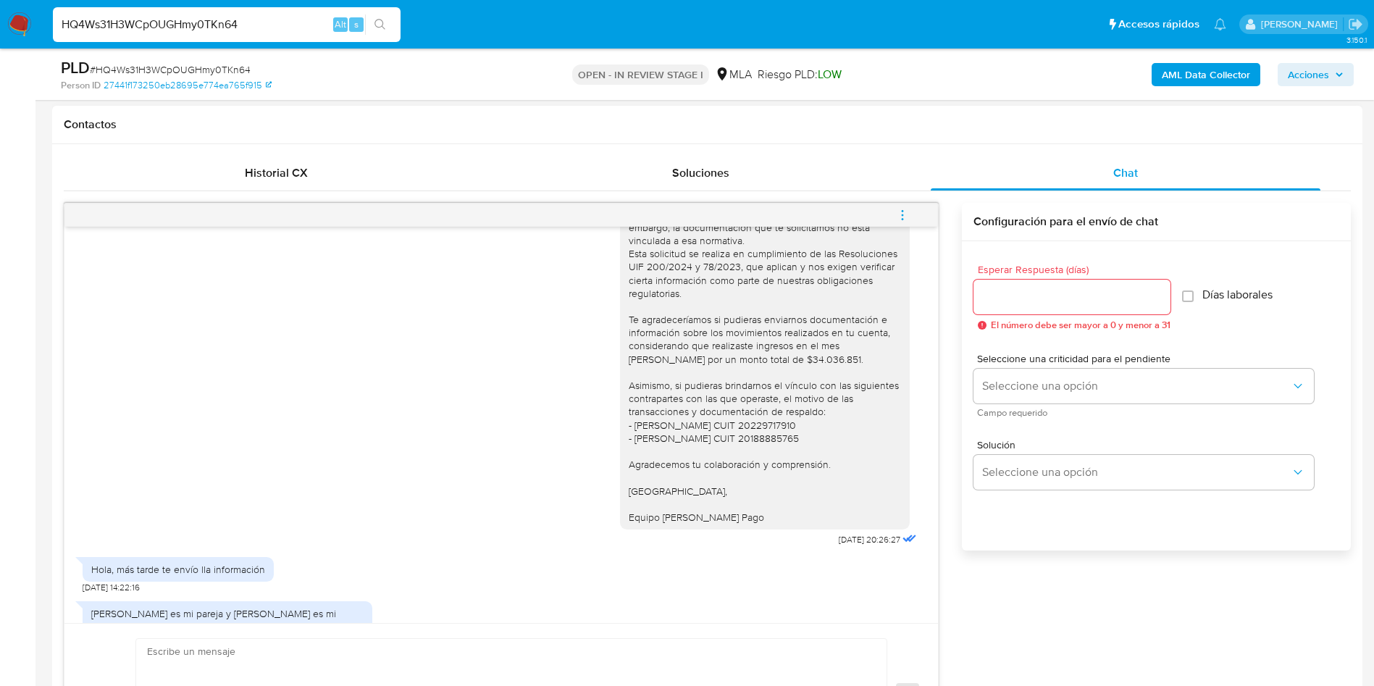
scroll to position [885, 0]
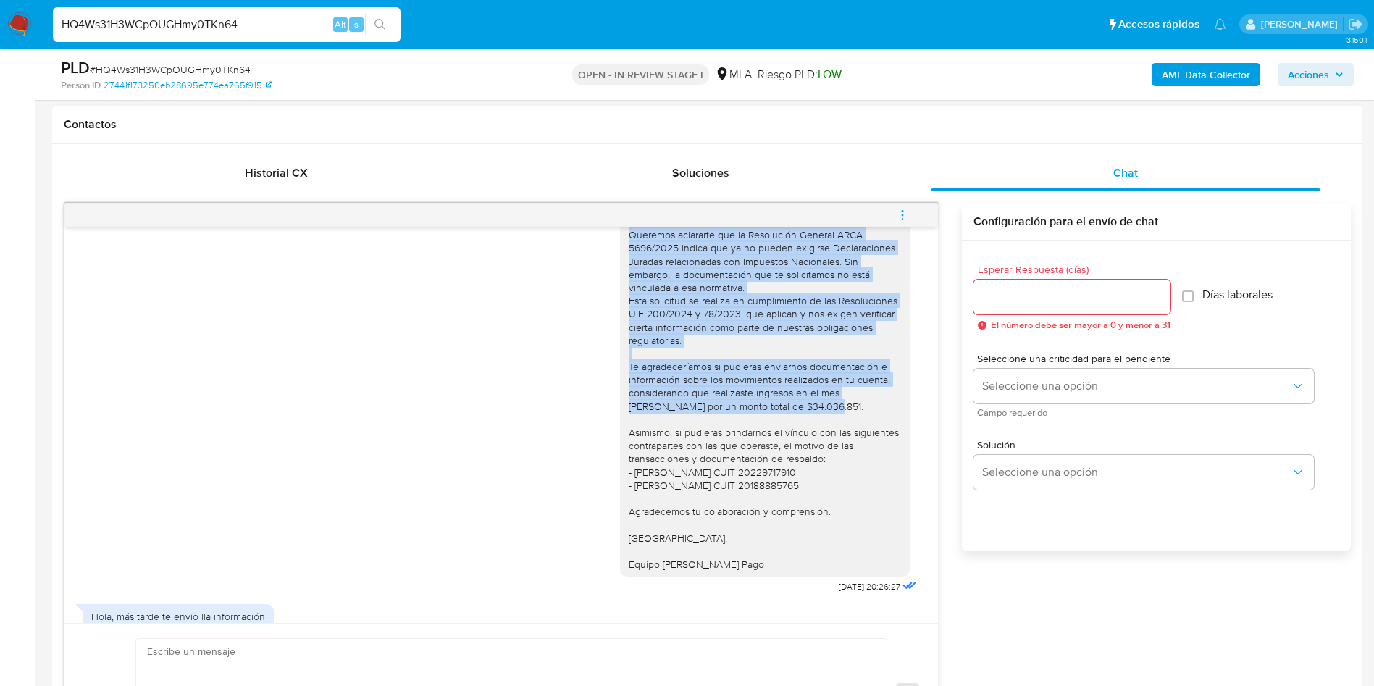
drag, startPoint x: 614, startPoint y: 234, endPoint x: 794, endPoint y: 438, distance: 272.5
click at [794, 438] on div "Buenas tardes, Queremos aclararte que la Resolución General ARCA 5696/2025 indi…" at bounding box center [765, 386] width 272 height 369
copy div "Buenas tardes, Queremos aclararte que la Resolución General ARCA 5696/2025 indi…"
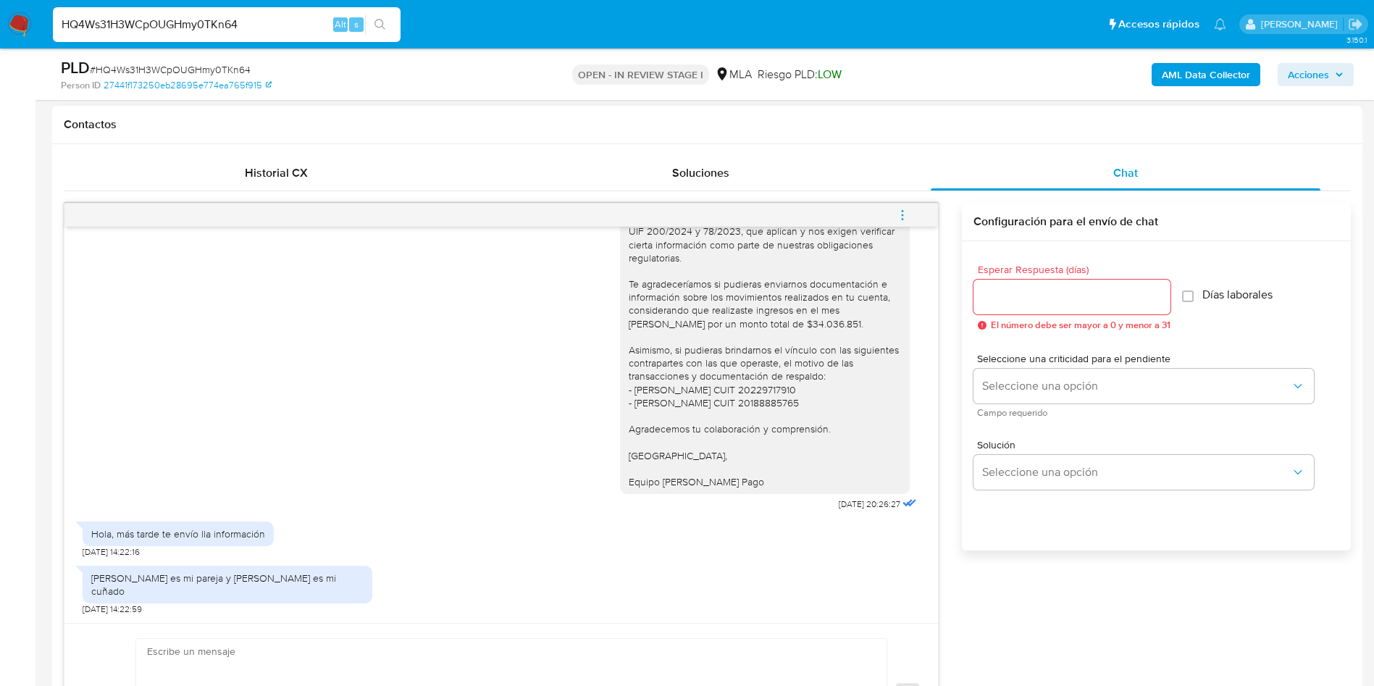
scroll to position [993, 0]
drag, startPoint x: 611, startPoint y: 427, endPoint x: 751, endPoint y: 477, distance: 148.5
click at [751, 477] on div "Buenas tardes, Queremos aclararte que la Resolución General ARCA 5696/2025 indi…" at bounding box center [765, 304] width 290 height 380
copy div "Agradecemos tu colaboración y comprensión. Saludos, Equipo [PERSON_NAME] Pago"
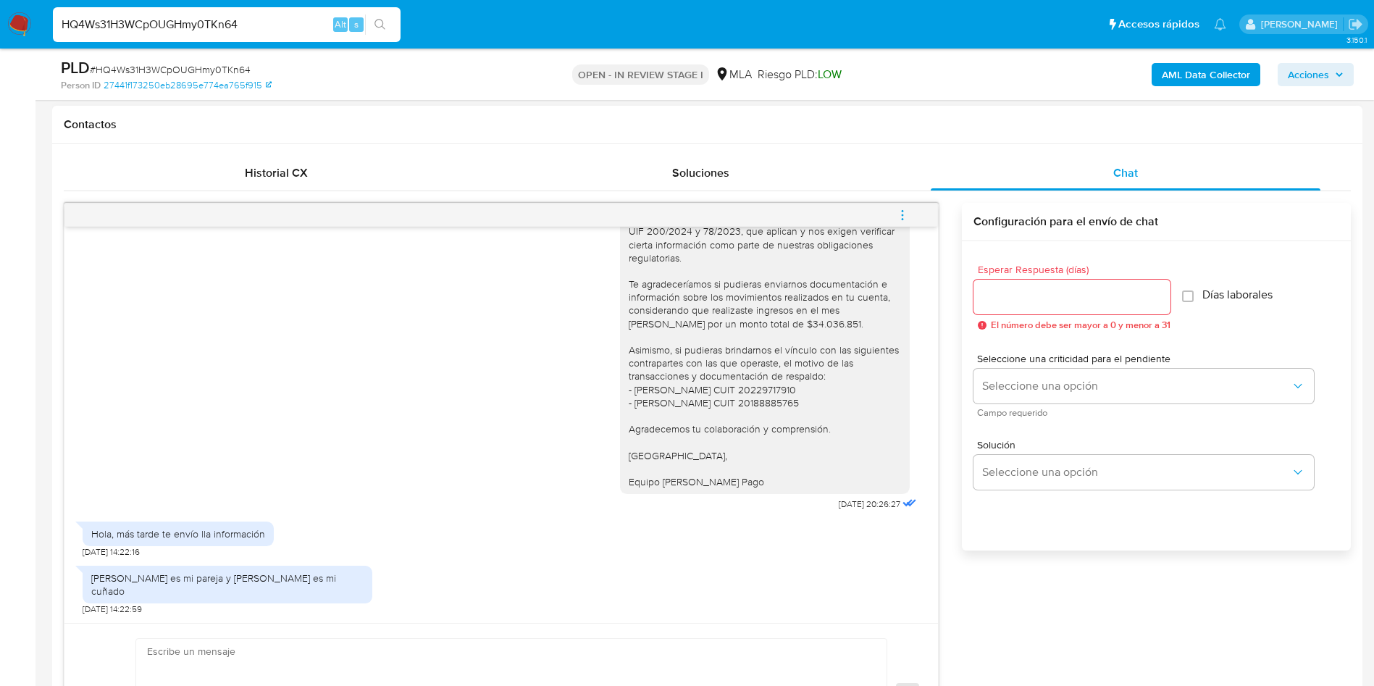
click at [1016, 292] on input "Esperar Respuesta (días)" at bounding box center [1072, 297] width 197 height 19
type input "3"
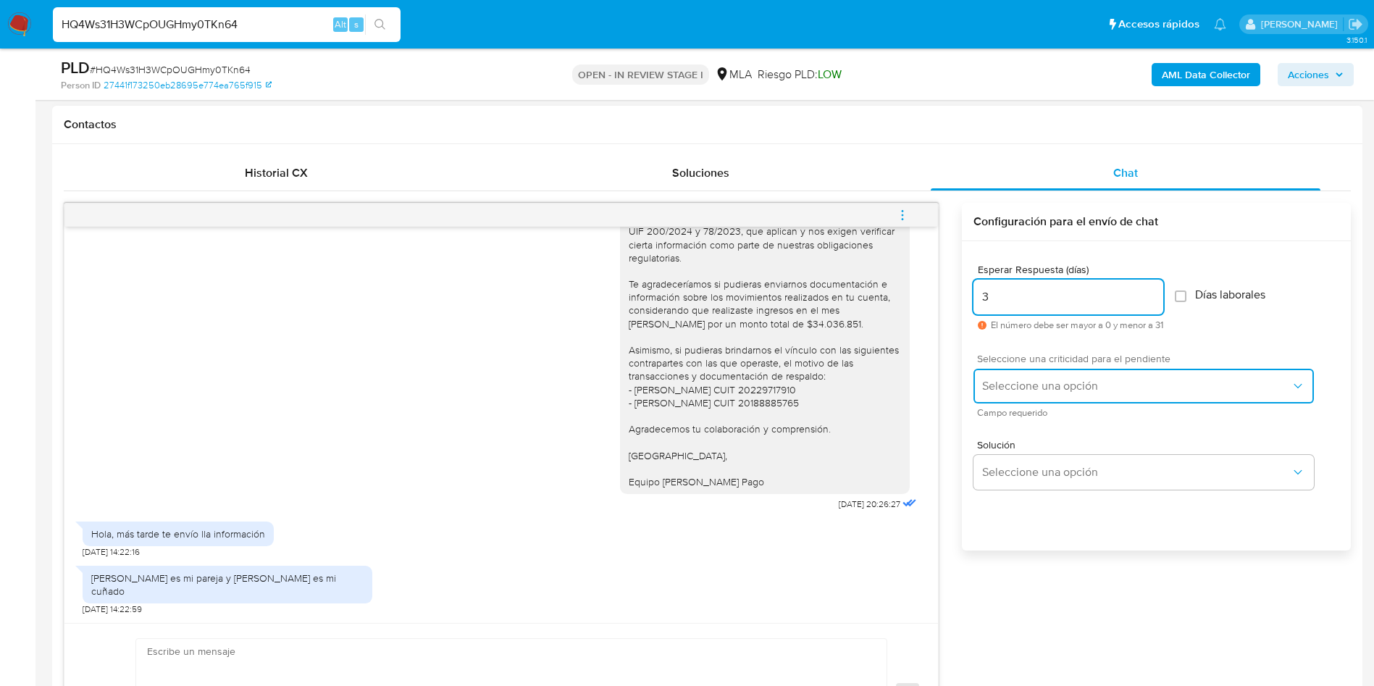
click at [1030, 373] on button "Seleccione una opción" at bounding box center [1144, 386] width 340 height 35
click at [1013, 390] on span "Seleccione una opción" at bounding box center [1136, 386] width 309 height 14
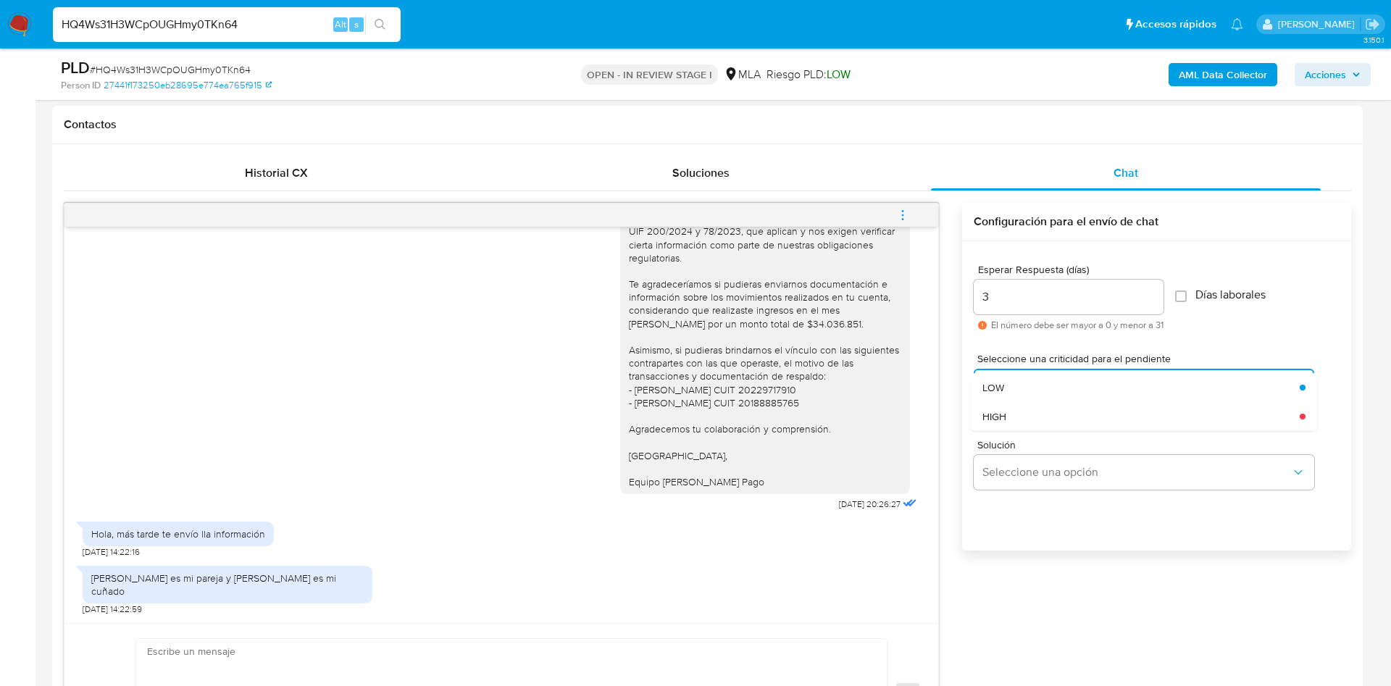
click at [1001, 293] on input "3" at bounding box center [1069, 297] width 190 height 19
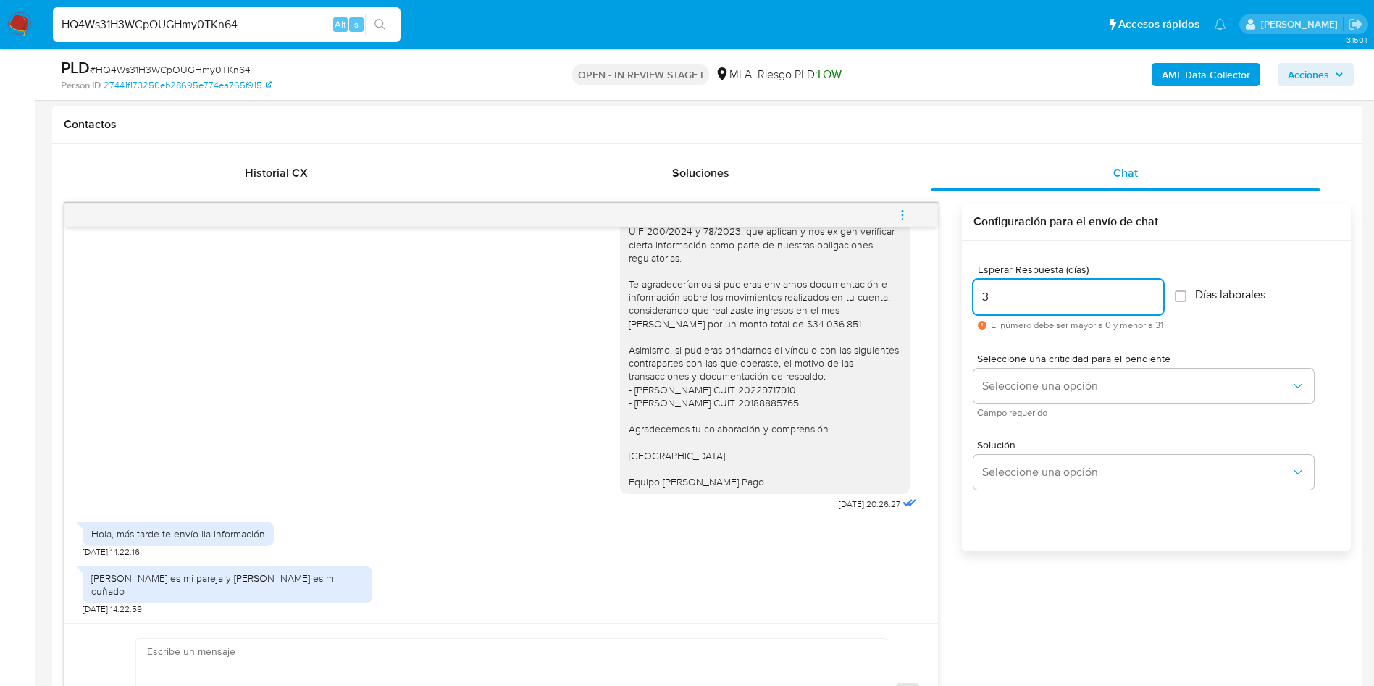
click at [1002, 292] on input "3" at bounding box center [1069, 297] width 190 height 19
type input "2"
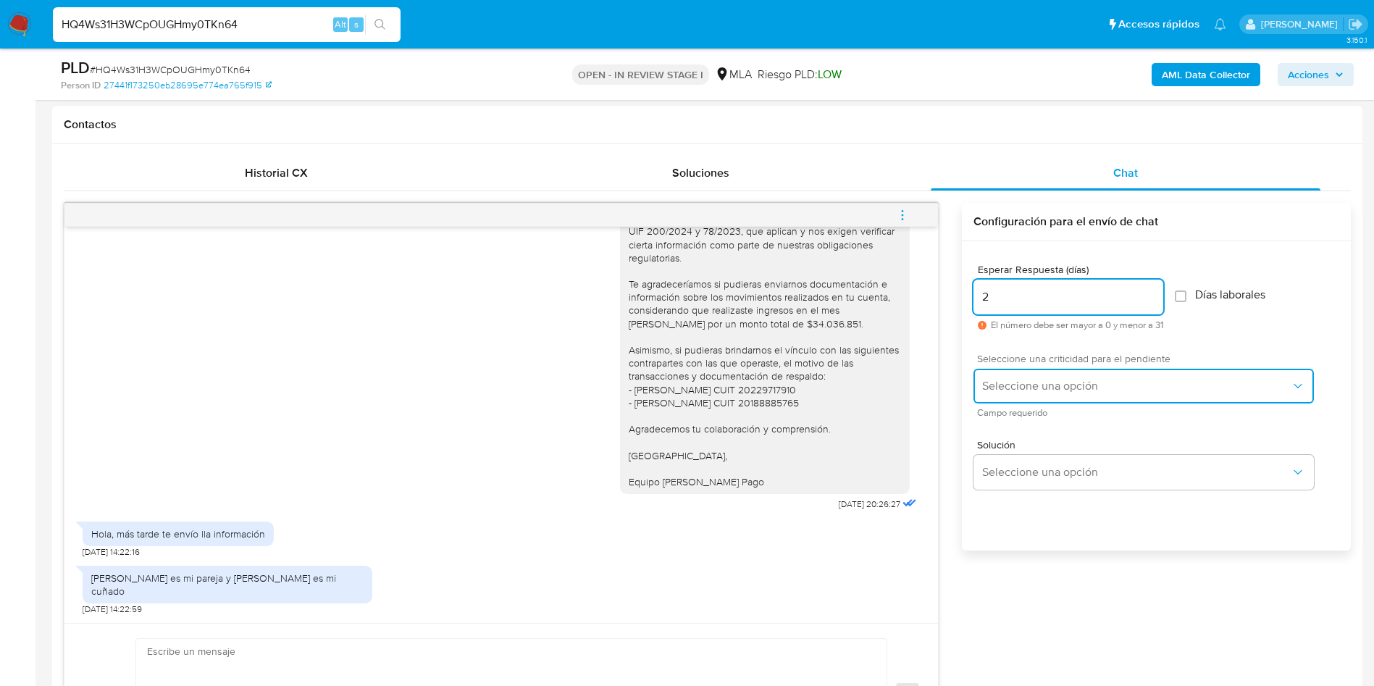
click at [1027, 398] on button "Seleccione una opción" at bounding box center [1144, 386] width 340 height 35
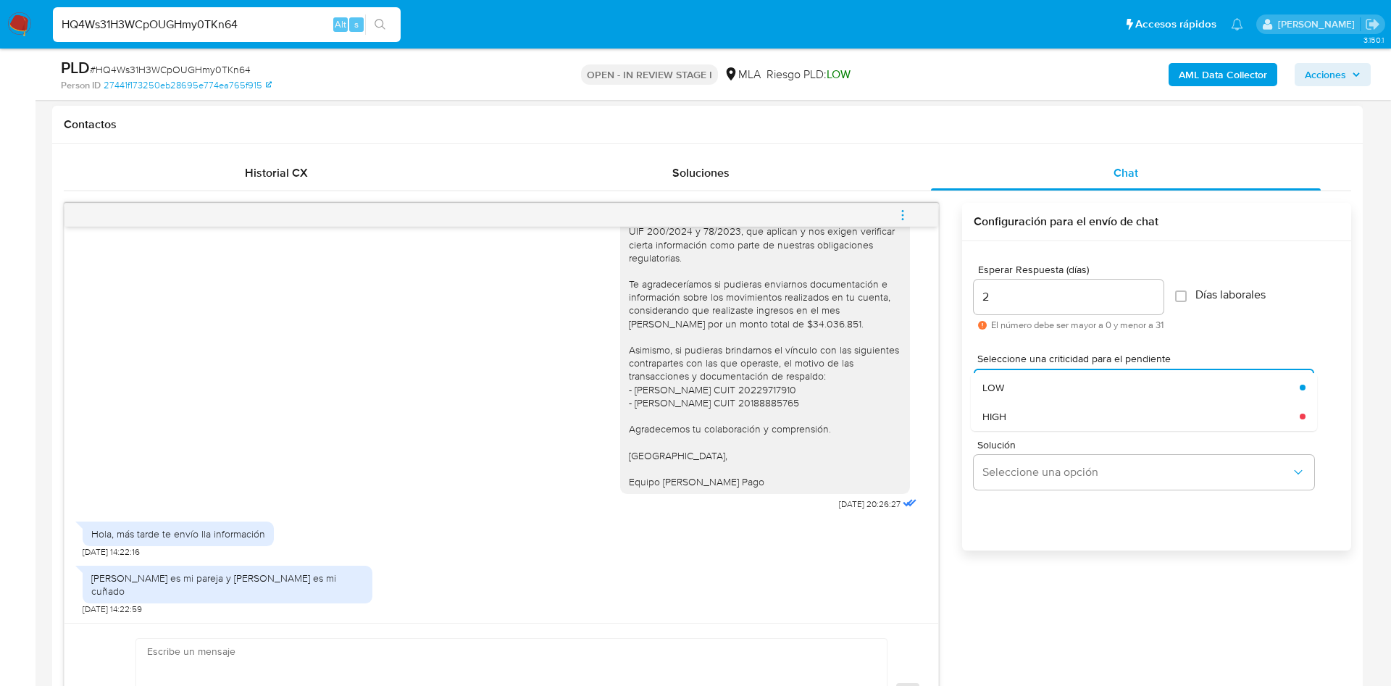
click at [1020, 424] on div "HIGH" at bounding box center [1140, 416] width 317 height 29
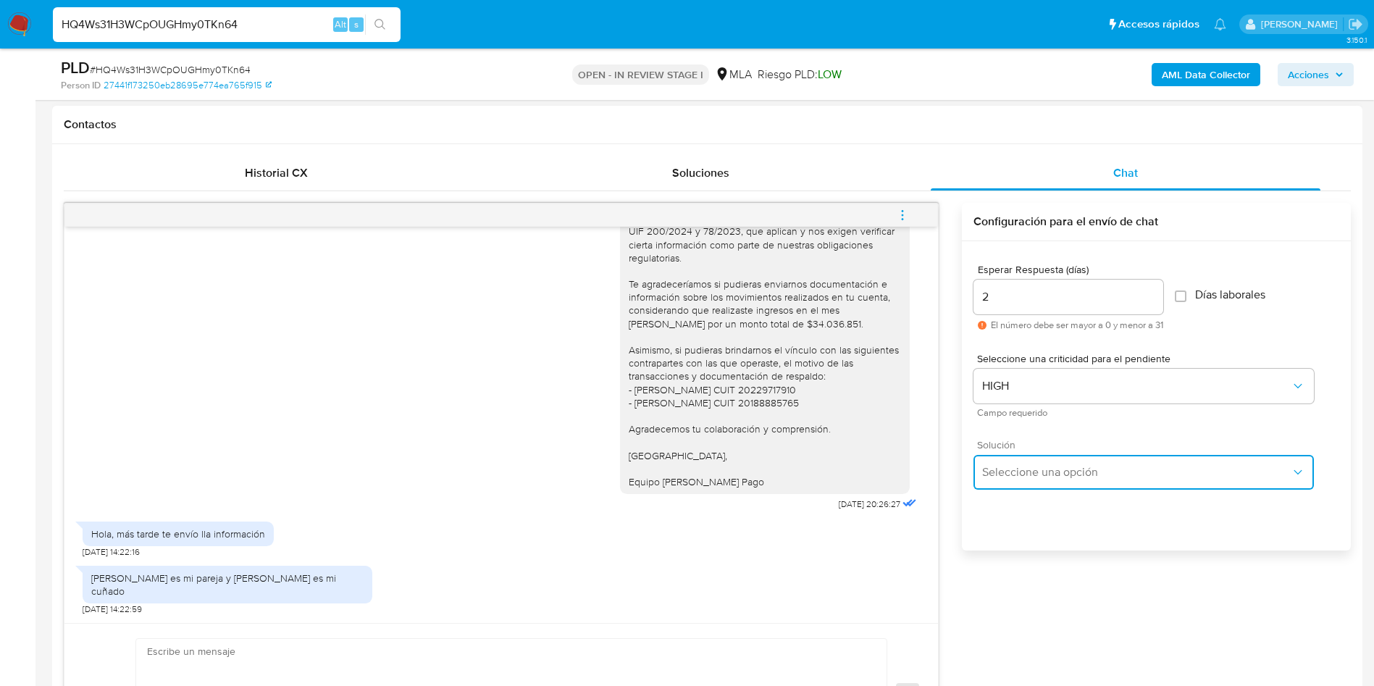
click at [1026, 466] on span "Seleccione una opción" at bounding box center [1136, 472] width 309 height 14
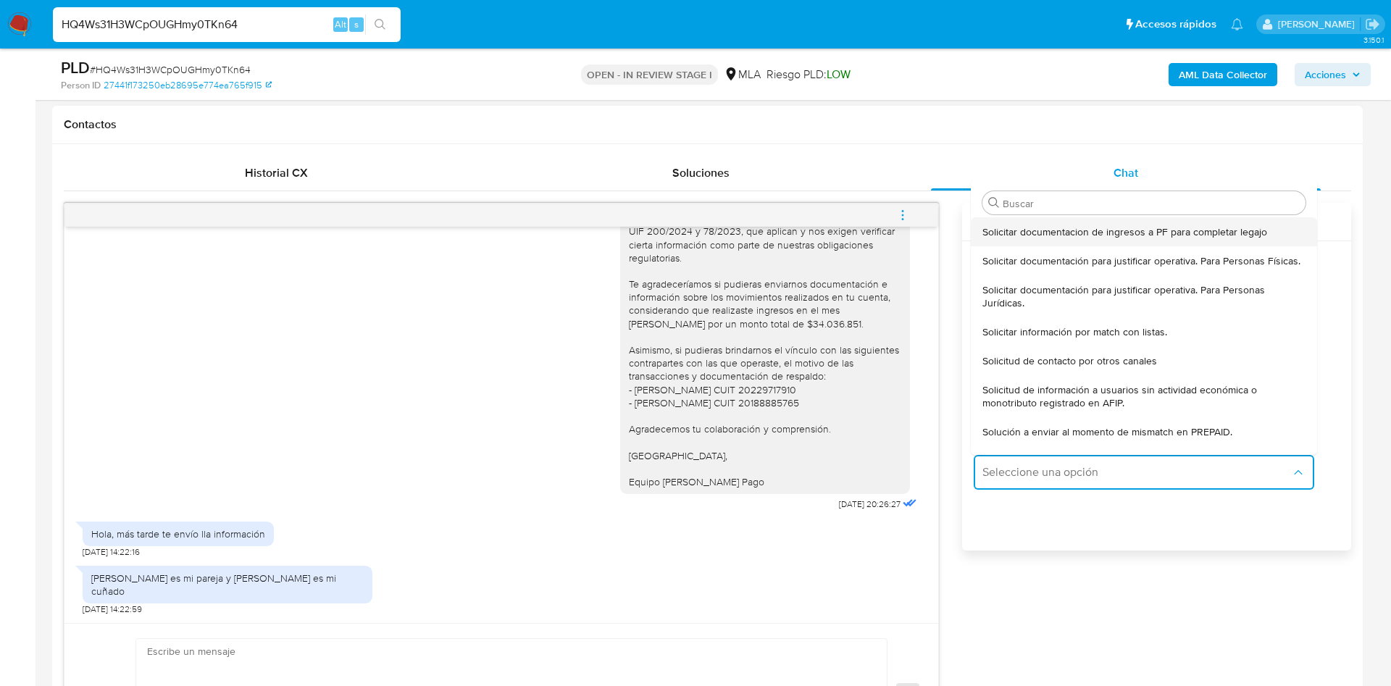
click at [1047, 230] on span "Solicitar documentacion de ingresos a PF para completar legajo" at bounding box center [1124, 231] width 285 height 13
type textarea "Lore, Ip dolorsi am con adipiscinge seddoeiusmo te in utlabo et Dolorem Aliq, e…"
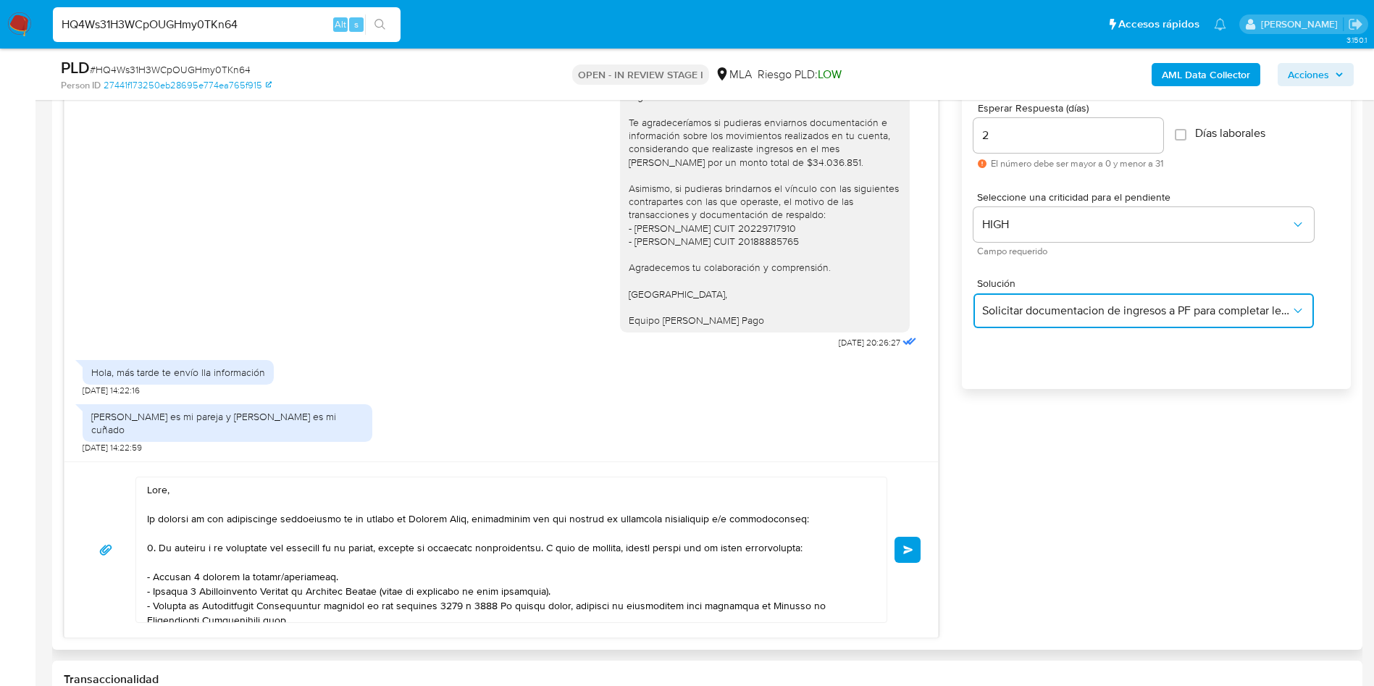
scroll to position [978, 0]
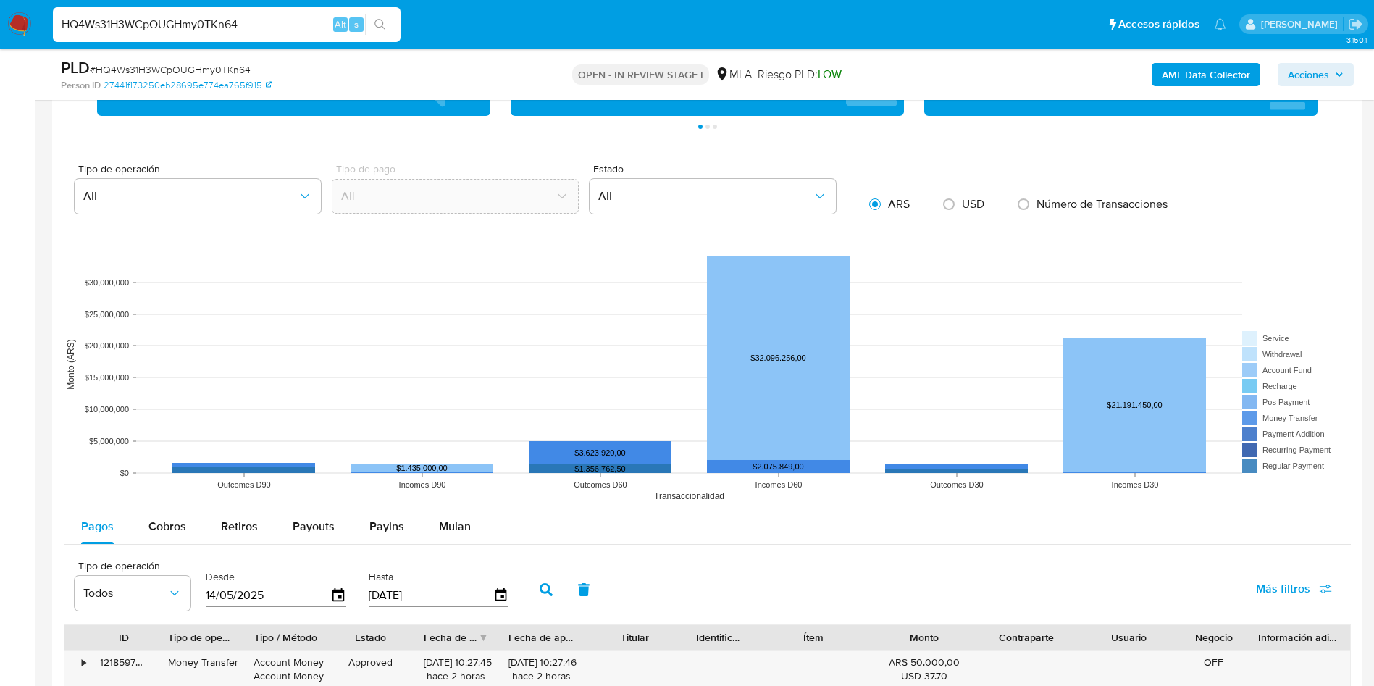
drag, startPoint x: 146, startPoint y: 321, endPoint x: 497, endPoint y: 572, distance: 431.0
click at [482, 685] on html "Pausado Ver notificaciones HQ4Ws31H3WCpOUGHmy0TKn64 Alt s Accesos rápidos Presi…" at bounding box center [687, 42] width 1374 height 3267
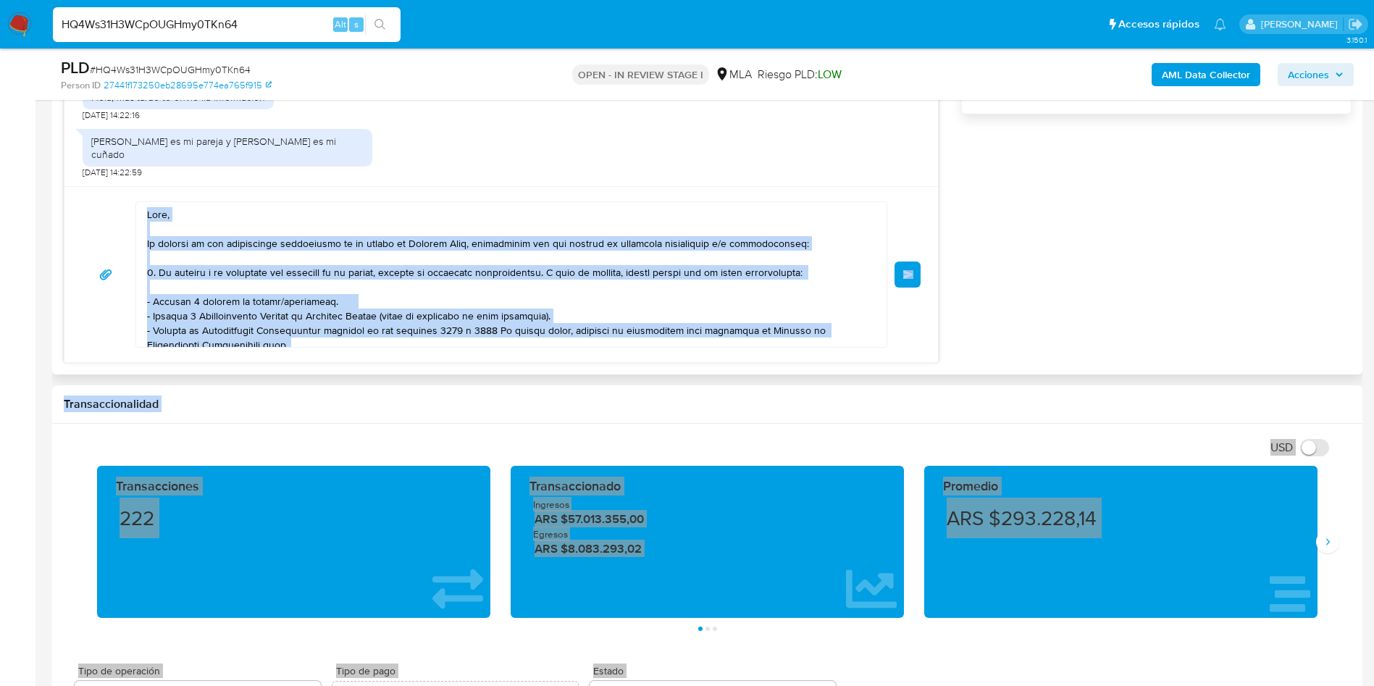
scroll to position [1013, 0]
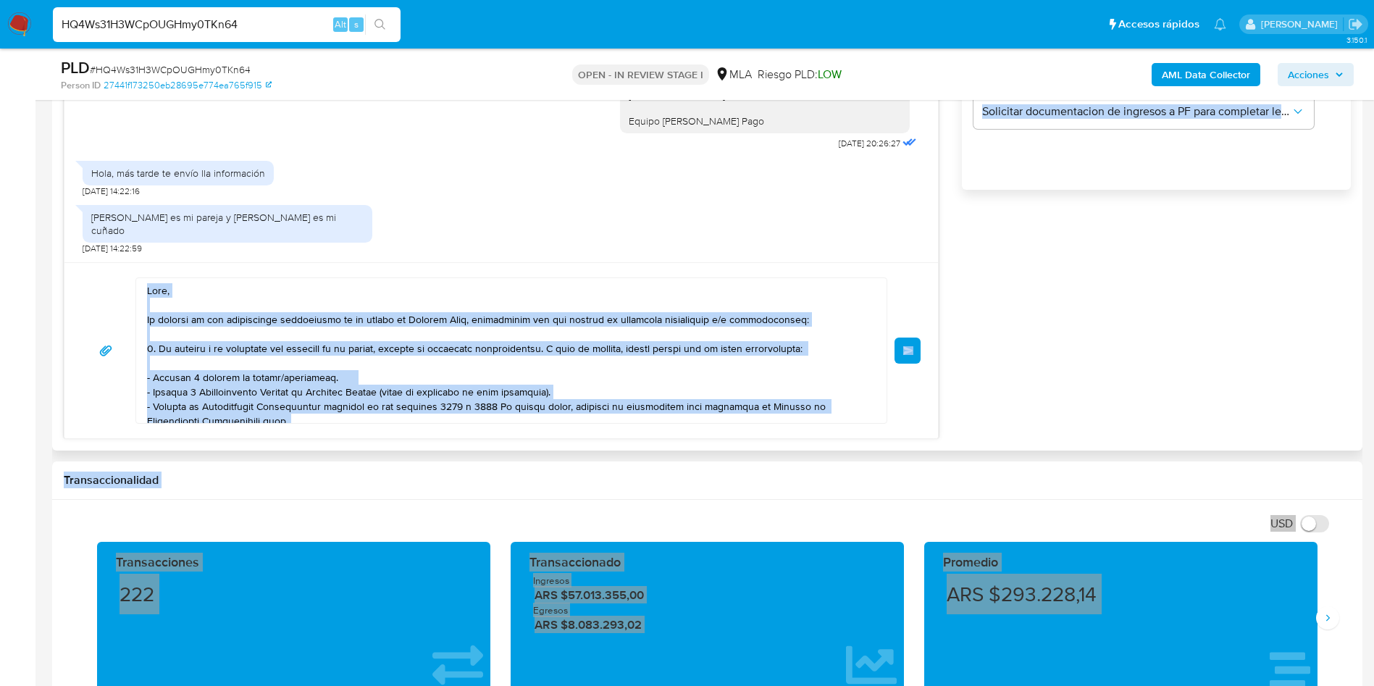
click at [393, 317] on textarea at bounding box center [508, 350] width 722 height 145
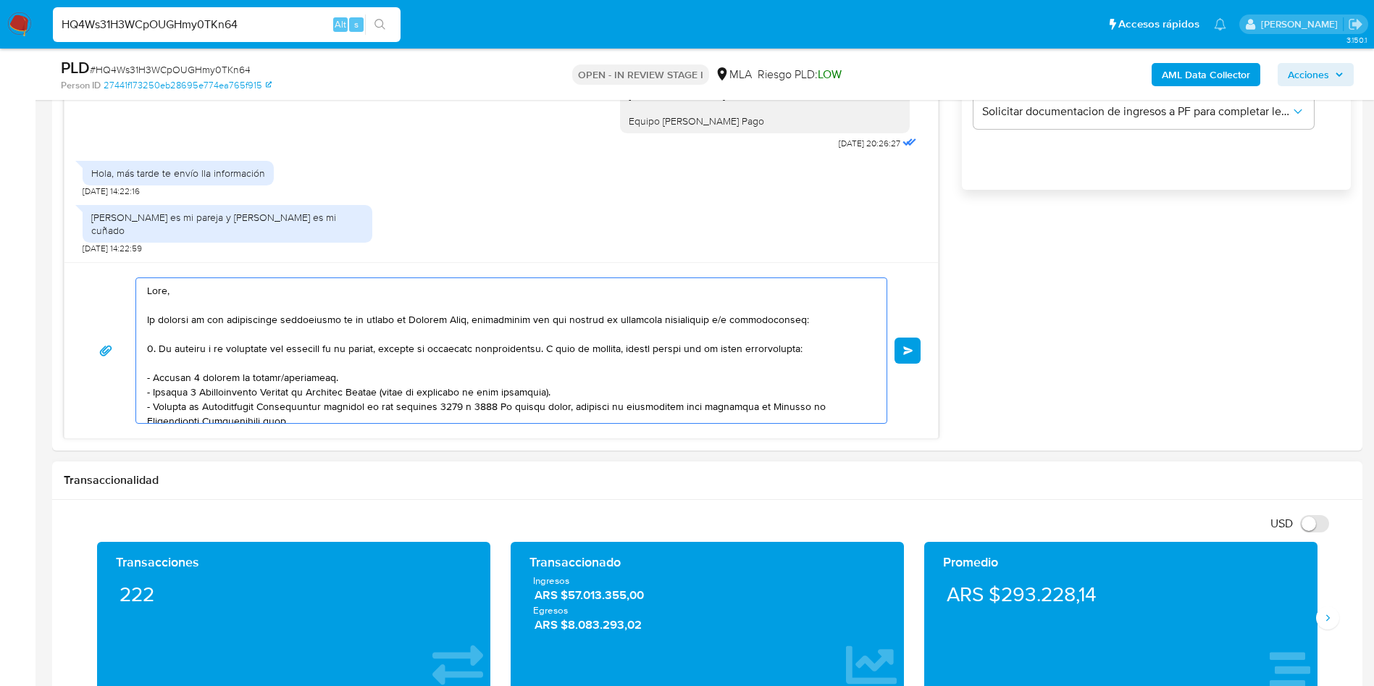
scroll to position [242, 0]
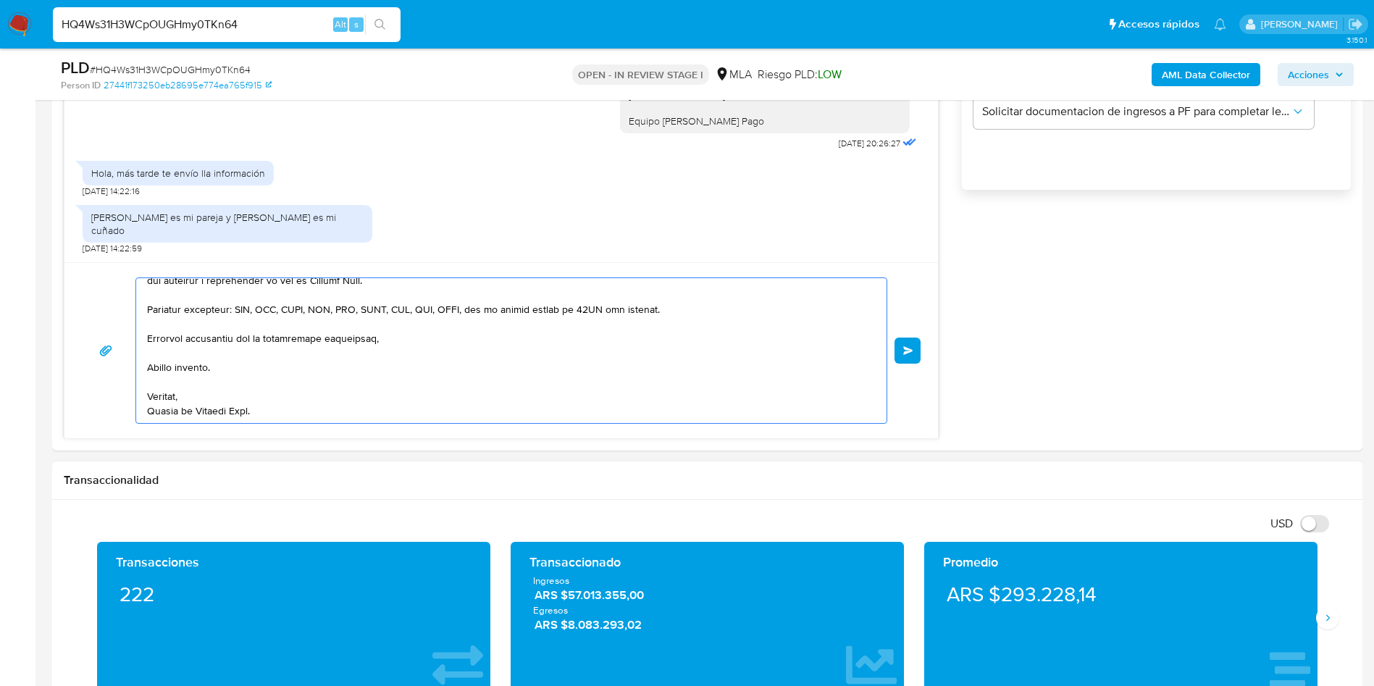
drag, startPoint x: 147, startPoint y: 293, endPoint x: 306, endPoint y: 491, distance: 254.1
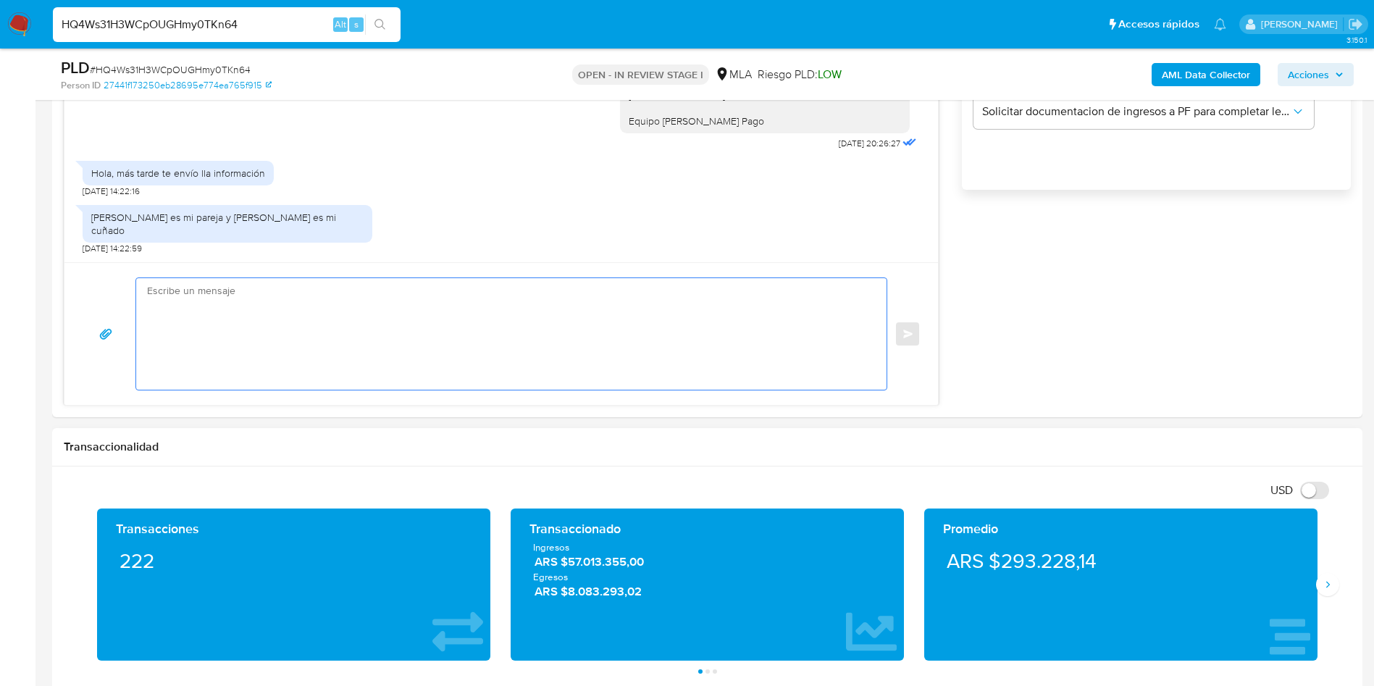
scroll to position [0, 0]
paste textarea "Buenas tardes, Te agradeceríamos si pudieras enviarnos documentación e informac…"
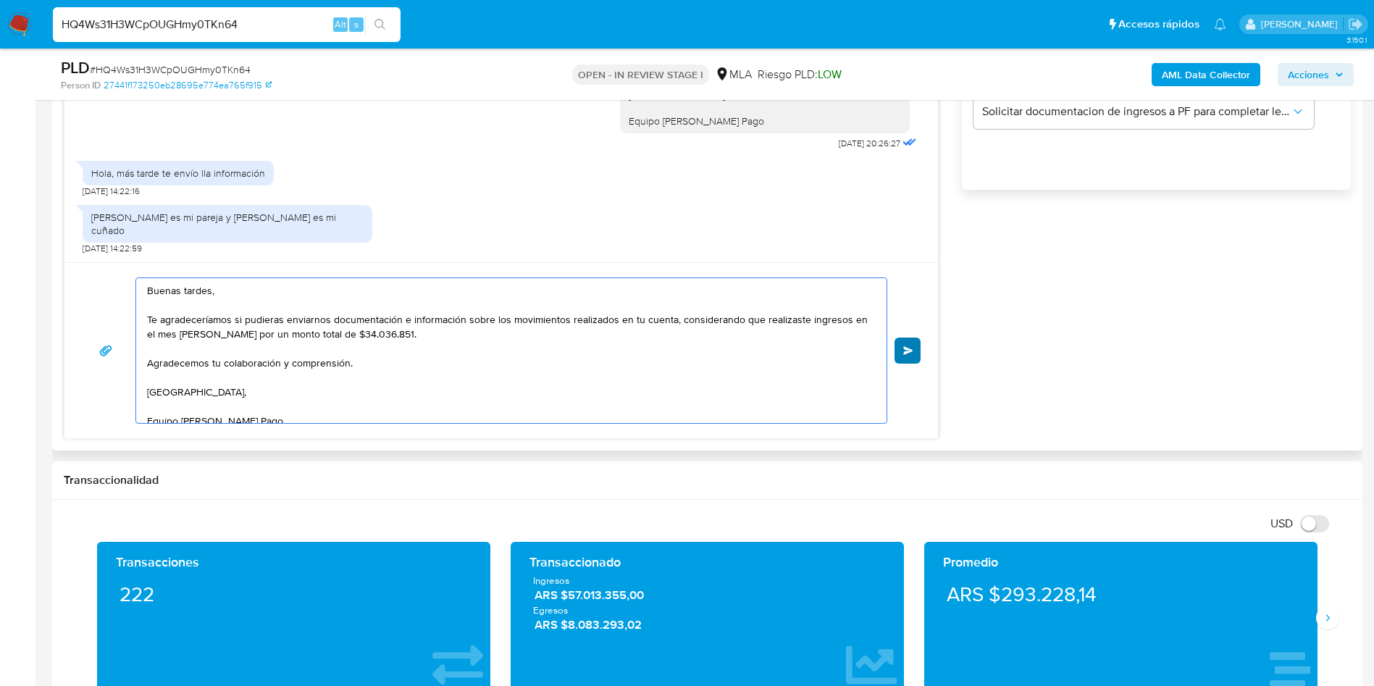
type textarea "Buenas tardes, Te agradeceríamos si pudieras enviarnos documentación e informac…"
click at [908, 343] on button "Enviar" at bounding box center [908, 351] width 26 height 26
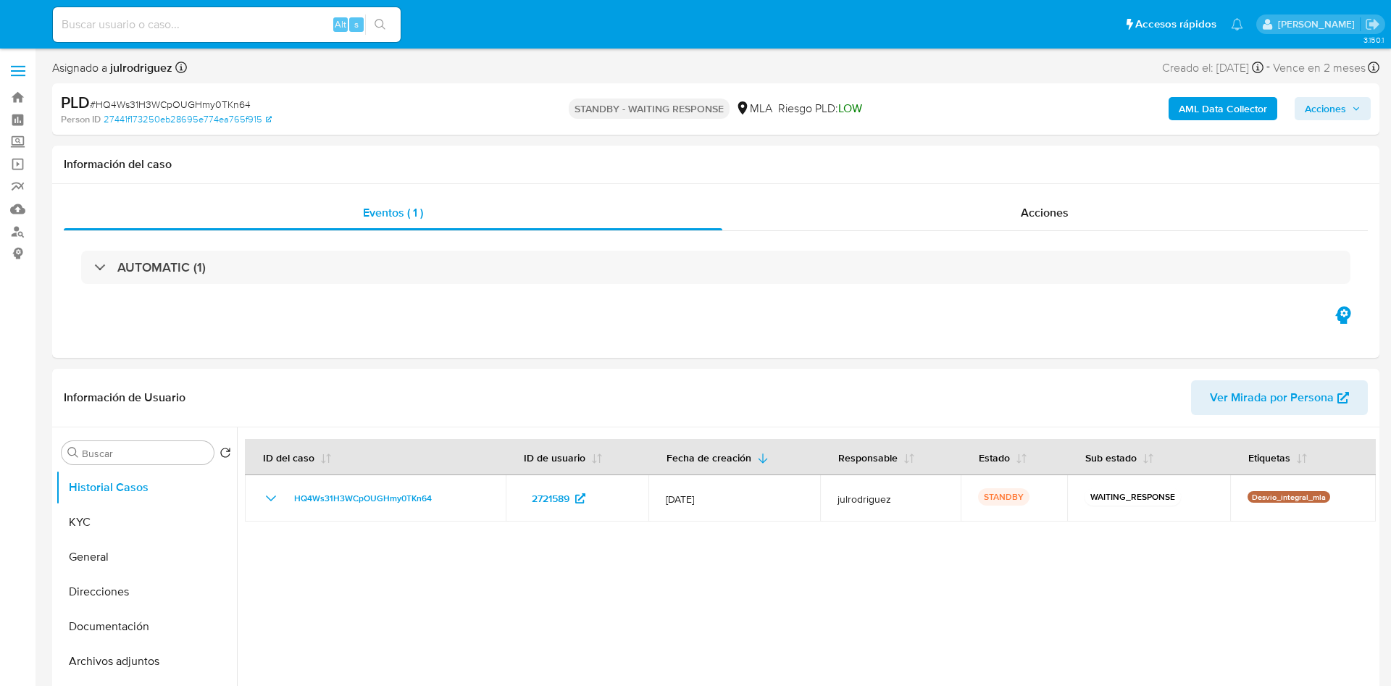
select select "10"
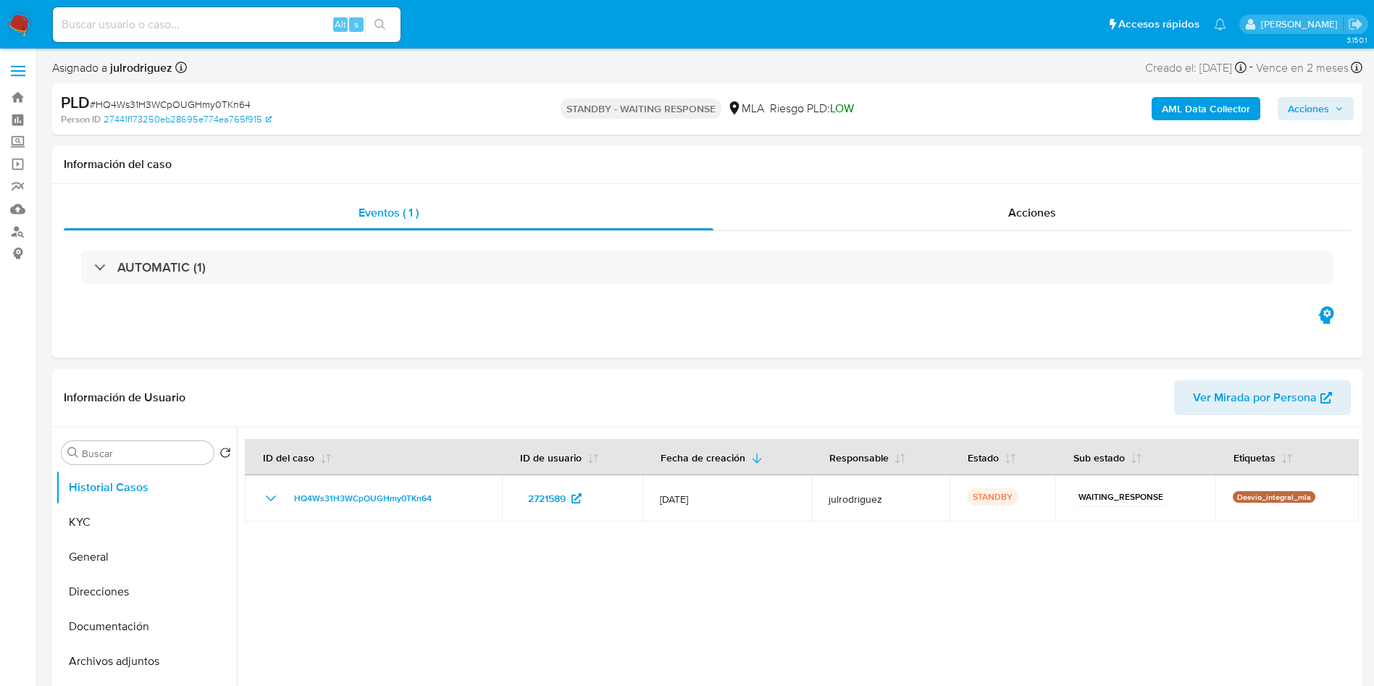
click at [212, 20] on input at bounding box center [227, 24] width 348 height 19
paste input "GMiXx6oL7COpZ91AhFqiRNn2"
type input "GMiXx6oL7COpZ91AhFqiRNn2"
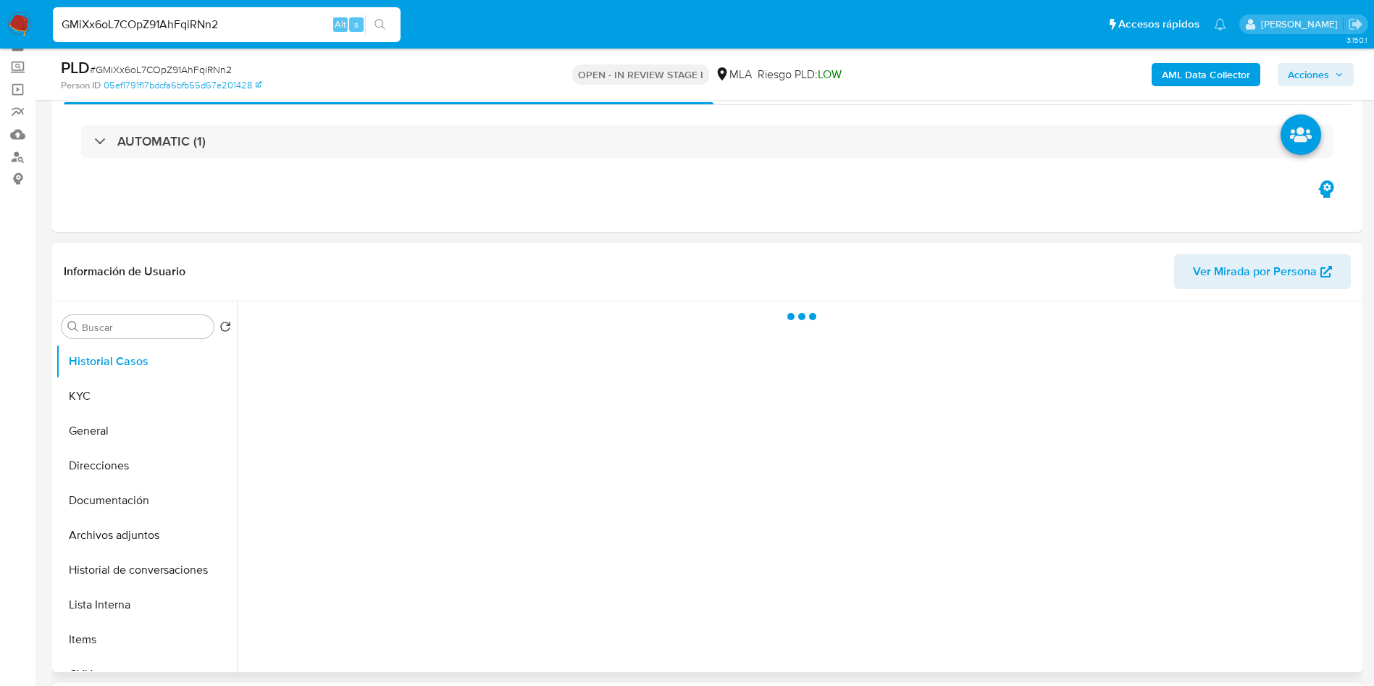
scroll to position [109, 0]
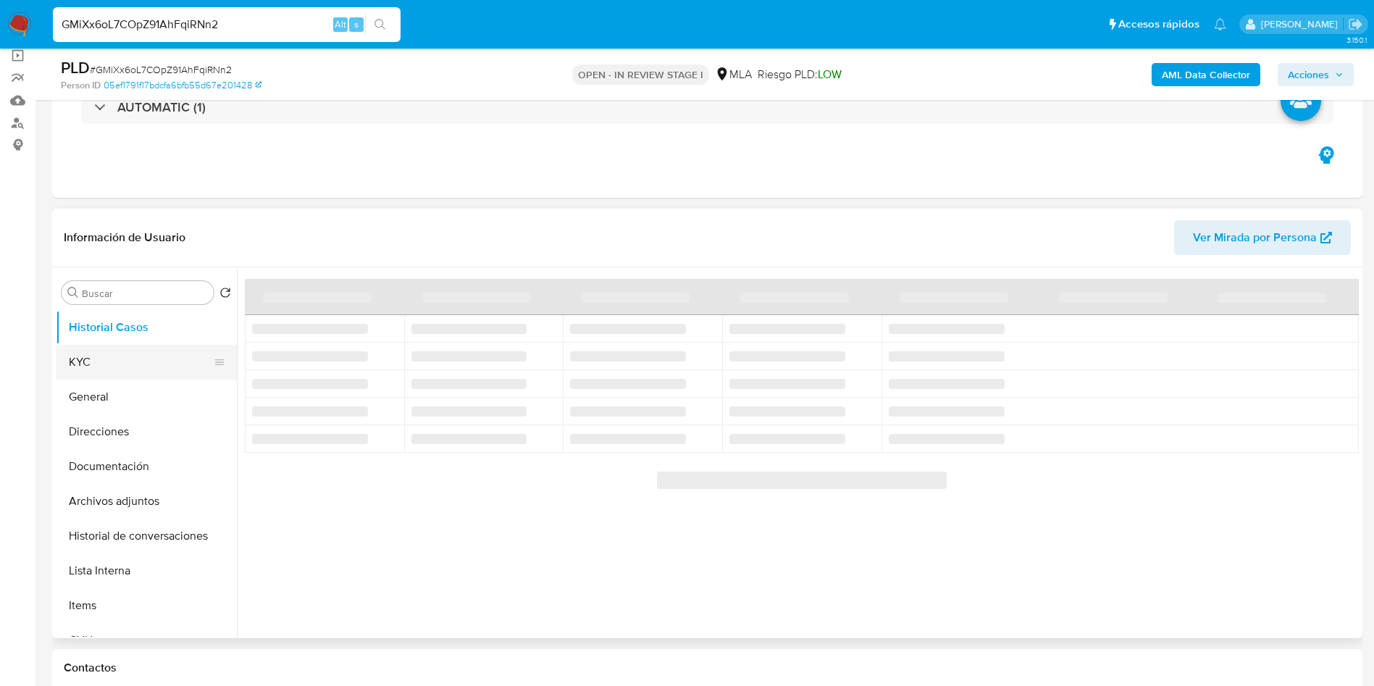
click at [103, 366] on button "KYC" at bounding box center [141, 362] width 170 height 35
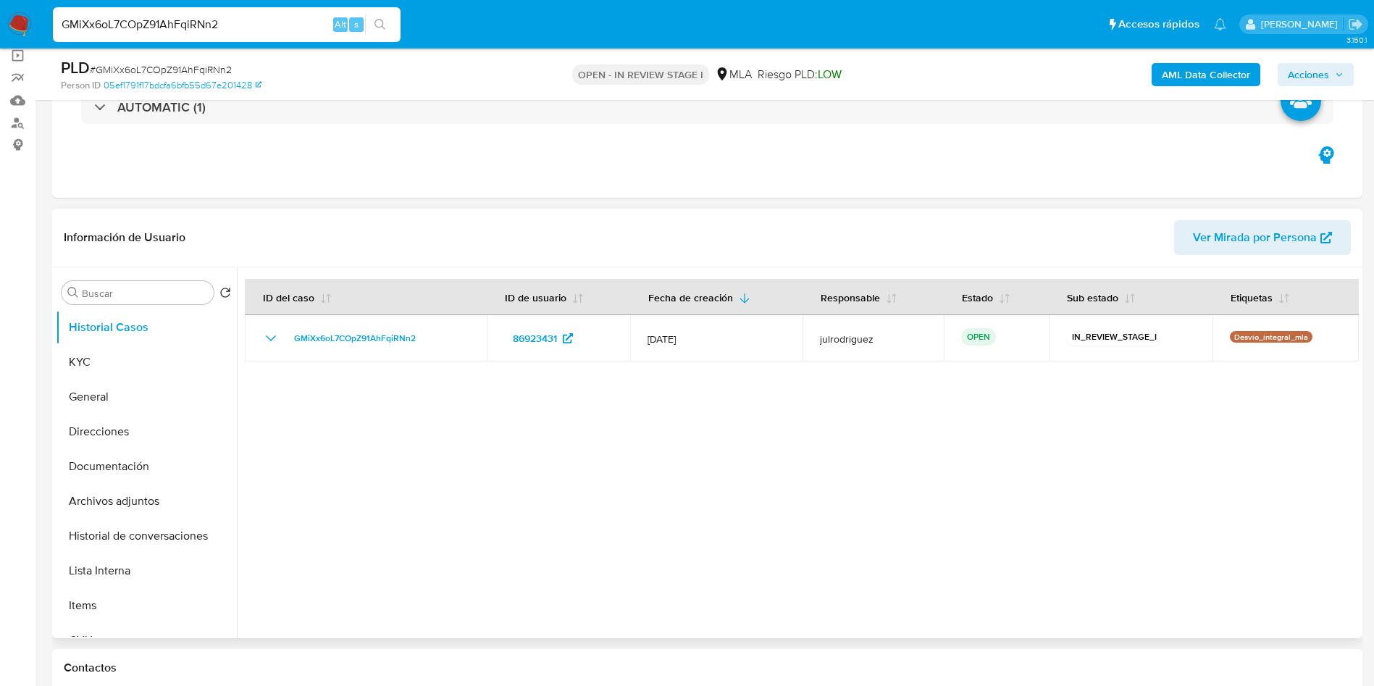
select select "10"
click at [156, 364] on button "KYC" at bounding box center [141, 362] width 170 height 35
click at [128, 355] on button "KYC" at bounding box center [141, 362] width 170 height 35
click at [128, 367] on button "KYC" at bounding box center [141, 362] width 170 height 35
click at [172, 26] on input "GMiXx6oL7COpZ91AhFqiRNn2" at bounding box center [227, 24] width 348 height 19
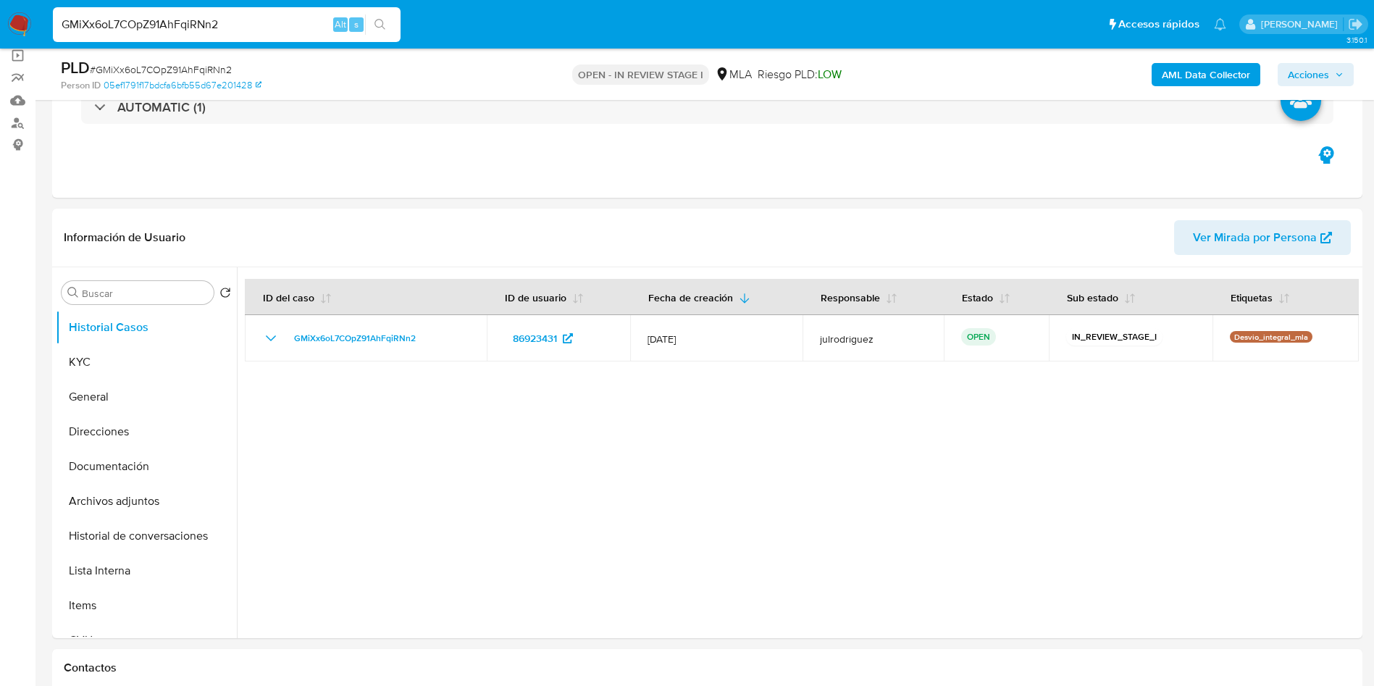
click at [172, 26] on input "GMiXx6oL7COpZ91AhFqiRNn2" at bounding box center [227, 24] width 348 height 19
click at [146, 355] on button "KYC" at bounding box center [141, 362] width 170 height 35
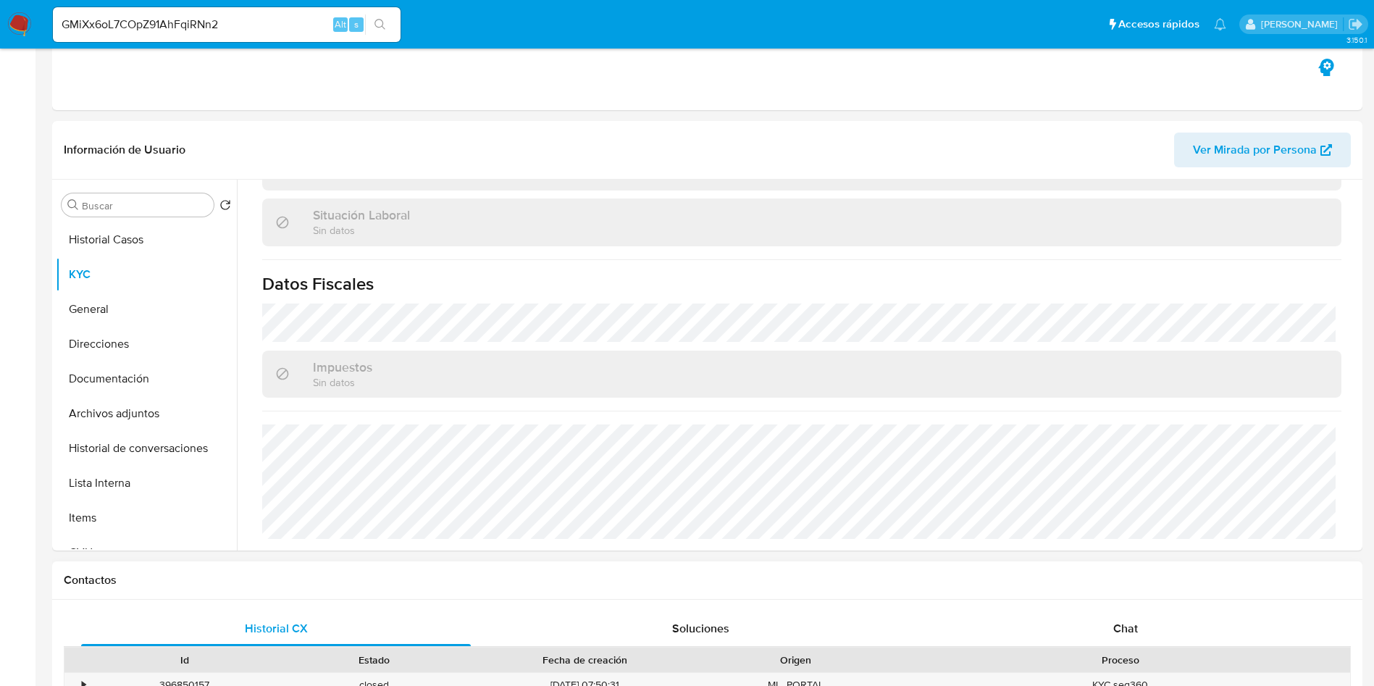
scroll to position [543, 0]
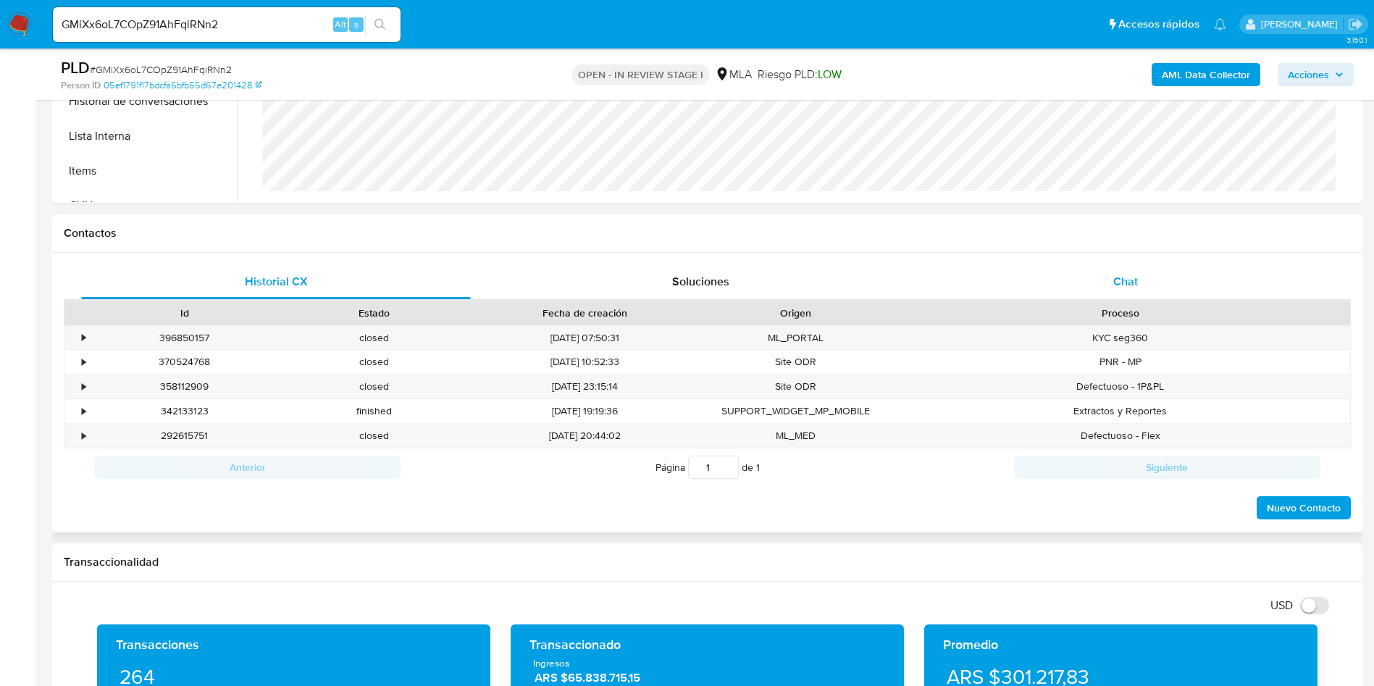
click at [1128, 280] on span "Chat" at bounding box center [1125, 281] width 25 height 17
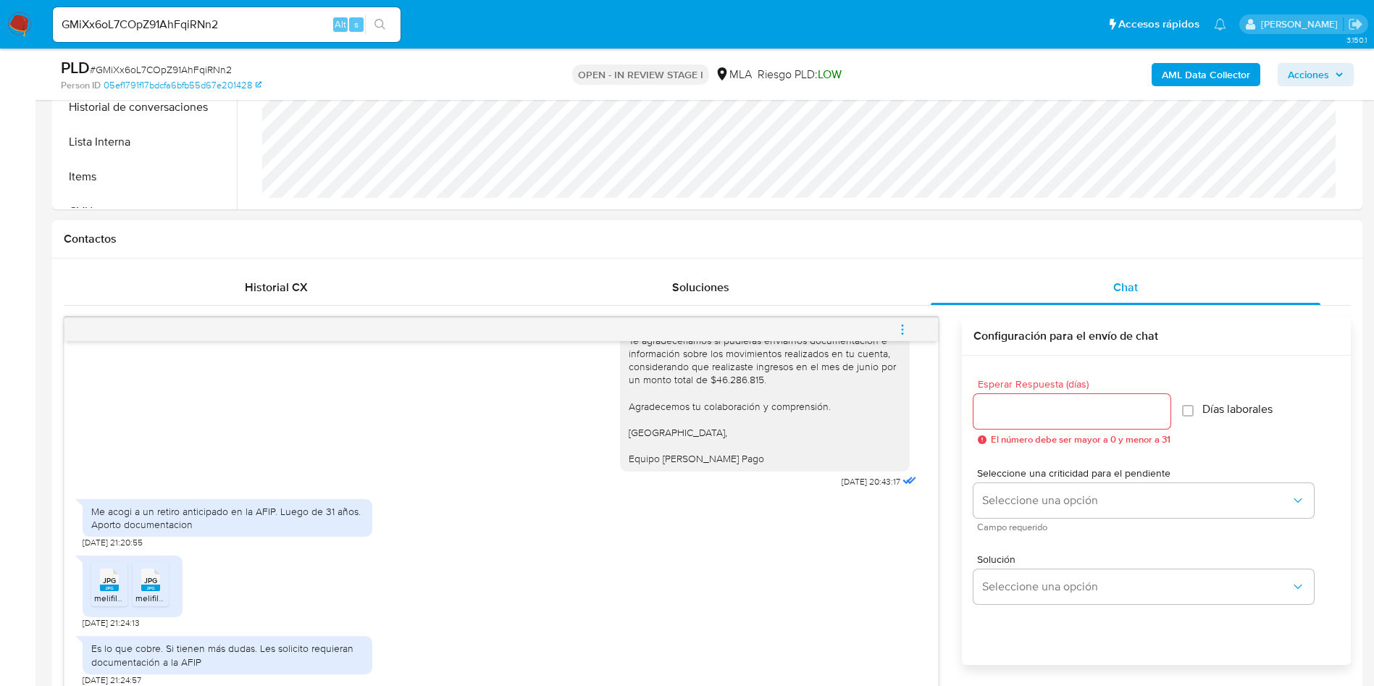
scroll to position [761, 0]
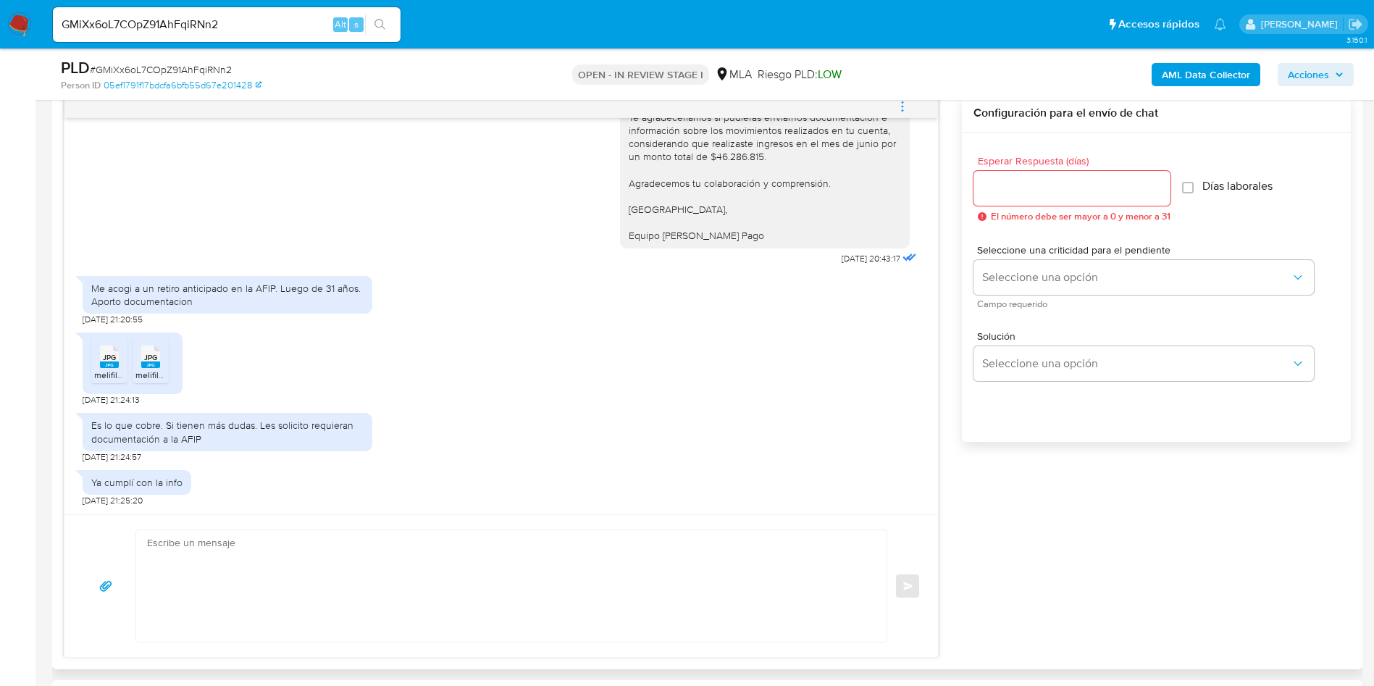
click at [113, 363] on rect at bounding box center [109, 364] width 19 height 7
click at [151, 362] on span "JPG" at bounding box center [150, 357] width 13 height 9
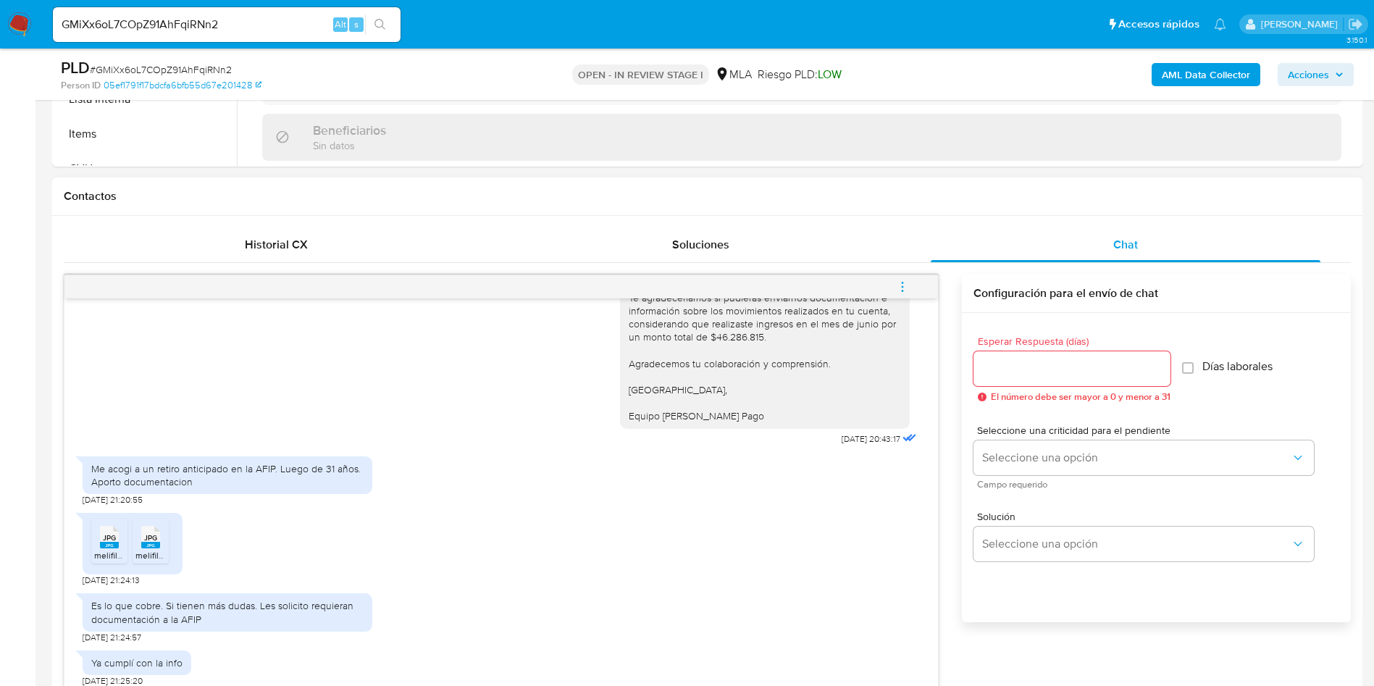
scroll to position [652, 0]
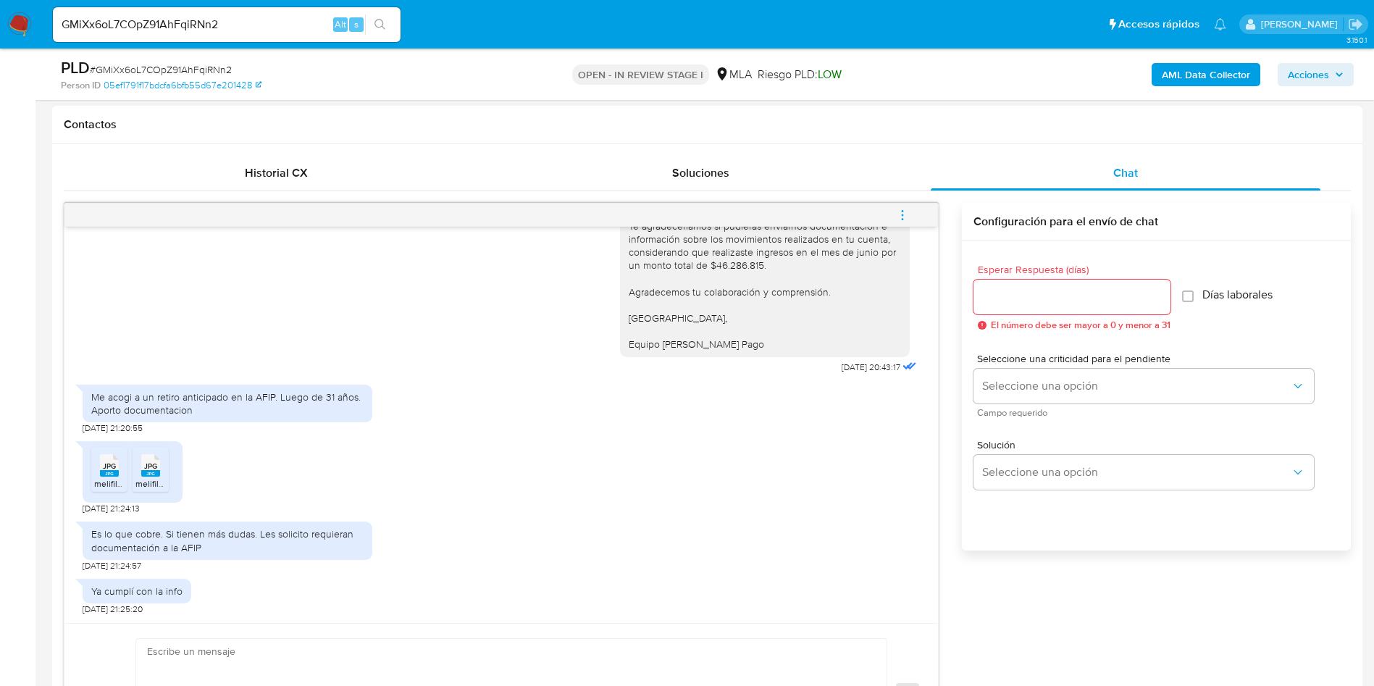
click at [1052, 290] on input "Esperar Respuesta (días)" at bounding box center [1072, 297] width 197 height 19
type input "3"
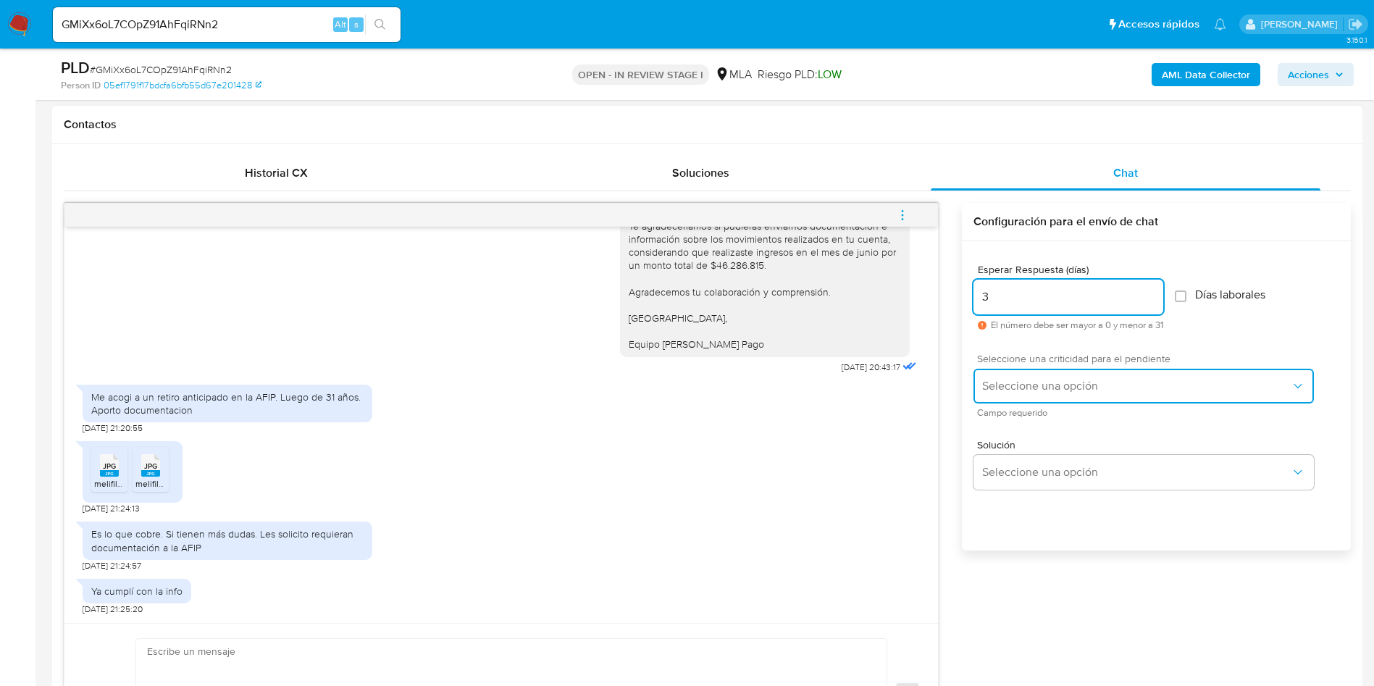
click at [1030, 377] on button "Seleccione una opción" at bounding box center [1144, 386] width 340 height 35
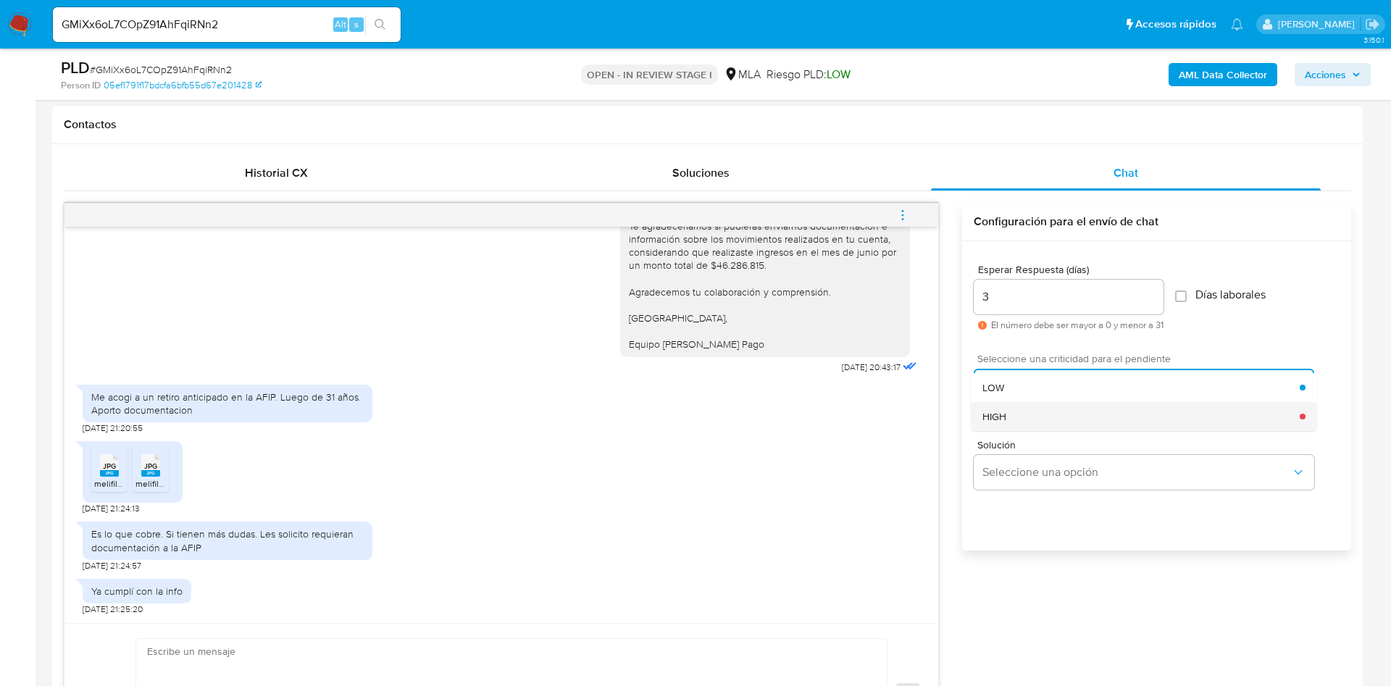
click at [1013, 416] on div "HIGH" at bounding box center [1140, 416] width 317 height 29
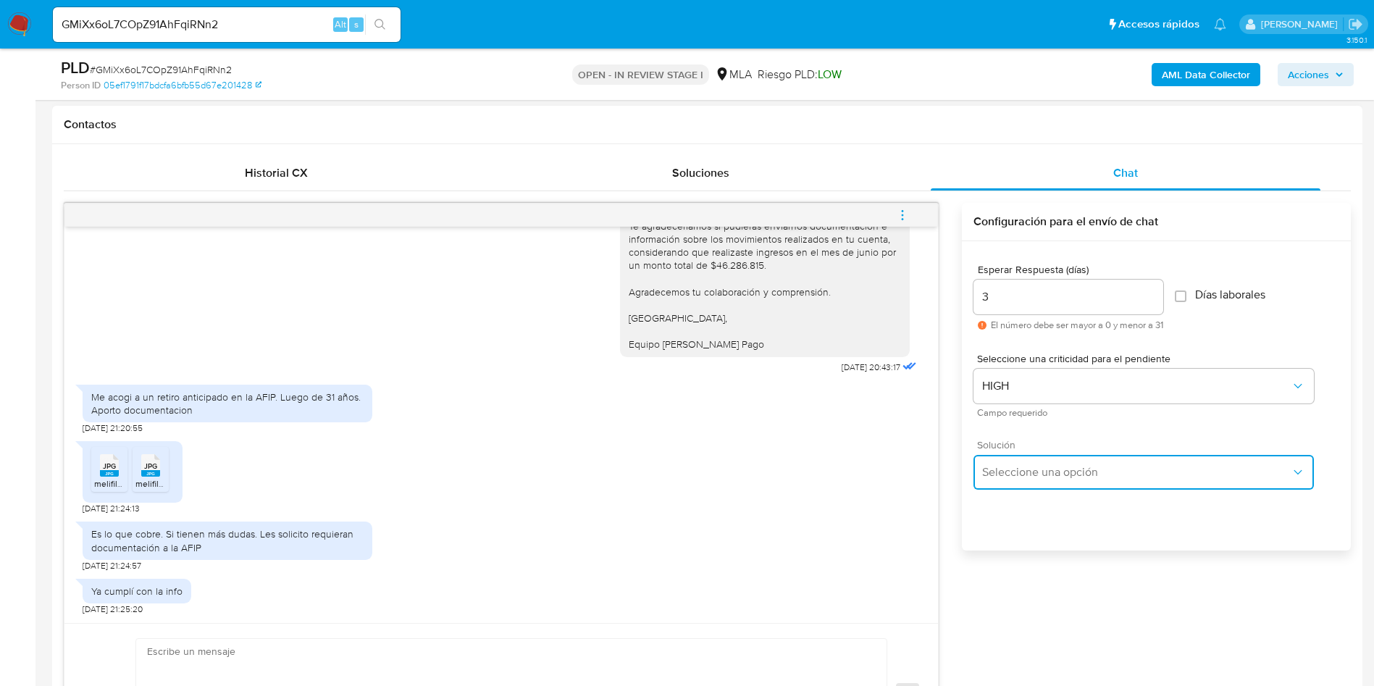
click at [1021, 472] on span "Seleccione una opción" at bounding box center [1136, 472] width 309 height 14
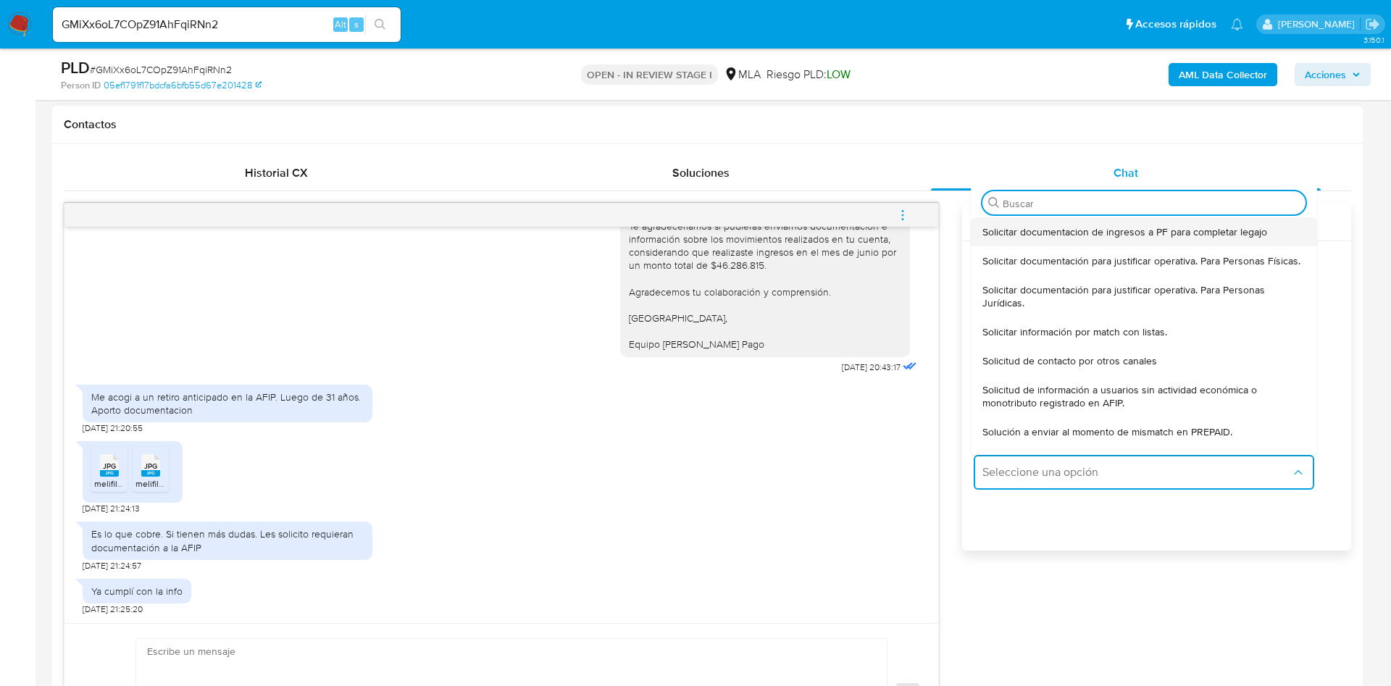
click at [1030, 240] on div "Solicitar documentacion de ingresos a PF para completar legajo" at bounding box center [1143, 231] width 323 height 29
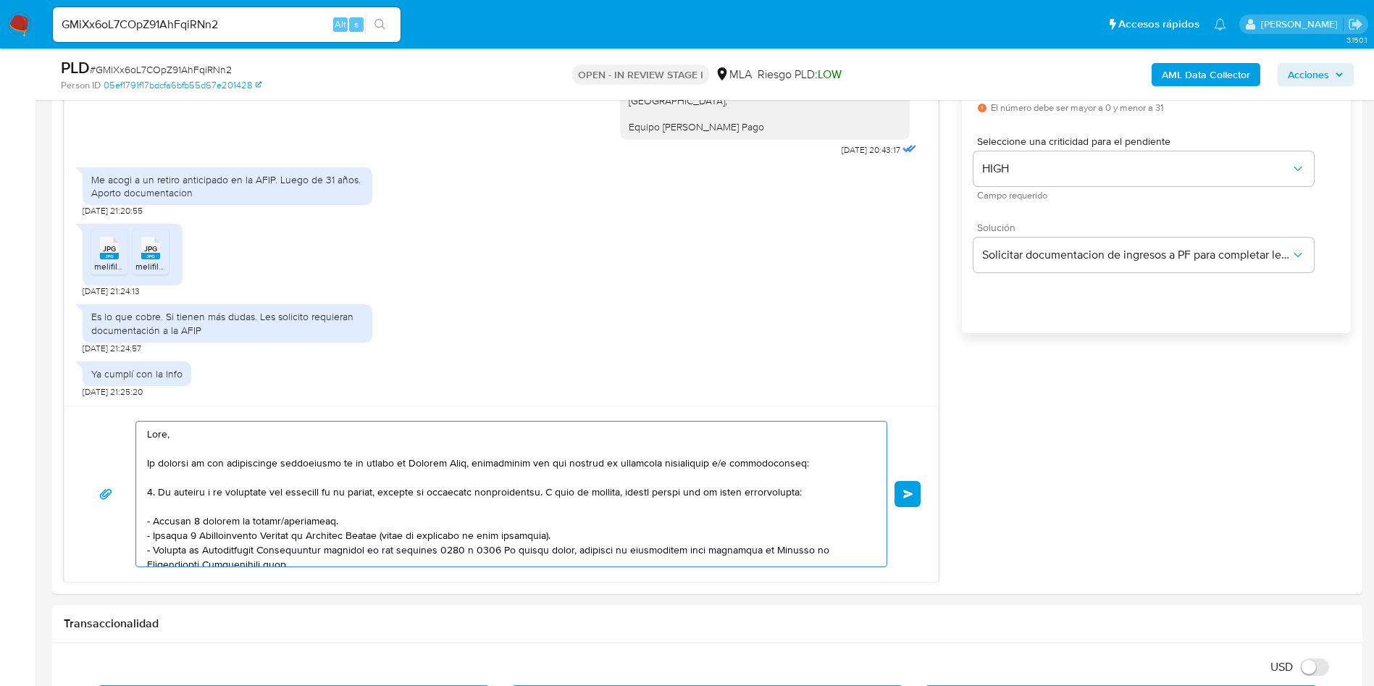
scroll to position [40, 0]
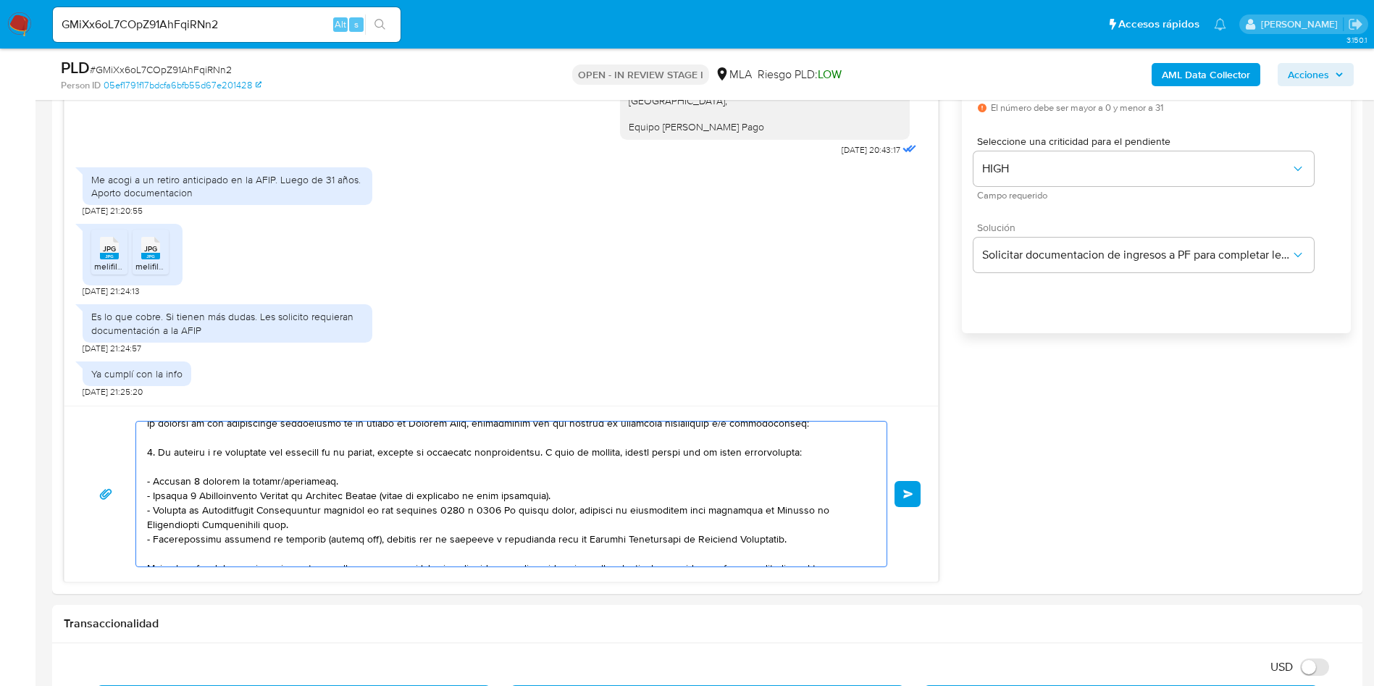
drag, startPoint x: 151, startPoint y: 439, endPoint x: 505, endPoint y: 737, distance: 462.2
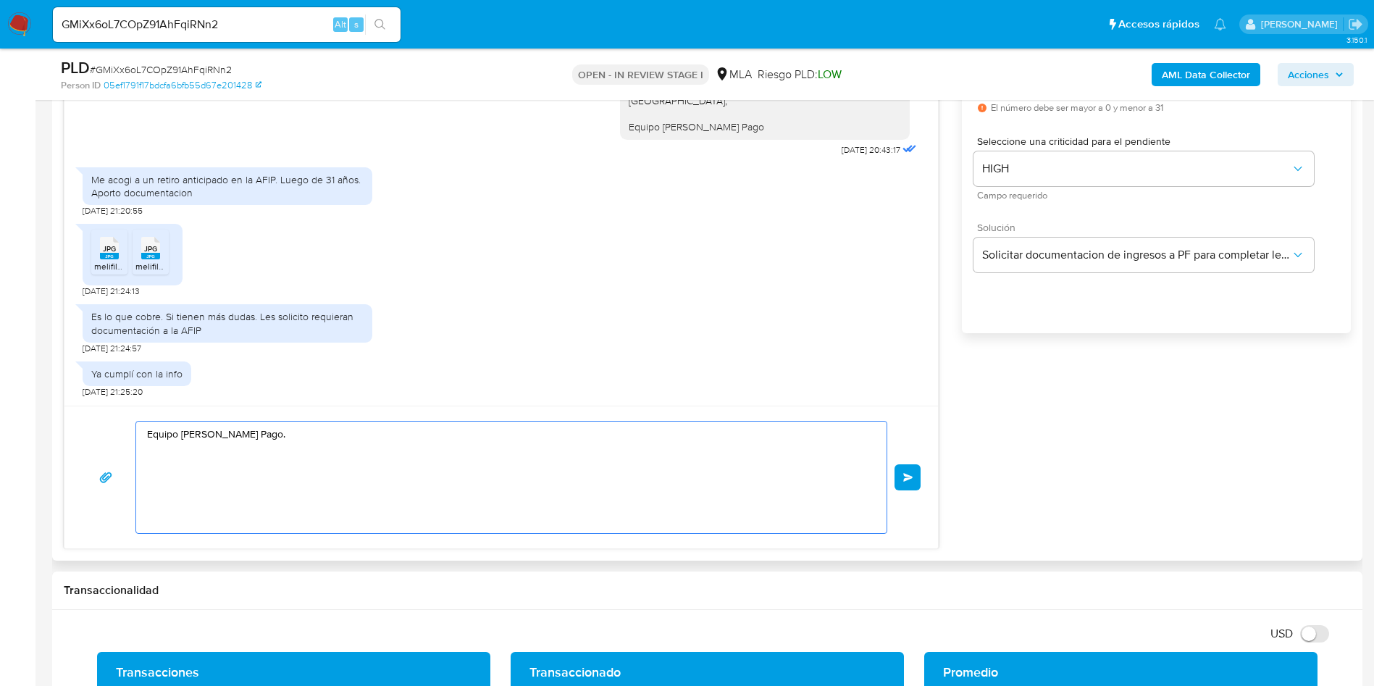
scroll to position [0, 0]
drag, startPoint x: 29, startPoint y: 376, endPoint x: 0, endPoint y: 361, distance: 32.7
paste textarea "Buenas tardes, Gracias por la documentación compartida. Te agradeceríamos si pu…"
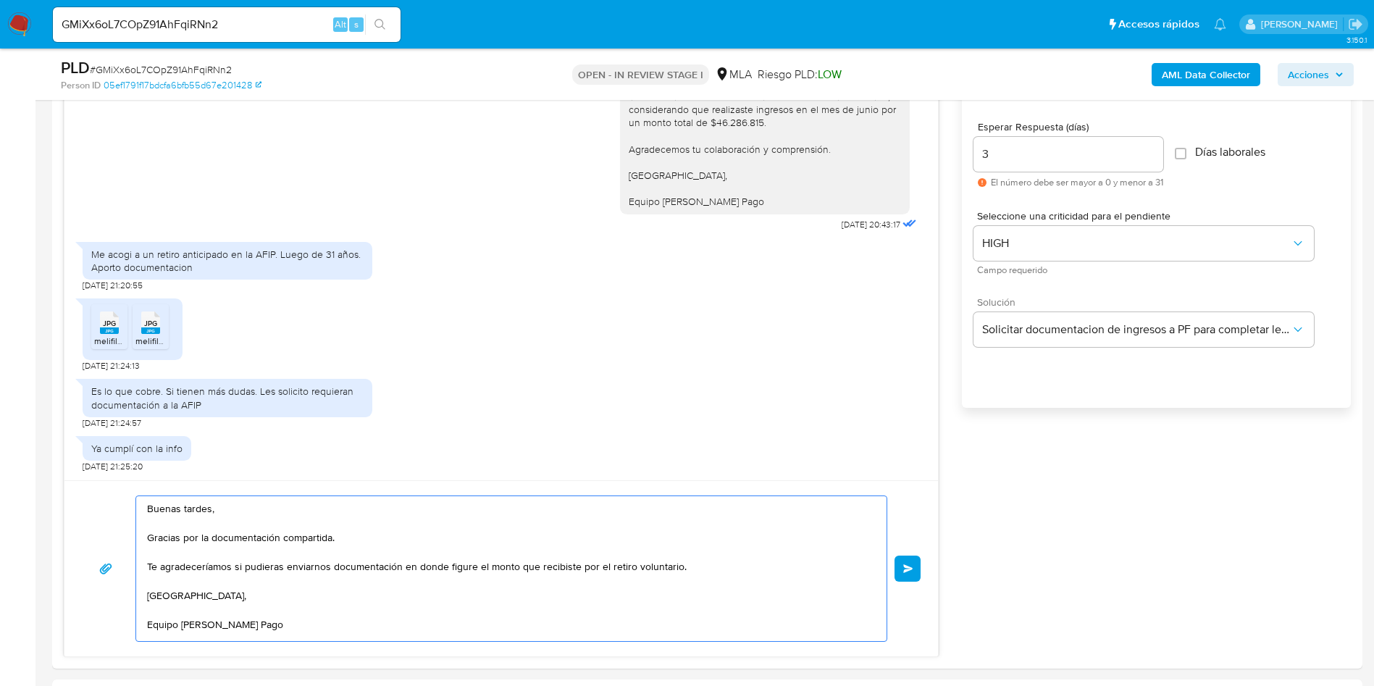
scroll to position [761, 0]
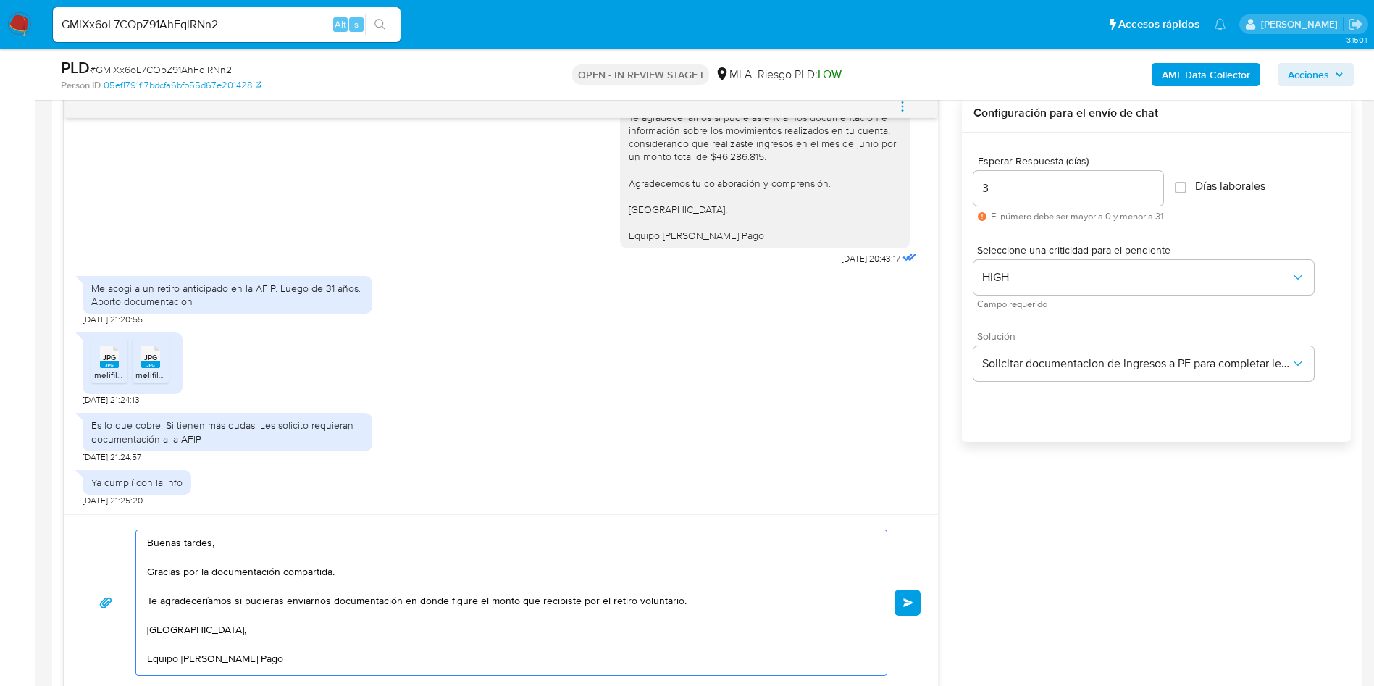
type textarea "Buenas tardes, Gracias por la documentación compartida. Te agradeceríamos si pu…"
click at [1000, 185] on input "3" at bounding box center [1069, 188] width 190 height 19
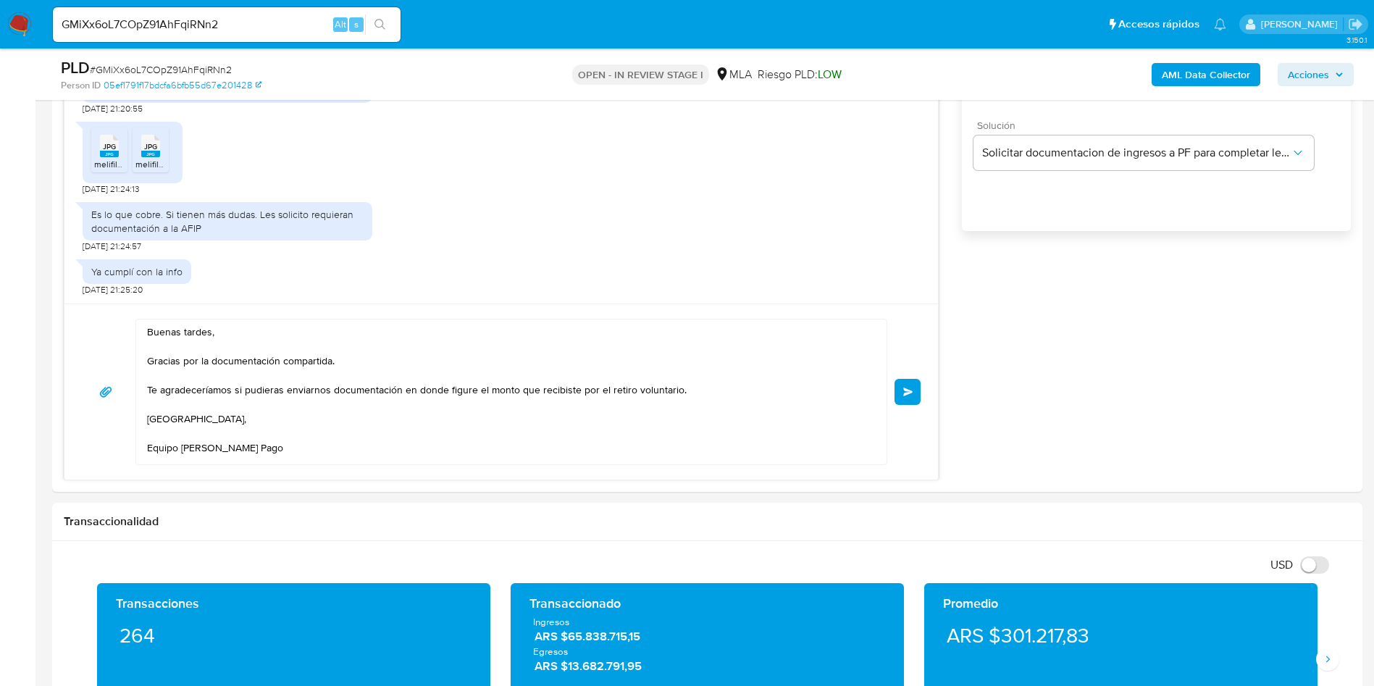
scroll to position [978, 0]
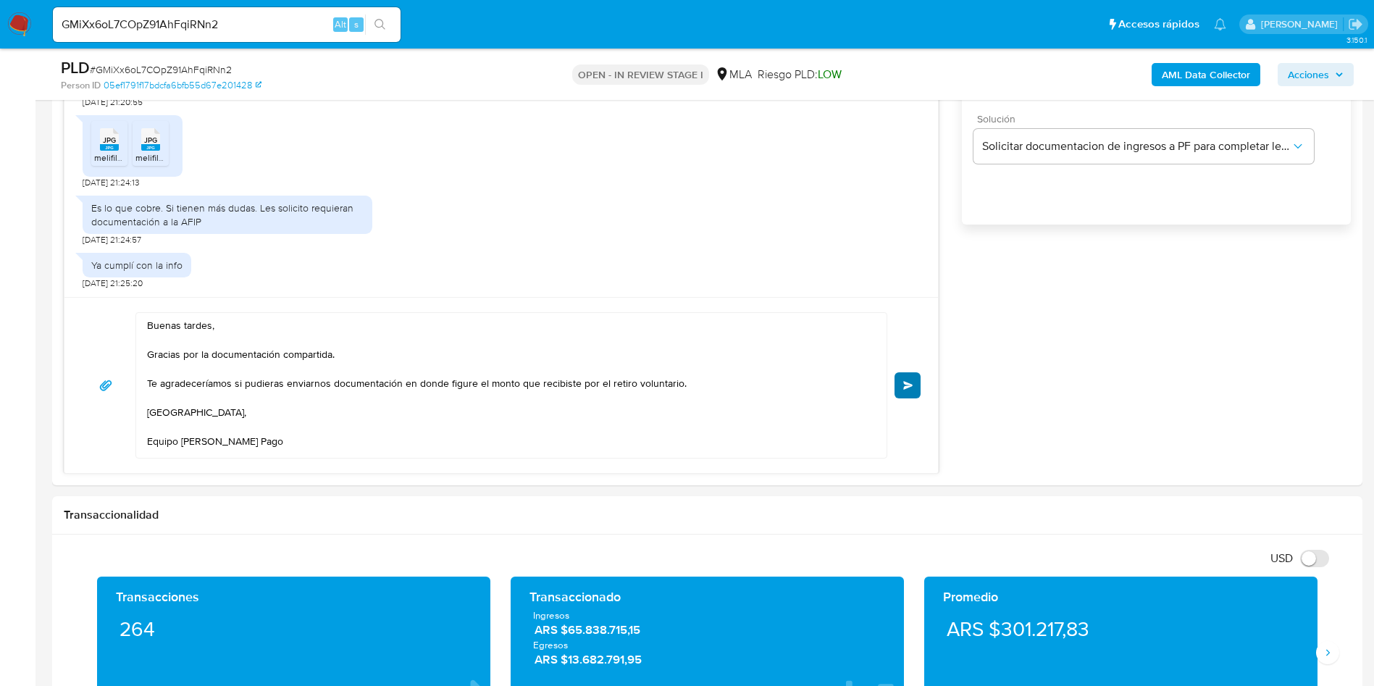
type input "2"
click at [900, 386] on button "Enviar" at bounding box center [908, 385] width 26 height 26
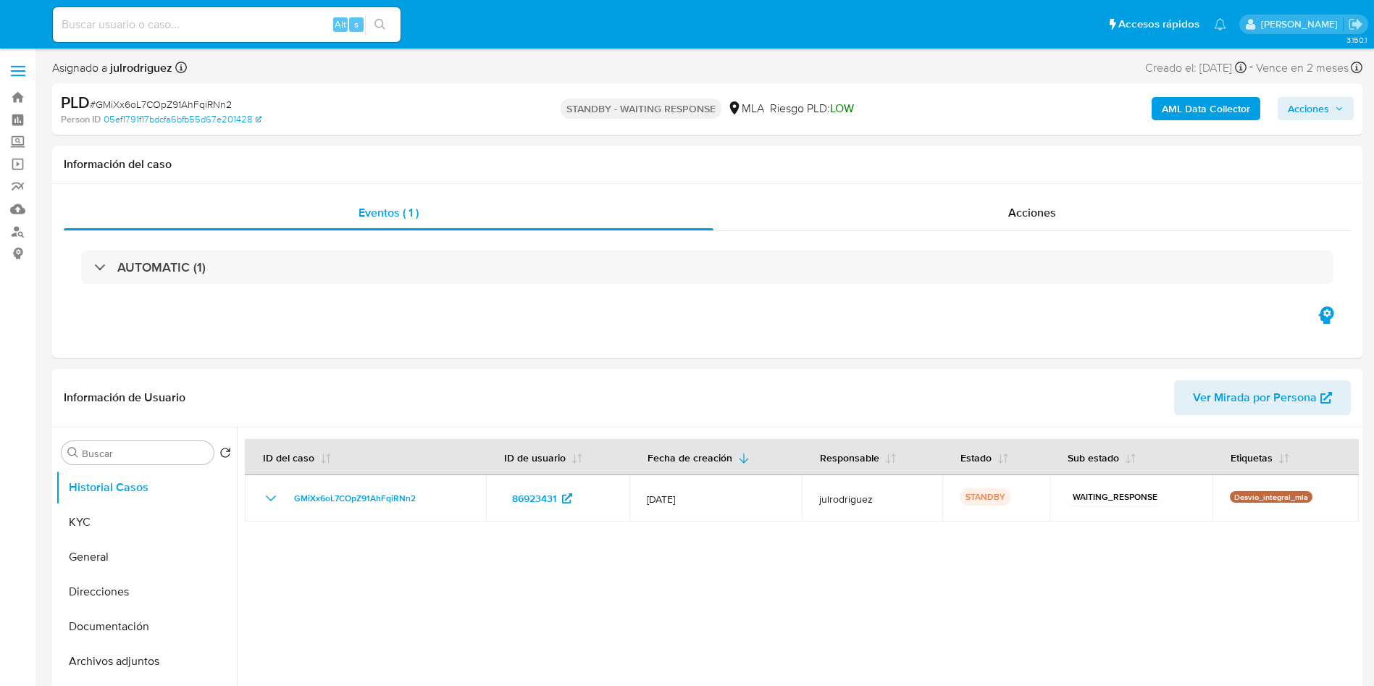
select select "10"
click at [196, 25] on input at bounding box center [227, 24] width 348 height 19
paste input "KBVxSlctEPOWlt2BkKm44FW0"
type input "KBVxSlctEPOWlt2BkKm44FW0"
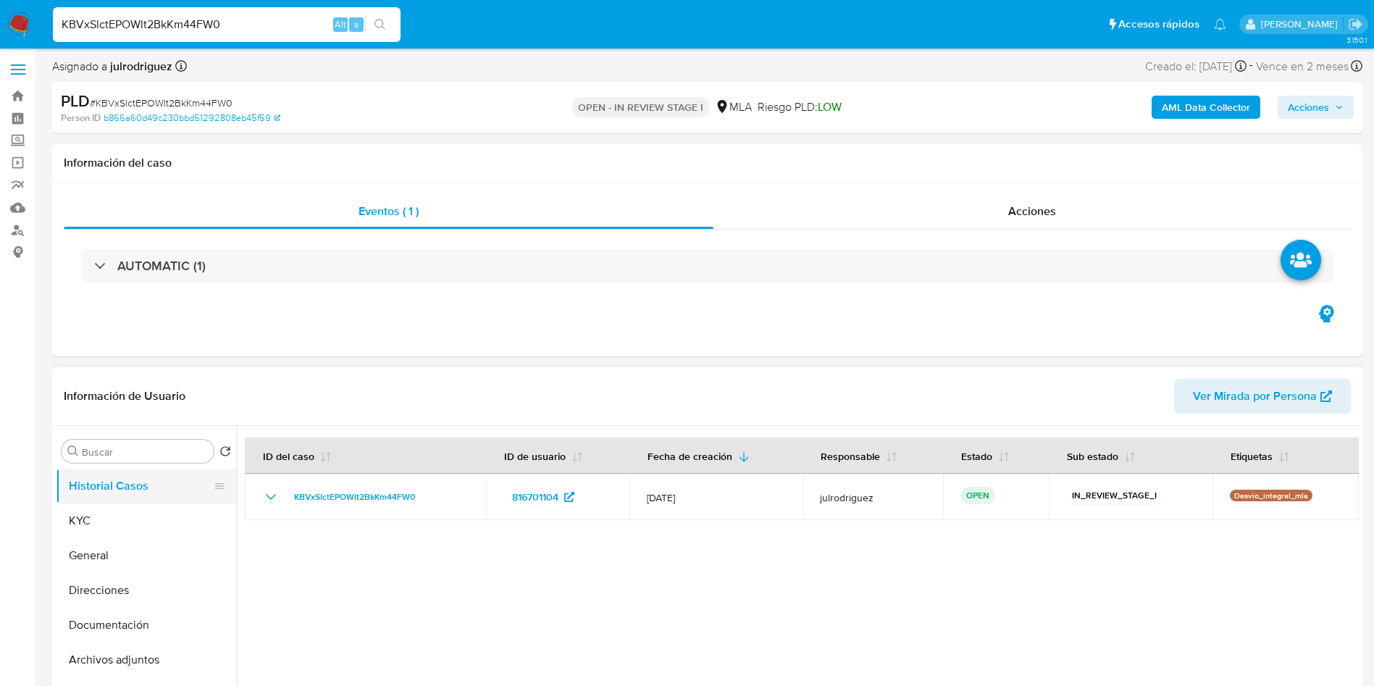
select select "10"
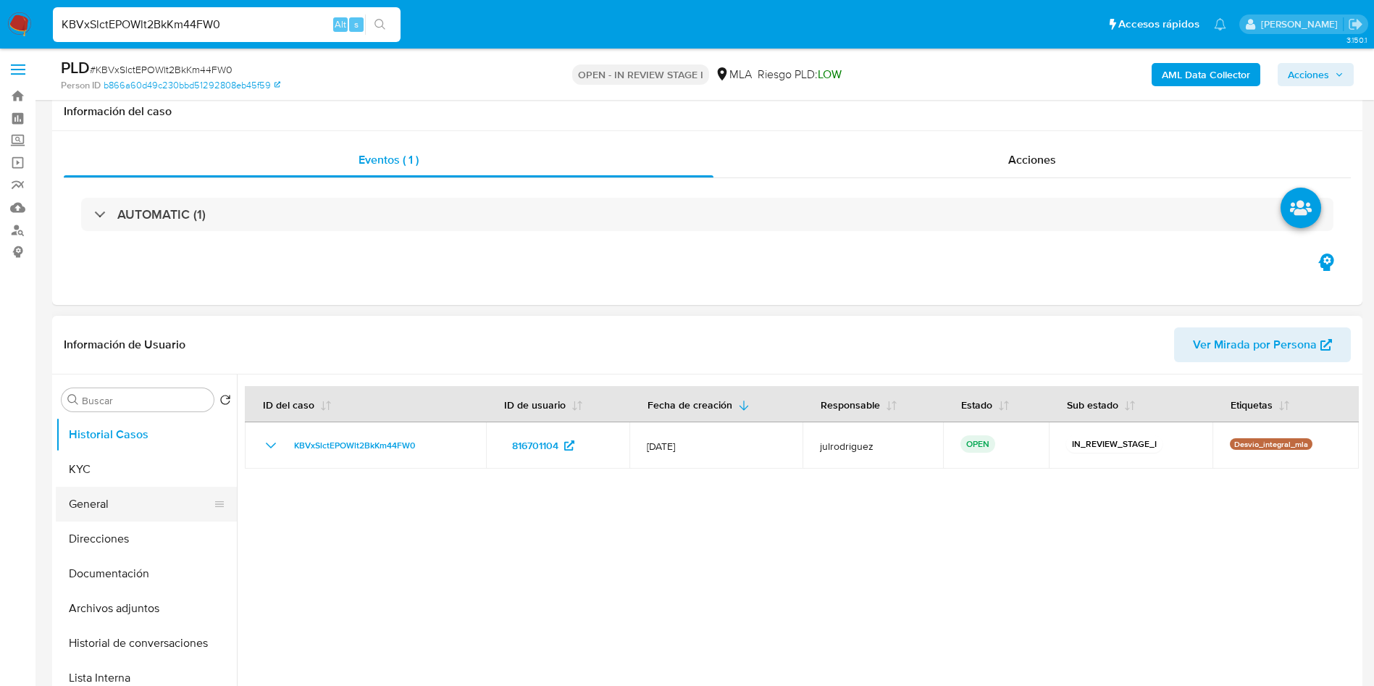
scroll to position [109, 0]
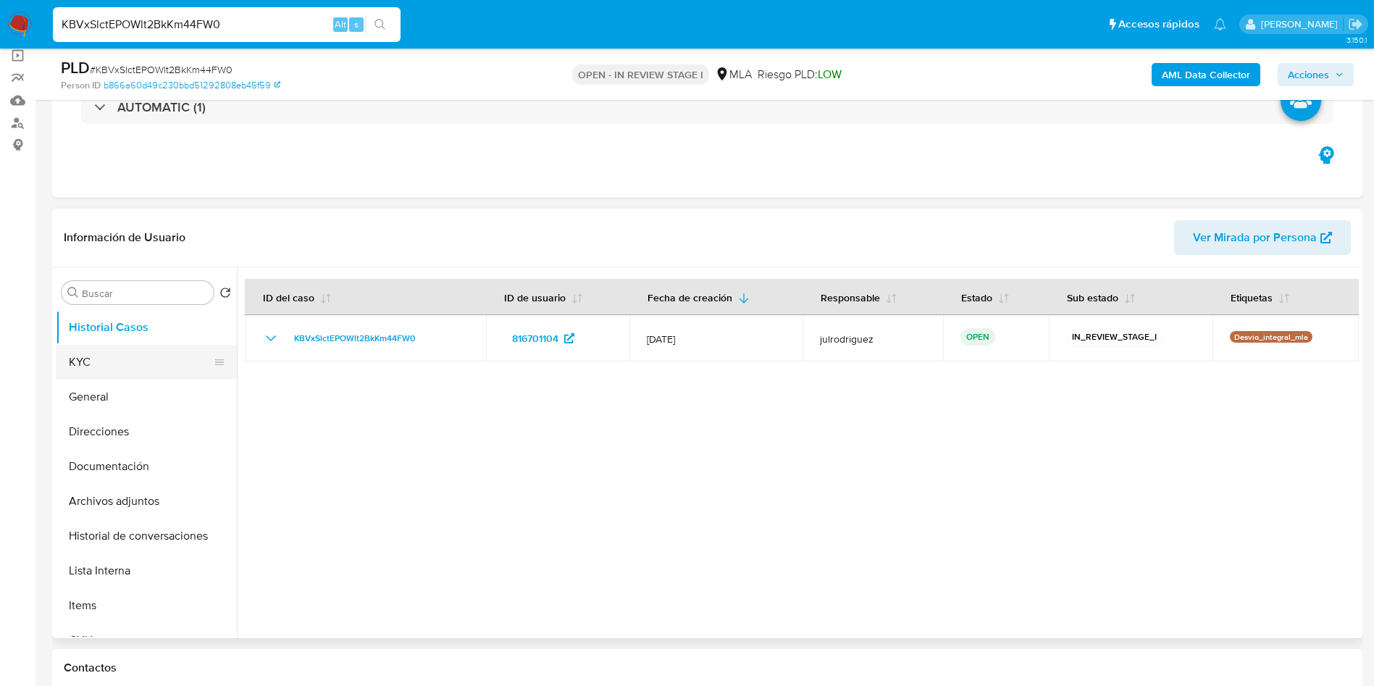
click at [112, 361] on button "KYC" at bounding box center [141, 362] width 170 height 35
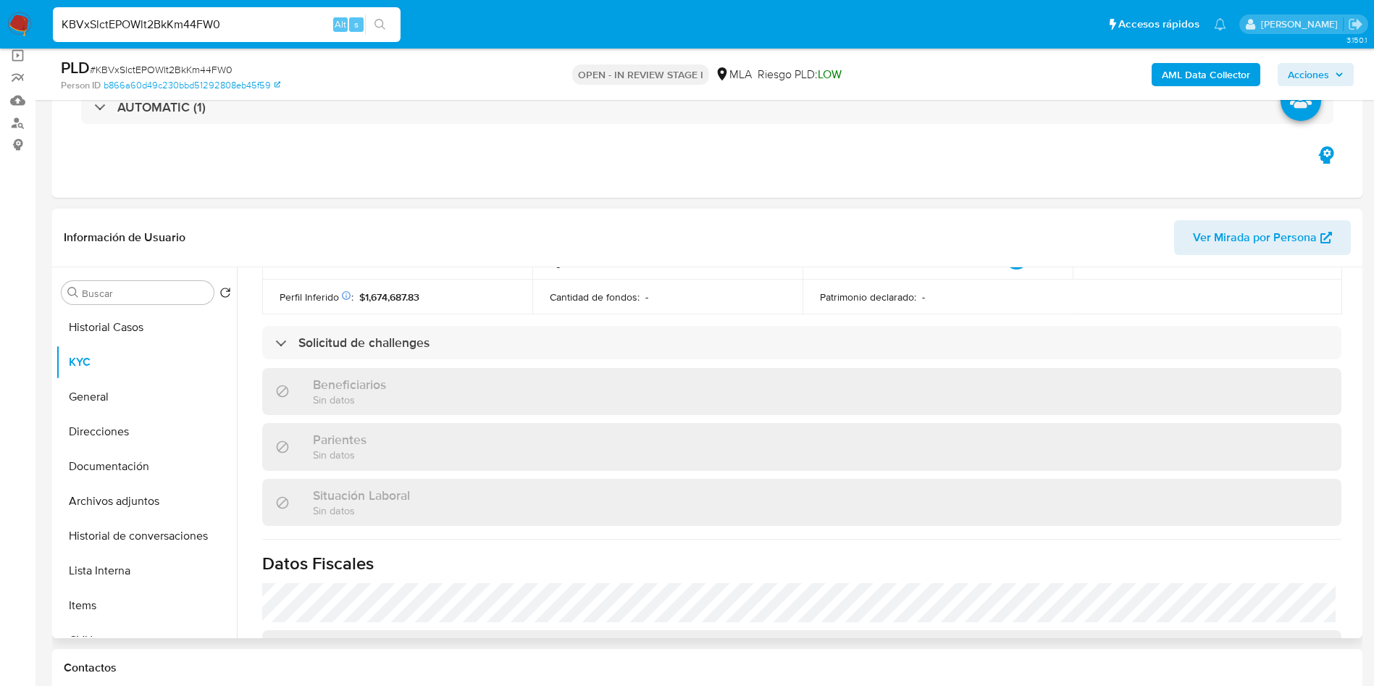
scroll to position [799, 0]
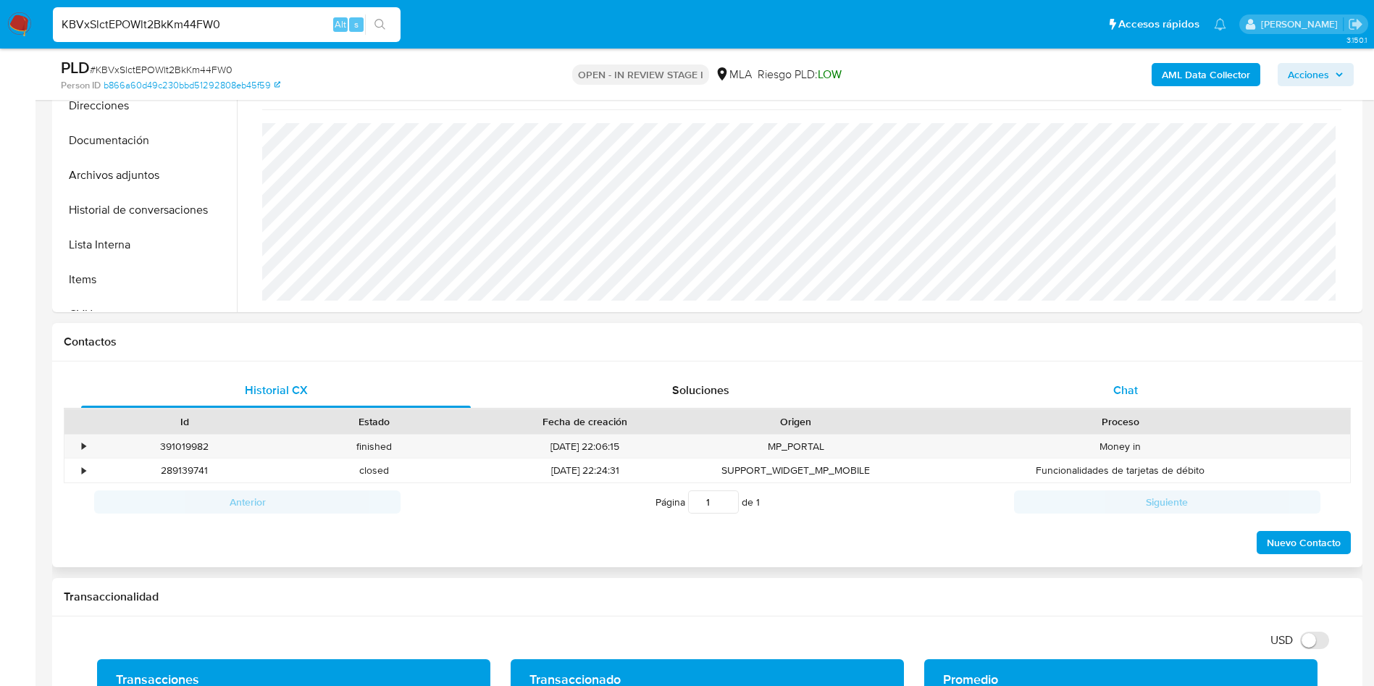
click at [1115, 393] on span "Chat" at bounding box center [1125, 390] width 25 height 17
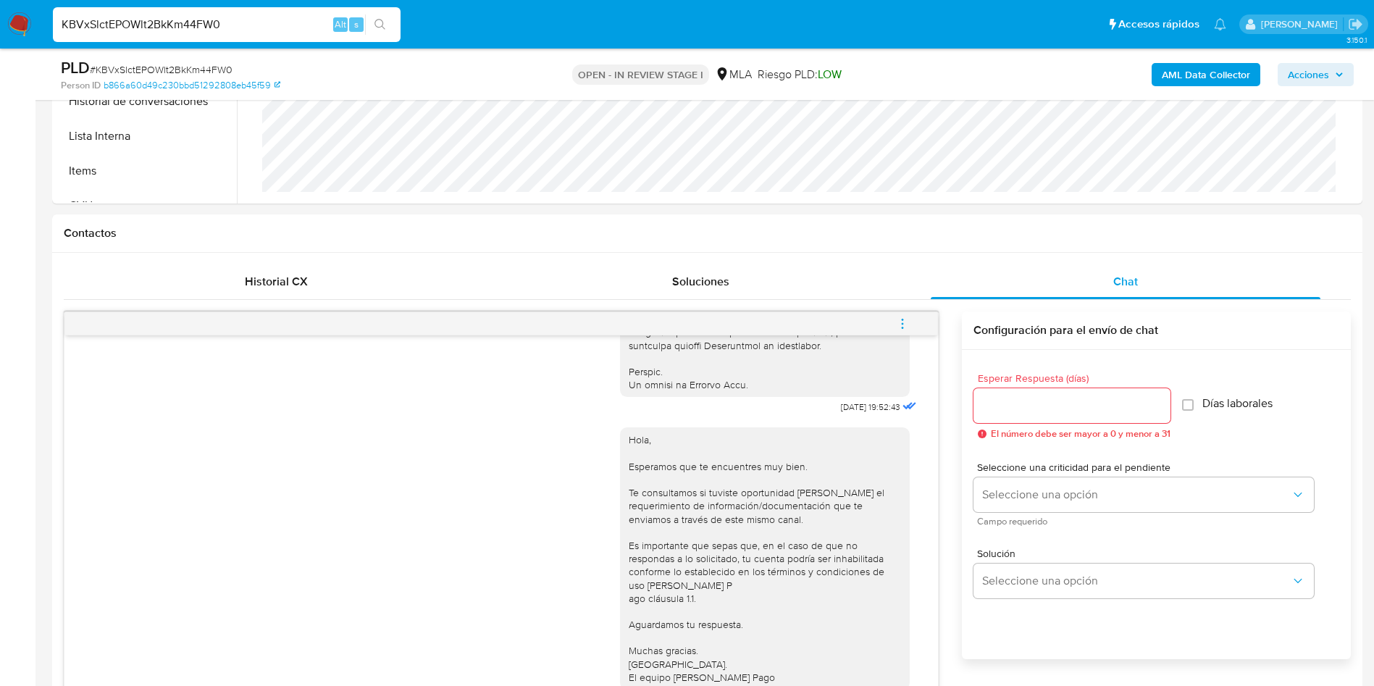
scroll to position [546, 0]
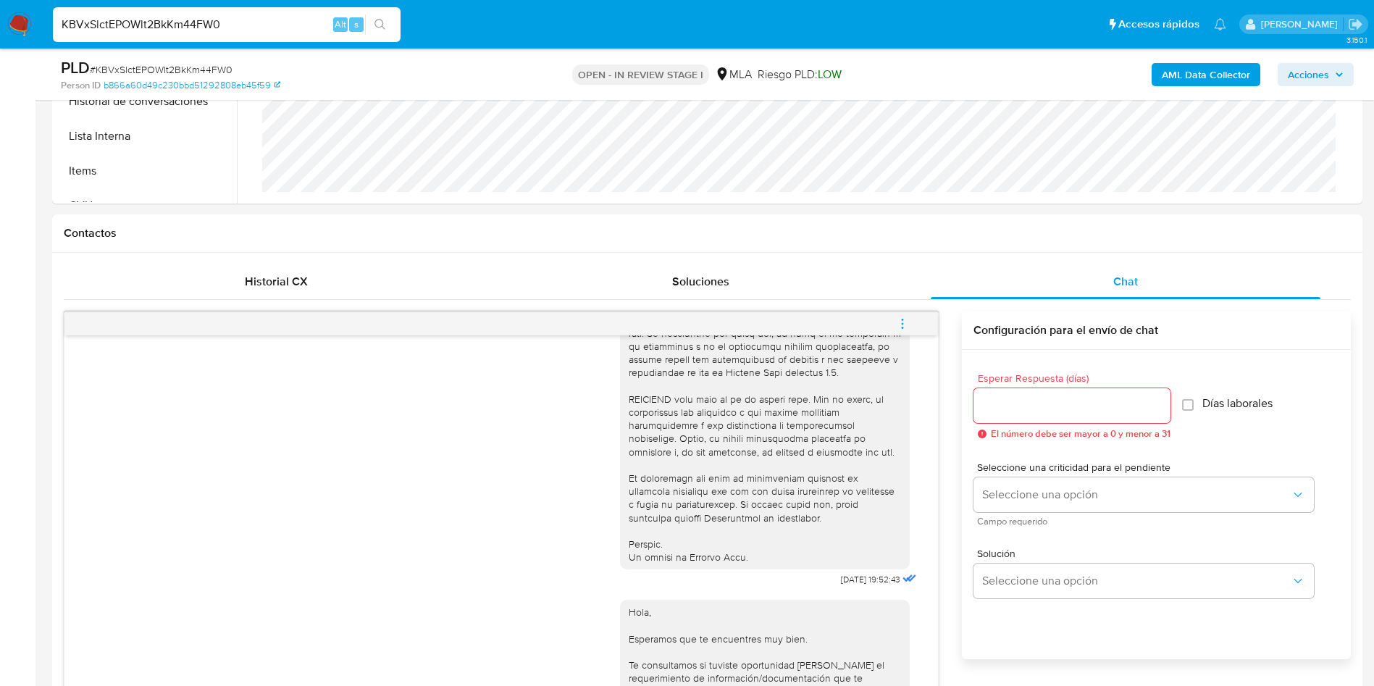
click at [202, 31] on input "KBVxSlctEPOWlt2BkKm44FW0" at bounding box center [227, 24] width 348 height 19
paste input "hxTEqfTvHG0DNQ2Pb1TEdXY9"
type input "hxTEqfTvHG0DNQ2Pb1TEdXY9"
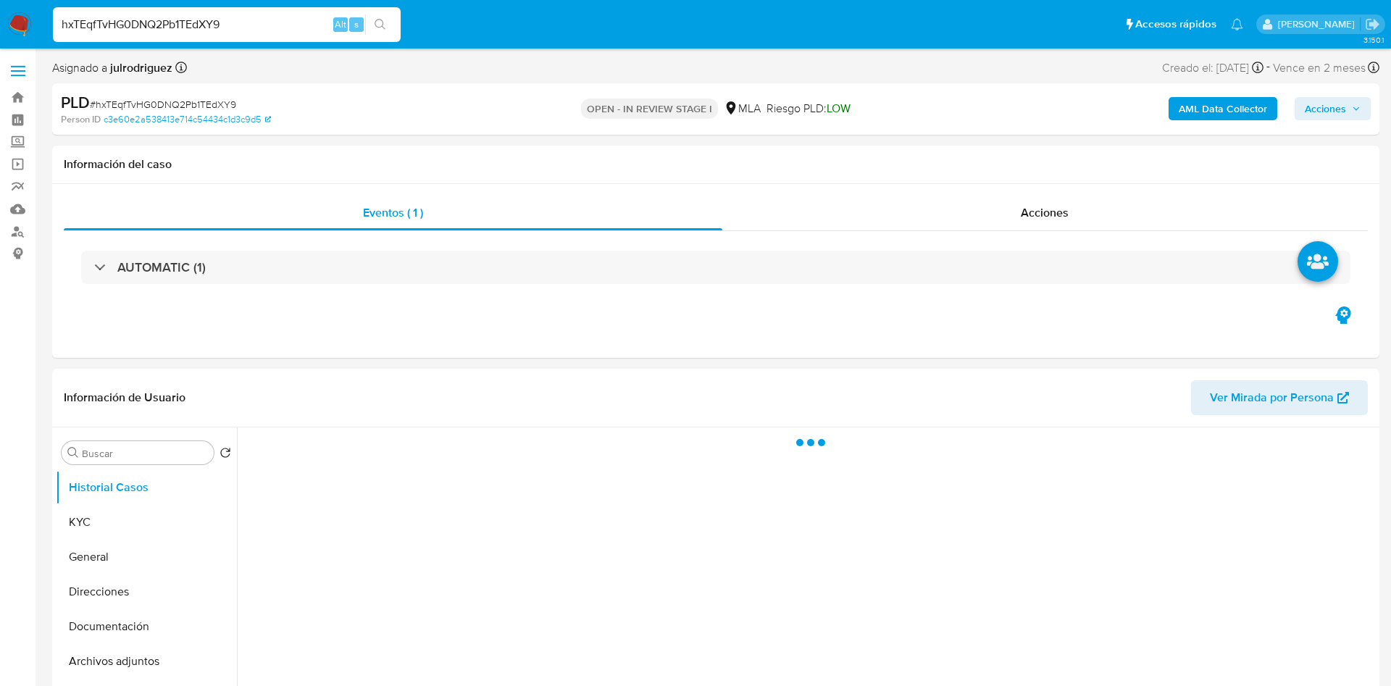
select select "10"
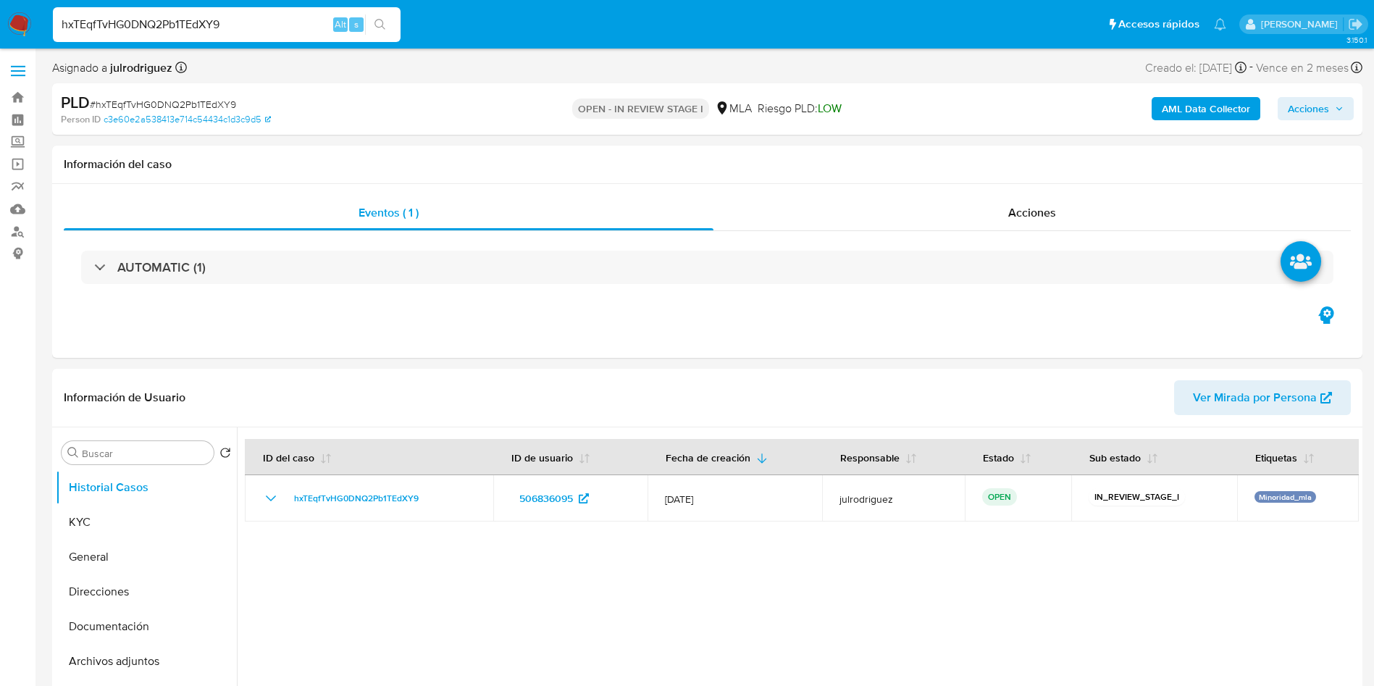
click at [185, 35] on div "hxTEqfTvHG0DNQ2Pb1TEdXY9 Alt s" at bounding box center [227, 24] width 348 height 35
click at [183, 22] on input "hxTEqfTvHG0DNQ2Pb1TEdXY9" at bounding box center [227, 24] width 348 height 19
paste input "XD4K6yG4Rwuwi2UPn4BMnNlN"
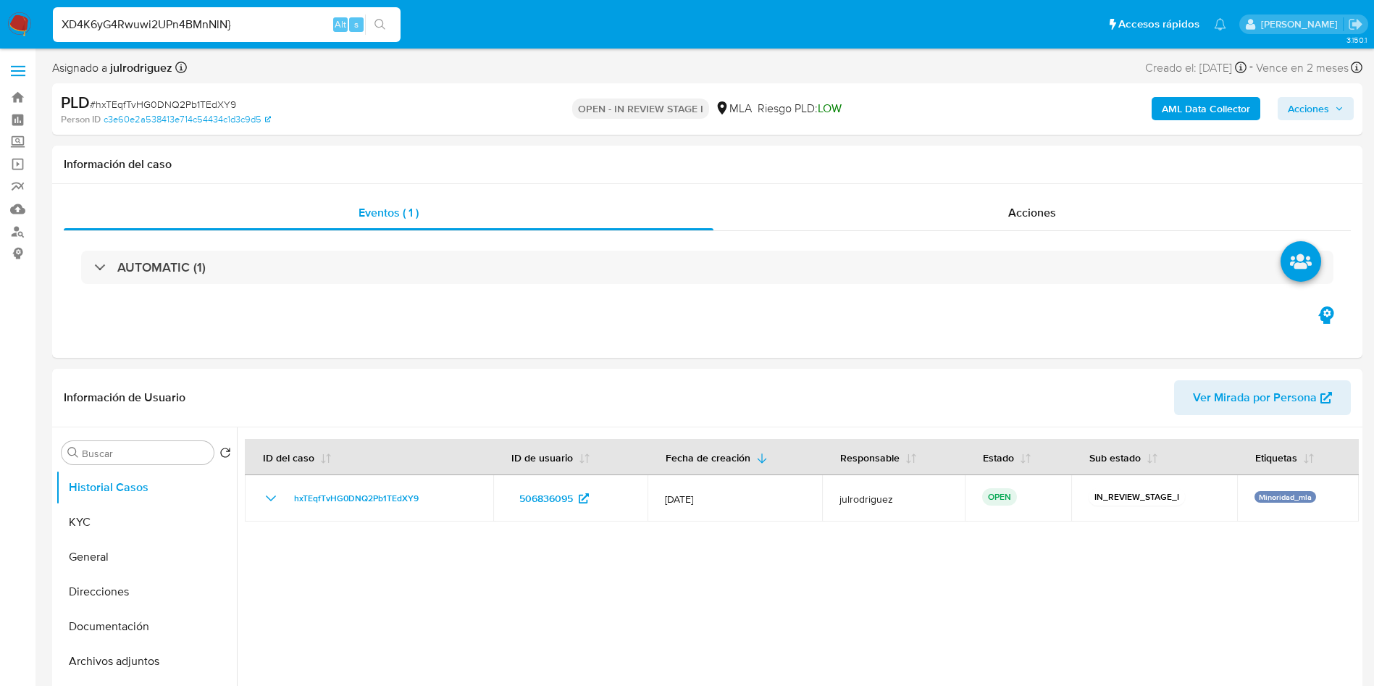
type input "XD4K6yG4Rwuwi2UPn4BMnNlN}"
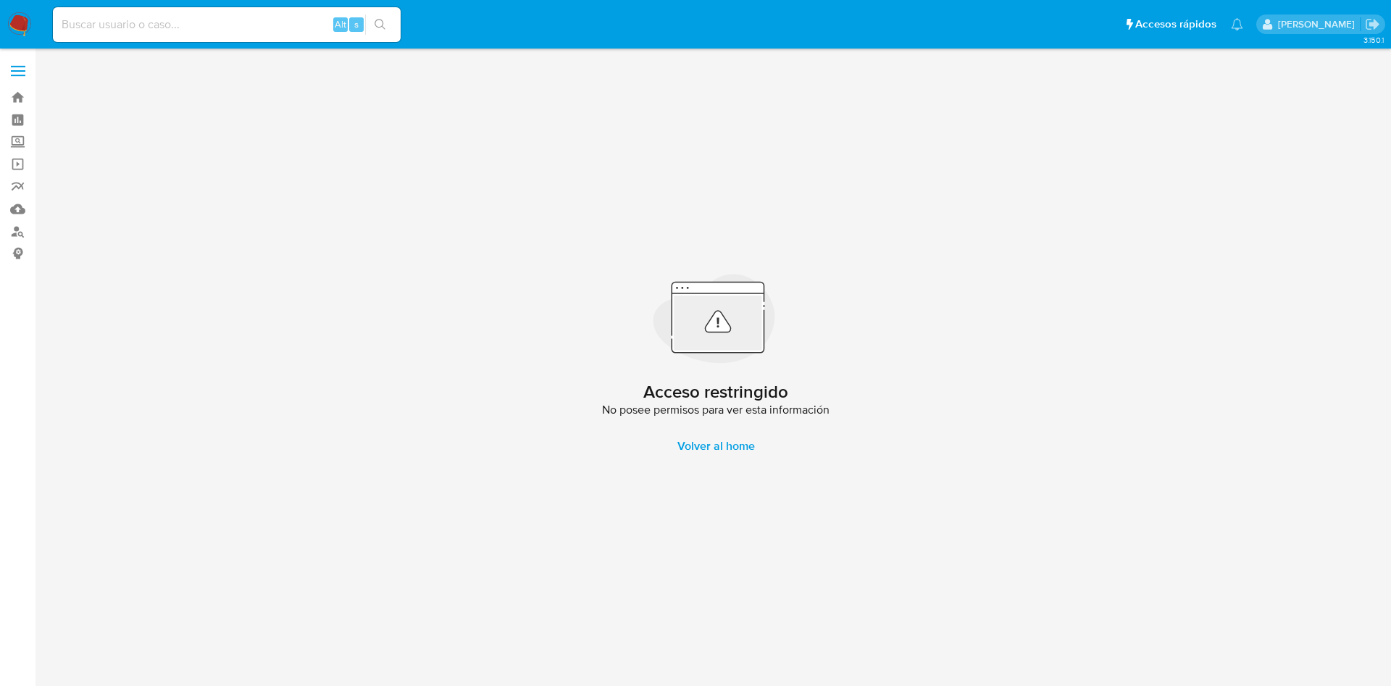
click at [185, 18] on input at bounding box center [227, 24] width 348 height 19
paste input "XD4K6yG4Rwuwi2UPn4BMnNlN"
type input "XD4K6yG4Rwuwi2UPn4BMnNlN"
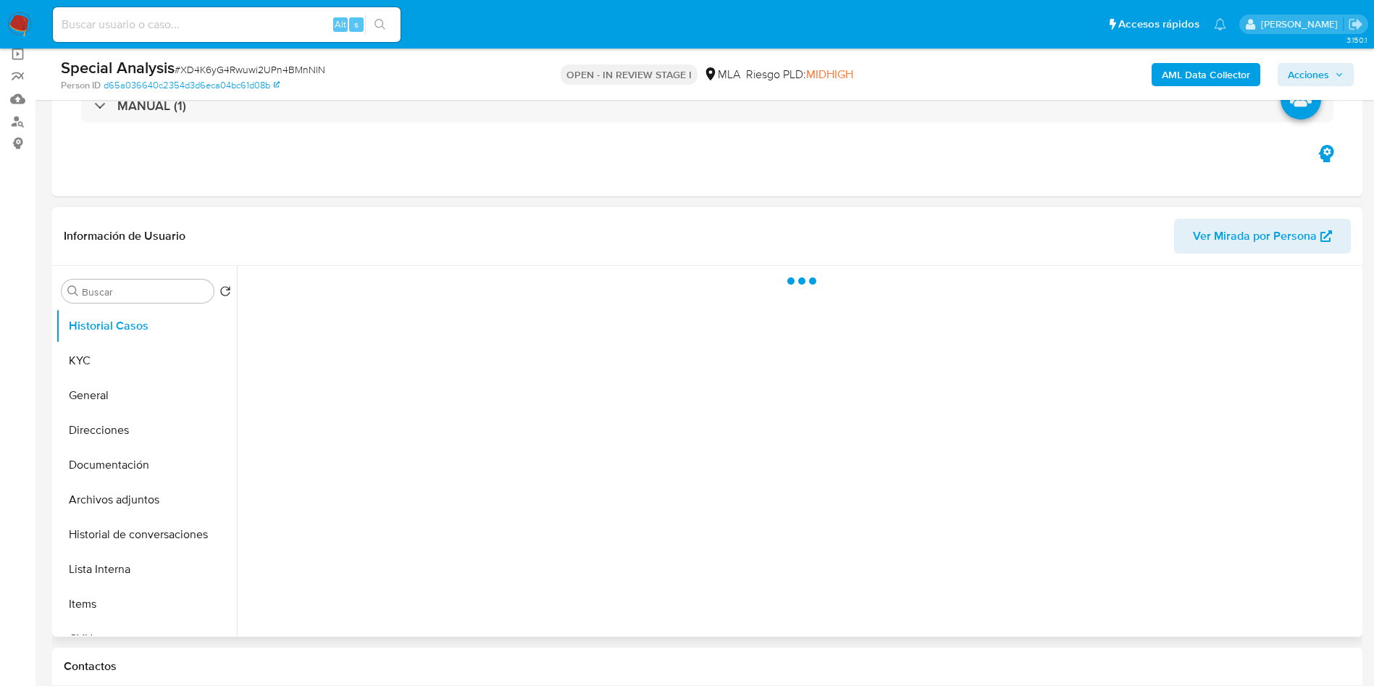
scroll to position [217, 0]
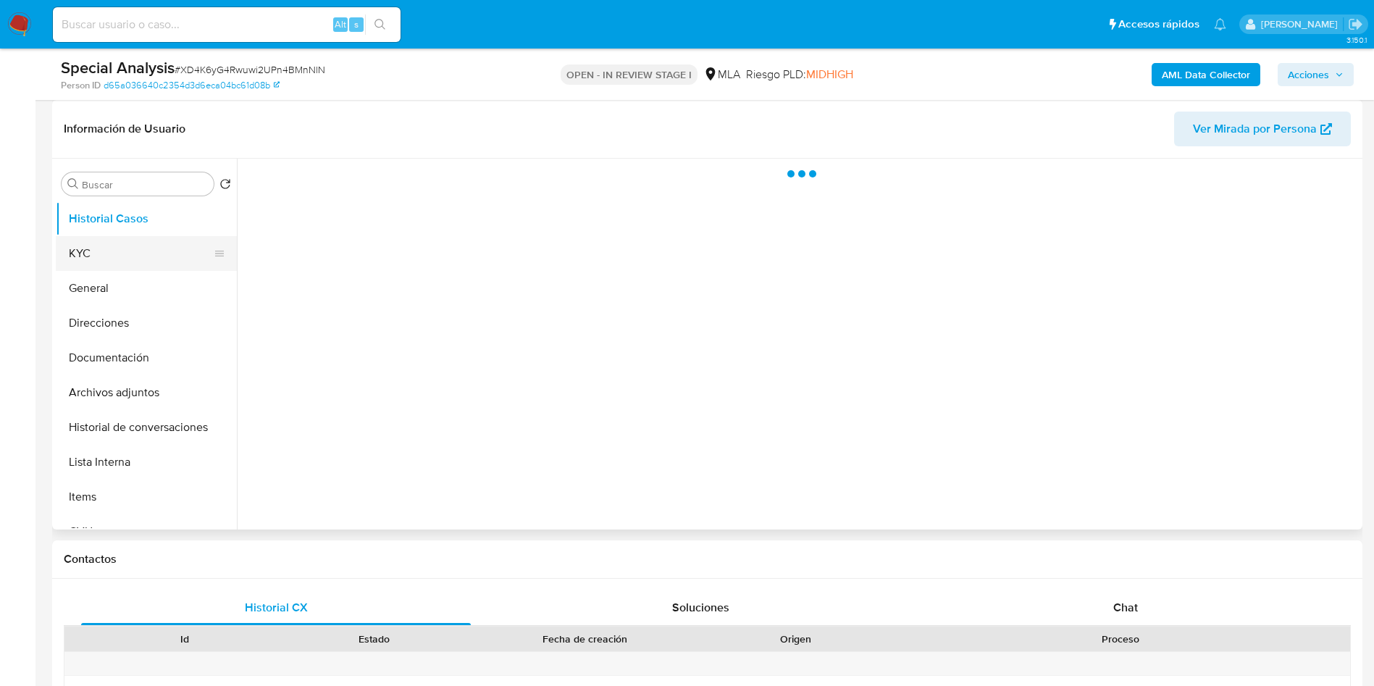
click at [74, 246] on button "KYC" at bounding box center [141, 253] width 170 height 35
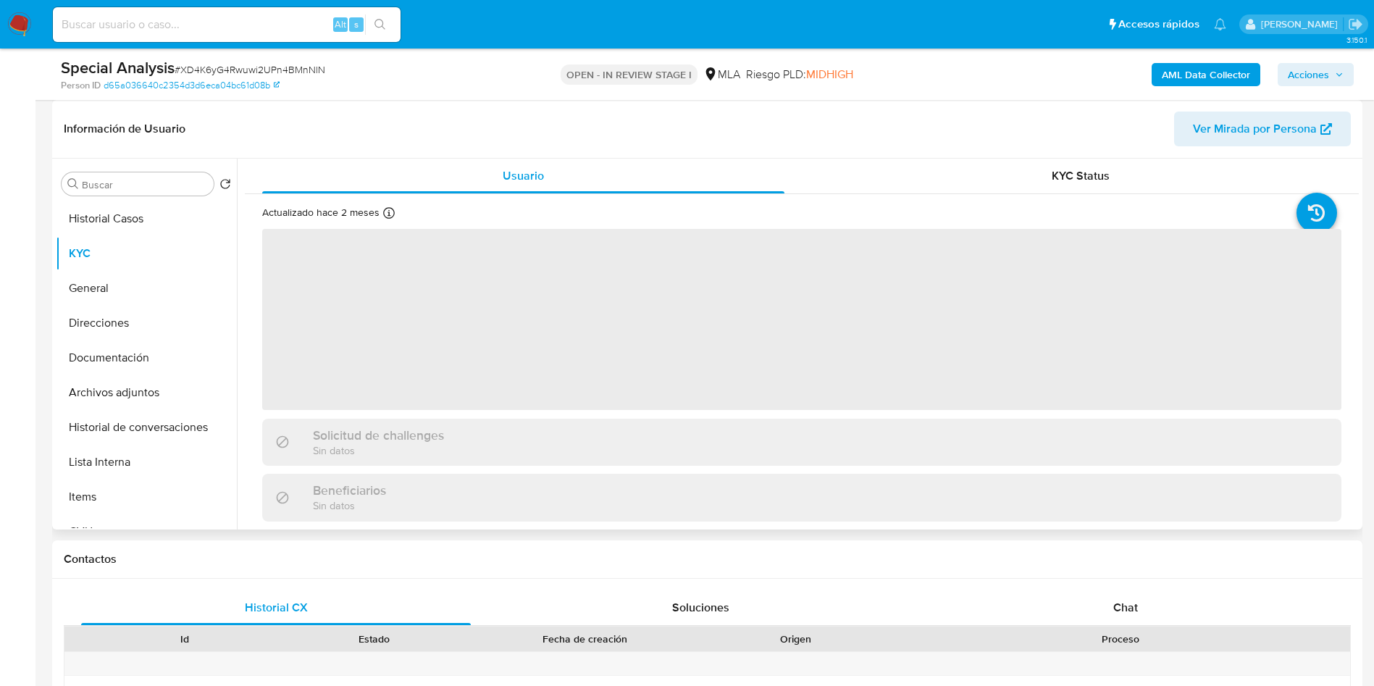
select select "10"
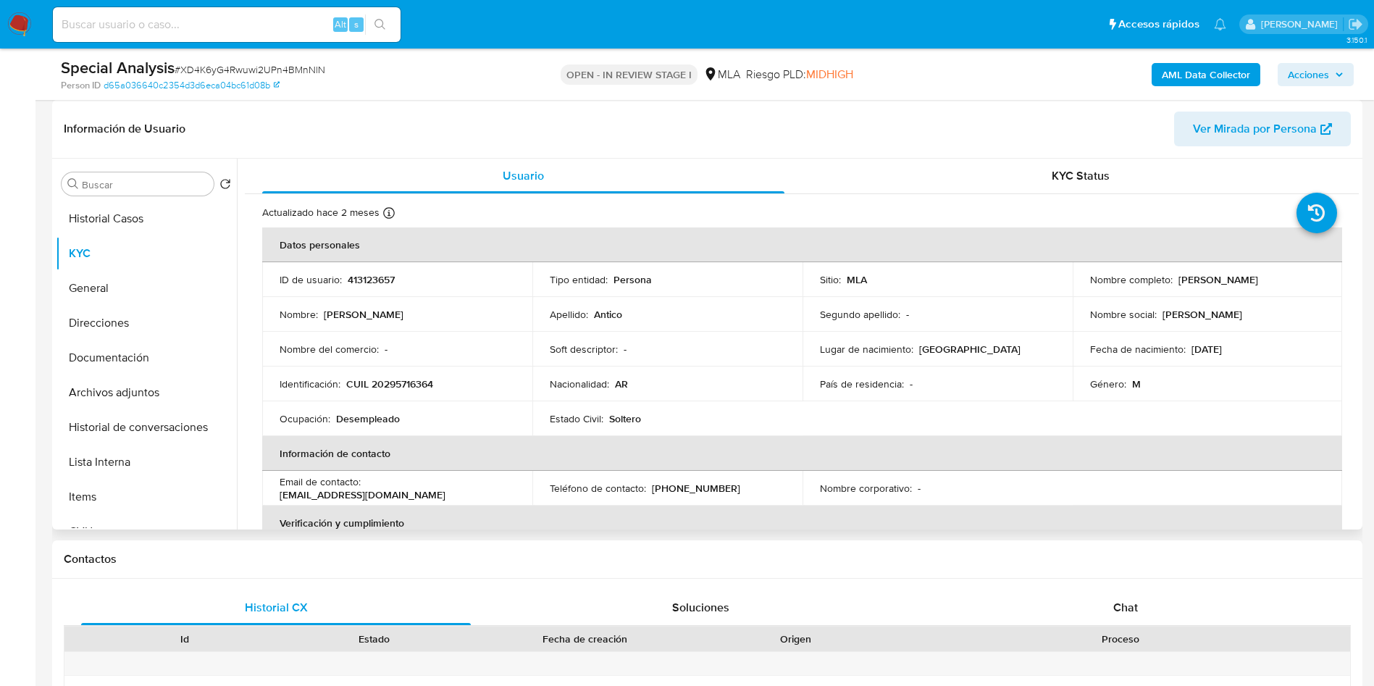
click at [195, 23] on input at bounding box center [227, 24] width 348 height 19
paste input "XD4K6yG4Rwuwi2UPn4BMnNlN"
click at [216, 21] on input "XD4K6yG4Rwuwi2UPn4BMnNlN" at bounding box center [227, 24] width 348 height 19
paste input "hxTEqfTvHG0DNQ2Pb1TEdXY9"
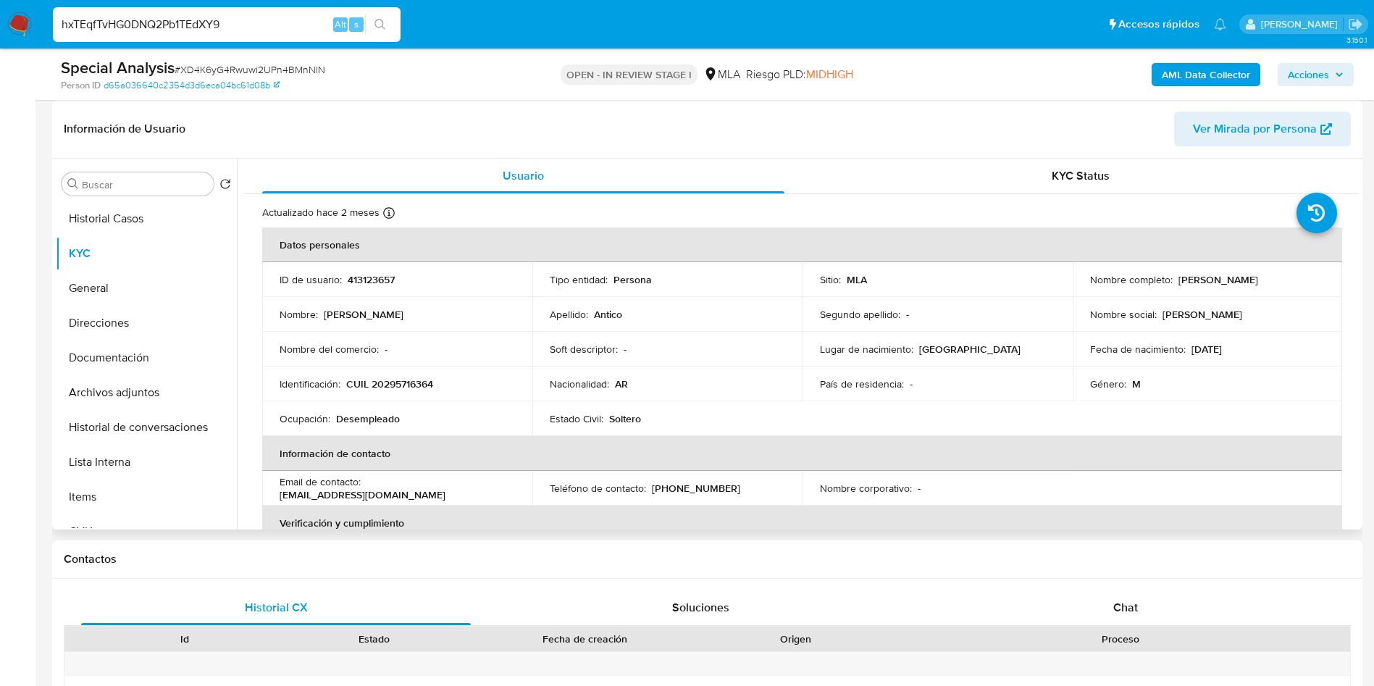
type input "hxTEqfTvHG0DNQ2Pb1TEdXY9"
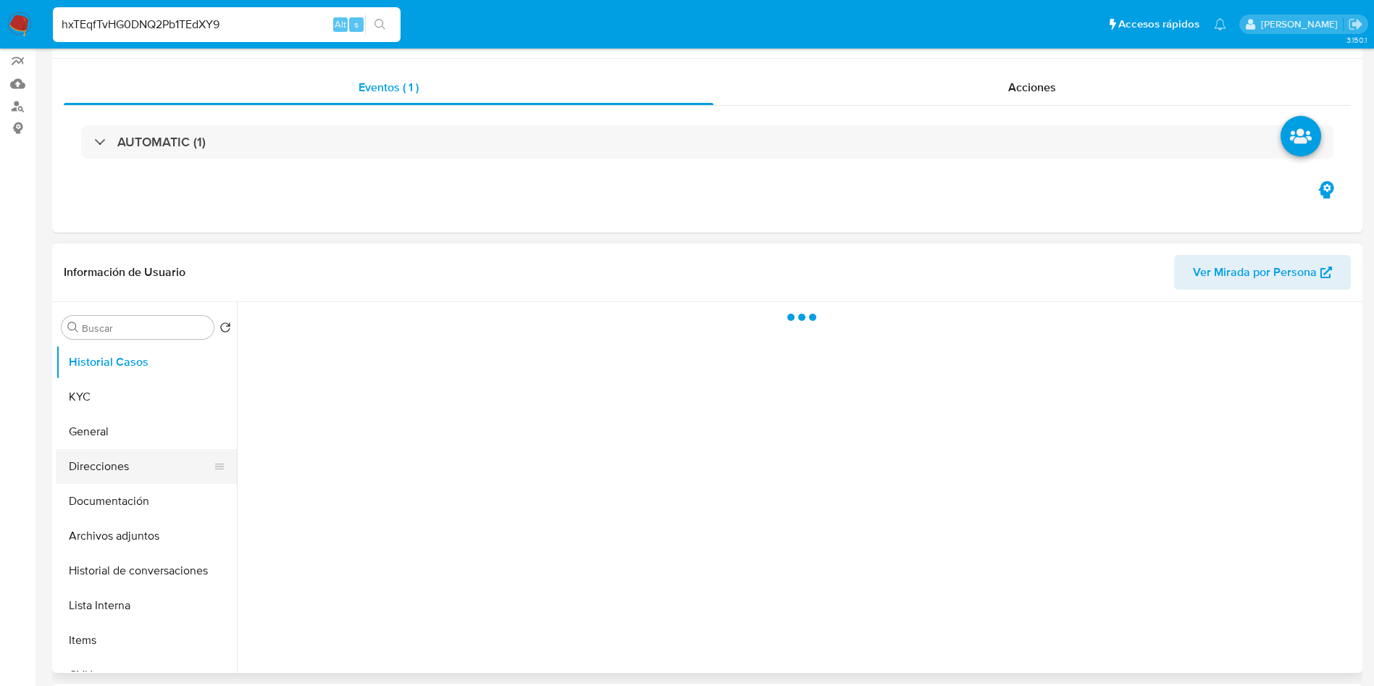
scroll to position [217, 0]
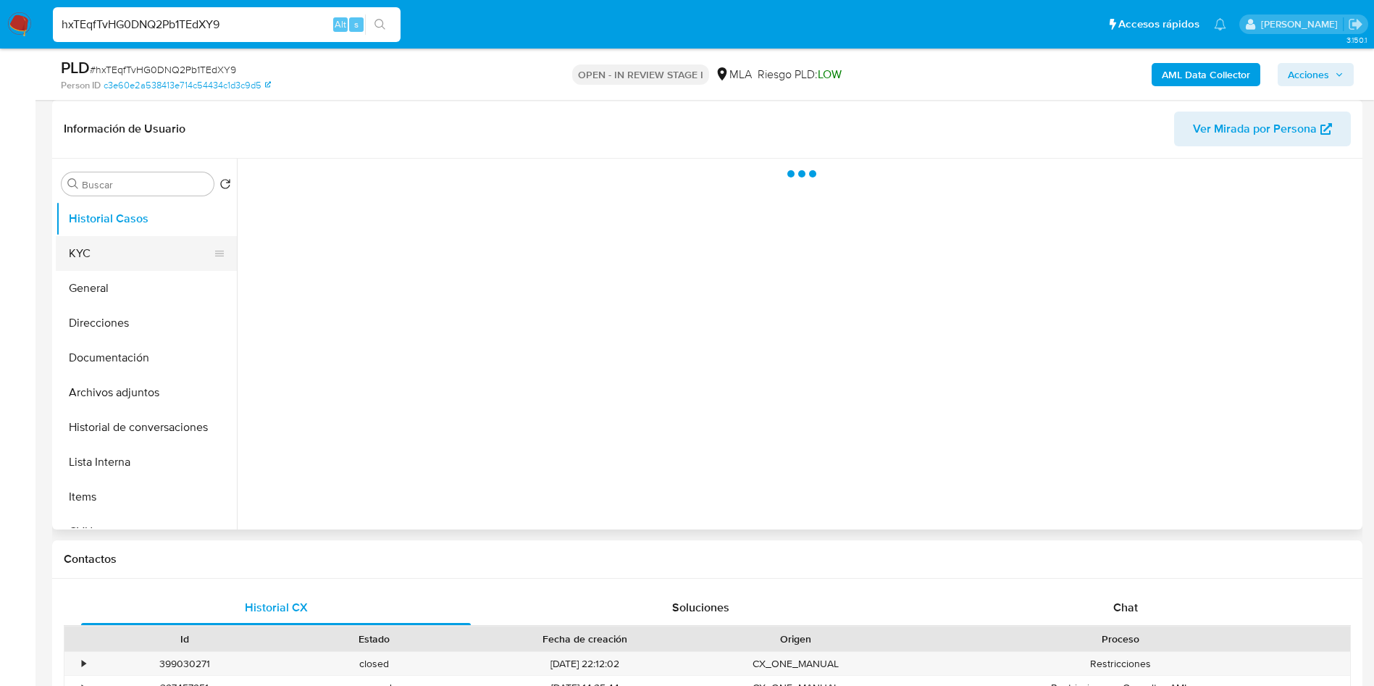
click at [91, 255] on button "KYC" at bounding box center [141, 253] width 170 height 35
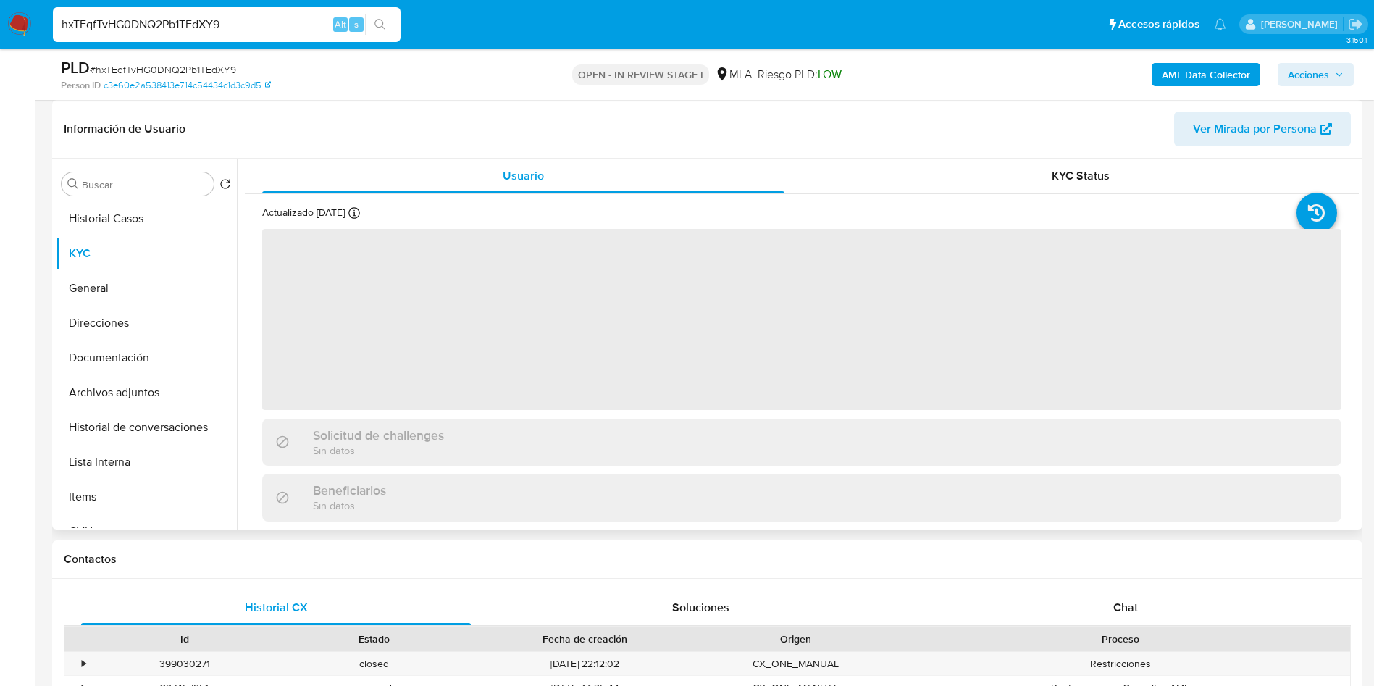
select select "10"
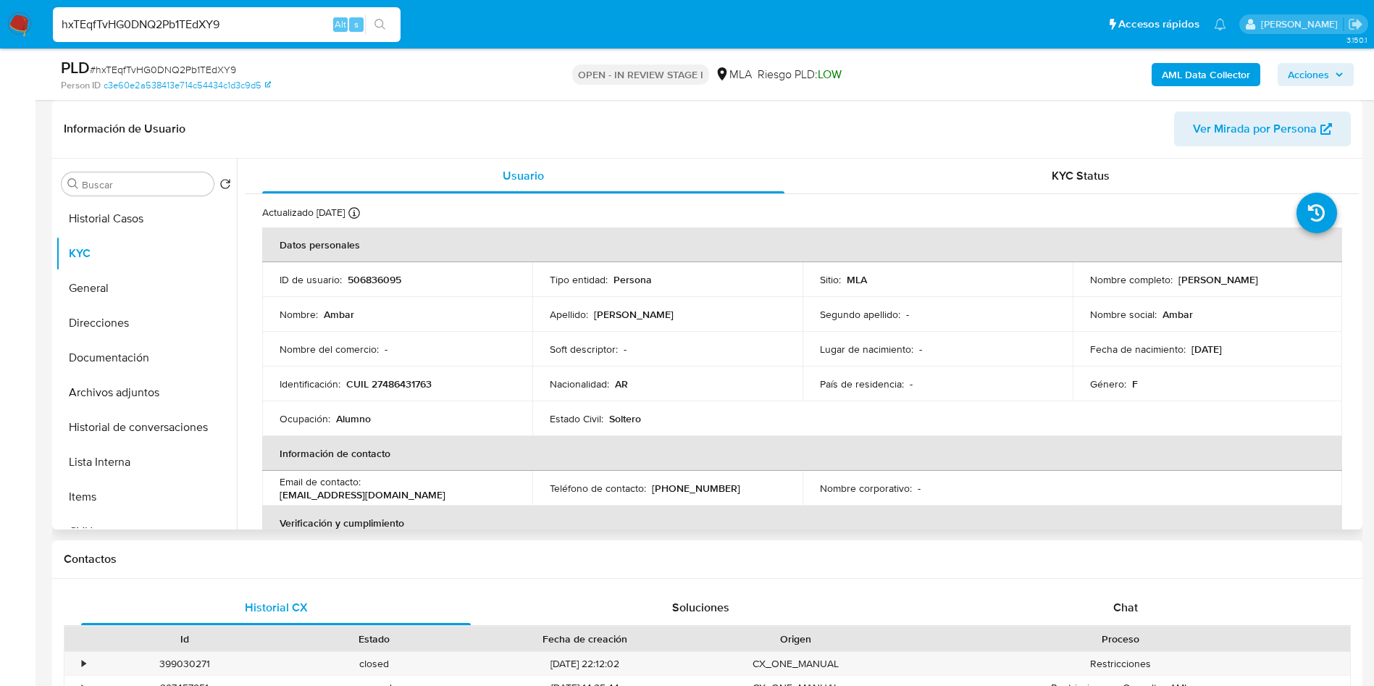
drag, startPoint x: 1175, startPoint y: 277, endPoint x: 646, endPoint y: 473, distance: 564.1
click at [1273, 280] on div "Nombre completo : Ambar Larias Garcia" at bounding box center [1207, 279] width 235 height 13
copy p "[PERSON_NAME]"
click at [134, 388] on button "Archivos adjuntos" at bounding box center [141, 392] width 170 height 35
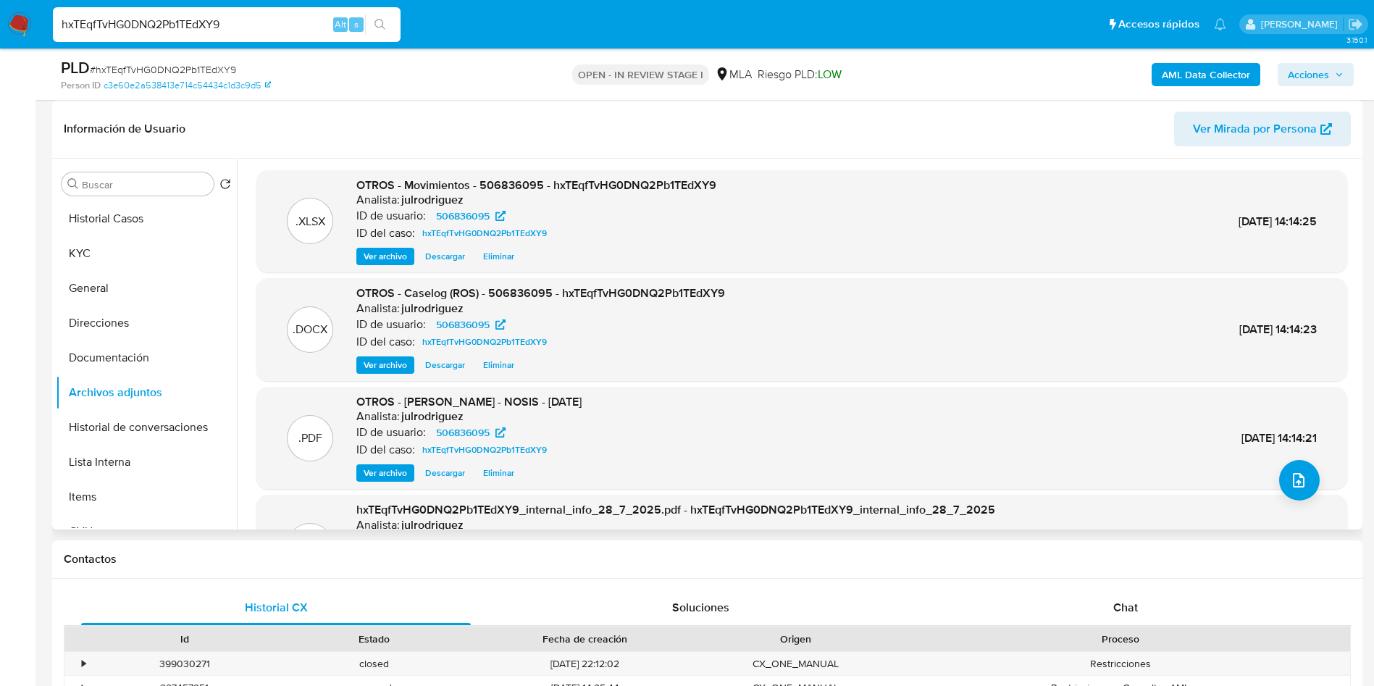
click at [453, 366] on span "Descargar" at bounding box center [445, 365] width 40 height 14
click at [449, 255] on span "Descargar" at bounding box center [445, 256] width 40 height 14
click at [123, 250] on button "KYC" at bounding box center [141, 253] width 170 height 35
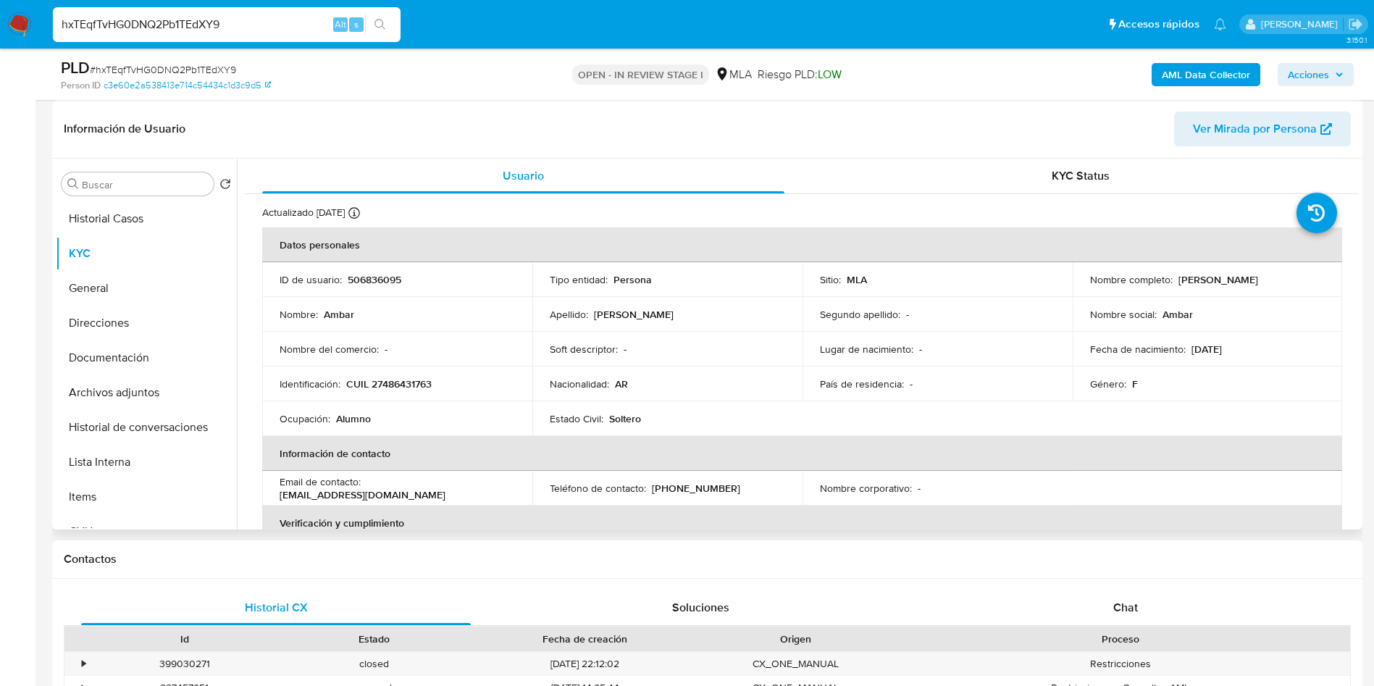
click at [385, 273] on p "506836095" at bounding box center [375, 279] width 54 height 13
copy p "506836095"
click at [381, 284] on p "506836095" at bounding box center [375, 279] width 54 height 13
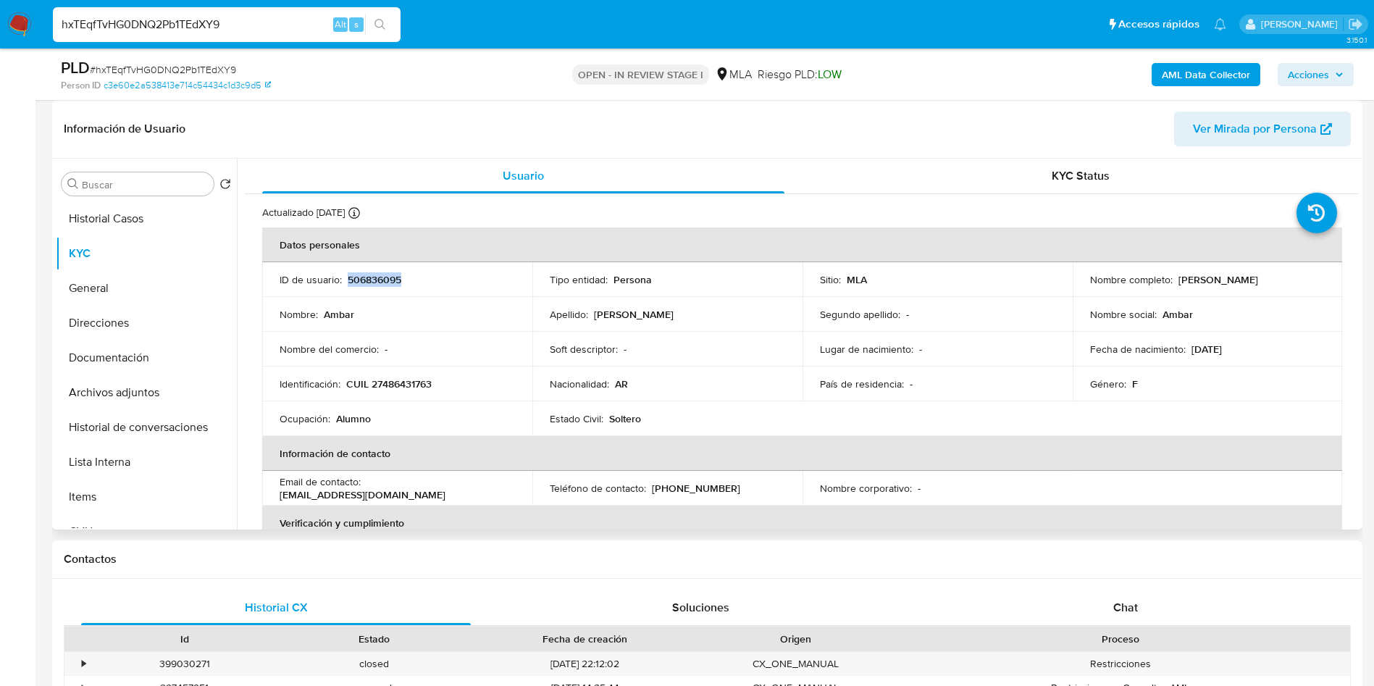
click at [384, 278] on p "506836095" at bounding box center [375, 279] width 54 height 13
click at [375, 273] on p "506836095" at bounding box center [375, 279] width 54 height 13
click at [177, 59] on div "PLD # hxTEqfTvHG0DNQ2Pb1TEdXY9" at bounding box center [274, 68] width 426 height 22
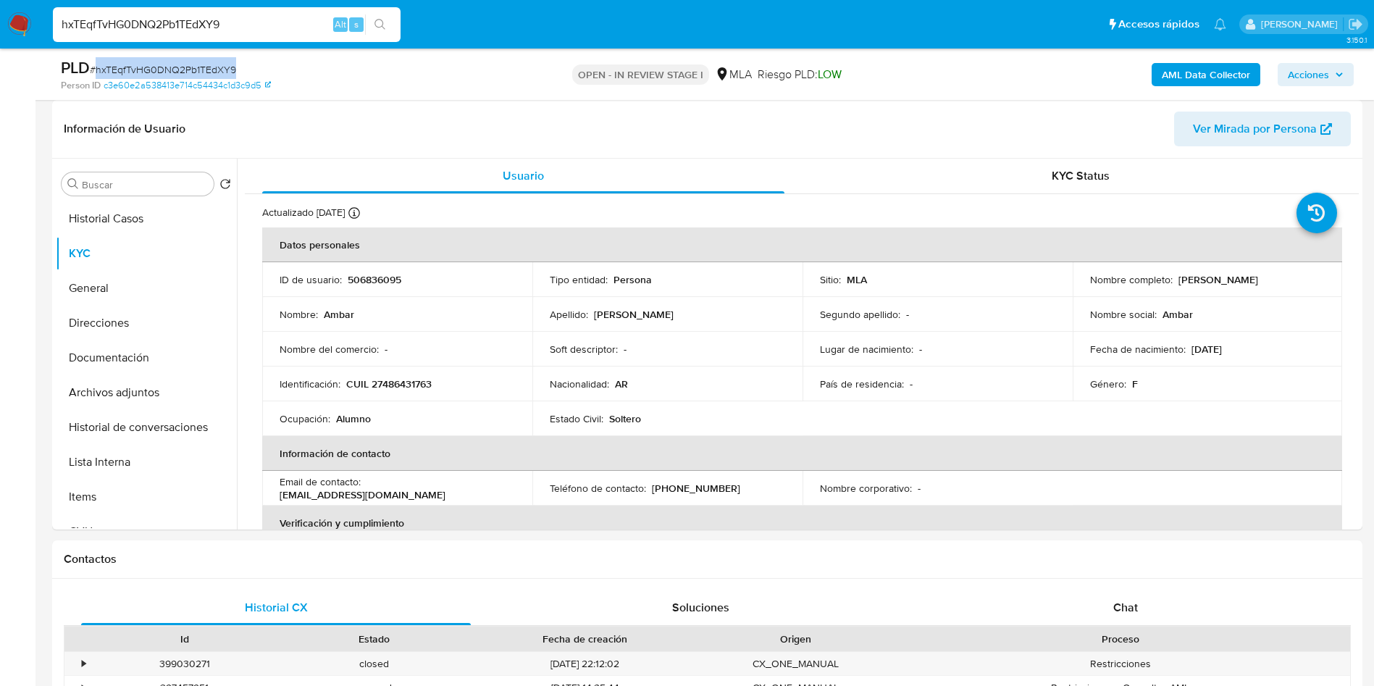
click at [177, 59] on div "PLD # hxTEqfTvHG0DNQ2Pb1TEdXY9" at bounding box center [274, 68] width 426 height 22
copy span "hxTEqfTvHG0DNQ2Pb1TEdXY9"
click at [761, 335] on td "Soft descriptor : -" at bounding box center [667, 349] width 270 height 35
click at [191, 21] on input "hxTEqfTvHG0DNQ2Pb1TEdXY9" at bounding box center [227, 24] width 348 height 19
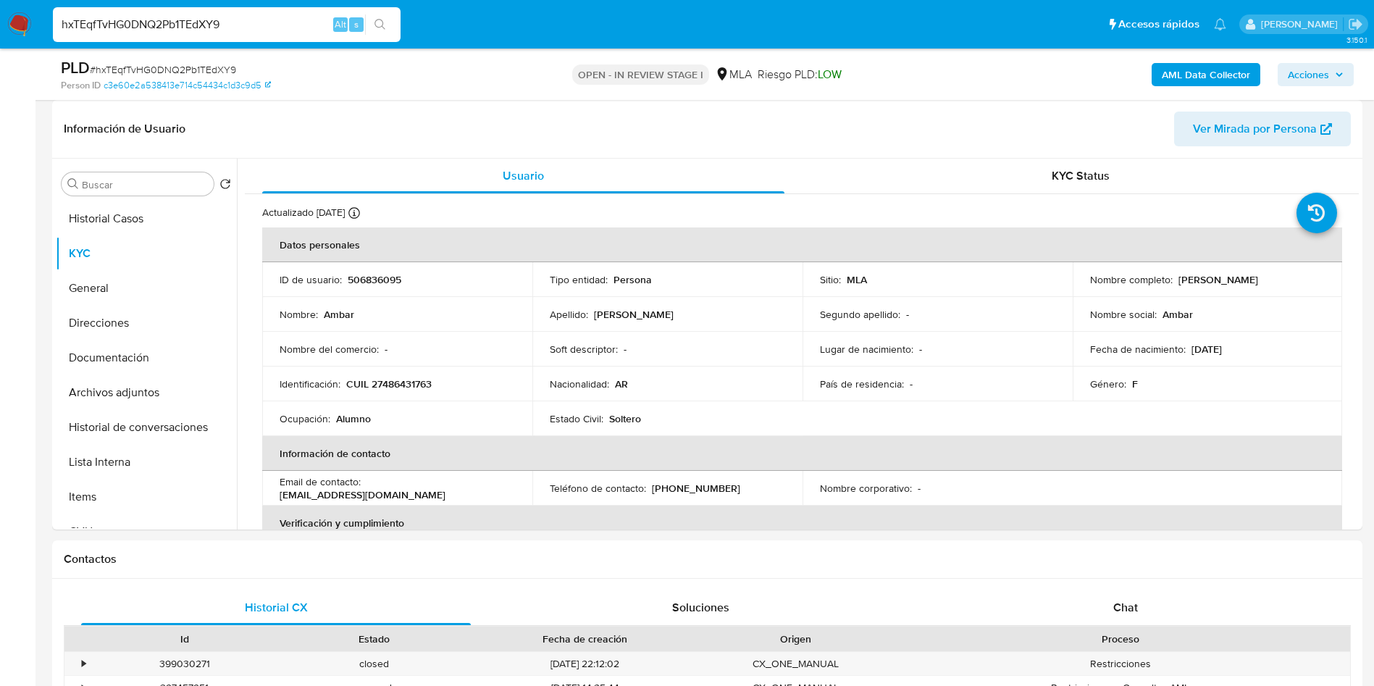
paste input "54qc9kqQOYcZ756v5HxvBcxn"
type input "54qc9kqQOYcZ756v5HxvBcxn"
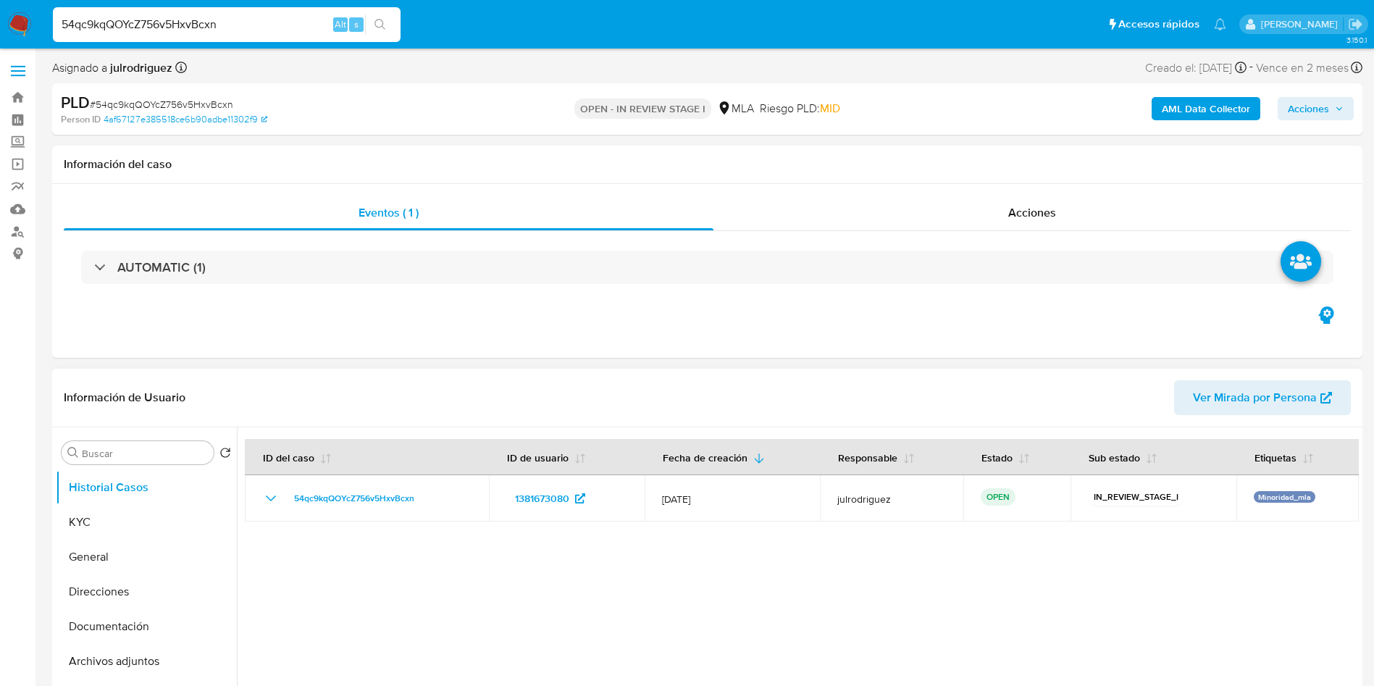
select select "10"
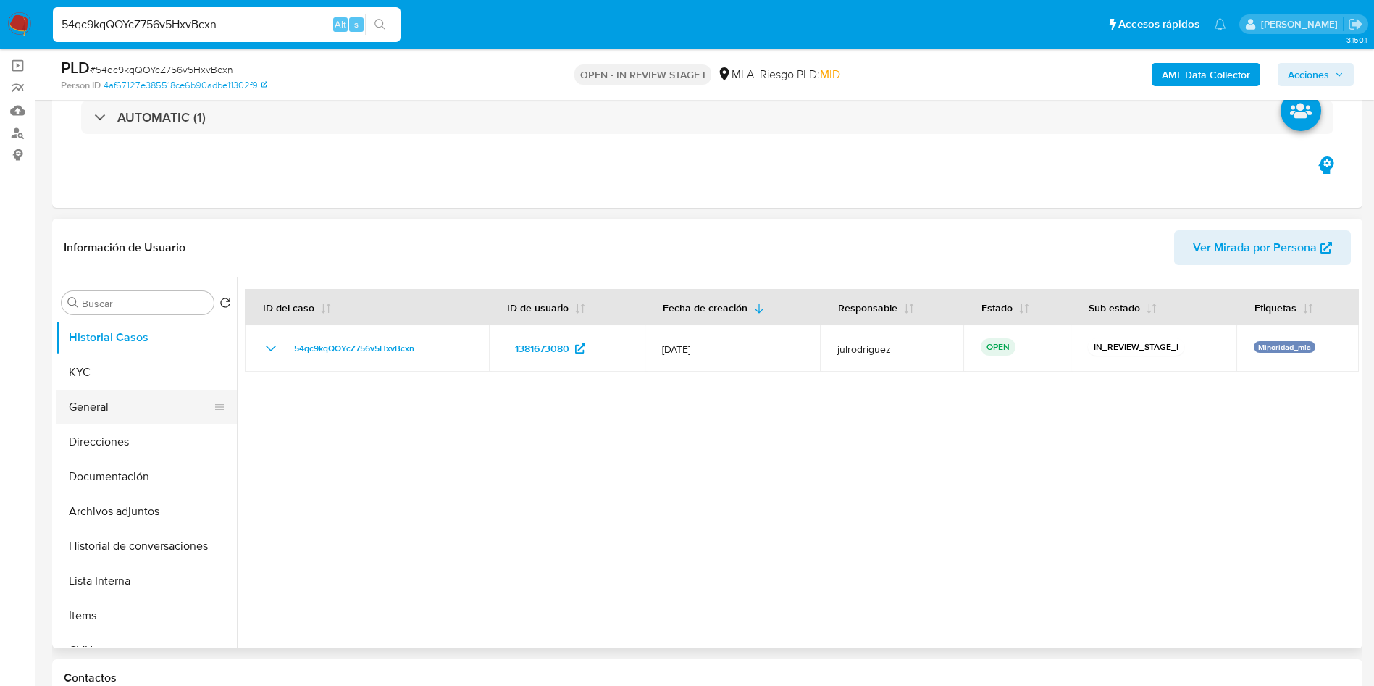
scroll to position [109, 0]
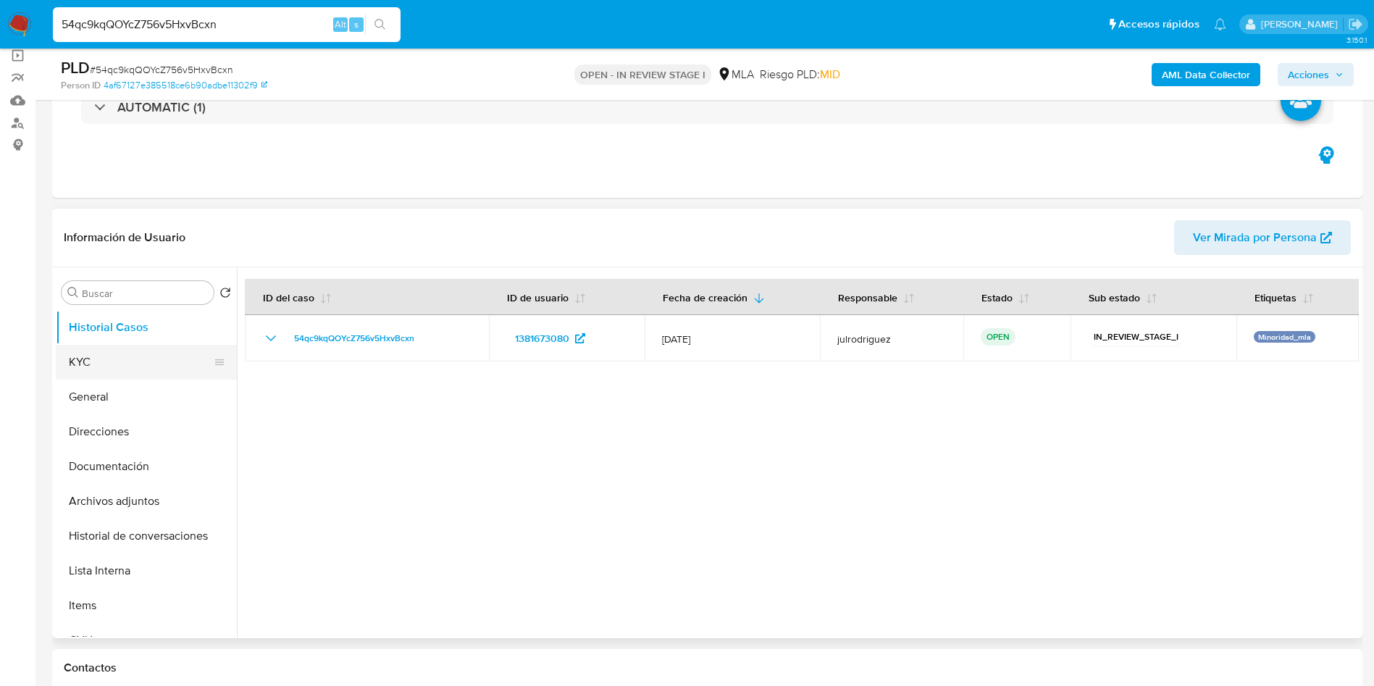
click at [82, 363] on button "KYC" at bounding box center [141, 362] width 170 height 35
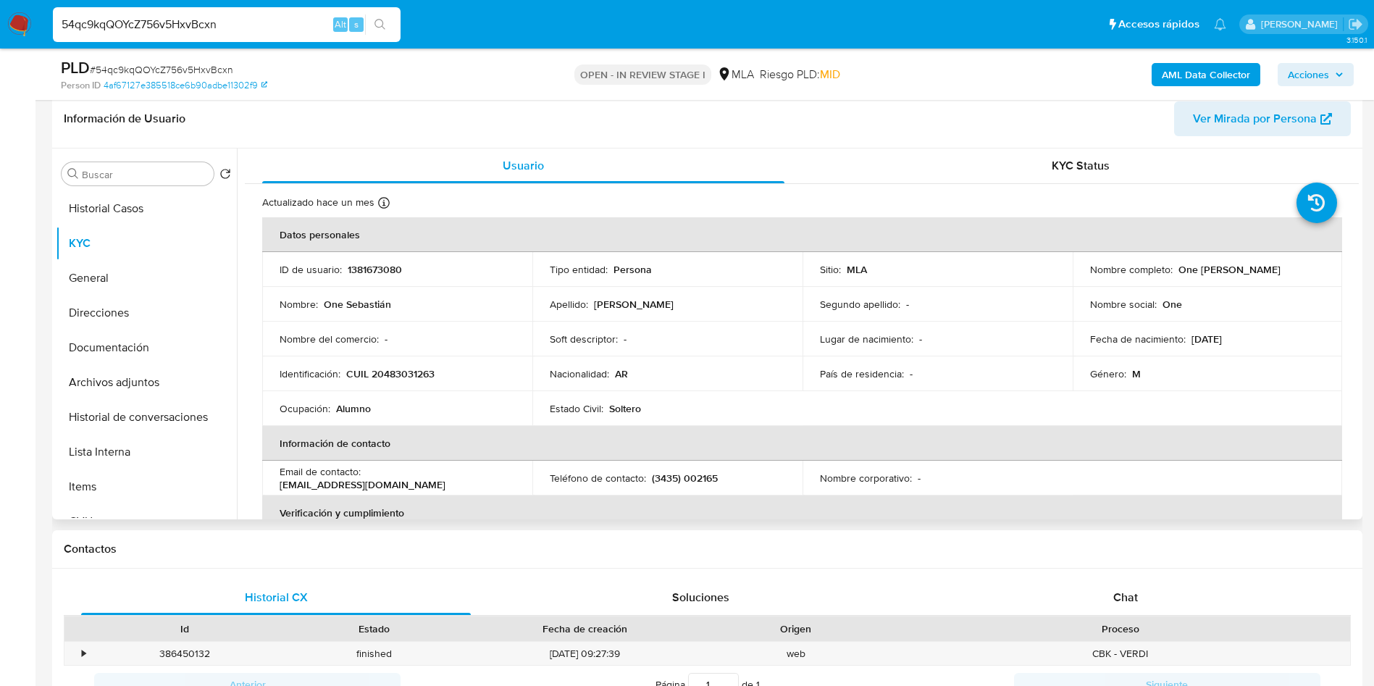
scroll to position [217, 0]
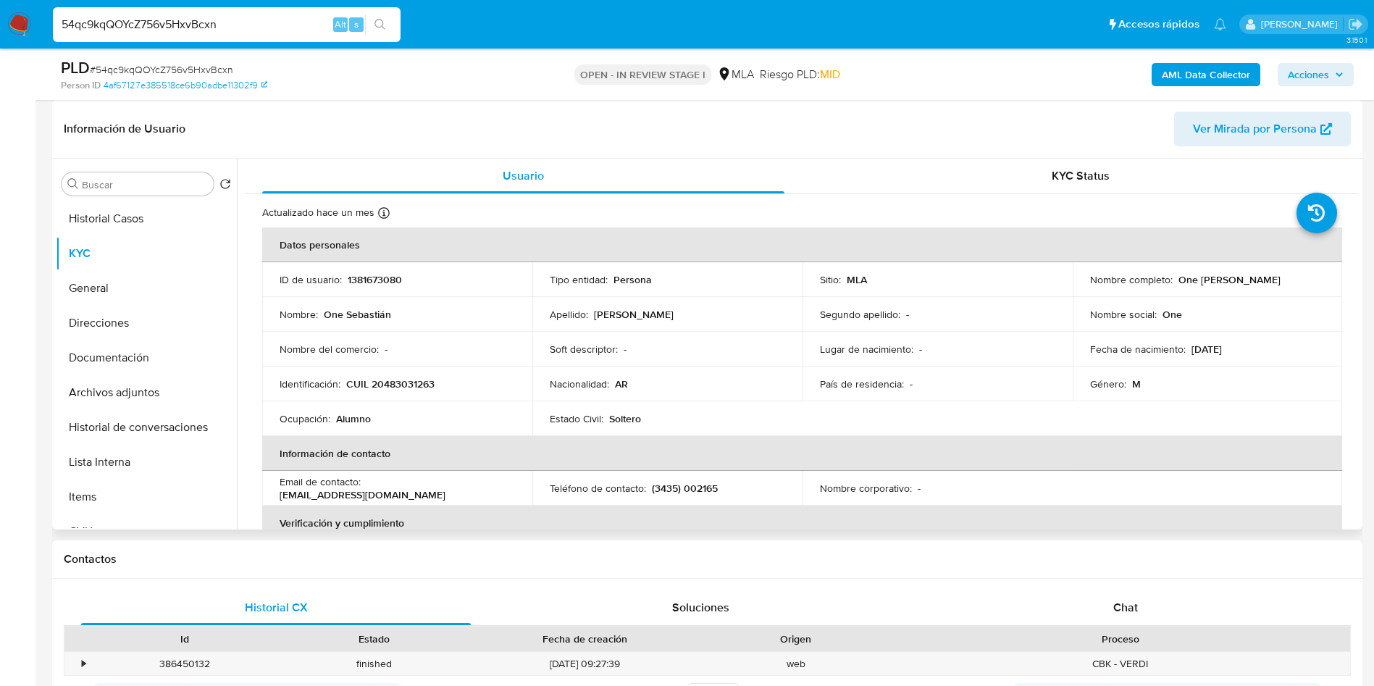
click at [666, 360] on td "Soft descriptor : -" at bounding box center [667, 349] width 270 height 35
drag, startPoint x: 593, startPoint y: 375, endPoint x: 623, endPoint y: 375, distance: 29.7
click at [620, 375] on td "Nacionalidad : AR" at bounding box center [667, 384] width 270 height 35
click at [877, 319] on p "Segundo apellido :" at bounding box center [860, 314] width 80 height 13
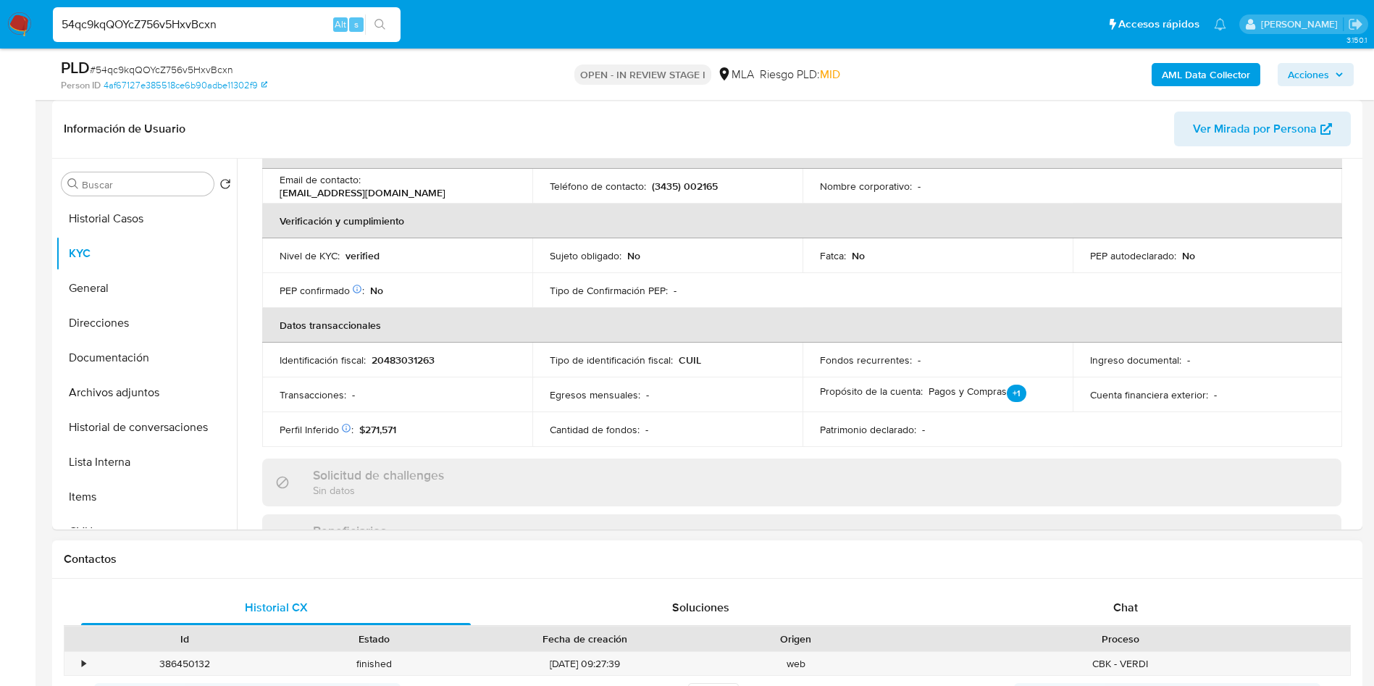
scroll to position [435, 0]
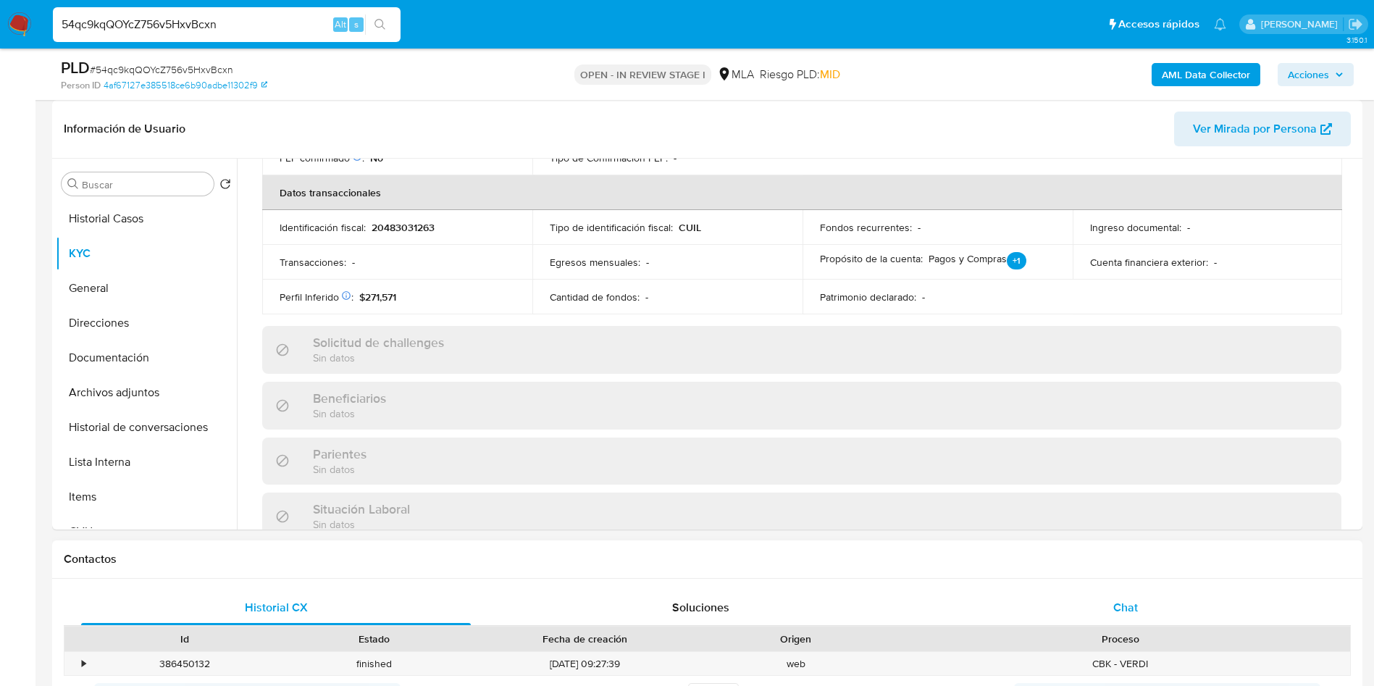
drag, startPoint x: 1119, startPoint y: 584, endPoint x: 1120, endPoint y: 595, distance: 10.9
click at [1120, 585] on div "Historial CX Soluciones Chat Id Estado Fecha de creación Origen Proceso • 38645…" at bounding box center [707, 670] width 1311 height 182
click at [1120, 599] on span "Chat" at bounding box center [1125, 607] width 25 height 17
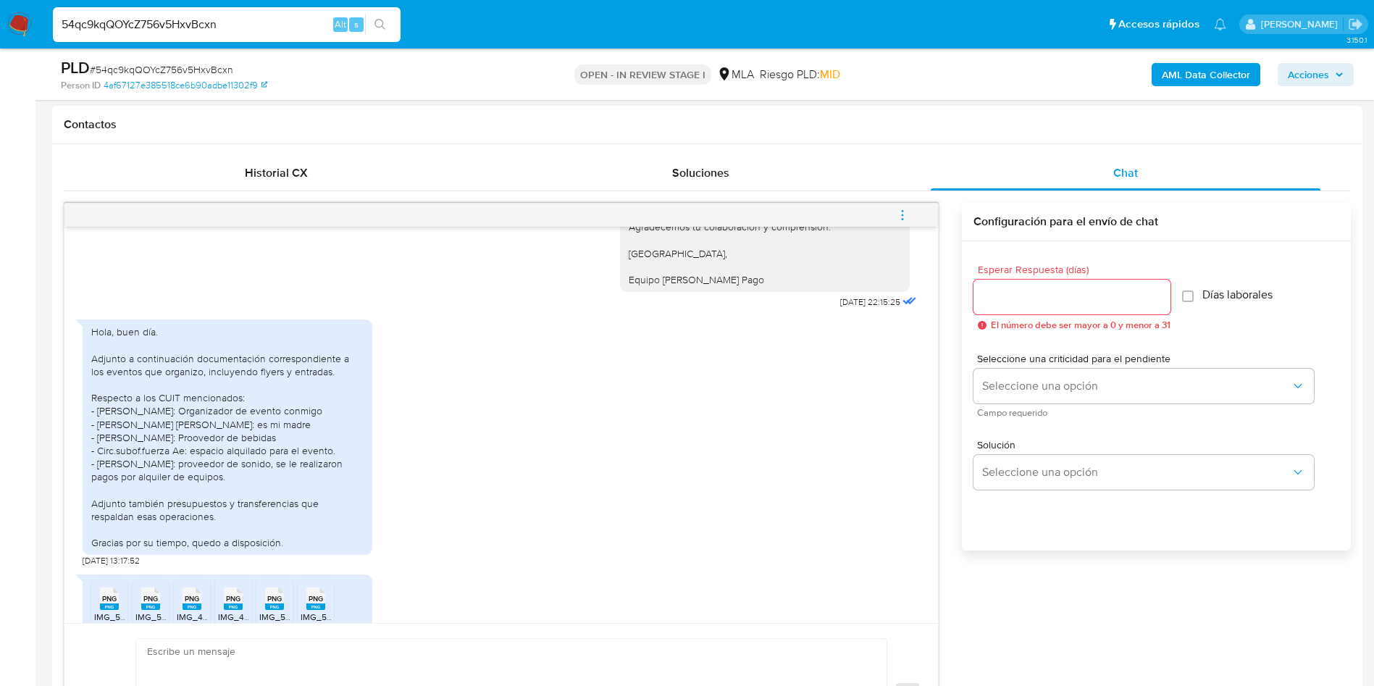
scroll to position [825, 0]
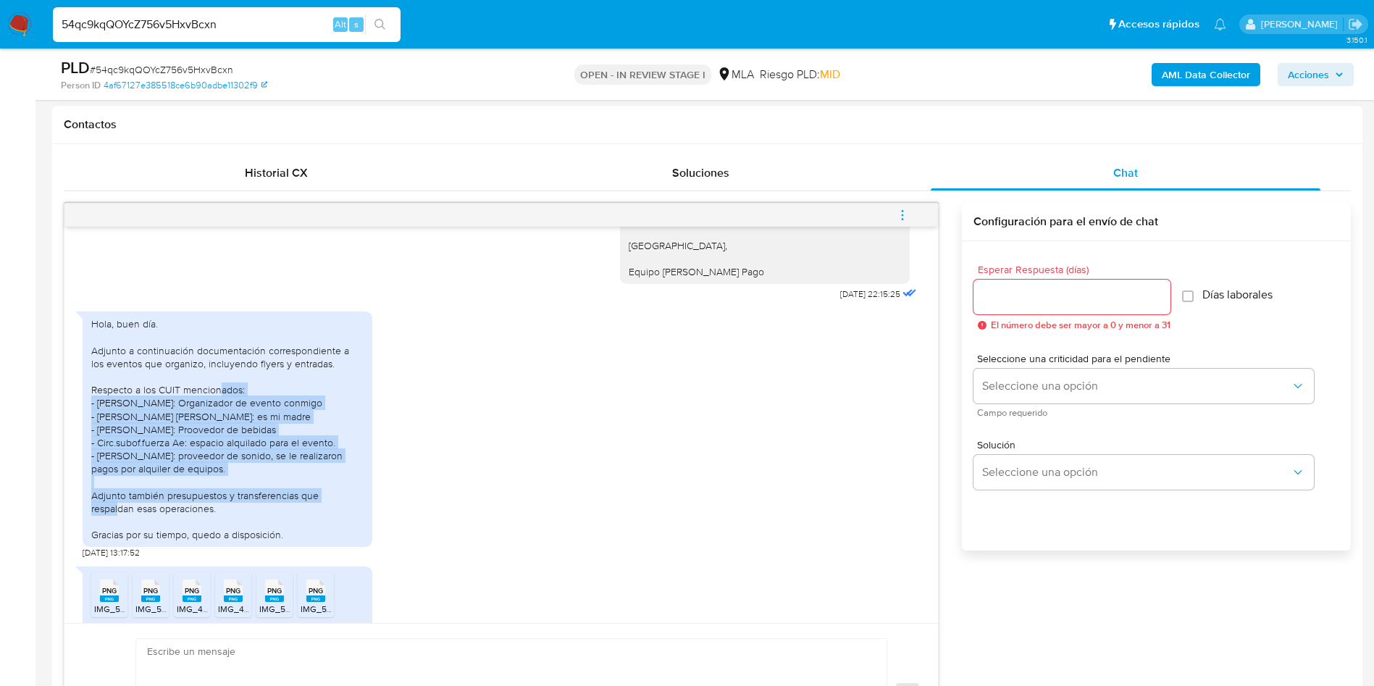
drag, startPoint x: 220, startPoint y: 397, endPoint x: 268, endPoint y: 507, distance: 120.3
click at [268, 507] on div "Hola, buen día. Adjunto a continuación documentación correspondiente a los even…" at bounding box center [227, 429] width 272 height 224
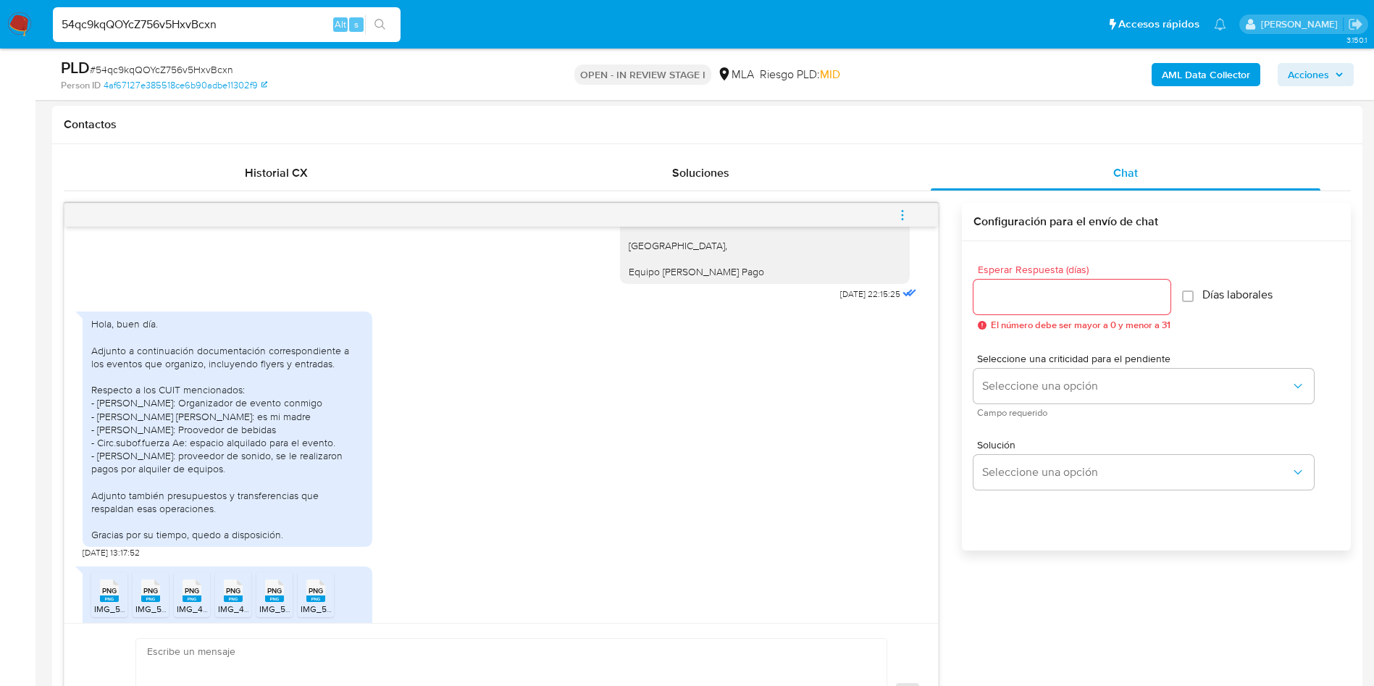
click at [521, 517] on div "Hola, buen día. Adjunto a continuación documentación correspondiente a los even…" at bounding box center [501, 431] width 837 height 254
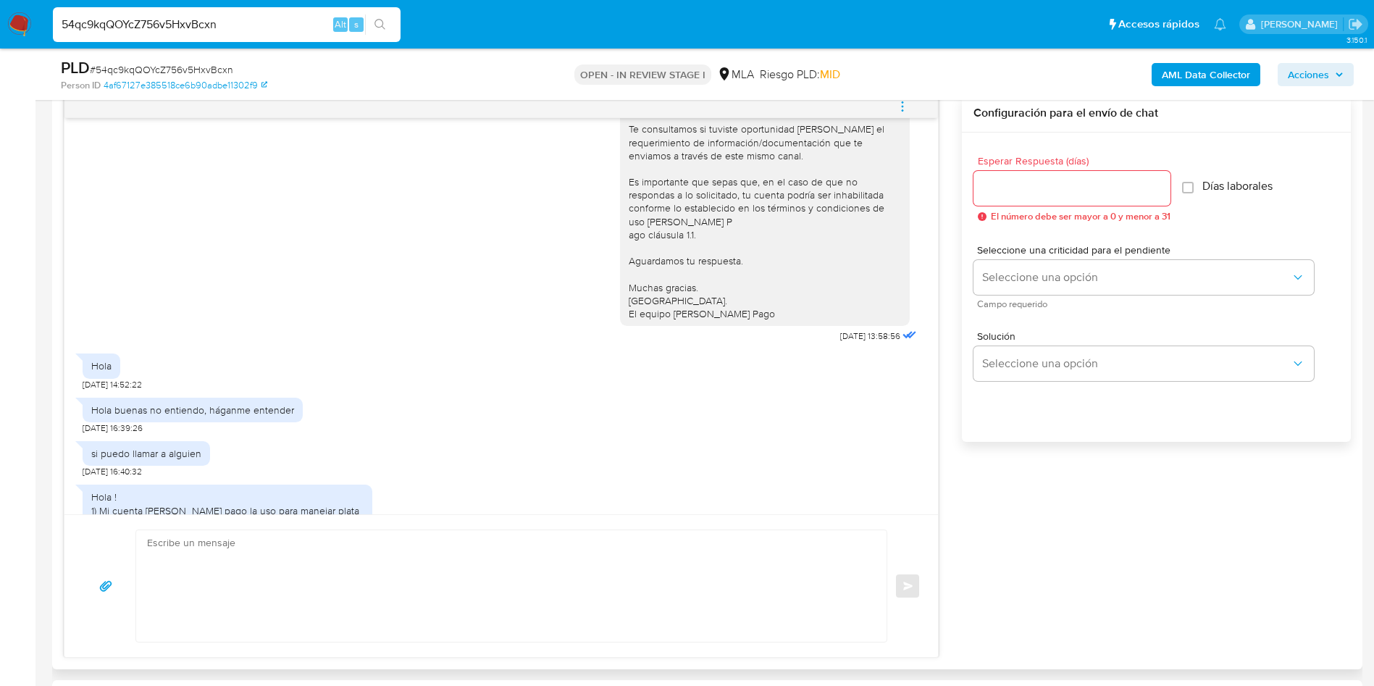
scroll to position [64, 0]
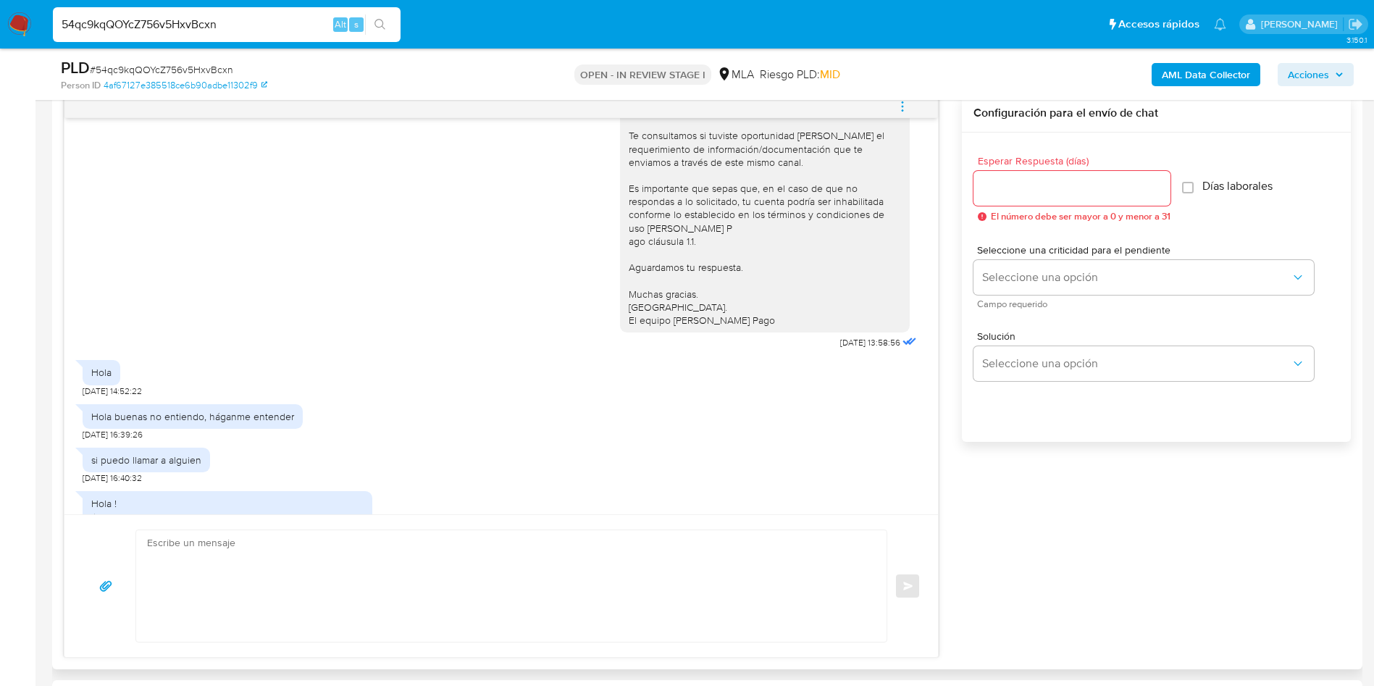
click at [835, 377] on div "Hola 22/07/2025 14:52:22" at bounding box center [501, 374] width 837 height 43
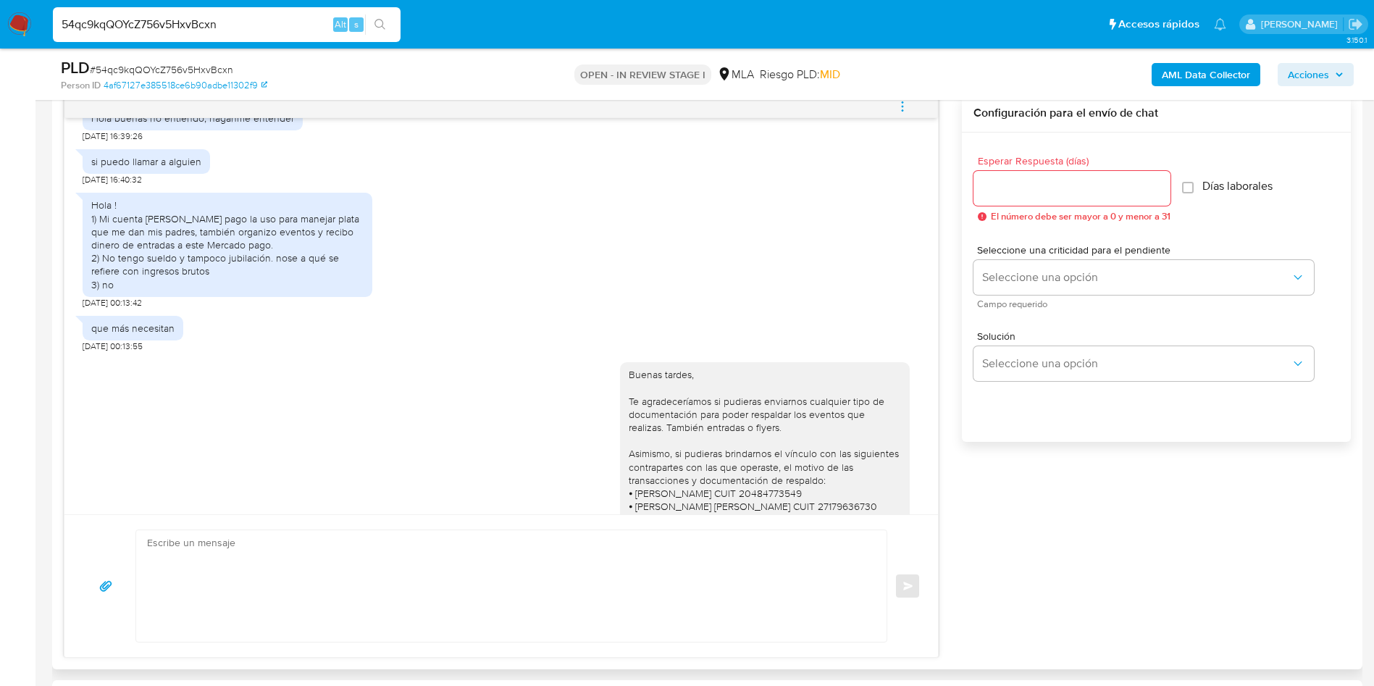
scroll to position [390, 0]
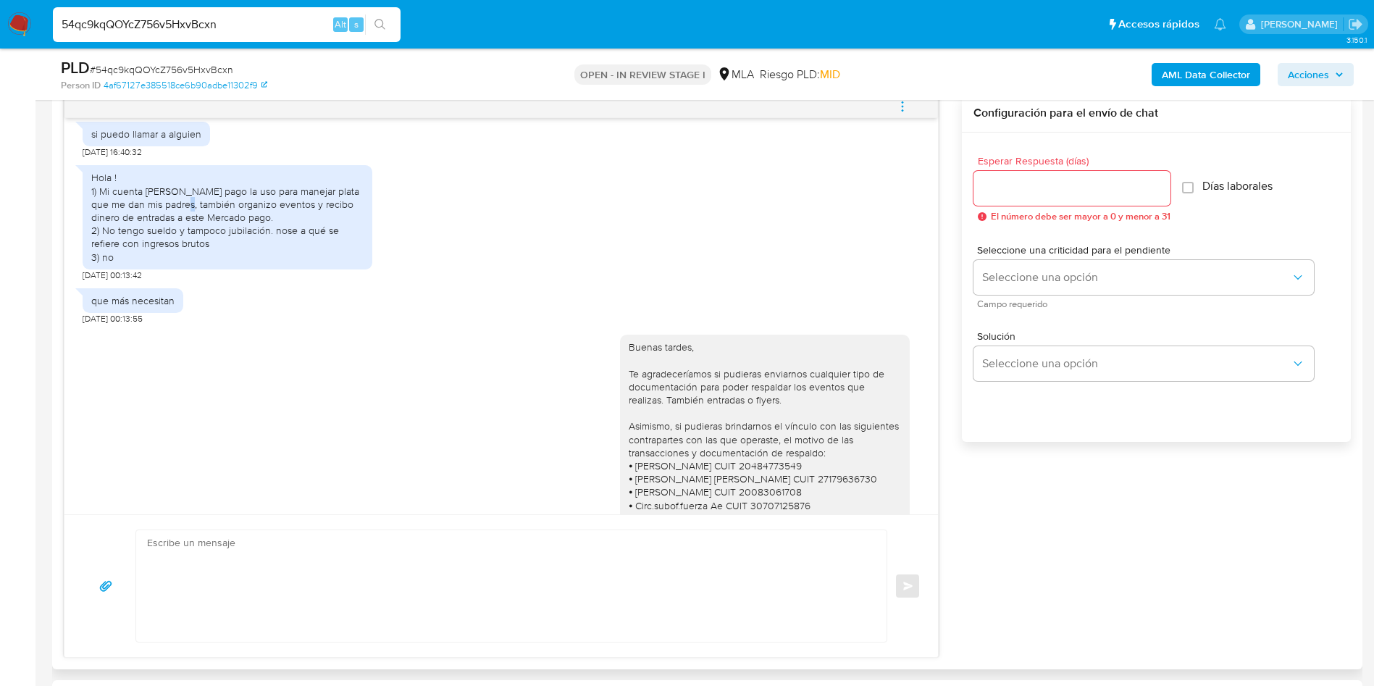
click at [183, 213] on div "Hola ! 1) Mi cuenta de mercado pago la uso para manejar plata que me dan mis pa…" at bounding box center [227, 217] width 272 height 92
click at [164, 203] on div "Hola ! 1) Mi cuenta de mercado pago la uso para manejar plata que me dan mis pa…" at bounding box center [227, 217] width 272 height 92
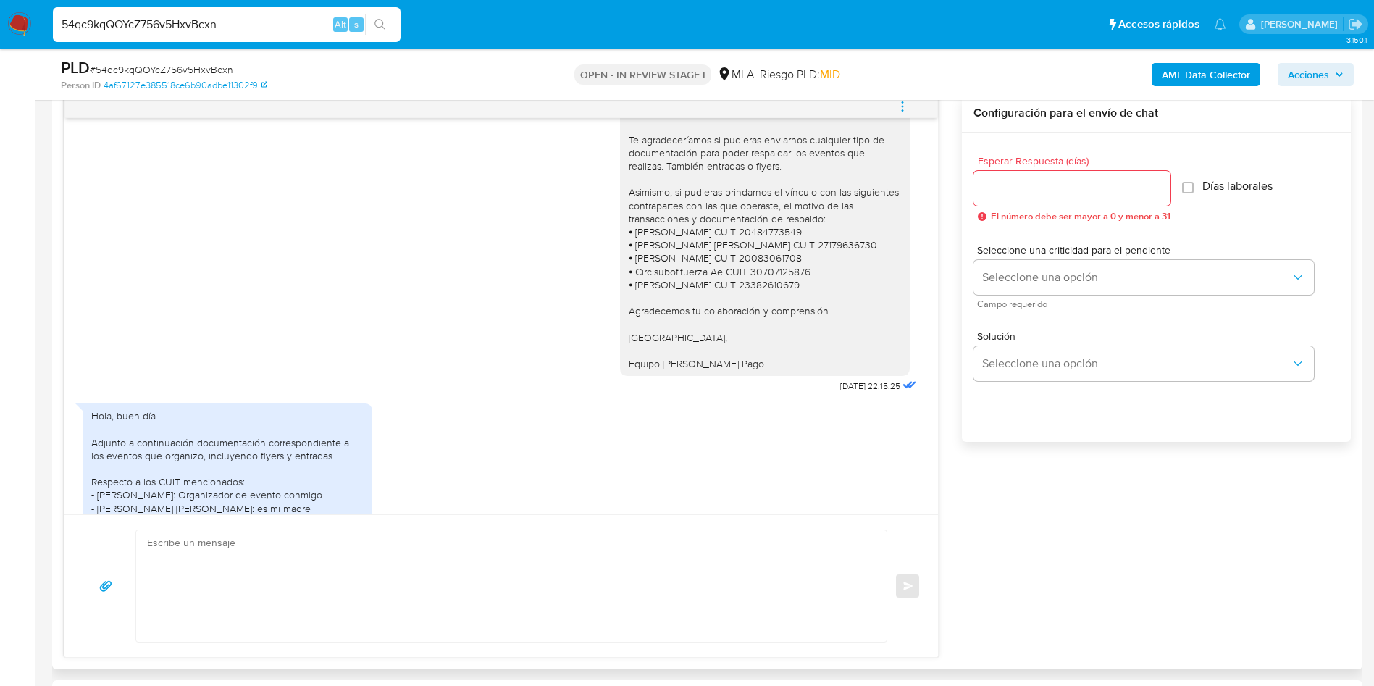
scroll to position [499, 0]
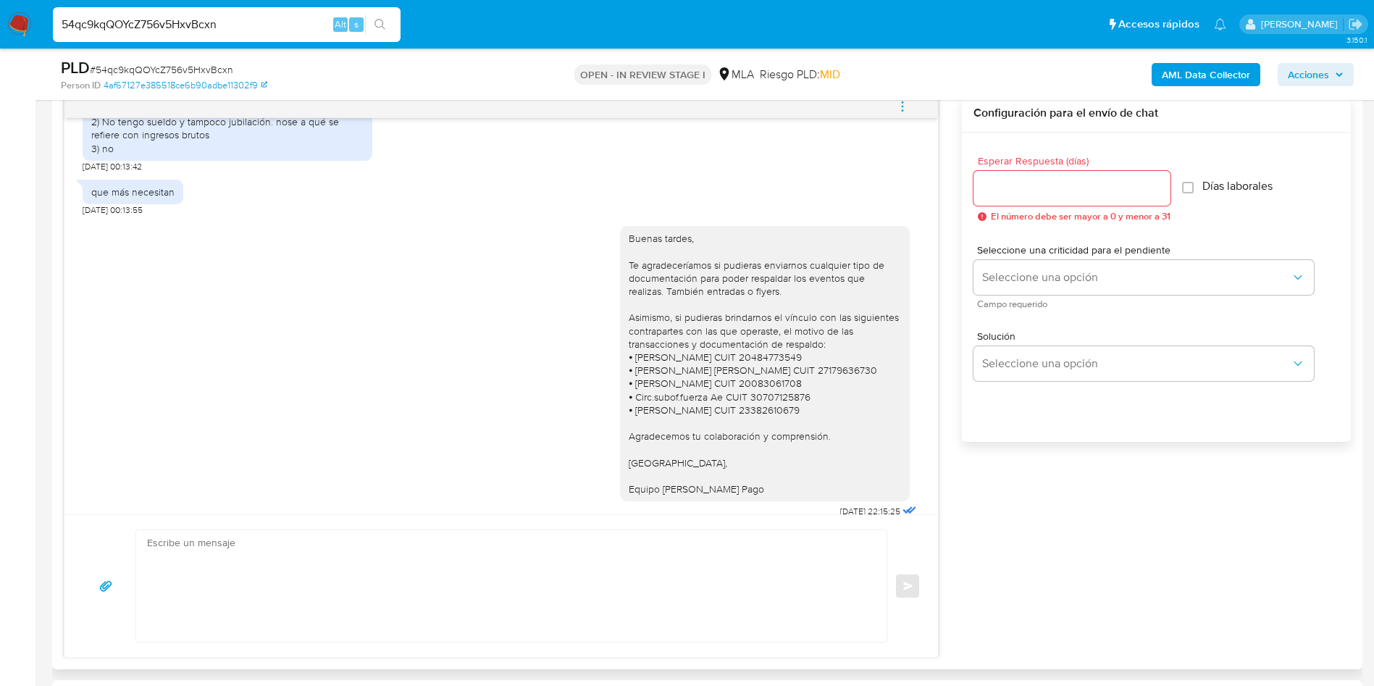
click at [384, 338] on div "Buenas tardes, Te agradeceríamos si pudieras enviarnos cualquier tipo de docume…" at bounding box center [501, 369] width 837 height 306
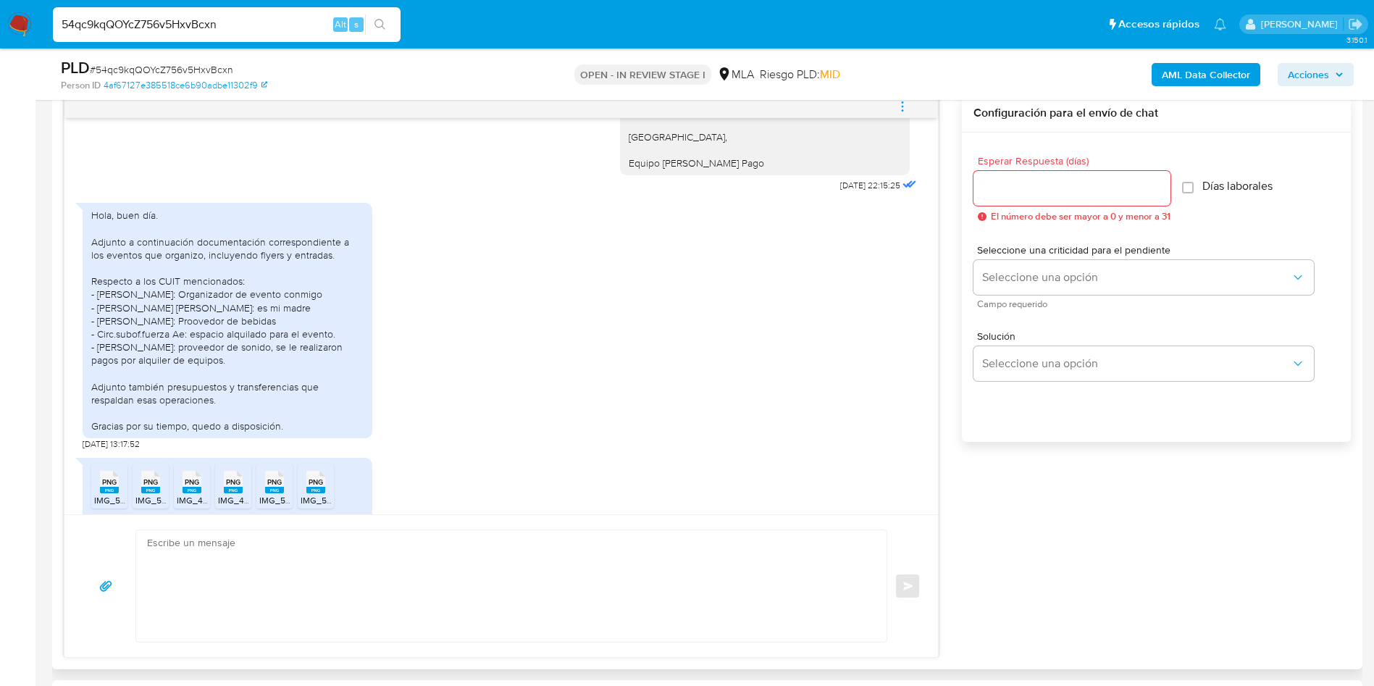
scroll to position [1042, 0]
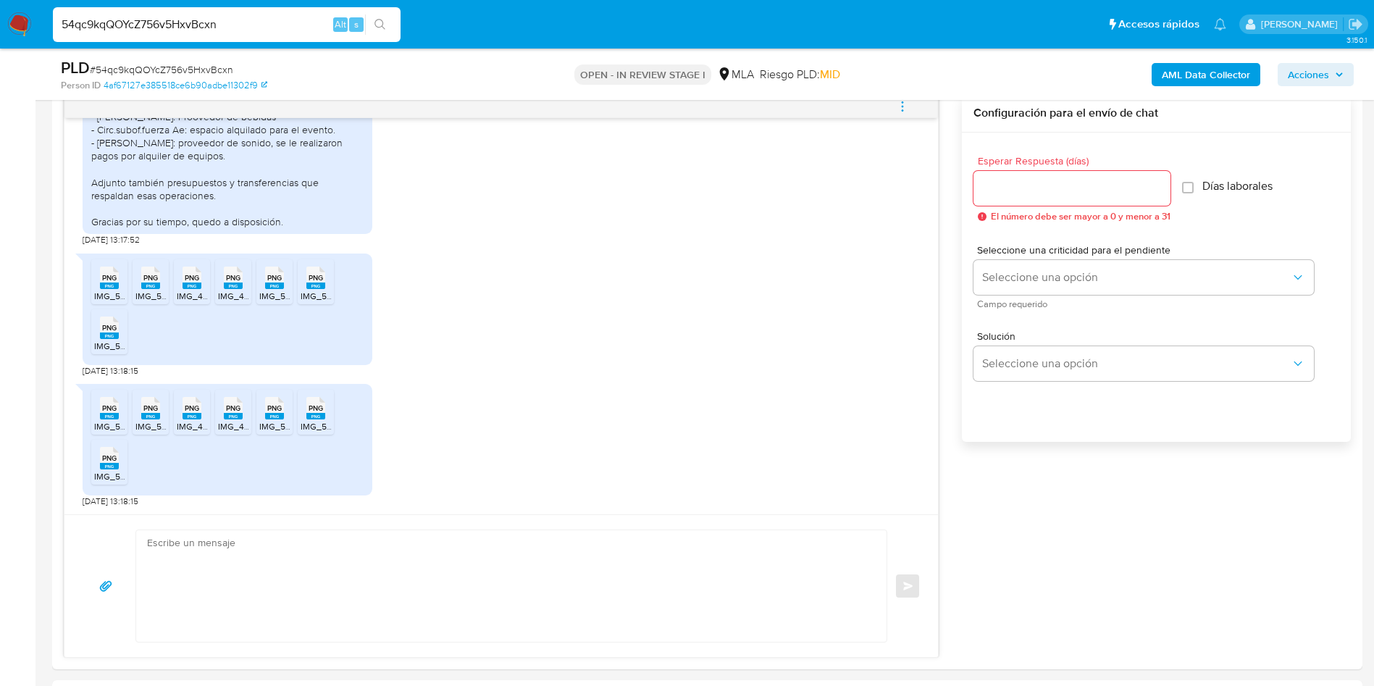
click at [1032, 182] on input "Esperar Respuesta (días)" at bounding box center [1072, 188] width 197 height 19
type input "2"
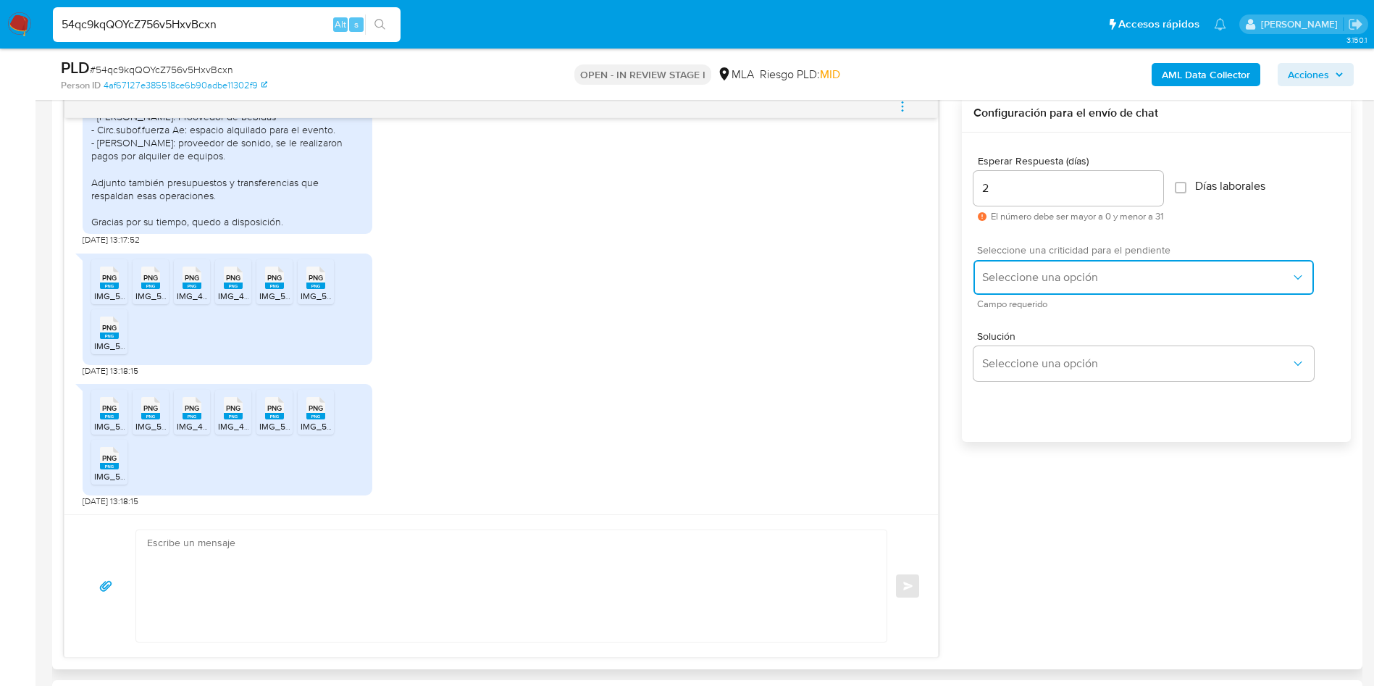
click at [1030, 265] on button "Seleccione una opción" at bounding box center [1144, 277] width 340 height 35
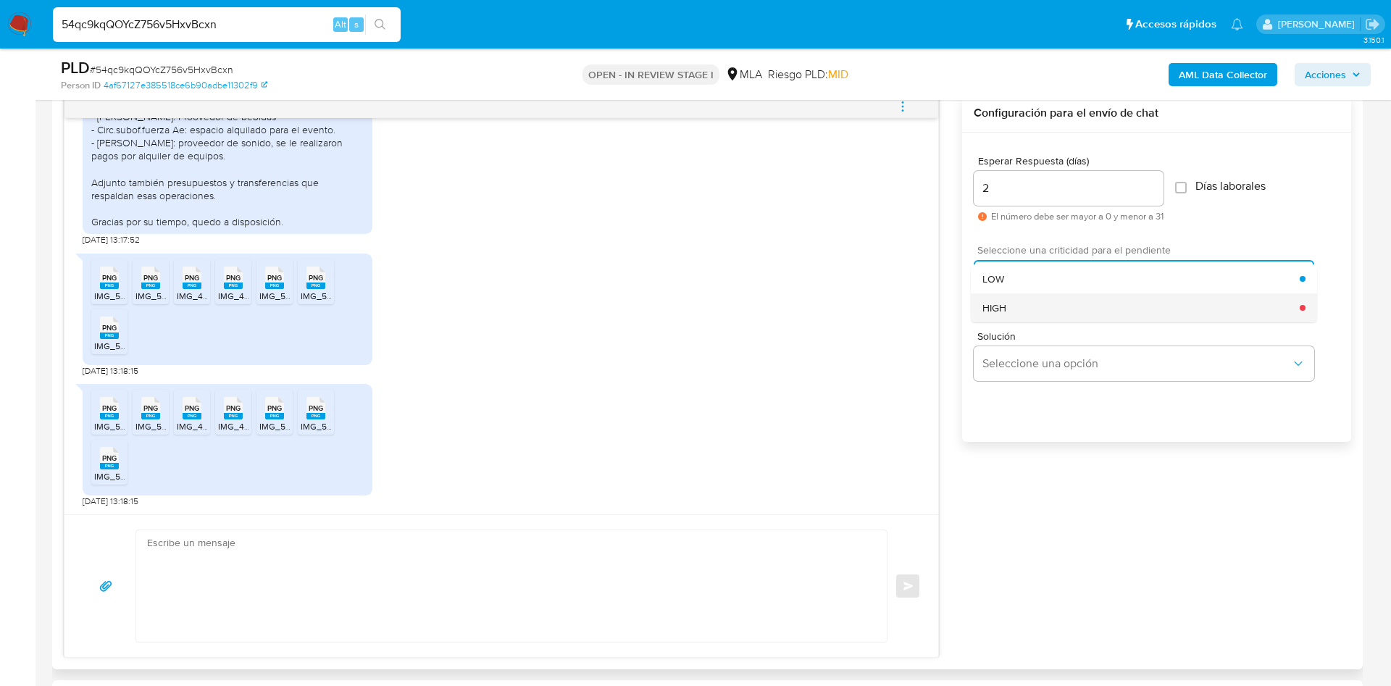
click at [1015, 311] on div "HIGH" at bounding box center [1140, 307] width 317 height 29
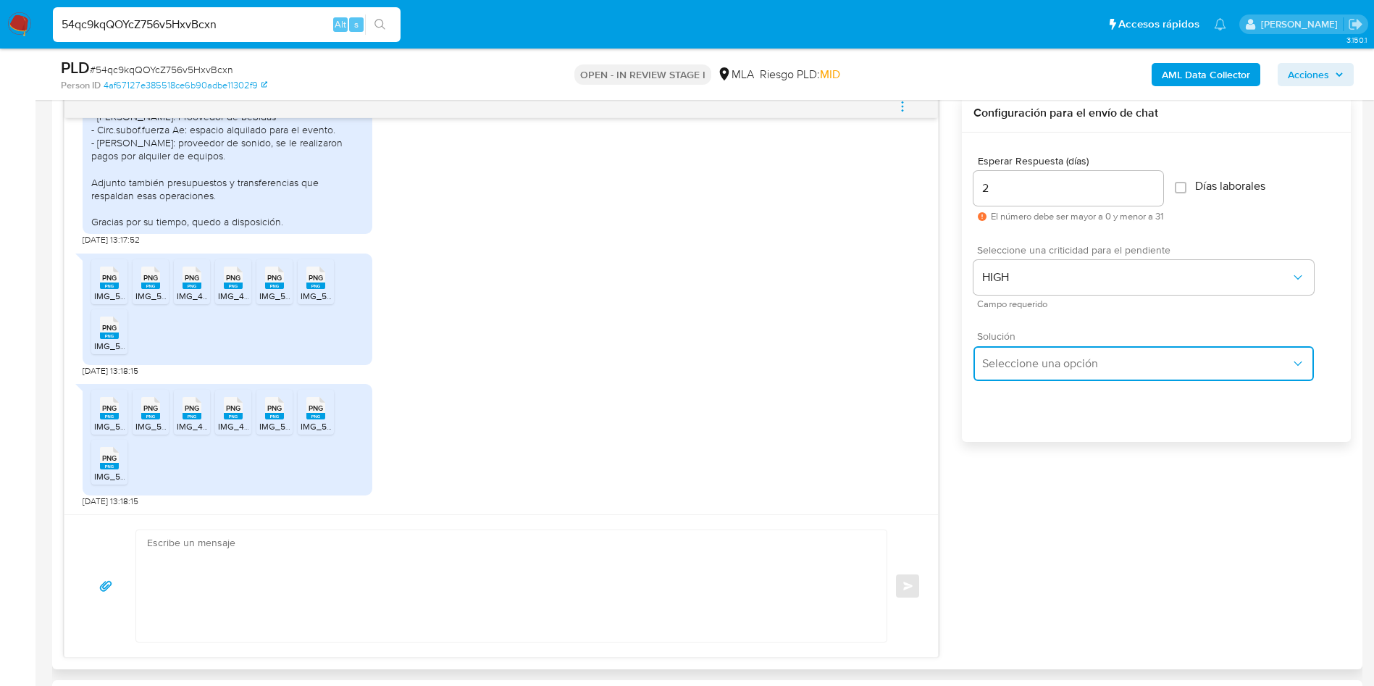
click at [1032, 372] on button "Seleccione una opción" at bounding box center [1144, 363] width 340 height 35
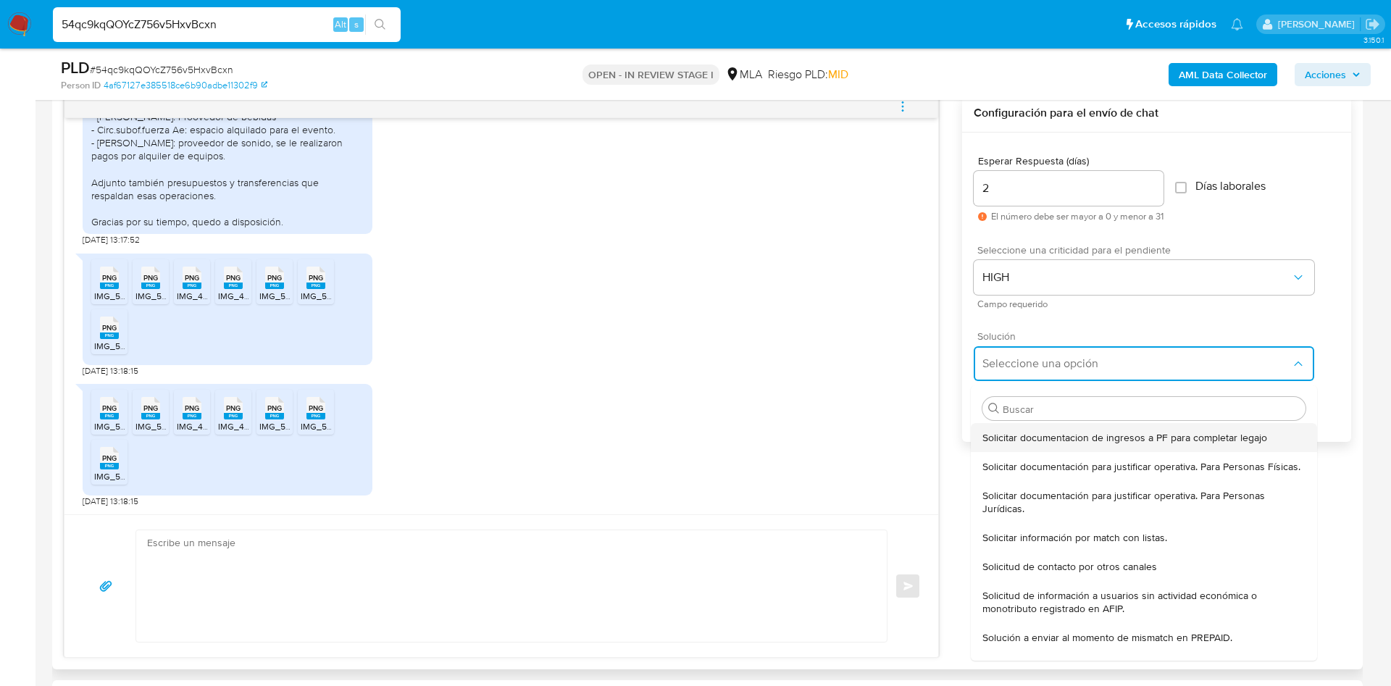
click at [1016, 431] on span "Solicitar documentacion de ingresos a PF para completar legajo" at bounding box center [1124, 437] width 285 height 13
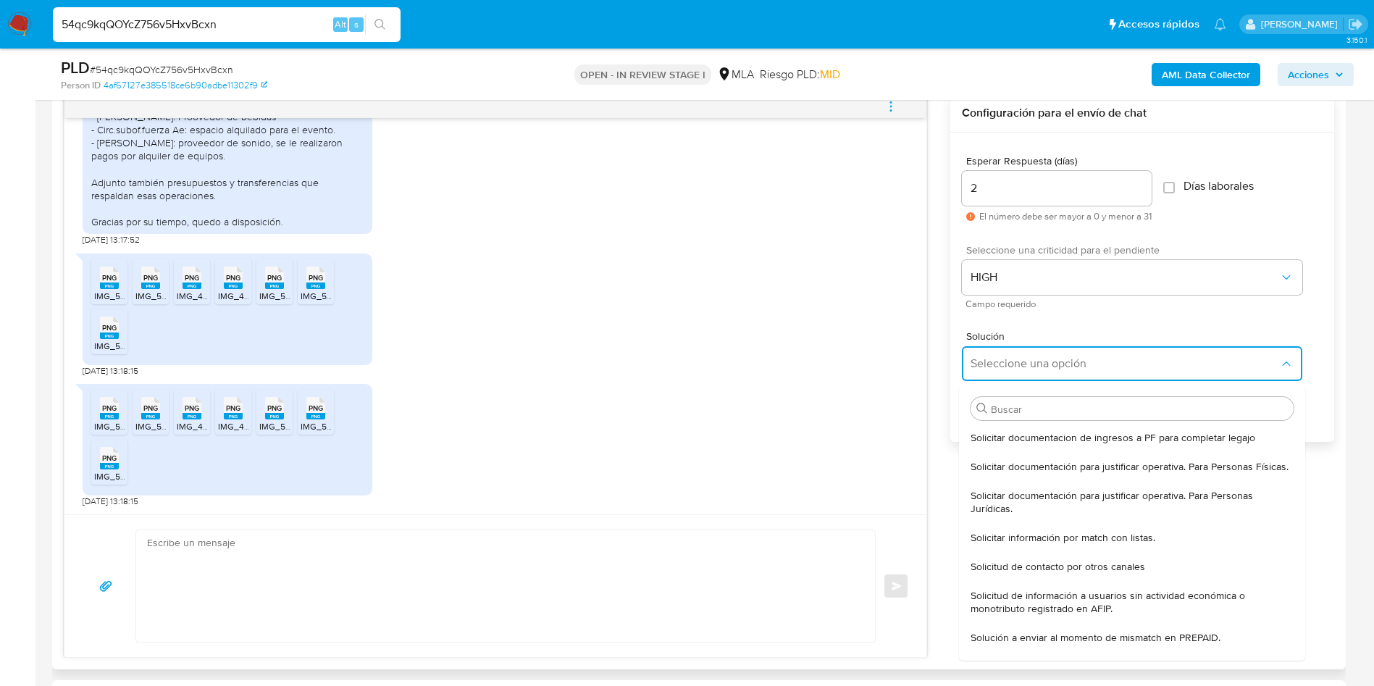
type textarea "Hola, En función de las operaciones registradas en tu cuenta de Mercado Pago, n…"
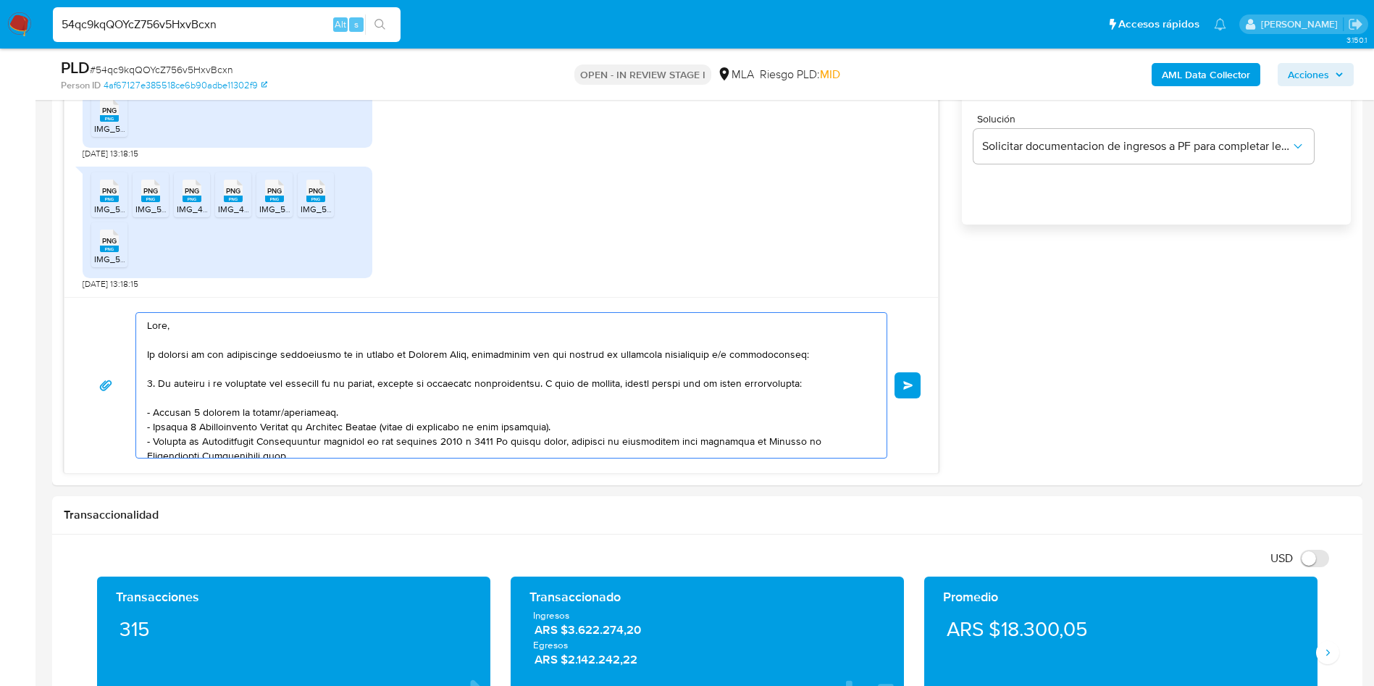
scroll to position [45, 0]
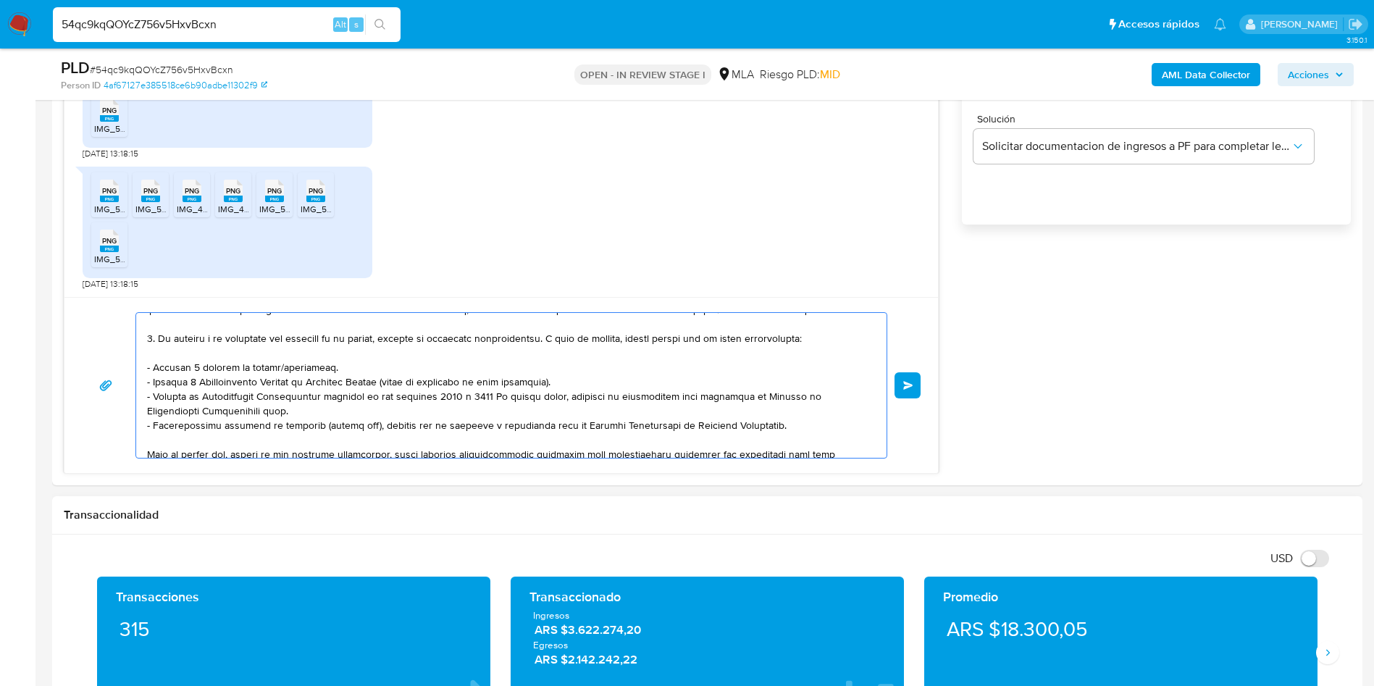
drag, startPoint x: 150, startPoint y: 319, endPoint x: 523, endPoint y: 667, distance: 510.5
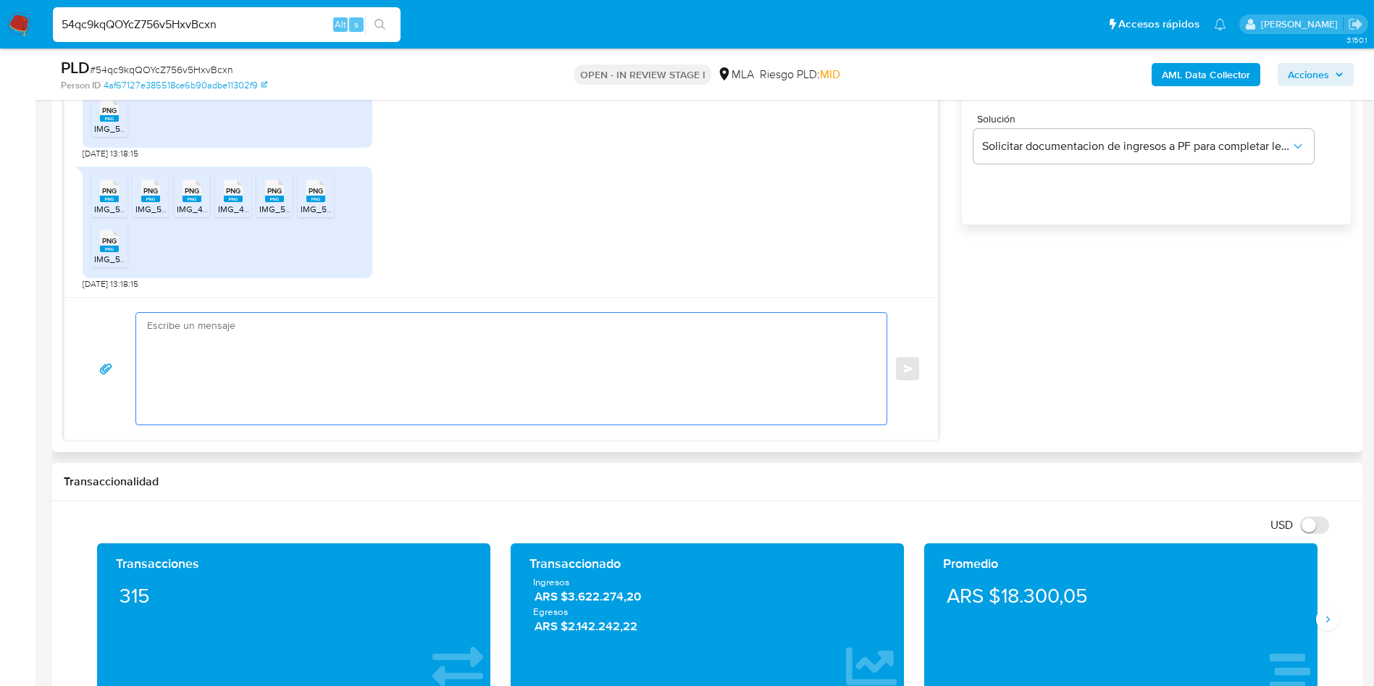
scroll to position [0, 0]
paste textarea "Buenas tardes, Te agradeceríamos si pudieras especificarnos el tipo de eventos …"
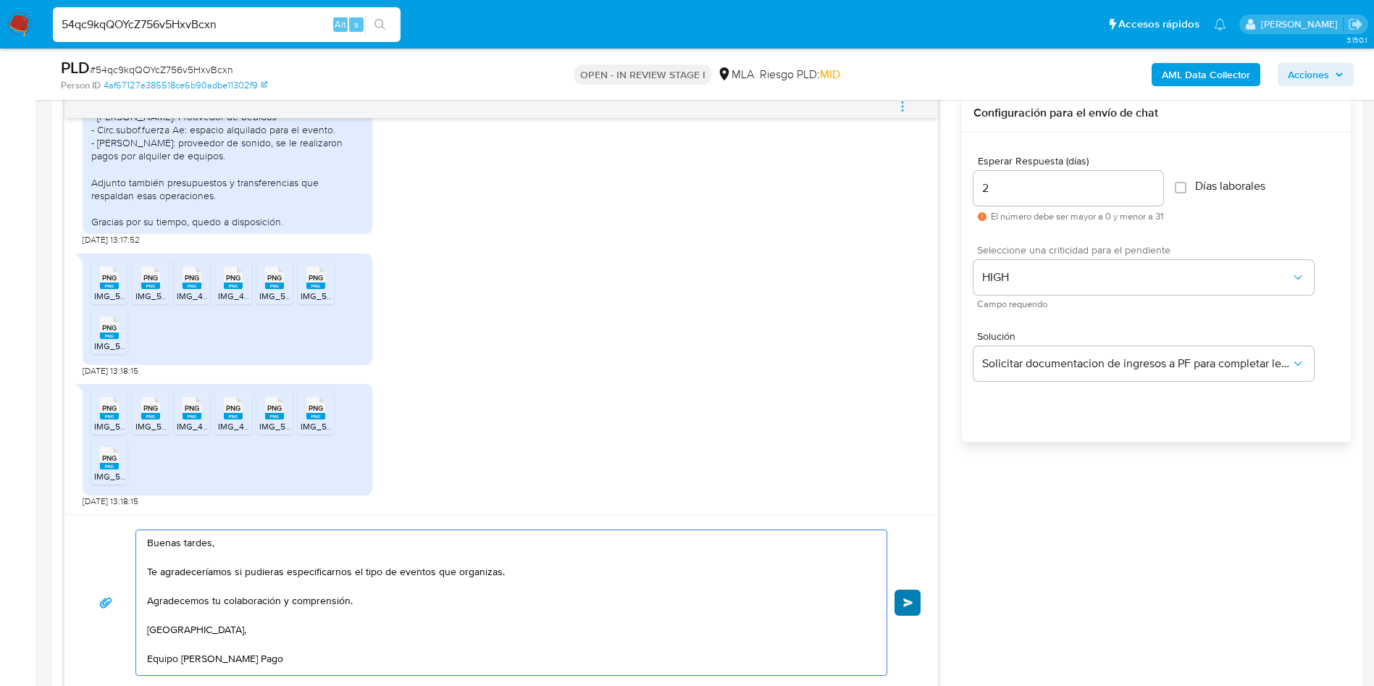
scroll to position [869, 0]
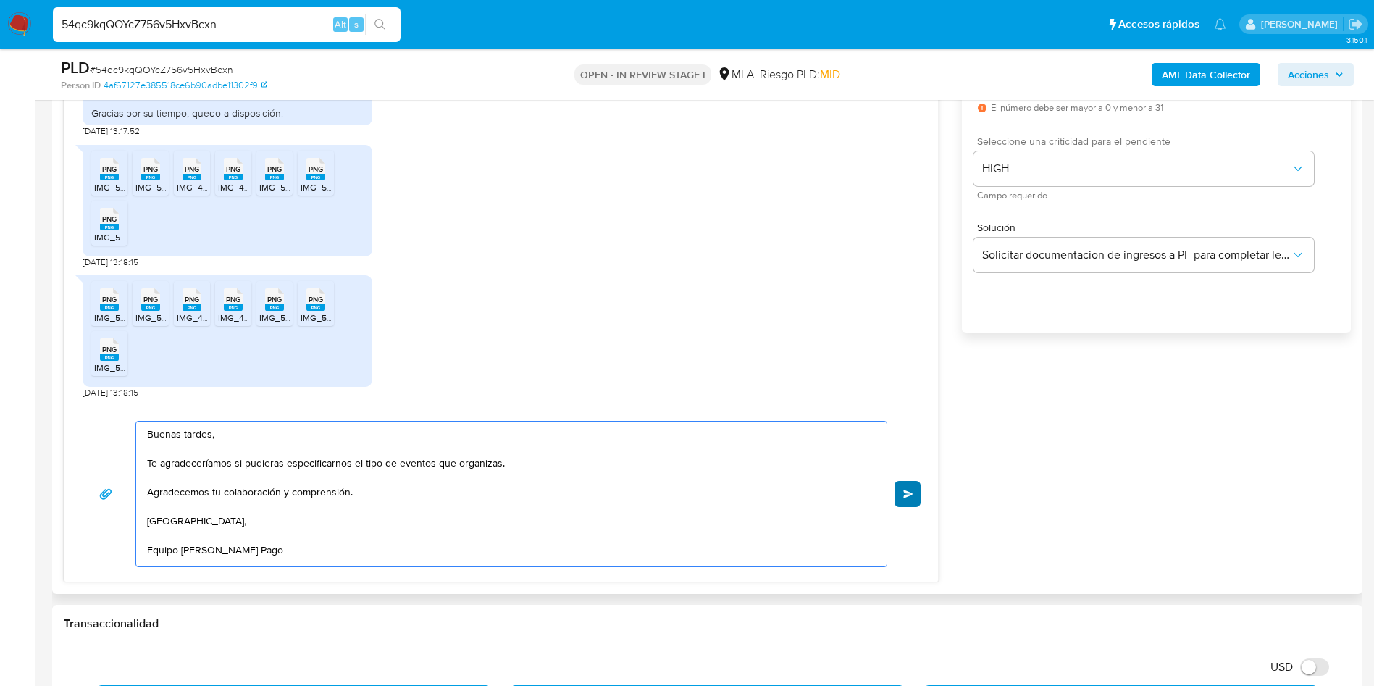
type textarea "Buenas tardes, Te agradeceríamos si pudieras especificarnos el tipo de eventos …"
click at [911, 492] on span "Enviar" at bounding box center [908, 494] width 10 height 9
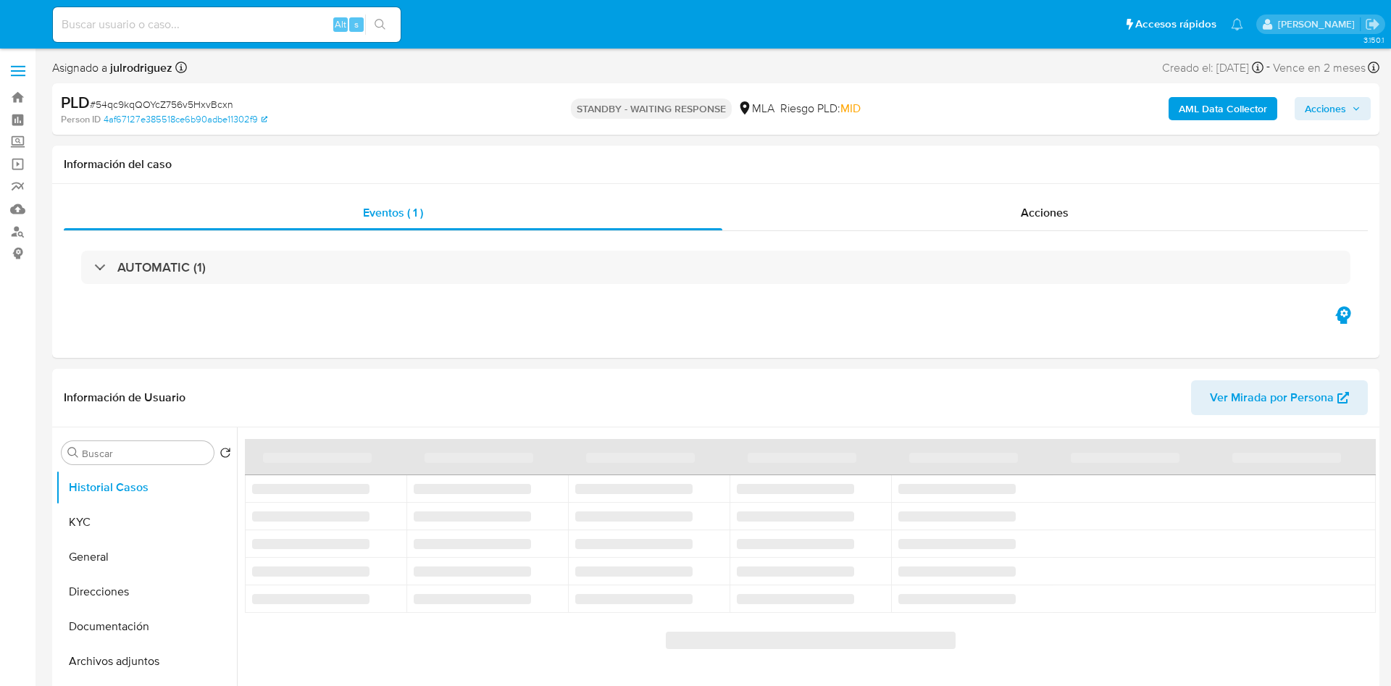
select select "10"
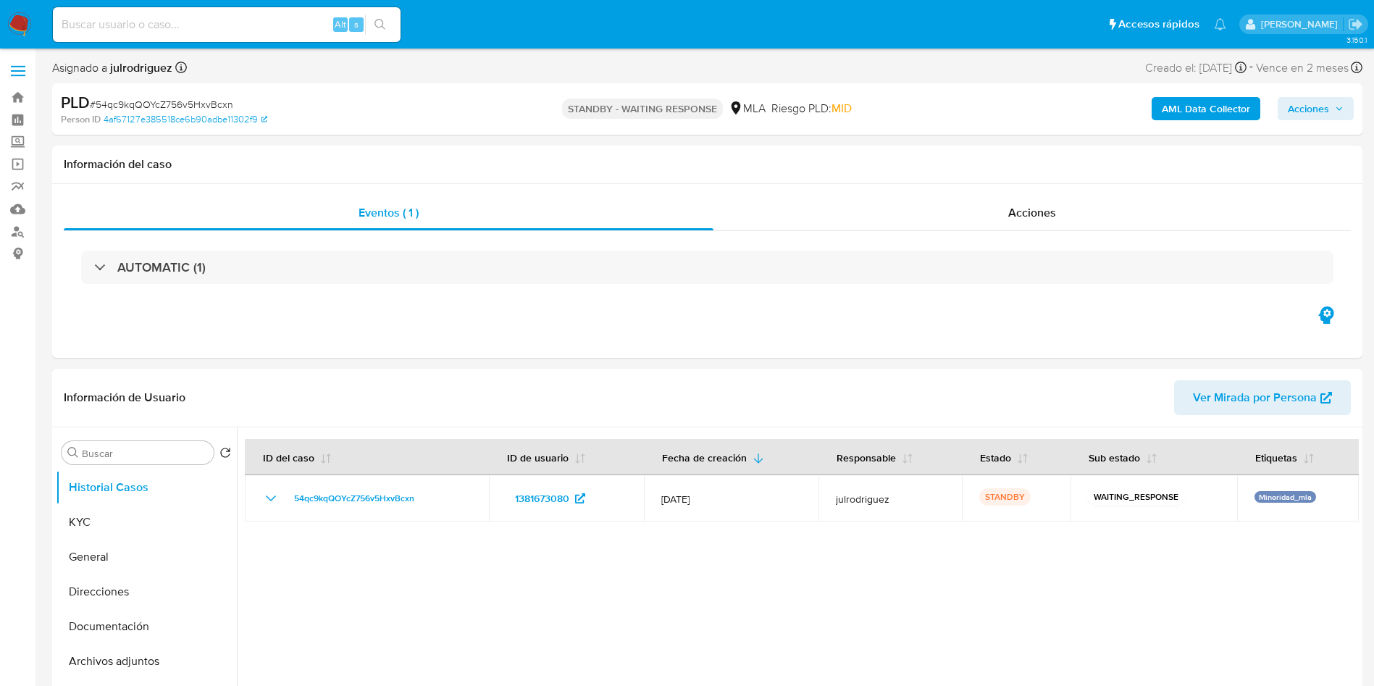
click at [214, 22] on input at bounding box center [227, 24] width 348 height 19
paste input "hxTEqfTvHG0DNQ2Pb1TEdXY9"
type input "hxTEqfTvHG0DNQ2Pb1TEdXY9"
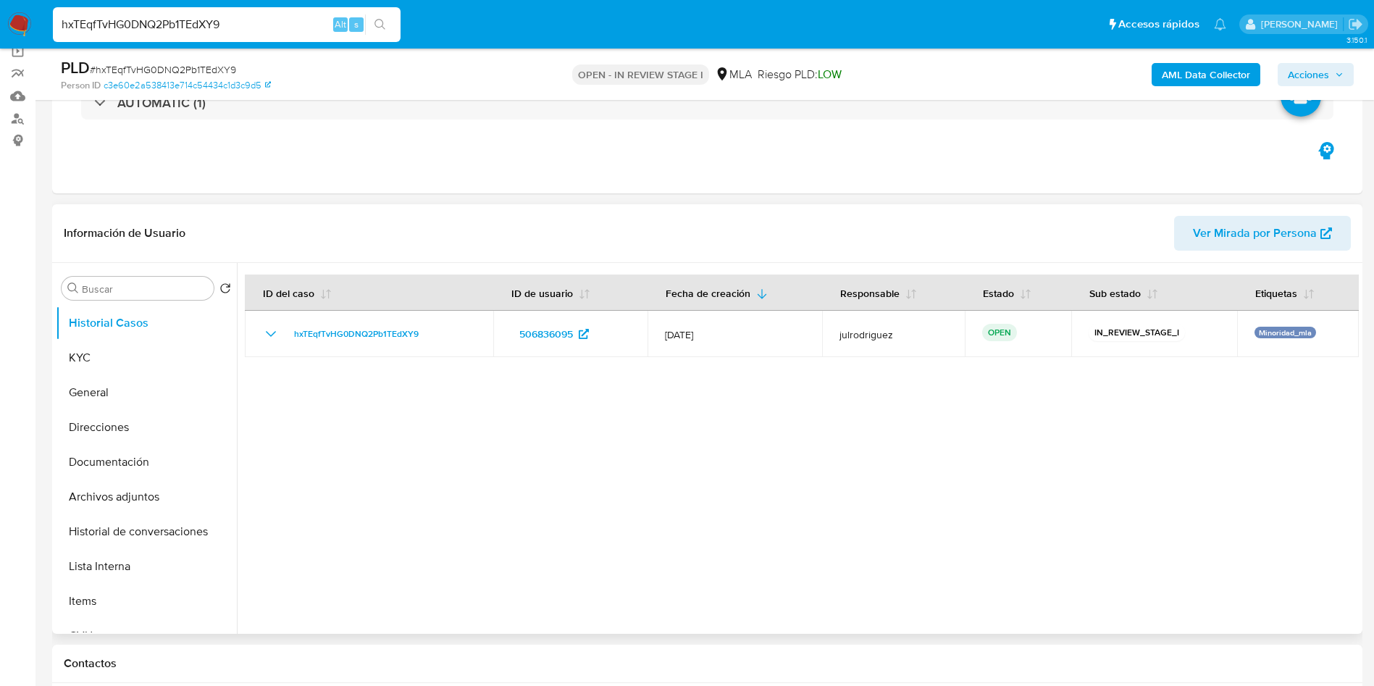
scroll to position [217, 0]
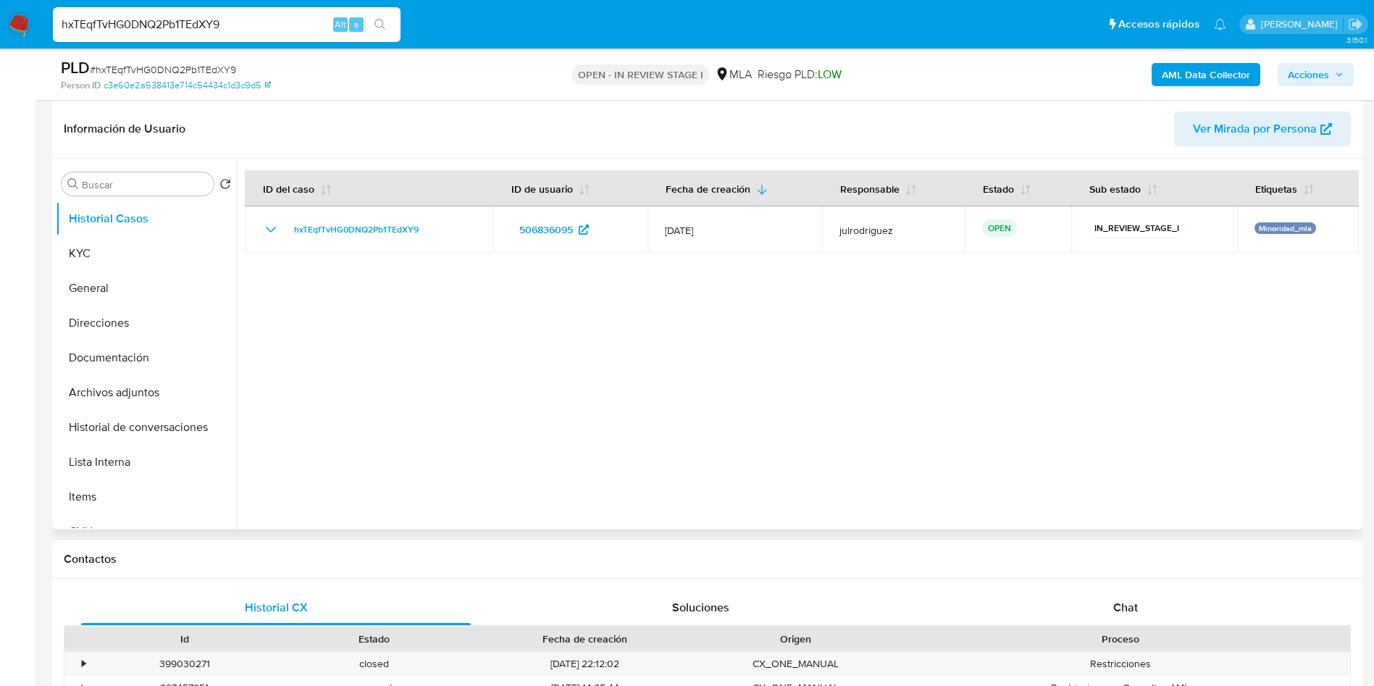
select select "10"
click at [125, 257] on button "KYC" at bounding box center [141, 253] width 170 height 35
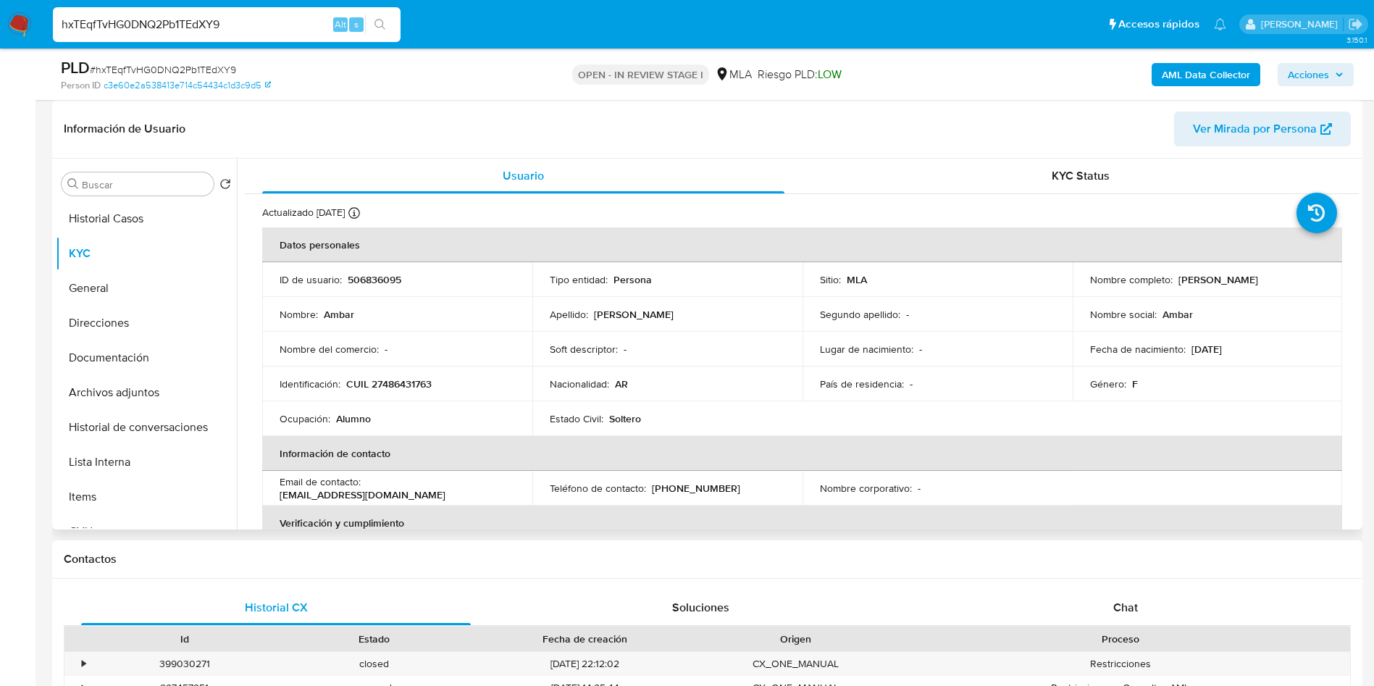
click at [369, 278] on p "506836095" at bounding box center [375, 279] width 54 height 13
copy p "506836095"
click at [135, 389] on button "Archivos adjuntos" at bounding box center [141, 392] width 170 height 35
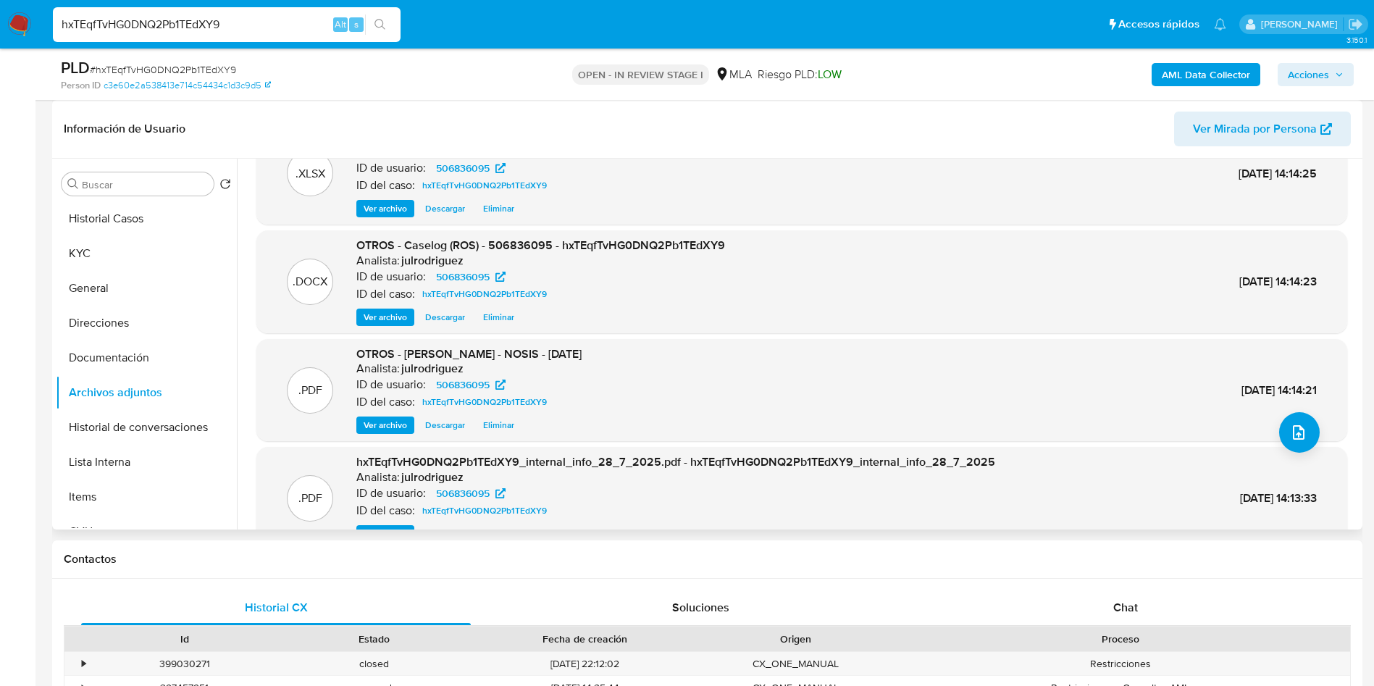
scroll to position [0, 0]
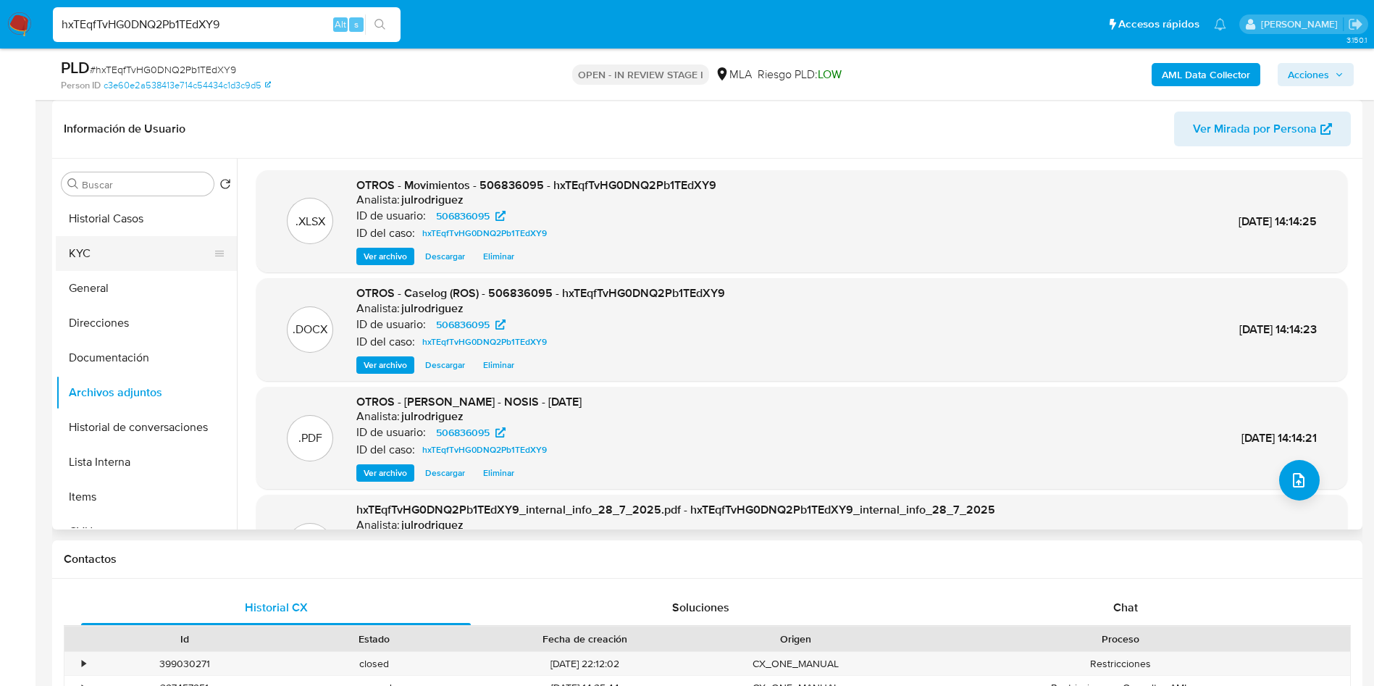
click at [127, 251] on button "KYC" at bounding box center [141, 253] width 170 height 35
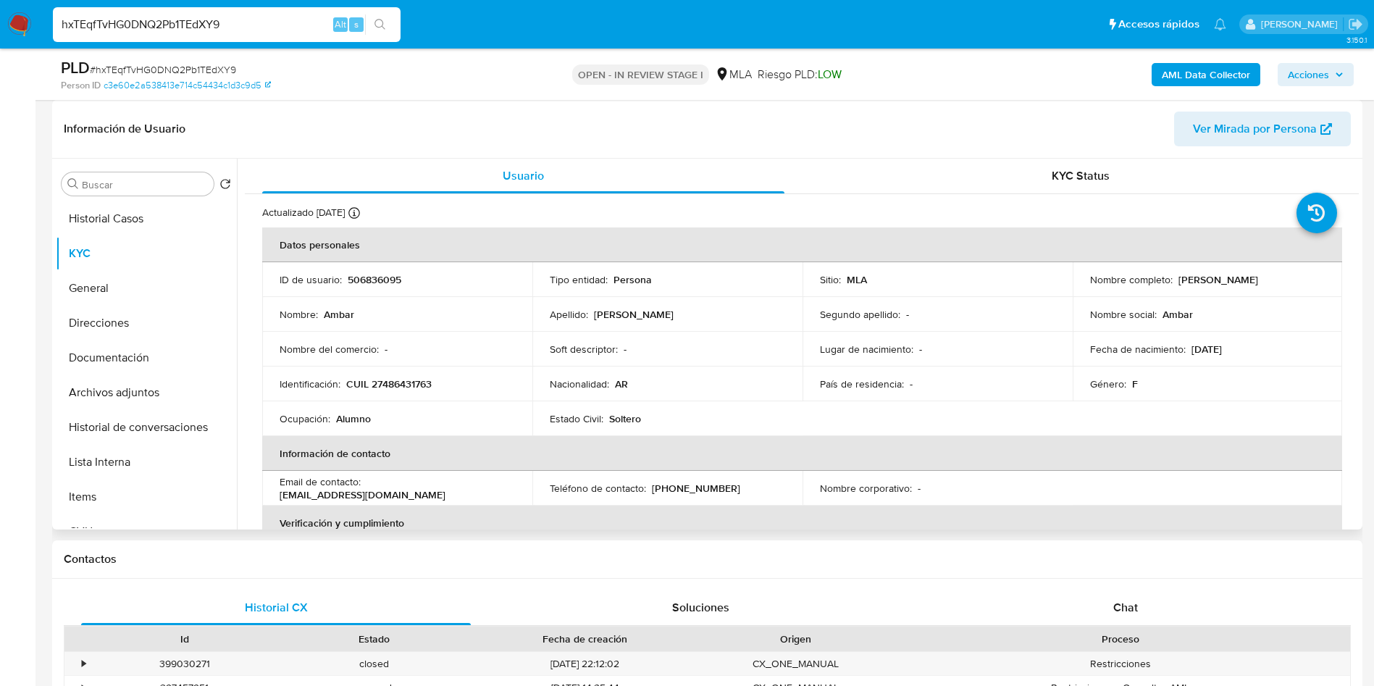
click at [369, 282] on p "506836095" at bounding box center [375, 279] width 54 height 13
copy p "506836095"
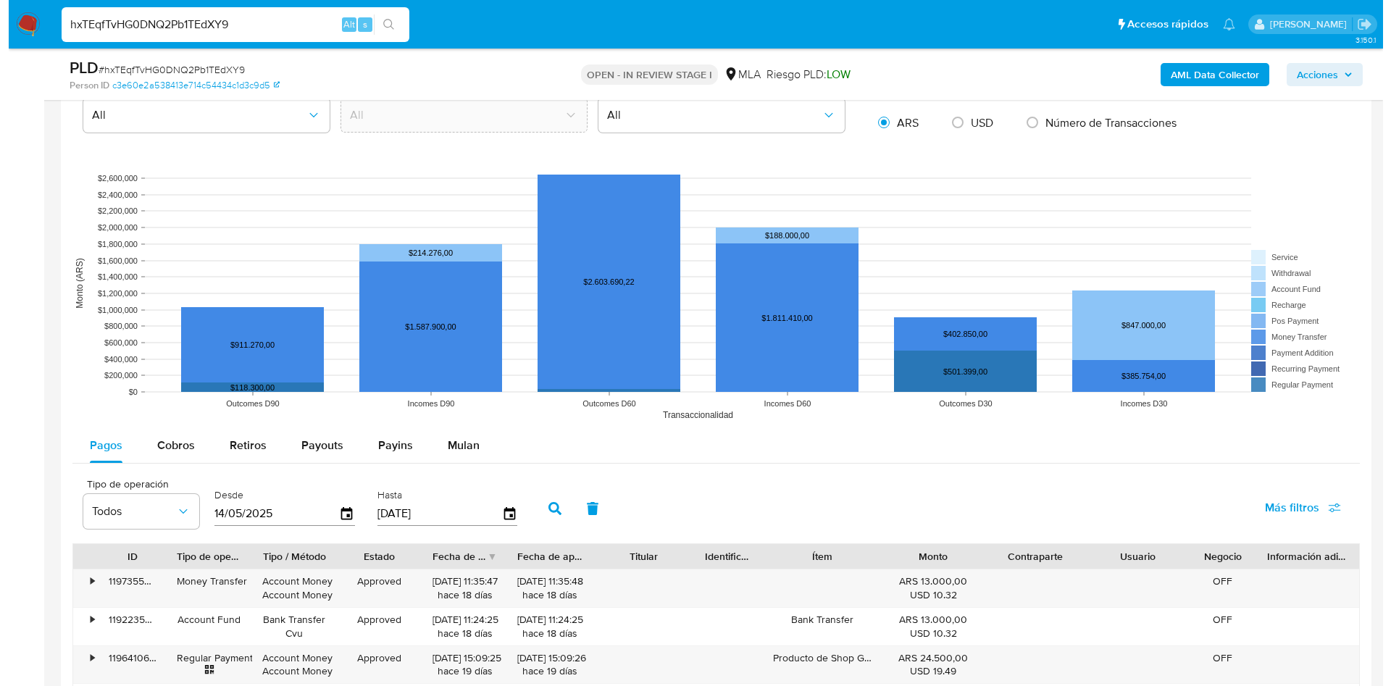
scroll to position [2120, 0]
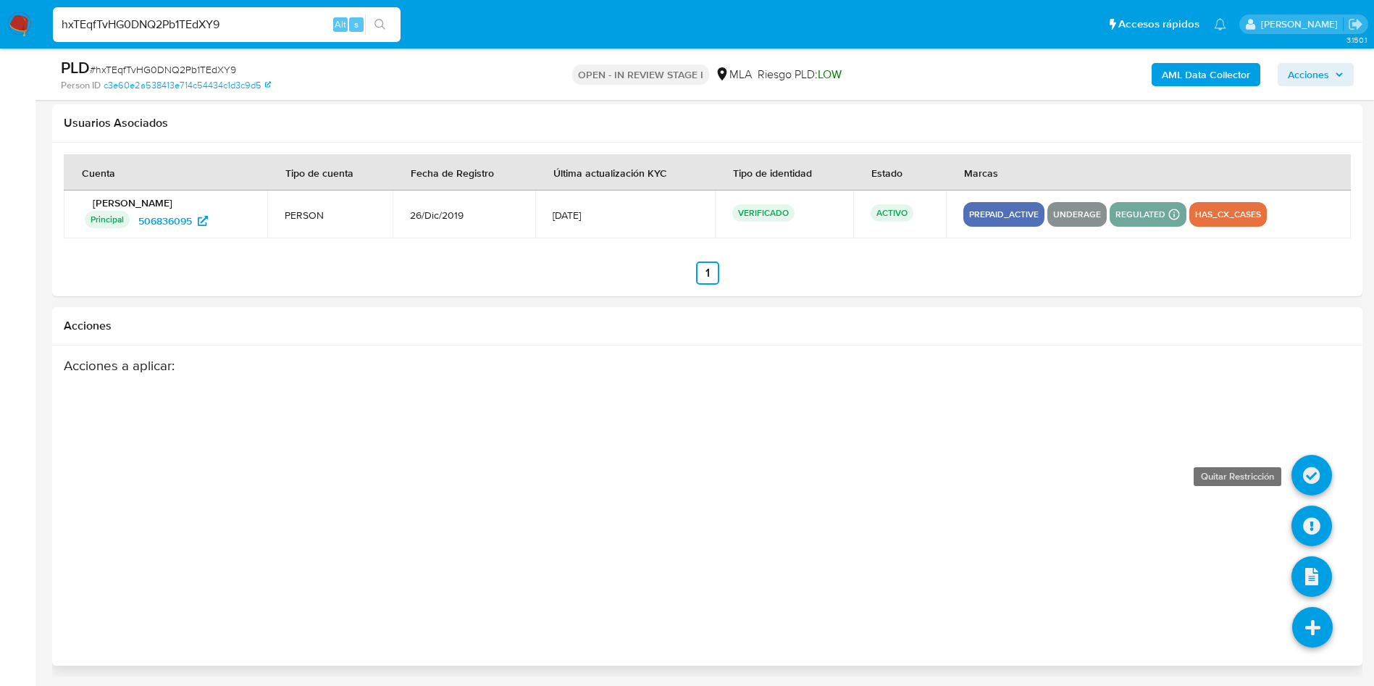
click at [1319, 475] on icon at bounding box center [1312, 475] width 41 height 41
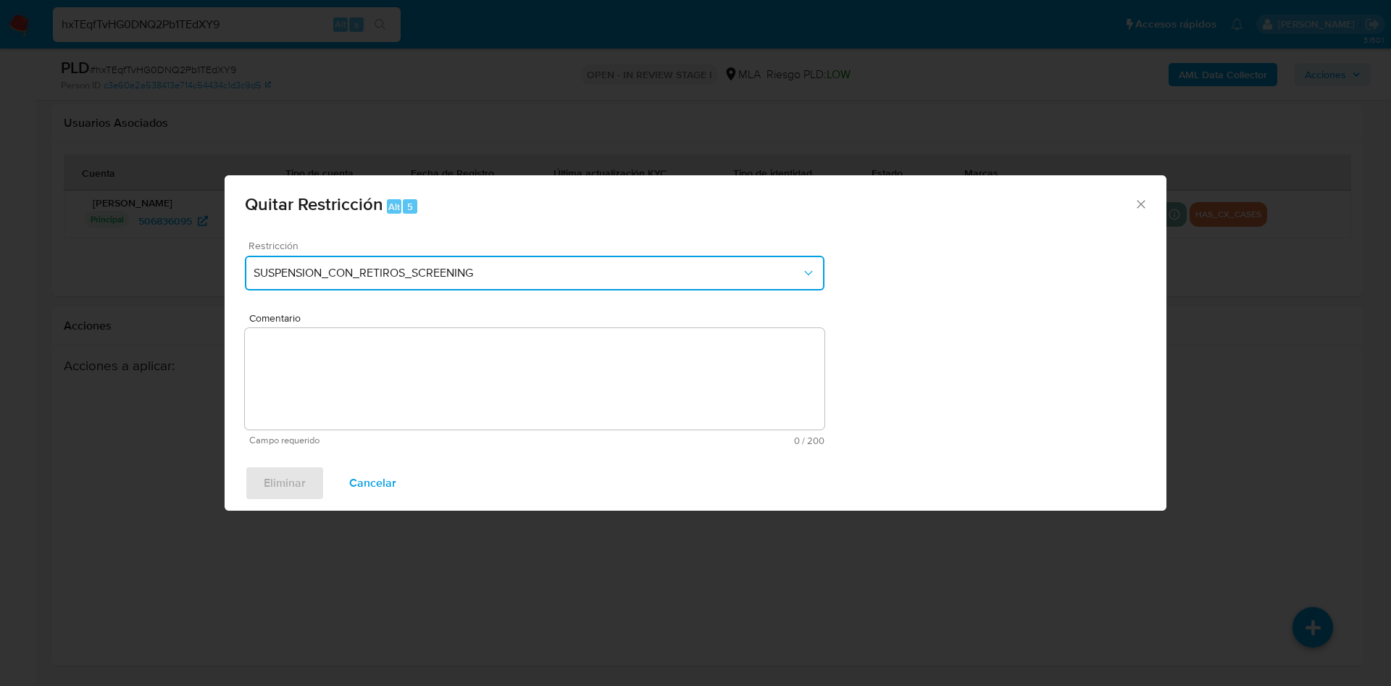
click at [372, 267] on span "SUSPENSION_CON_RETIROS_SCREENING" at bounding box center [528, 273] width 548 height 14
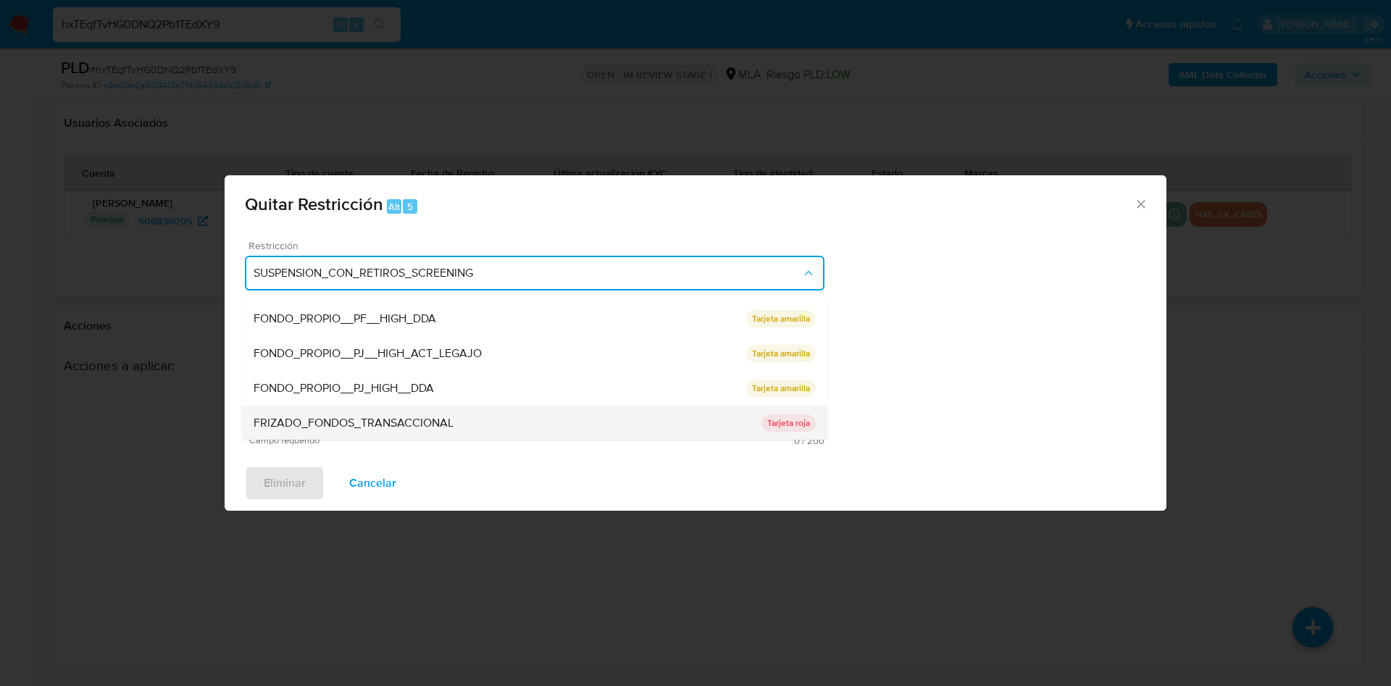
scroll to position [238, 0]
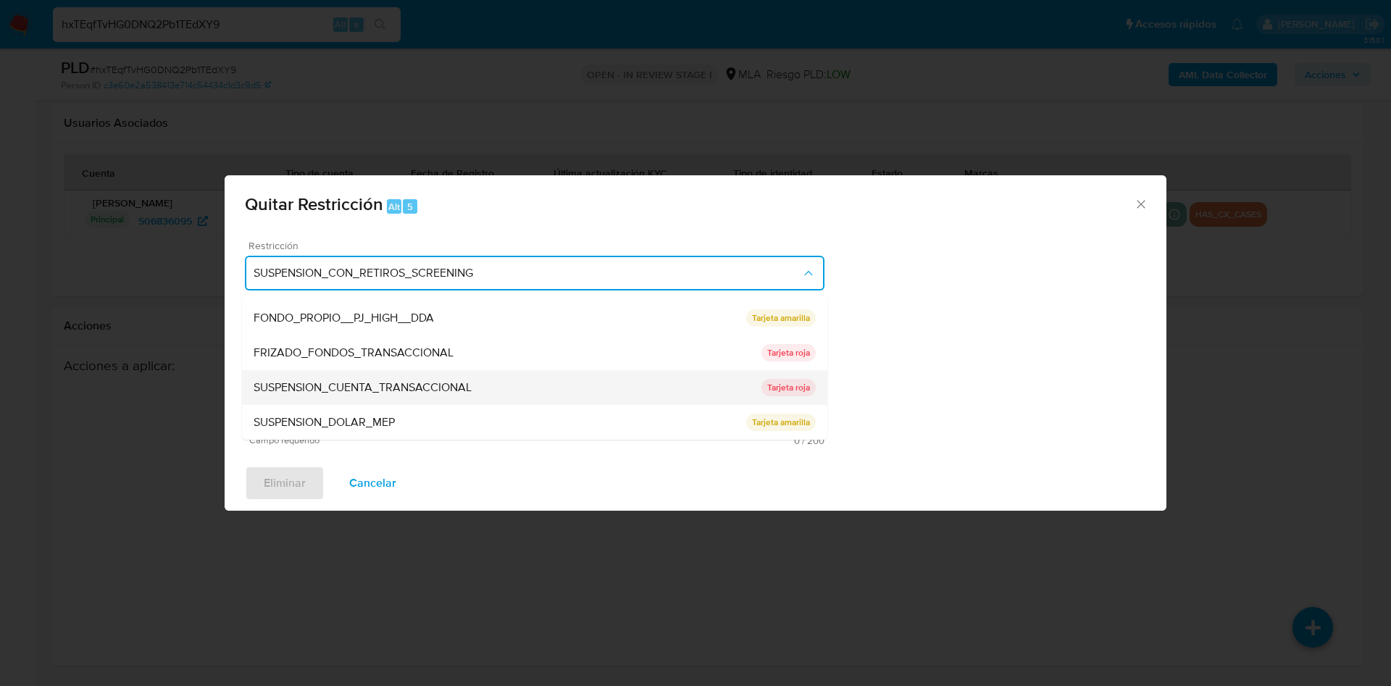
click at [348, 398] on div "SUSPENSION_CUENTA_TRANSACCIONAL" at bounding box center [508, 387] width 508 height 35
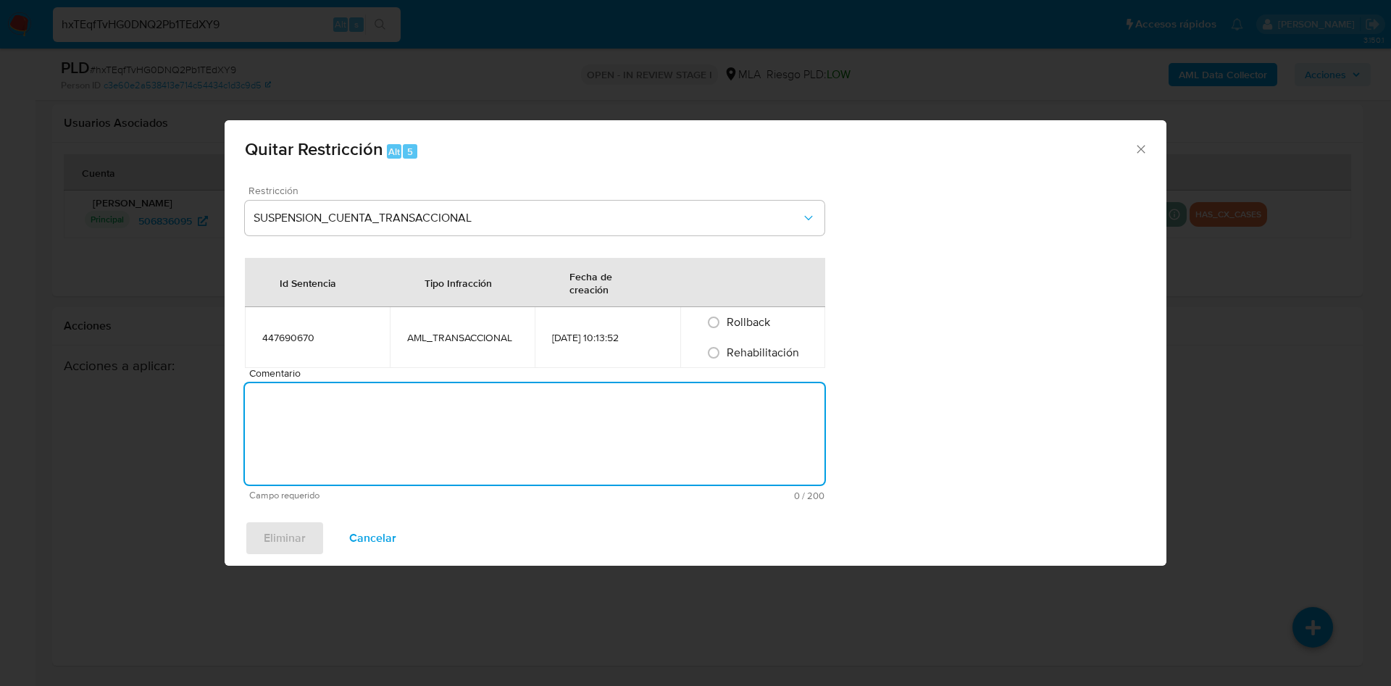
click at [446, 383] on textarea "Comentario" at bounding box center [535, 433] width 580 height 101
type textarea "AML"
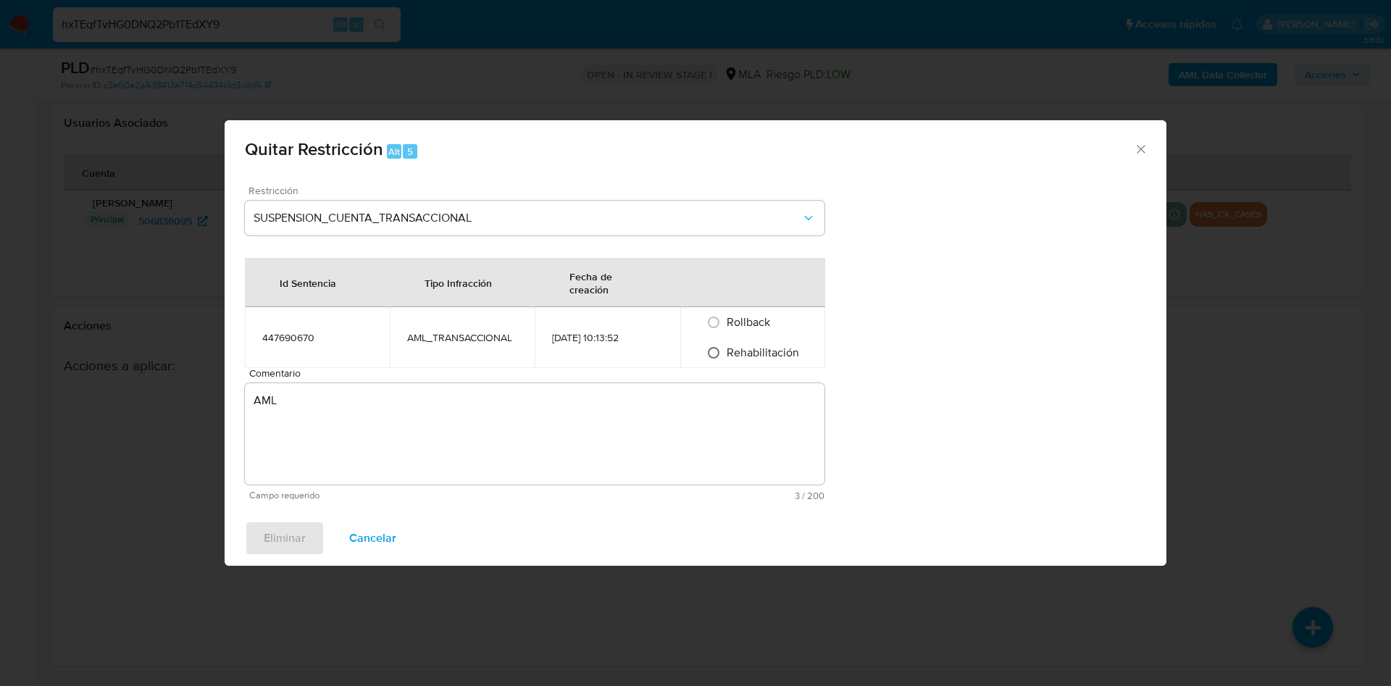
click at [707, 344] on input "Rehabilitación" at bounding box center [713, 352] width 23 height 23
radio input "true"
click at [272, 536] on span "Eliminar" at bounding box center [285, 538] width 42 height 32
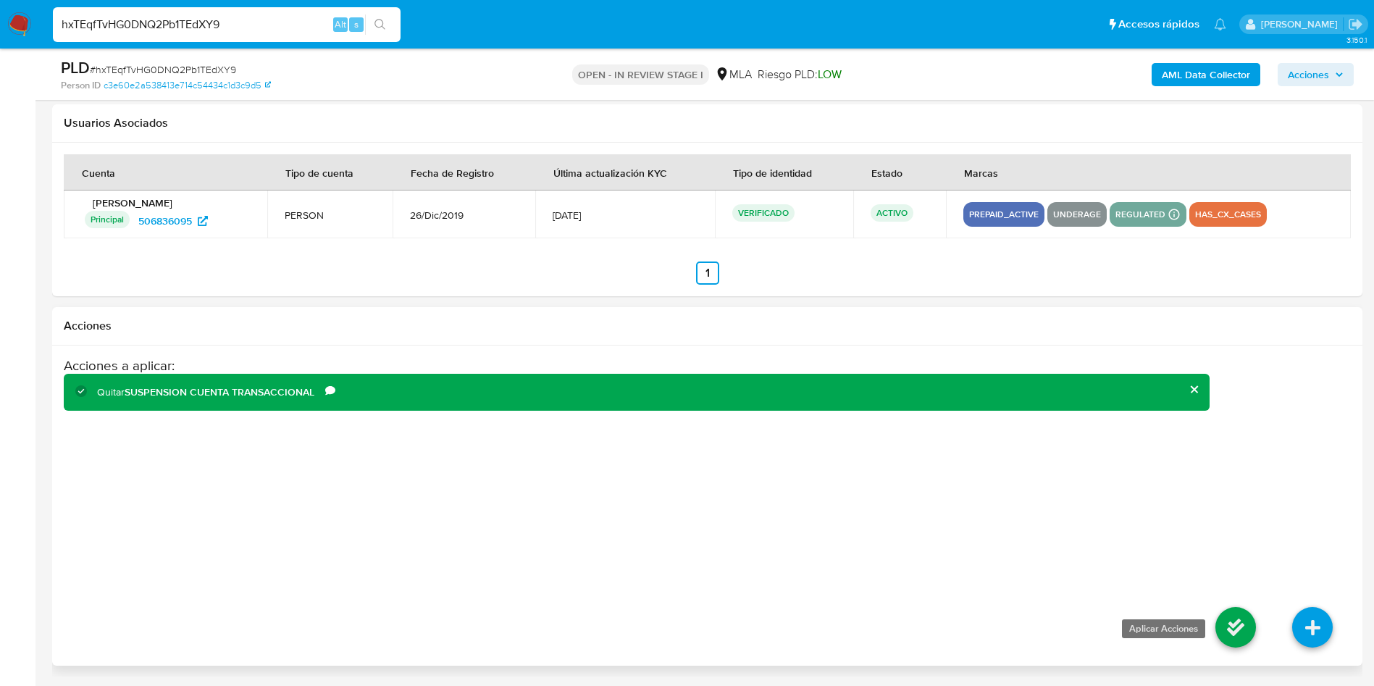
click at [1223, 611] on icon at bounding box center [1236, 627] width 41 height 41
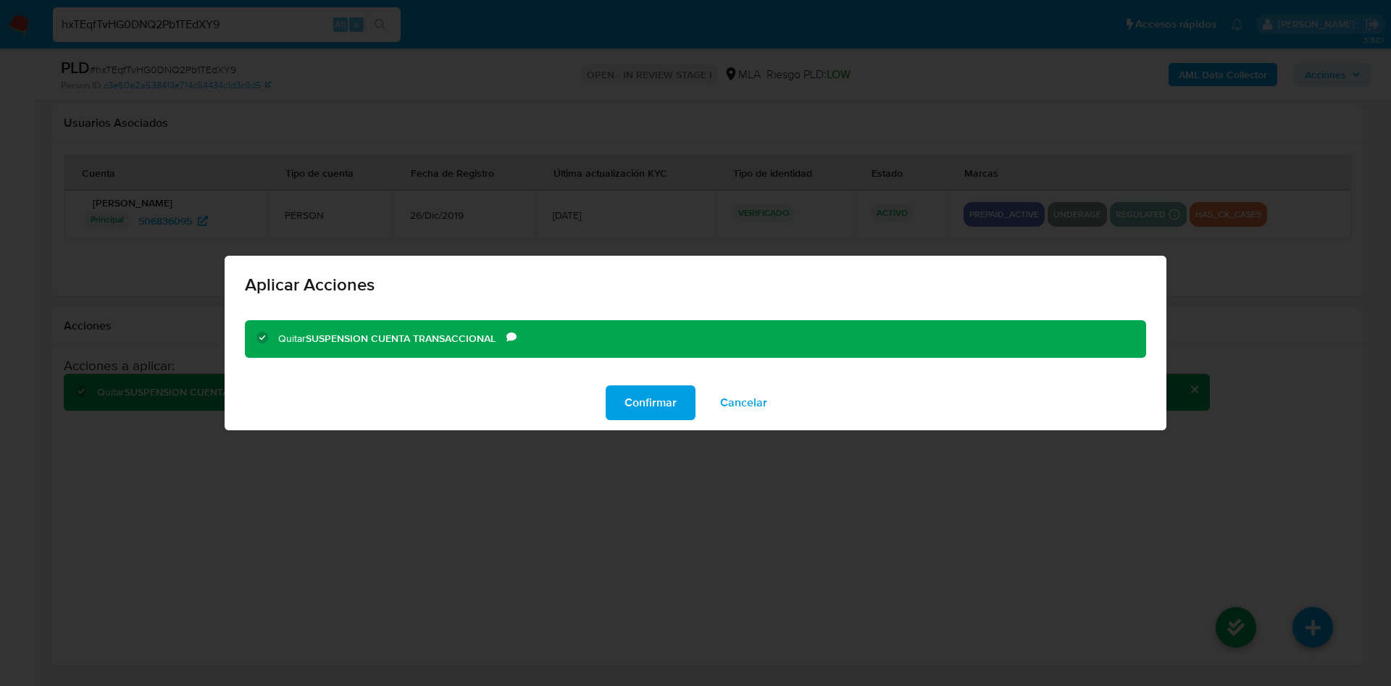
click at [651, 410] on span "Confirmar" at bounding box center [650, 403] width 52 height 32
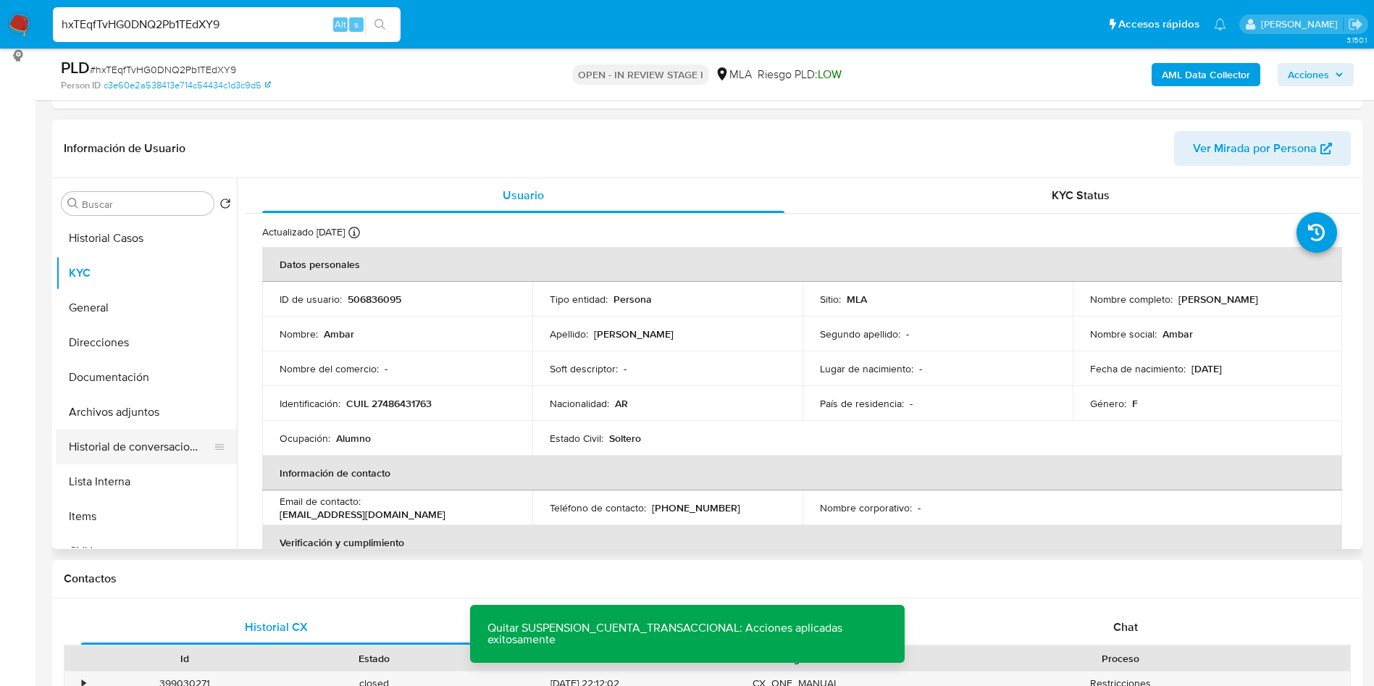
scroll to position [164, 0]
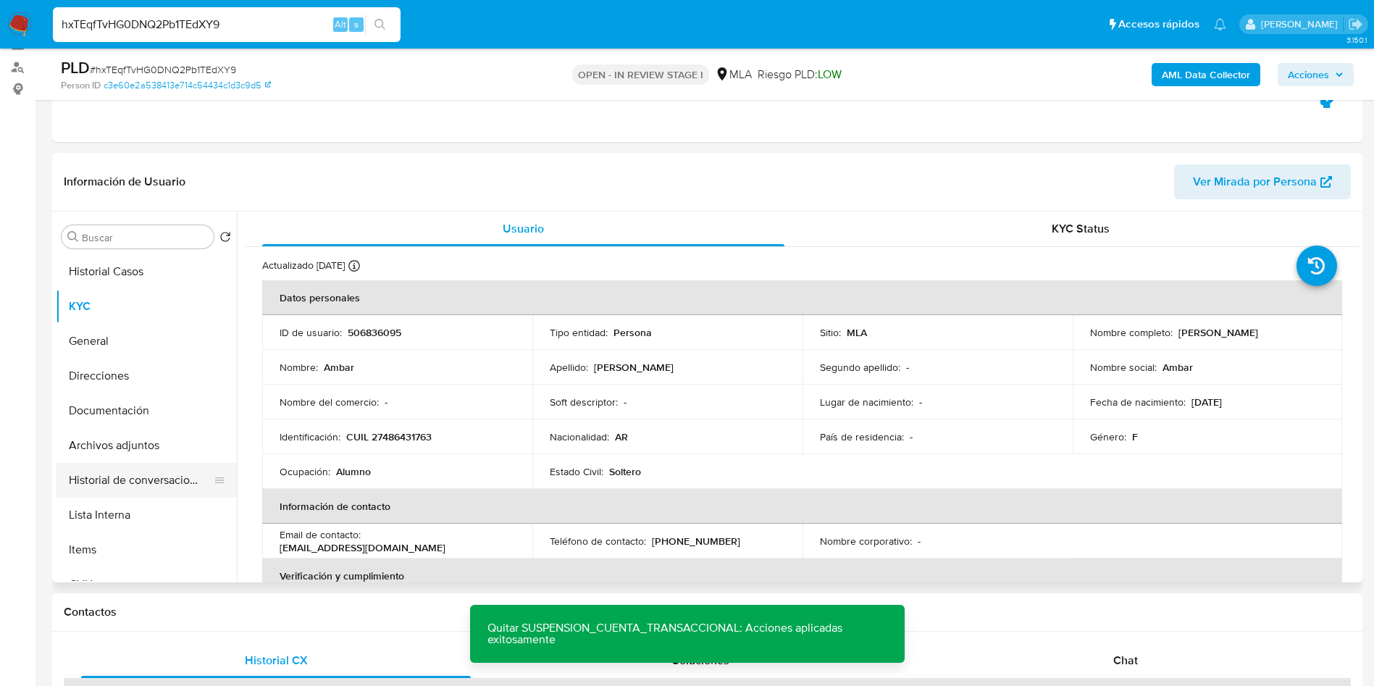
click at [104, 477] on button "Historial de conversaciones" at bounding box center [141, 480] width 170 height 35
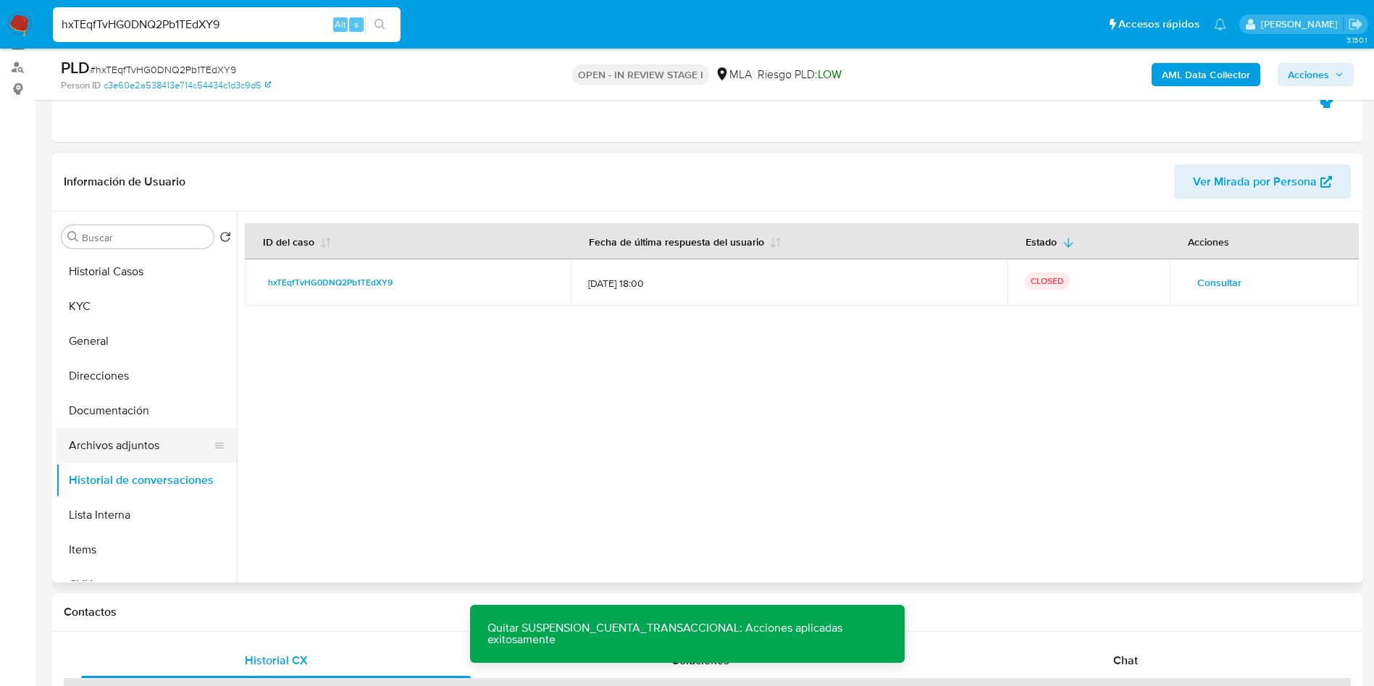
click at [106, 439] on button "Archivos adjuntos" at bounding box center [141, 445] width 170 height 35
